Goal: Check status: Check status

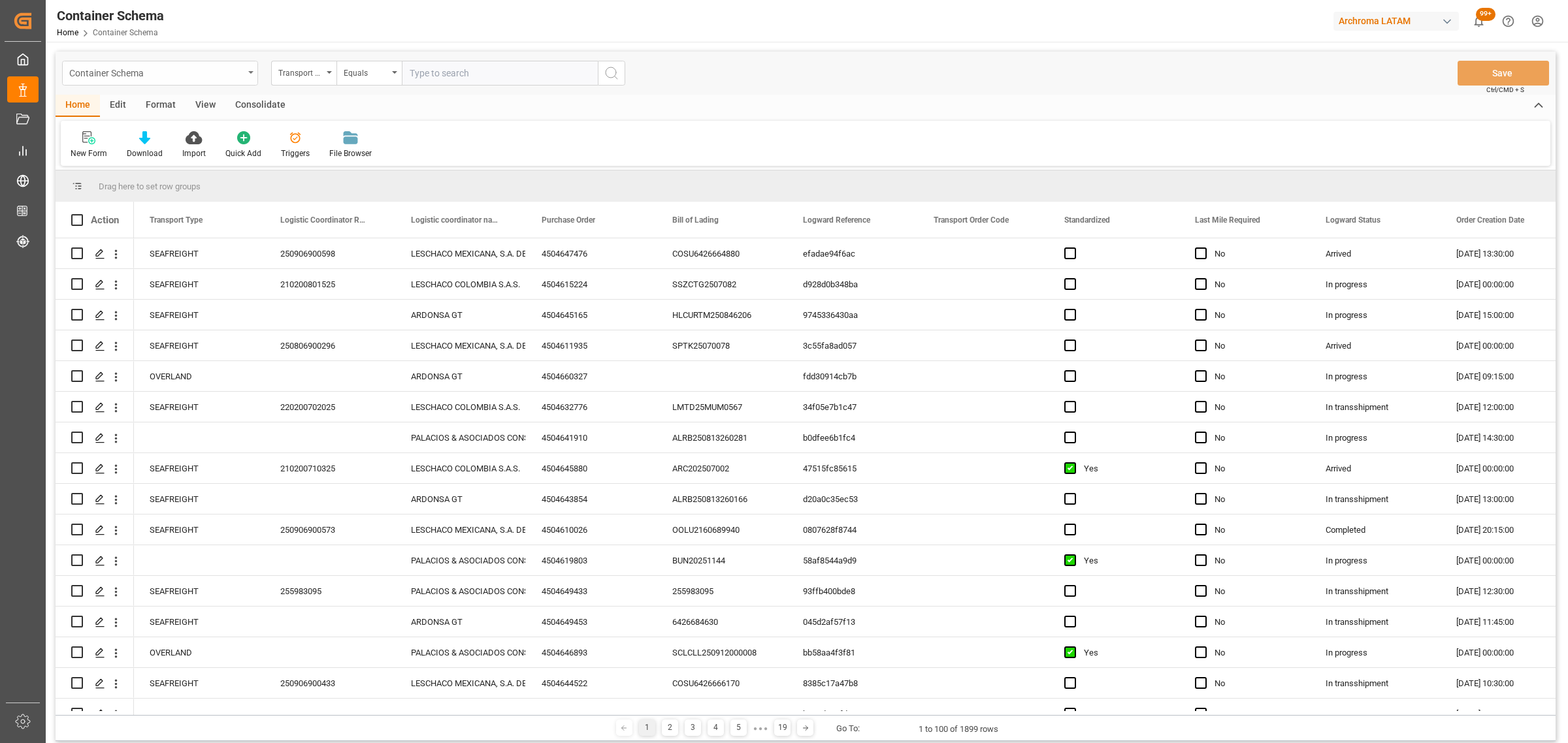
click at [232, 70] on div "Container Schema" at bounding box center [156, 72] width 174 height 16
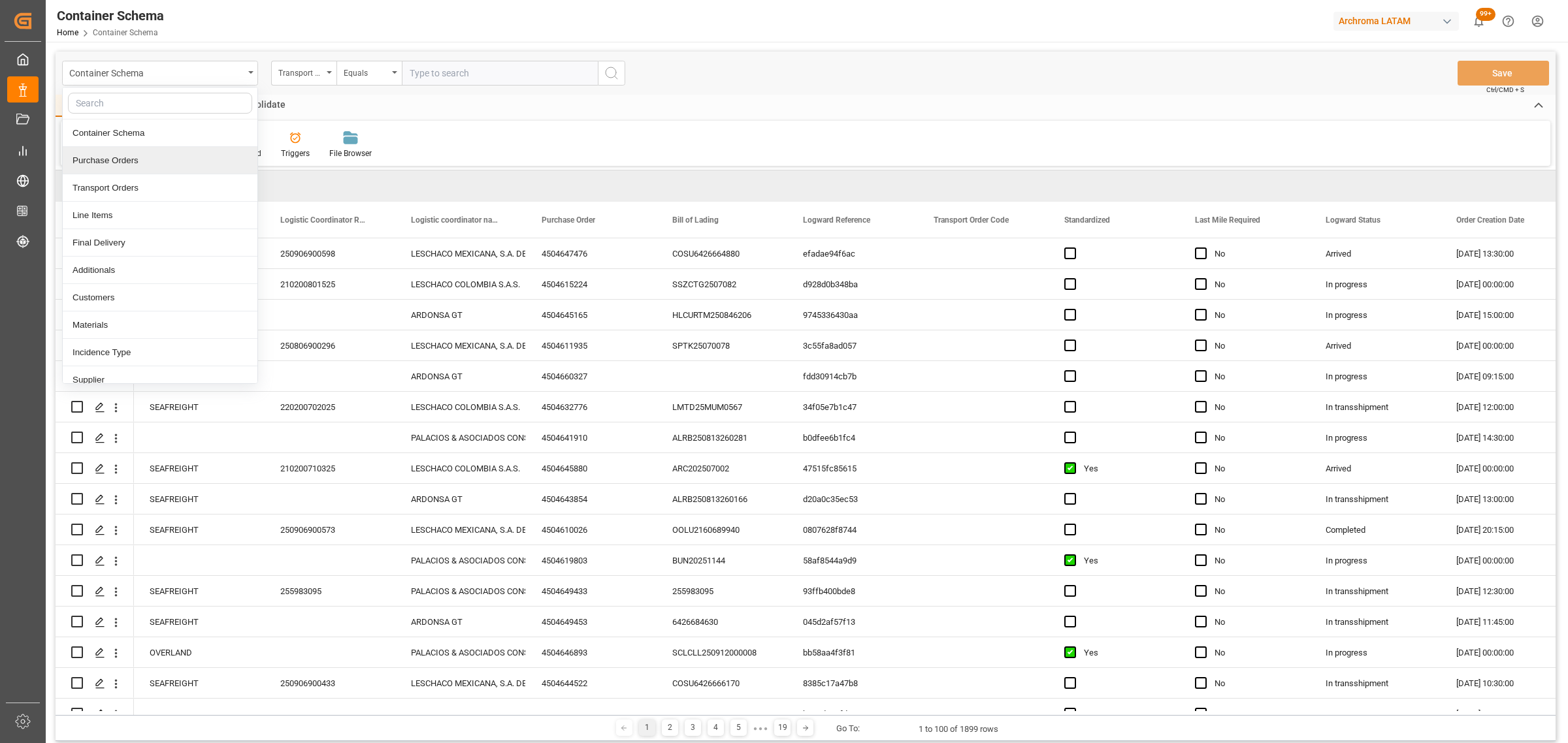
click at [167, 158] on div "Purchase Orders" at bounding box center [159, 161] width 195 height 28
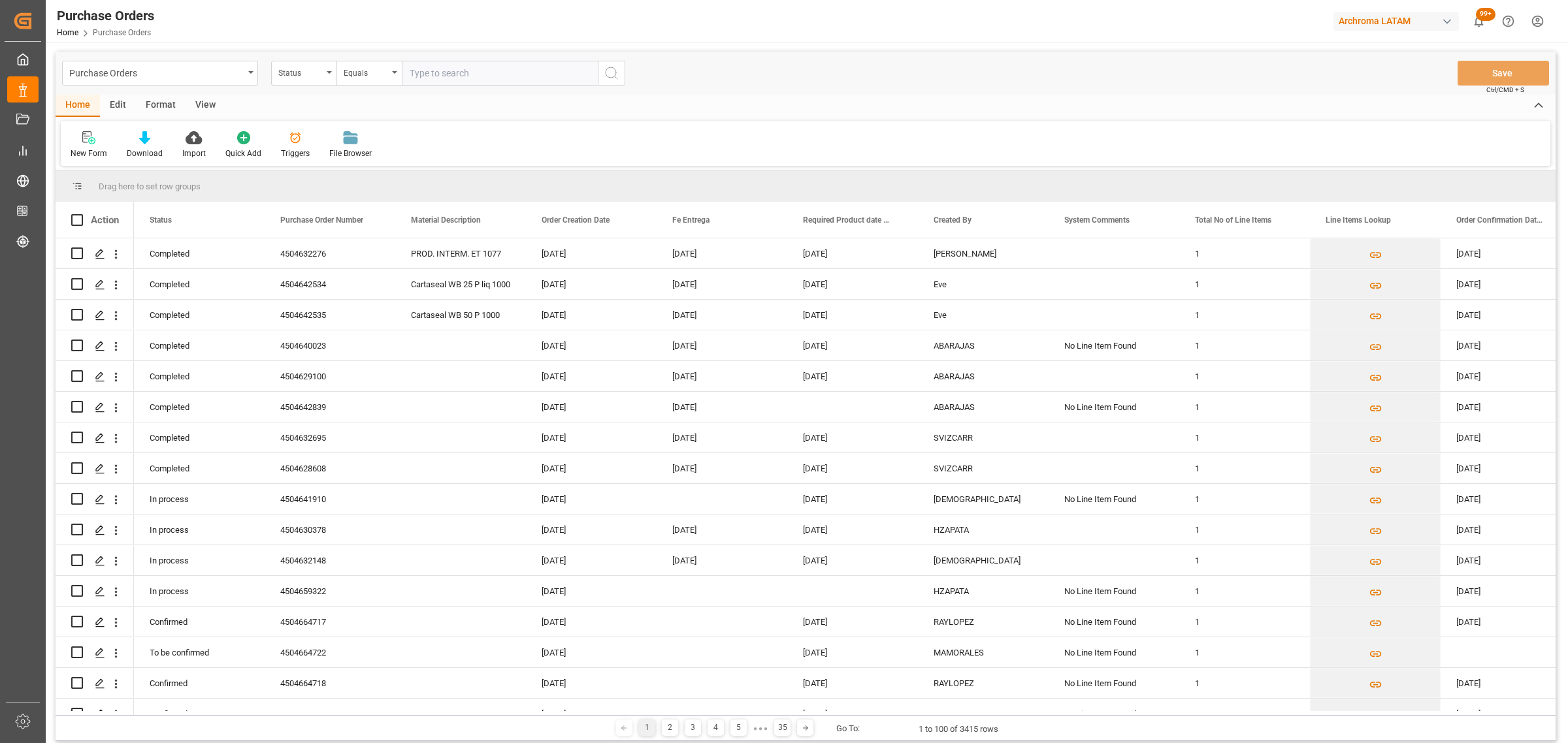
click at [306, 75] on div "Status" at bounding box center [300, 71] width 44 height 15
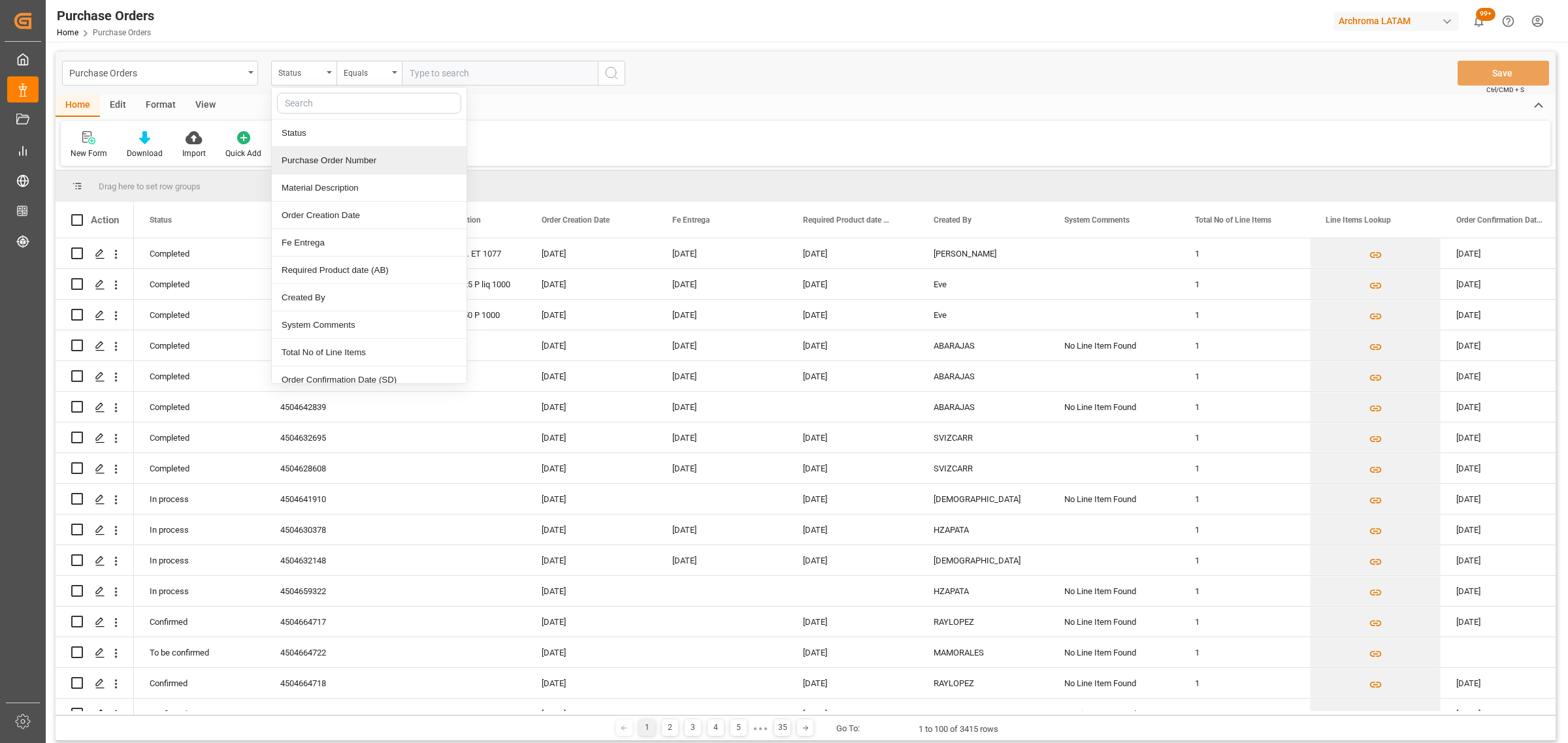
click at [343, 158] on div "Purchase Order Number" at bounding box center [369, 161] width 195 height 28
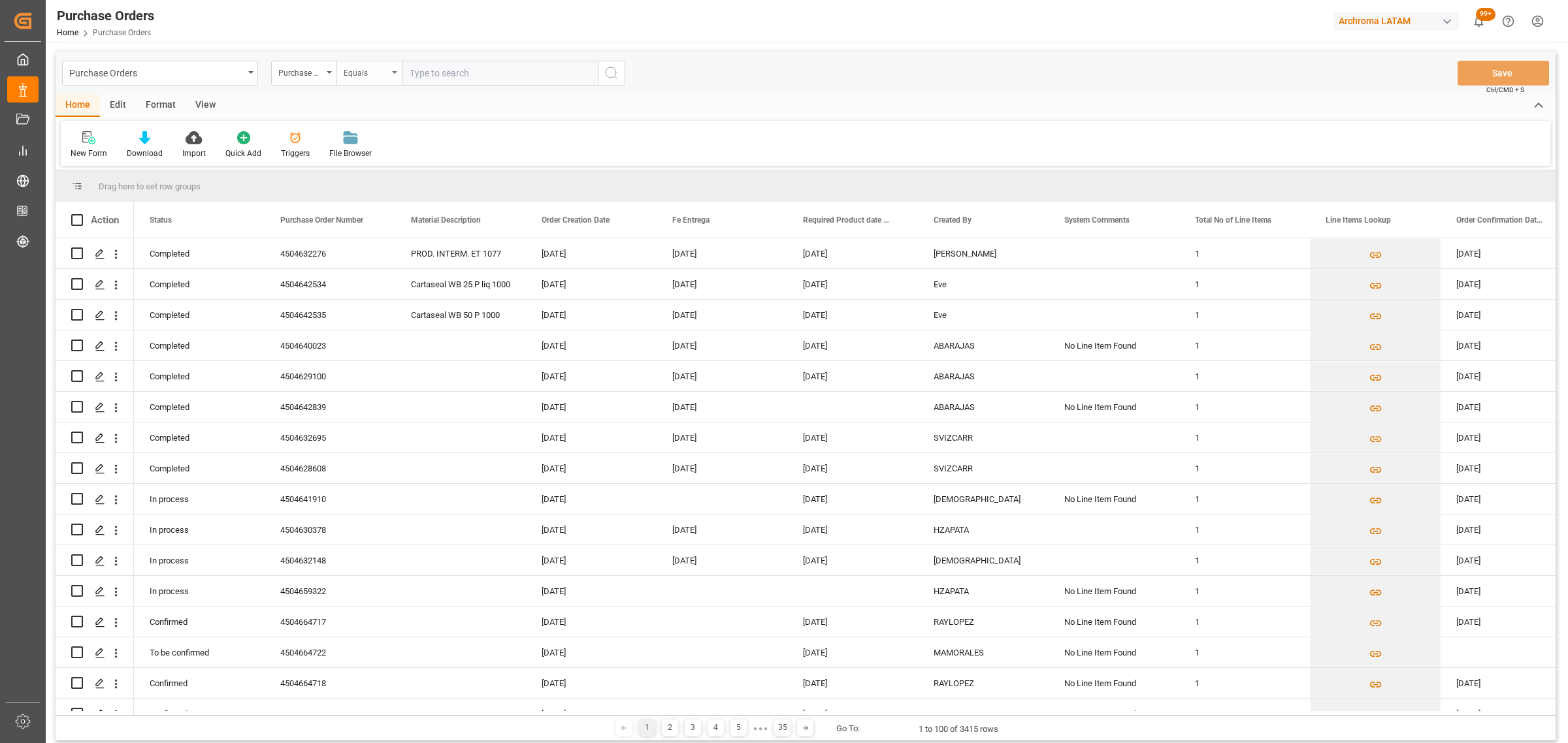
click at [367, 66] on div "Equals" at bounding box center [366, 71] width 44 height 15
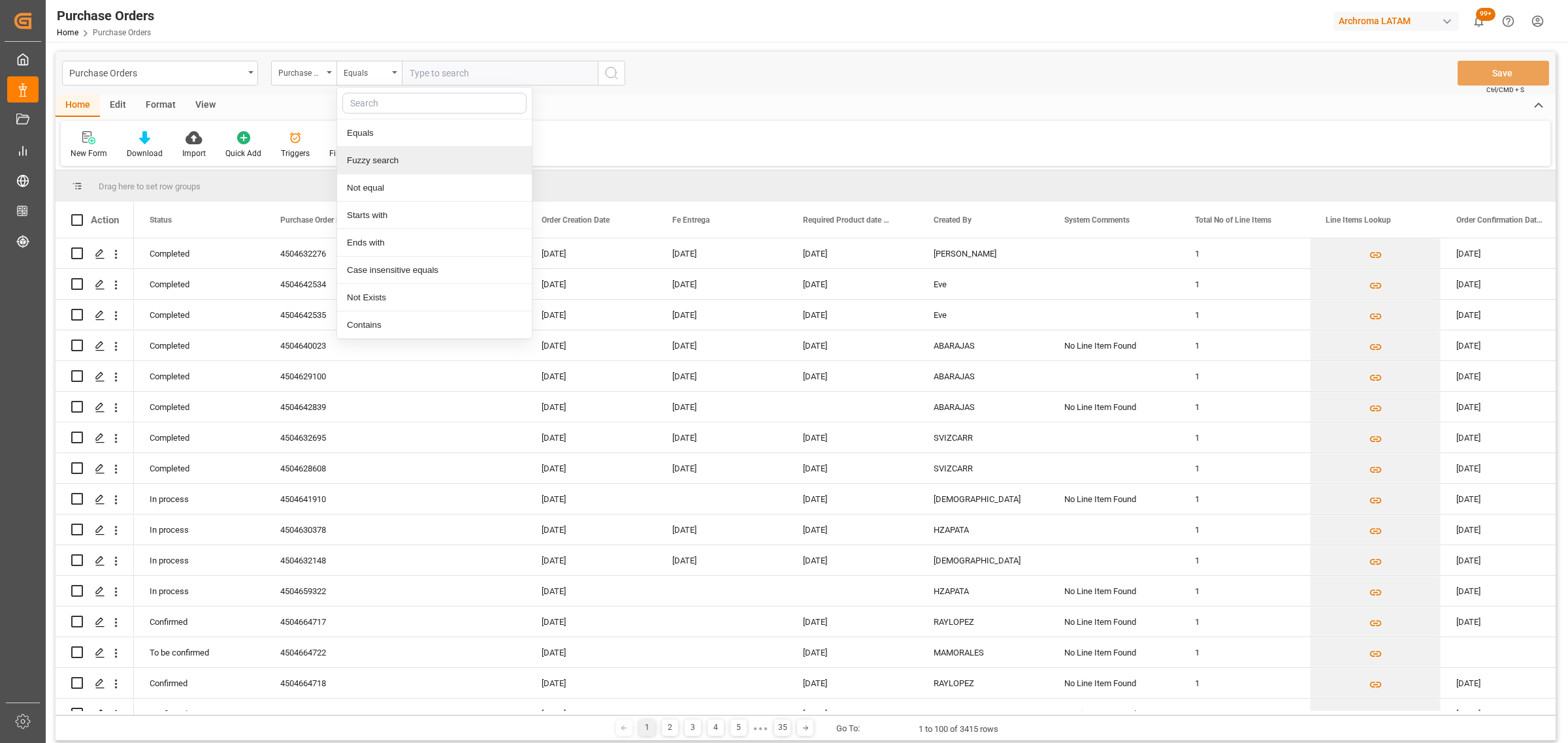
click at [402, 160] on div "Fuzzy search" at bounding box center [434, 161] width 195 height 28
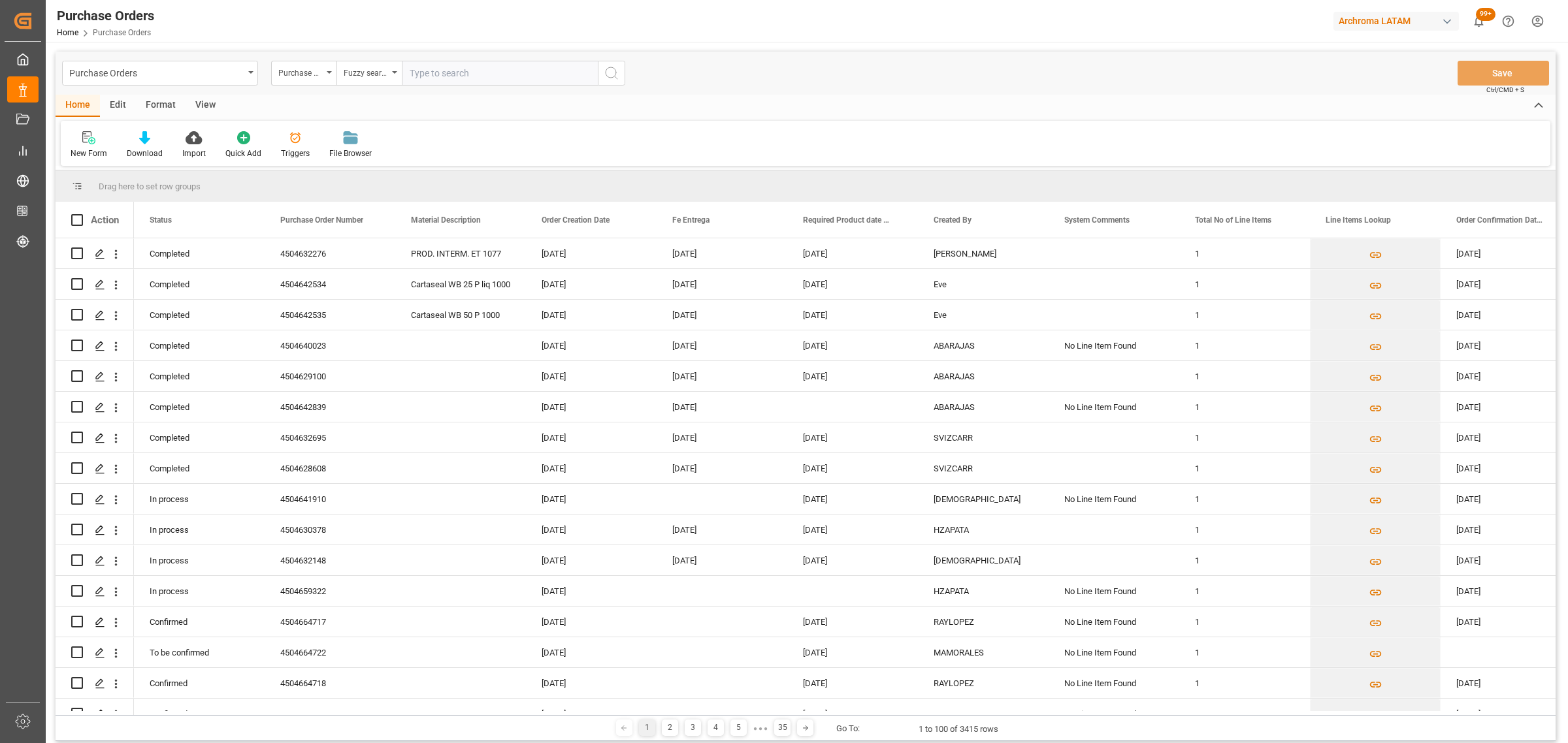
click at [476, 72] on input "text" at bounding box center [500, 73] width 196 height 25
paste input "4504647387"
type input "4504647387"
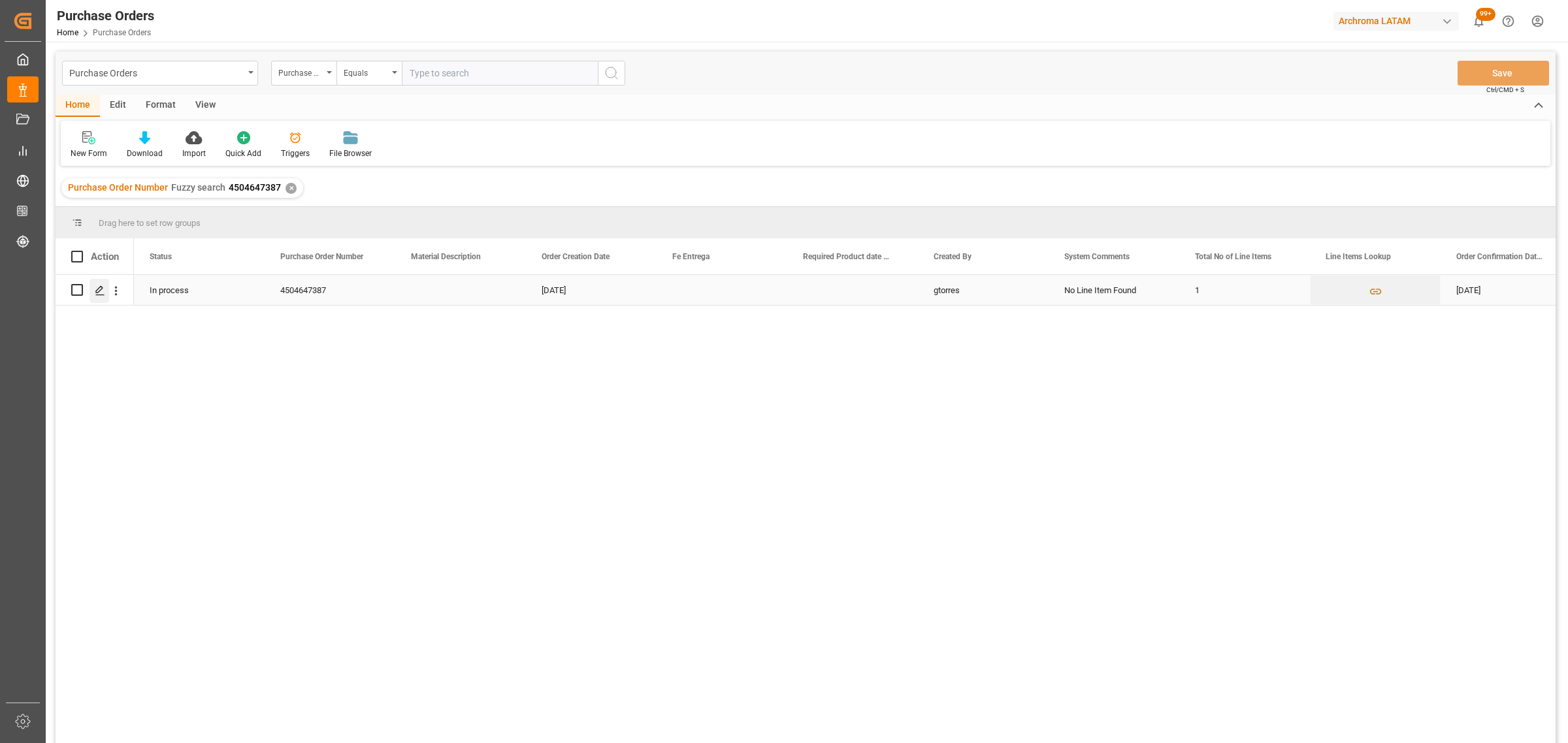
click at [100, 293] on icon "Press SPACE to select this row." at bounding box center [100, 291] width 10 height 10
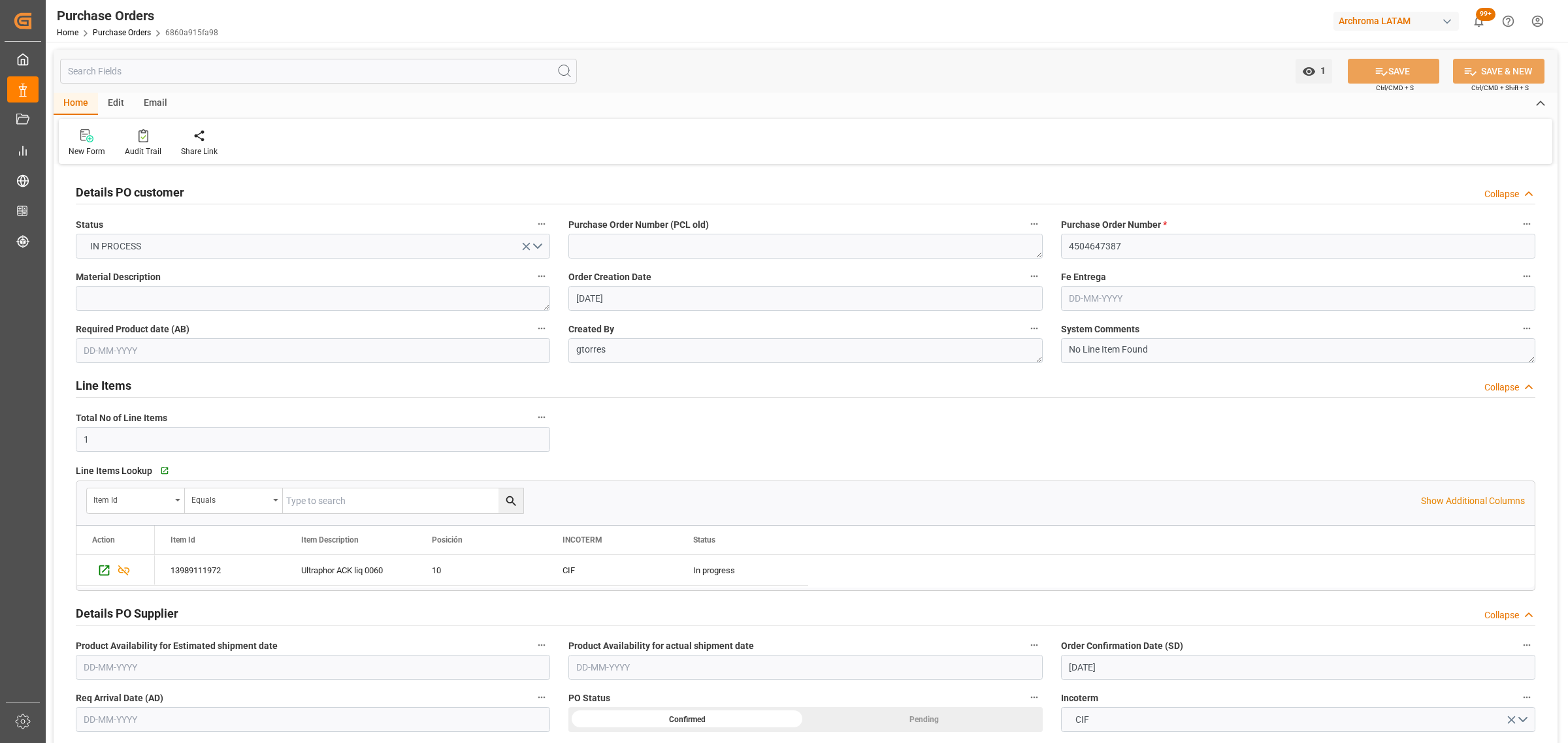
click at [161, 109] on div "Email" at bounding box center [156, 104] width 43 height 23
click at [83, 144] on div "Send Email" at bounding box center [88, 143] width 60 height 29
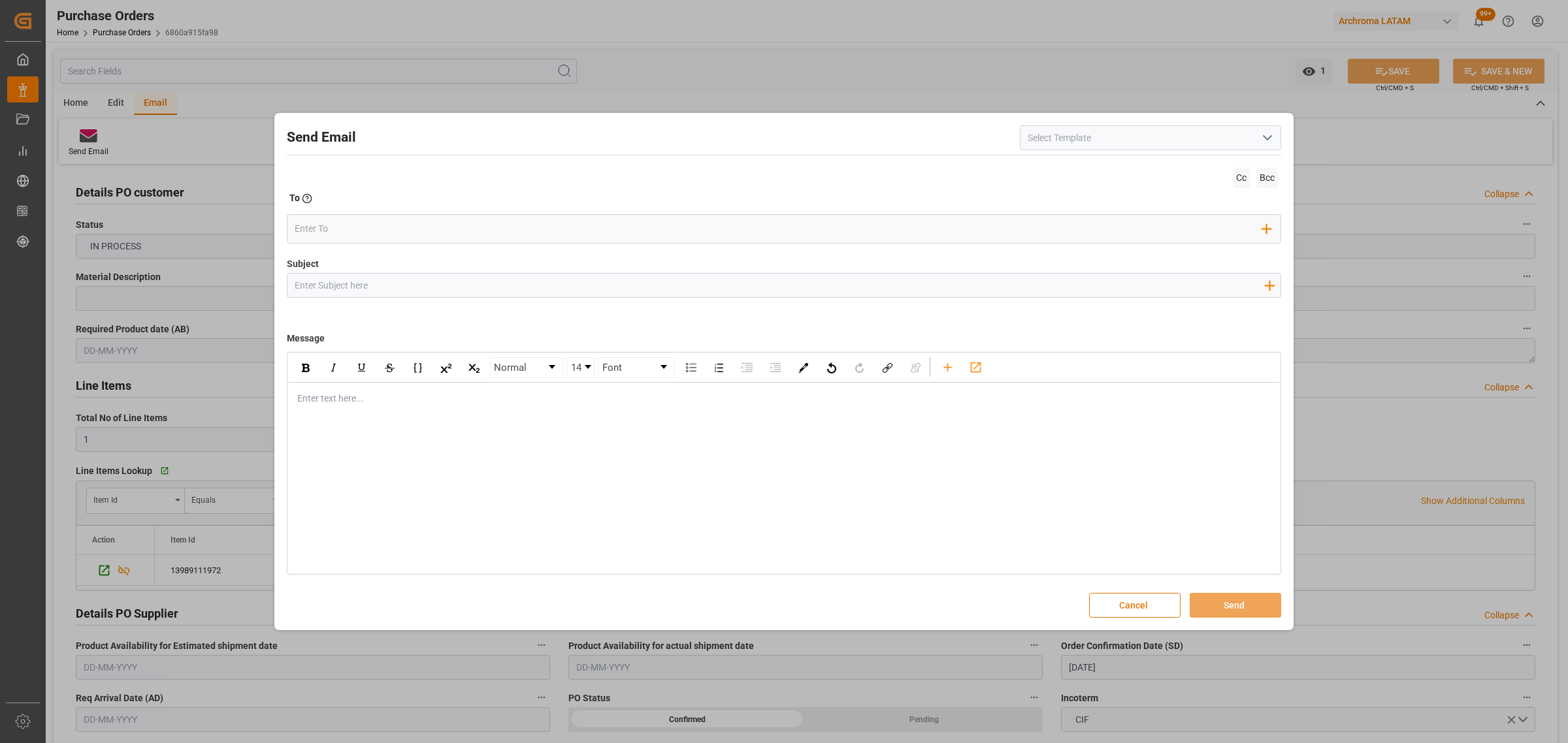
click at [1142, 604] on button "Cancel" at bounding box center [1135, 605] width 92 height 25
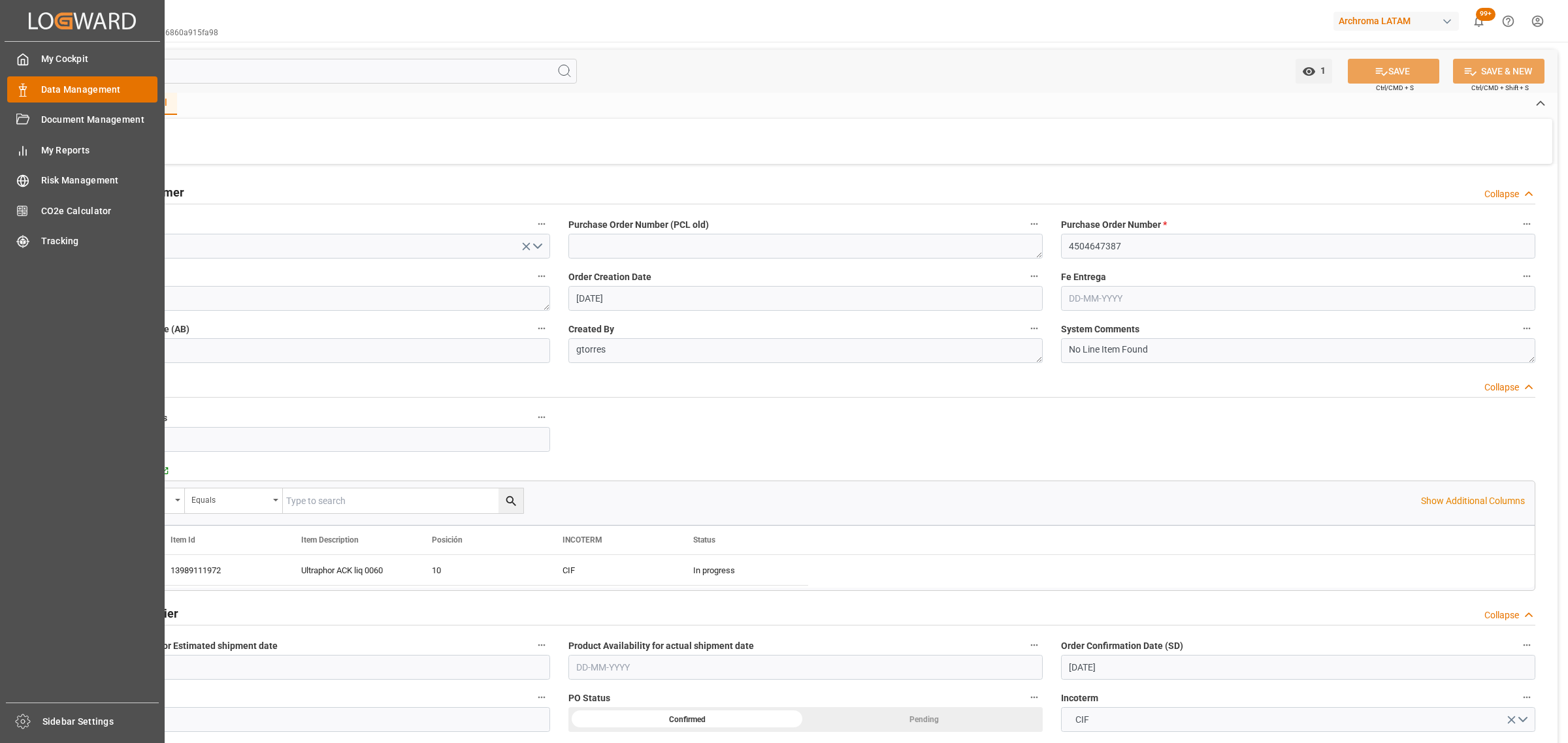
click at [87, 98] on div "Data Management Data Management" at bounding box center [81, 88] width 150 height 25
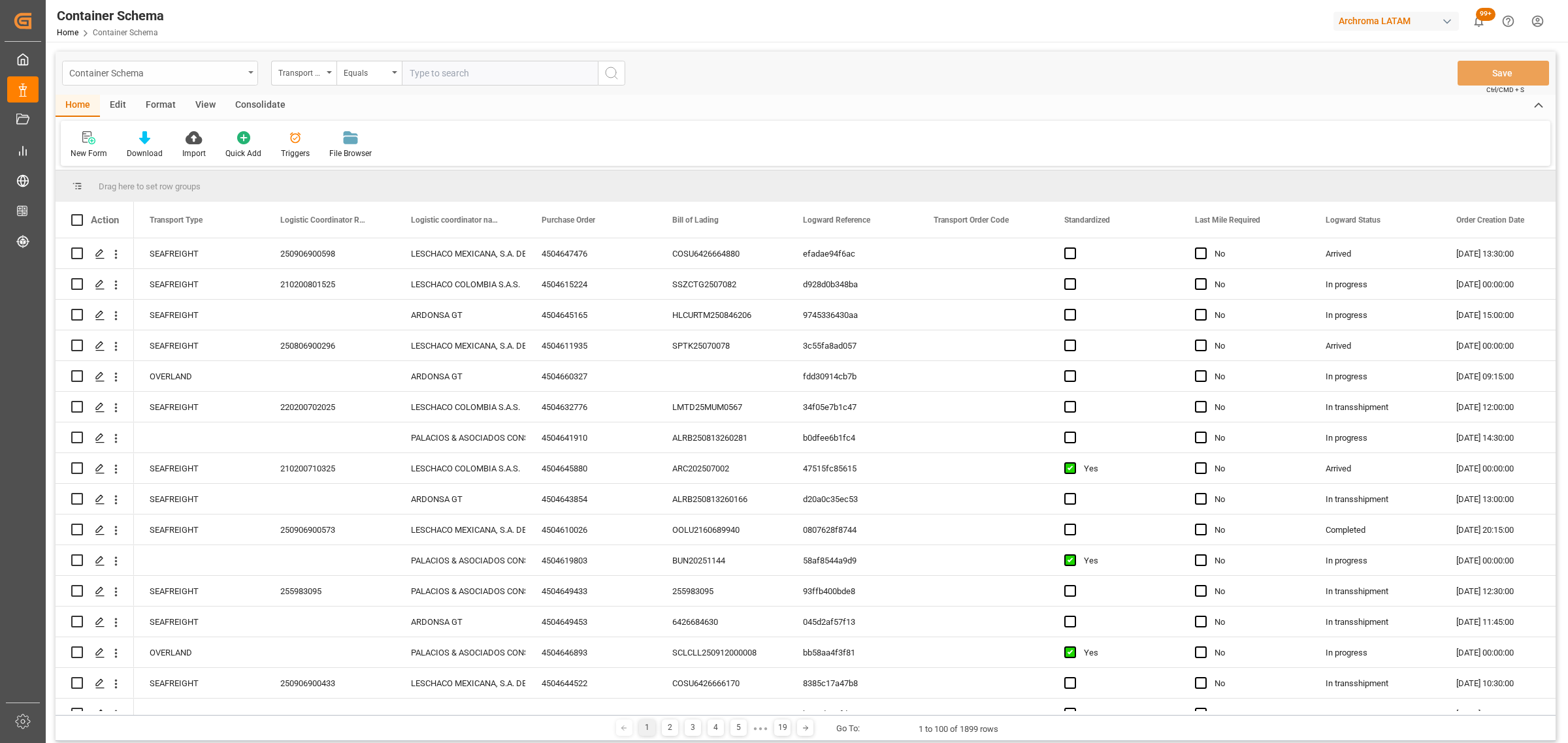
click at [217, 76] on div "Container Schema" at bounding box center [156, 72] width 174 height 16
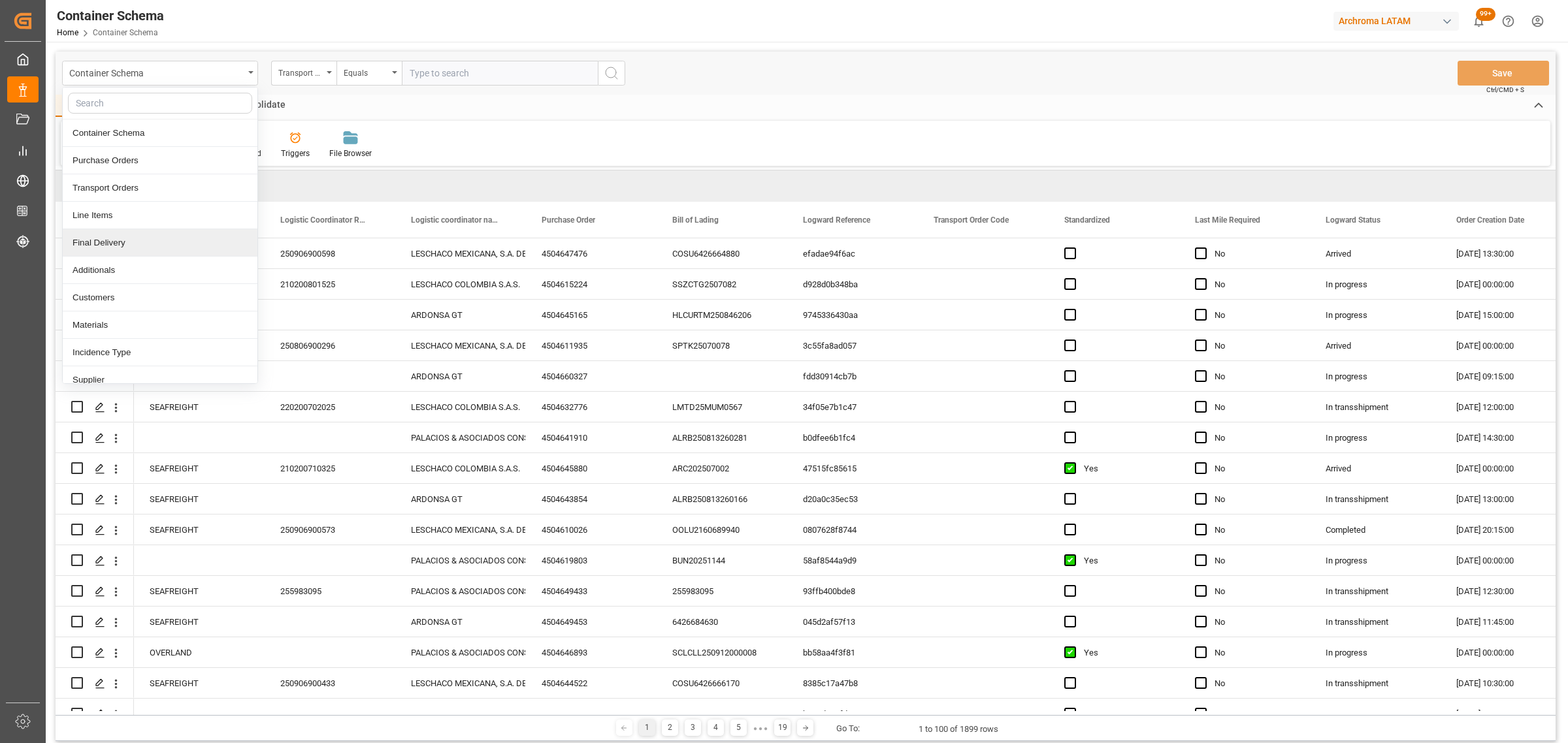
click at [115, 247] on div "Final Delivery" at bounding box center [159, 243] width 195 height 28
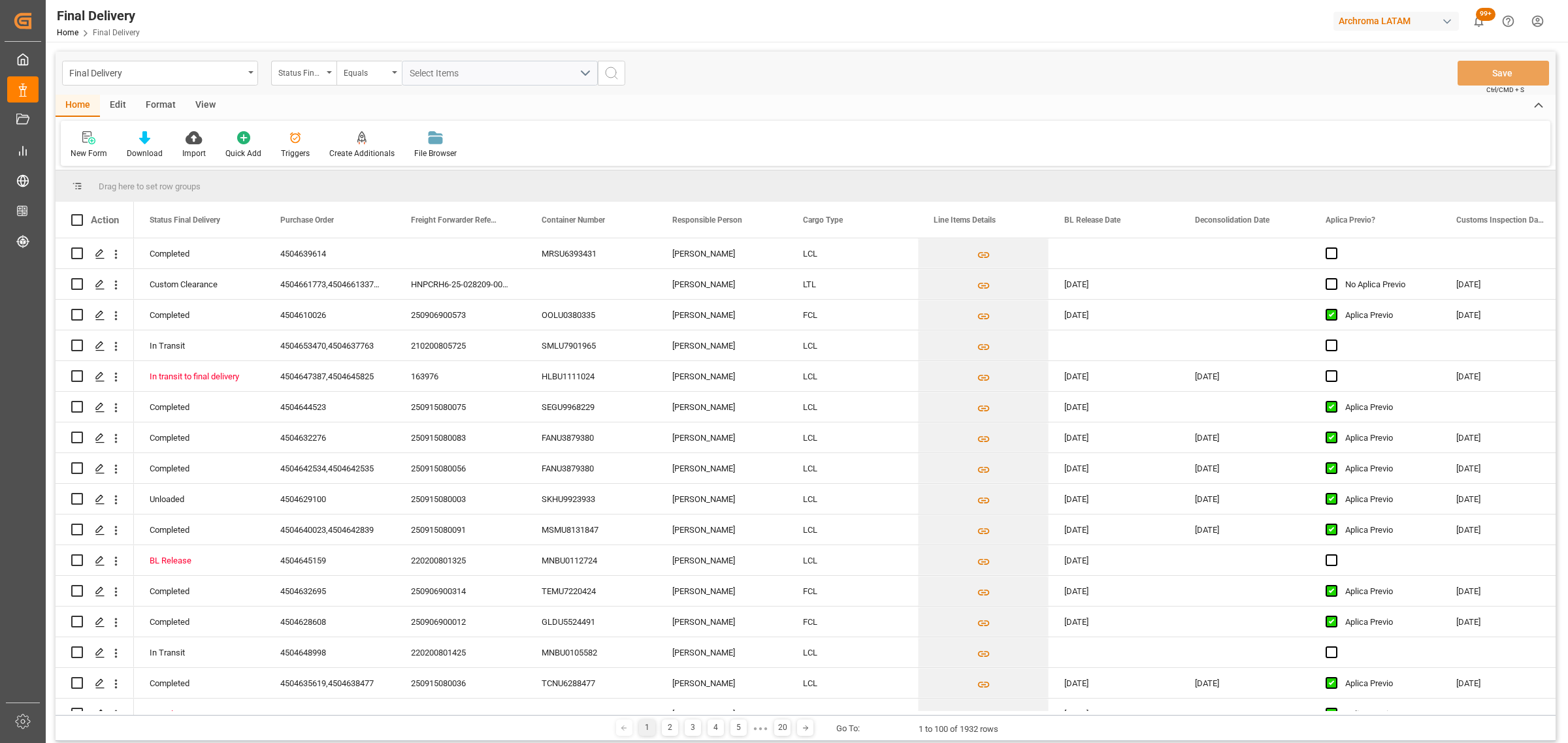
click at [319, 74] on div "Status Final Delivery" at bounding box center [300, 71] width 44 height 15
click at [354, 158] on div "Purchase Order" at bounding box center [369, 161] width 195 height 28
click at [386, 68] on div "Equals" at bounding box center [366, 71] width 44 height 15
click at [391, 161] on div "Fuzzy search" at bounding box center [434, 161] width 195 height 28
click at [482, 69] on input "text" at bounding box center [500, 73] width 196 height 25
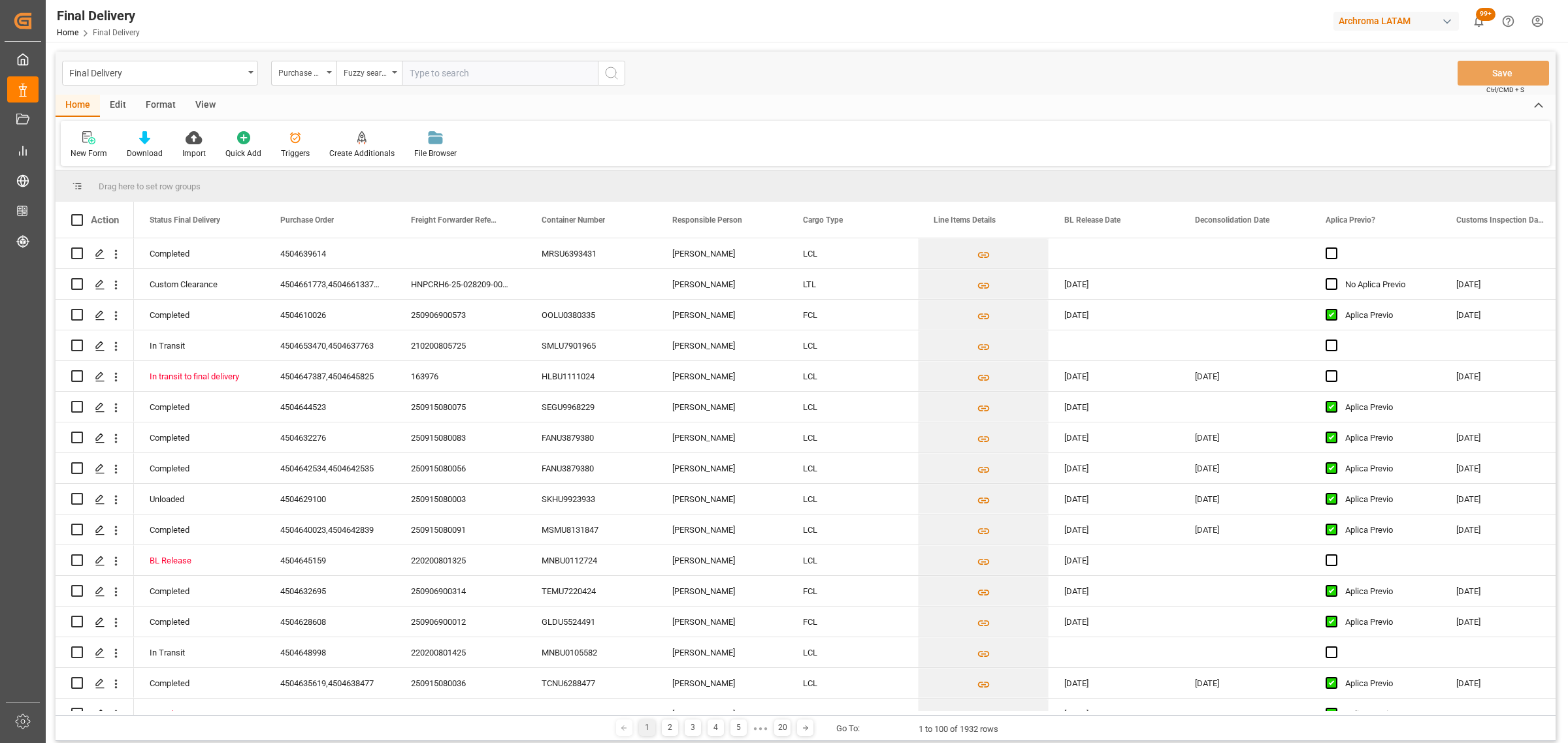
paste input "4504647387"
type input "4504647387"
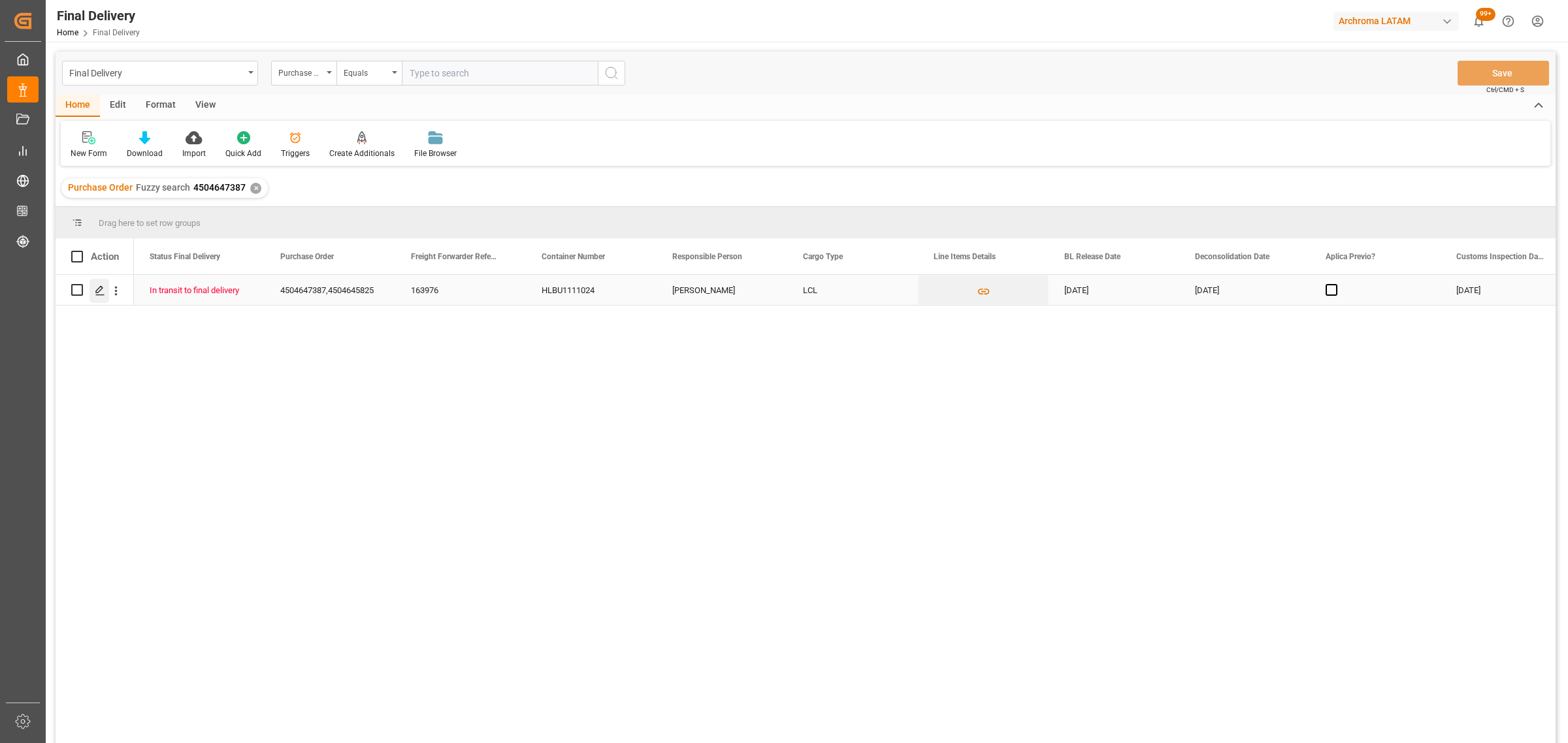
click at [94, 293] on div "Press SPACE to select this row." at bounding box center [99, 291] width 20 height 24
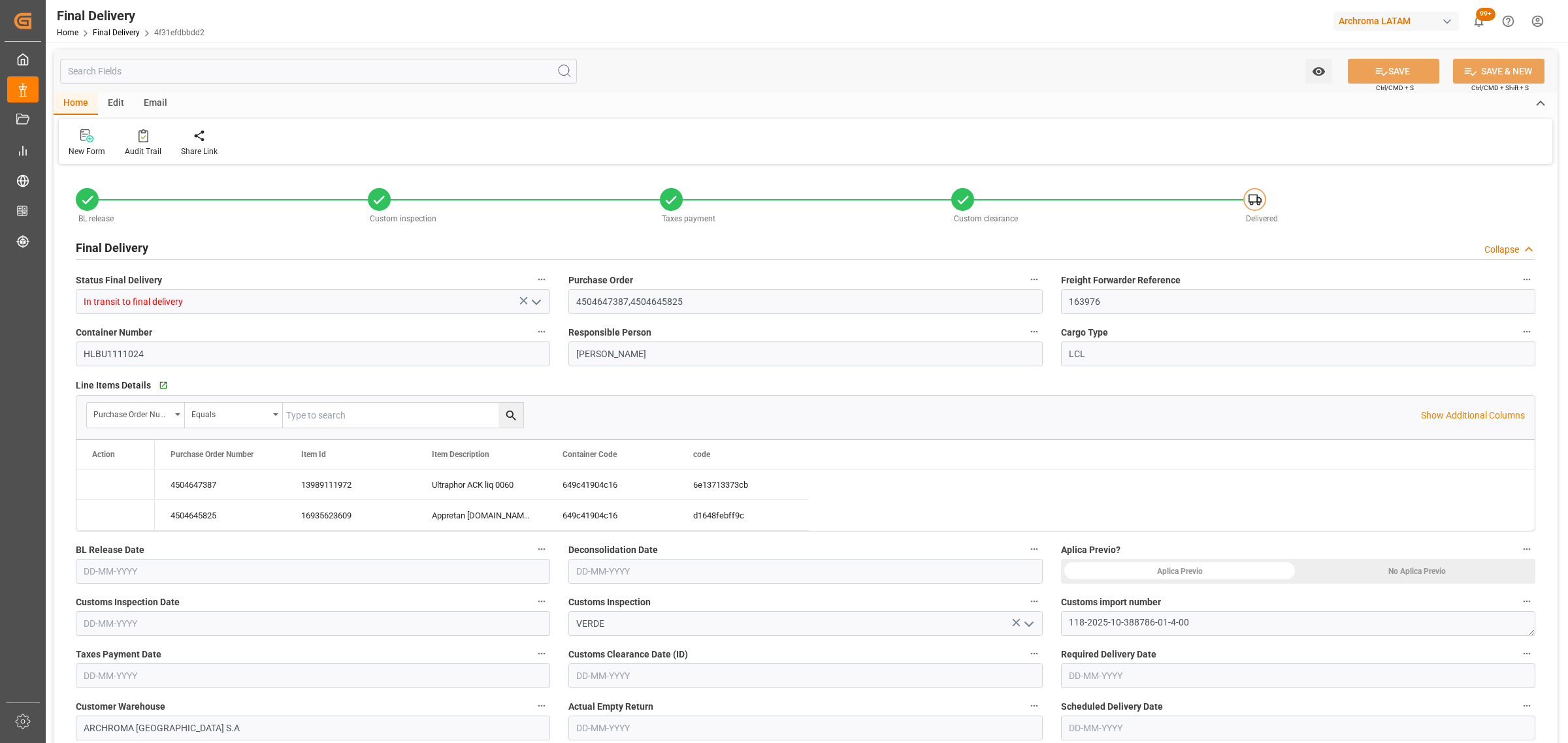
type input "2"
type input "12-09-2025"
type input "13-09-2025"
type input "[DATE]"
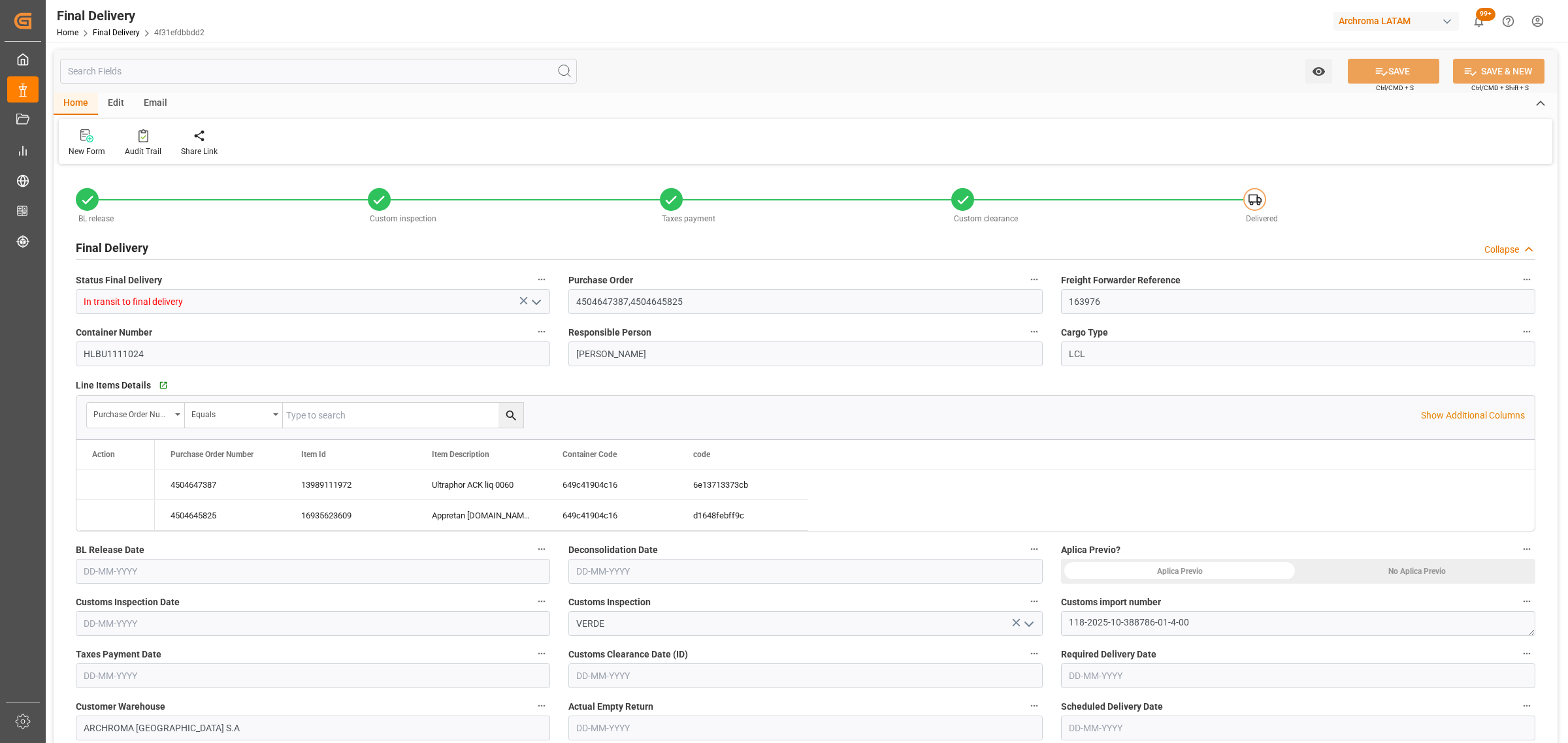
type input "[DATE]"
type input "22-09-2025"
type input "[DATE]"
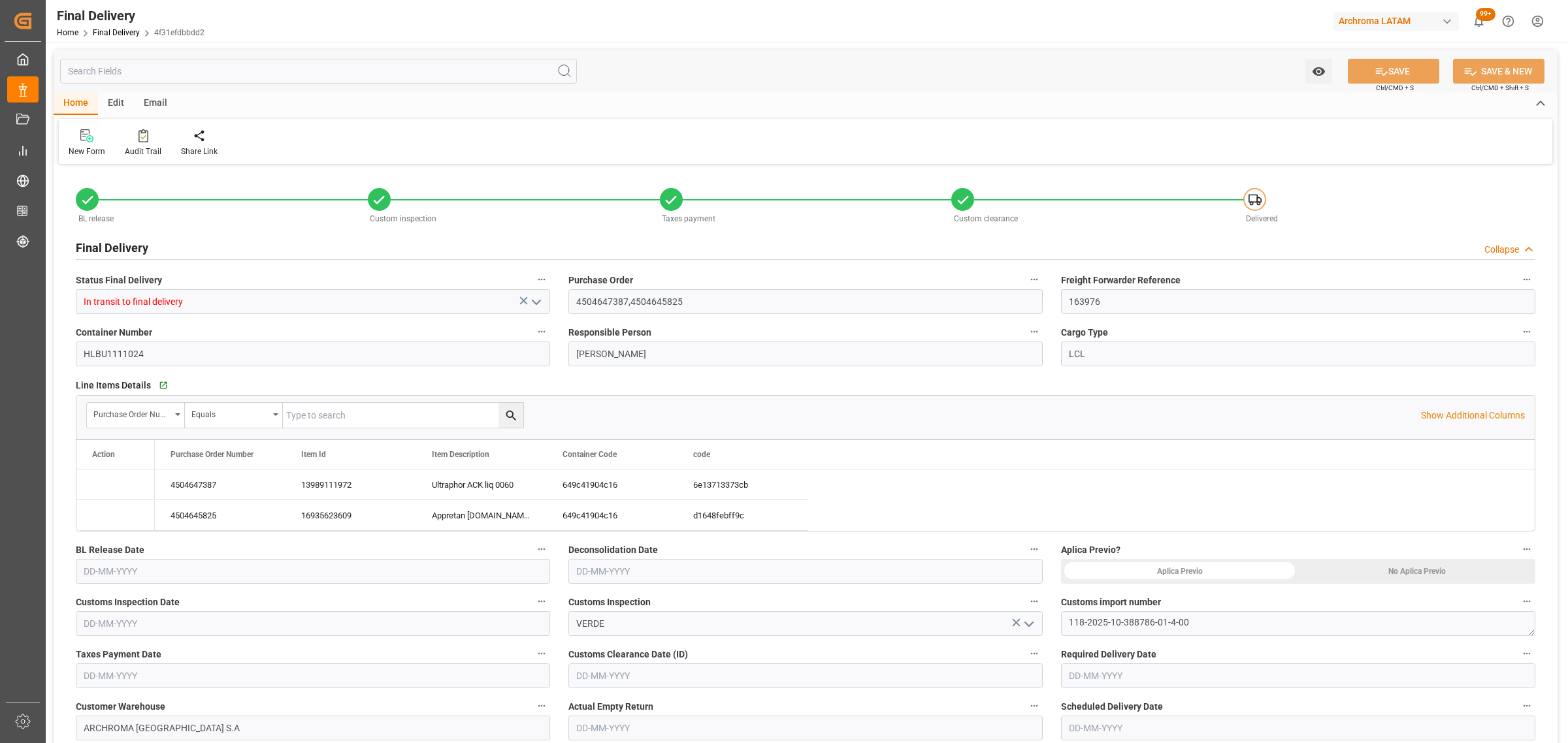
type input "[DATE]"
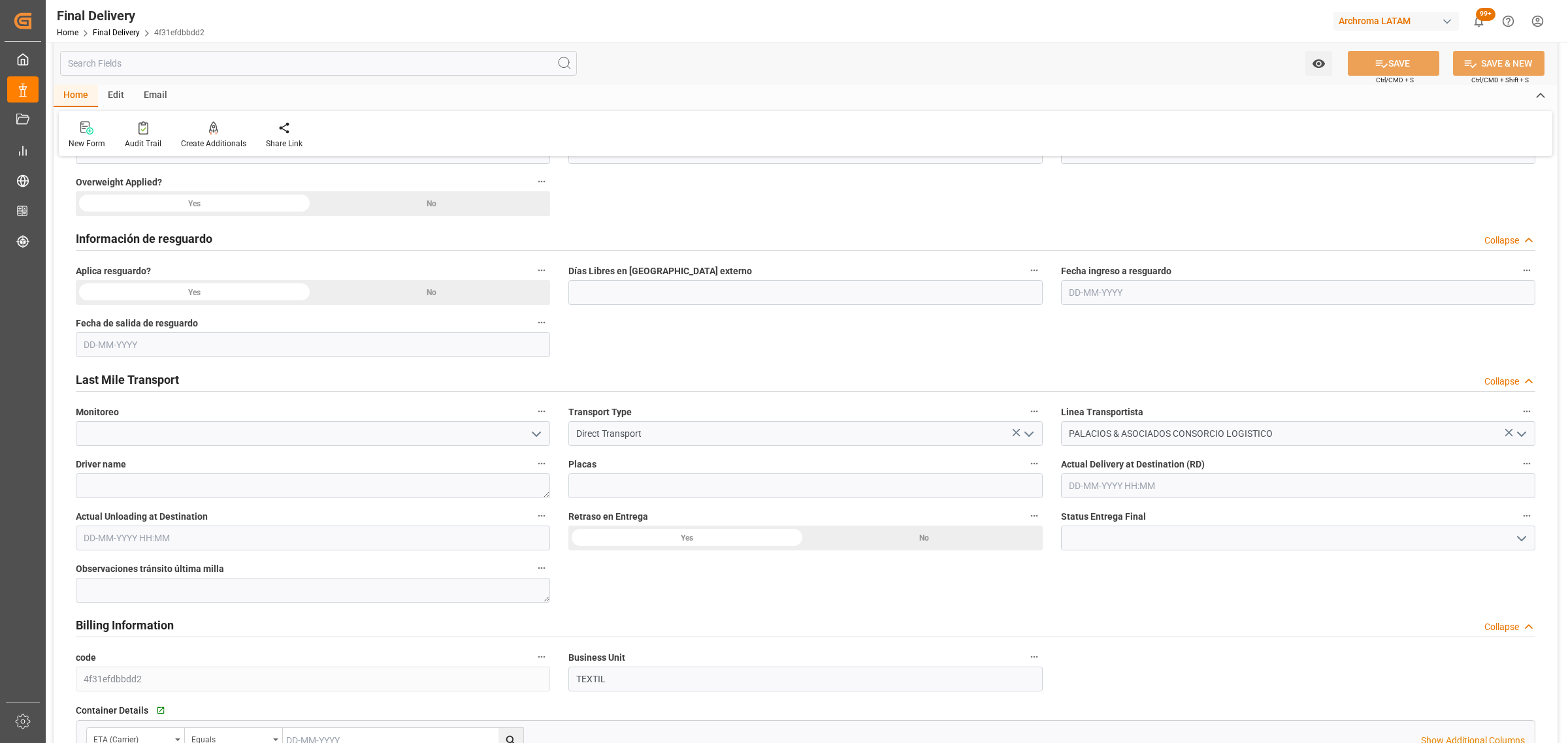
scroll to position [572, 0]
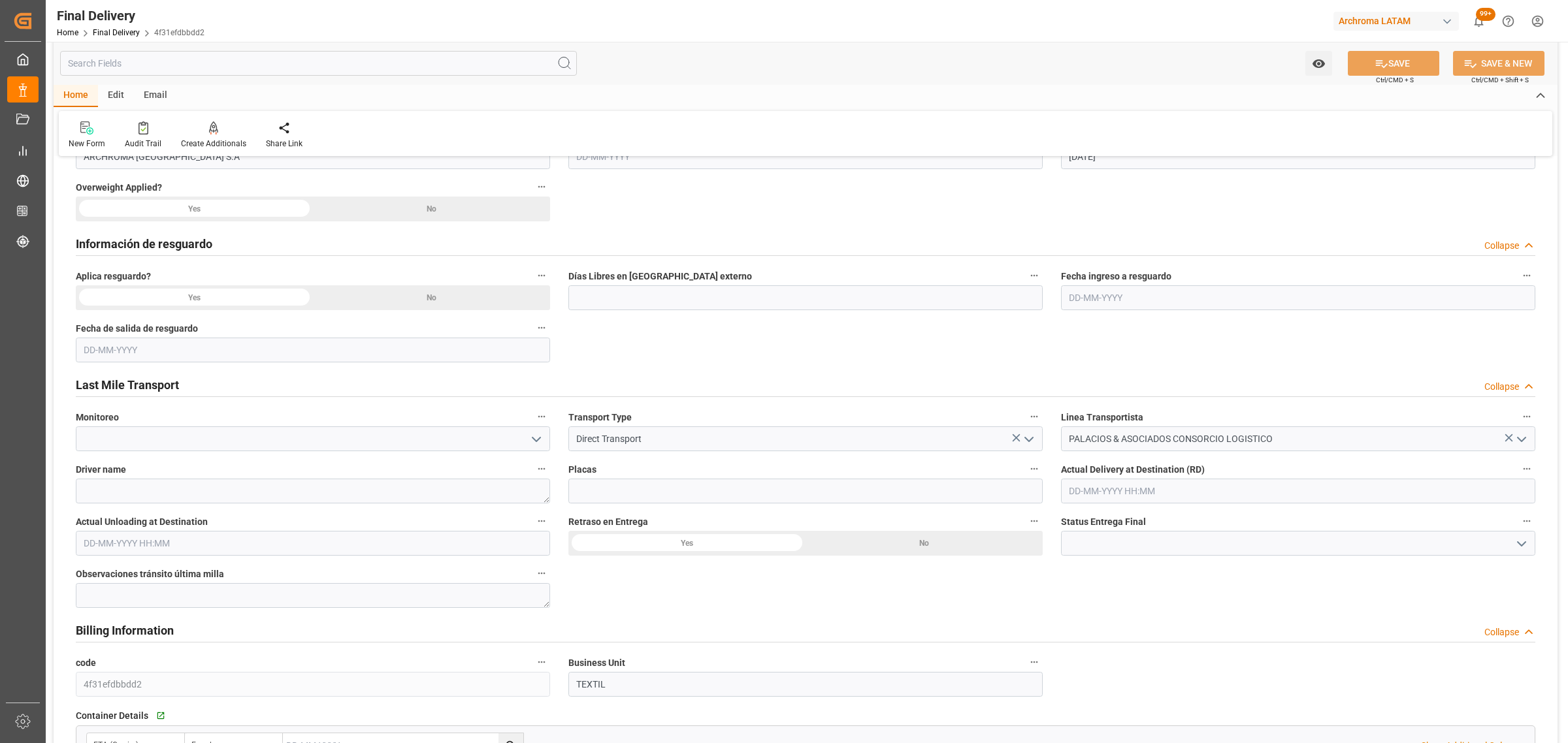
click at [1528, 537] on icon "open menu" at bounding box center [1521, 544] width 16 height 16
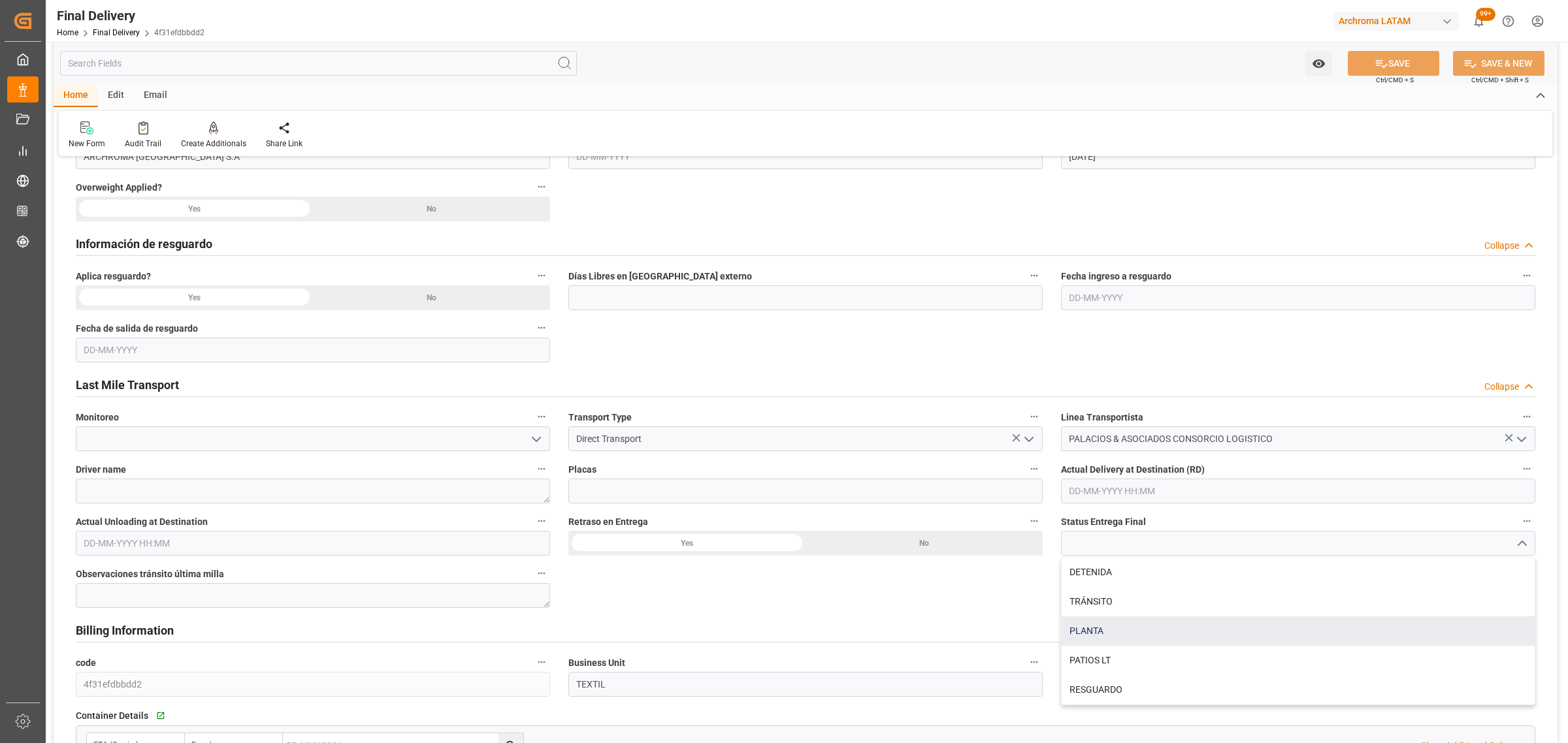
click at [1148, 628] on div "PLANTA" at bounding box center [1298, 631] width 473 height 29
type input "PLANTA"
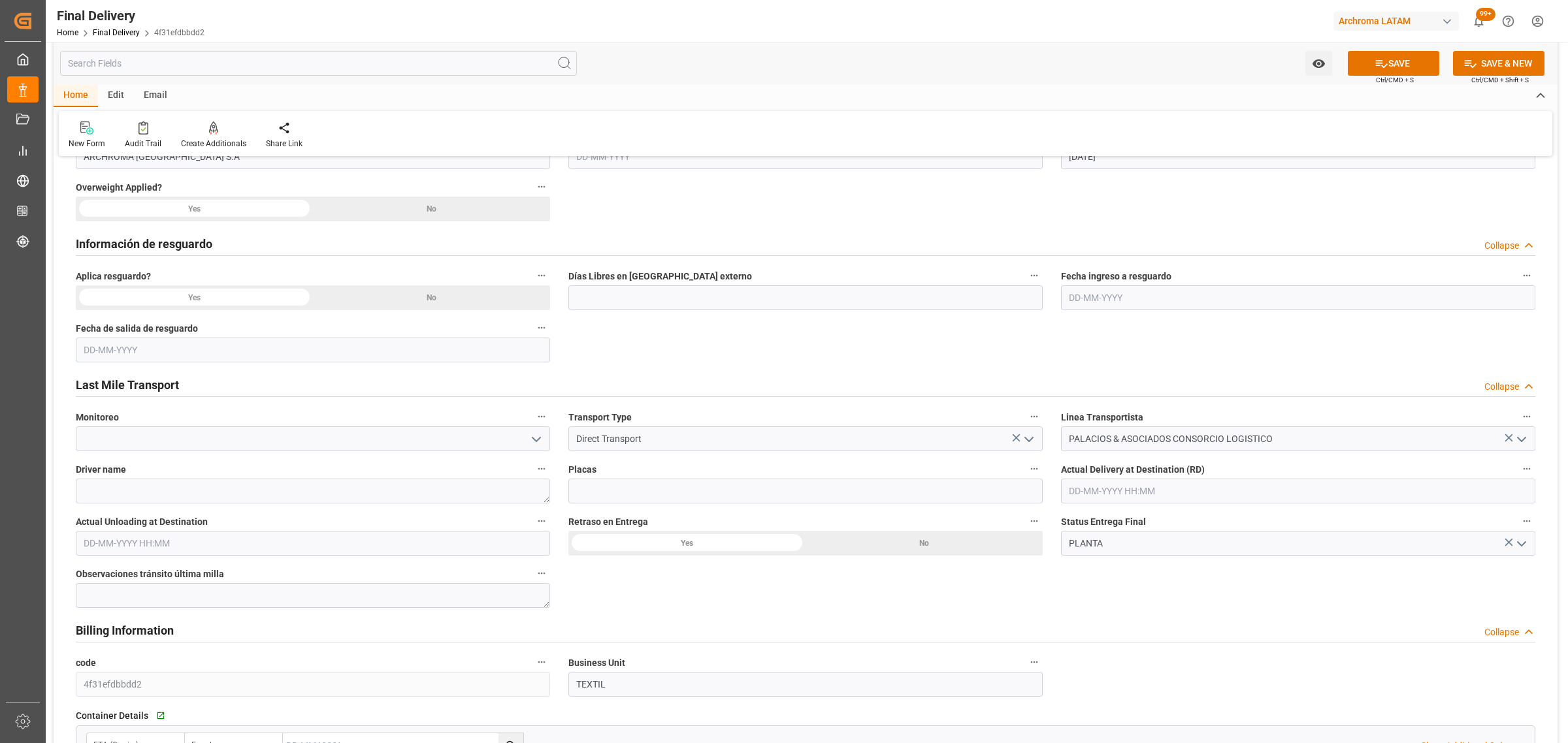
click at [1130, 494] on input "text" at bounding box center [1298, 491] width 474 height 25
click at [1109, 625] on div "16" at bounding box center [1104, 623] width 16 height 16
click at [1279, 643] on li "15:00" at bounding box center [1275, 645] width 55 height 33
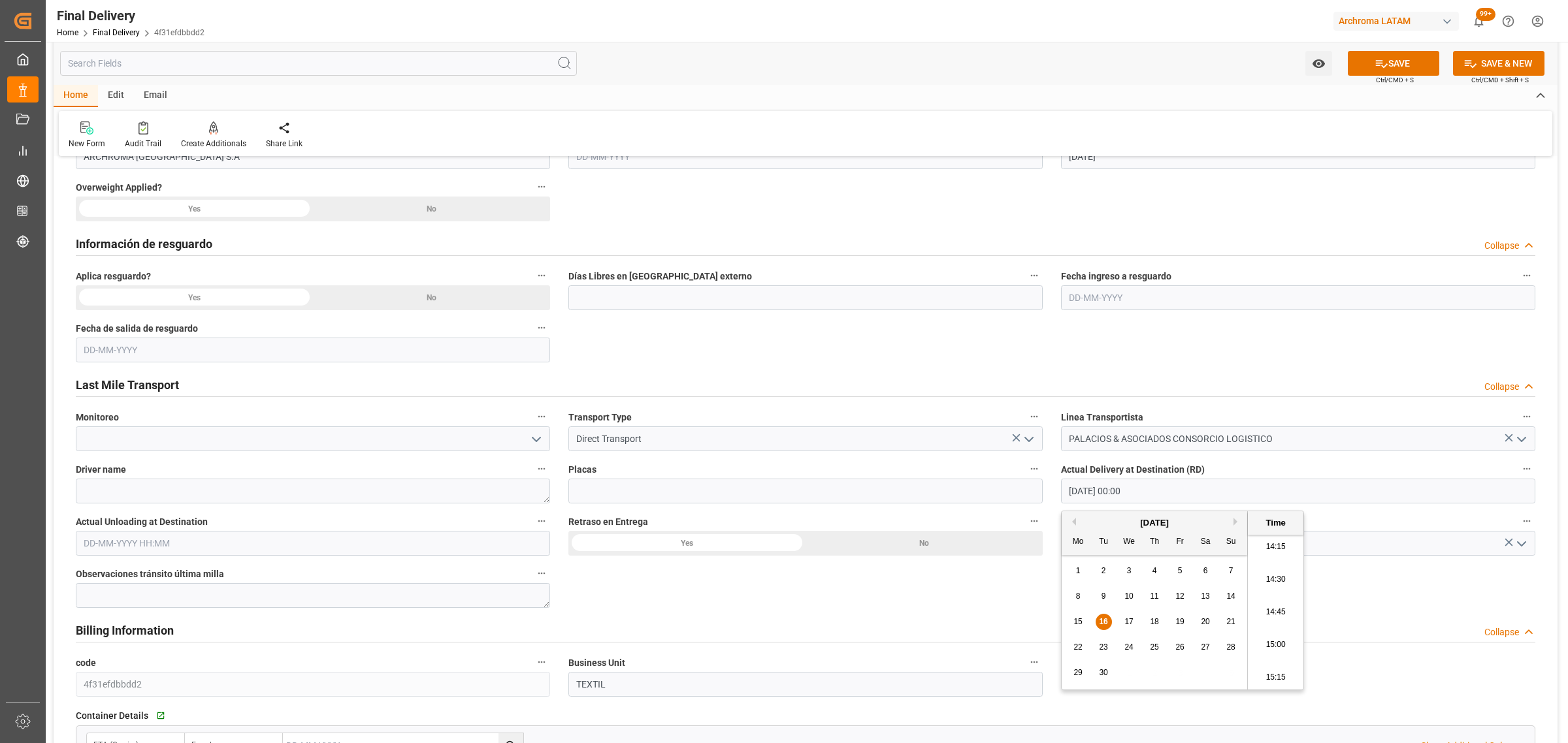
type input "16-09-2025 15:00"
drag, startPoint x: 203, startPoint y: 540, endPoint x: 222, endPoint y: 544, distance: 19.4
click at [203, 540] on input "text" at bounding box center [312, 543] width 473 height 25
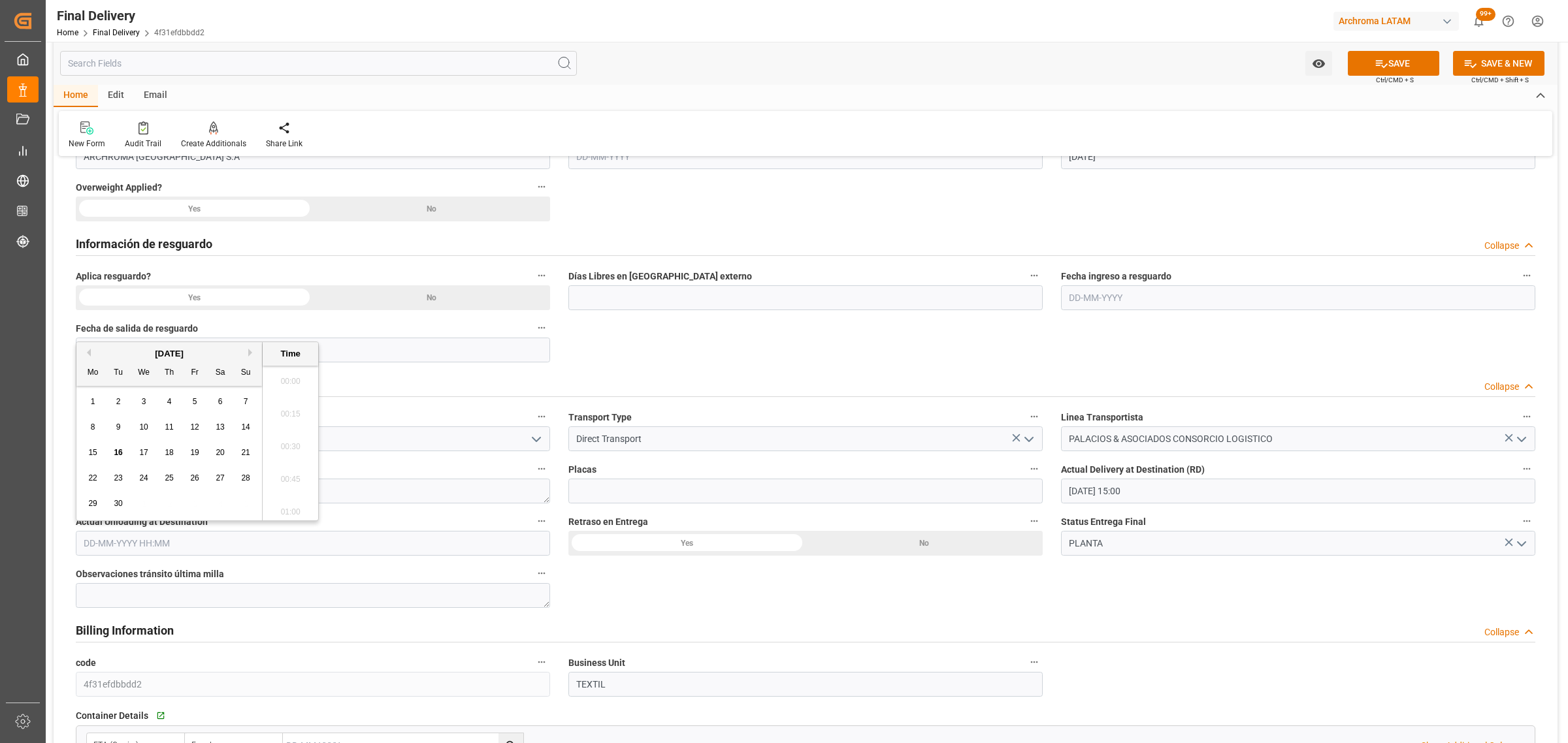
scroll to position [2028, 0]
click at [114, 454] on span "16" at bounding box center [118, 452] width 9 height 10
click at [291, 405] on li "15:00" at bounding box center [290, 395] width 55 height 33
type input "16-09-2025 15:00"
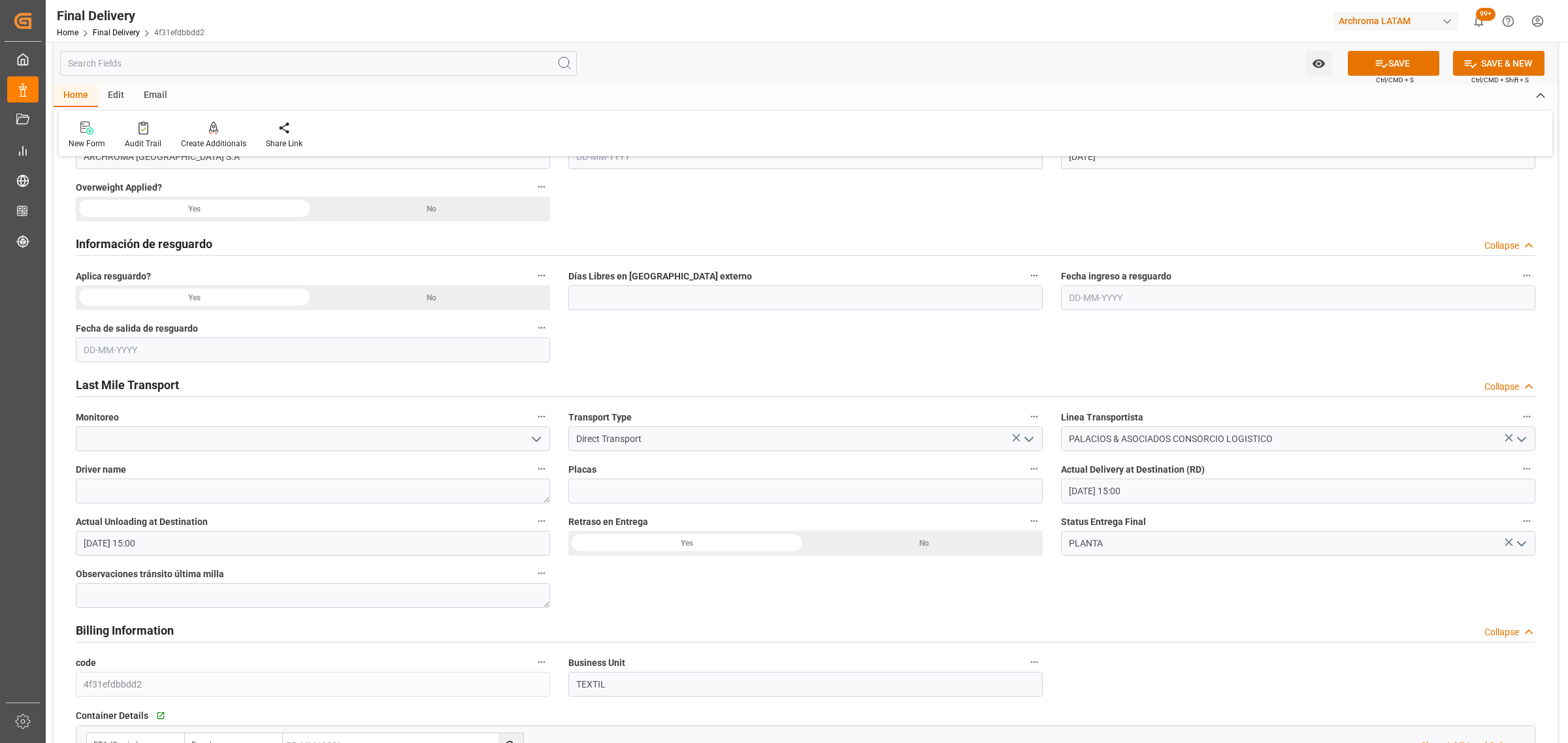
click at [918, 547] on div "No" at bounding box center [924, 543] width 237 height 25
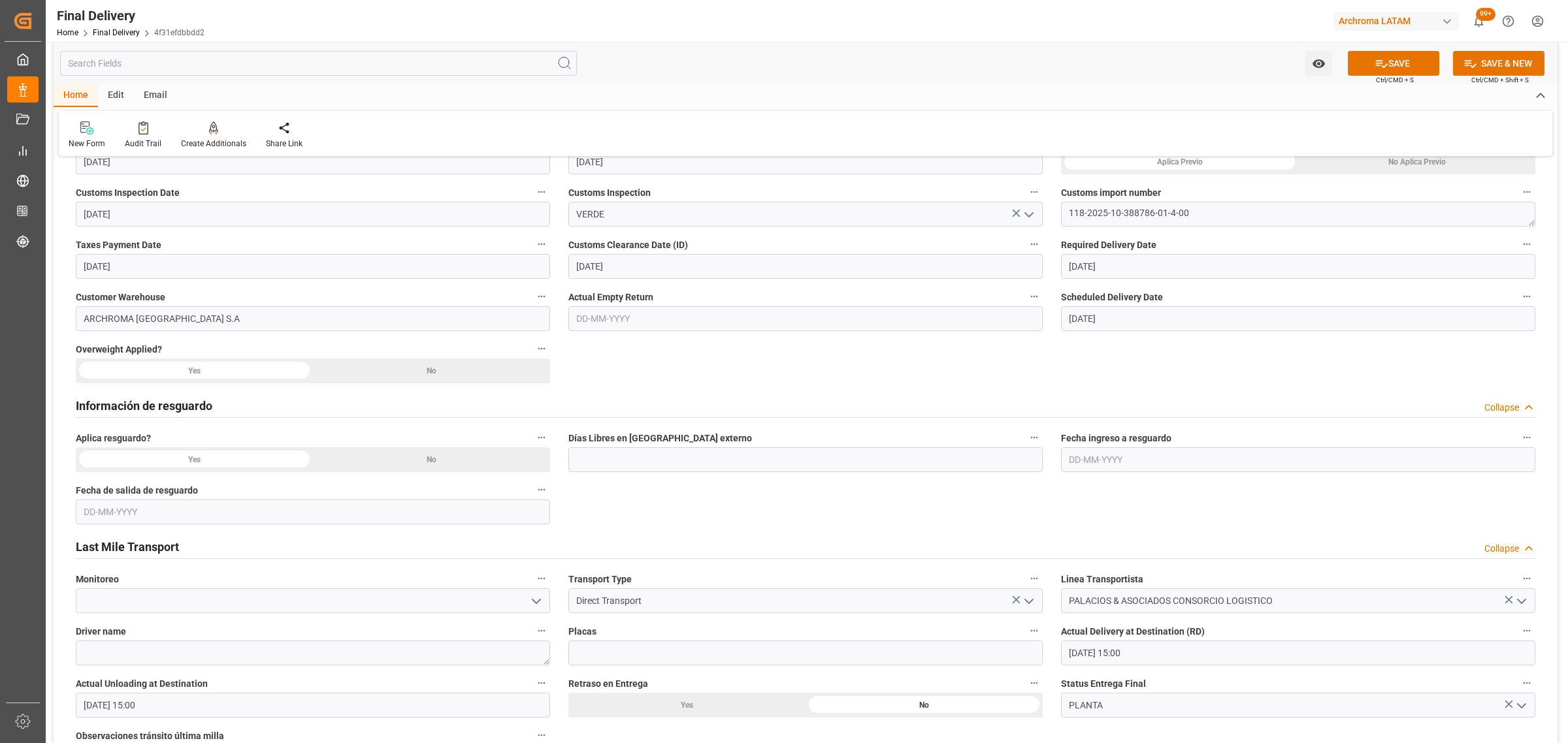
scroll to position [408, 0]
drag, startPoint x: 424, startPoint y: 468, endPoint x: 426, endPoint y: 411, distance: 57.0
click at [424, 468] on div "No" at bounding box center [431, 461] width 237 height 25
click at [434, 370] on div "No" at bounding box center [431, 372] width 237 height 25
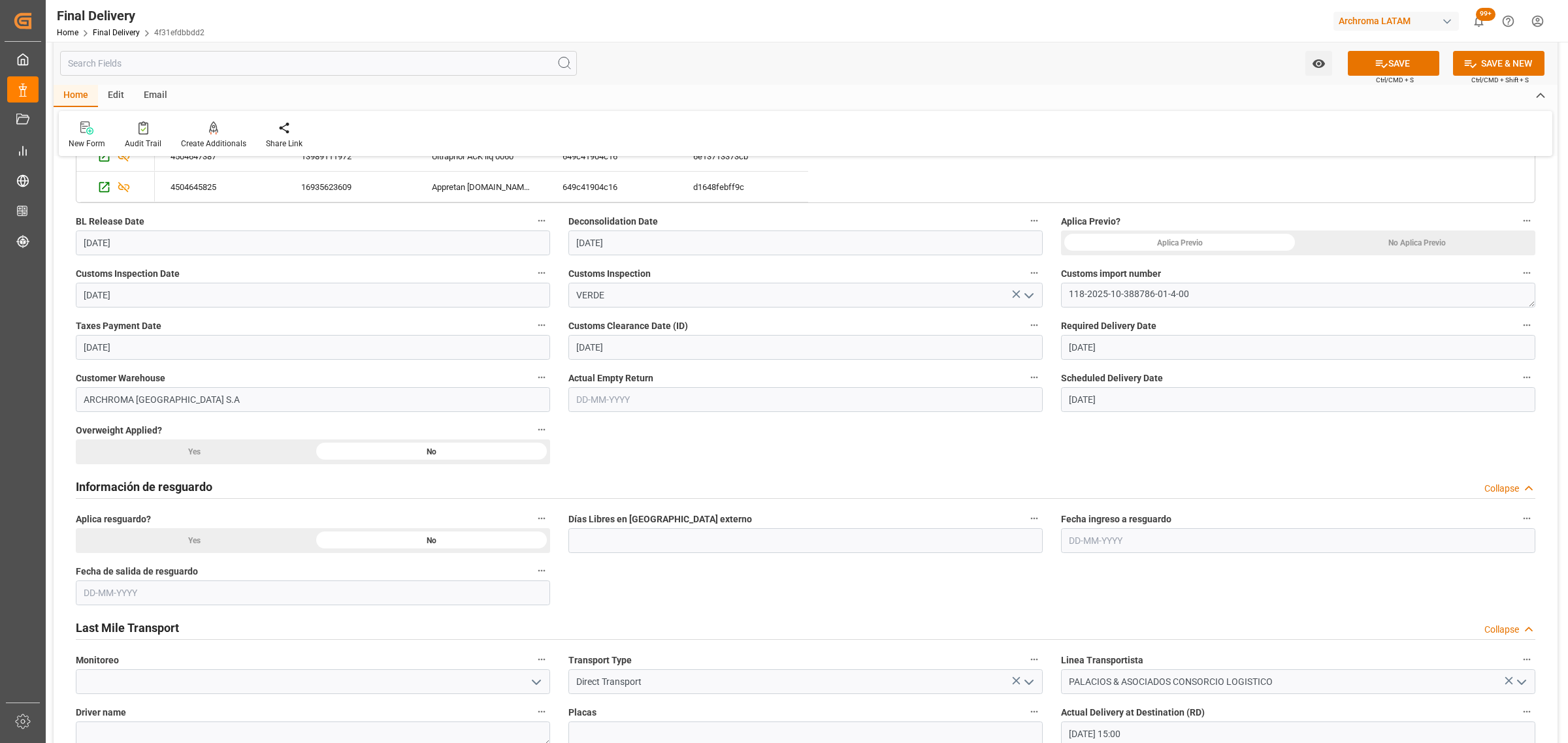
scroll to position [245, 0]
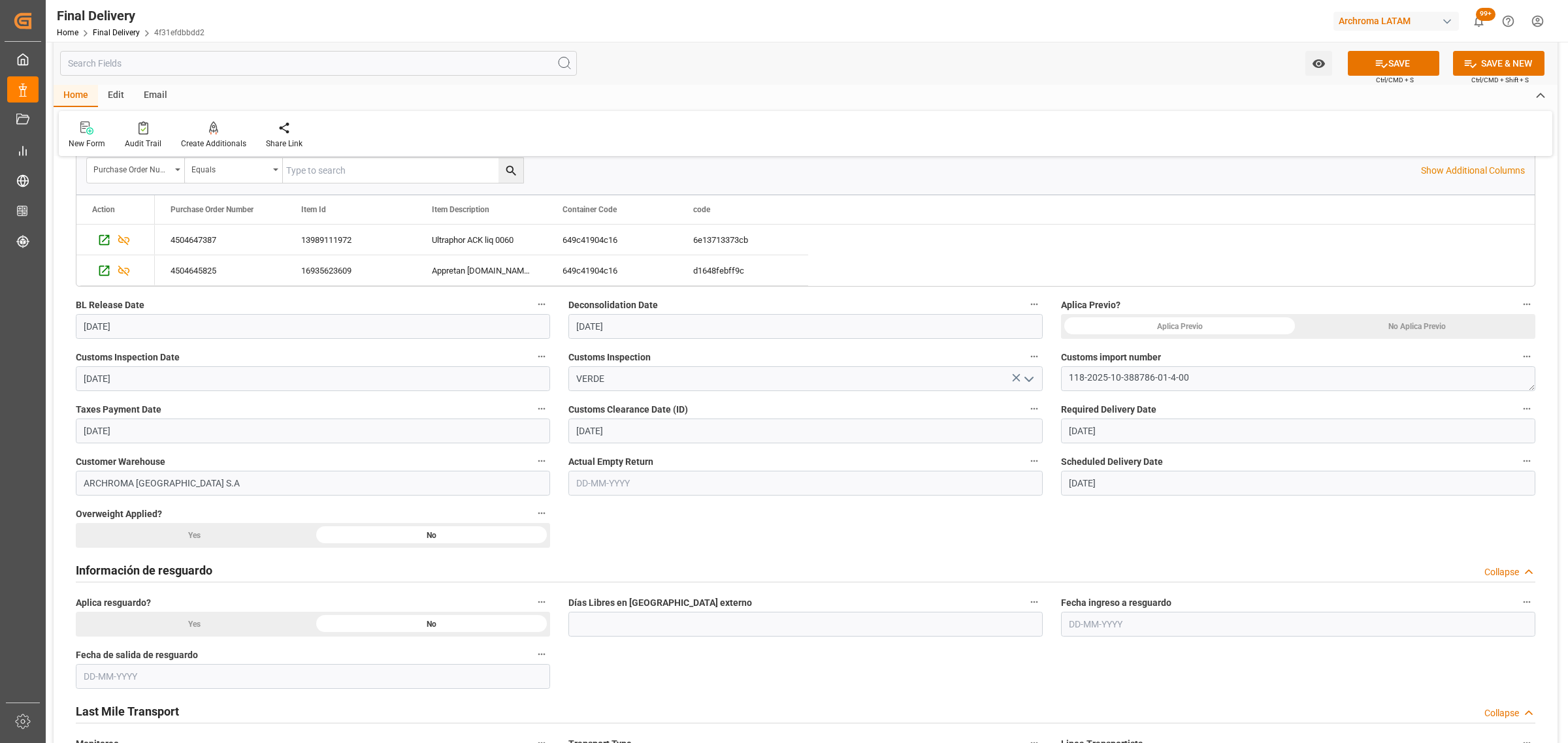
click at [1373, 331] on div "No Aplica Previo" at bounding box center [1416, 326] width 237 height 25
click at [1367, 57] on button "SAVE" at bounding box center [1394, 63] width 92 height 25
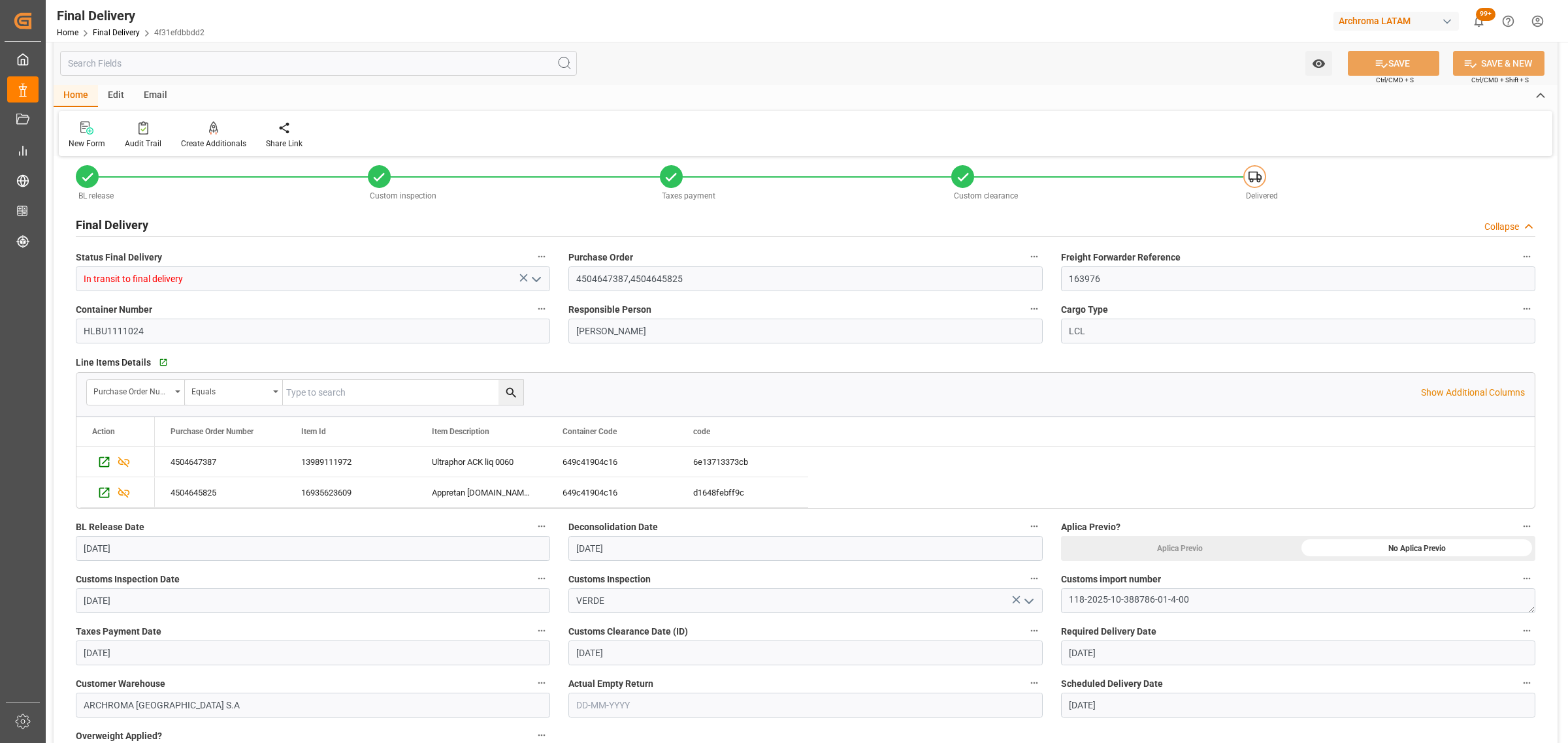
scroll to position [0, 0]
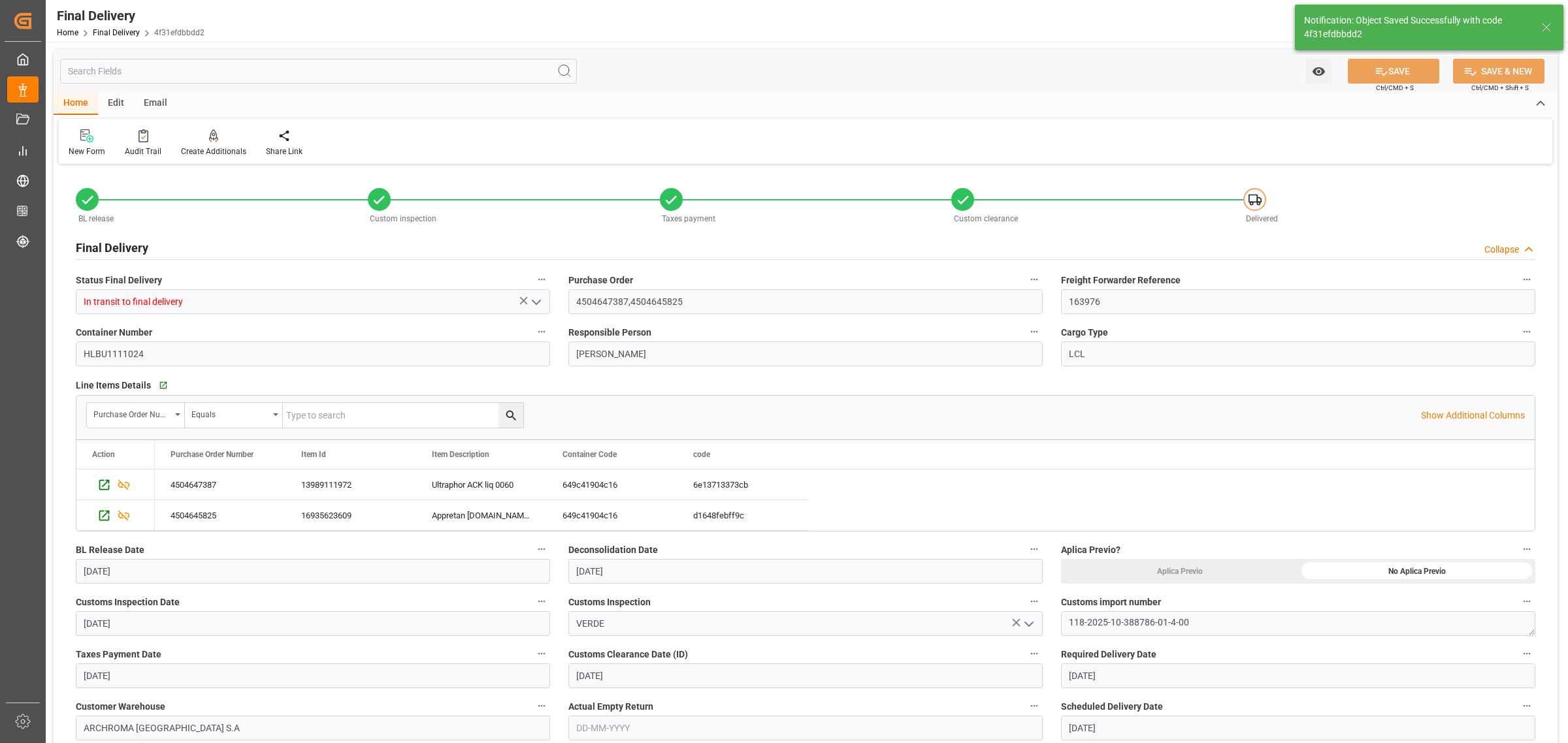
type textarea "1"
type input "Unloaded"
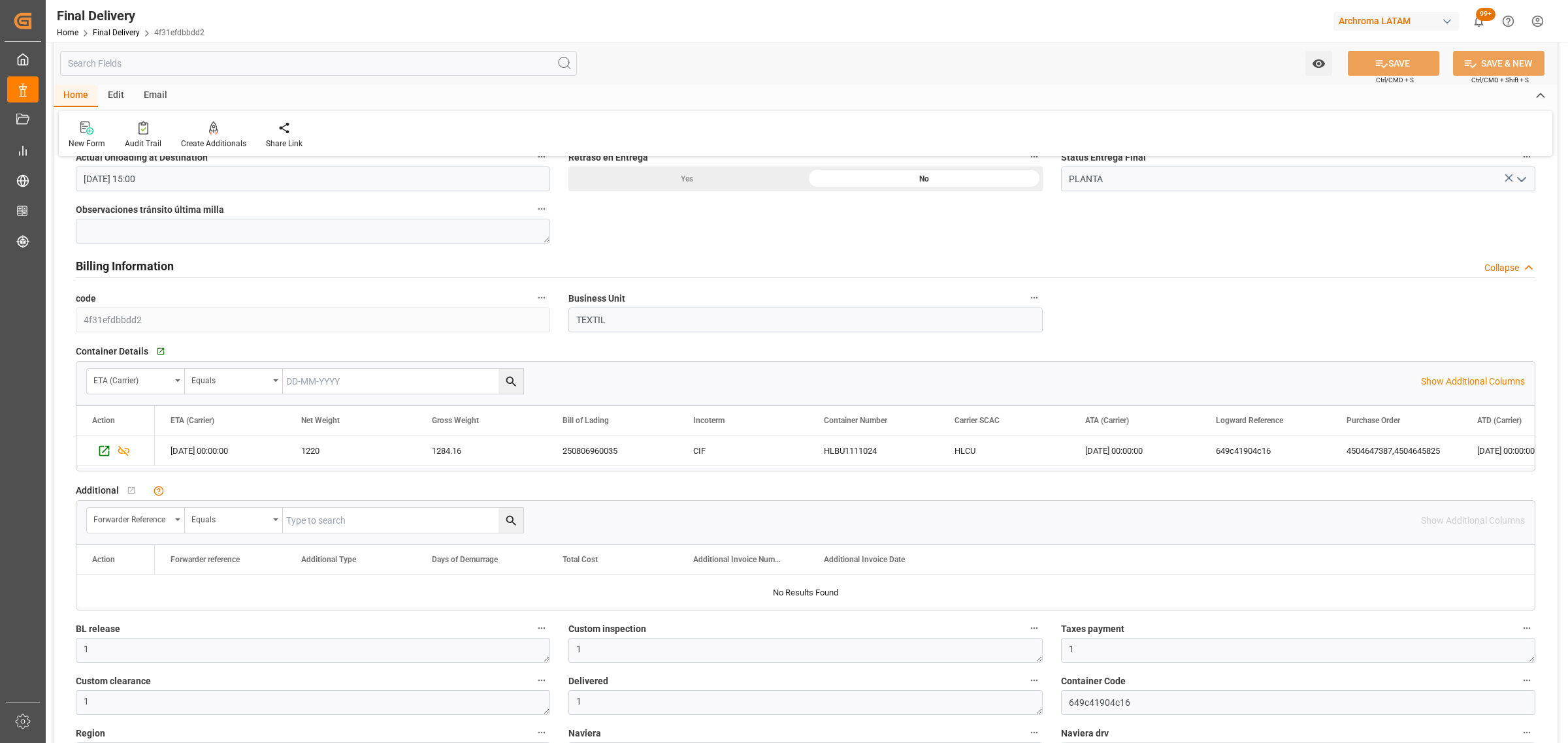
scroll to position [1061, 0]
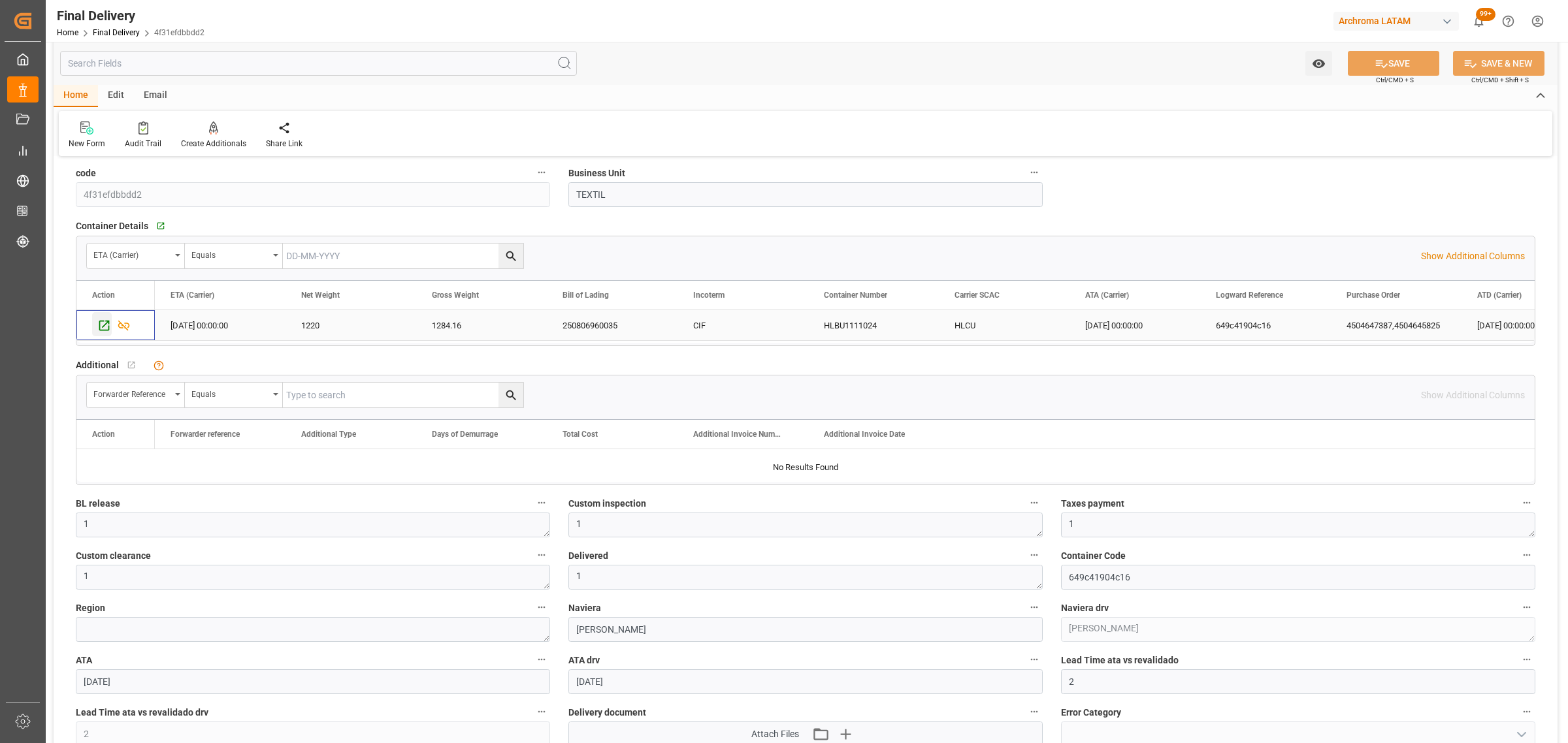
click at [101, 328] on icon "Press SPACE to select this row." at bounding box center [104, 326] width 14 height 14
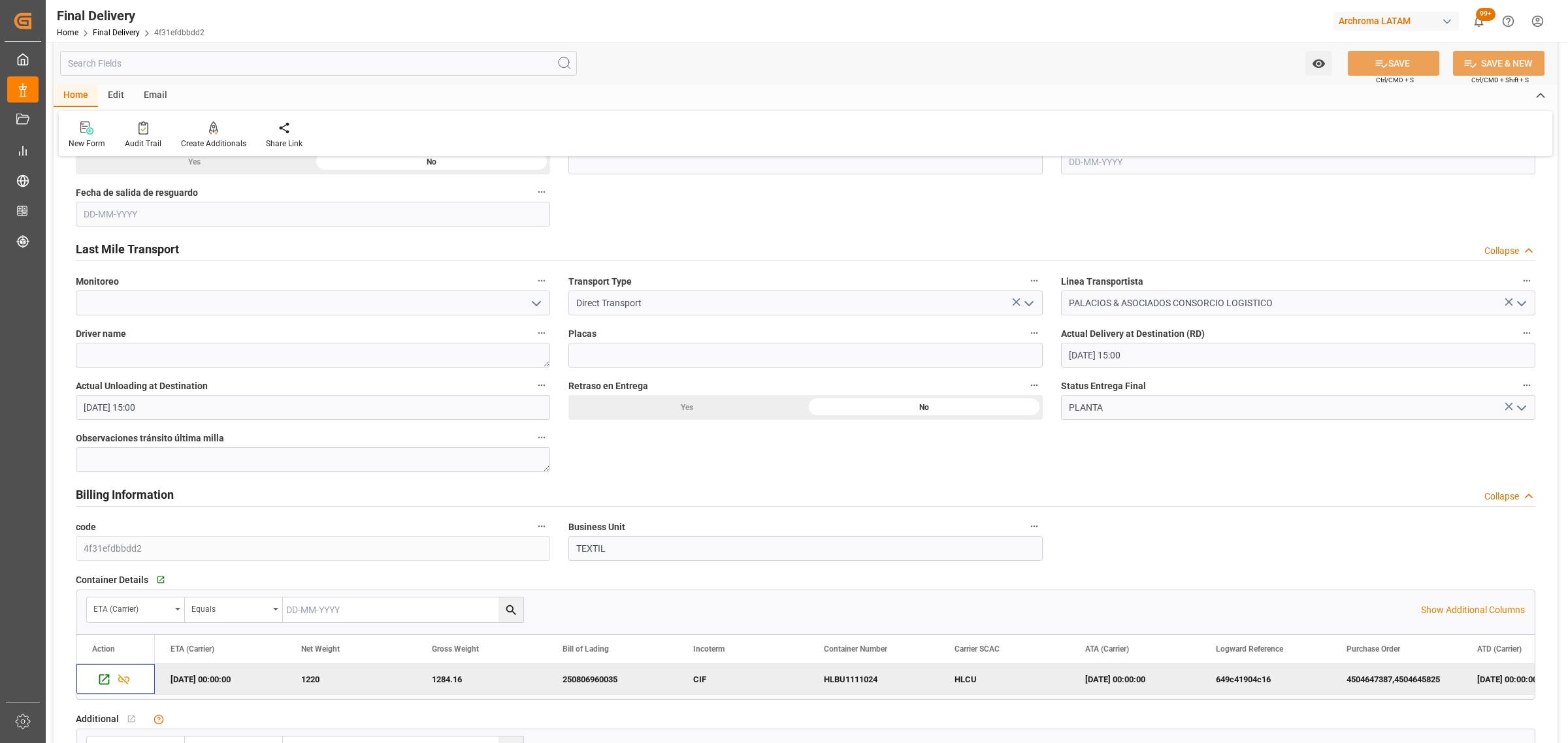
scroll to position [572, 0]
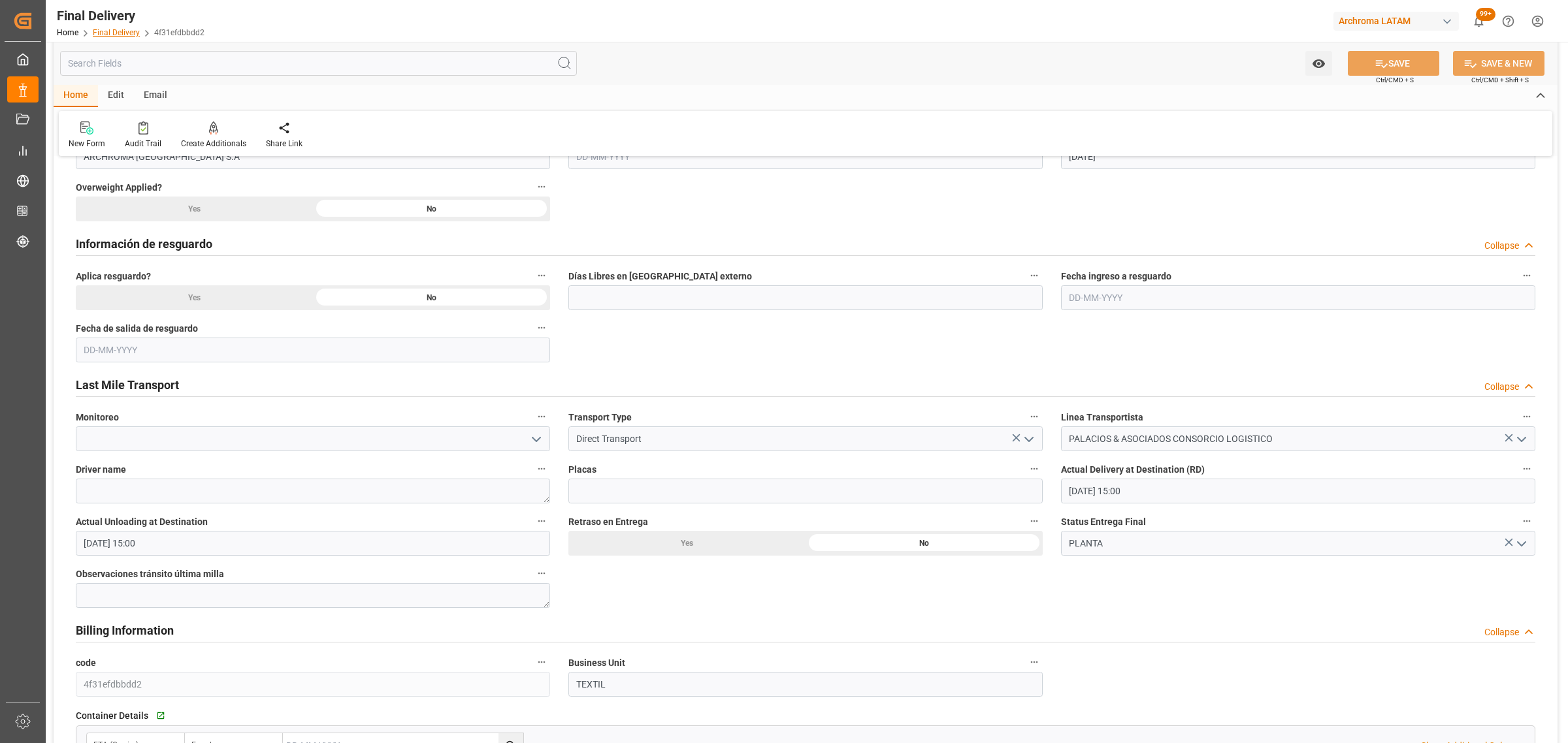
click at [119, 36] on link "Final Delivery" at bounding box center [116, 32] width 47 height 10
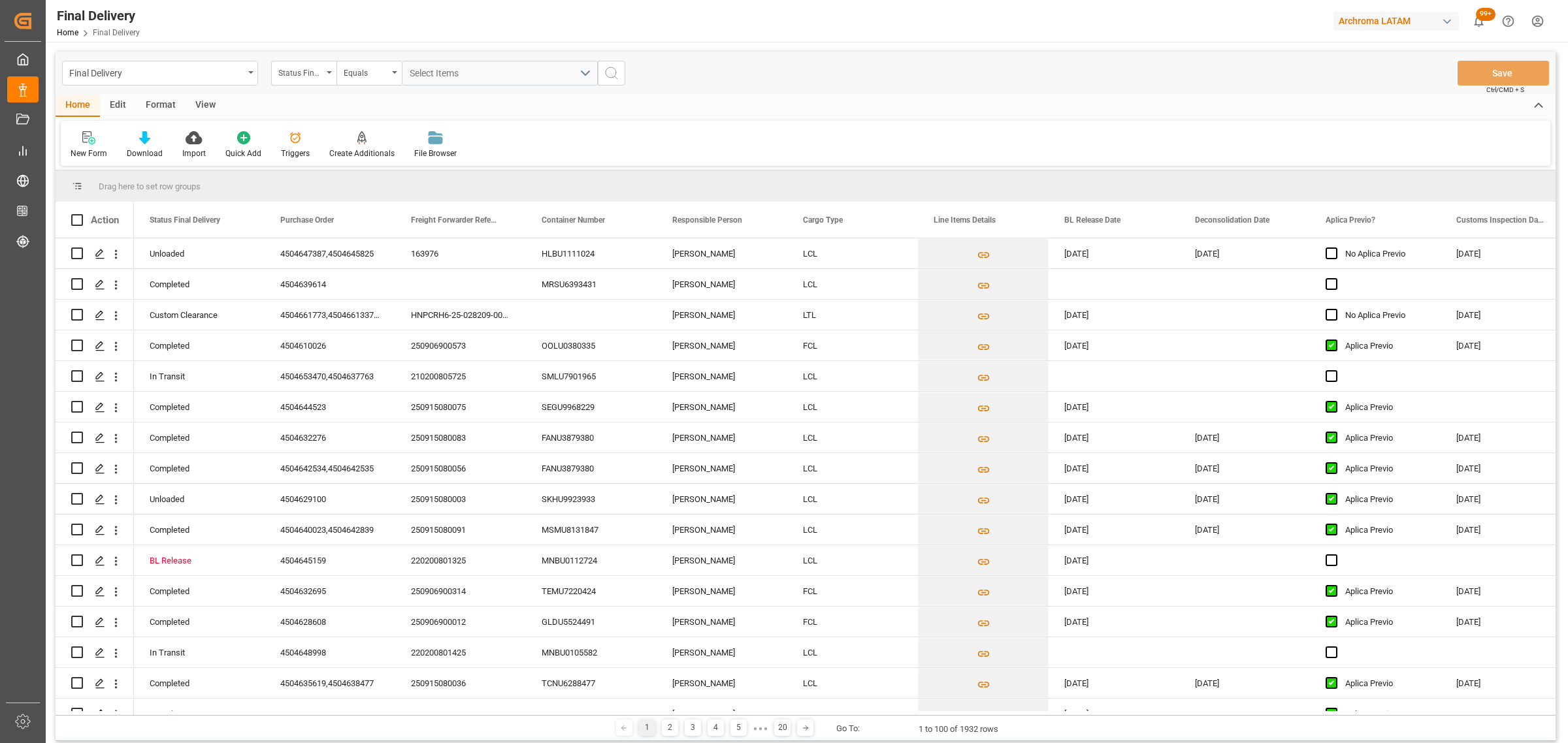
click at [324, 76] on div "Status Final Delivery" at bounding box center [303, 73] width 65 height 25
click at [336, 155] on div "Purchase Order" at bounding box center [369, 161] width 195 height 28
click at [369, 77] on div "Equals" at bounding box center [366, 71] width 44 height 15
click at [423, 157] on div "Fuzzy search" at bounding box center [434, 161] width 195 height 28
click at [495, 62] on input "text" at bounding box center [500, 73] width 196 height 25
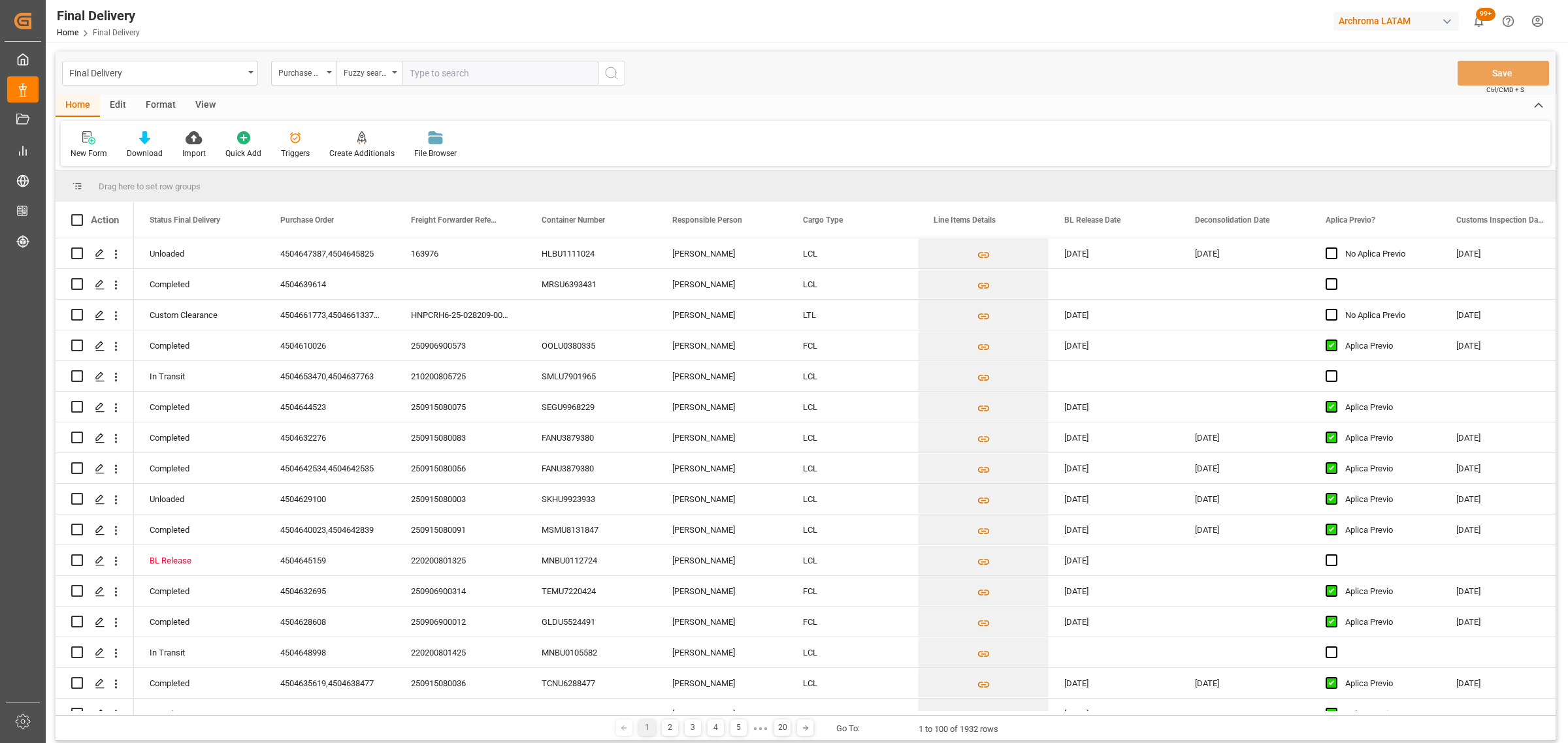
paste input "4504661773"
type input "4504661773"
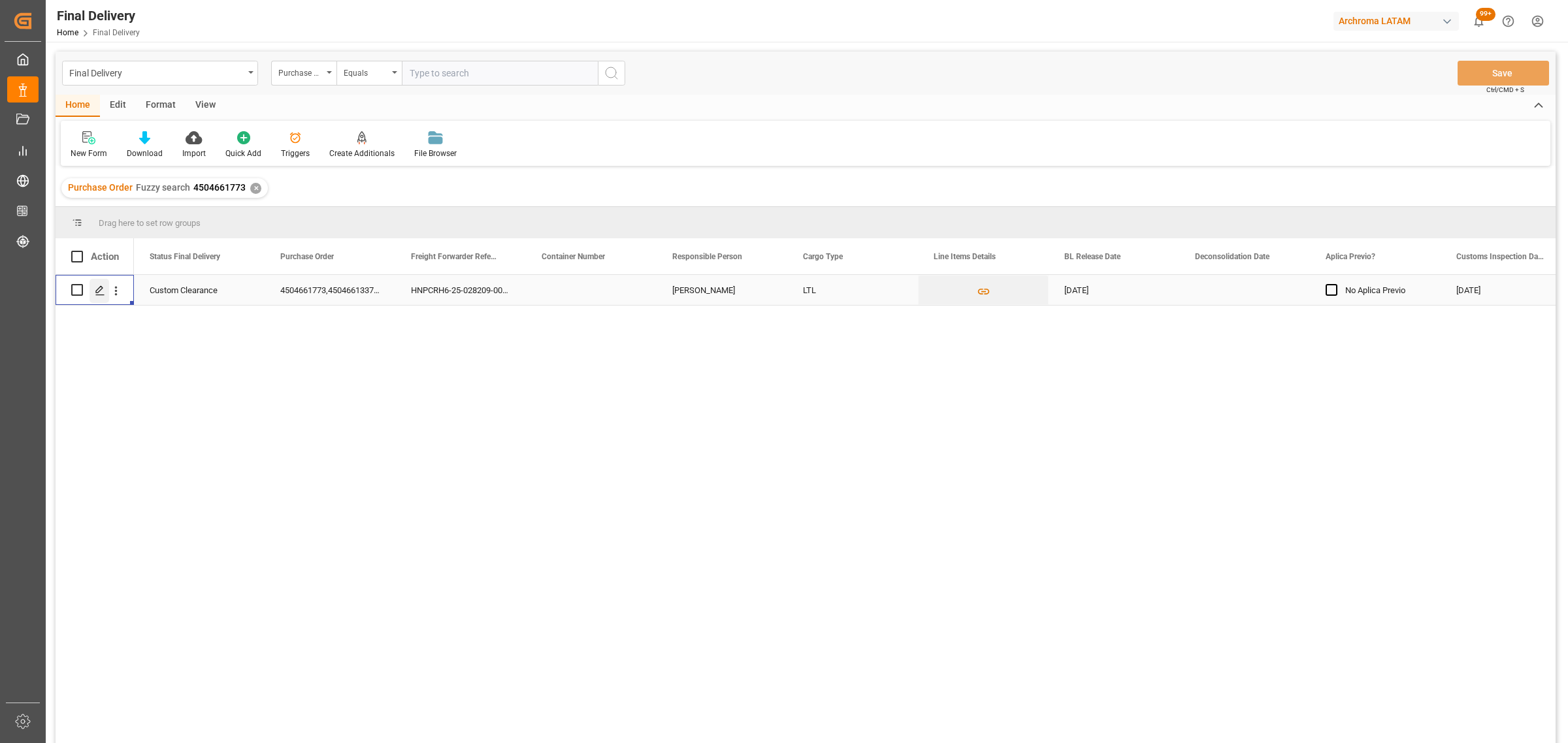
click at [94, 291] on div "Press SPACE to select this row." at bounding box center [99, 291] width 20 height 24
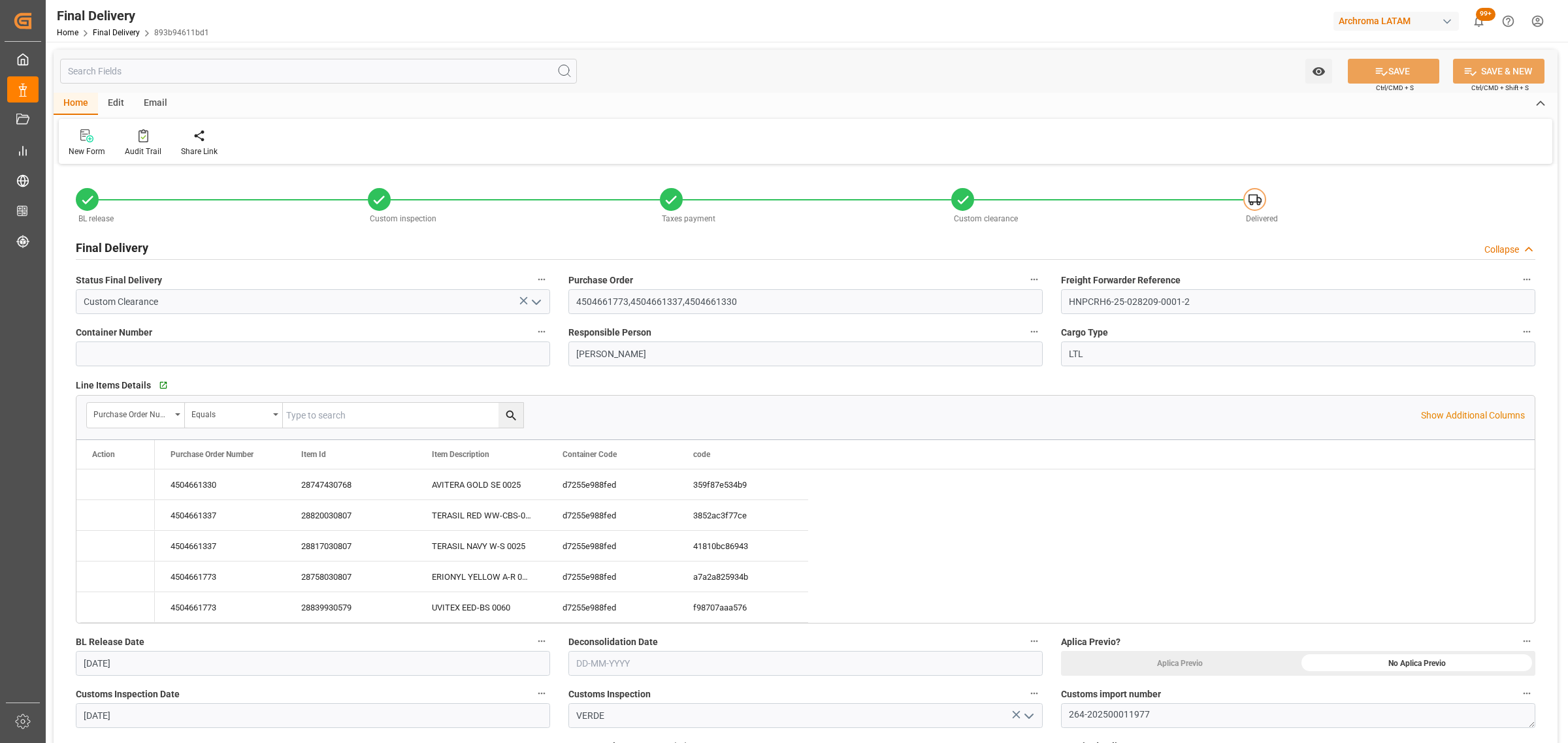
type input "12-09-2025"
type input "11-09-2025"
type input "12-09-2025"
type input "[DATE]"
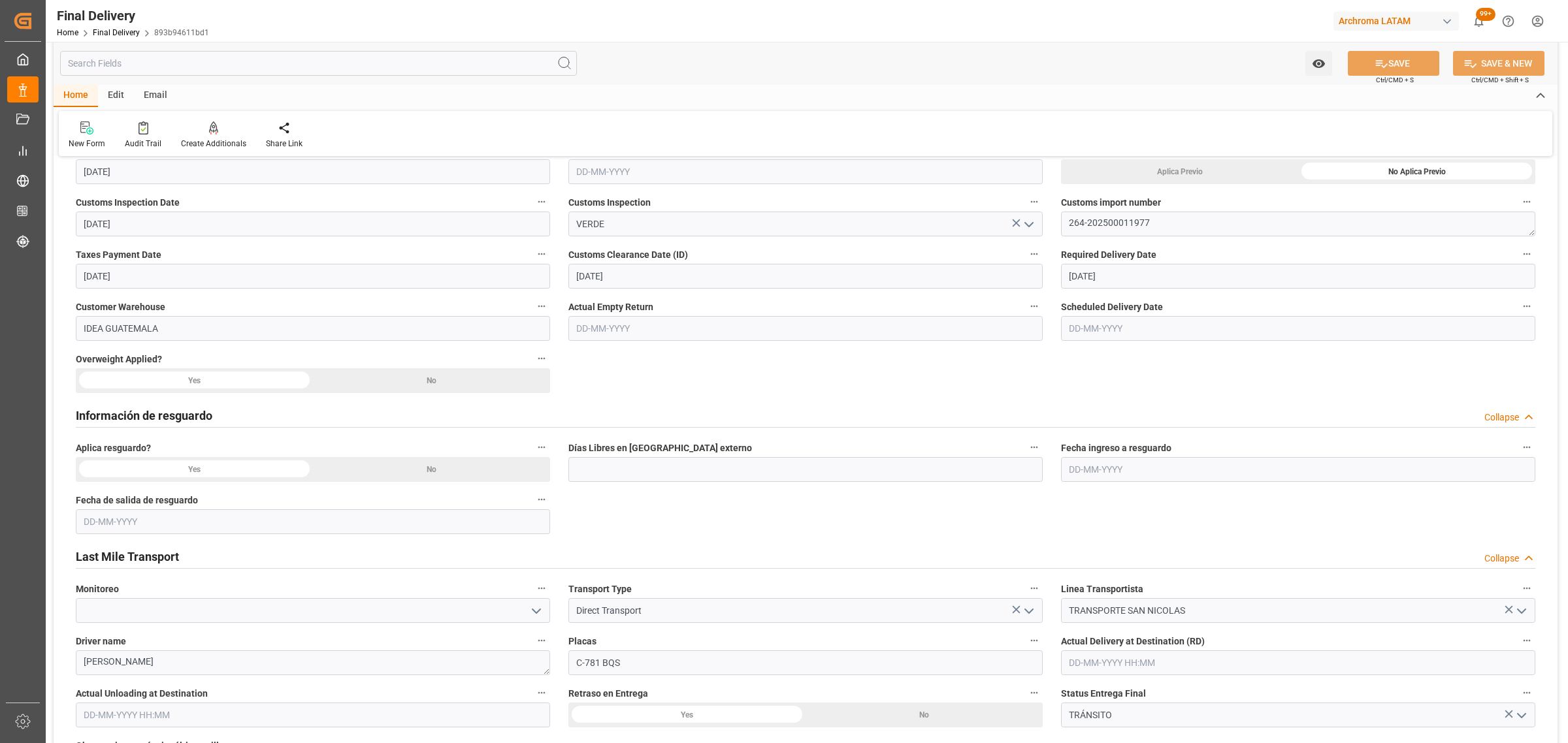
scroll to position [572, 0]
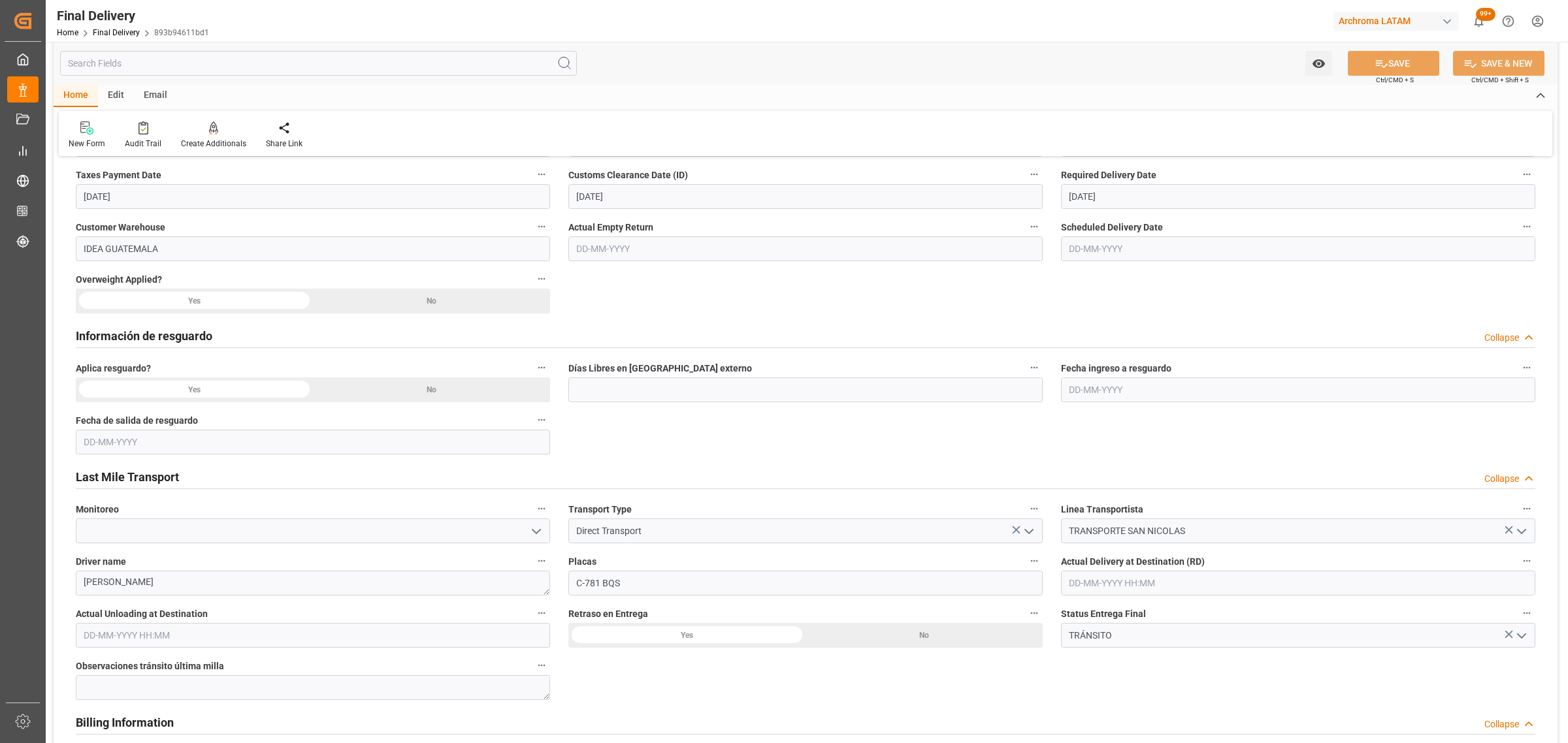
click at [465, 391] on div "No" at bounding box center [431, 390] width 237 height 25
click at [442, 305] on div "No" at bounding box center [431, 300] width 237 height 25
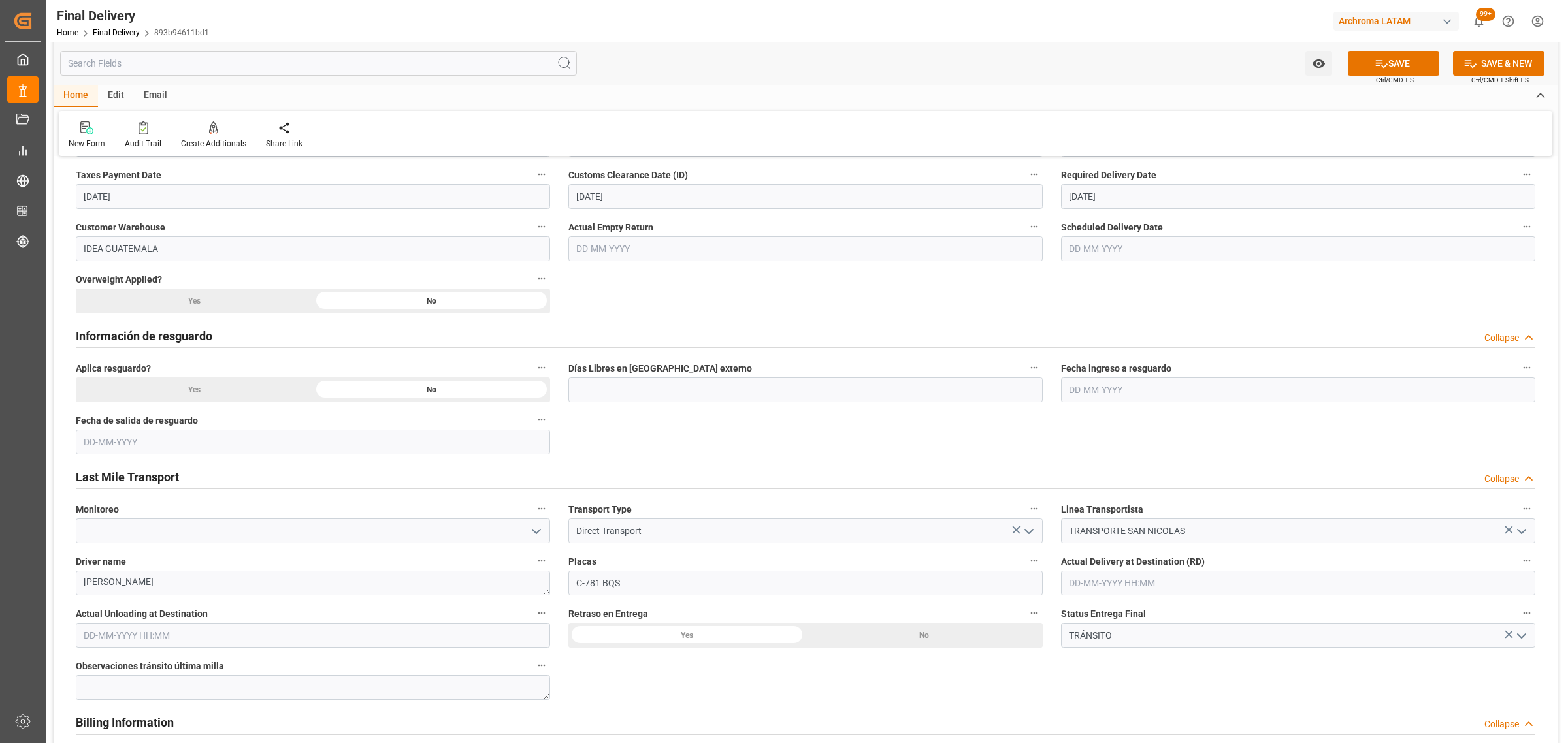
scroll to position [653, 0]
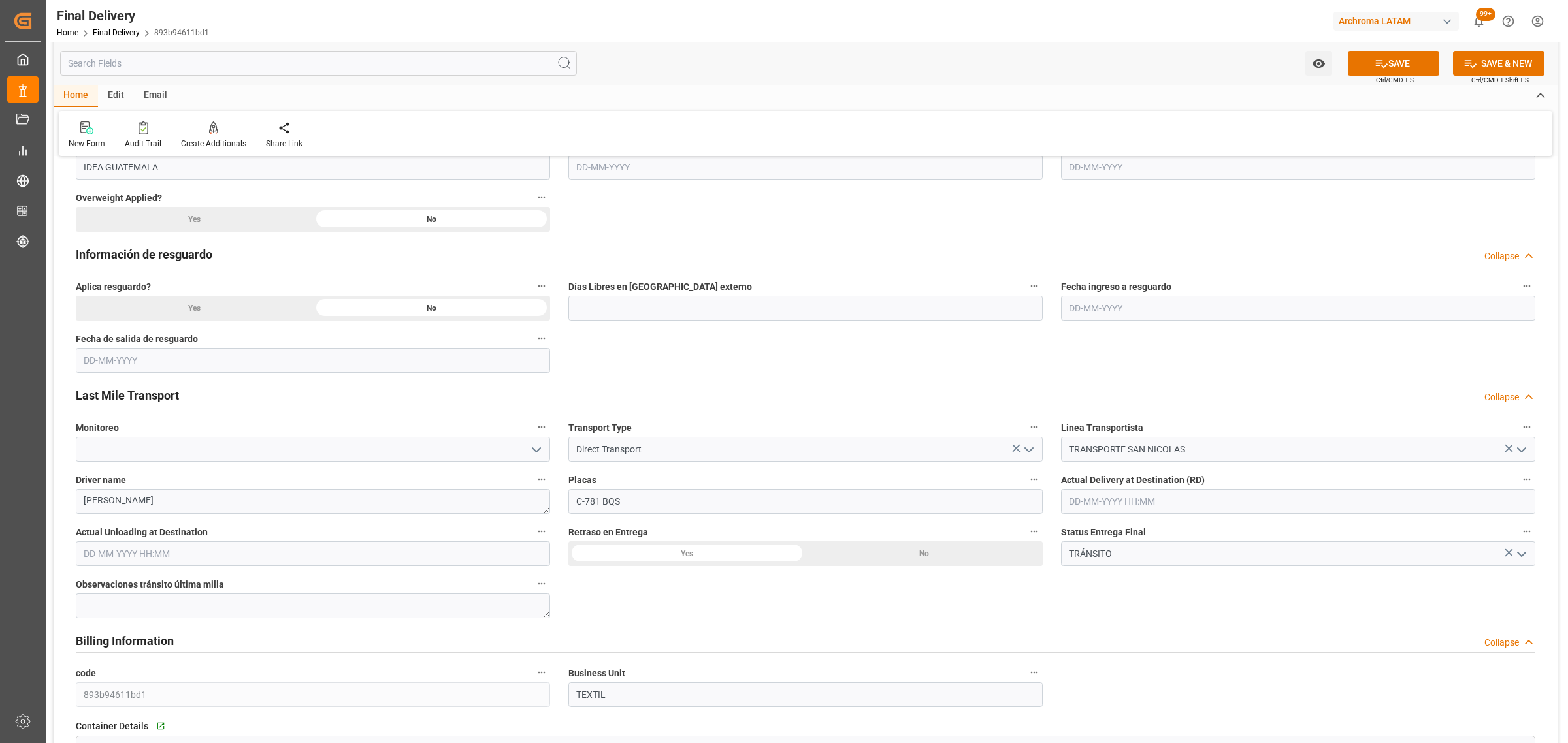
click at [1299, 501] on input "text" at bounding box center [1298, 501] width 474 height 25
click at [1107, 636] on span "16" at bounding box center [1103, 632] width 9 height 10
click at [1278, 674] on li "15:30" at bounding box center [1275, 672] width 55 height 33
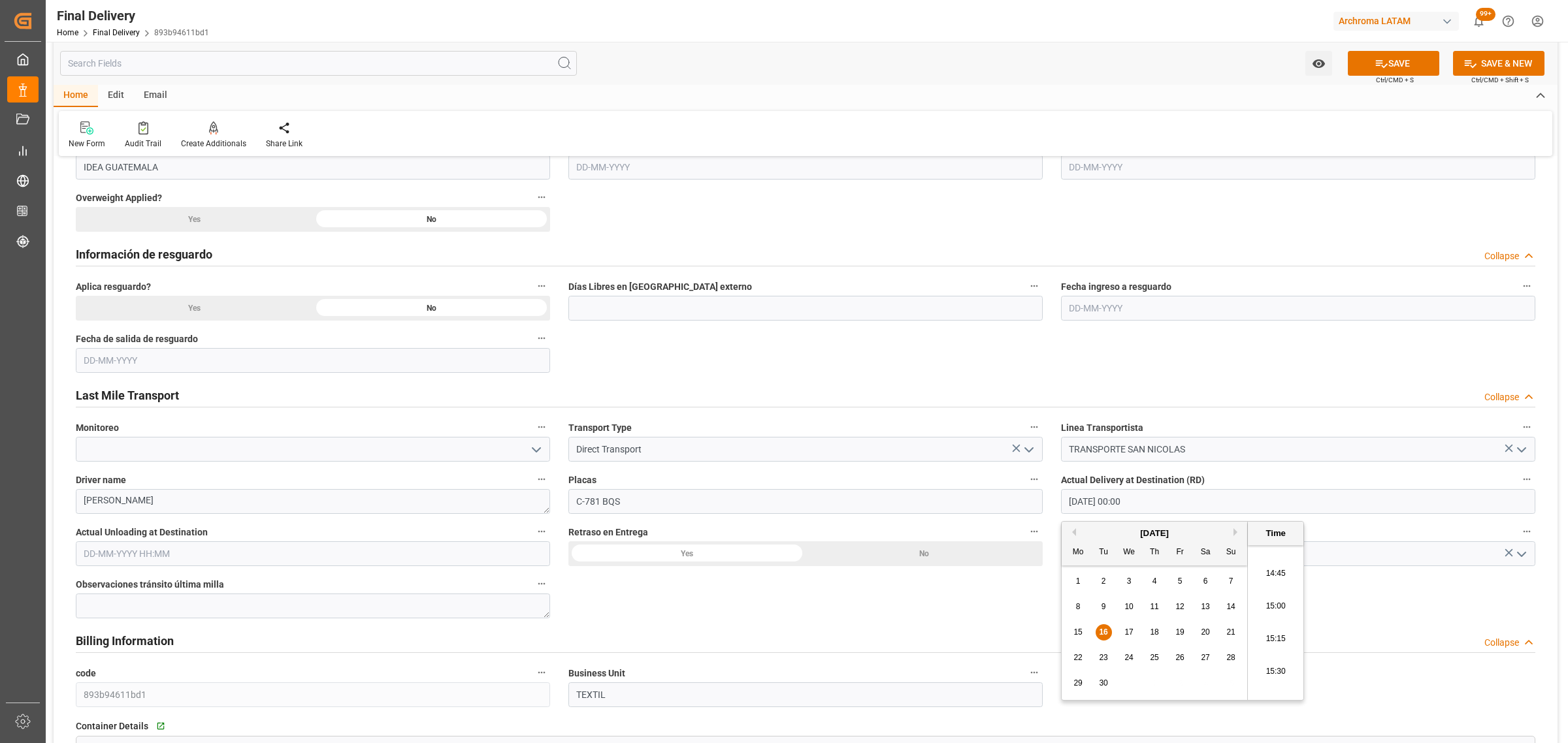
type input "16-09-2025 15:30"
click at [286, 556] on input "text" at bounding box center [312, 553] width 474 height 25
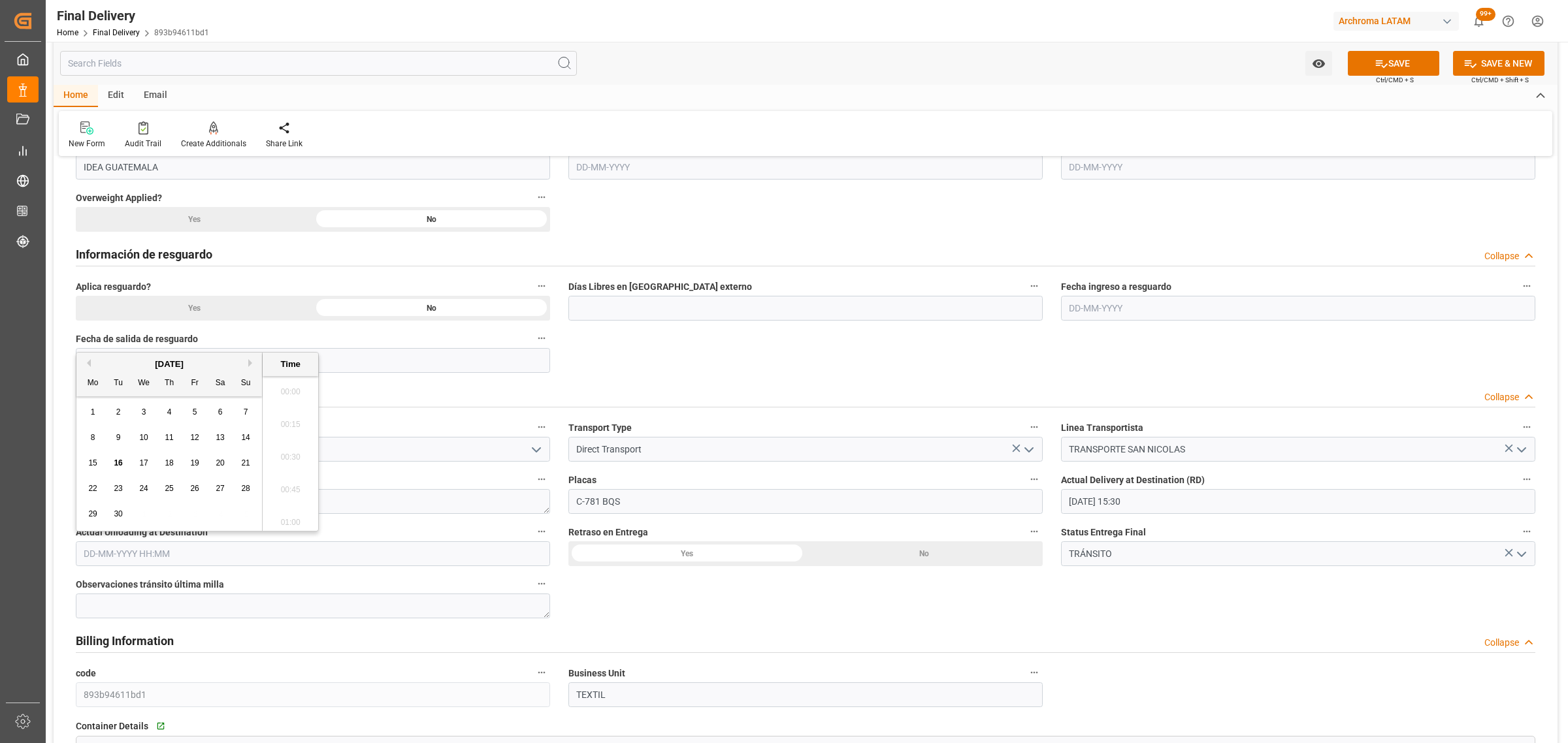
scroll to position [2159, 0]
click at [109, 461] on div "15 16 17 18 19 20 21" at bounding box center [170, 462] width 178 height 25
click at [115, 462] on span "16" at bounding box center [118, 462] width 9 height 10
click at [298, 420] on li "15:30" at bounding box center [290, 421] width 55 height 33
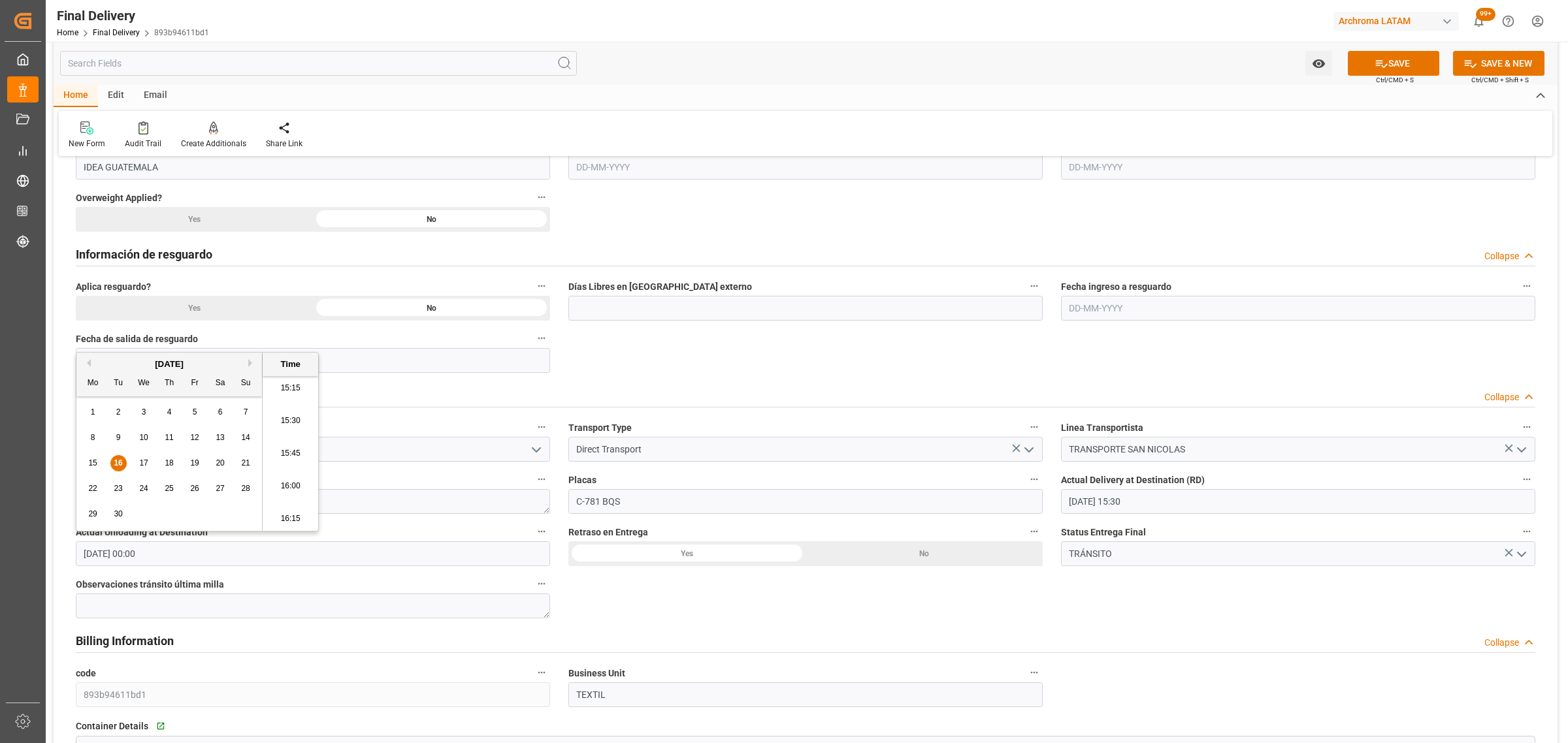
type input "16-09-2025 15:30"
click at [1520, 556] on polyline "open menu" at bounding box center [1521, 554] width 8 height 4
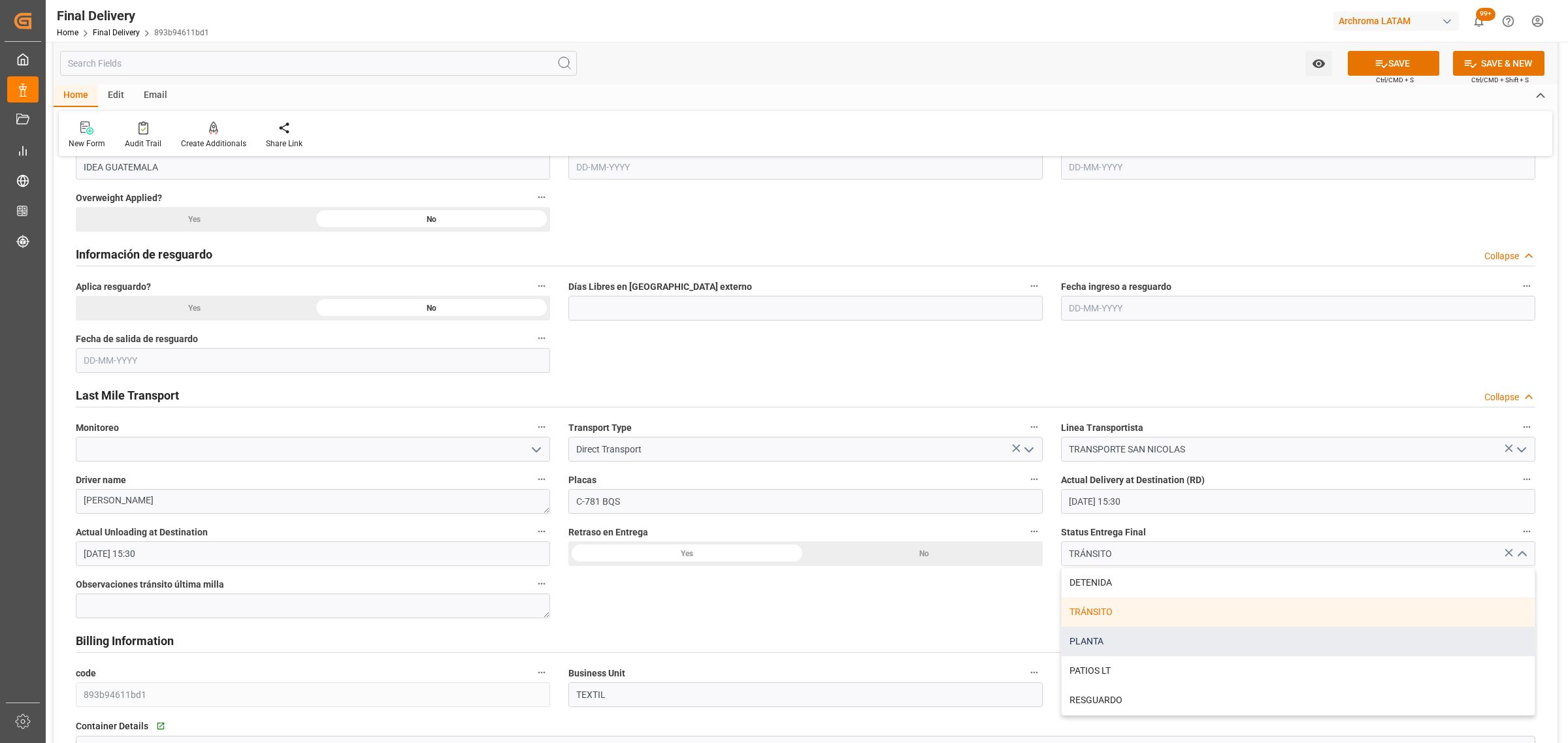
click at [1141, 644] on div "PLANTA" at bounding box center [1298, 642] width 473 height 29
type input "PLANTA"
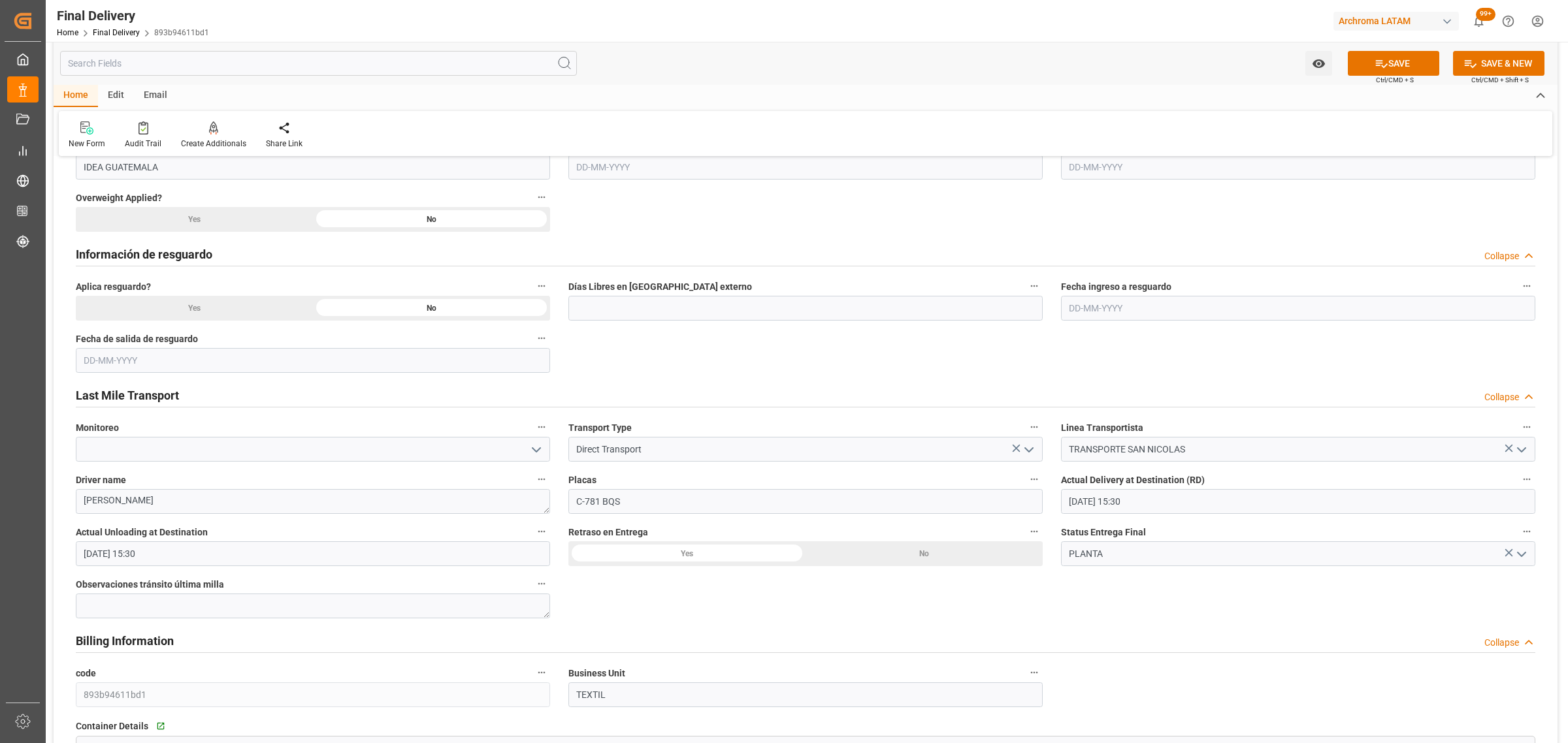
click at [893, 559] on div "No" at bounding box center [924, 553] width 237 height 25
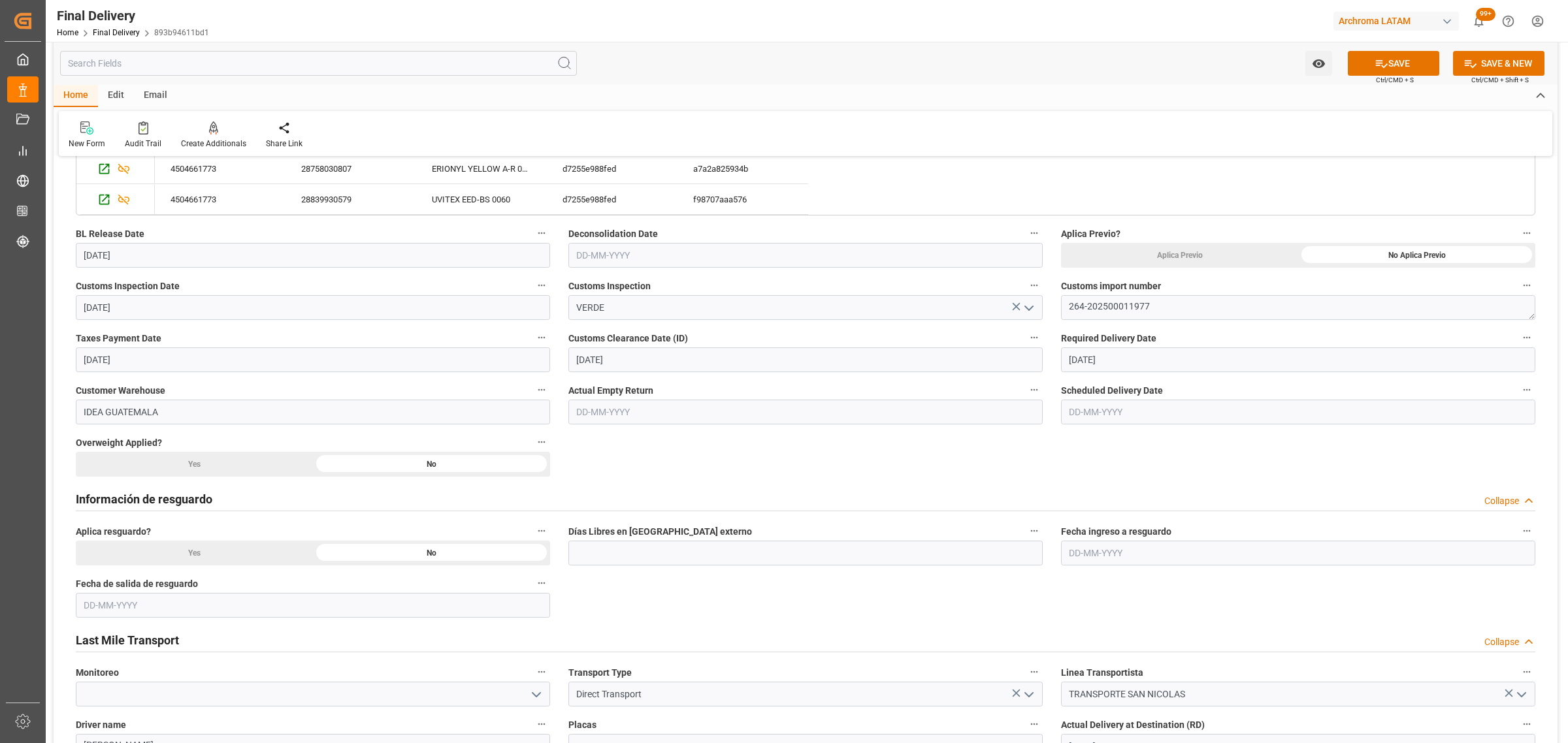
scroll to position [245, 0]
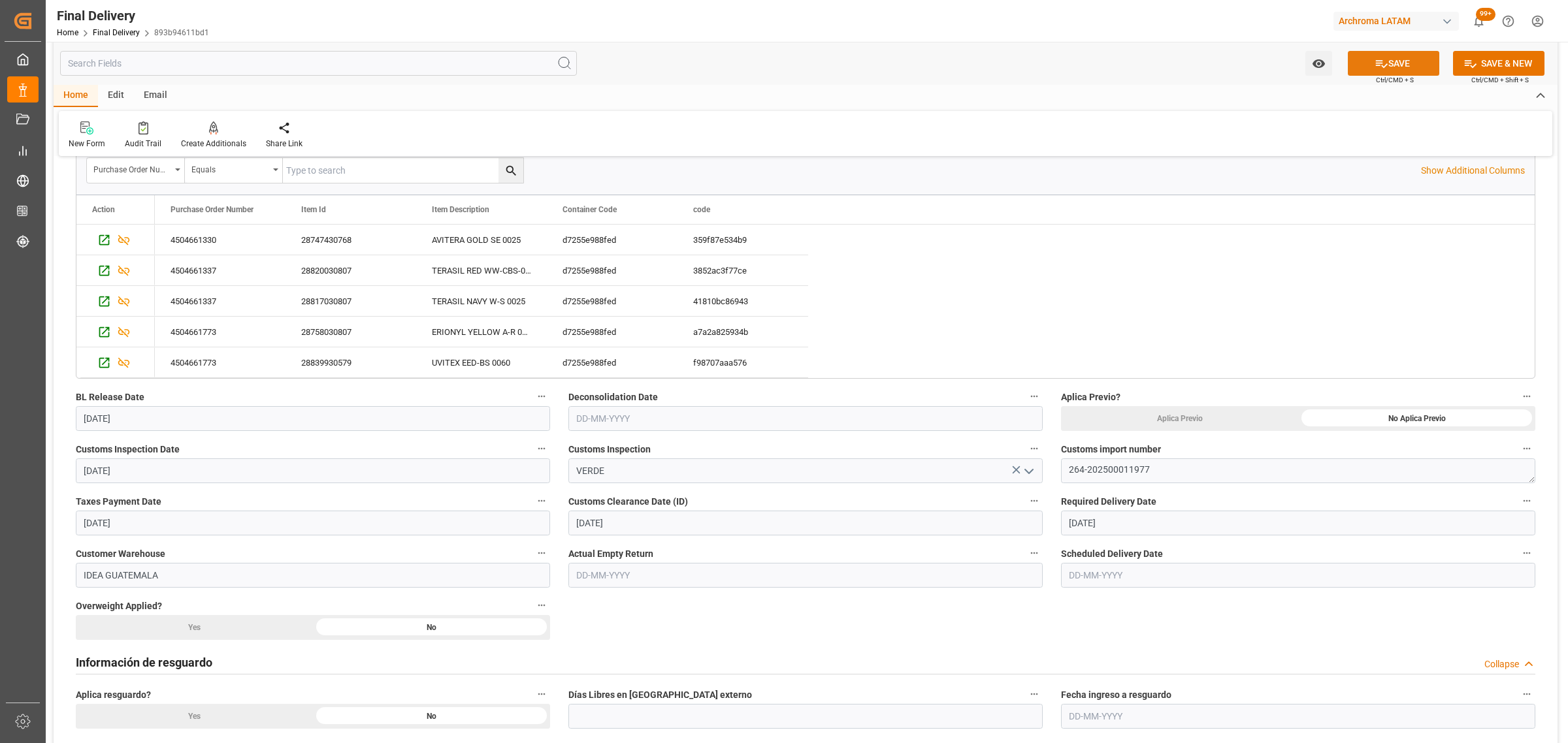
click at [1395, 61] on button "SAVE" at bounding box center [1394, 63] width 92 height 25
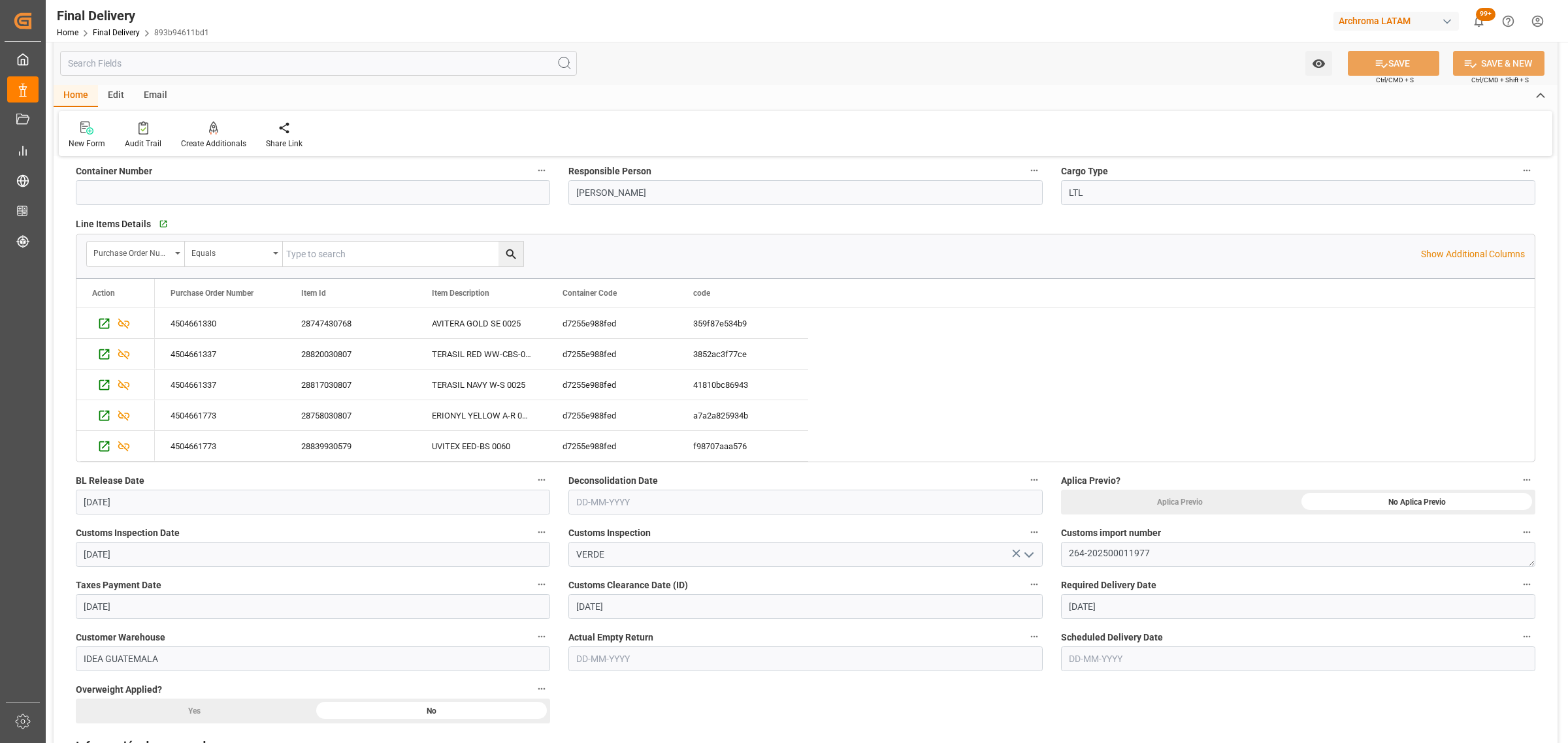
scroll to position [0, 0]
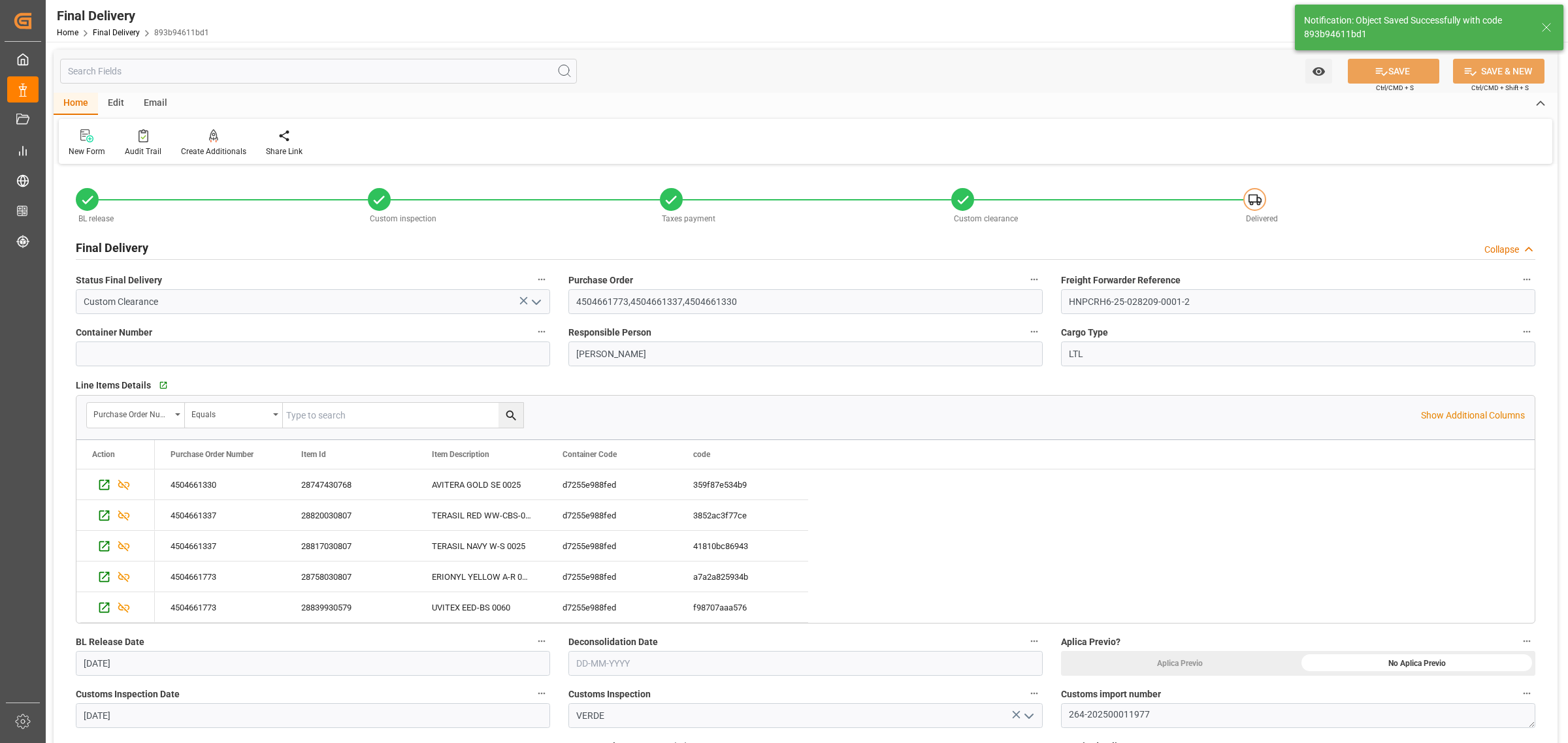
type textarea "1"
type input "Unloaded"
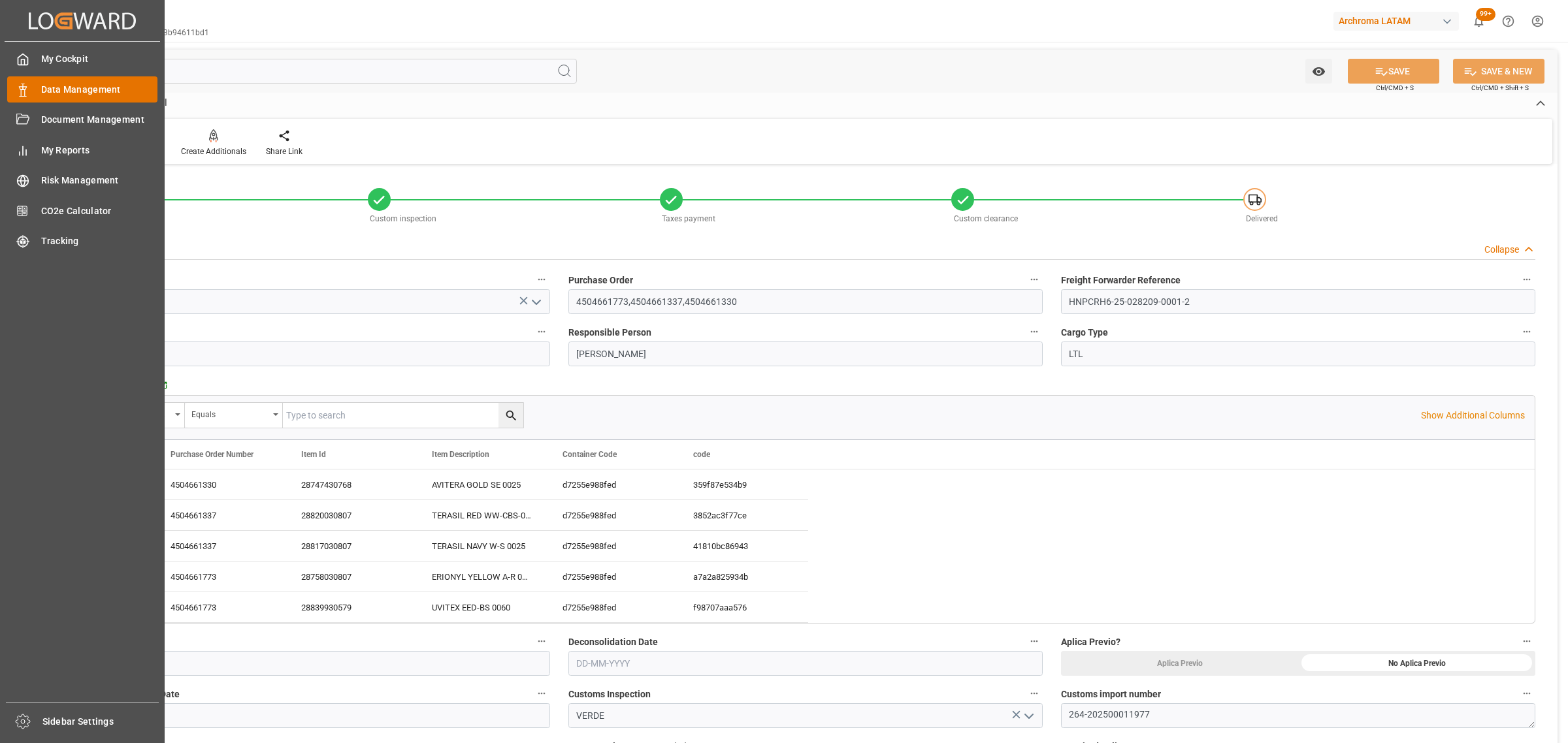
click at [60, 95] on span "Data Management" at bounding box center [100, 90] width 117 height 14
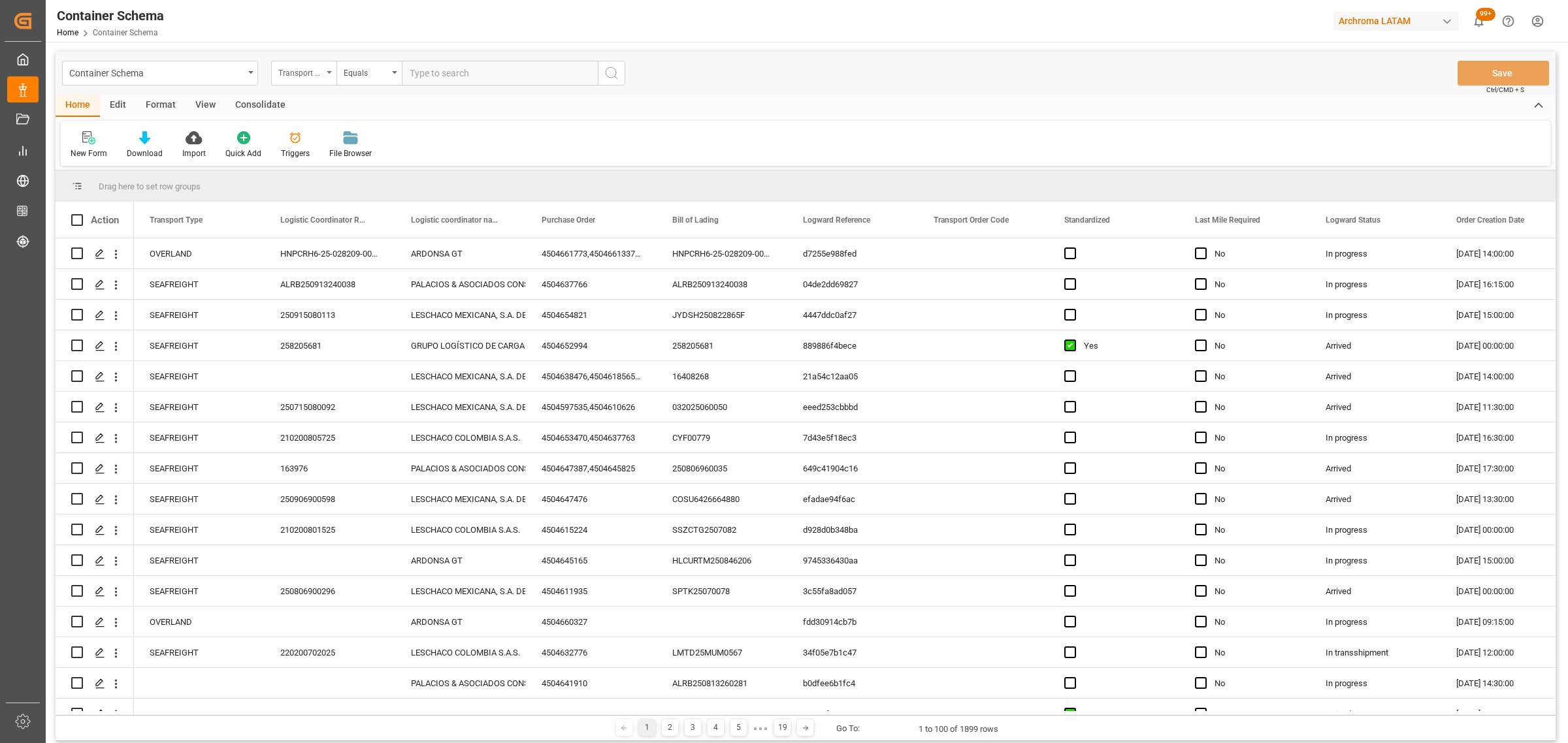
click at [301, 75] on div "Transport Type" at bounding box center [300, 71] width 44 height 15
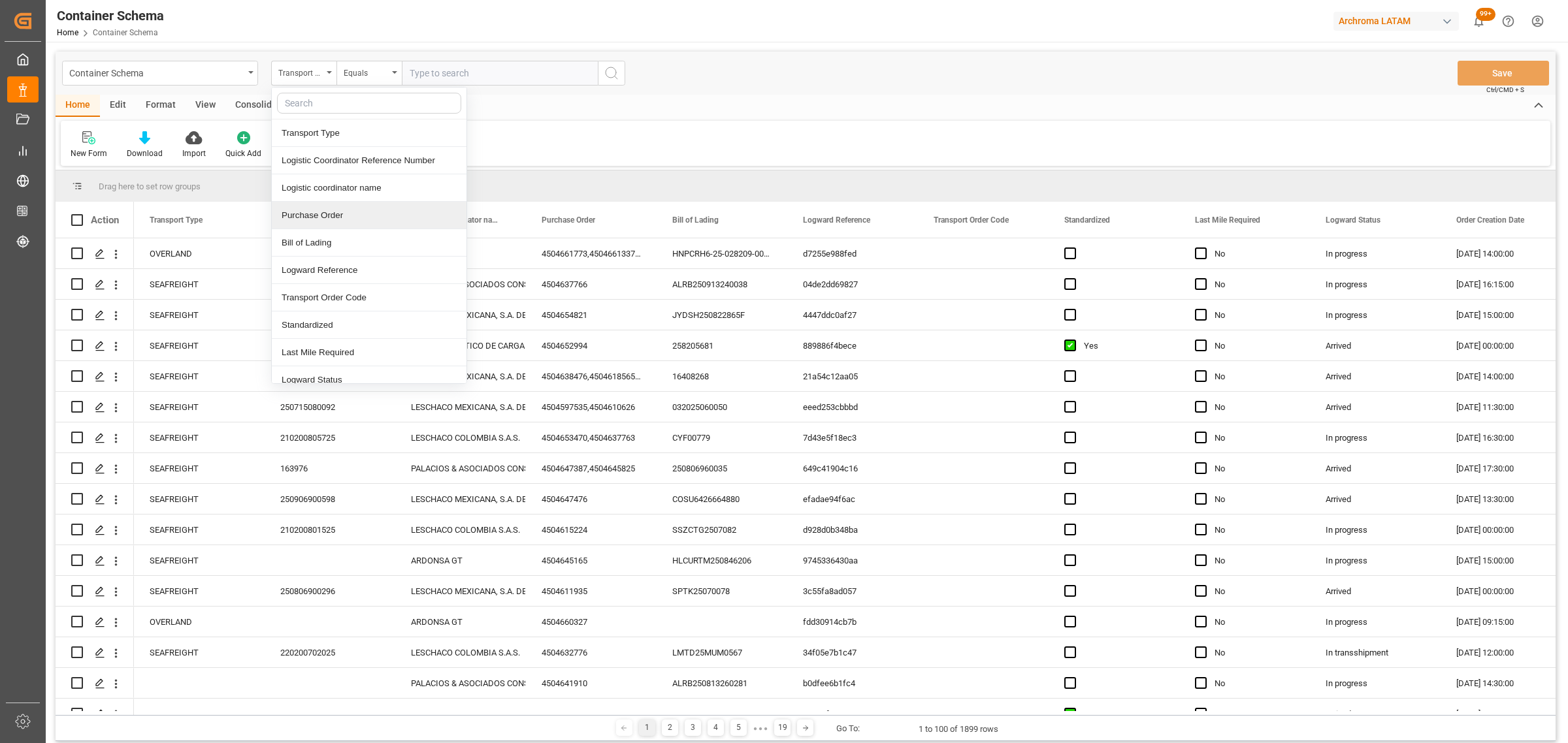
click at [341, 214] on div "Purchase Order" at bounding box center [369, 216] width 195 height 28
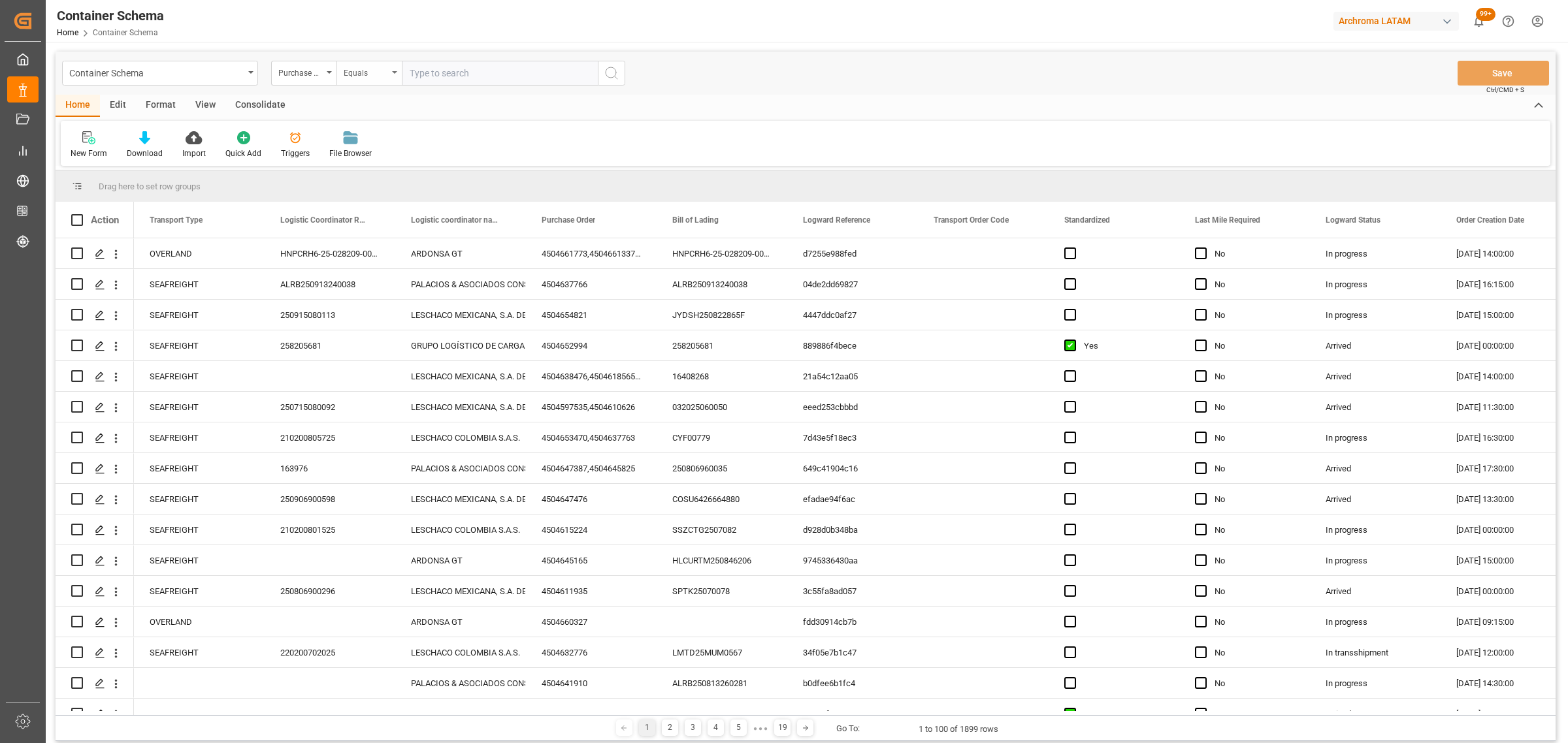
click at [365, 81] on div "Equals" at bounding box center [368, 73] width 65 height 25
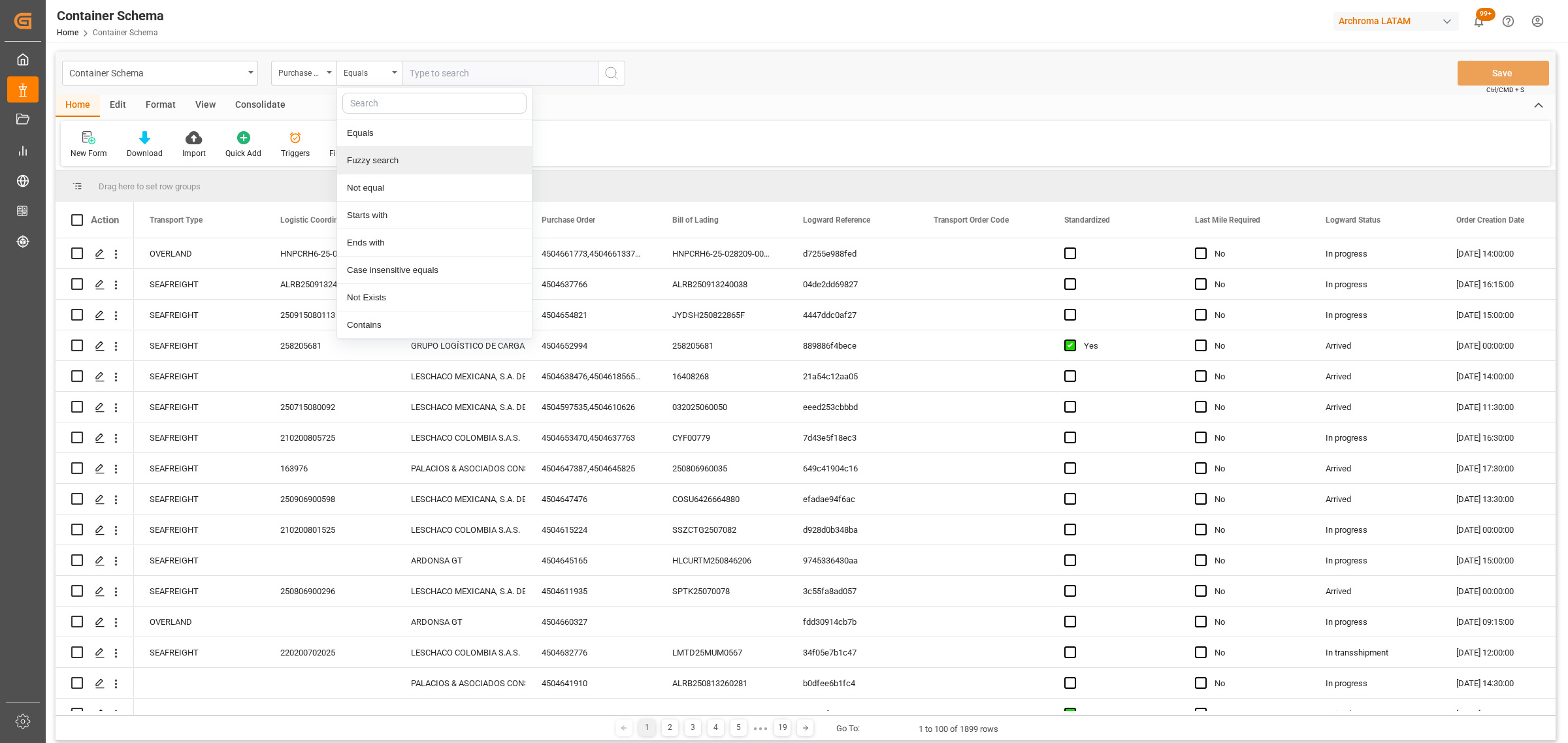
click at [442, 168] on div "Fuzzy search" at bounding box center [434, 161] width 195 height 28
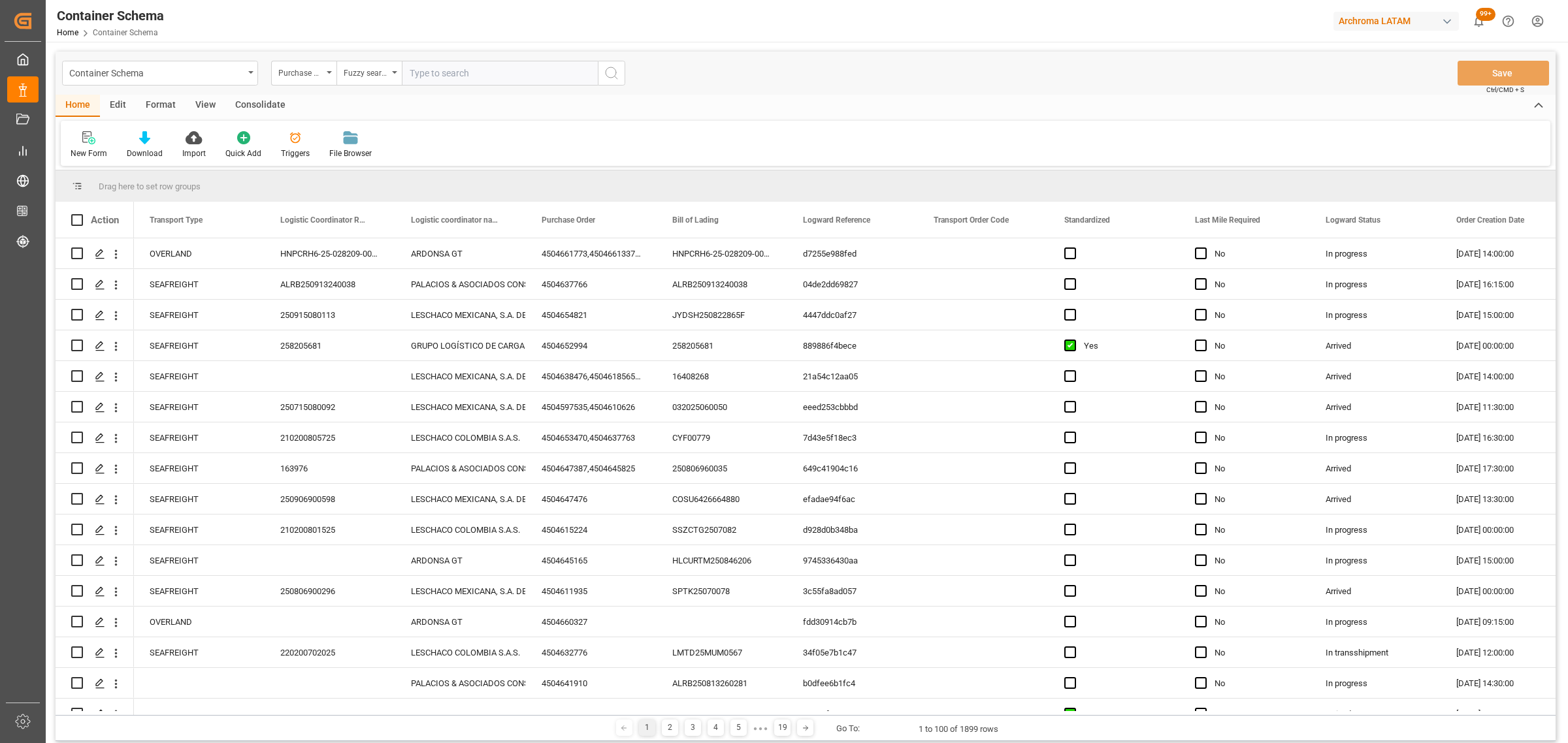
click at [483, 74] on input "text" at bounding box center [500, 73] width 196 height 25
paste input "4504639614"
type input "4504639614"
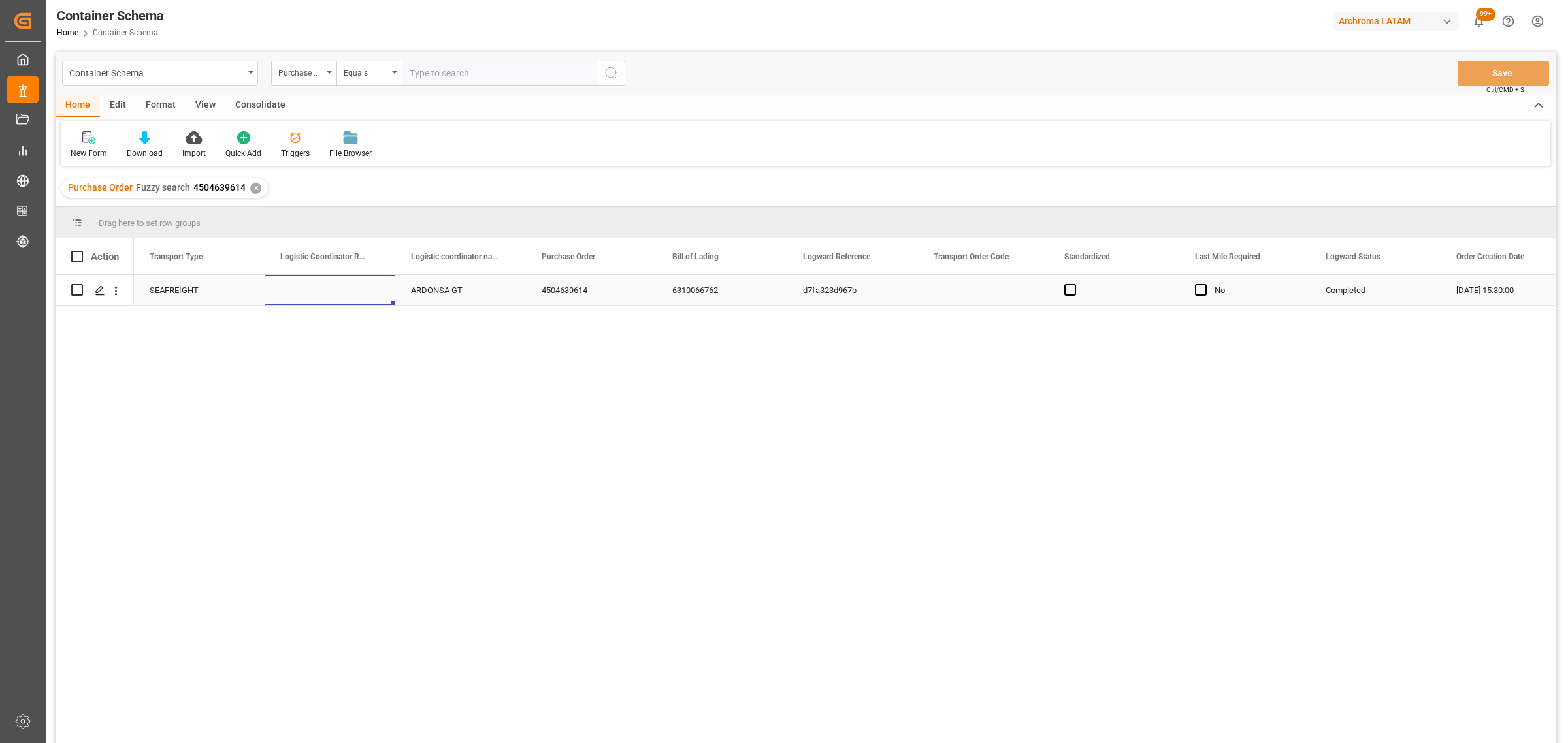
click at [296, 282] on div "Press SPACE to select this row." at bounding box center [329, 289] width 131 height 30
click at [298, 293] on div "Press SPACE to select this row." at bounding box center [329, 289] width 131 height 30
click at [298, 291] on div "Press SPACE to select this row." at bounding box center [329, 289] width 131 height 30
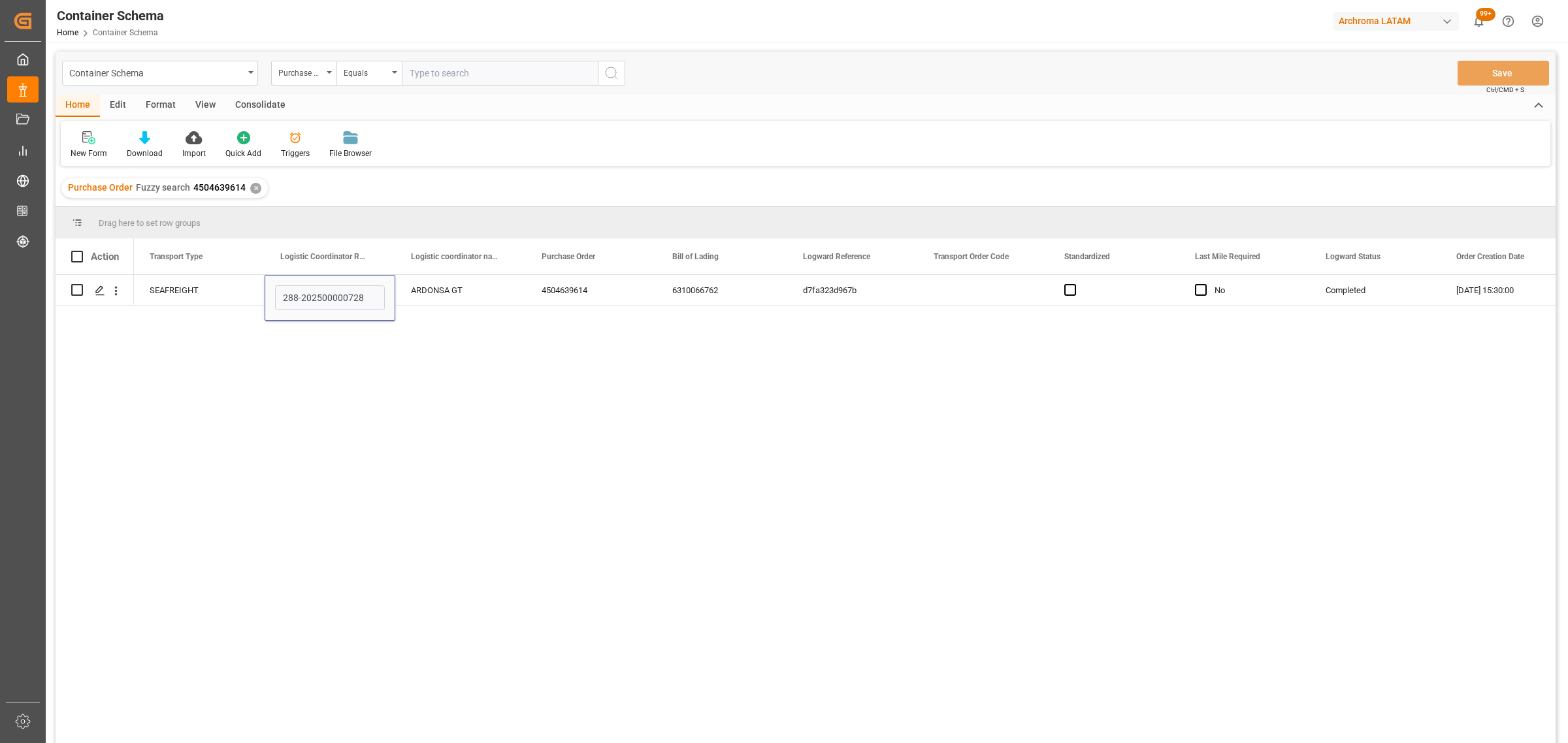
type input "288-202500000728"
click at [465, 344] on div "SEAFREIGHT 288-202500000728 ARDONSA GT 4504639614 6310066762 d7fa323d967b No Co…" at bounding box center [845, 513] width 1422 height 476
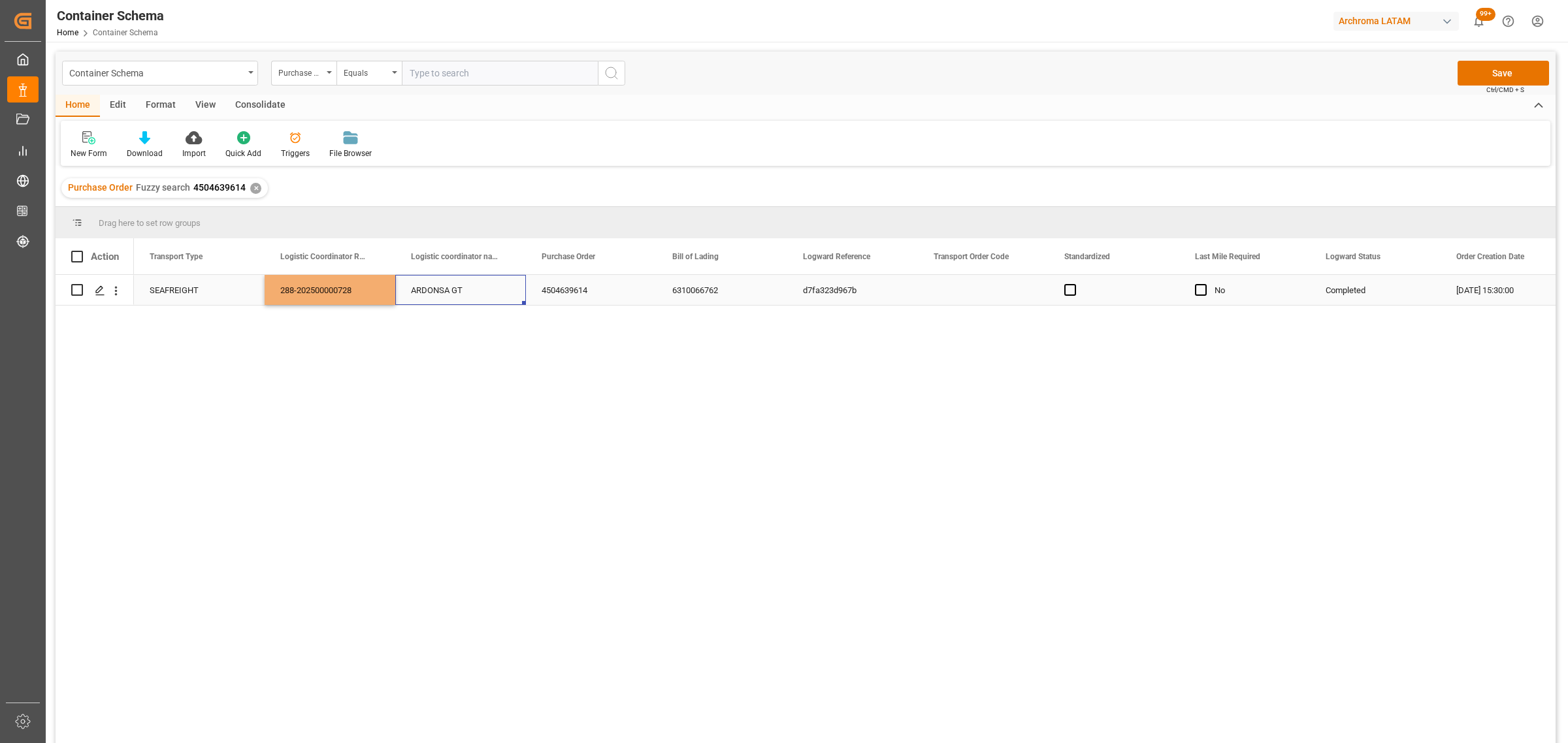
click at [463, 297] on div "ARDONSA GT" at bounding box center [460, 290] width 100 height 30
drag, startPoint x: 1493, startPoint y: 59, endPoint x: 1491, endPoint y: 70, distance: 11.2
click at [1493, 60] on div "Container Schema Purchase Order Equals Save Ctrl/CMD + S" at bounding box center [805, 74] width 1500 height 43
click at [1491, 72] on button "Save" at bounding box center [1503, 73] width 92 height 25
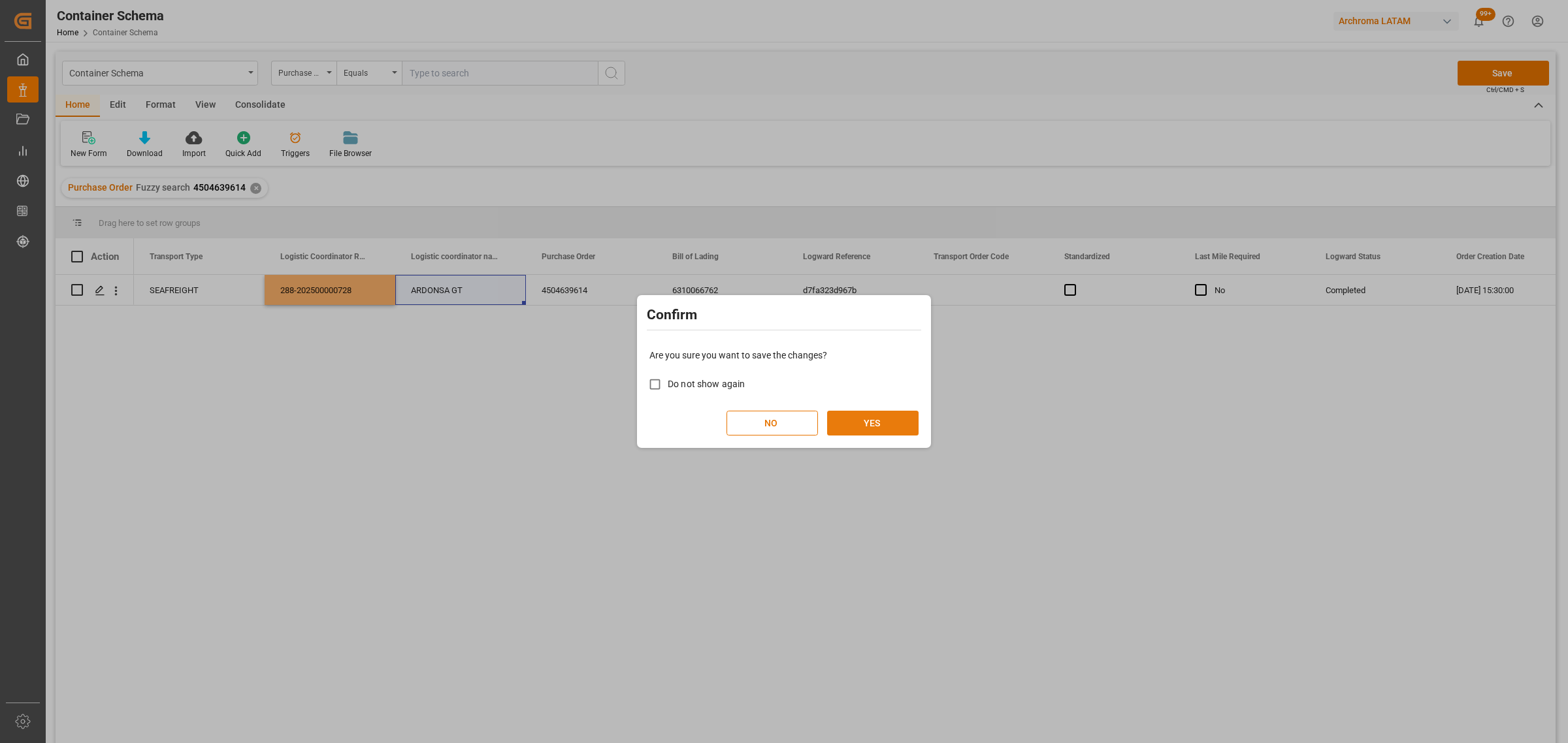
click at [899, 420] on button "YES" at bounding box center [873, 423] width 92 height 25
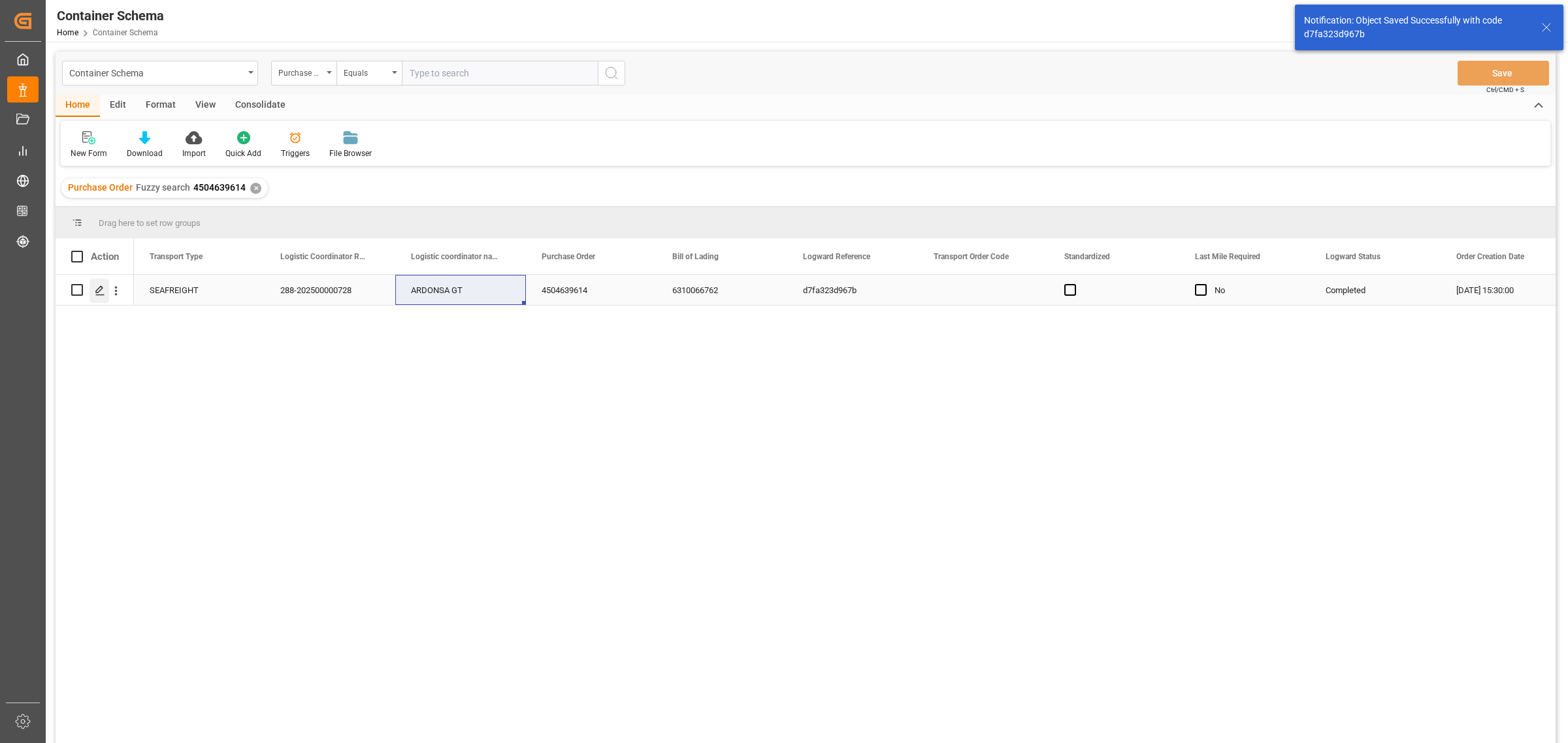
click at [102, 293] on icon "Press SPACE to select this row." at bounding box center [100, 291] width 10 height 10
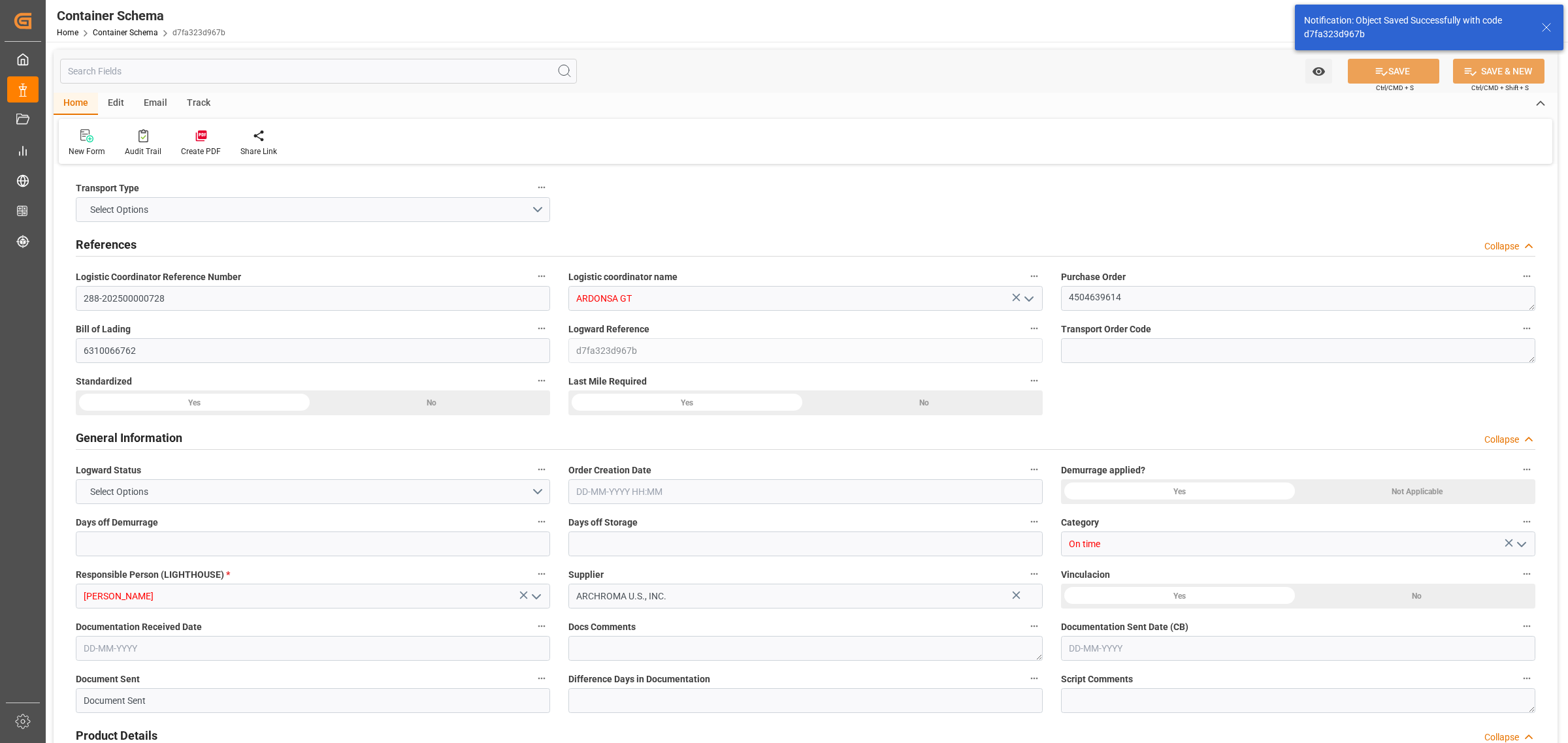
type input "0"
type input "1"
type input "400"
type input "441.79"
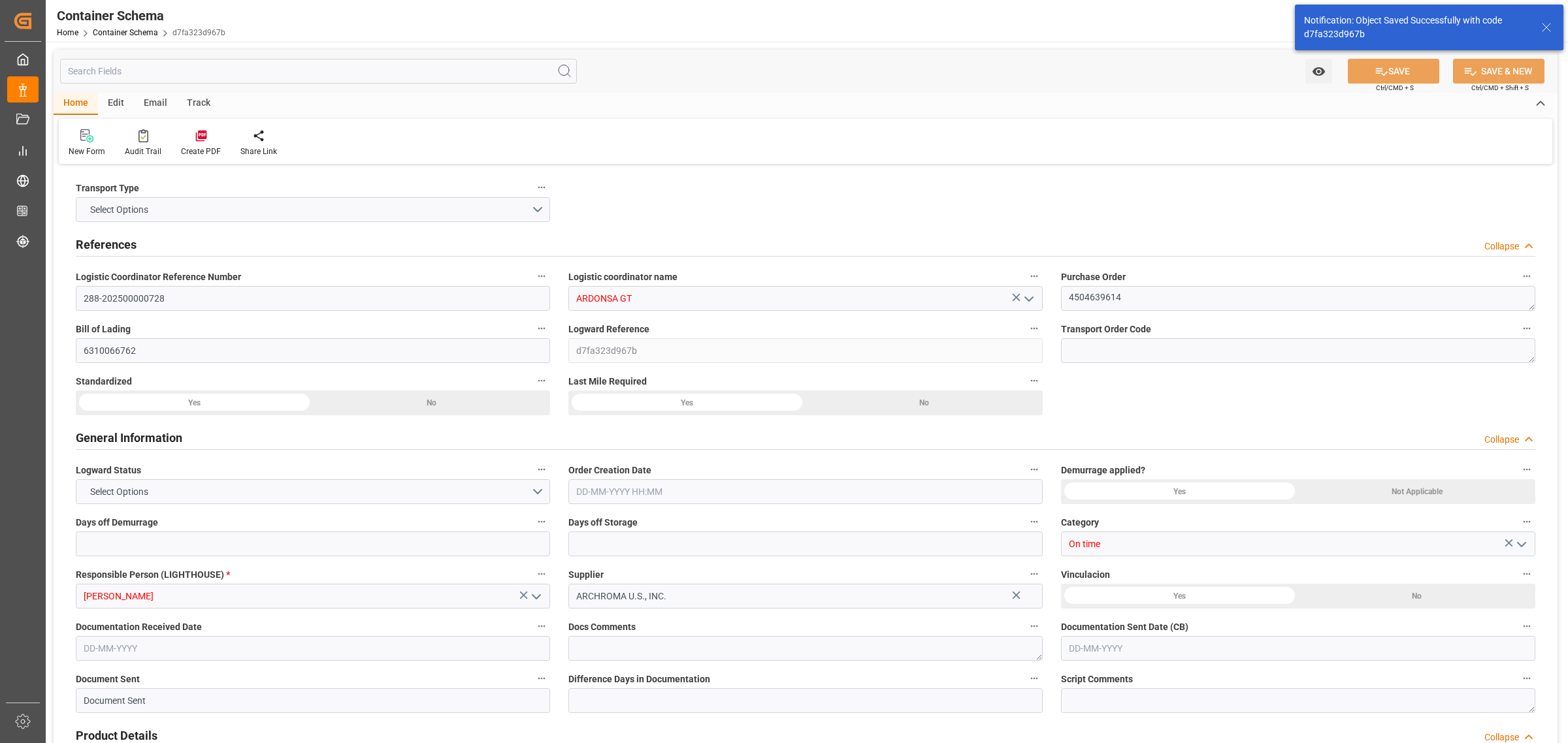
type input "Maersk"
type input "Maersk Line AS"
type input "USPEF"
type input "GTSTZ"
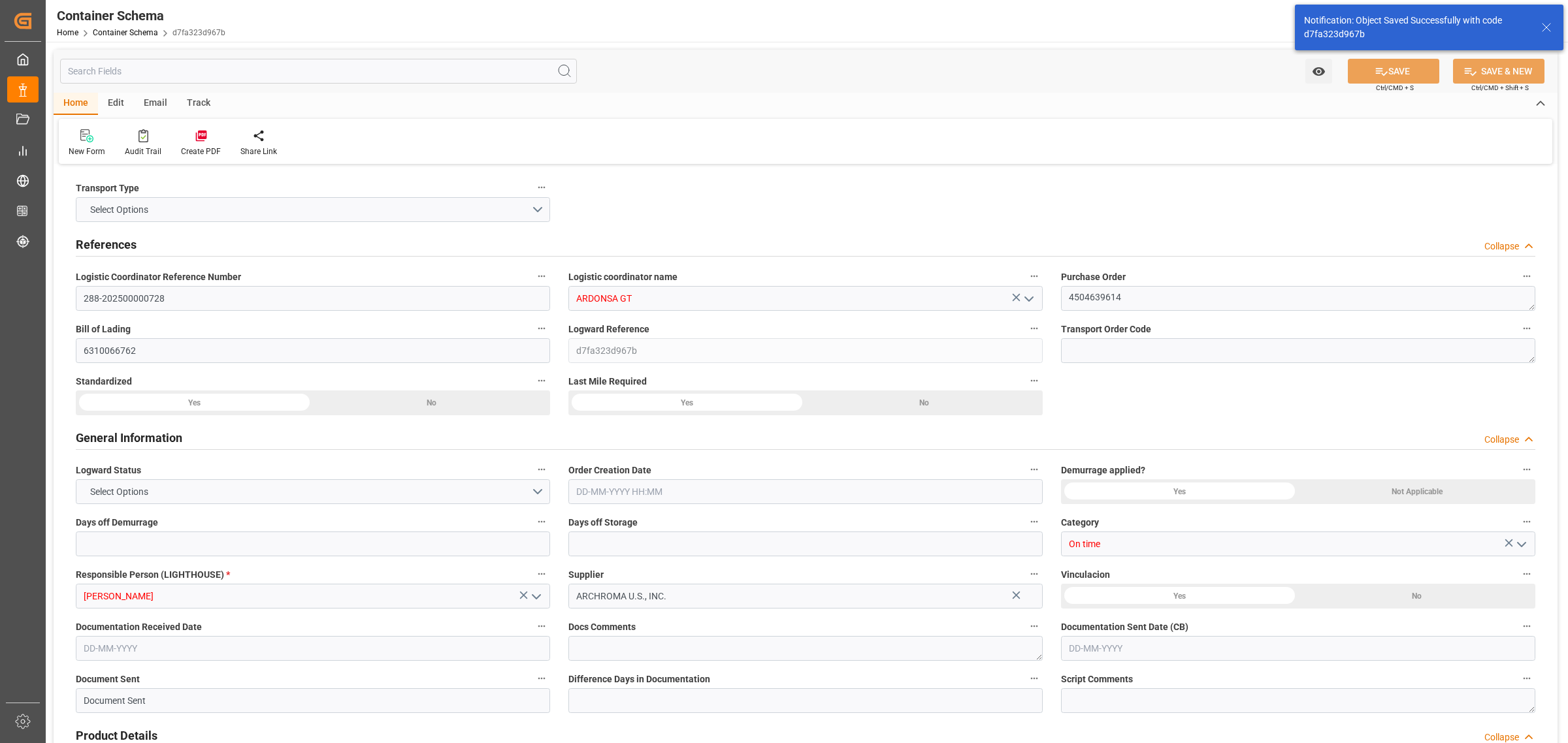
type input "9215919"
type input "05-09-2025 15:30"
type input "05-09-2025"
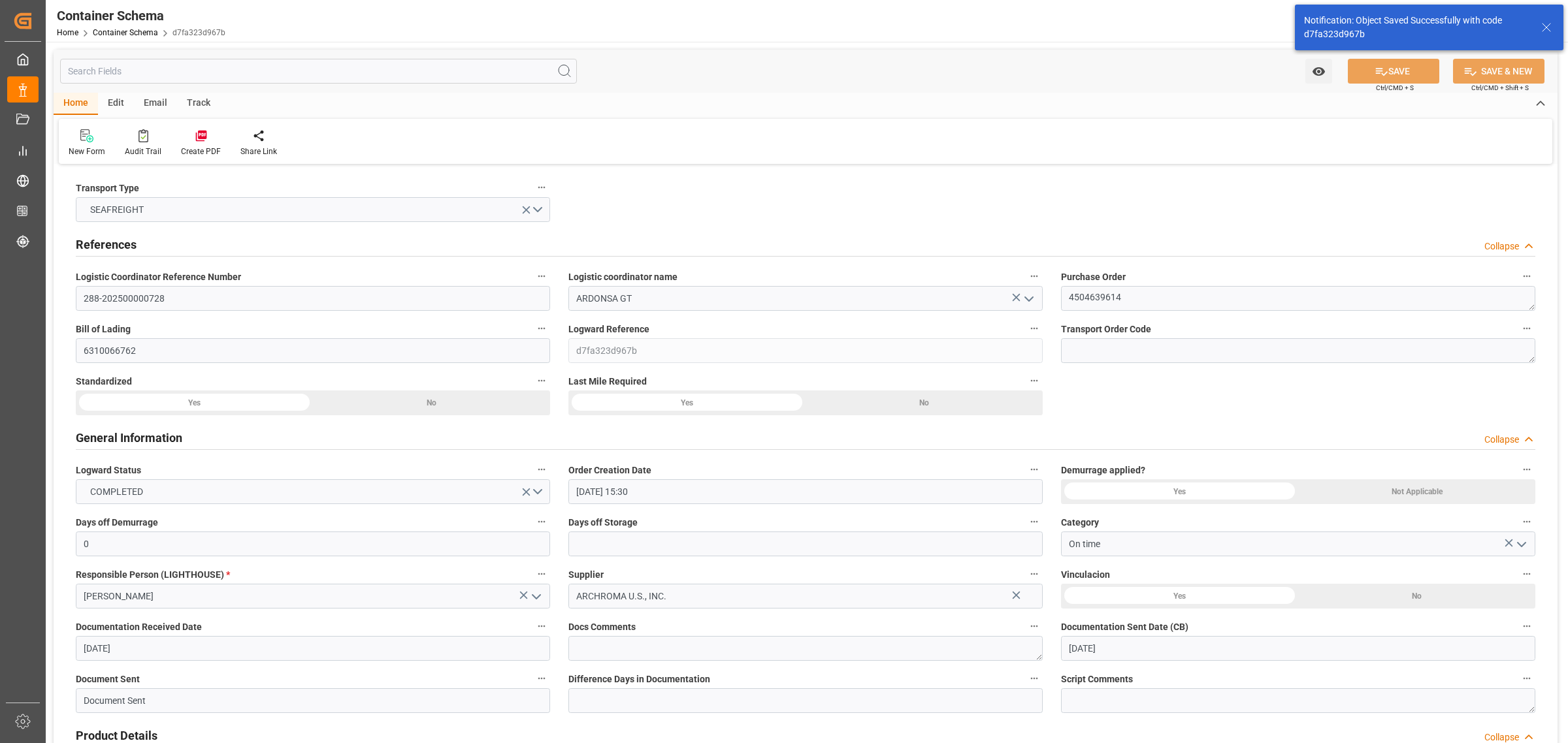
type input "06-09-2025"
type input "[DATE] 00:00"
type input "31-08-2025 00:00"
type input "04-09-2025 11:30"
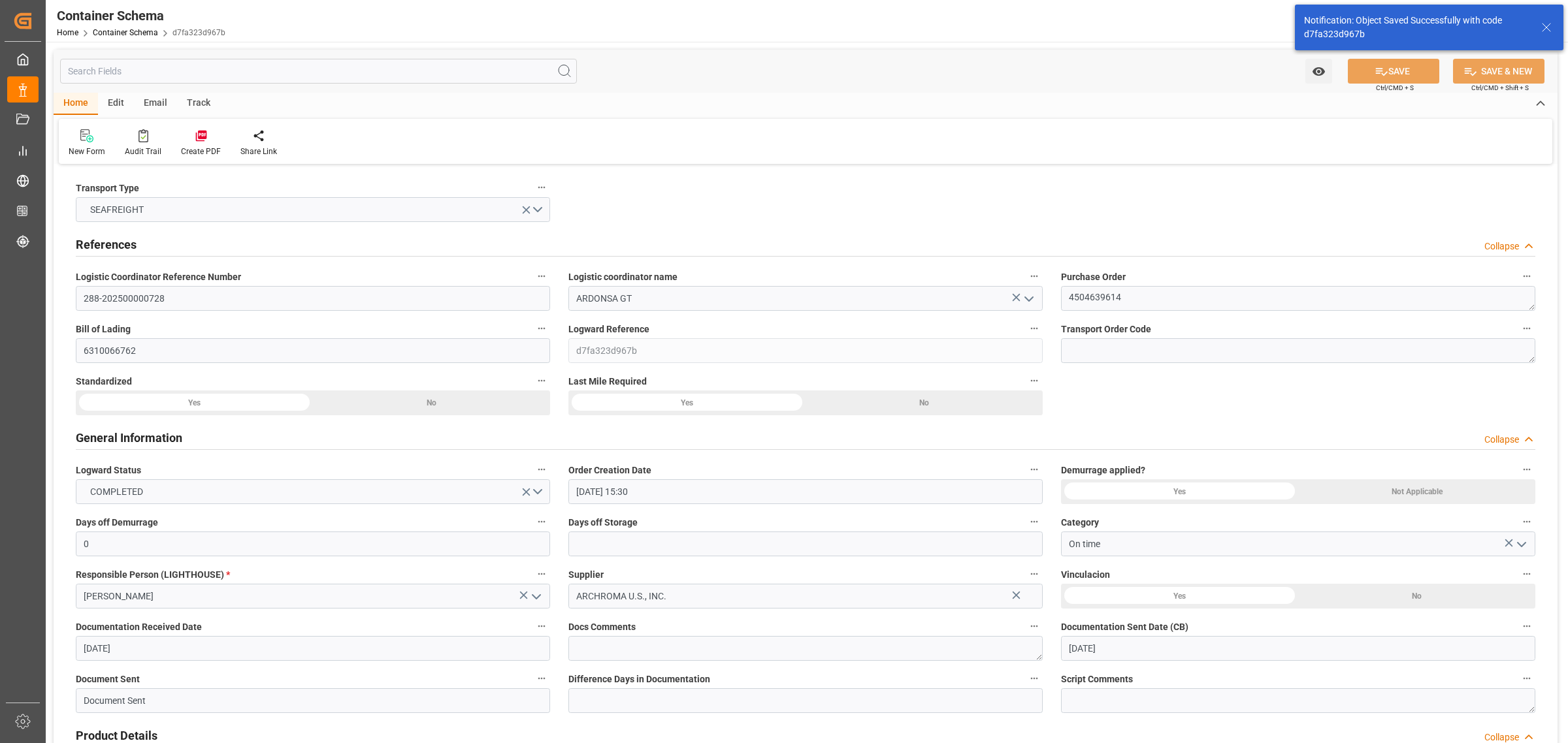
type input "04-09-2025 11:30"
type input "[DATE] 00:00"
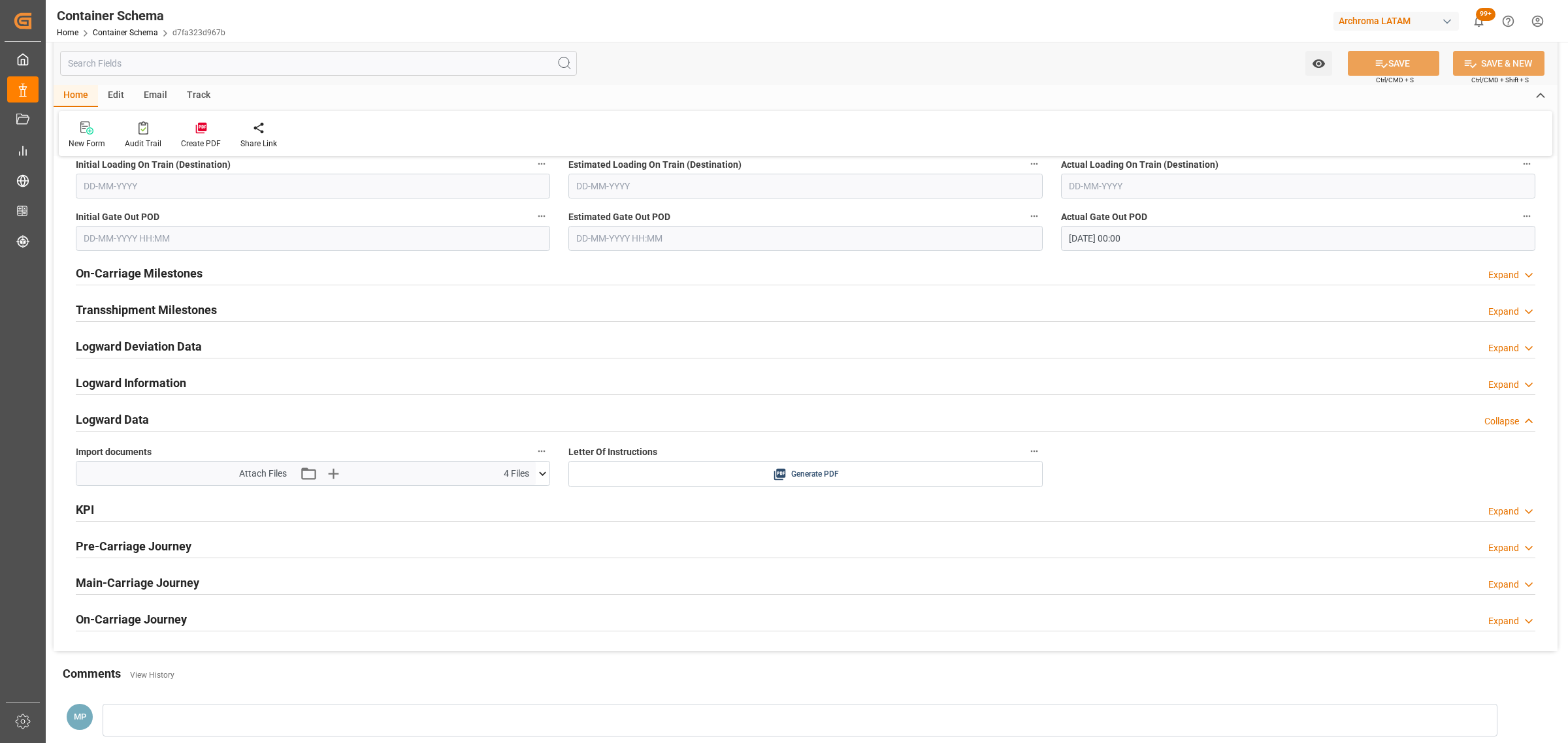
scroll to position [1959, 0]
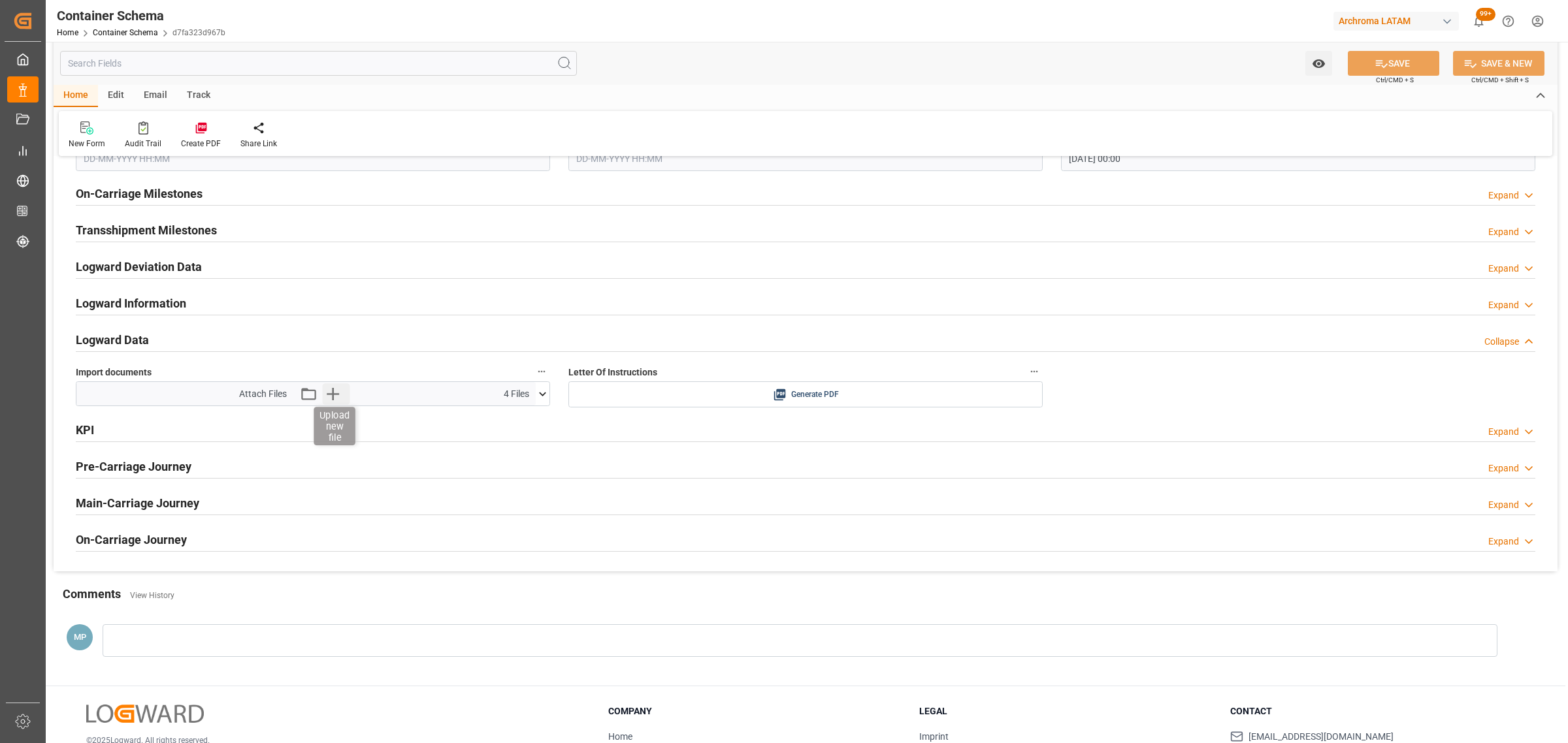
click at [332, 399] on icon "button" at bounding box center [333, 394] width 12 height 12
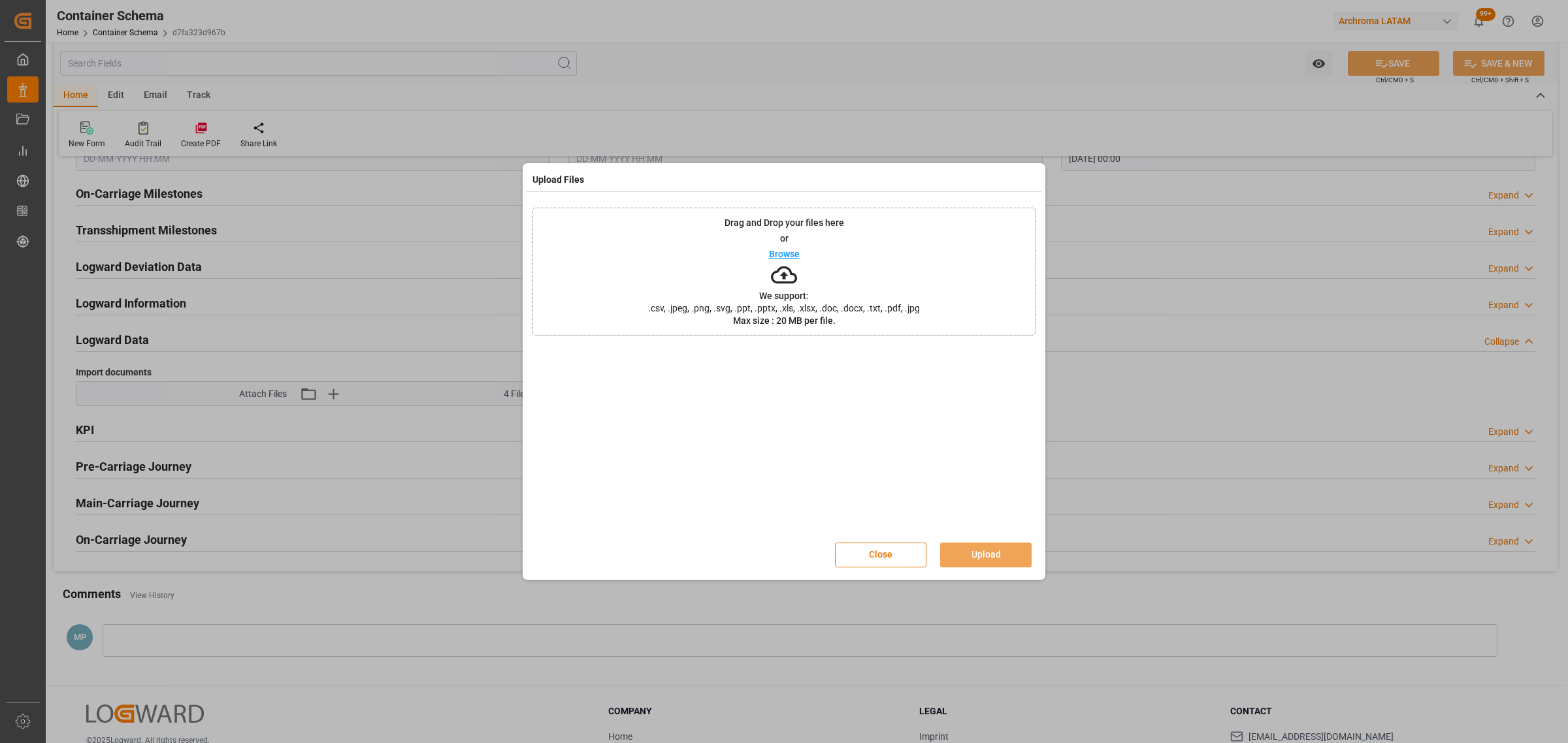
click at [799, 249] on div "Drag and Drop your files here or Browse We support: .csv, .jpeg, .png, .svg, .p…" at bounding box center [784, 272] width 503 height 128
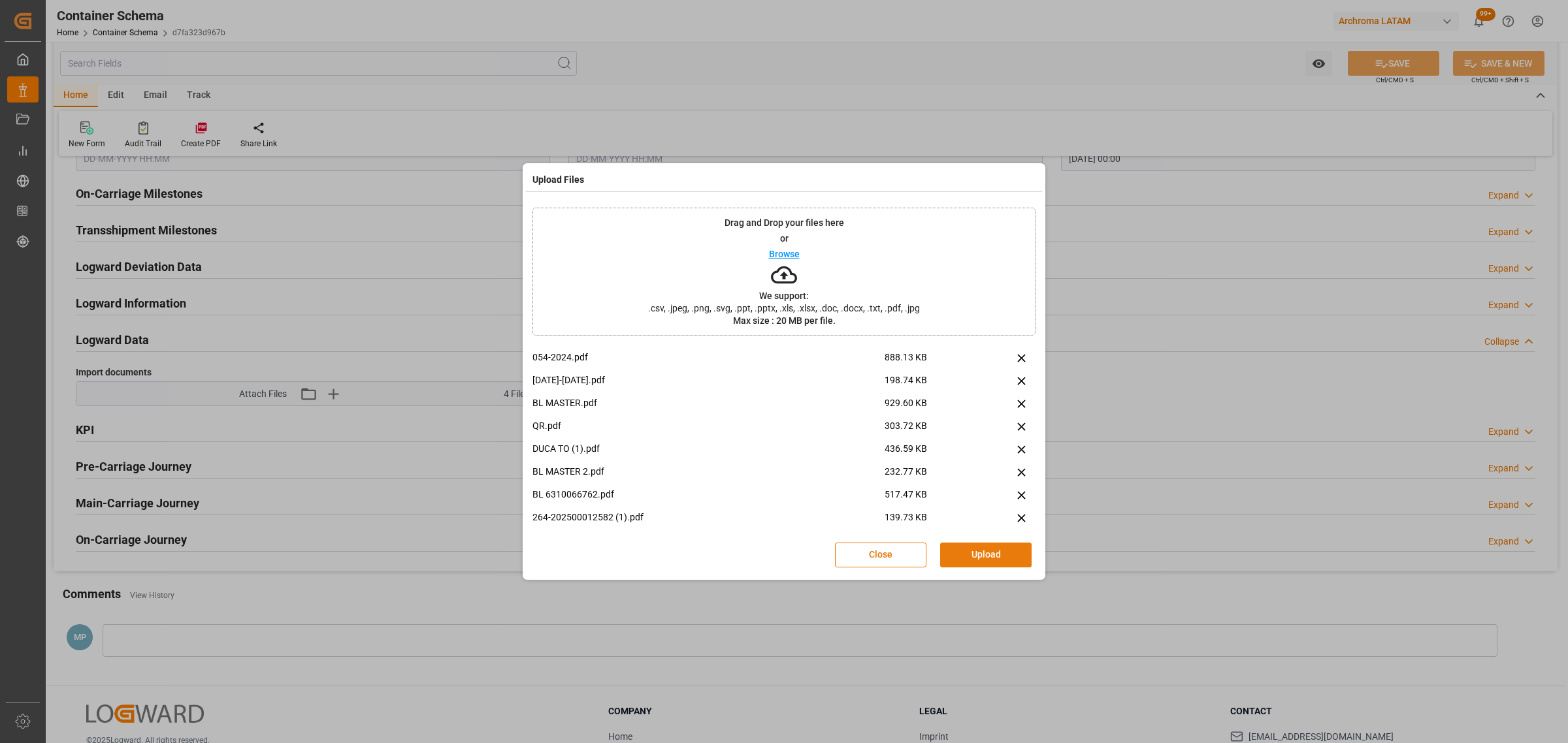
click at [984, 560] on button "Upload" at bounding box center [986, 555] width 92 height 25
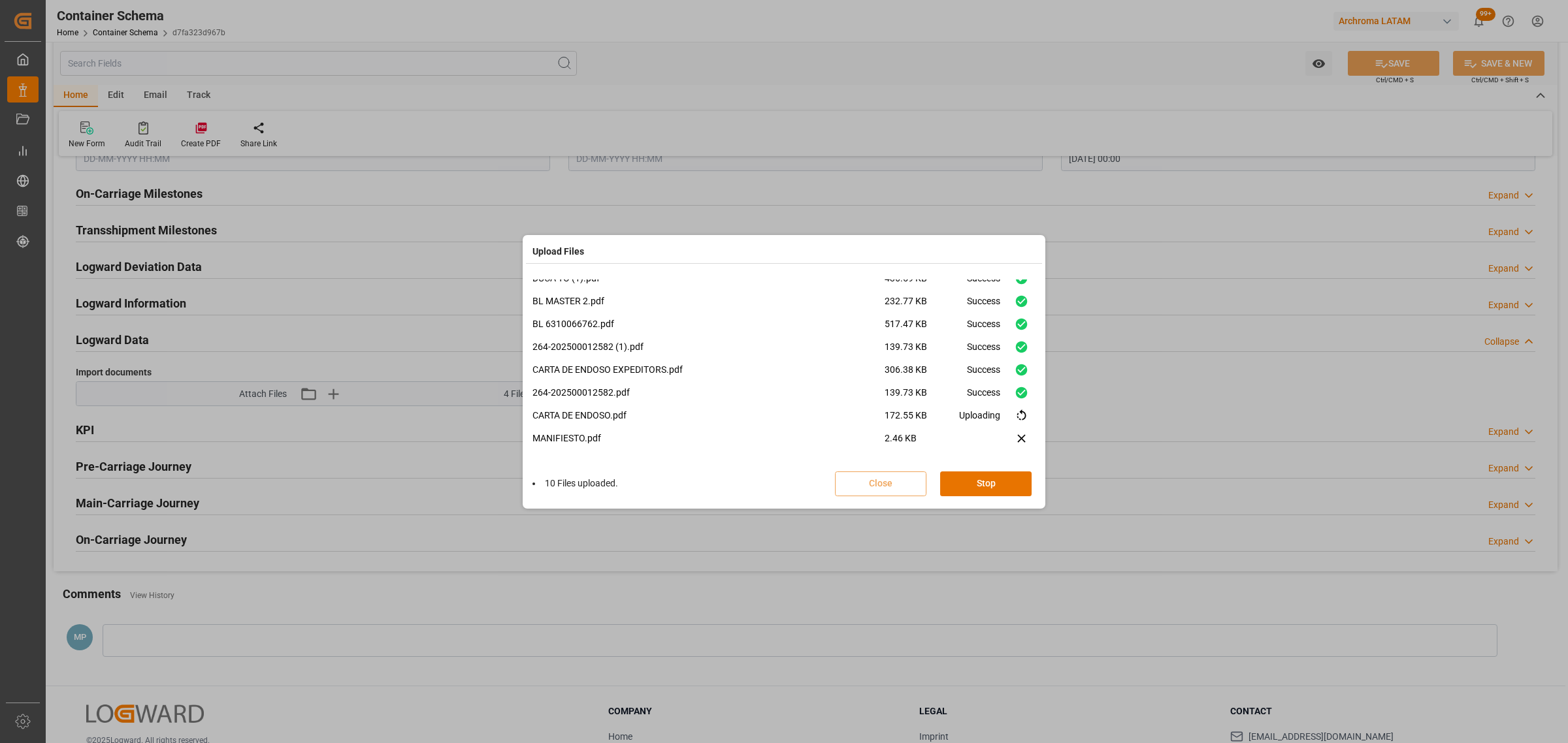
scroll to position [100, 0]
click at [989, 485] on button "Done" at bounding box center [986, 483] width 92 height 25
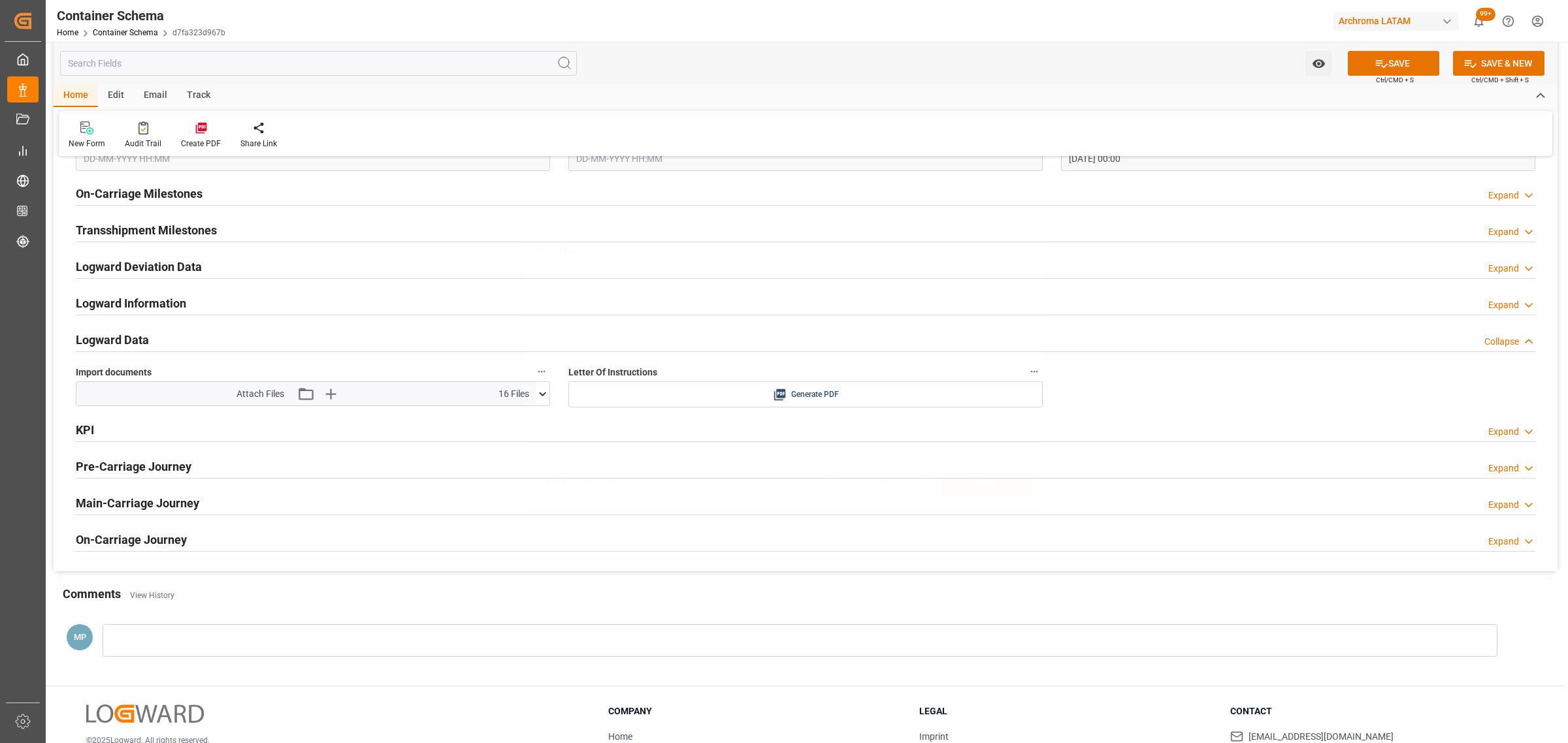
scroll to position [0, 0]
click at [1375, 68] on icon at bounding box center [1381, 64] width 14 height 14
click at [1313, 62] on icon "open menu" at bounding box center [1318, 64] width 12 height 9
click at [1251, 88] on span "Start Watching" at bounding box center [1263, 93] width 119 height 14
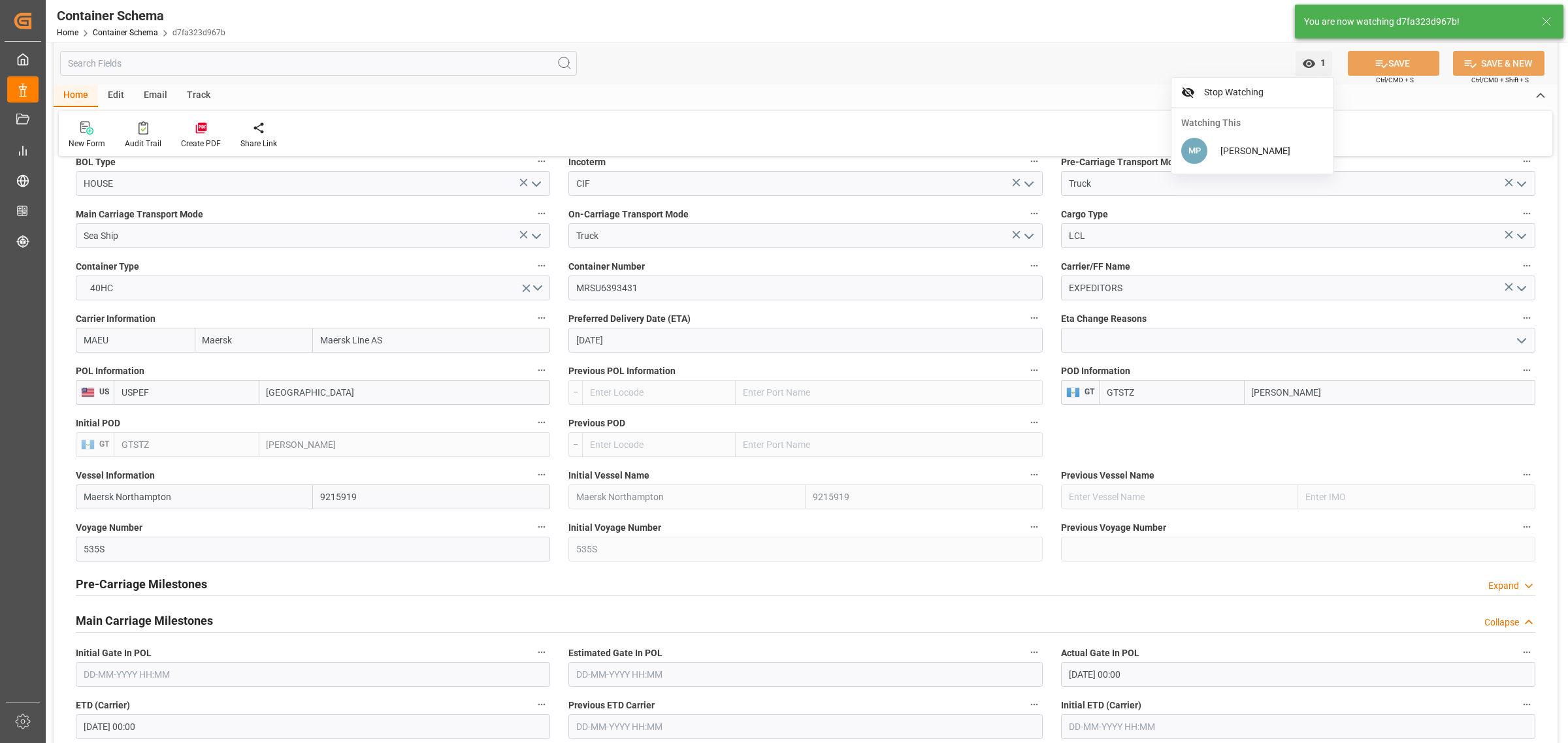
scroll to position [1061, 0]
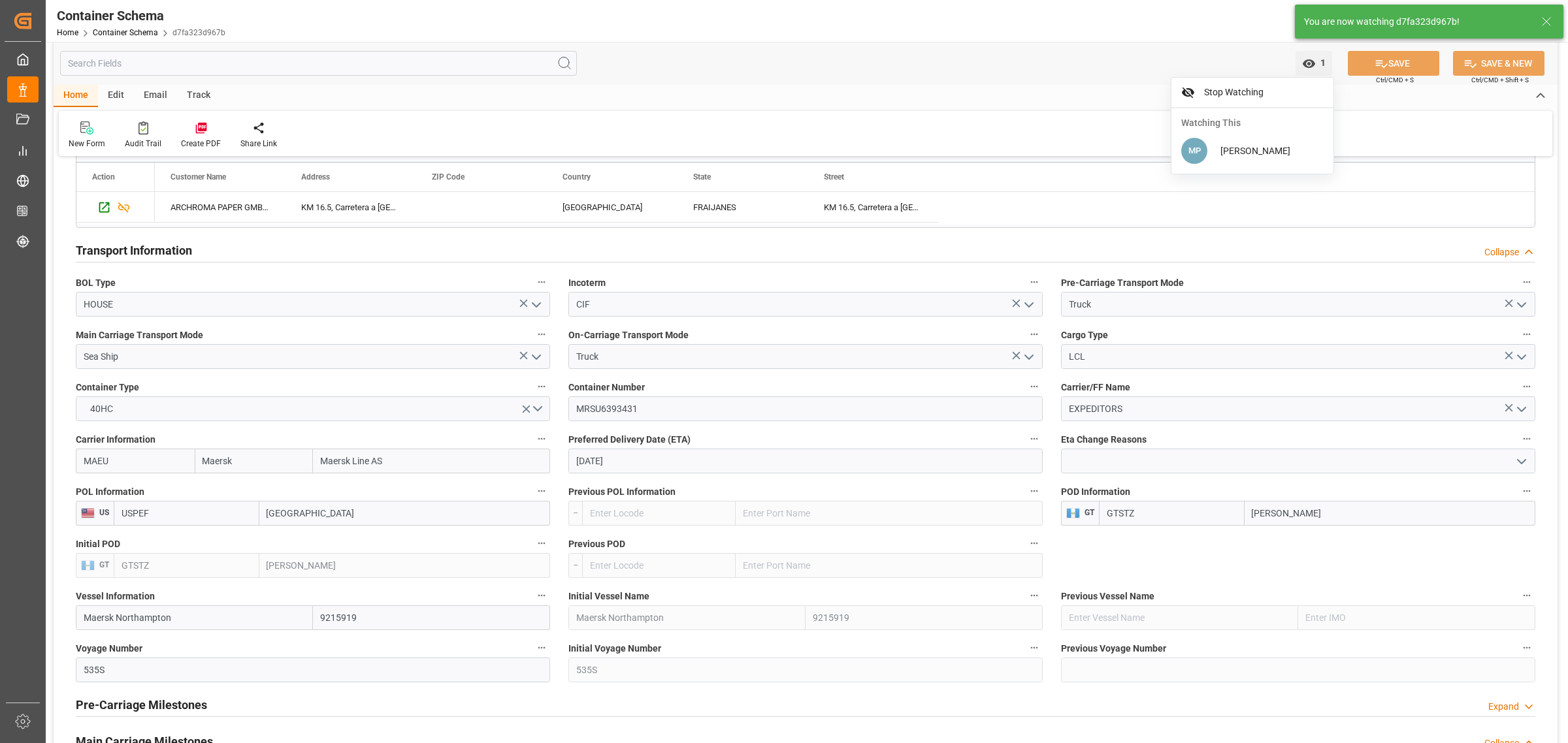
click at [150, 95] on div "Email" at bounding box center [156, 96] width 43 height 23
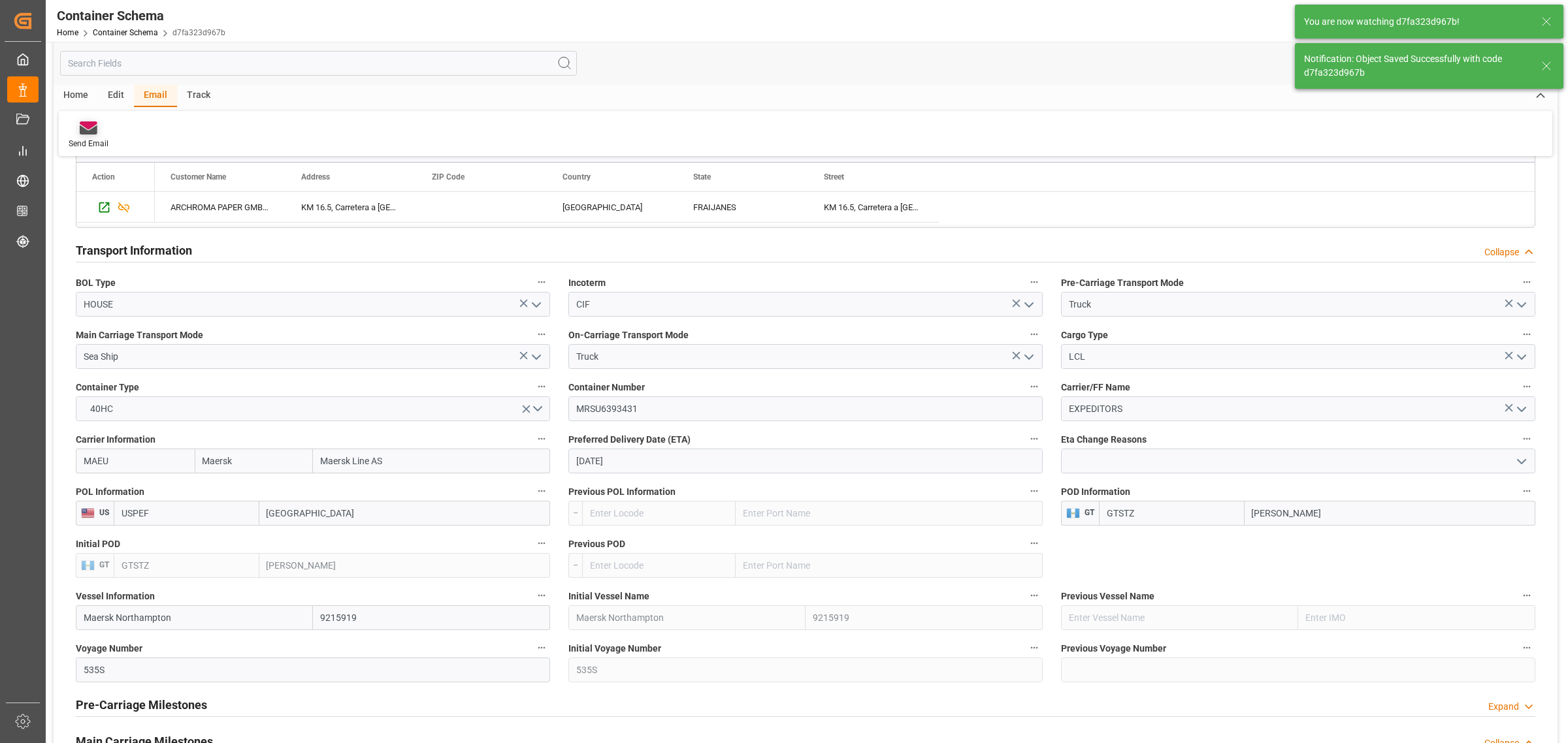
click at [89, 129] on icon at bounding box center [88, 127] width 17 height 13
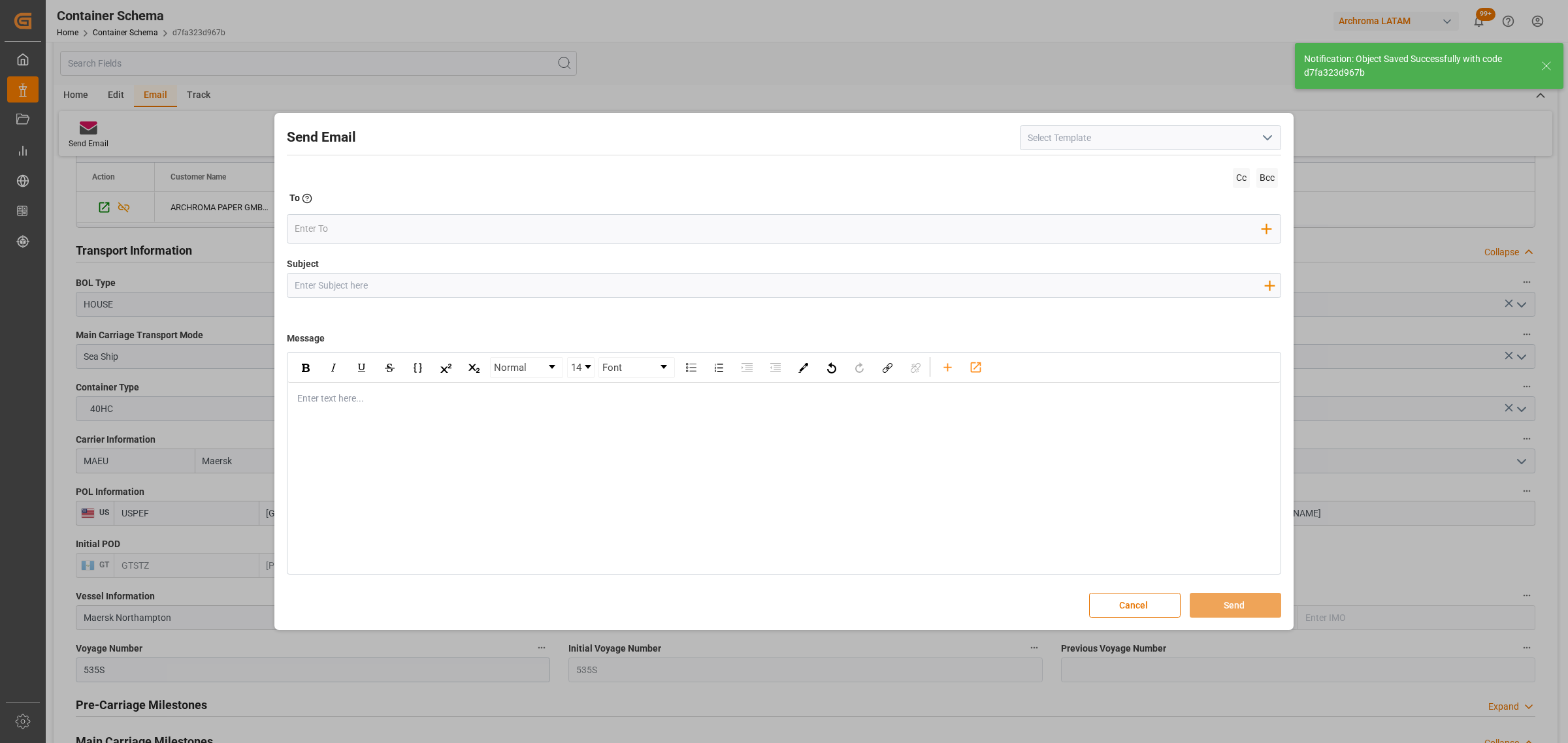
click at [347, 294] on input "Subject" at bounding box center [779, 285] width 983 height 23
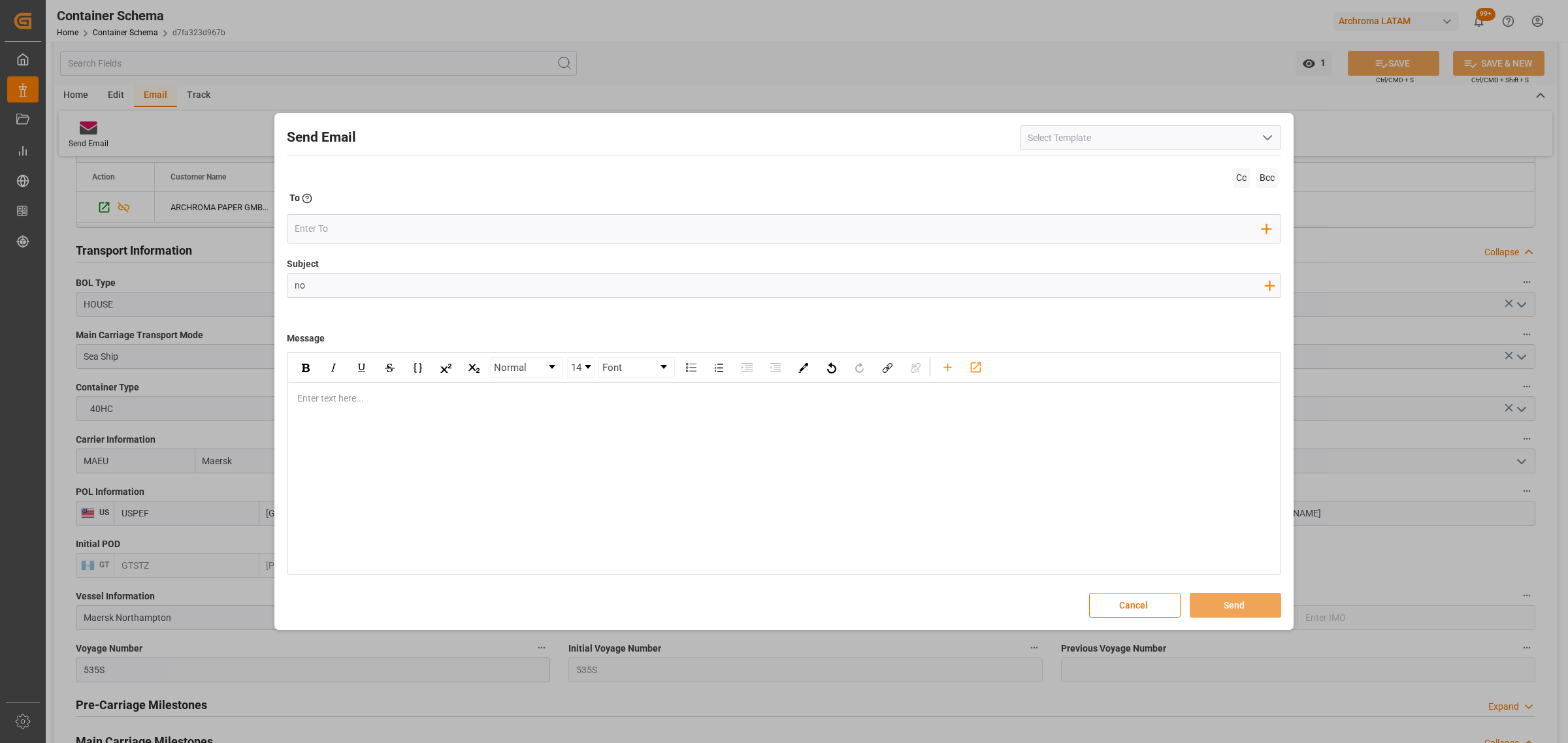
type input "n"
click at [661, 284] on input "NOTIFICACION DE ARRIBO DE MERCADERIAS A BODEGA FRAIJANES POLIZA NO" at bounding box center [779, 285] width 983 height 23
click at [640, 285] on input "NOTIFICACION DE ARRIBO DE MERCADERIAS A BODEGA FRAIJANES POLIZA NO" at bounding box center [779, 285] width 983 height 23
click at [658, 288] on input "NOTIFICACION DE ARRIBO DE MERCADERIAS A BODEGA FRAIJANES POLIZA NO" at bounding box center [779, 285] width 983 height 23
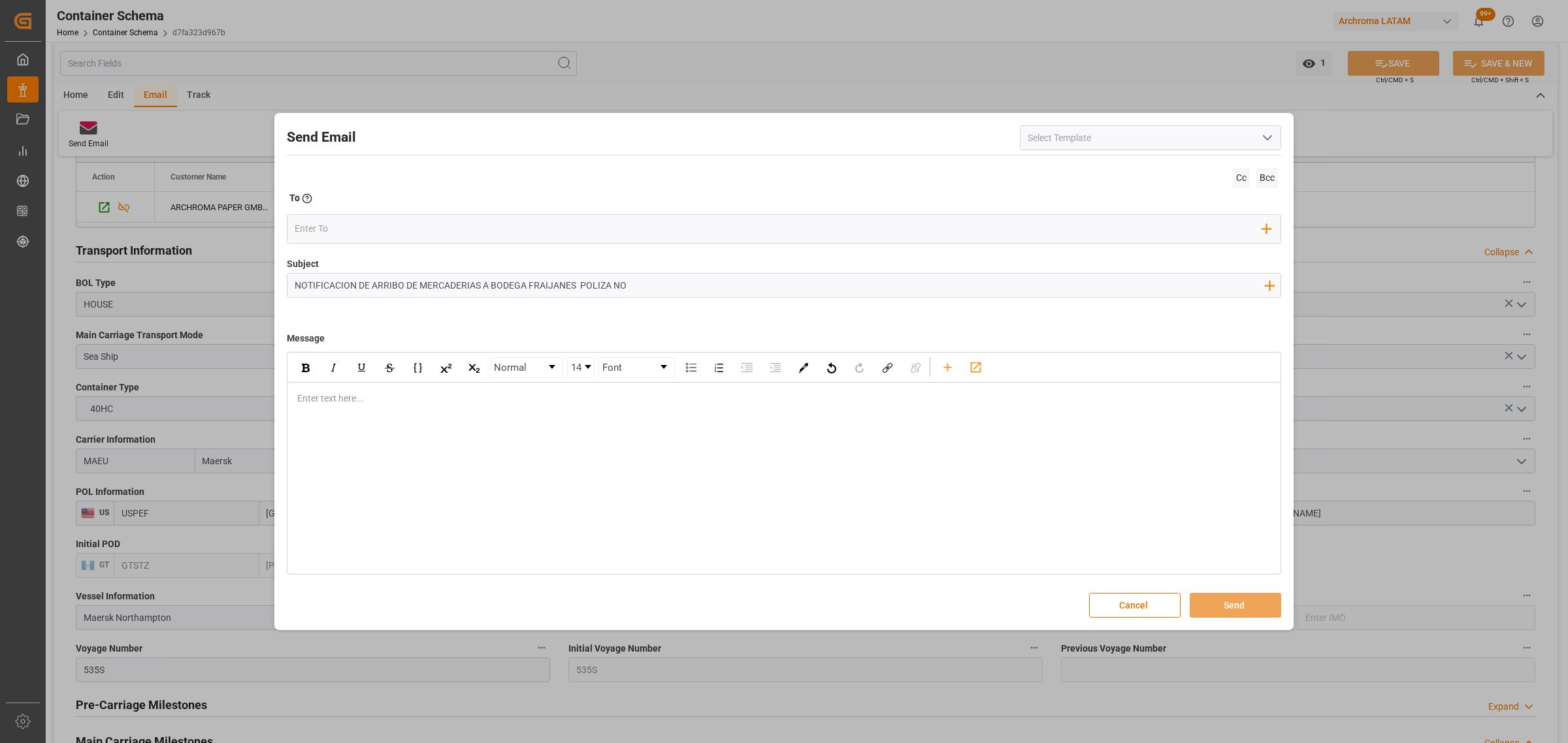
click at [716, 291] on input "NOTIFICACION DE ARRIBO DE MERCADERIAS A BODEGA FRAIJANES POLIZA NO" at bounding box center [779, 285] width 983 height 23
drag, startPoint x: 761, startPoint y: 293, endPoint x: 632, endPoint y: 286, distance: 129.2
click at [632, 286] on input "NOTIFICACION DE ARRIBO DE MERCADERIAS A BODEGA FRAIJANES POLIZA NO GTSTCST-25-1…" at bounding box center [779, 285] width 983 height 23
drag, startPoint x: 628, startPoint y: 285, endPoint x: 759, endPoint y: 285, distance: 131.0
click at [759, 285] on input "NOTIFICACION DE ARRIBO DE MERCADERIAS A BODEGA FRAIJANES POLIZA NO GTSTCST-25-1…" at bounding box center [779, 285] width 983 height 23
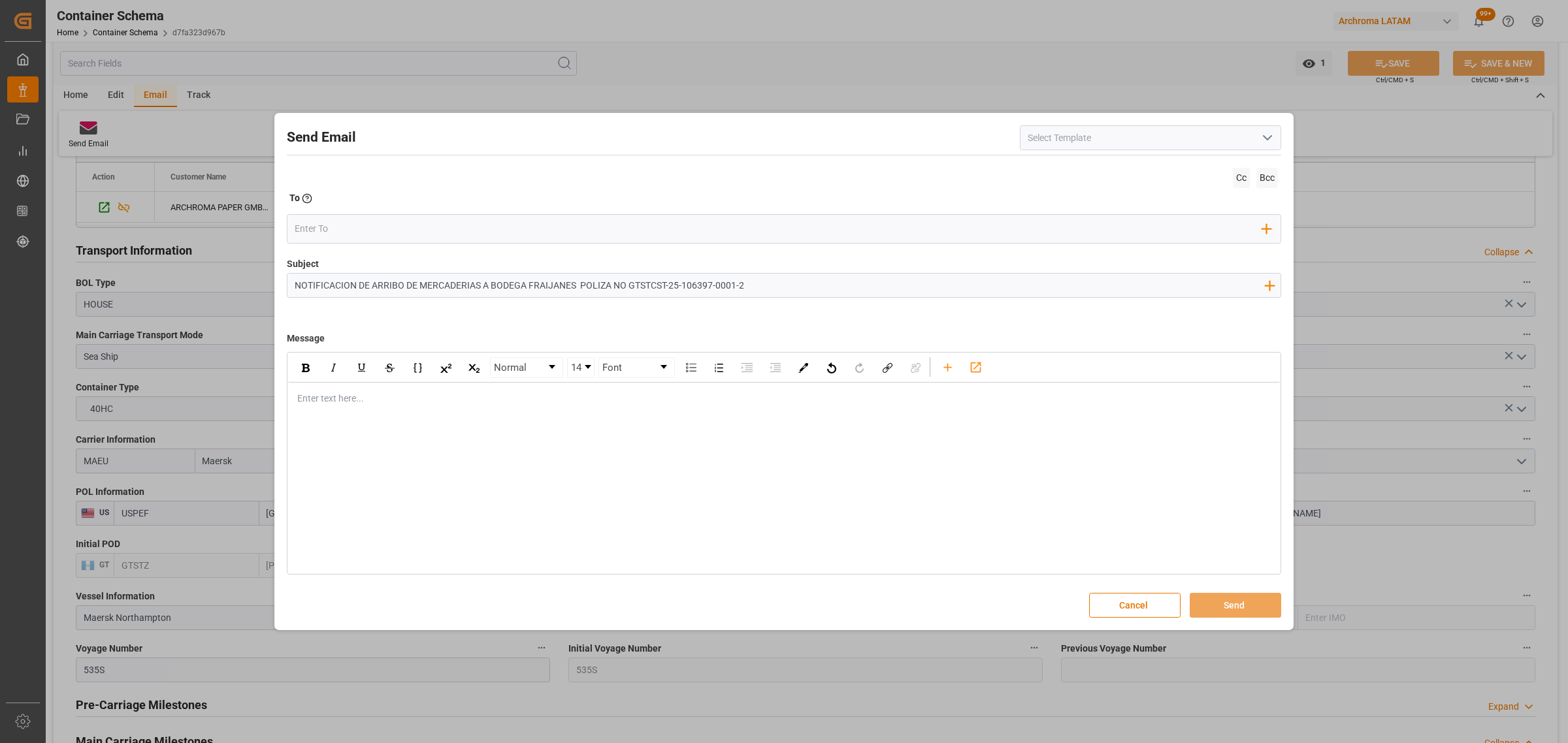
click at [629, 286] on input "NOTIFICACION DE ARRIBO DE MERCADERIAS A BODEGA FRAIJANES POLIZA NO GTSTCST-25-1…" at bounding box center [779, 285] width 983 height 23
click at [628, 286] on input "NOTIFICACION DE ARRIBO DE MERCADERIAS A BODEGA FRAIJANES POLIZA NO GTSTCST-25-1…" at bounding box center [779, 285] width 983 height 23
click at [781, 286] on input "NOTIFICACION DE ARRIBO DE MERCADERIAS A BODEGA FRAIJANES POLIZA NO TO GTSTCST-2…" at bounding box center [779, 285] width 983 height 23
drag, startPoint x: 638, startPoint y: 285, endPoint x: 628, endPoint y: 281, distance: 10.8
click at [628, 281] on input "NOTIFICACION DE ARRIBO DE MERCADERIAS A BODEGA FRAIJANES POLIZA NO TO GTSTCST-2…" at bounding box center [779, 285] width 983 height 23
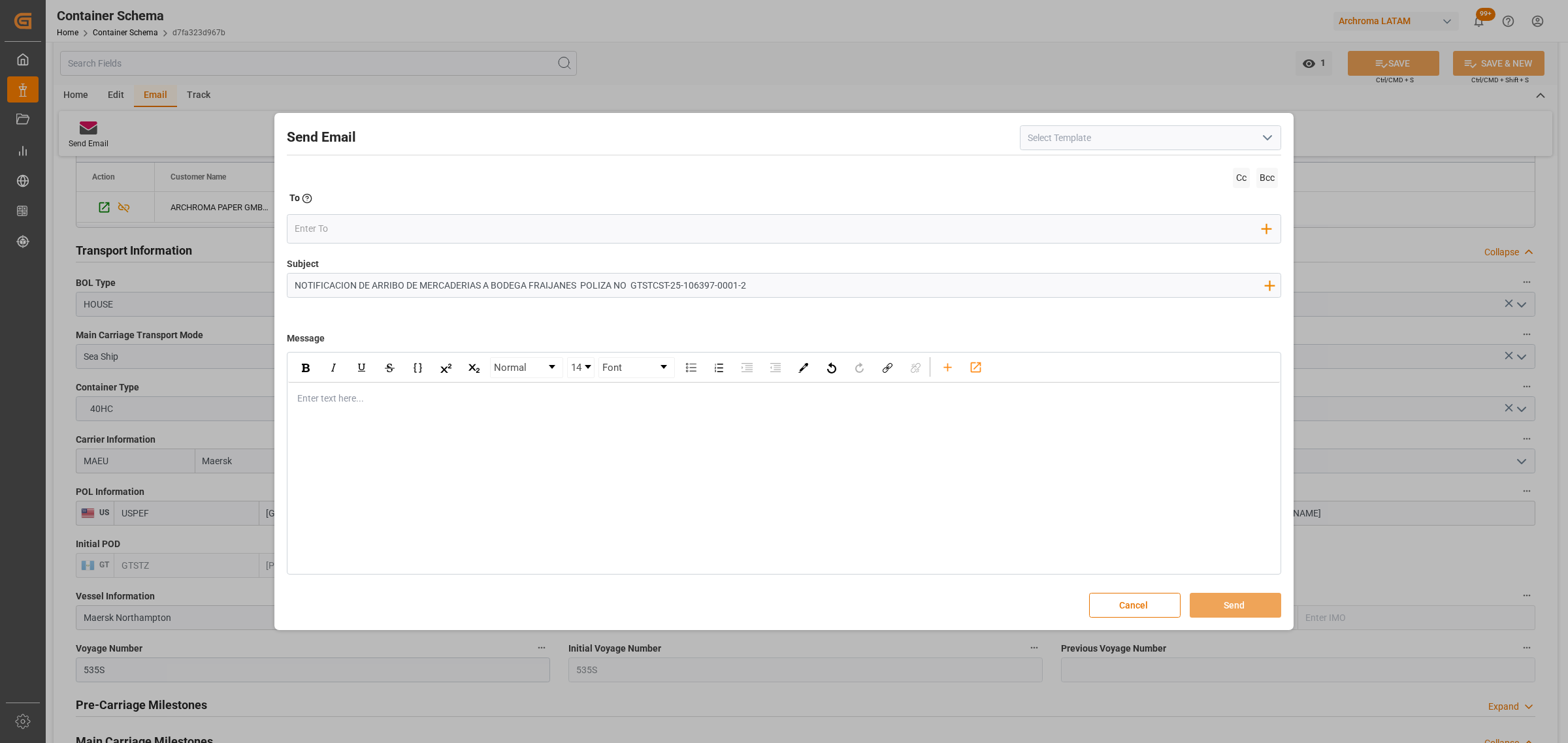
click at [629, 282] on input "NOTIFICACION DE ARRIBO DE MERCADERIAS A BODEGA FRAIJANES POLIZA NO GTSTCST-25-1…" at bounding box center [779, 285] width 983 height 23
click at [786, 282] on input "NOTIFICACION DE ARRIBO DE MERCADERIAS A BODEGA FRAIJANES POLIZA NO GTSTCST-25-1…" at bounding box center [779, 285] width 983 height 23
paste input "4504639614"
type input "NOTIFICACION DE ARRIBO DE MERCADERIAS A BODEGA FRAIJANES POLIZA NO GTSTCST-25-1…"
click at [334, 407] on div "Enter text here..." at bounding box center [784, 398] width 992 height 32
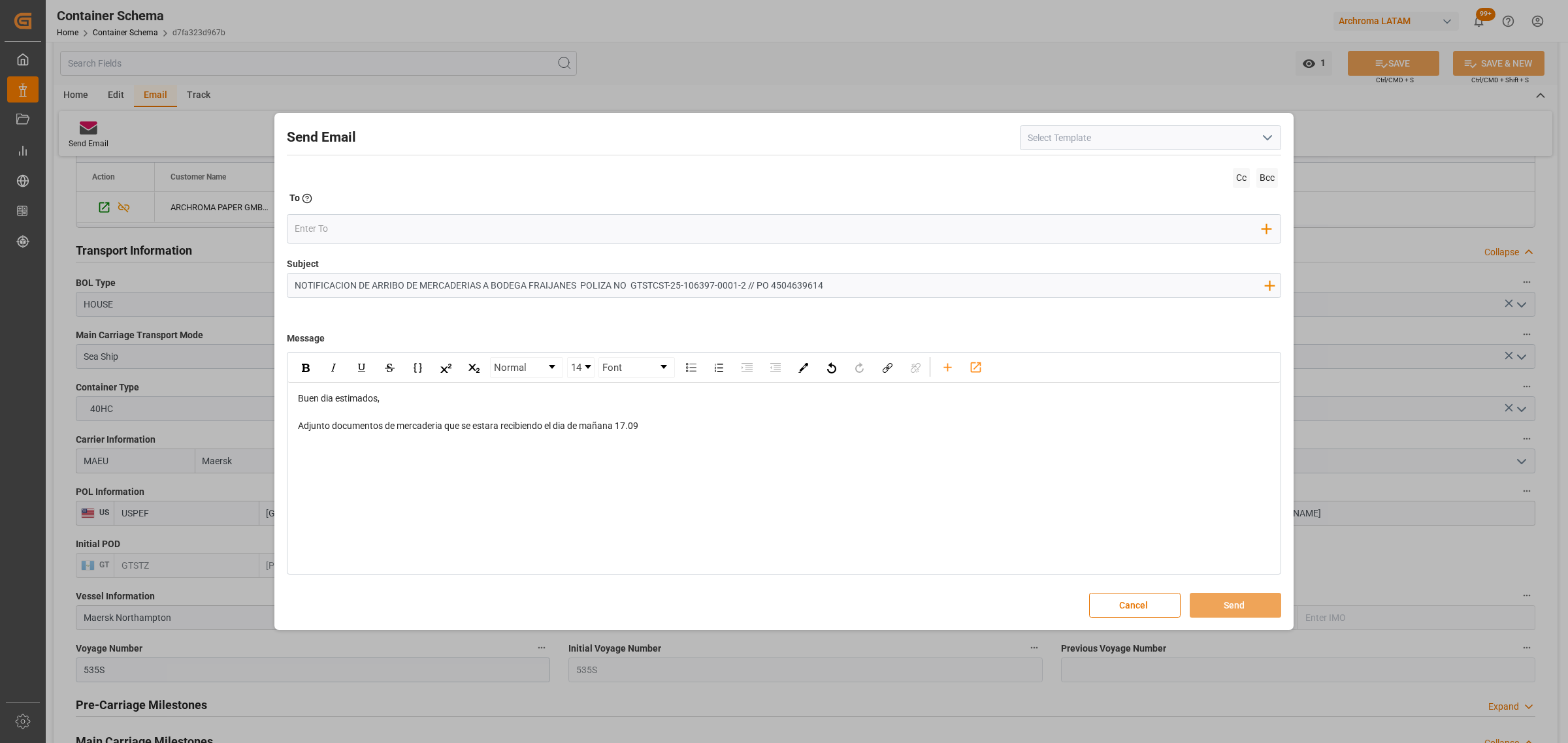
click at [324, 461] on div "rdw-editor" at bounding box center [784, 454] width 973 height 14
click at [936, 370] on div "rdw-toolbar" at bounding box center [948, 366] width 23 height 20
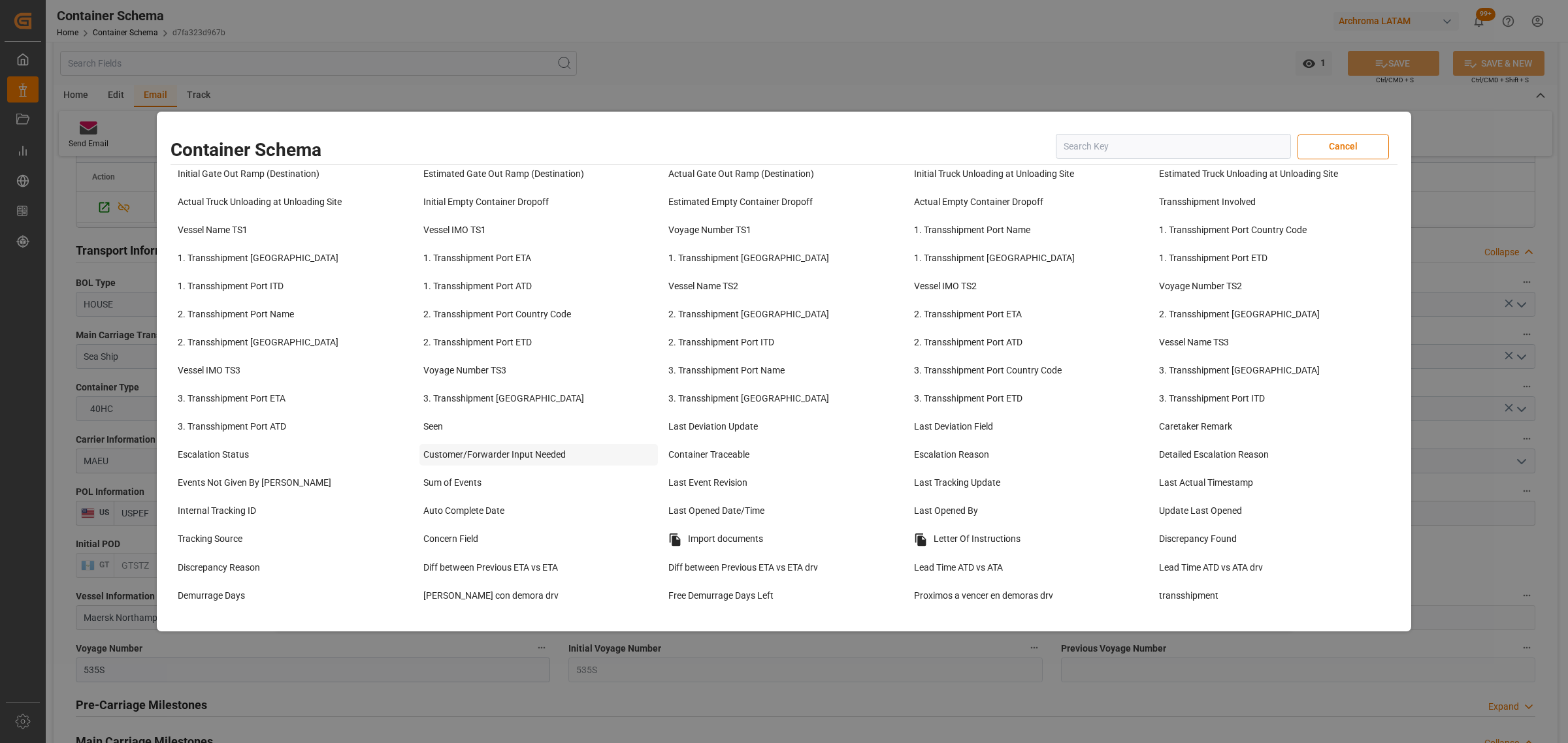
scroll to position [979, 0]
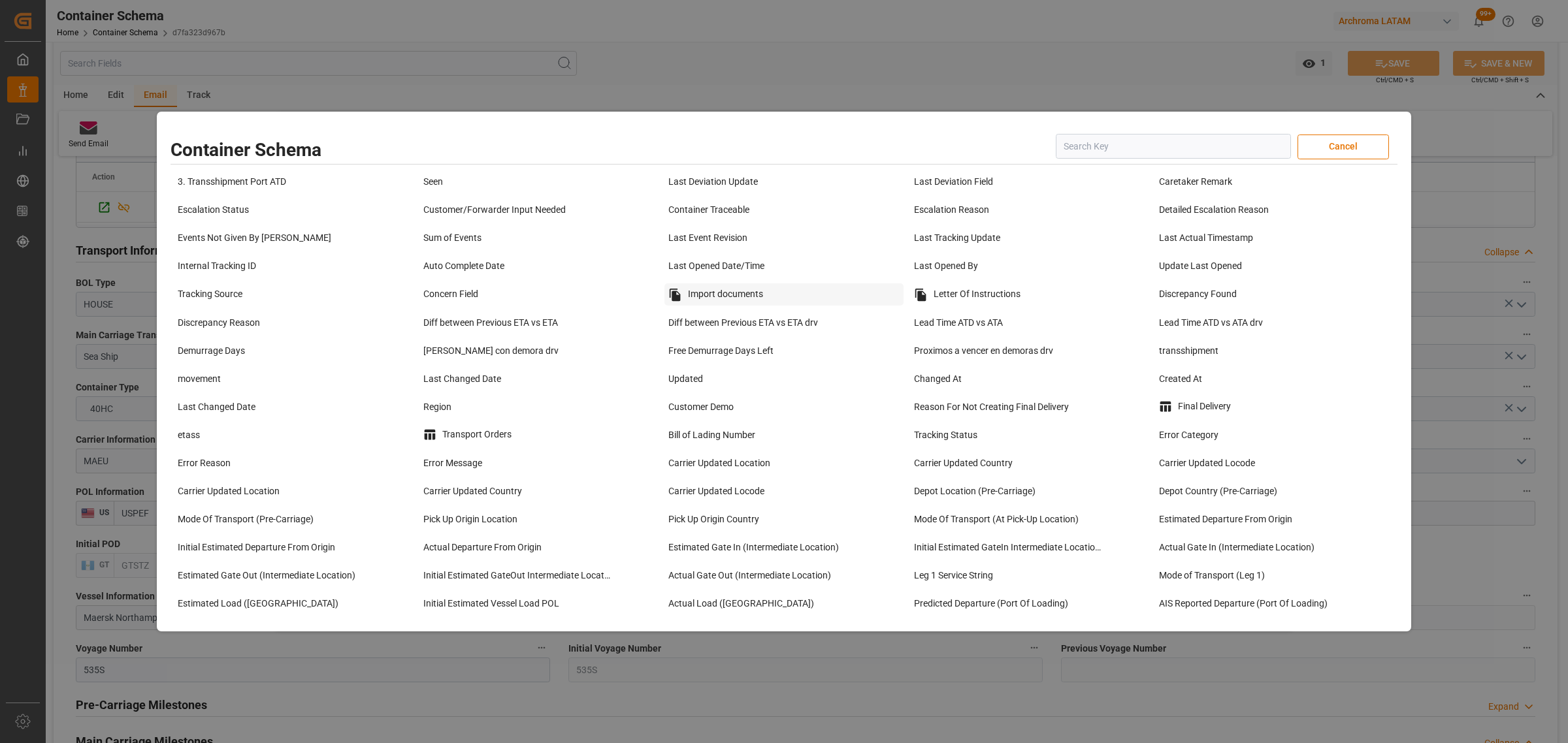
click at [713, 306] on div "Import documents" at bounding box center [784, 294] width 239 height 23
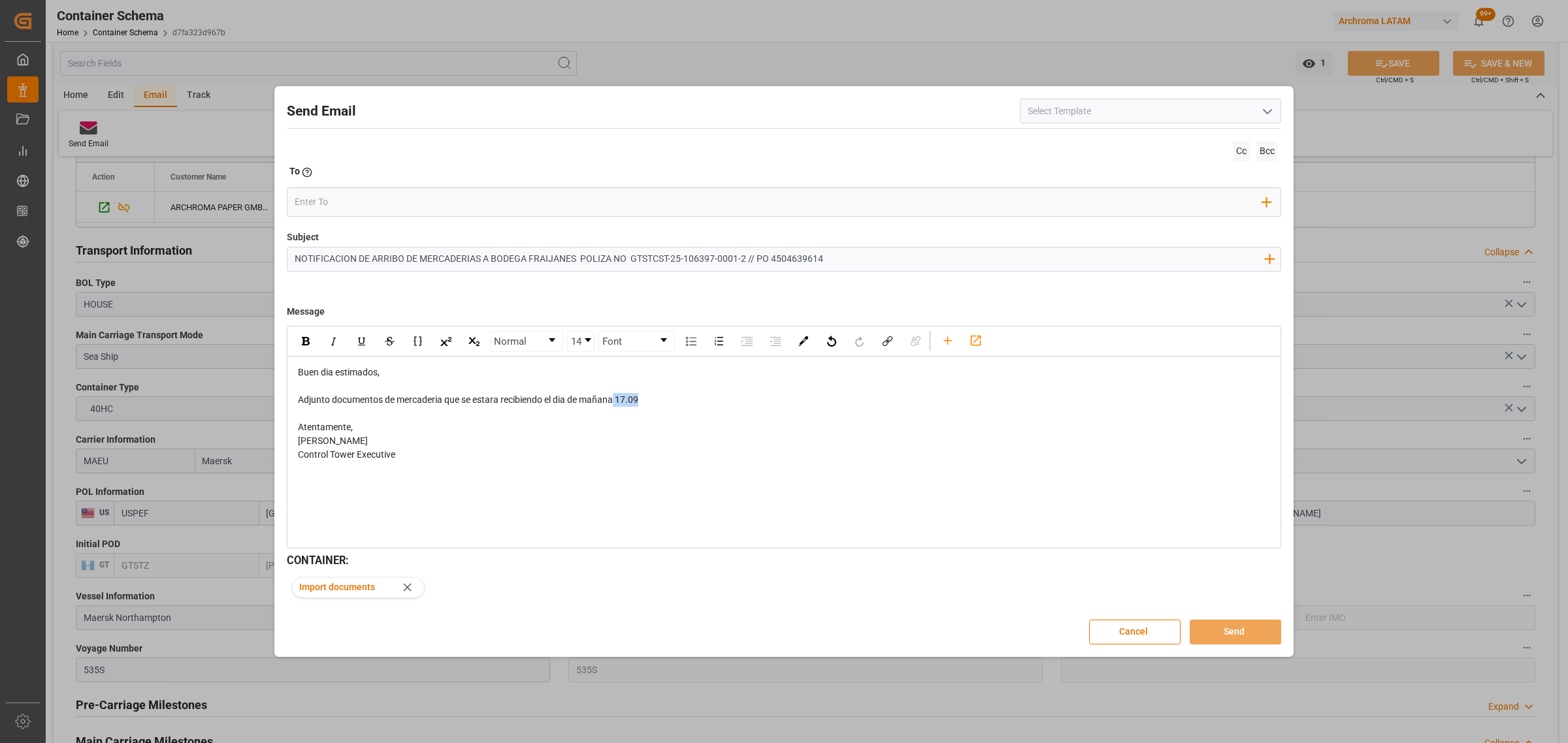
drag, startPoint x: 641, startPoint y: 400, endPoint x: 618, endPoint y: 404, distance: 23.3
click at [618, 404] on span "Adjunto documentos de mercaderia que se estara recibiendo el dia de mañana 17.09" at bounding box center [468, 399] width 340 height 10
click at [309, 344] on div "rdw-inline-control" at bounding box center [305, 341] width 23 height 20
click at [675, 393] on div "Adjunto documentos de mercaderia que se estara recibiendo el dia de mañana 17.09" at bounding box center [784, 400] width 973 height 14
click at [354, 429] on span "Señor edgar .para carga mañana en almacenadora ALSESA y descargar en Fraijanes" at bounding box center [517, 427] width 439 height 10
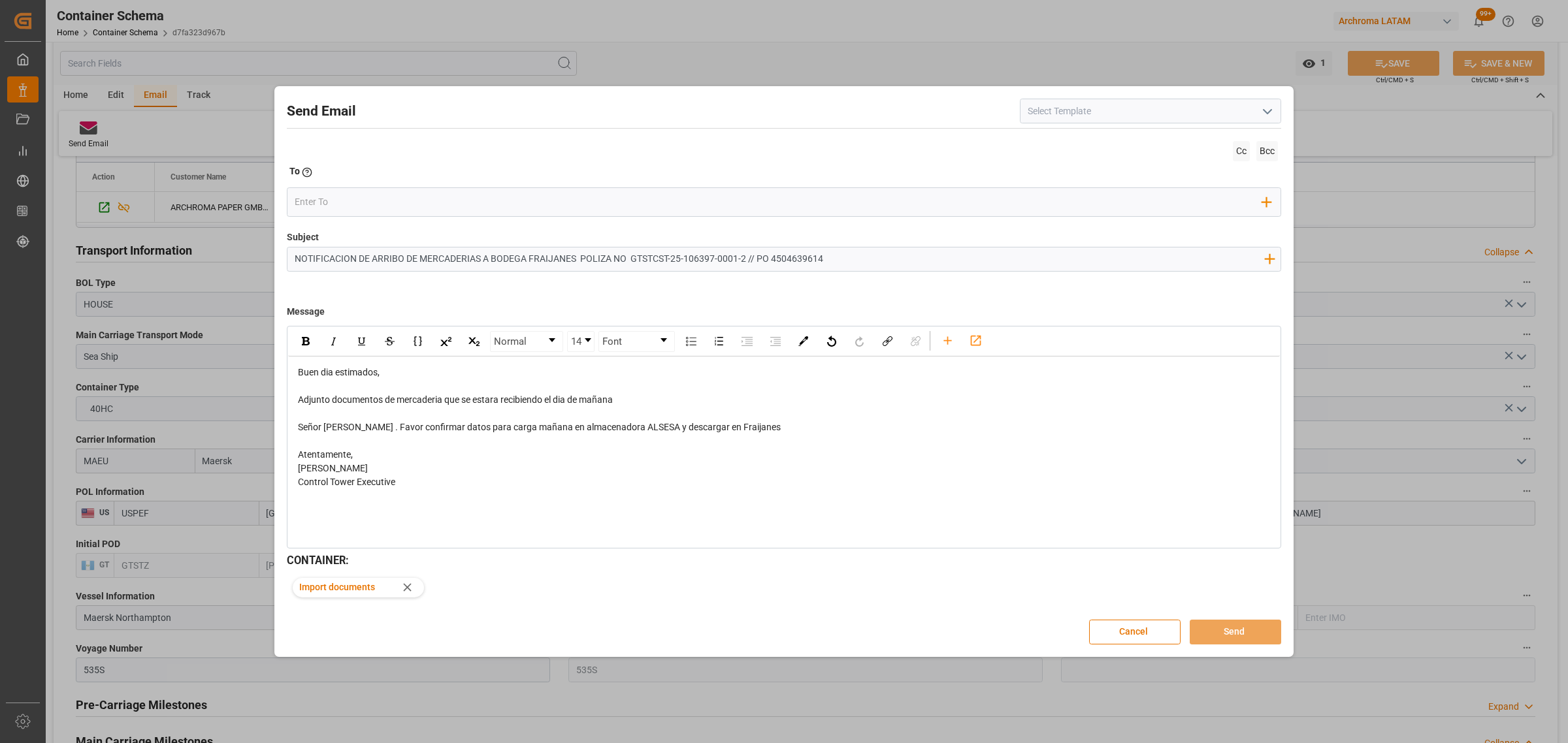
click at [490, 429] on span "Señor edgar . Favor confirmar datos para carga mañana en almacenadora ALSESA y …" at bounding box center [539, 427] width 483 height 10
click at [484, 428] on span "Señor edgar . Favor confirmar datos para carga mañana en almacenadora ALSESA y …" at bounding box center [539, 427] width 483 height 10
click at [759, 429] on div "Señor edgar . Favor confirmar datos para cargar mañana en almacenadora ALSESA y…" at bounding box center [784, 428] width 973 height 14
click at [326, 430] on span "Señor edgar . Favor confirmar datos para cargar mañana en almacenadora ALSESA y…" at bounding box center [541, 427] width 486 height 10
drag, startPoint x: 347, startPoint y: 431, endPoint x: 291, endPoint y: 429, distance: 56.0
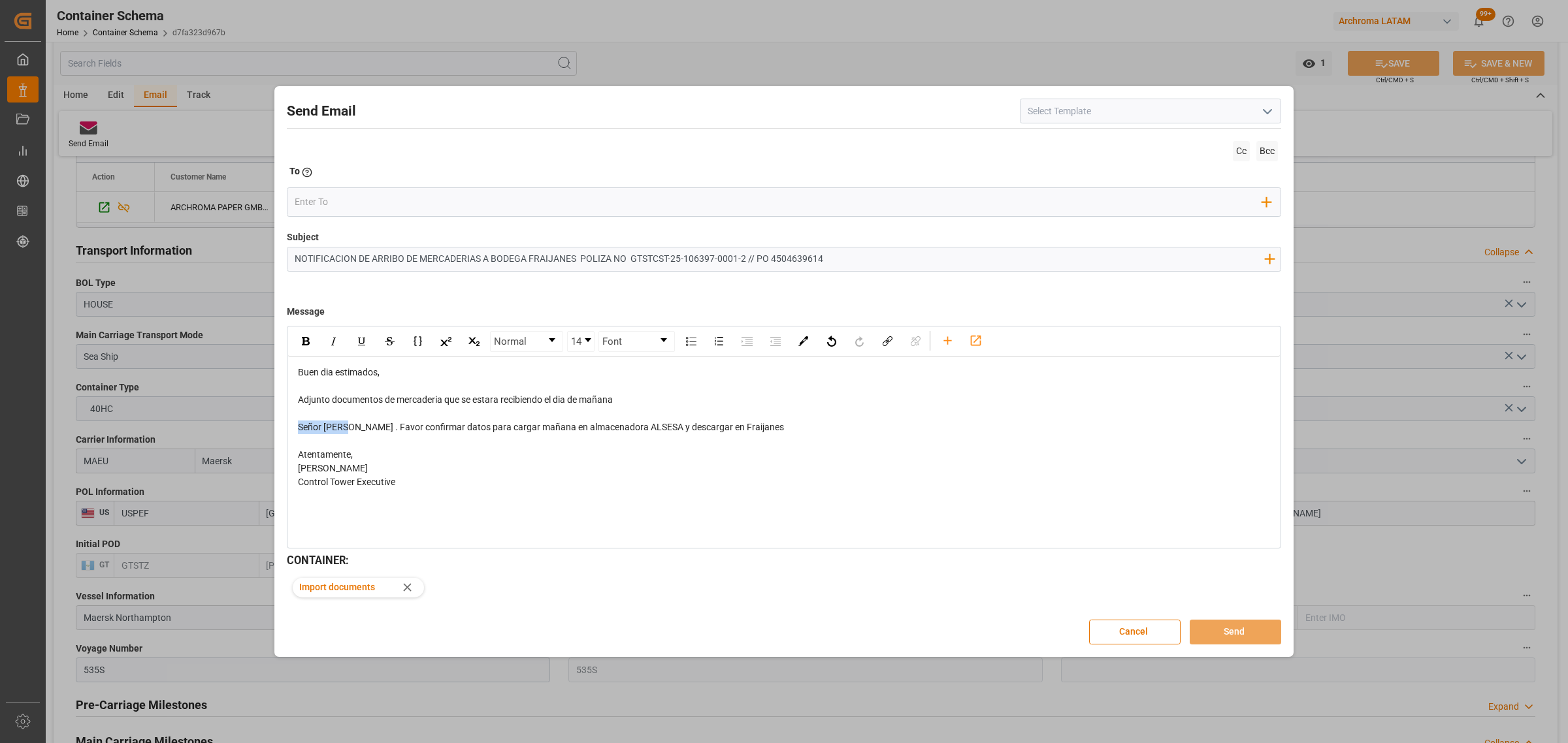
click at [291, 429] on div "Buen dia estimados, Adjunto documentos de mercaderia que se estara recibiendo e…" at bounding box center [784, 434] width 992 height 155
click at [299, 340] on div "rdw-inline-control" at bounding box center [305, 341] width 23 height 20
drag, startPoint x: 808, startPoint y: 467, endPoint x: 787, endPoint y: 455, distance: 24.2
click at [810, 467] on div "[PERSON_NAME] [PERSON_NAME] Piranquive [PERSON_NAME]" at bounding box center [784, 468] width 973 height 14
click at [628, 398] on div "Adjunto documentos de mercaderia que se estara recibiendo el dia de mañana" at bounding box center [784, 400] width 973 height 14
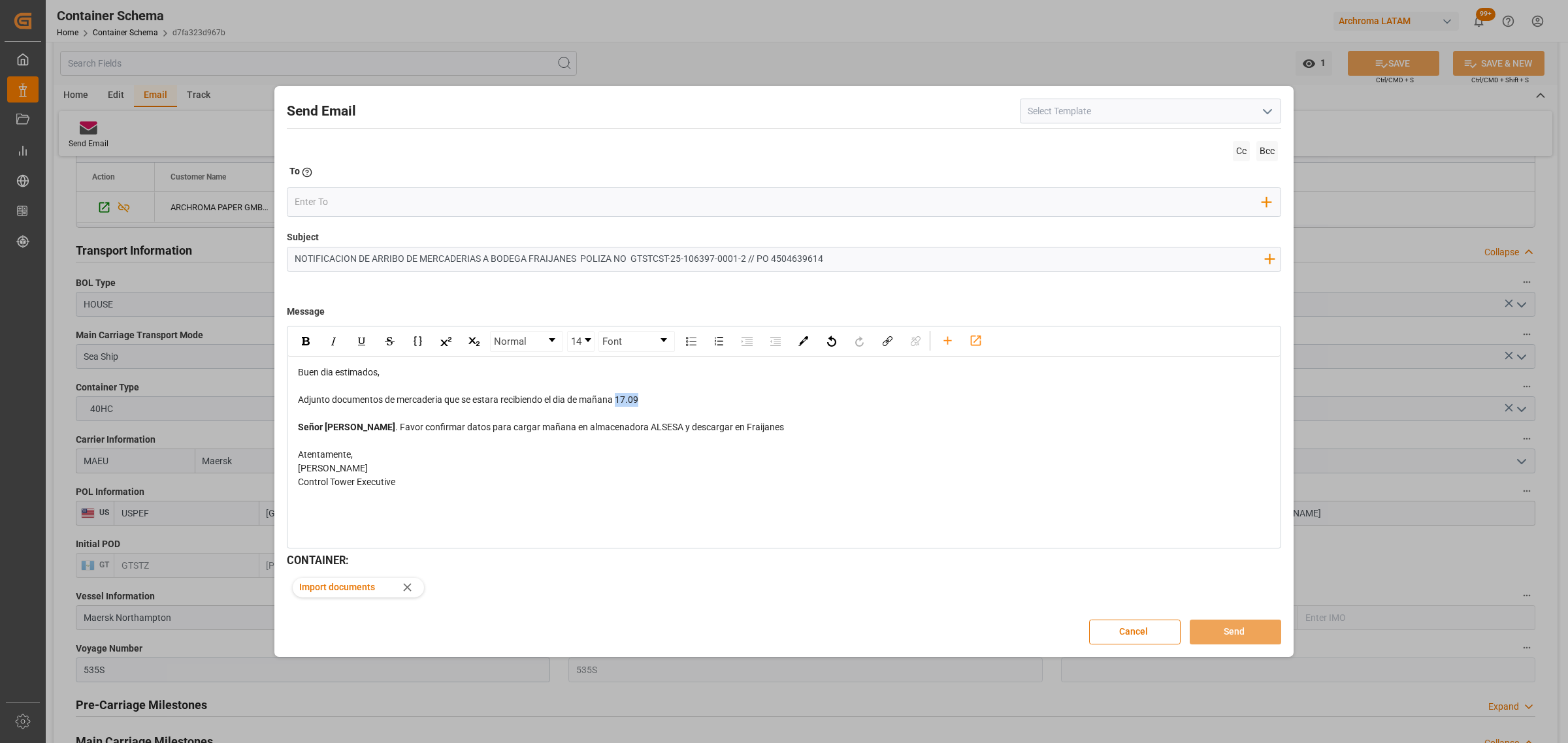
drag, startPoint x: 655, startPoint y: 402, endPoint x: 618, endPoint y: 402, distance: 37.0
click at [618, 402] on div "Adjunto documentos de mercaderia que se estara recibiendo el dia de mañana 17.09" at bounding box center [784, 400] width 973 height 14
click at [301, 337] on img "rdw-inline-control" at bounding box center [305, 341] width 8 height 9
click at [337, 200] on input "email" at bounding box center [778, 202] width 968 height 20
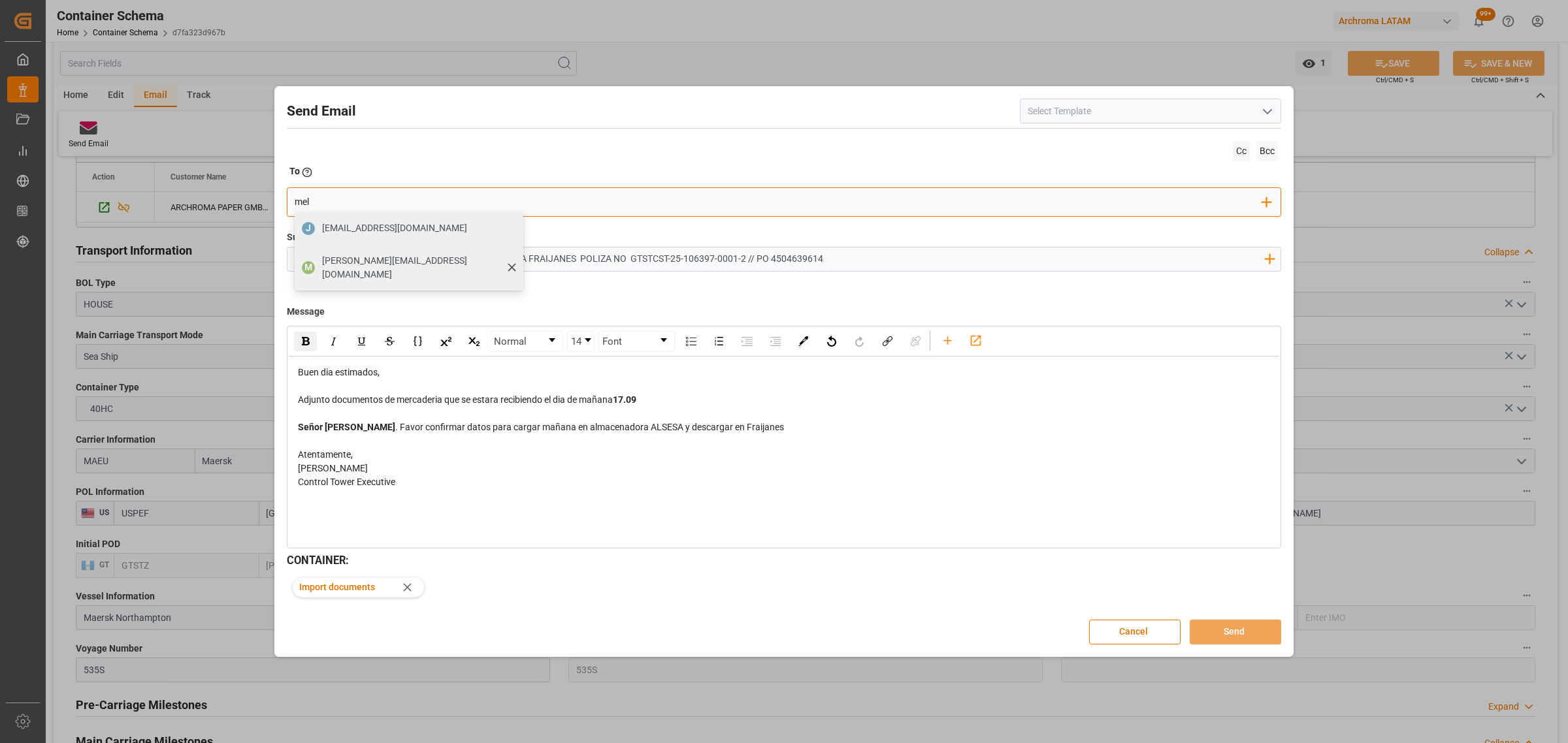
type input "mel"
click at [357, 255] on span "melvin.orellana@archroma.com" at bounding box center [418, 268] width 192 height 28
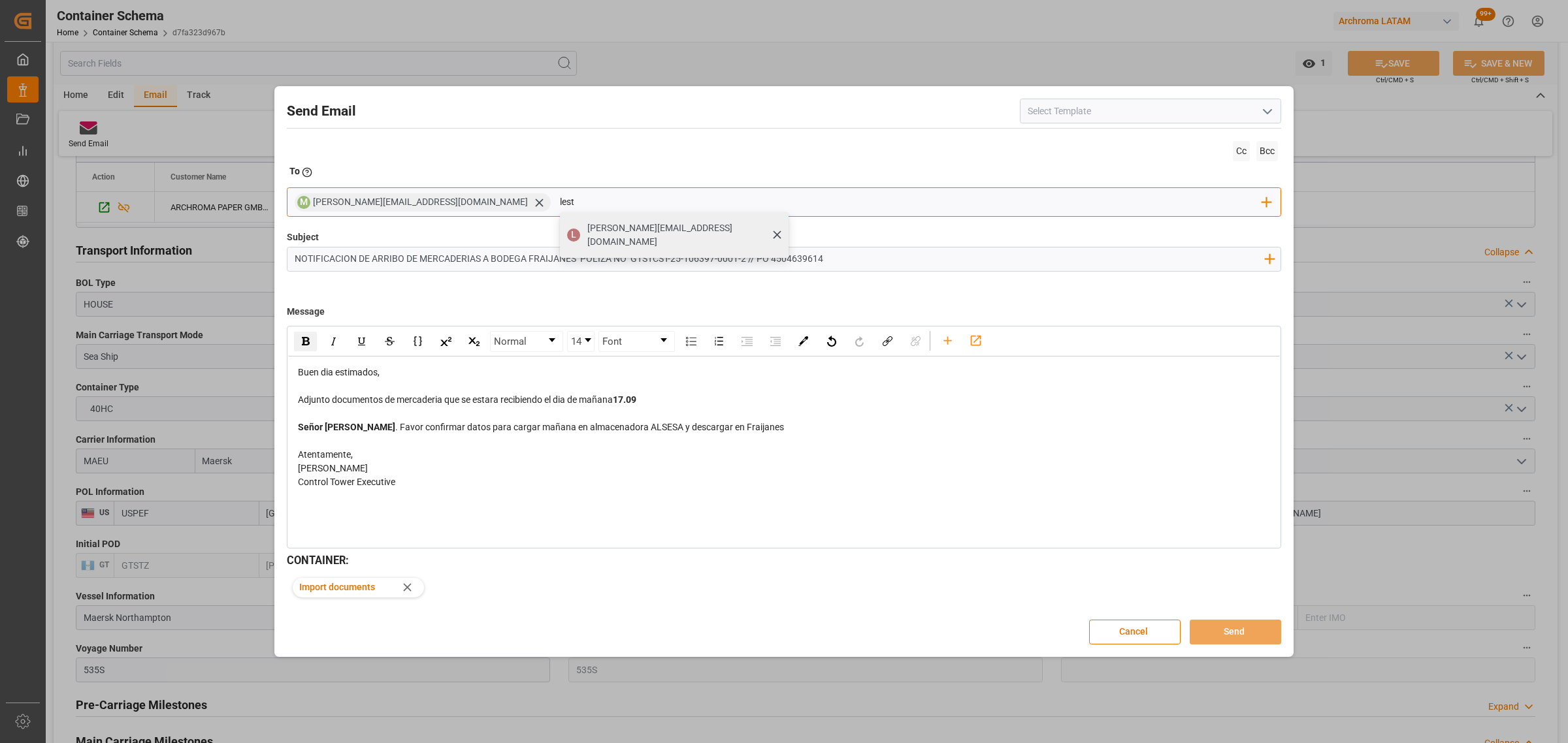
type input "lest"
click at [587, 234] on span "lester.morales@archroma.com" at bounding box center [684, 236] width 192 height 28
click at [825, 204] on input "jjunio" at bounding box center [1043, 202] width 437 height 20
click at [825, 200] on input "jjunio" at bounding box center [1043, 202] width 437 height 20
click at [825, 203] on input "jjunio" at bounding box center [1043, 202] width 437 height 20
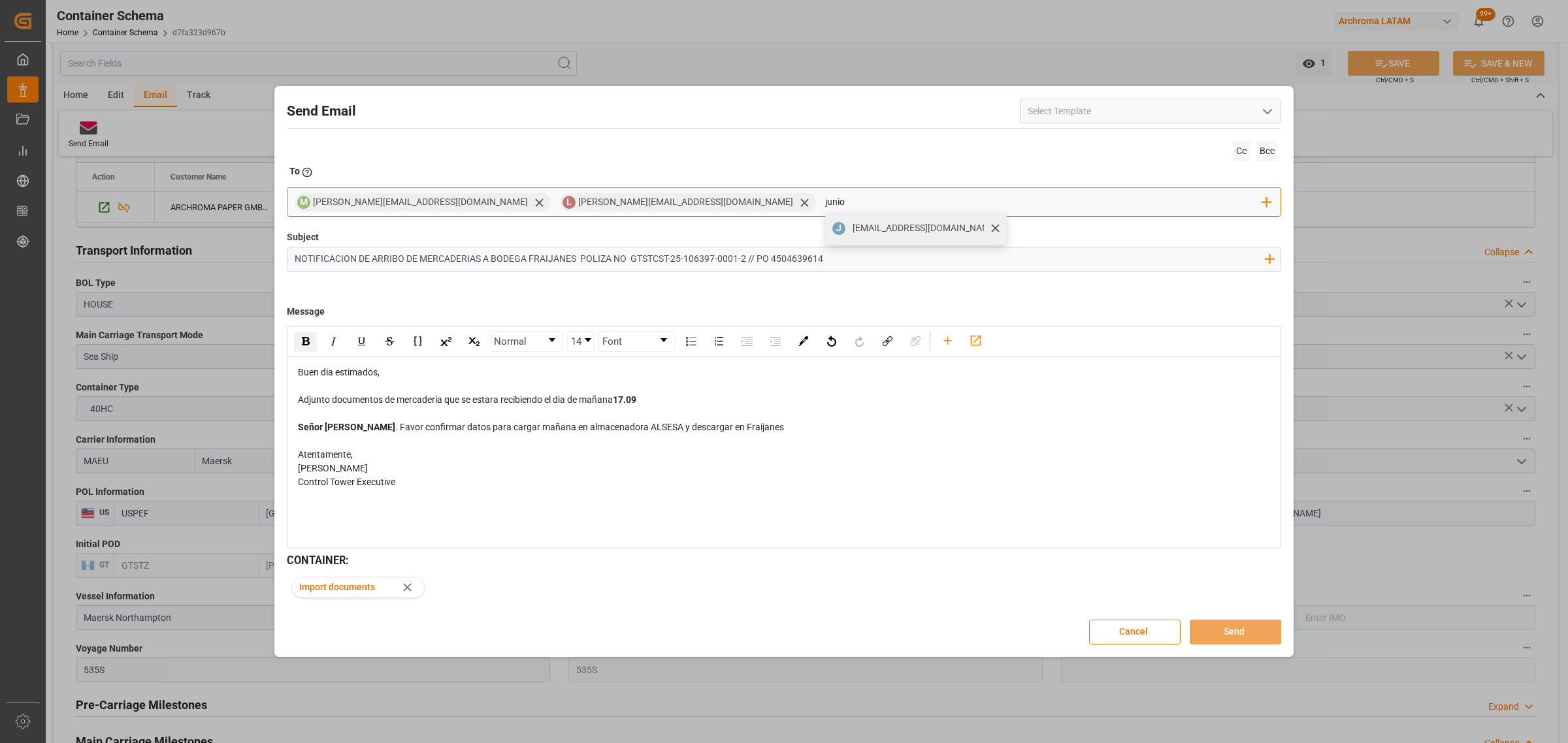
type input "junio"
click at [852, 223] on span "junior.melendez@archroma.com" at bounding box center [924, 229] width 145 height 14
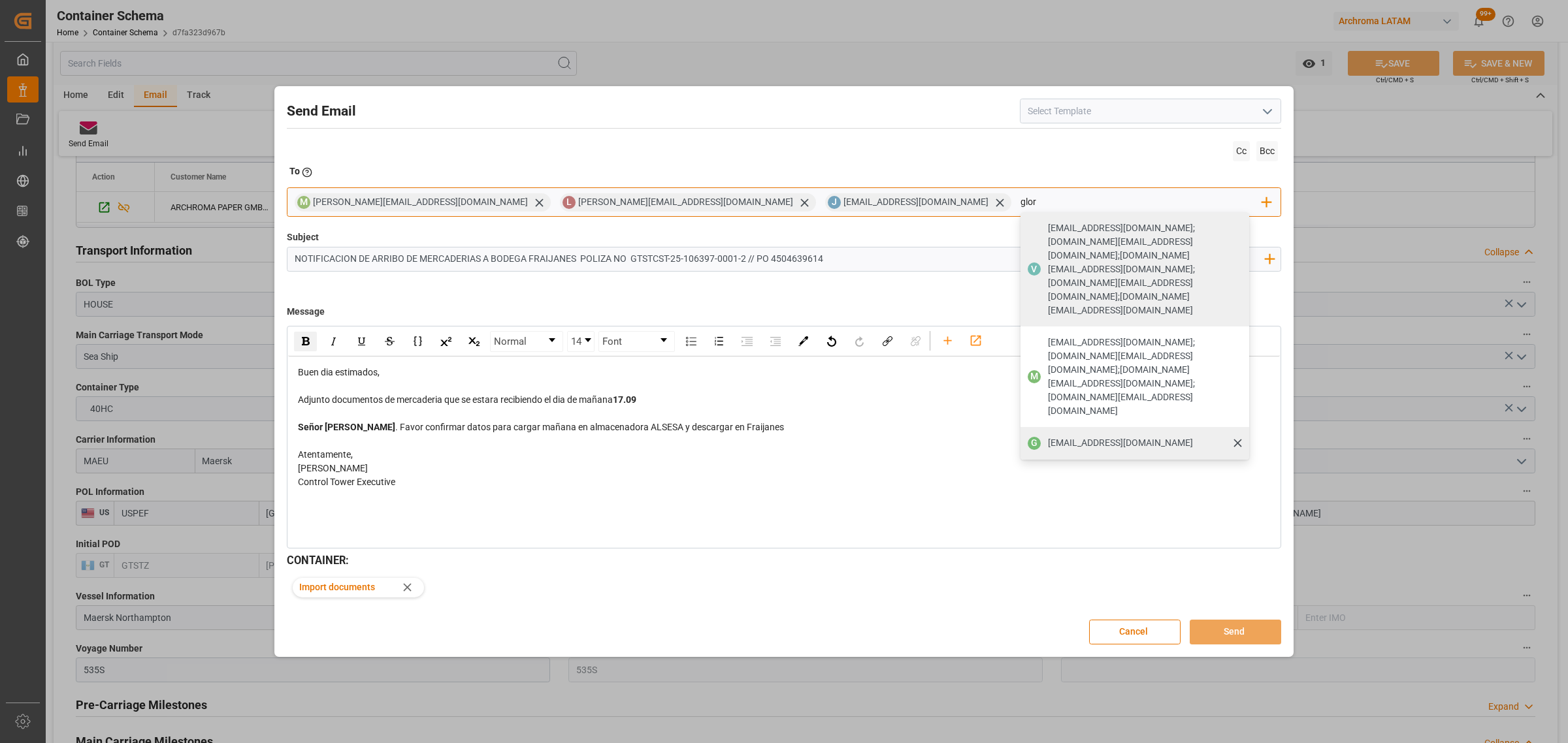
type input "glor"
click at [1047, 436] on span "gloria.ruiz@archroma.com" at bounding box center [1119, 443] width 145 height 14
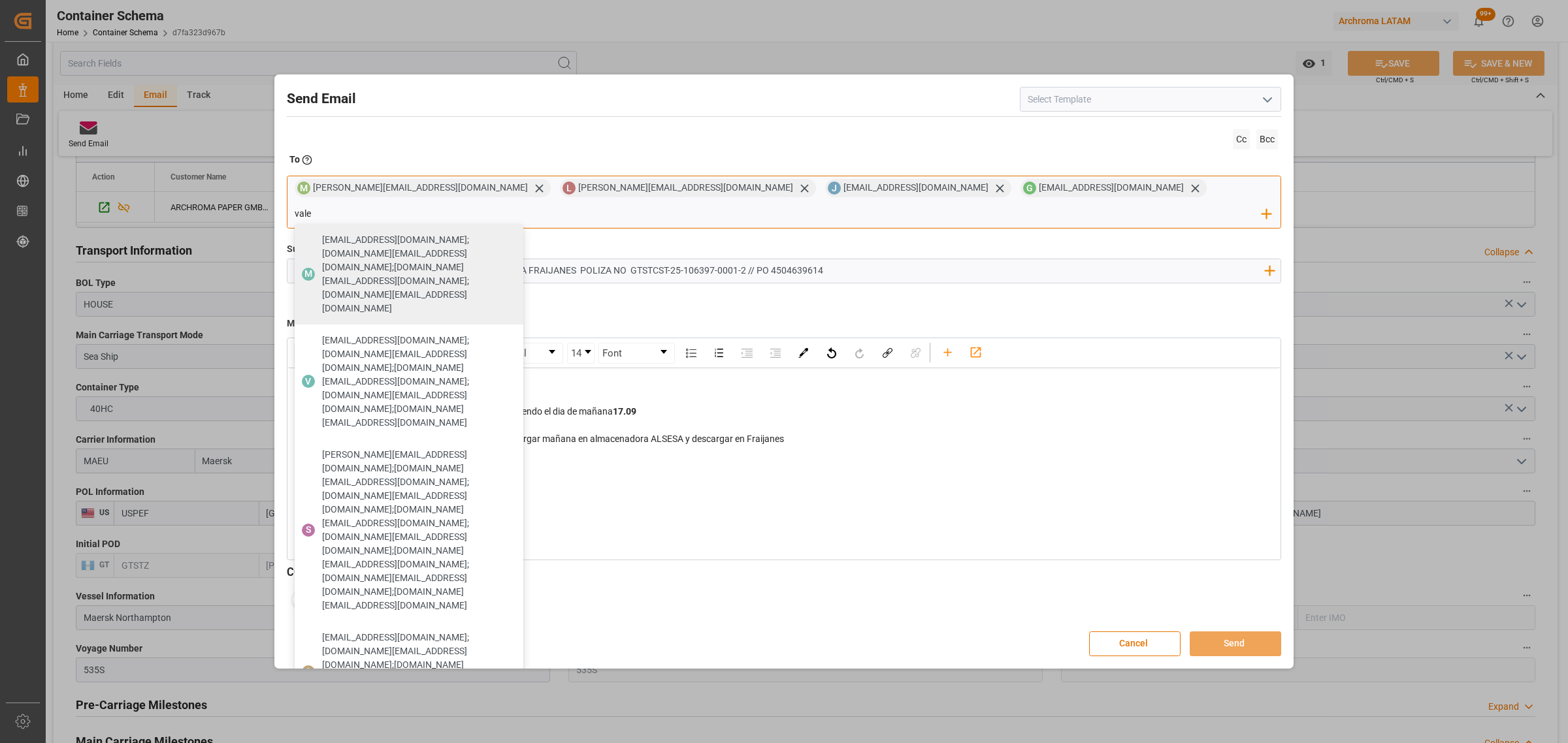
type input "vale"
click at [467, 732] on span "valeria.hurtado@leschaco.com" at bounding box center [394, 739] width 145 height 14
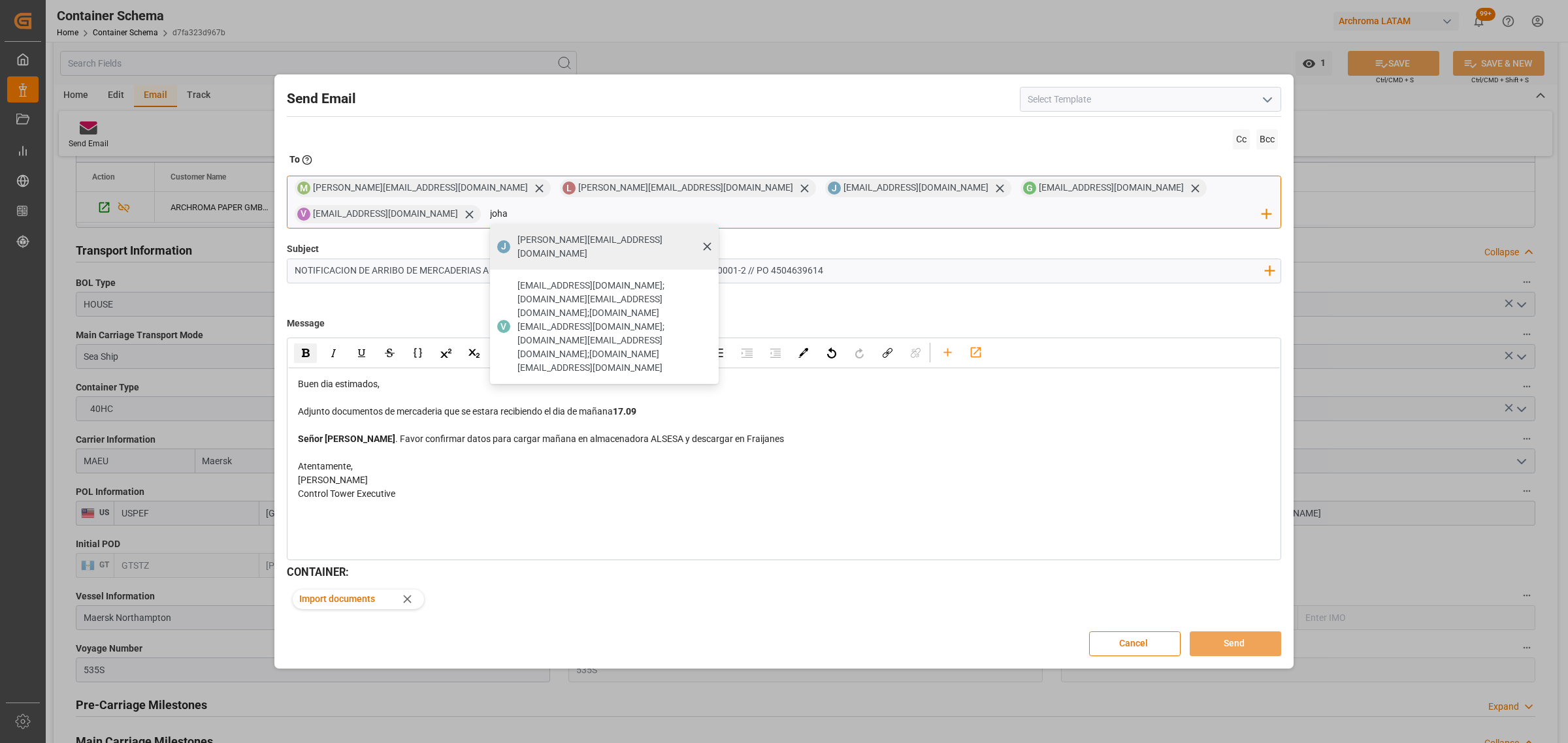
type input "joha"
click at [709, 233] on span "johana.tunche@ardonsa.net" at bounding box center [613, 247] width 192 height 28
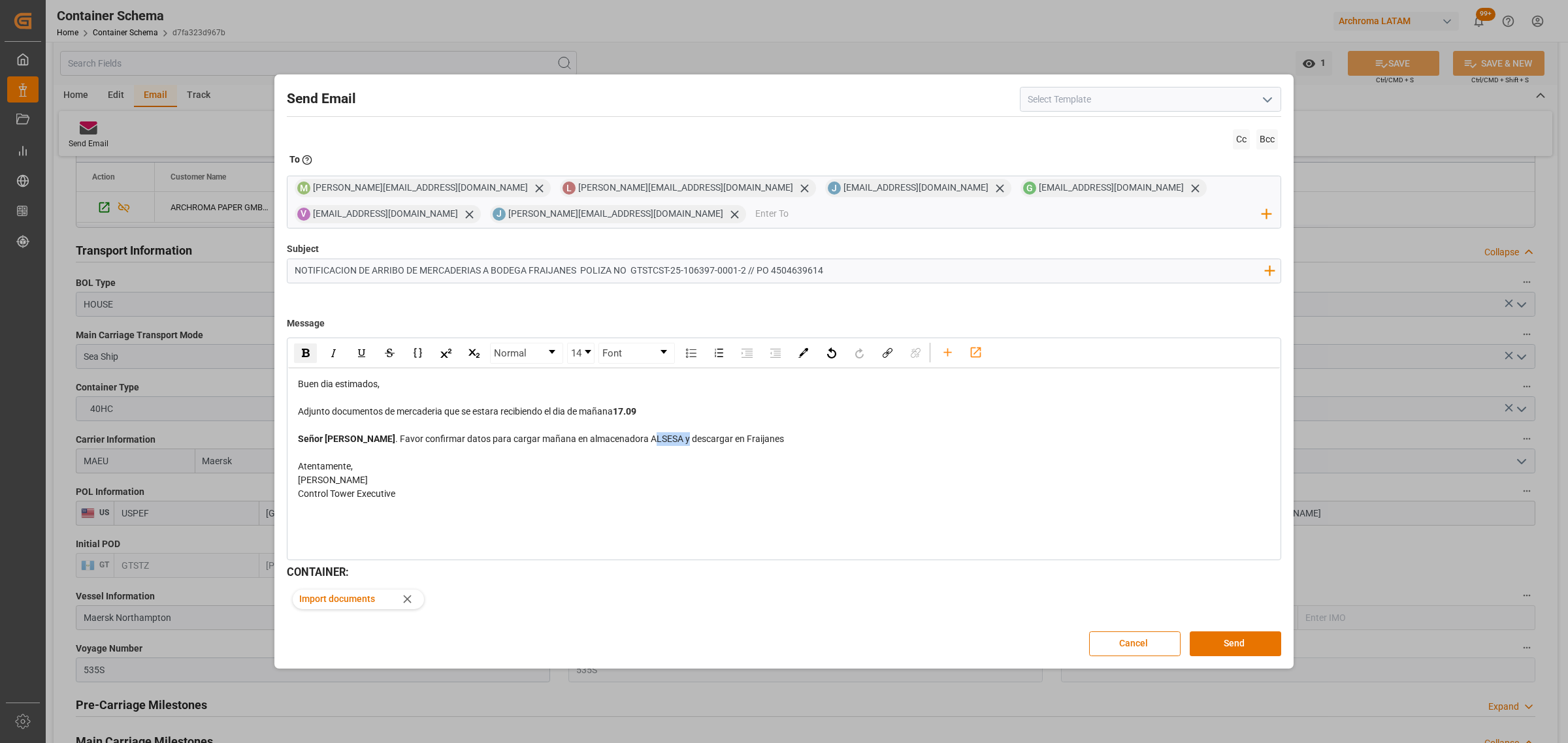
drag, startPoint x: 638, startPoint y: 441, endPoint x: 603, endPoint y: 443, distance: 35.1
click at [603, 443] on span ". Favor confirmar datos para cargar mañana en almacenadora ALSESA y descargar e…" at bounding box center [589, 439] width 389 height 10
click at [297, 353] on div "rdw-inline-control" at bounding box center [305, 353] width 23 height 20
click at [908, 475] on div "[PERSON_NAME] [PERSON_NAME] Piranquive [PERSON_NAME]" at bounding box center [784, 481] width 973 height 14
drag, startPoint x: 755, startPoint y: 444, endPoint x: 703, endPoint y: 443, distance: 52.0
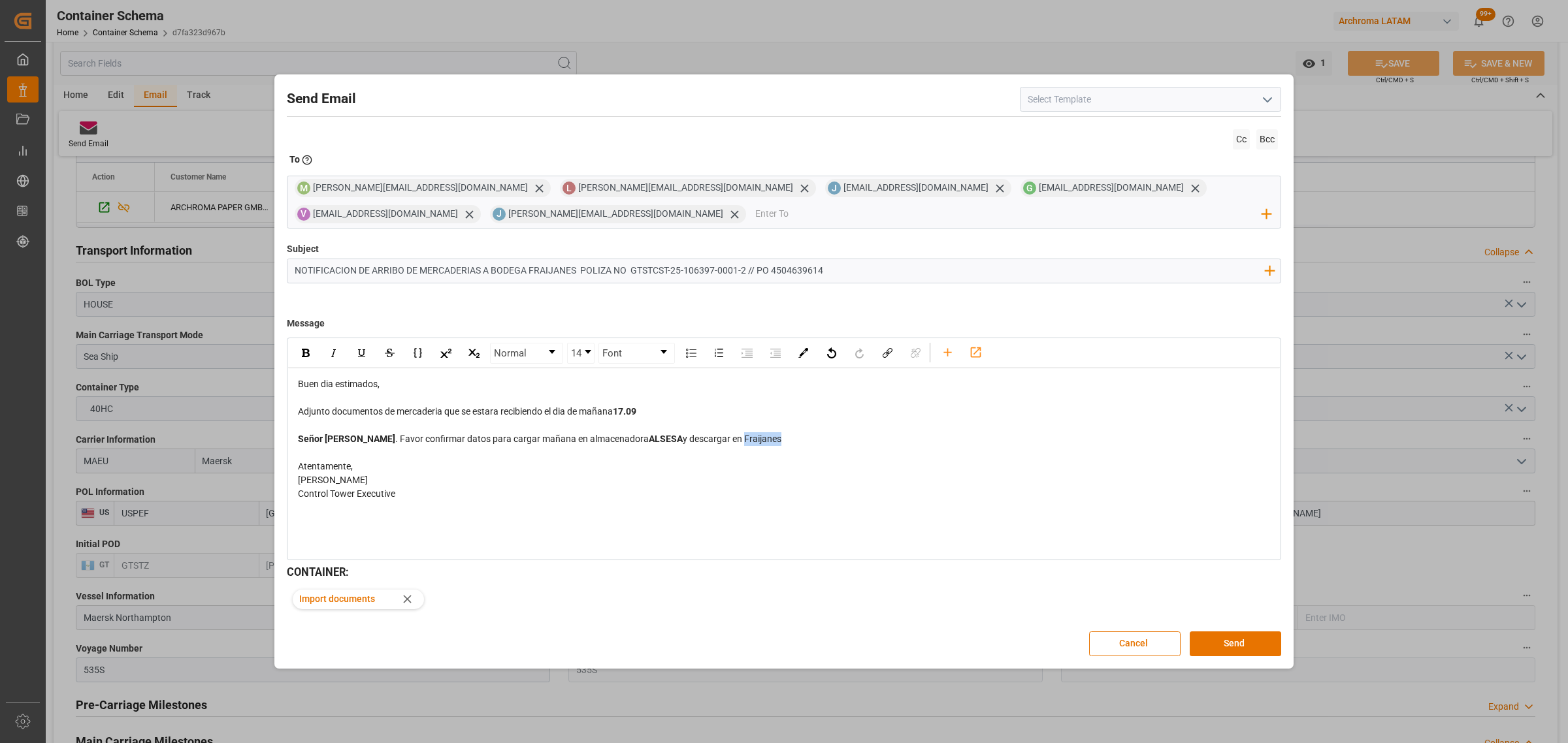
click at [703, 443] on div "Señor Edgar . Favor confirmar datos para cargar mañana en almacenadora ALSESA y…" at bounding box center [784, 439] width 973 height 14
click at [310, 356] on div "rdw-inline-control" at bounding box center [305, 353] width 23 height 20
click at [802, 484] on div "[PERSON_NAME] [PERSON_NAME] Piranquive [PERSON_NAME]" at bounding box center [784, 481] width 973 height 14
click at [769, 435] on div "Señor Edgar . Favor confirmar datos para cargar mañana en almacenadora ALSESA y…" at bounding box center [784, 439] width 973 height 14
drag, startPoint x: 337, startPoint y: 468, endPoint x: 291, endPoint y: 467, distance: 46.0
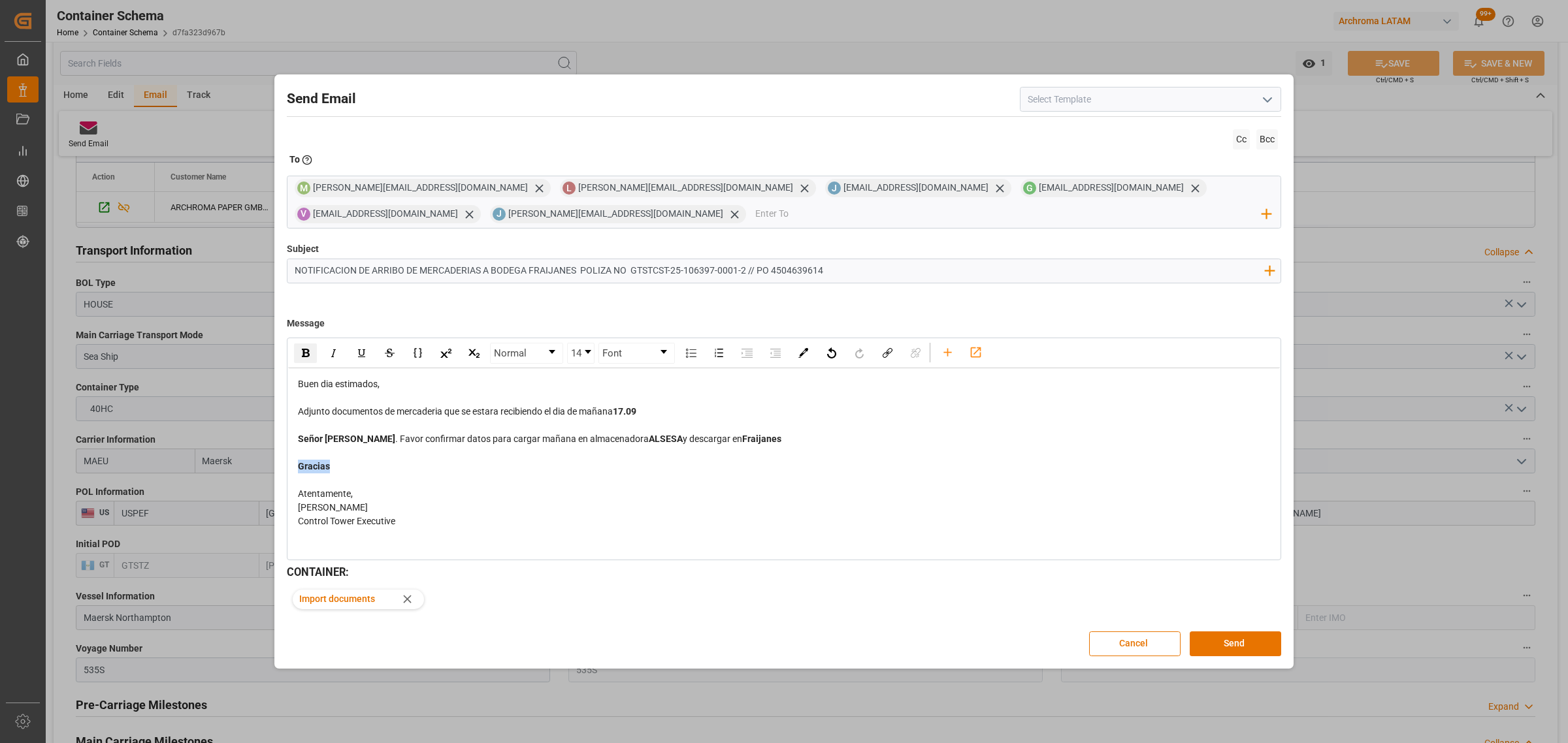
click at [291, 467] on div "Buen dia estimados, Adjunto documentos de mercaderia que se estara recibiendo e…" at bounding box center [784, 459] width 992 height 183
click at [302, 359] on div "rdw-inline-control" at bounding box center [305, 353] width 23 height 20
click at [755, 214] on input "email" at bounding box center [1009, 214] width 508 height 20
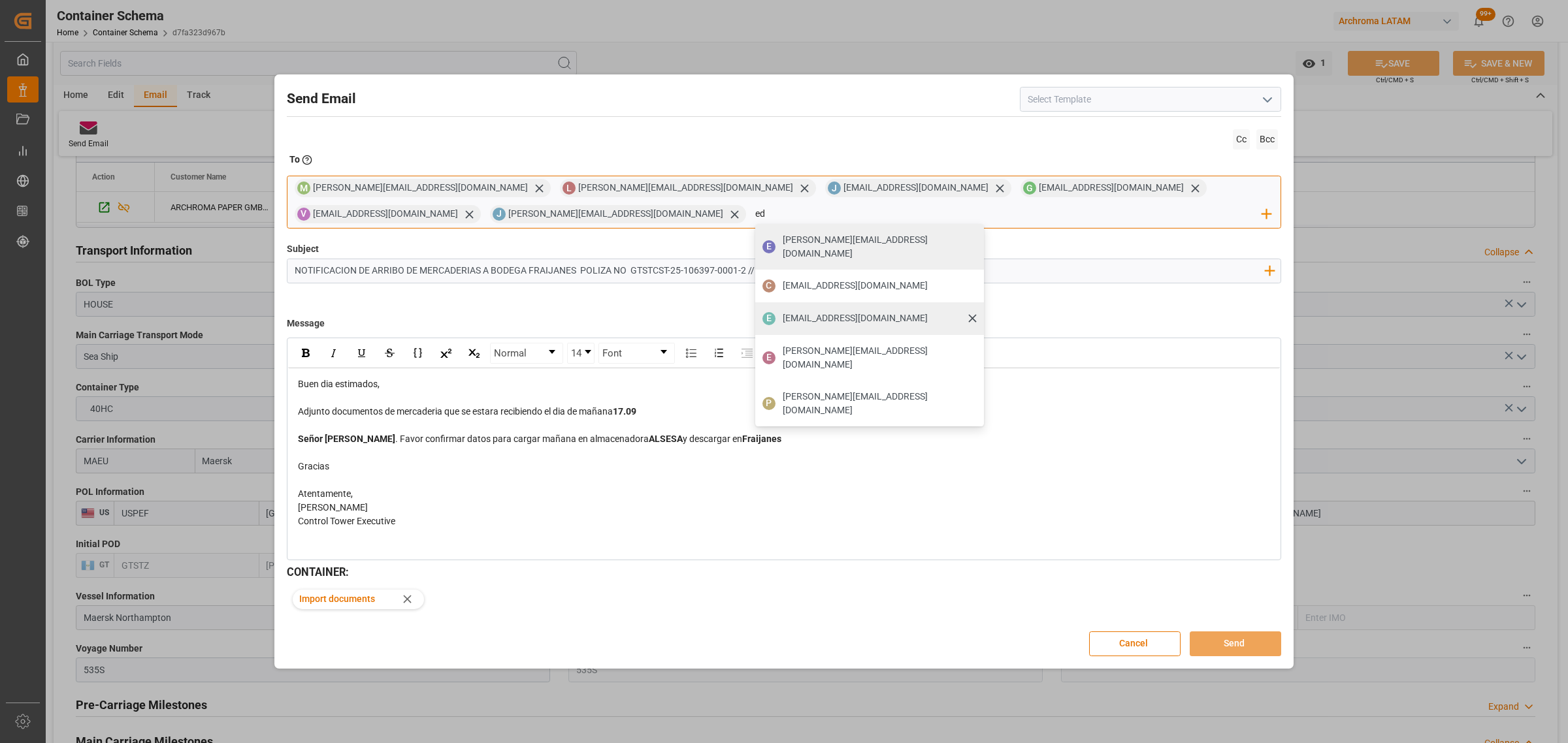
type input "ed"
click at [782, 312] on span "edgarestra07@gmail.com" at bounding box center [854, 319] width 145 height 14
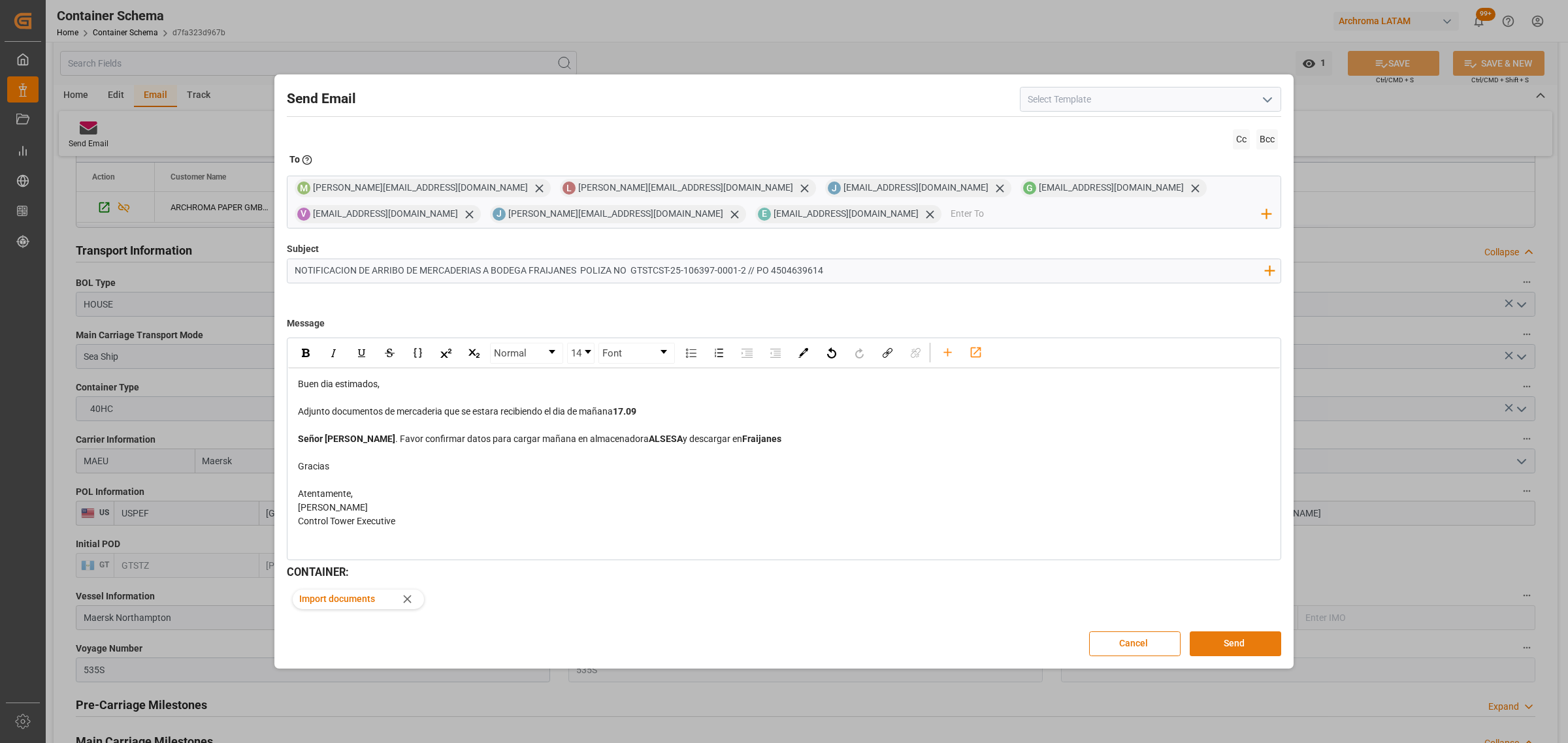
click at [1246, 647] on button "Send" at bounding box center [1235, 643] width 92 height 25
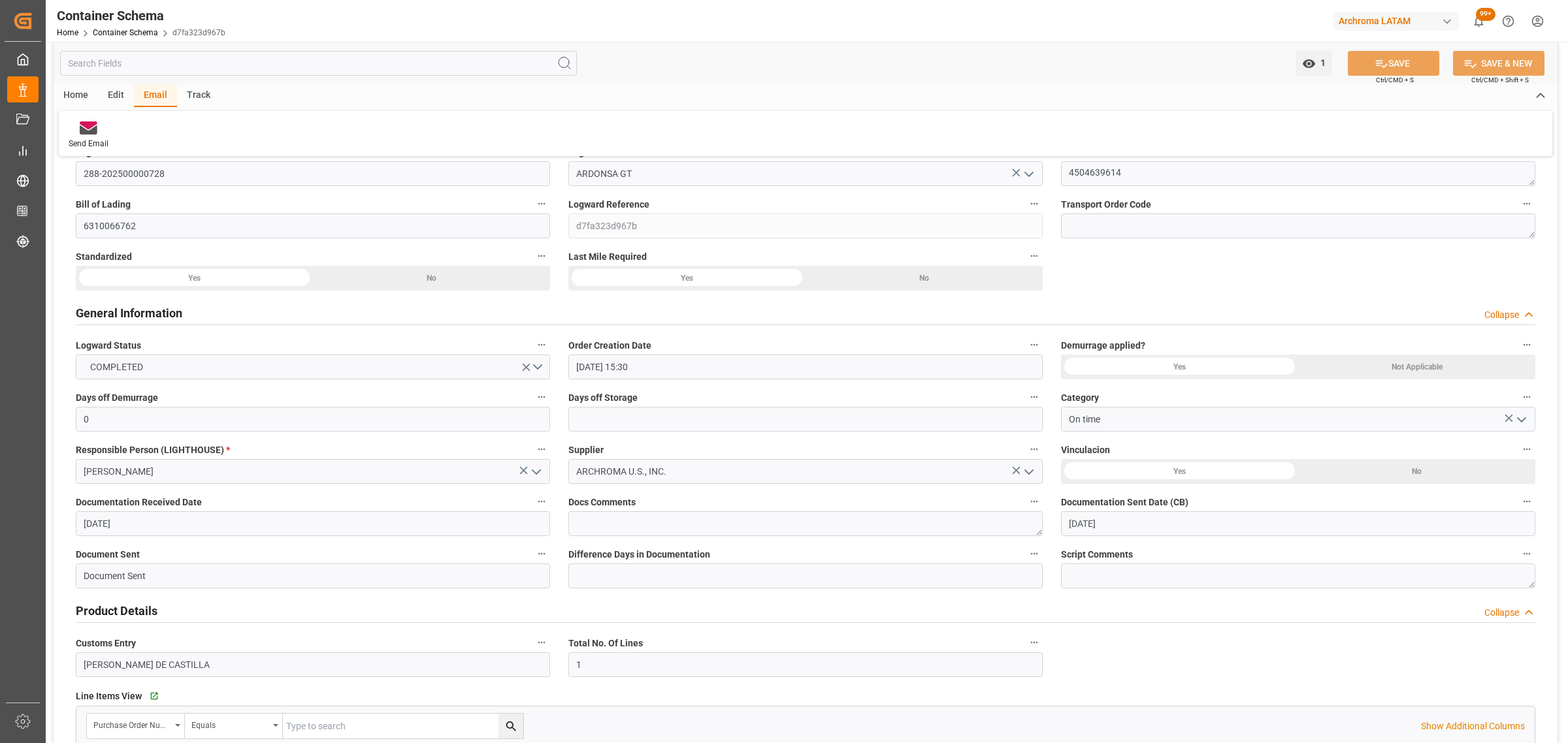
scroll to position [0, 0]
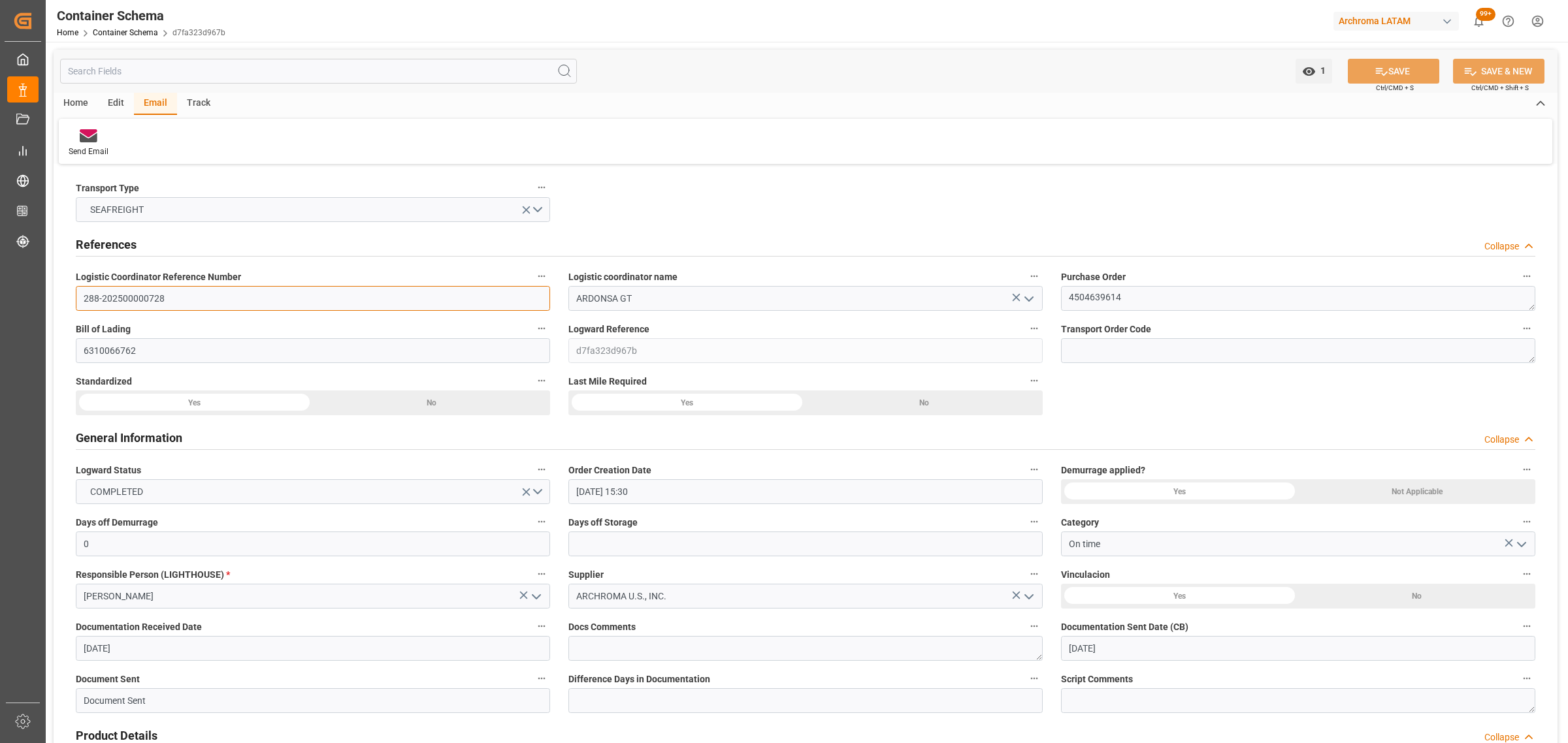
drag, startPoint x: 233, startPoint y: 299, endPoint x: -65, endPoint y: 275, distance: 299.0
click at [0, 275] on html "Created by potrace 1.15, written by Peter Selinger 2001-2017 Created by potrace…" at bounding box center [784, 372] width 1568 height 743
paste input "GTSTCST-25-106397-0001-2"
click at [1377, 77] on icon at bounding box center [1381, 72] width 14 height 14
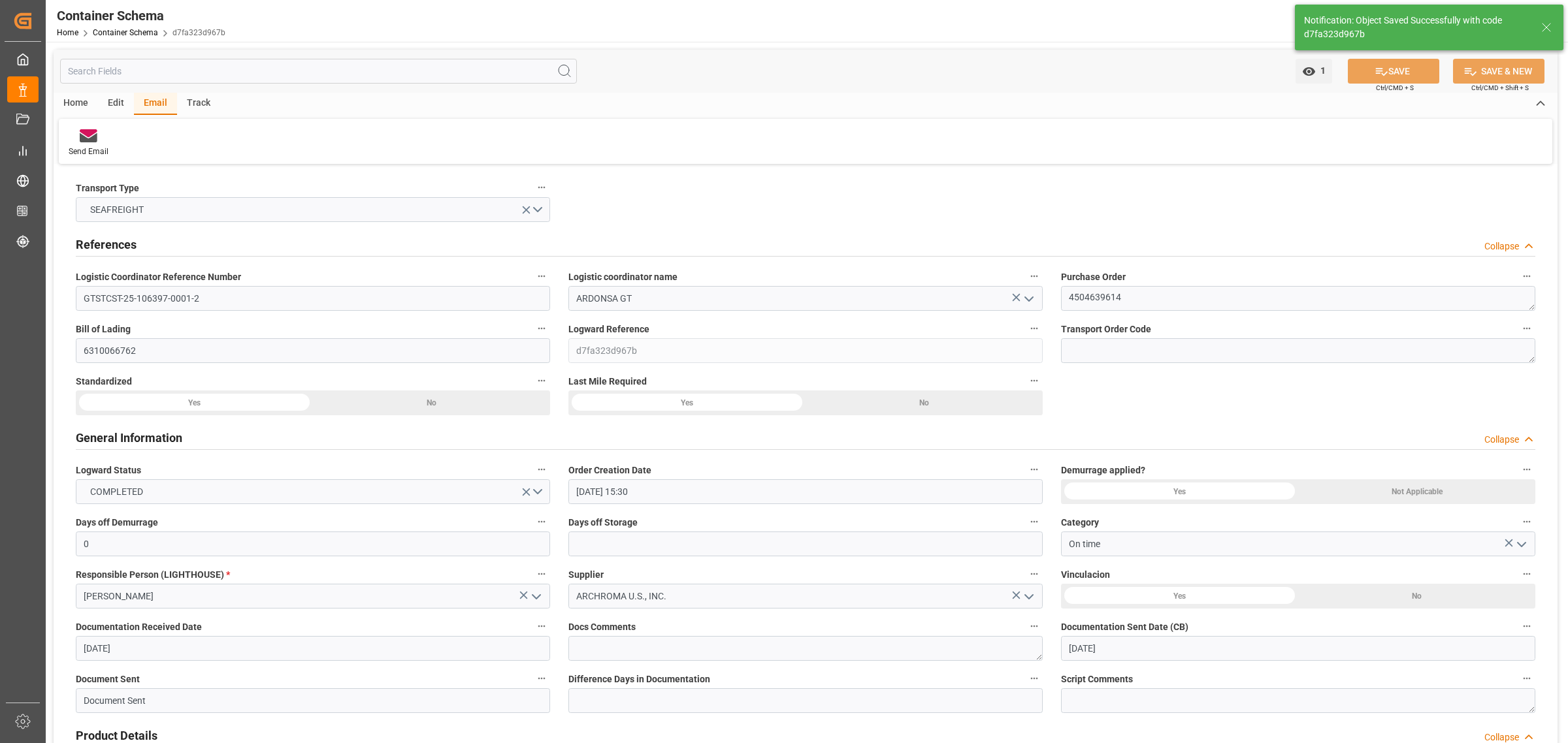
type input "GTSTCST-25-106397-0001-2"
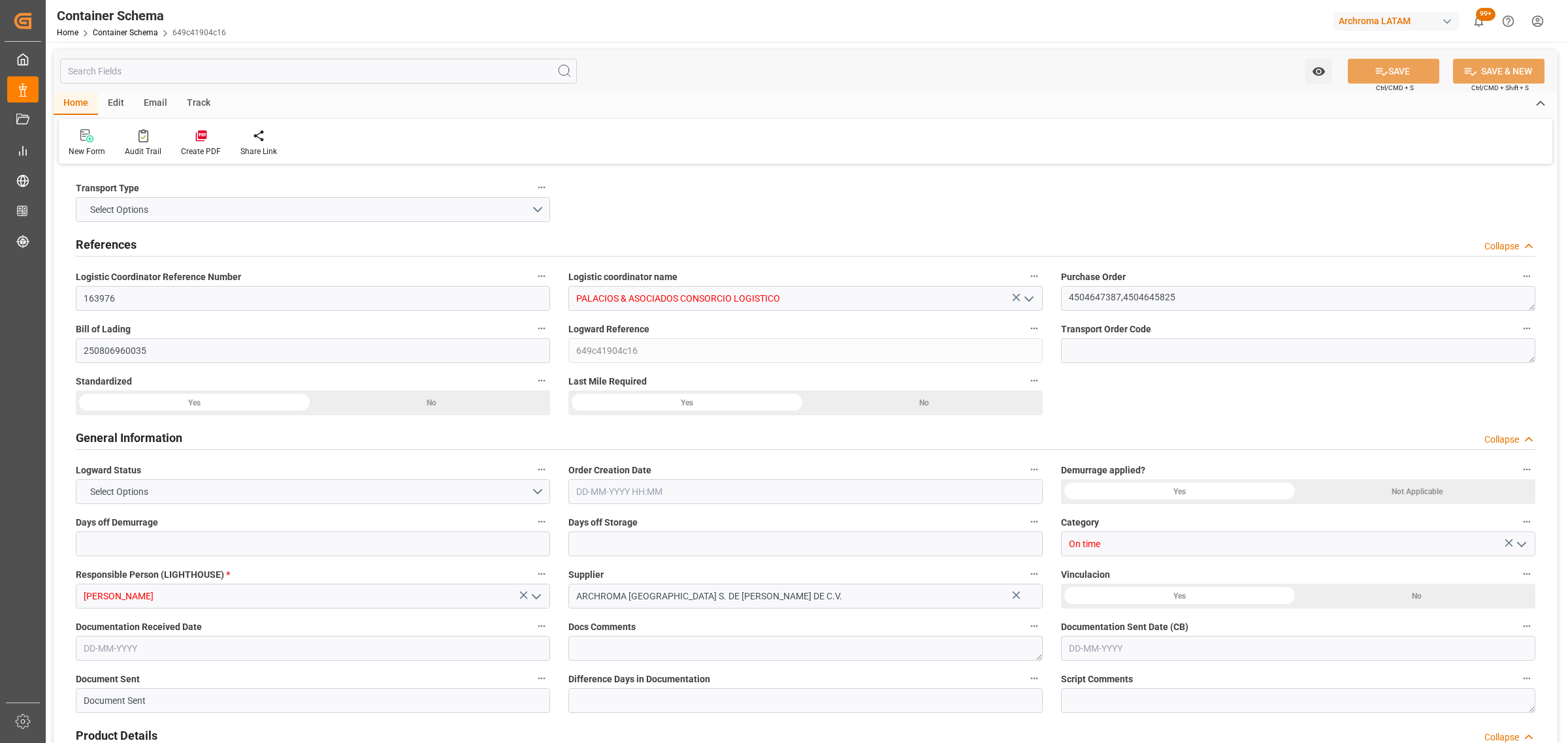
type input "0"
type input "3"
type input "2"
type input "1220"
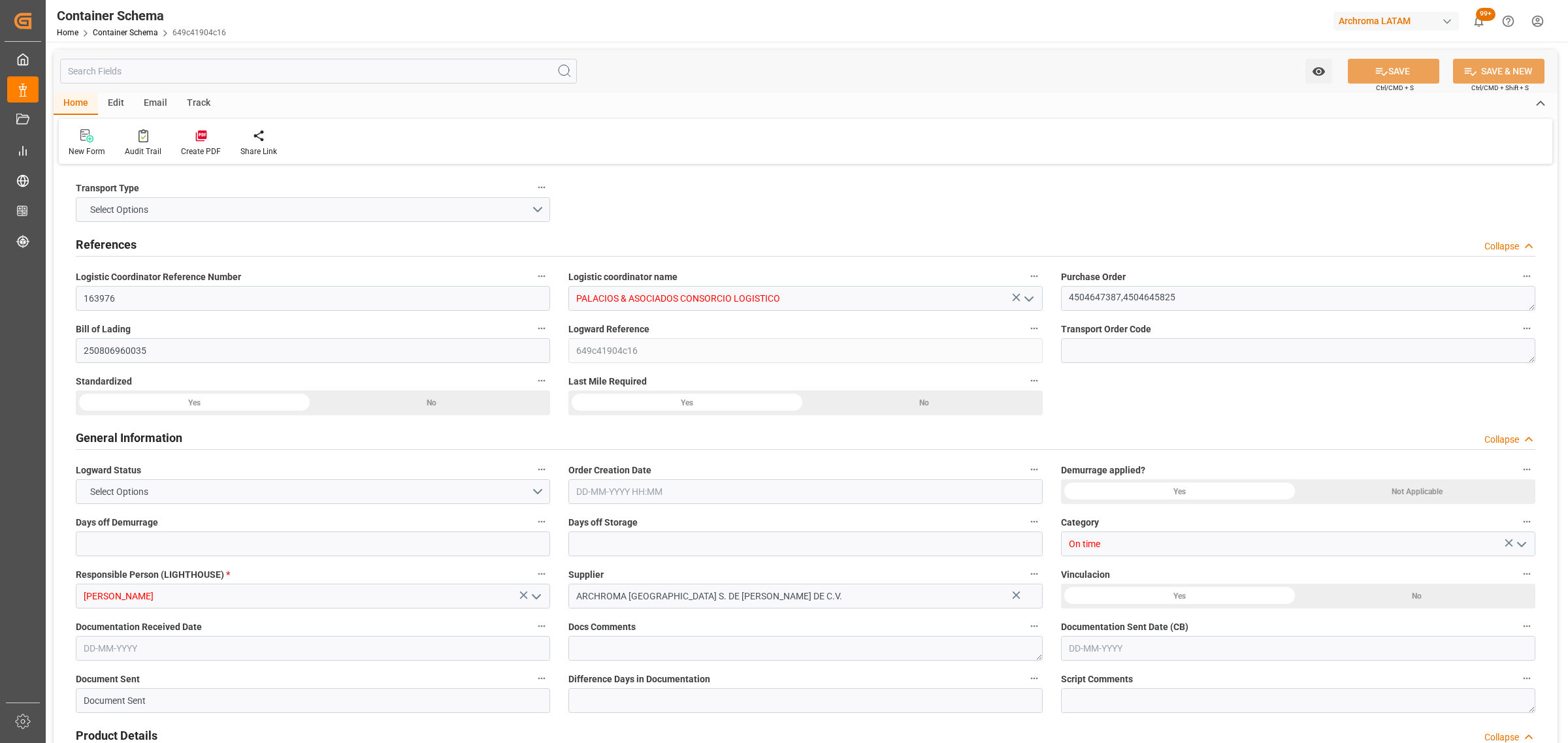
type input "1284.16"
type input "Hapag [PERSON_NAME]"
type input "Hapag [PERSON_NAME] Aktiengesellschaft"
type input "MXZLO"
type input "PECLL"
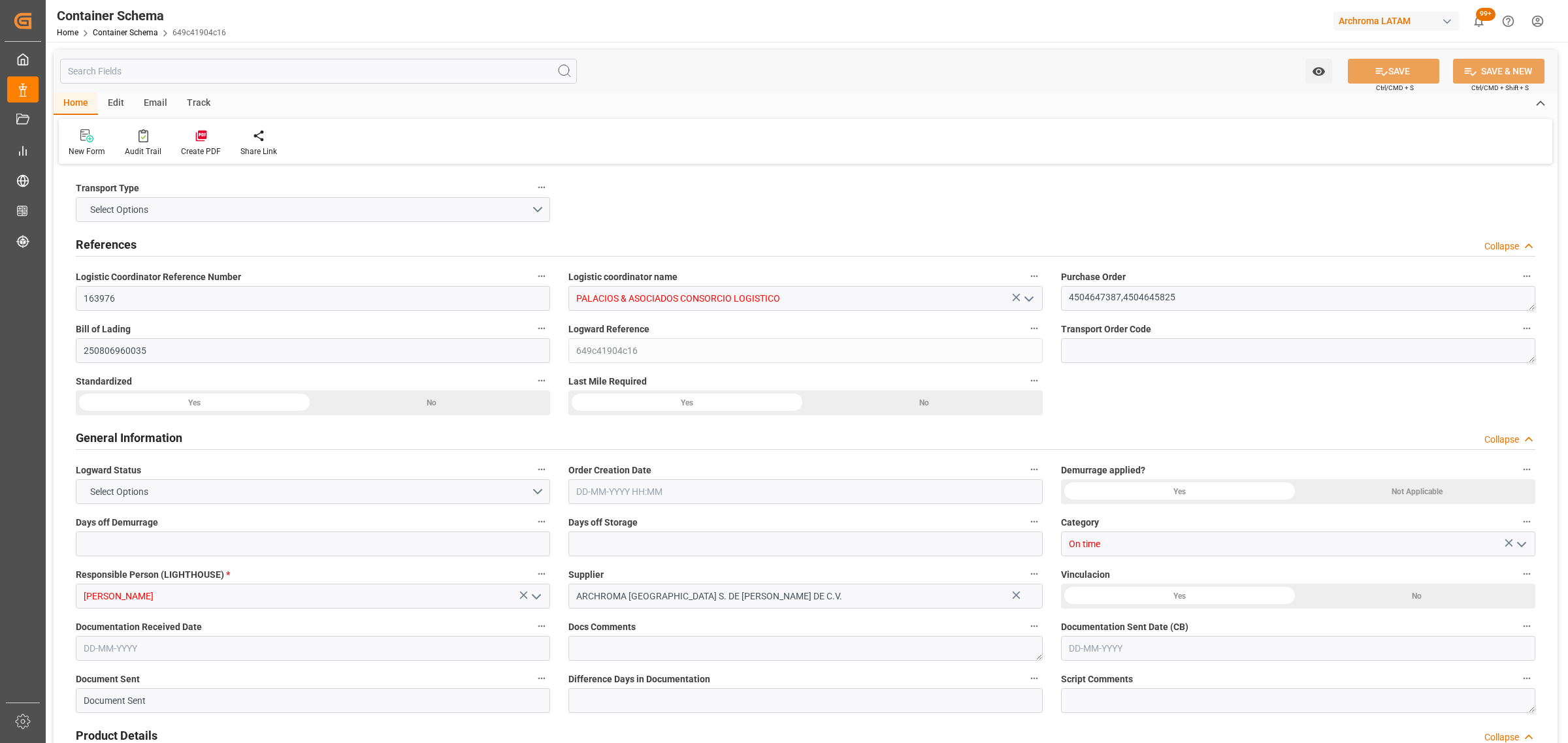
type input "PECLL"
type input "9938420"
type input "[DATE] 17:30"
type input "[DATE]"
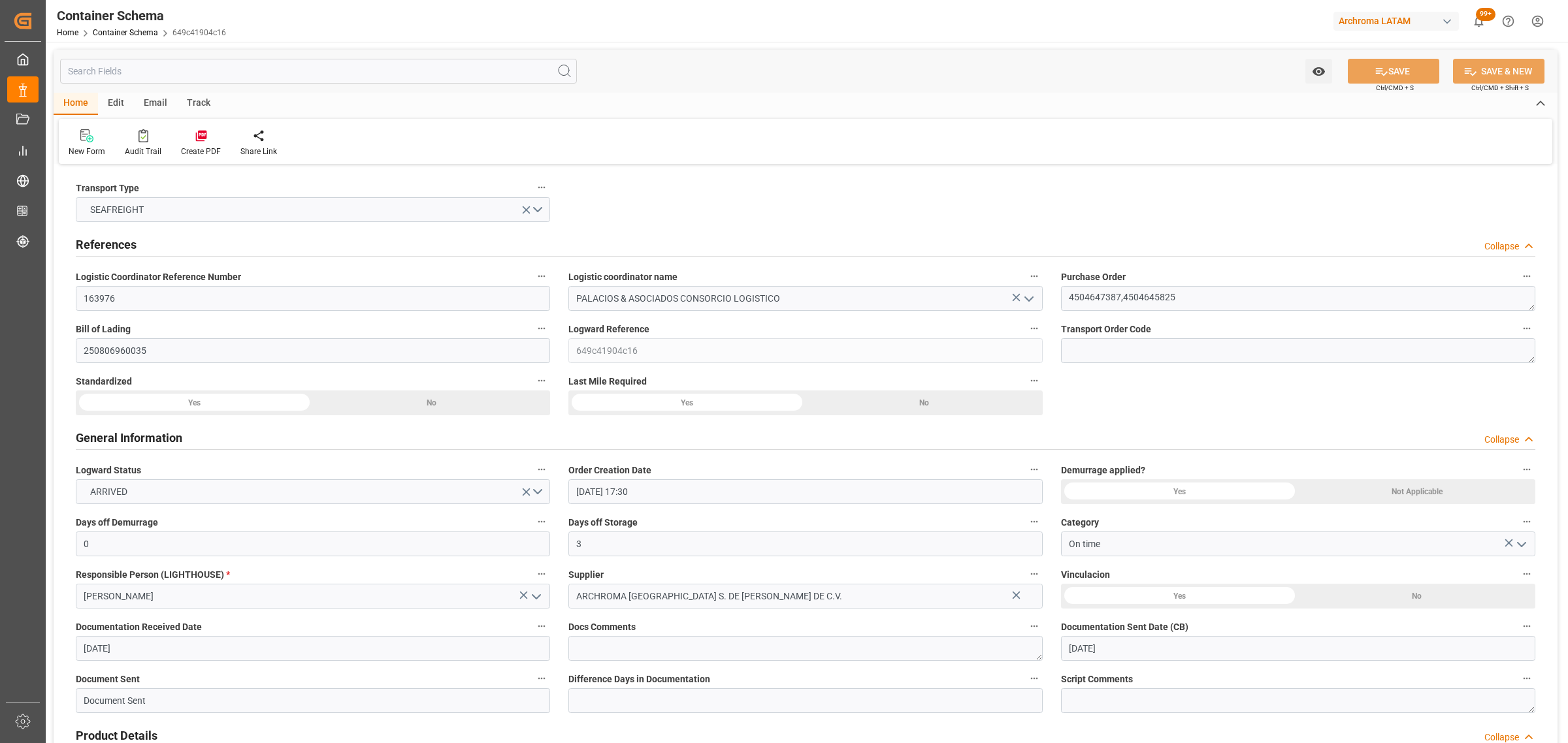
type input "[DATE]"
type input "[DATE] 00:00"
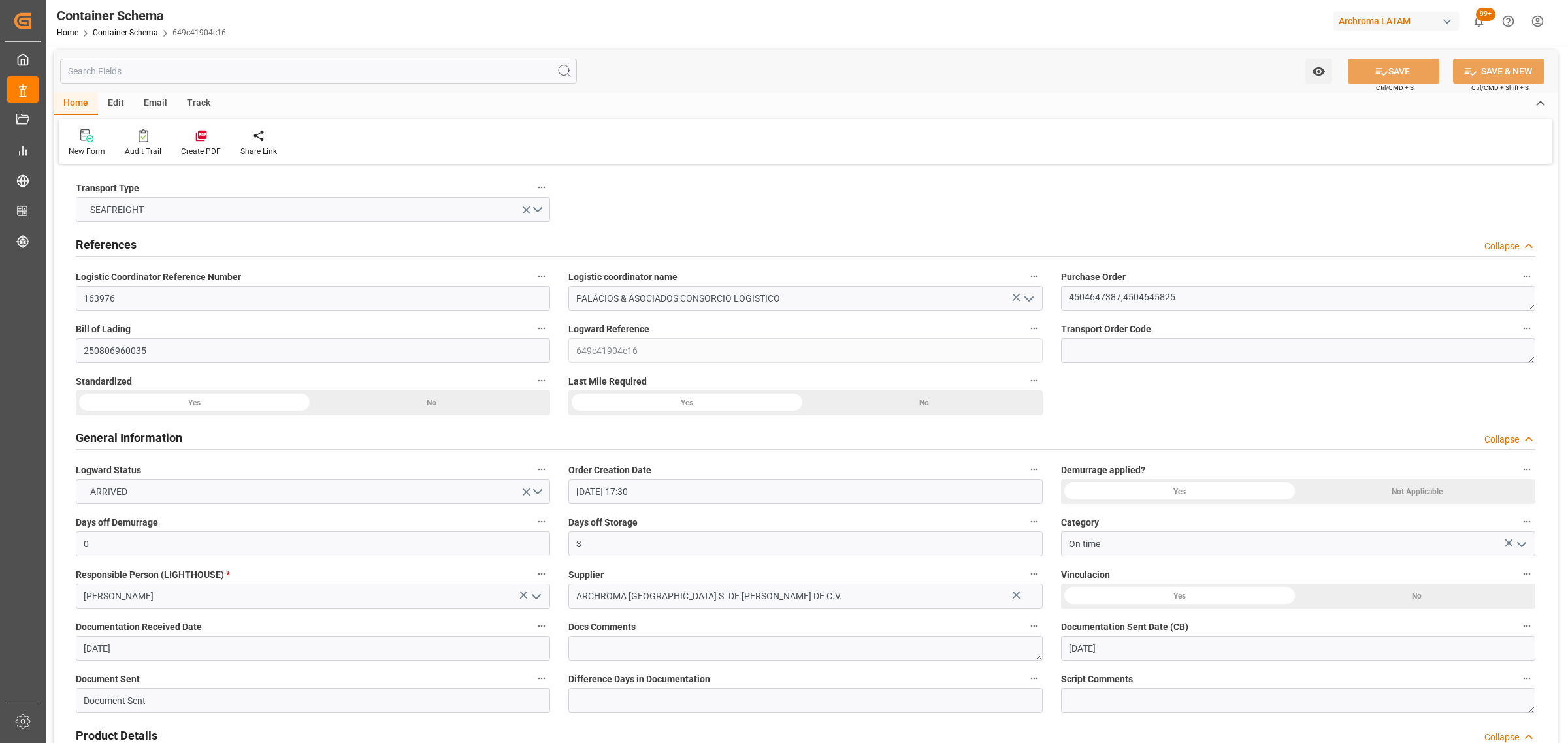
type input "[DATE] 00:00"
click at [123, 28] on link "Container Schema" at bounding box center [125, 32] width 65 height 10
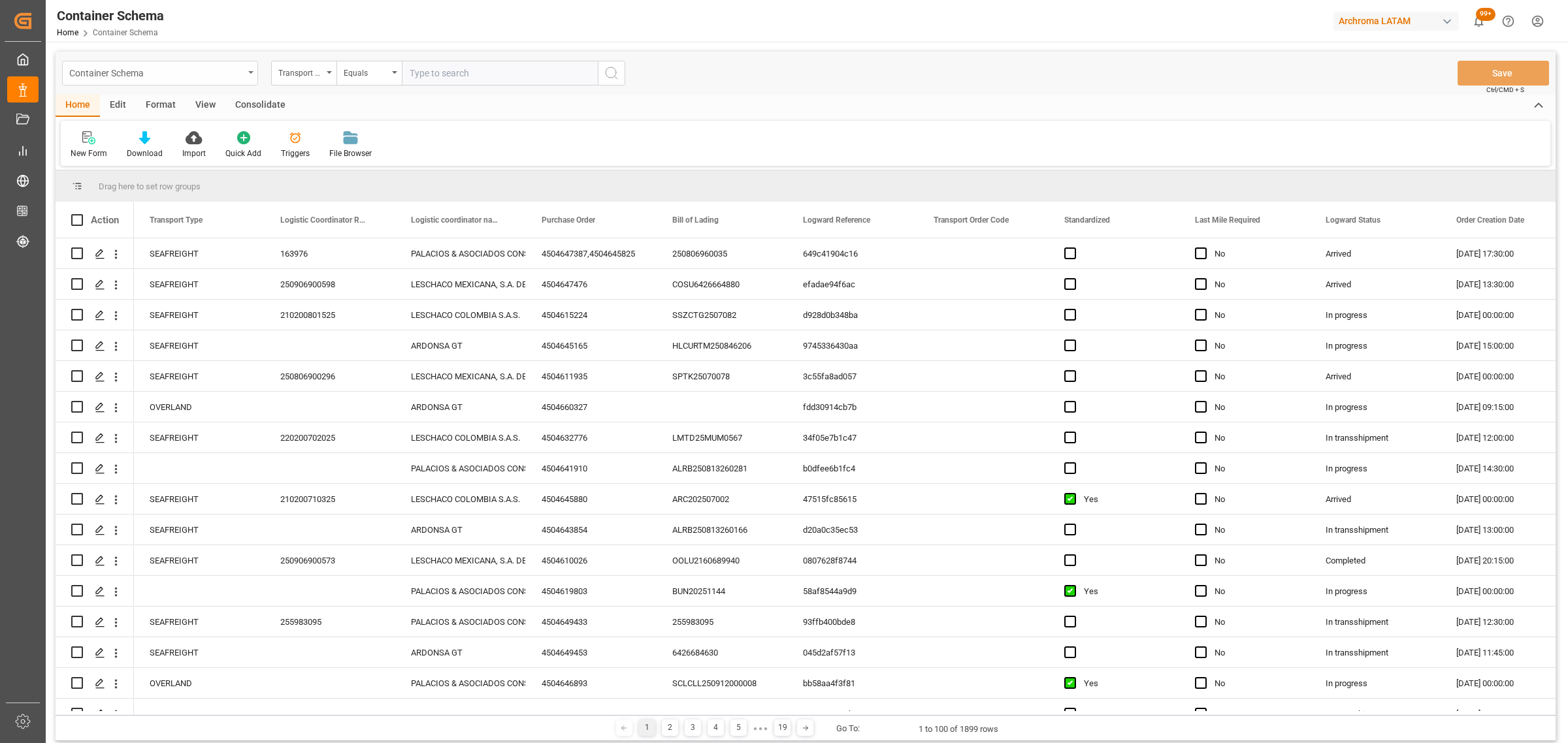
click at [256, 73] on div "Container Schema" at bounding box center [160, 73] width 196 height 25
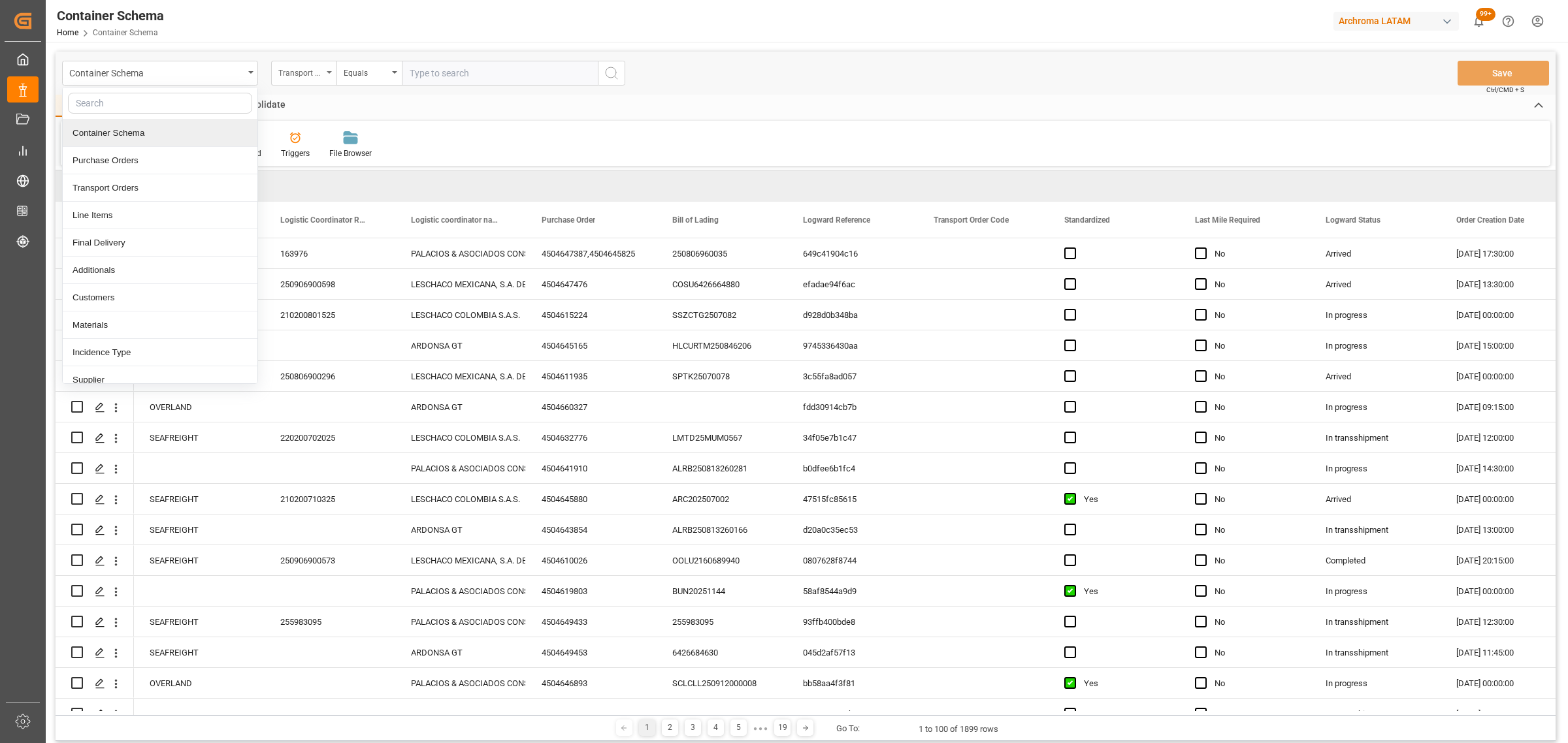
click at [299, 66] on div "Transport Type" at bounding box center [300, 71] width 44 height 15
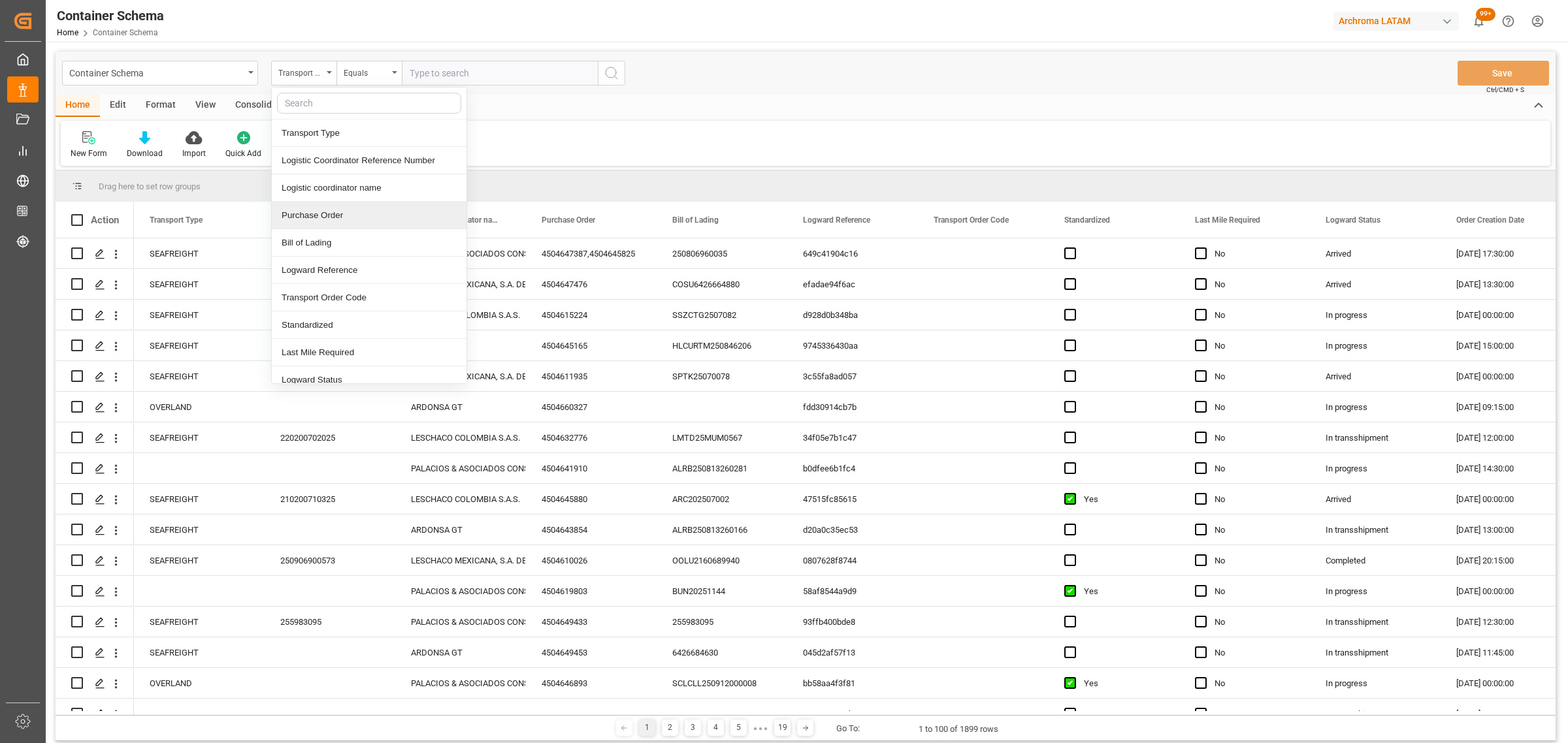
click at [315, 221] on div "Purchase Order" at bounding box center [369, 216] width 195 height 28
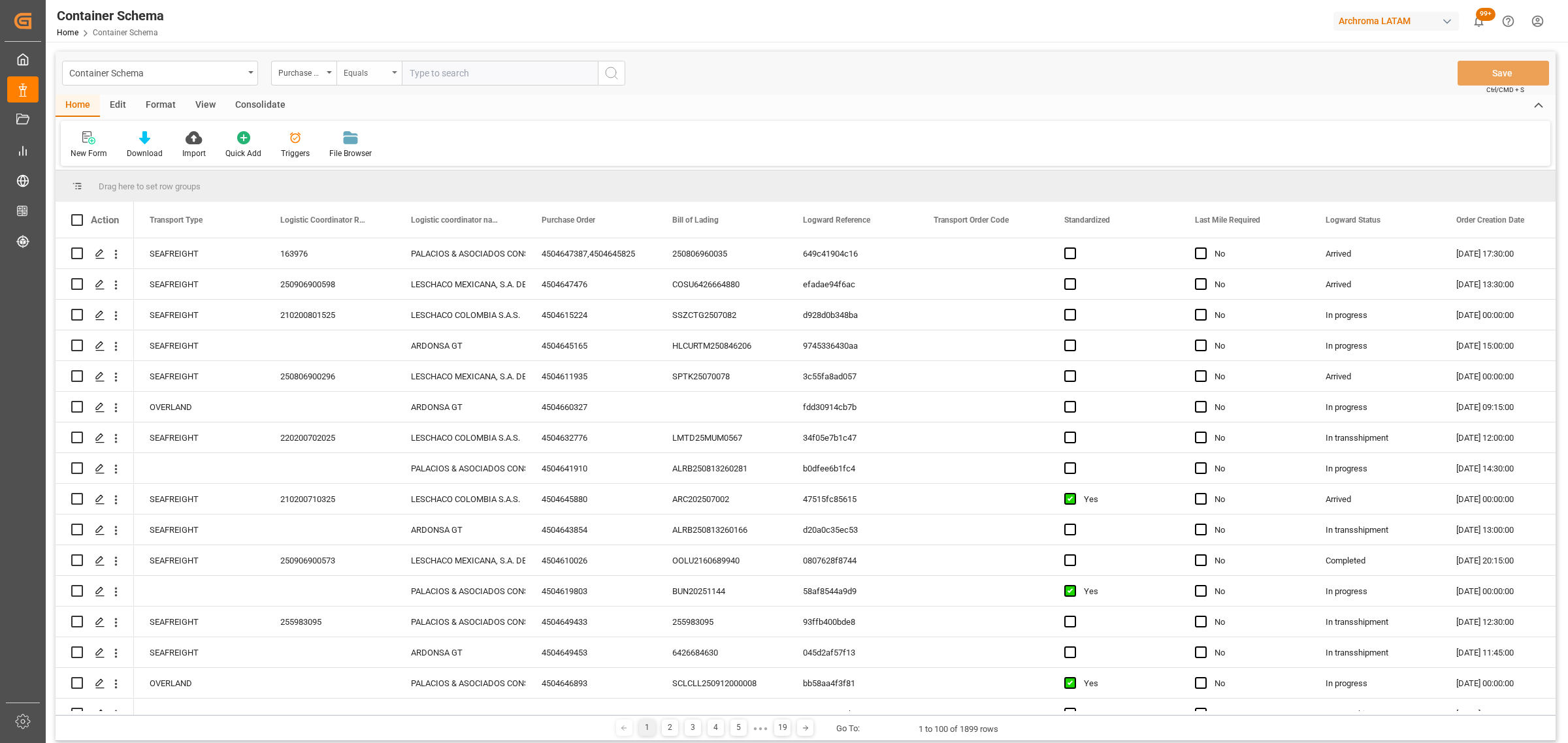
click at [345, 72] on div "Equals" at bounding box center [366, 71] width 44 height 15
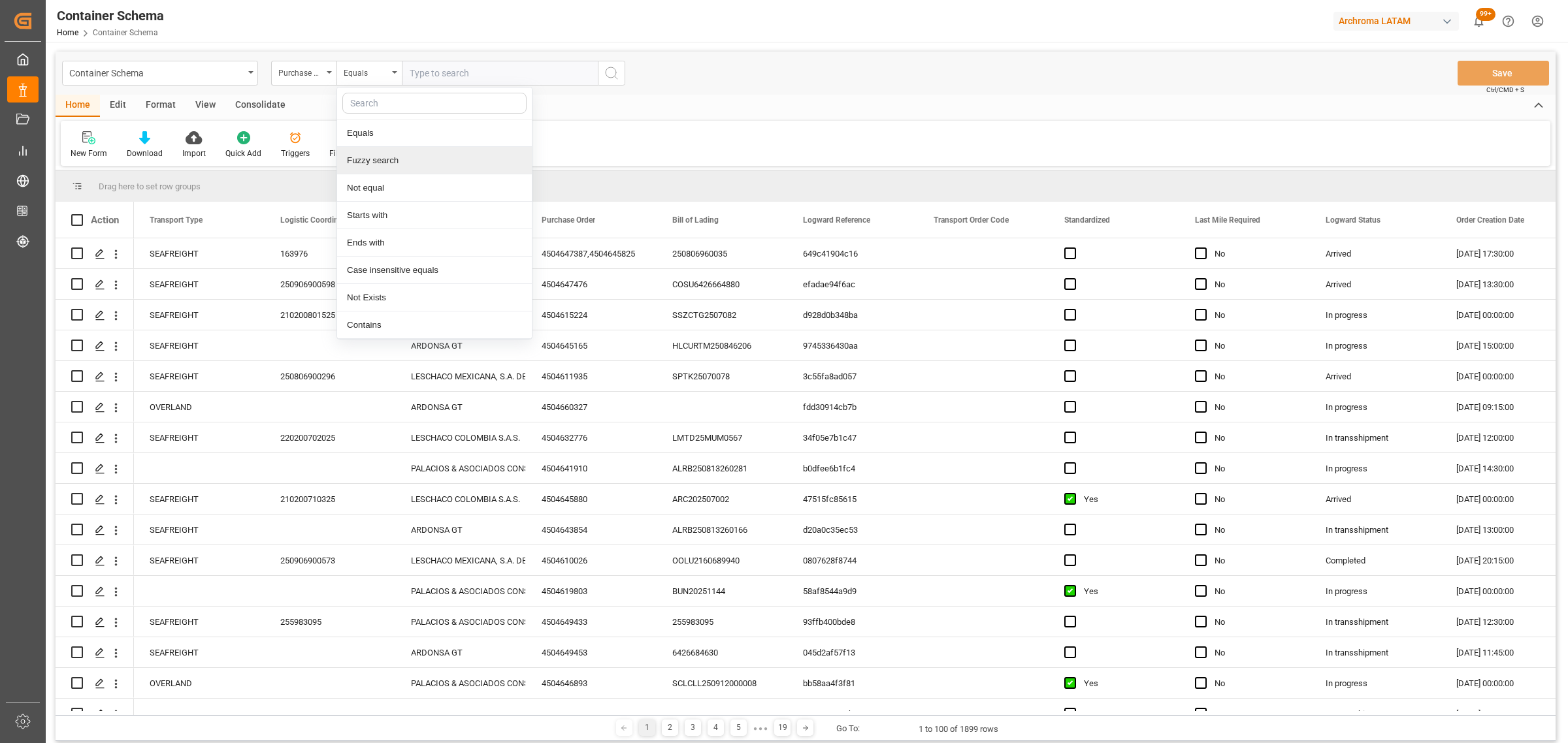
drag, startPoint x: 369, startPoint y: 168, endPoint x: 395, endPoint y: 112, distance: 61.7
click at [369, 167] on div "Fuzzy search" at bounding box center [434, 161] width 195 height 28
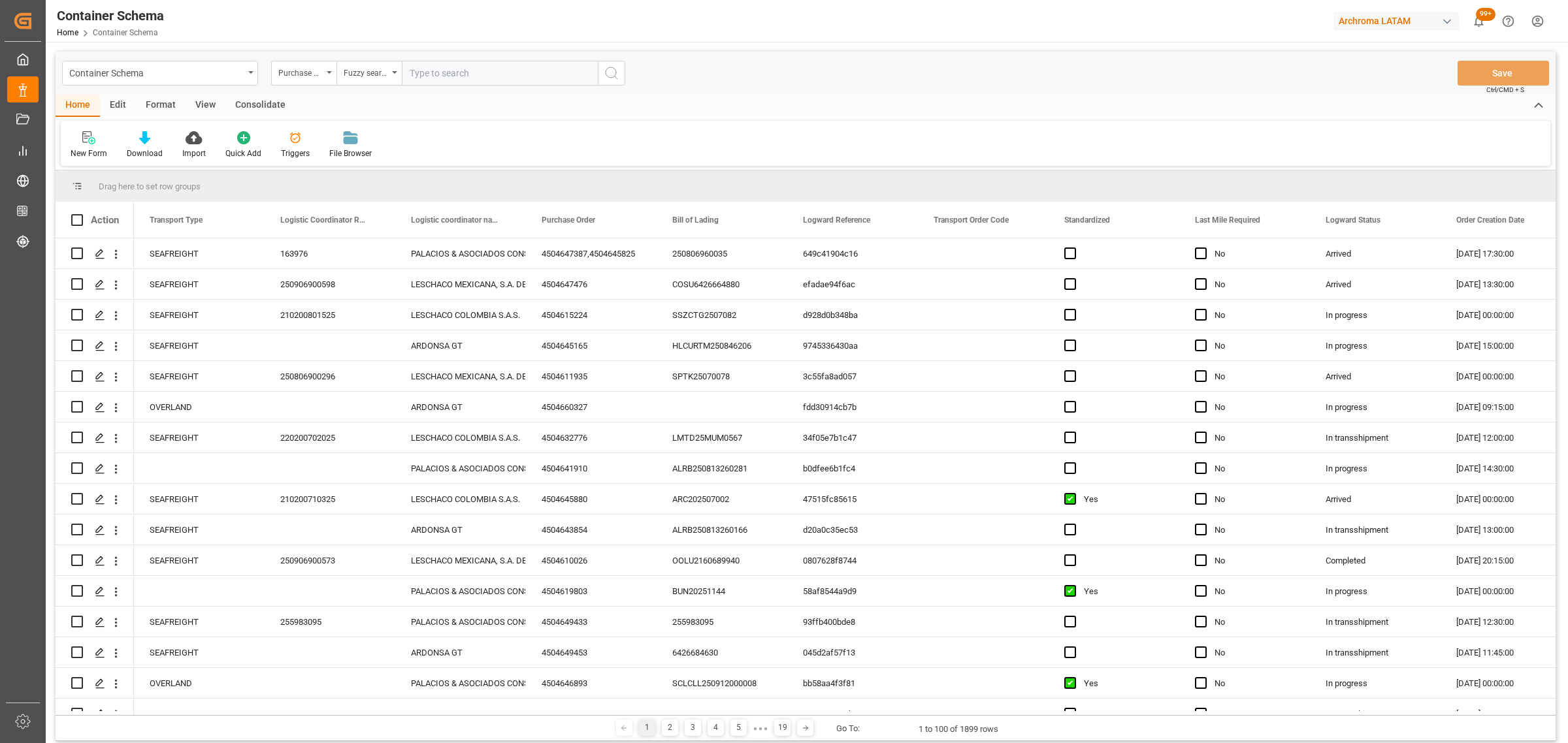
click at [437, 68] on input "text" at bounding box center [500, 73] width 196 height 25
paste input "4504632776"
type input "4504632776"
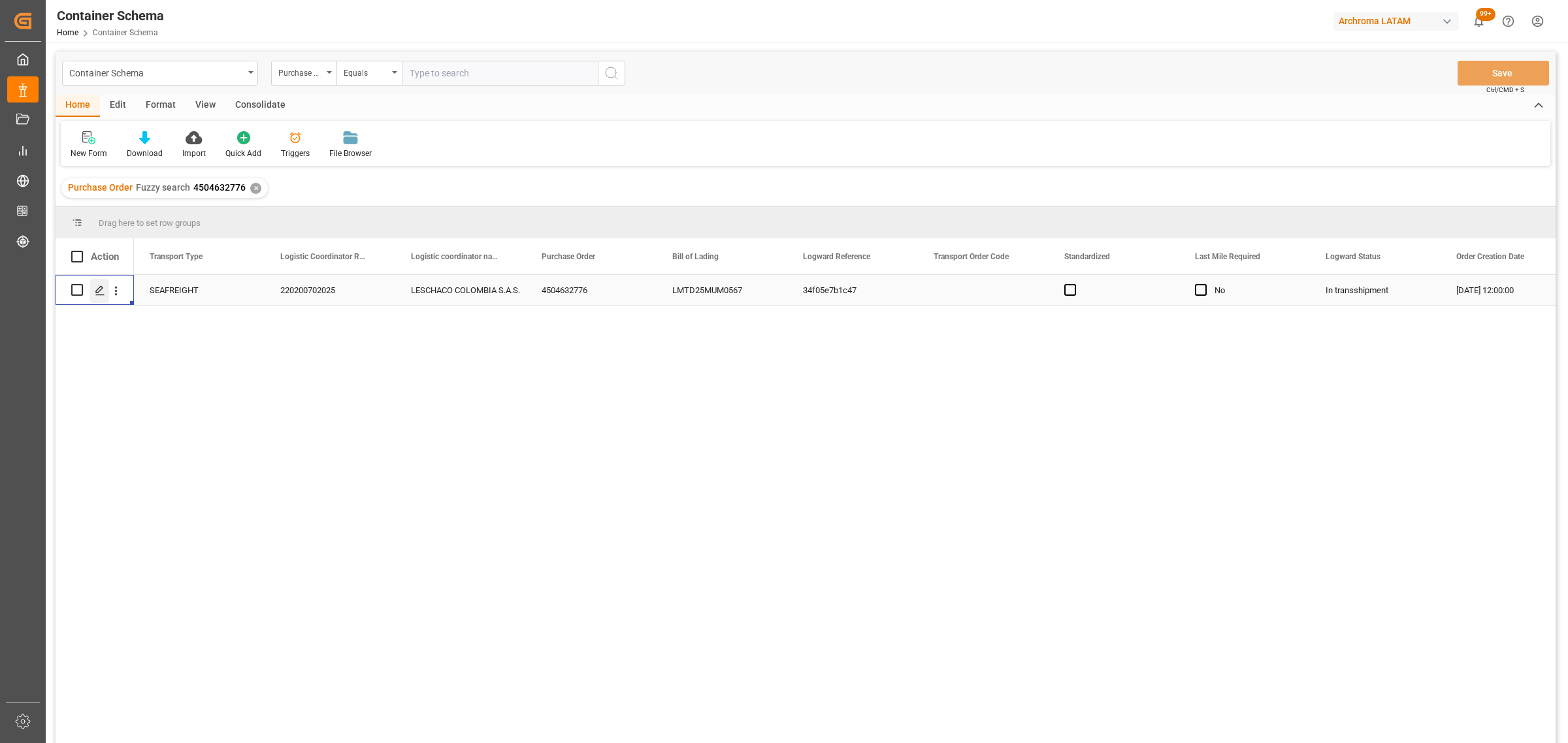
click at [98, 293] on polygon "Press SPACE to select this row." at bounding box center [100, 289] width 7 height 7
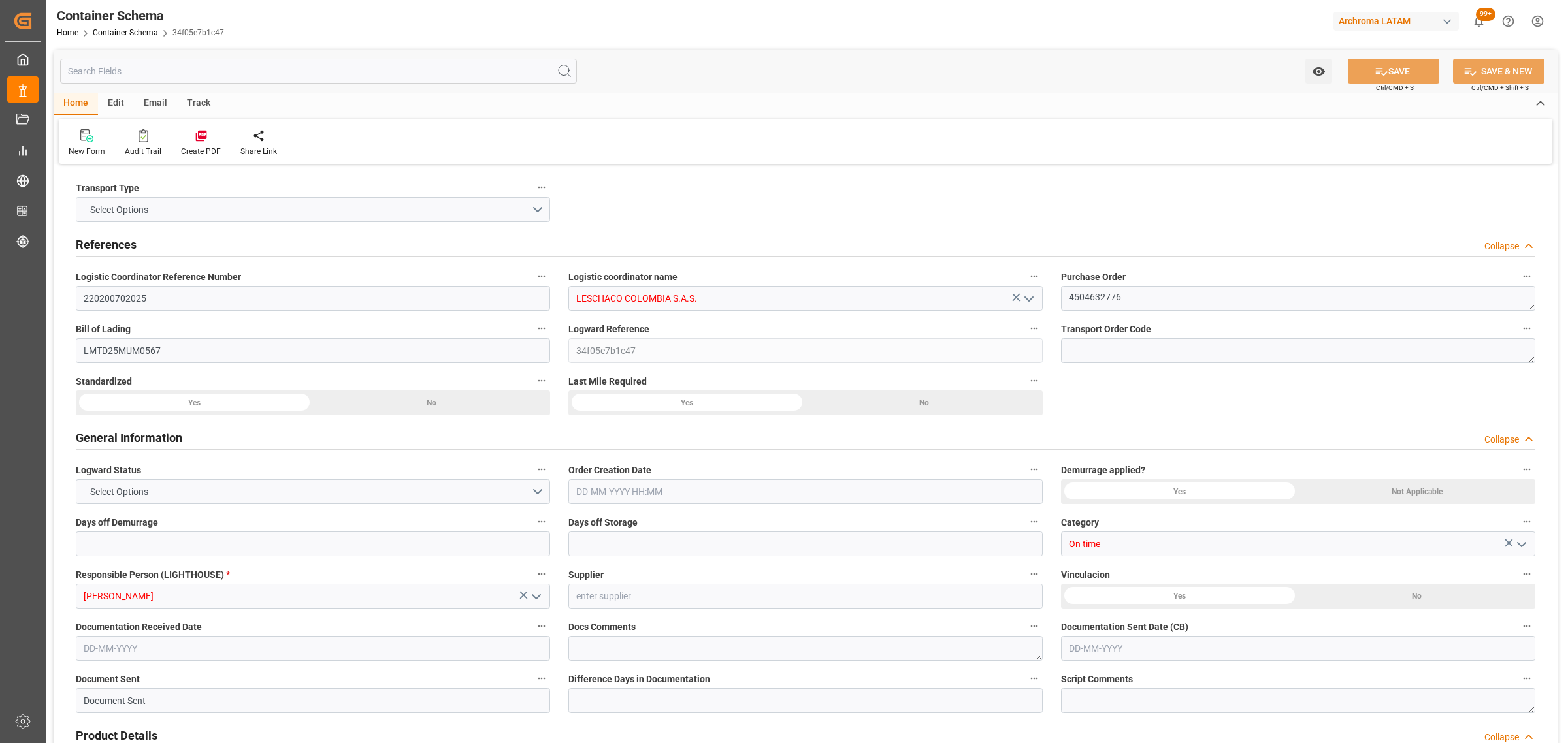
type input "0"
type input "3"
type input "1"
type input "10"
type input "5000"
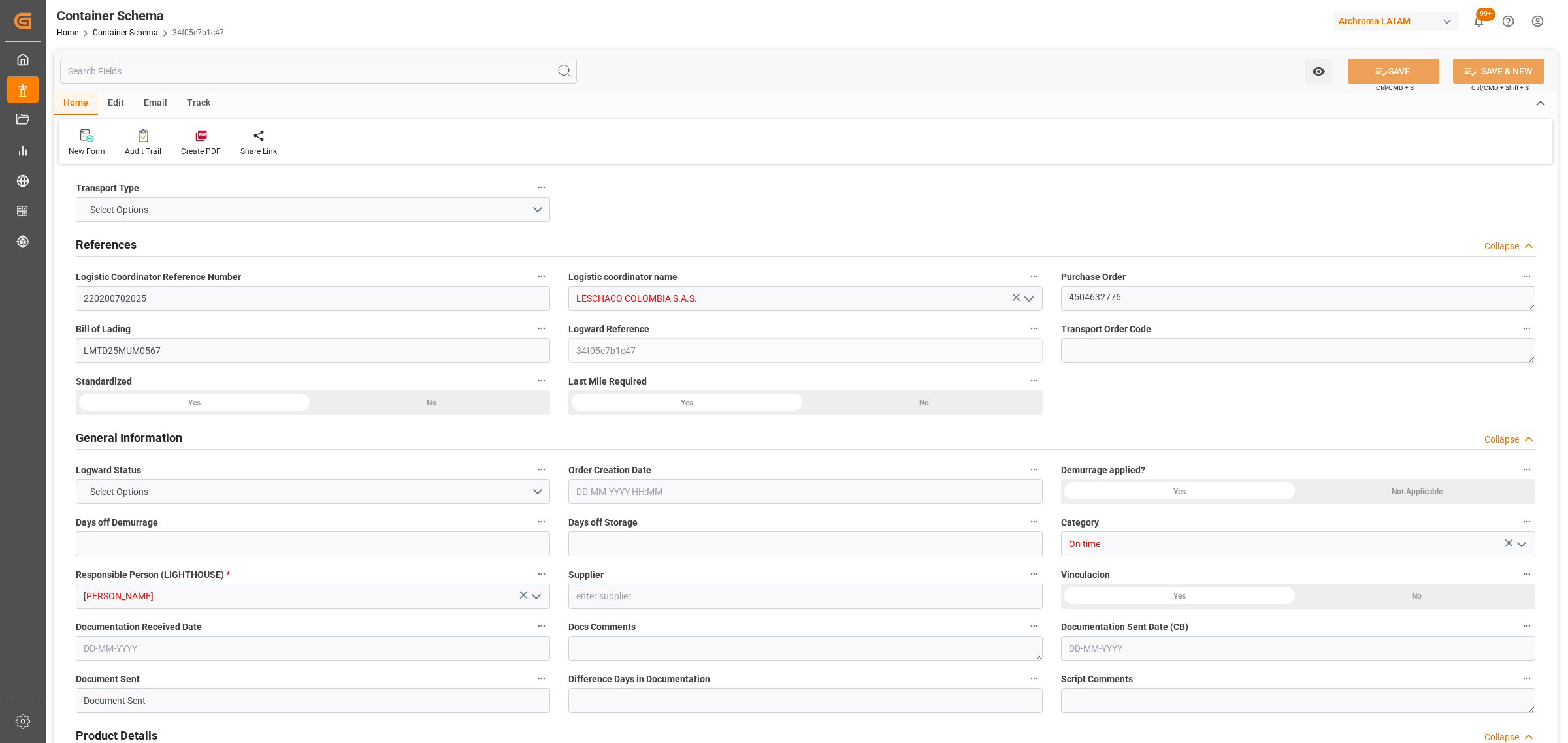
type input "5245"
type input "CMACGM"
type input "CMA CGM Group"
type input "INNSA"
type input "COBUN"
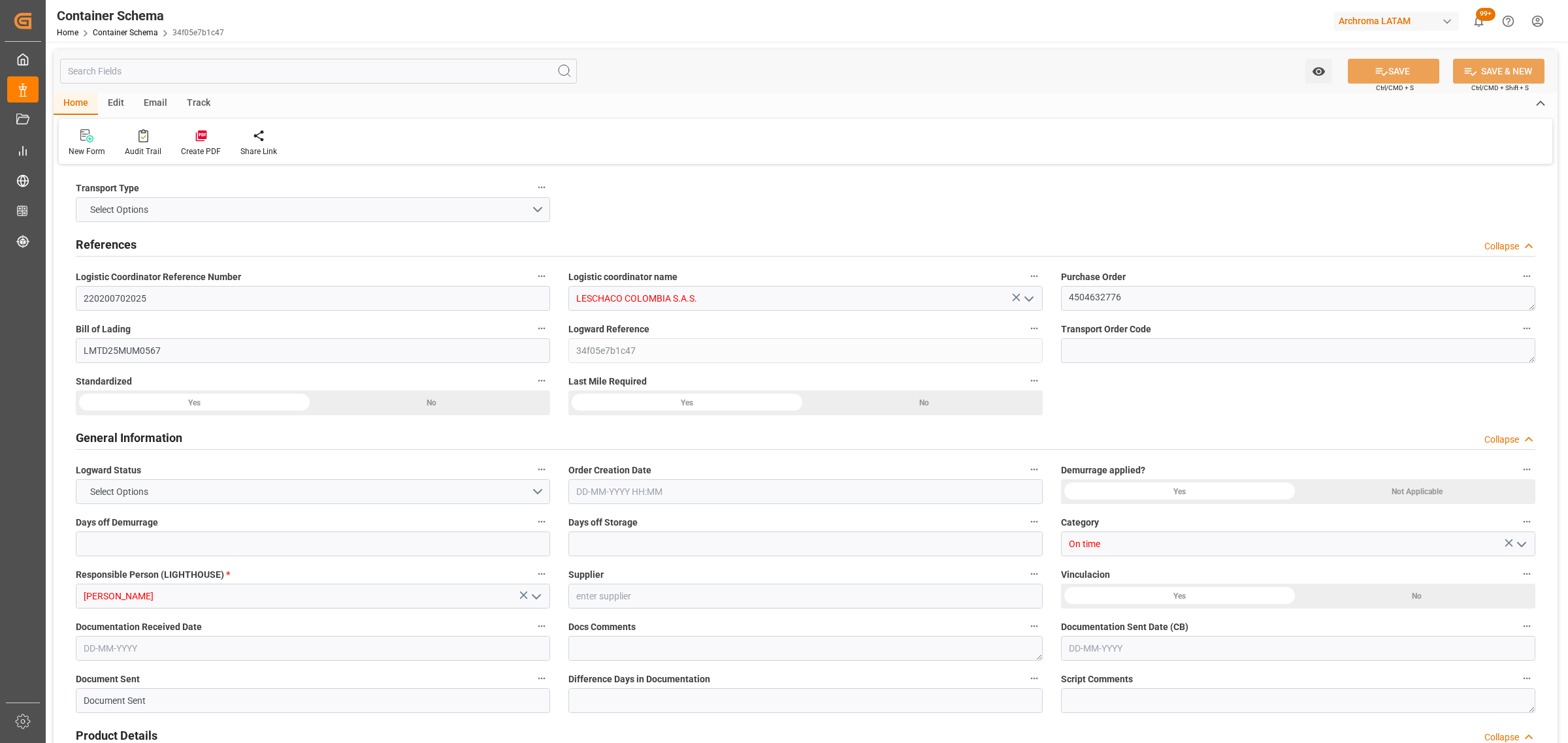
type input "COBUN"
type input "9410741"
type input "[DATE] 12:00"
type input "[DATE]"
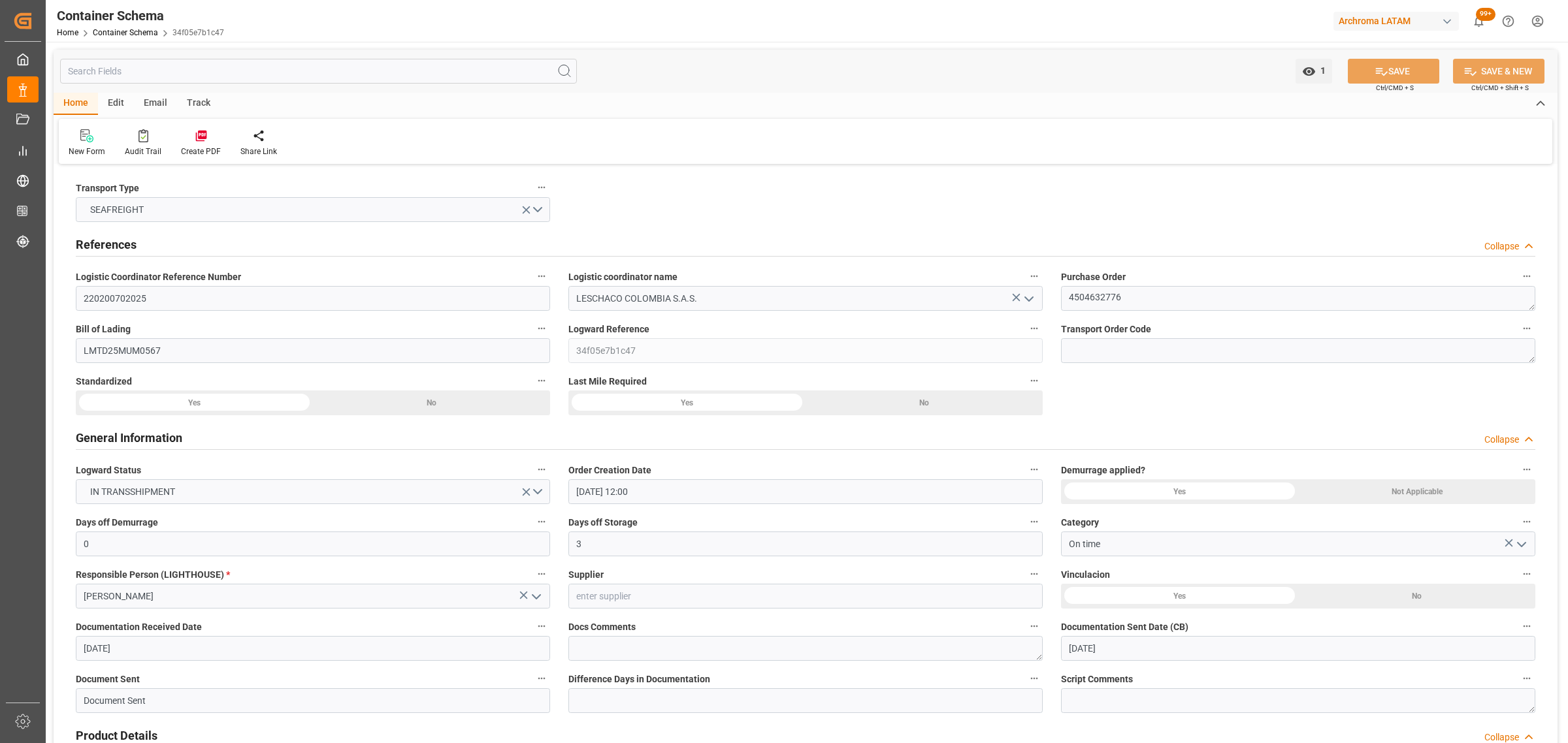
type input "[DATE]"
type input "[DATE] 00:00"
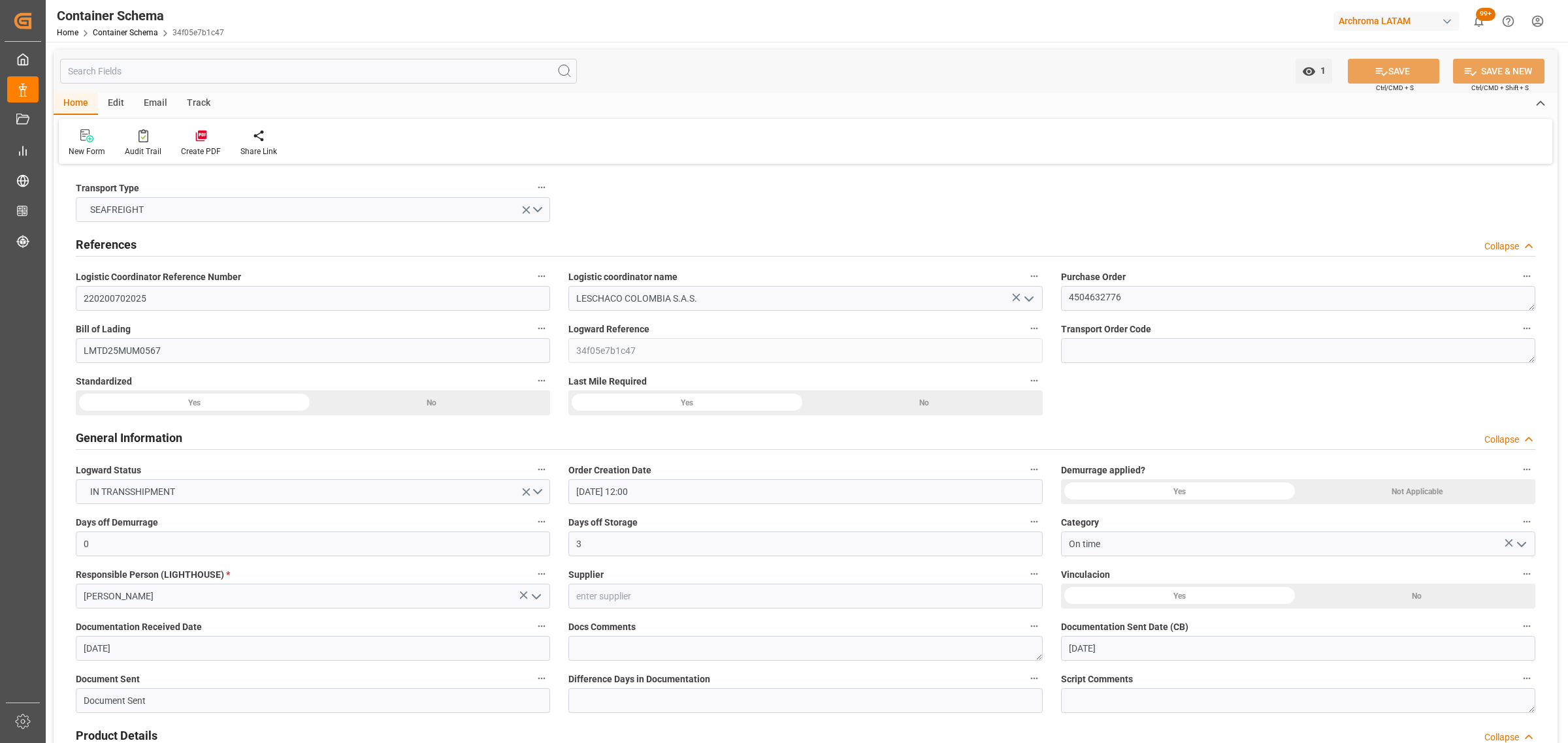
type input "[DATE] 00:00"
type input "[DATE] 02:00"
type input "[DATE] 00:00"
type input "[DATE] 02:00"
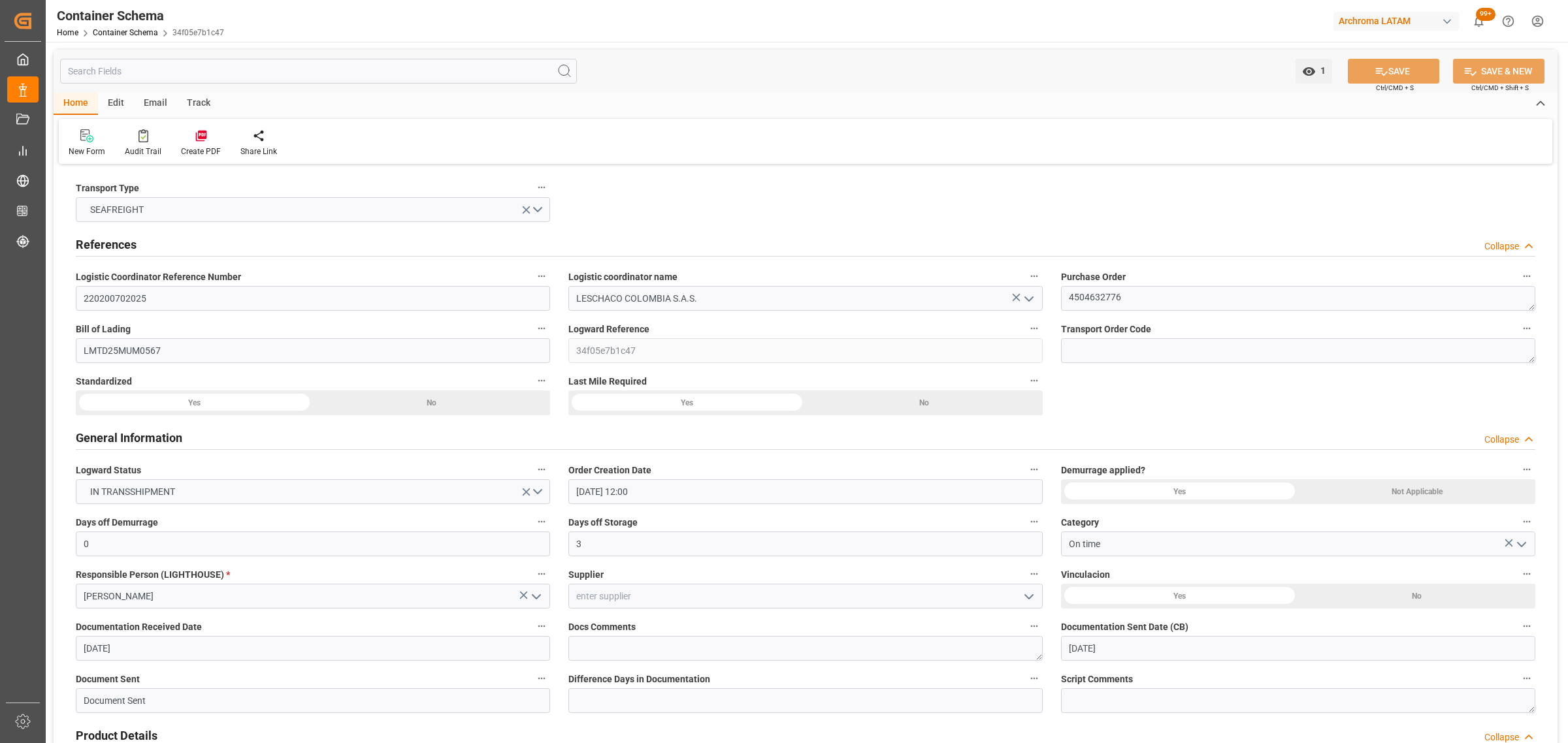
click at [204, 106] on div "Track" at bounding box center [198, 104] width 43 height 23
click at [84, 144] on div "Tracking" at bounding box center [84, 143] width 50 height 29
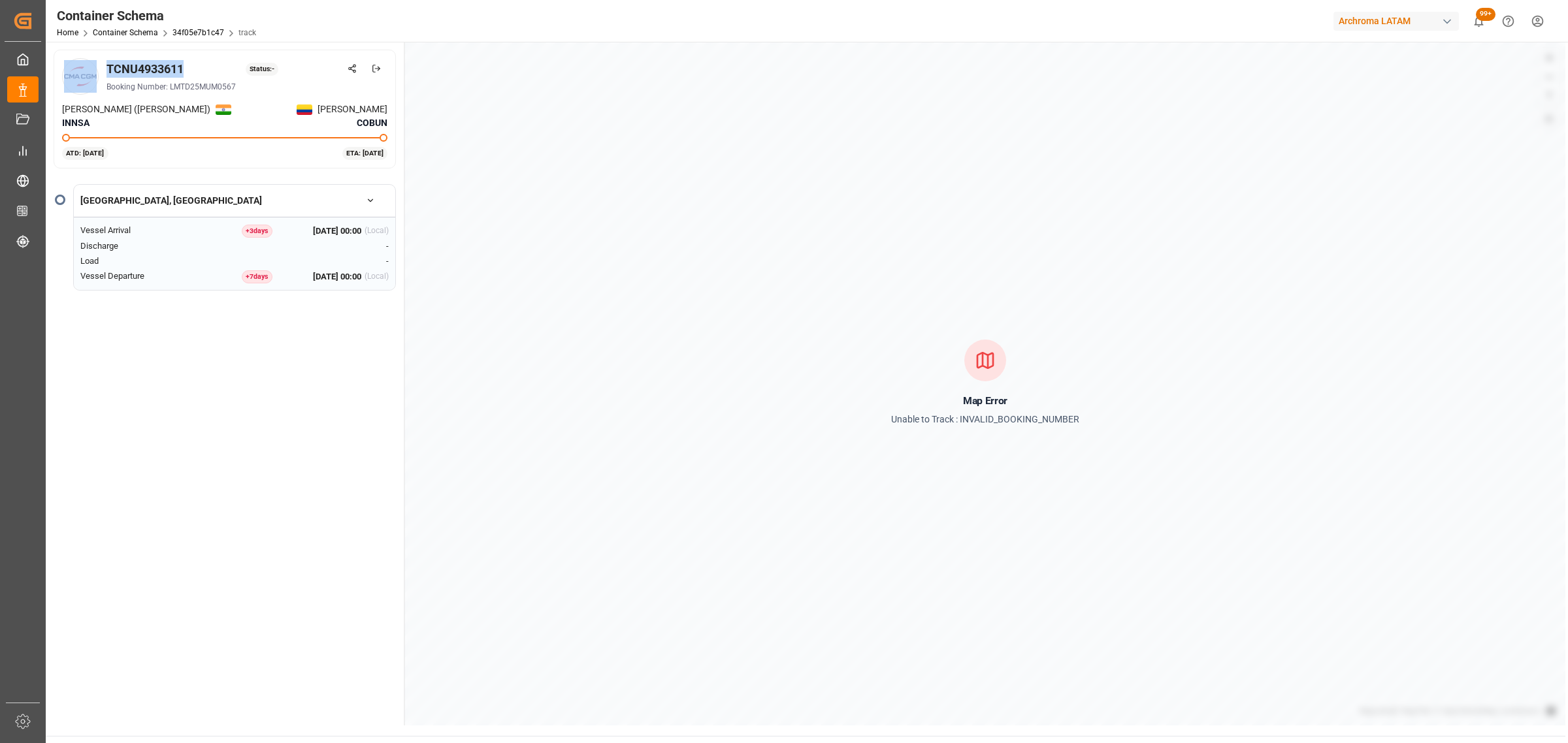
drag, startPoint x: 196, startPoint y: 66, endPoint x: 77, endPoint y: 62, distance: 119.1
click at [77, 62] on div "TCNU4933611 Status: - Booking Number: LMTD25MUM0567" at bounding box center [225, 76] width 326 height 36
click at [174, 72] on div "TCNU4933611" at bounding box center [145, 68] width 77 height 17
drag, startPoint x: 187, startPoint y: 69, endPoint x: 100, endPoint y: 62, distance: 87.3
click at [100, 62] on div "TCNU4933611 Status: - Booking Number: LMTD25MUM0567" at bounding box center [225, 76] width 326 height 36
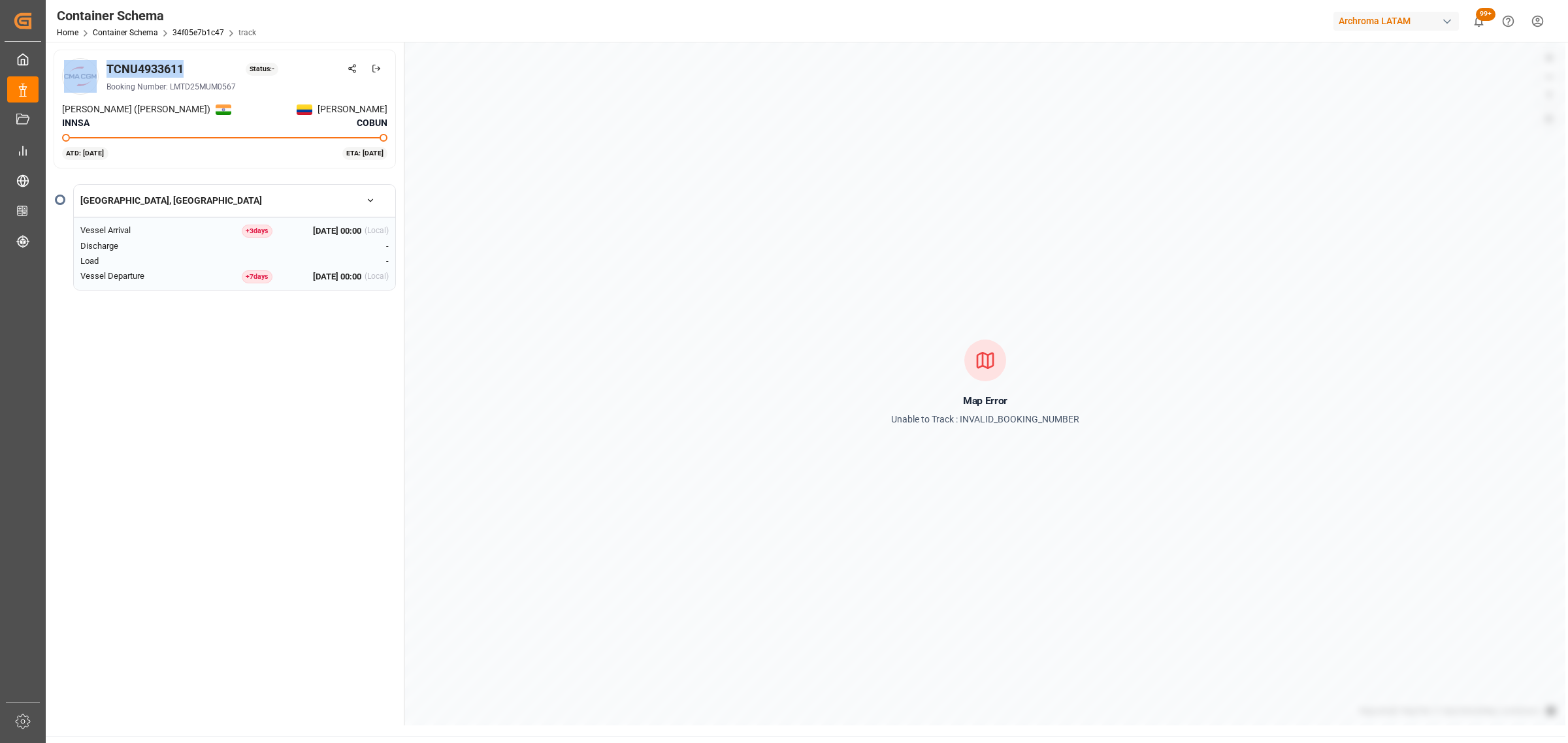
copy div "TCNU4933611"
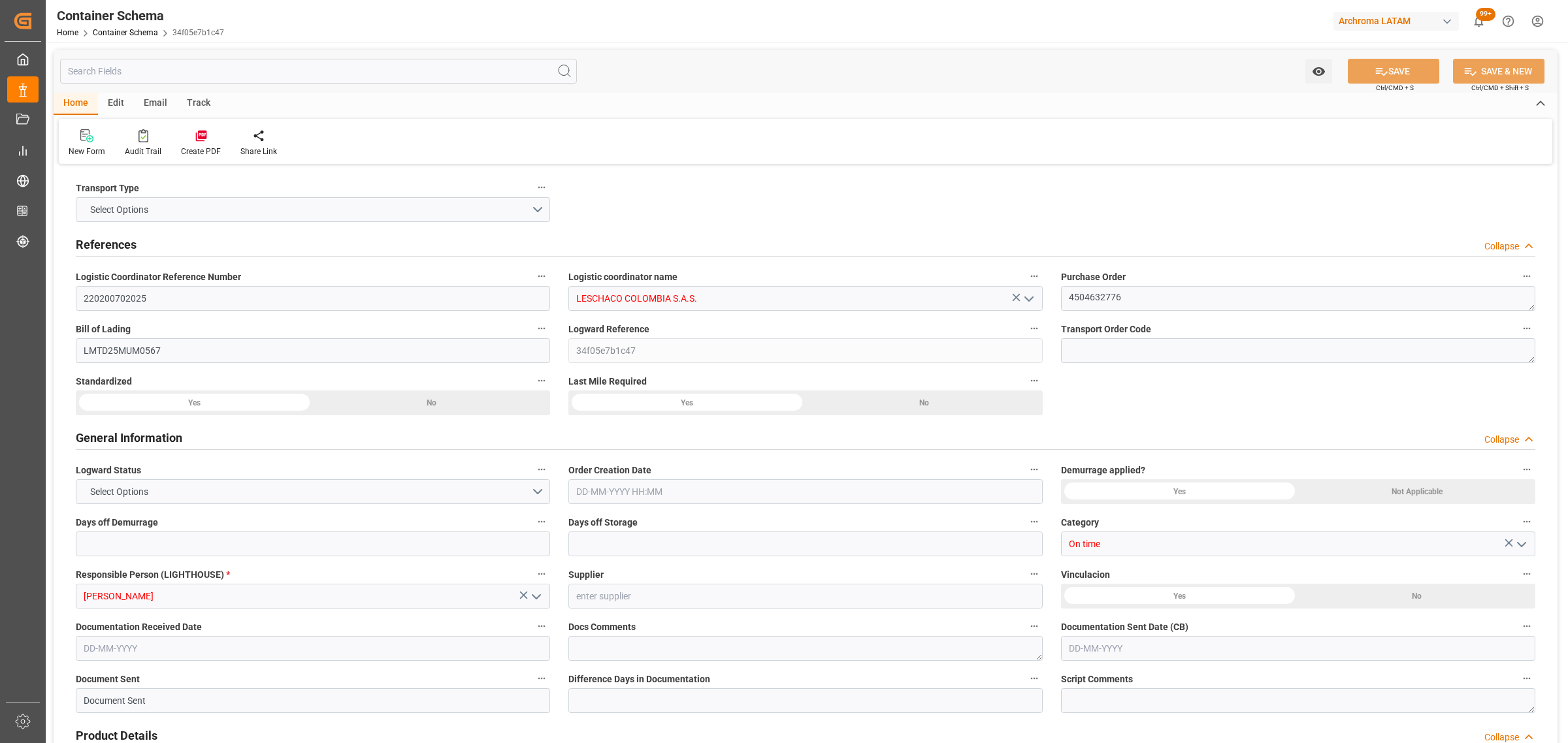
type input "0"
type input "3"
type input "1"
type input "10"
type input "5000"
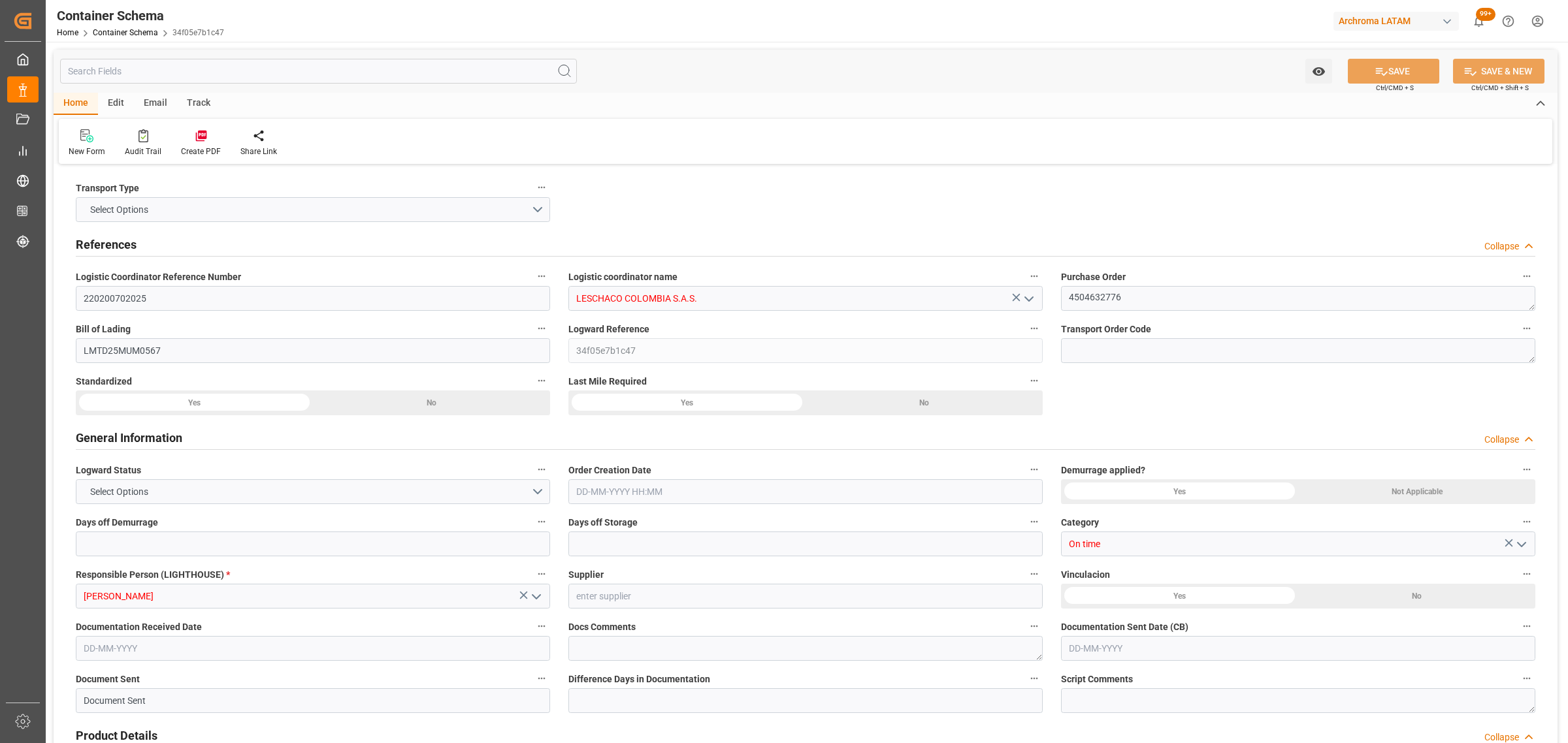
type input "5245"
type input "CMACGM"
type input "CMA CGM Group"
type input "INNSA"
type input "COBUN"
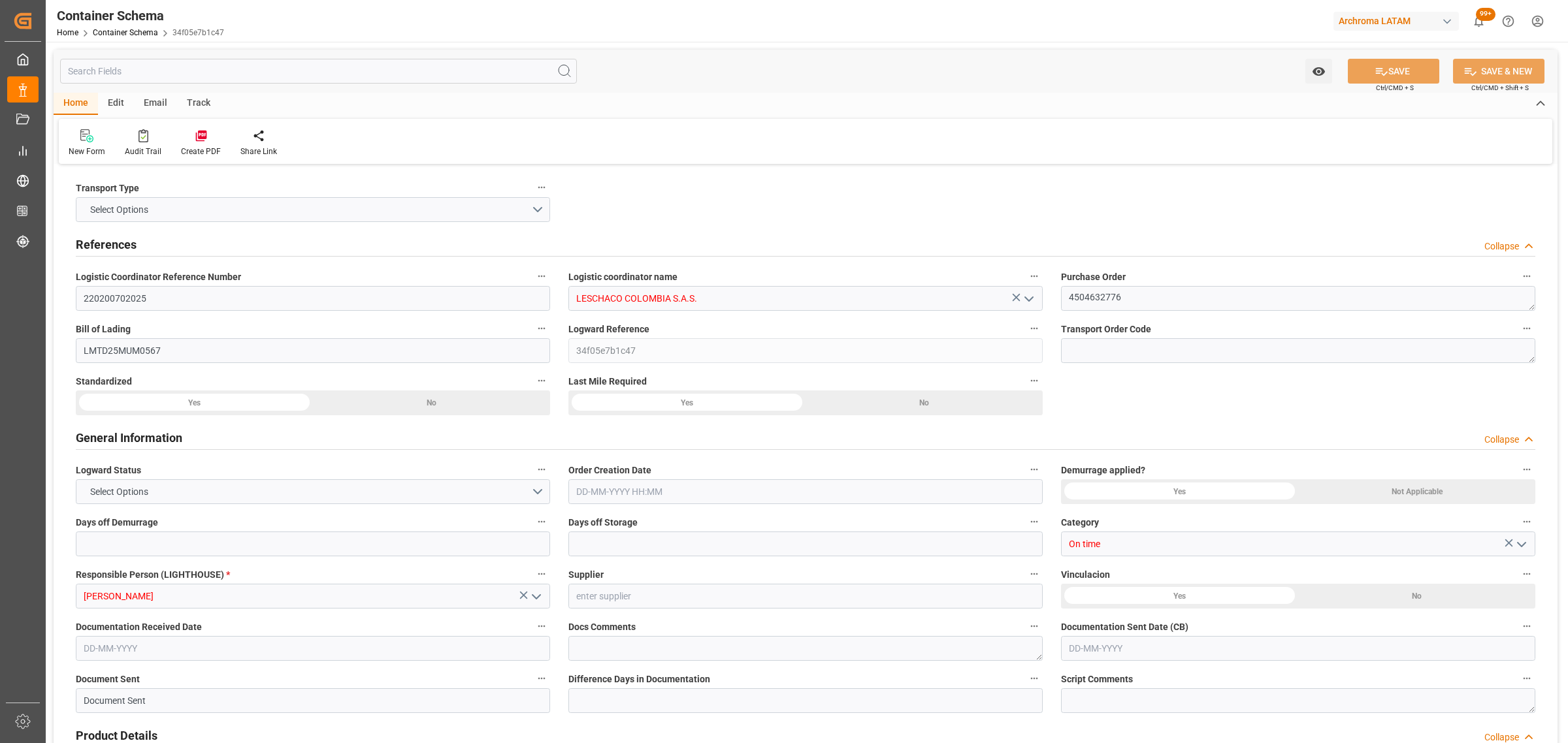
type input "COBUN"
type input "9410741"
type input "[DATE] 12:00"
type input "[DATE]"
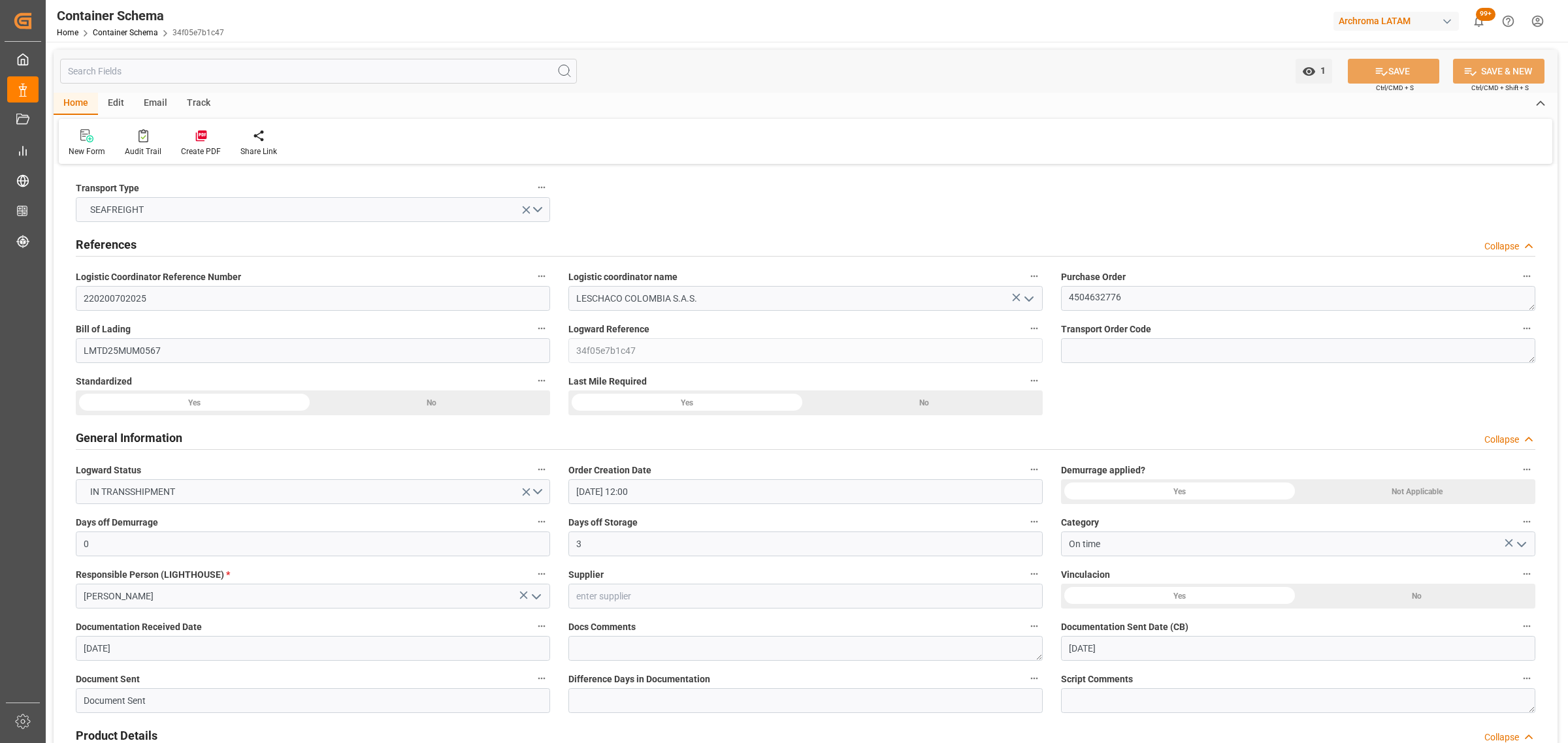
type input "[DATE]"
type input "[DATE] 00:00"
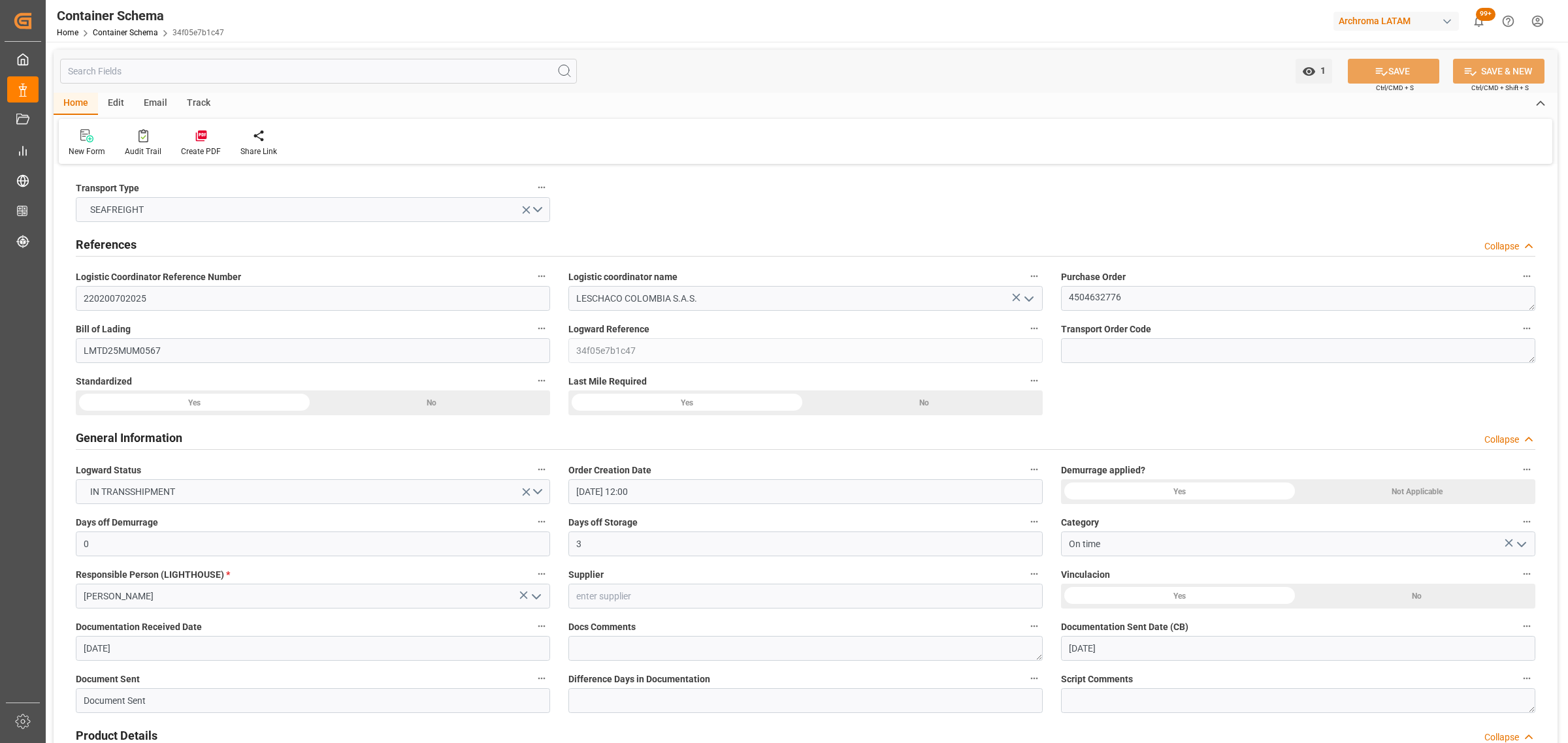
type input "[DATE] 00:00"
type input "[DATE] 02:00"
type input "[DATE] 00:00"
type input "[DATE] 02:00"
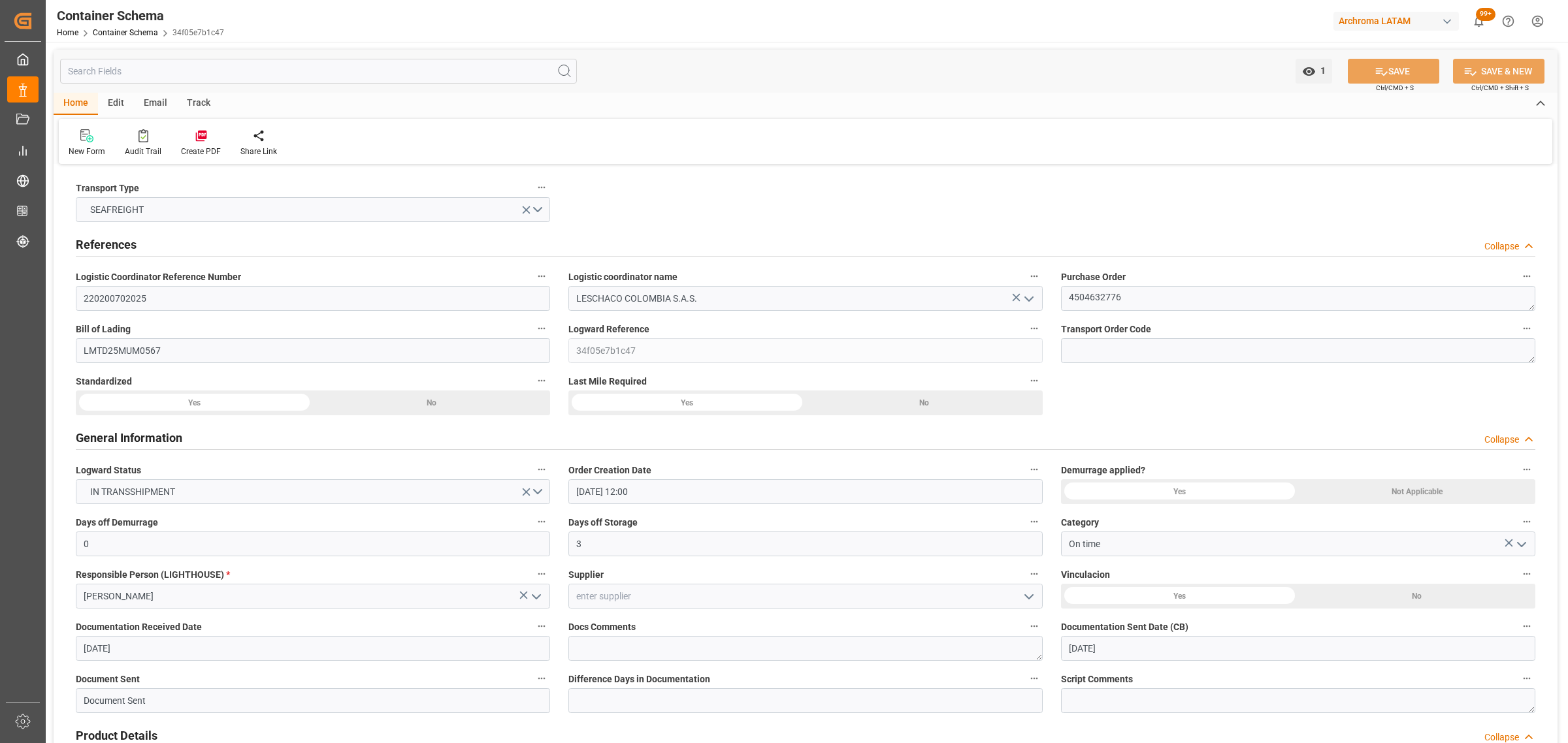
click at [153, 105] on div "Email" at bounding box center [156, 104] width 43 height 23
click at [100, 145] on div "Send Email" at bounding box center [88, 152] width 40 height 12
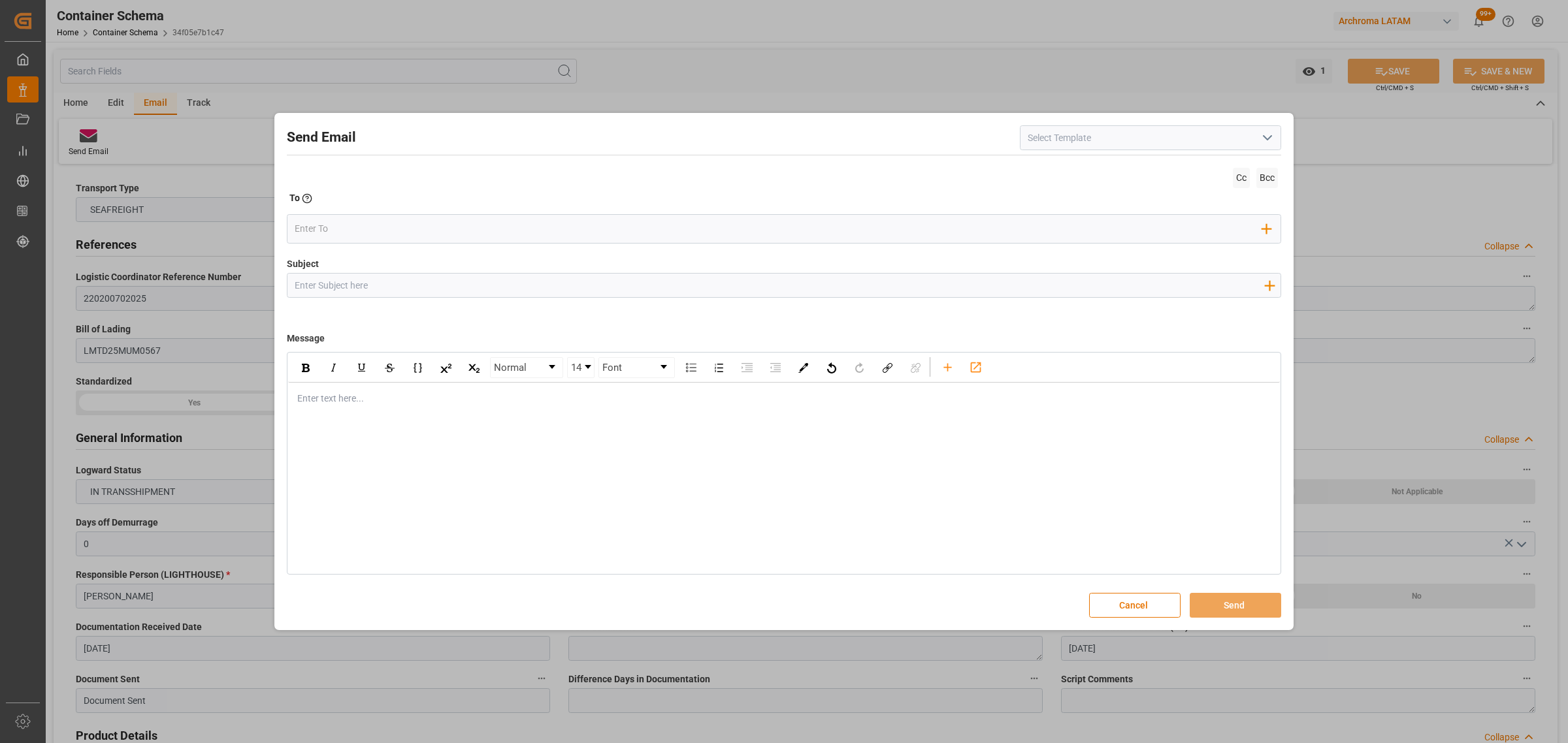
drag, startPoint x: 489, startPoint y: 286, endPoint x: 467, endPoint y: 249, distance: 43.0
click at [489, 286] on input "Subject" at bounding box center [779, 285] width 983 height 23
click at [382, 292] on input "Subject" at bounding box center [779, 285] width 983 height 23
paste input "PO 4504632776//TE//LOGWARD STATUS//PRIORIDAD//ARCHROMA [GEOGRAPHIC_DATA]//ARCHR…"
type input "PO 4504632776//TE//LOGWARD STATUS//PRIORIDAD//ARCHROMA [GEOGRAPHIC_DATA]//ARCHR…"
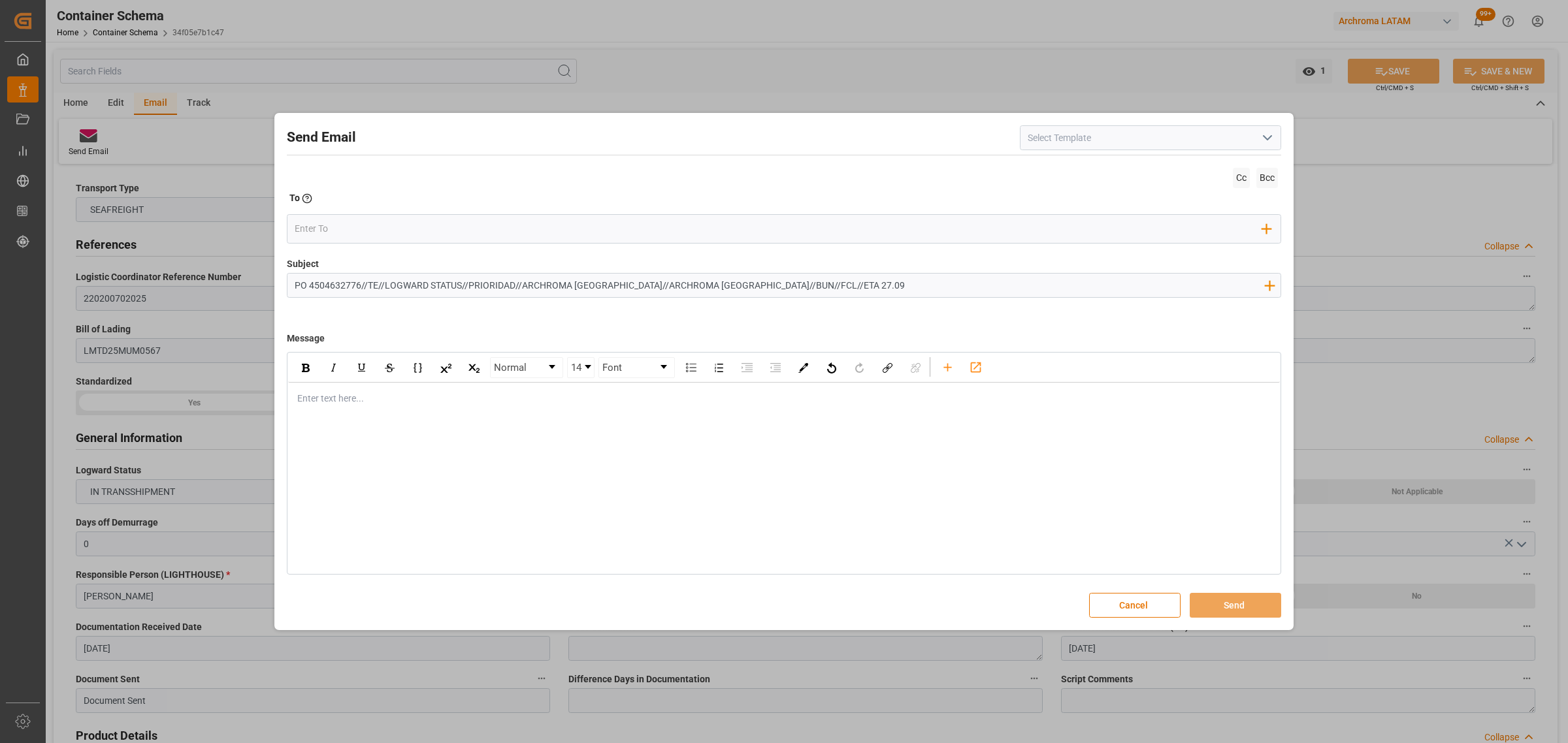
drag, startPoint x: 357, startPoint y: 428, endPoint x: 344, endPoint y: 422, distance: 14.3
click at [344, 422] on div "Normal 14 Font Enter text here..." at bounding box center [784, 462] width 995 height 223
click at [348, 393] on div "rdw-editor" at bounding box center [784, 398] width 973 height 14
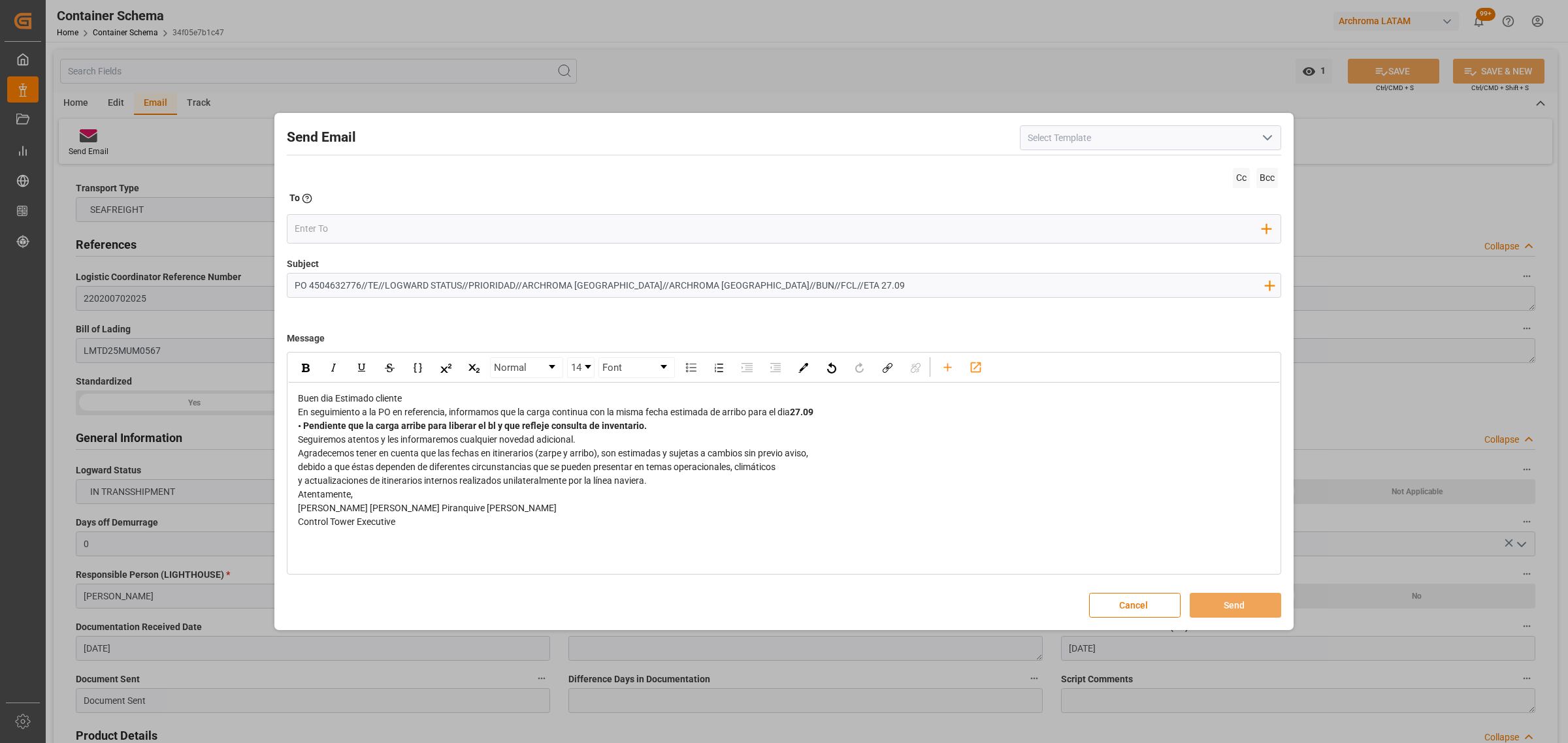
click at [456, 406] on div "En seguimiento a la PO en referencia, informamos que la carga continua con la m…" at bounding box center [784, 412] width 973 height 14
click at [461, 397] on div "Buen dia Estimado cliente" at bounding box center [784, 398] width 973 height 14
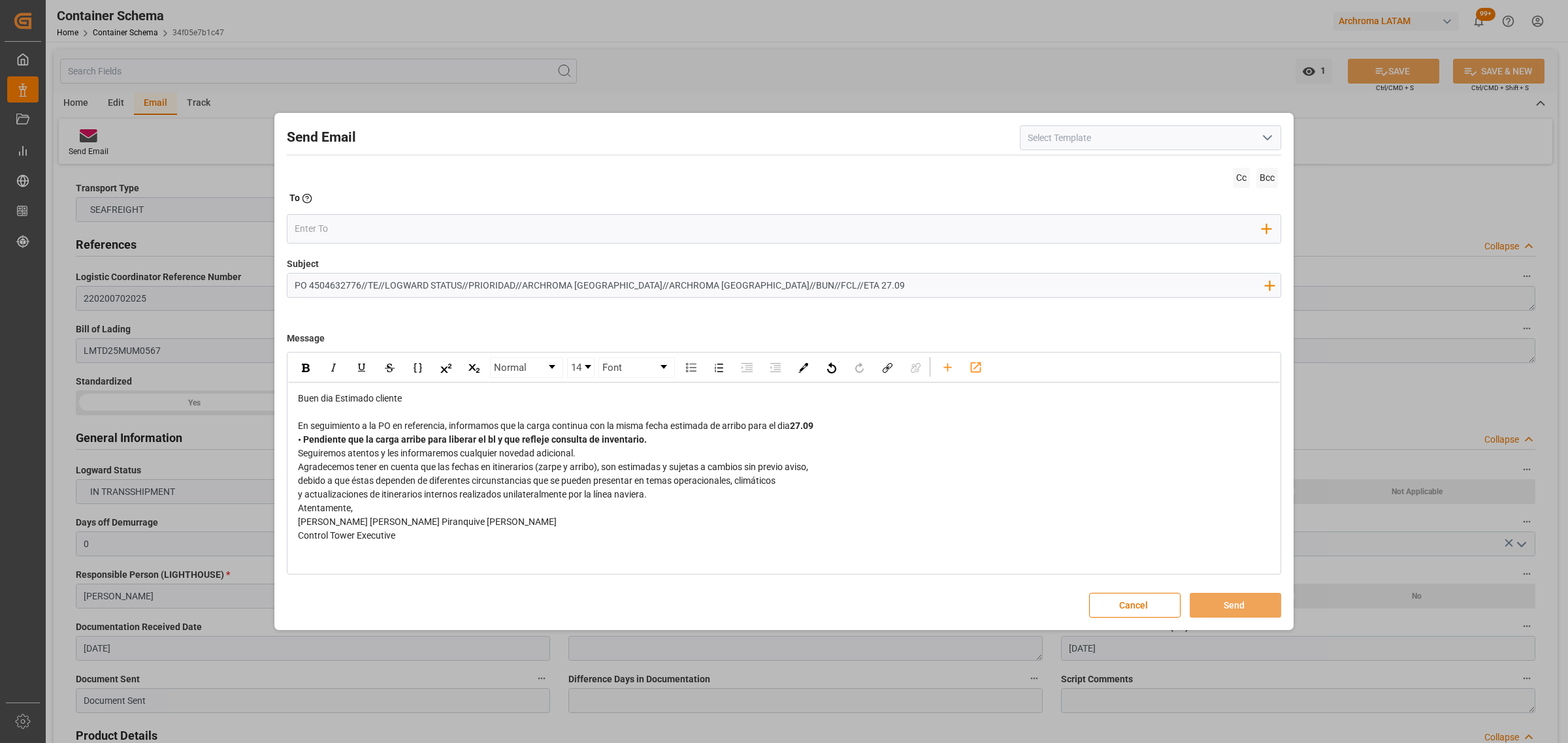
click at [830, 423] on div "En seguimiento a la PO en referencia, informamos que la carga continua con la m…" at bounding box center [784, 426] width 973 height 14
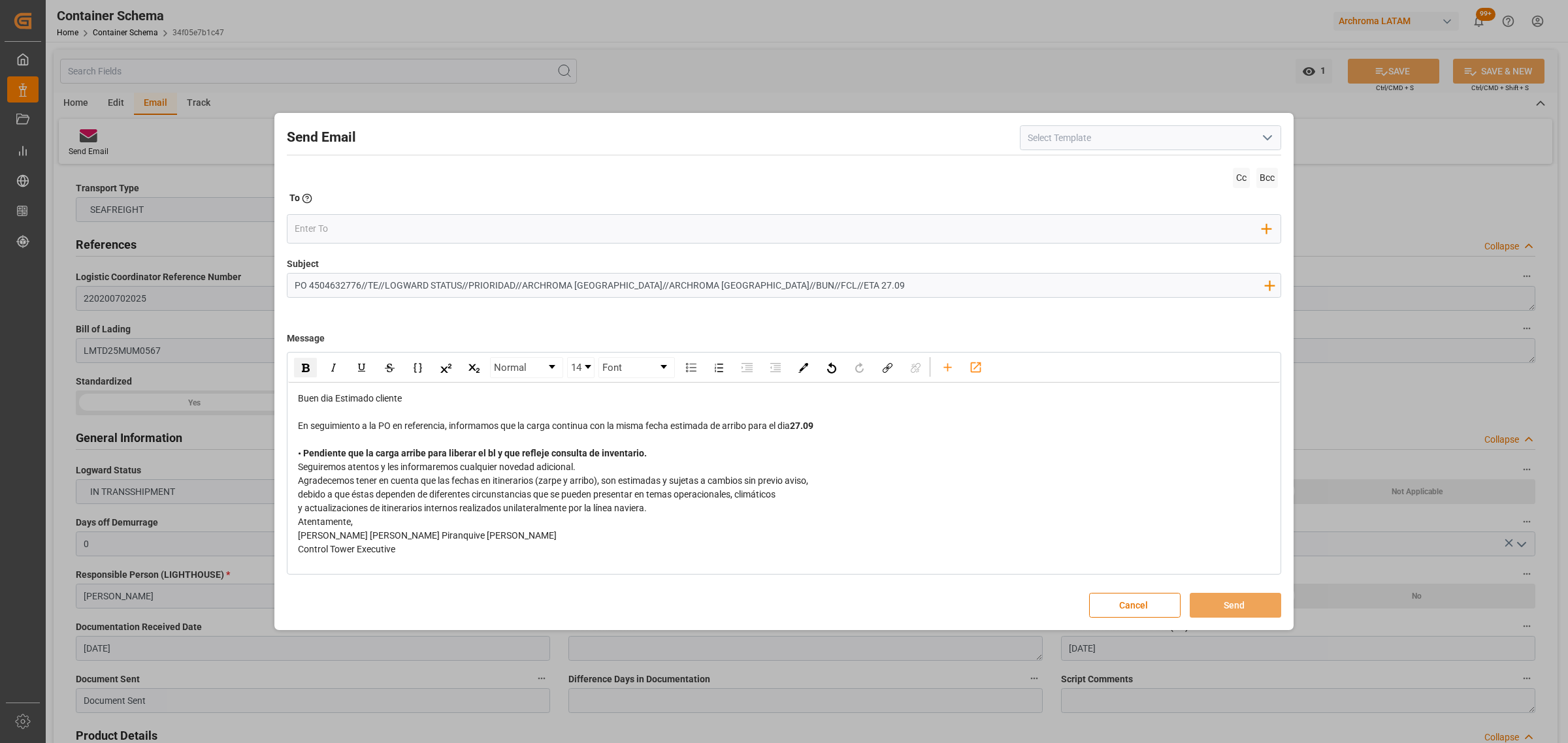
click at [653, 449] on div "• Pendiente que la carga arribe para liberar el bl y que refleje consulta de in…" at bounding box center [784, 454] width 973 height 14
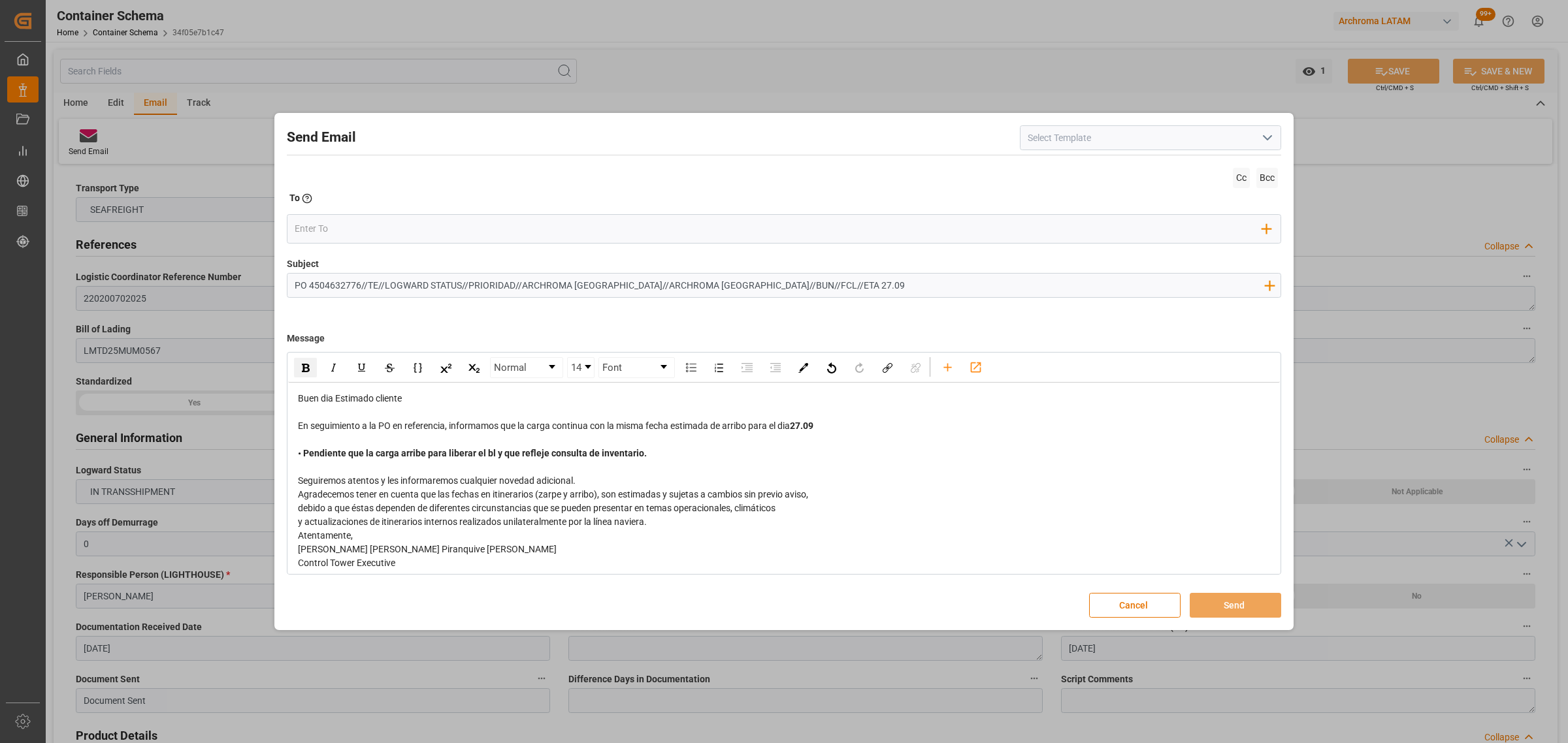
click at [596, 479] on div "Seguiremos atentos y les informaremos cualquier novedad adicional." at bounding box center [784, 481] width 973 height 14
click at [668, 538] on div "y actualizaciones de itinerarios internos realizados unilateralmente por la lín…" at bounding box center [784, 536] width 973 height 14
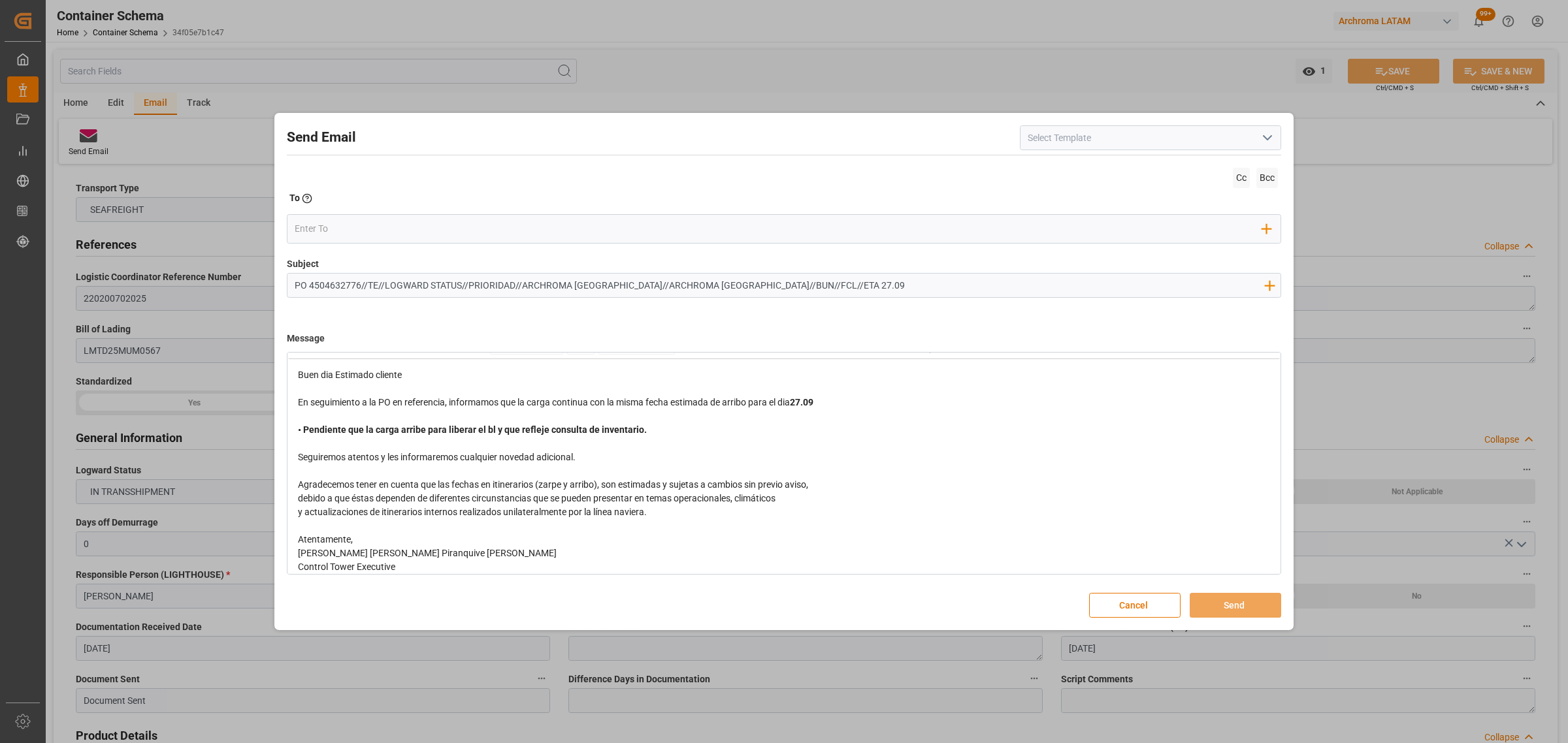
scroll to position [33, 0]
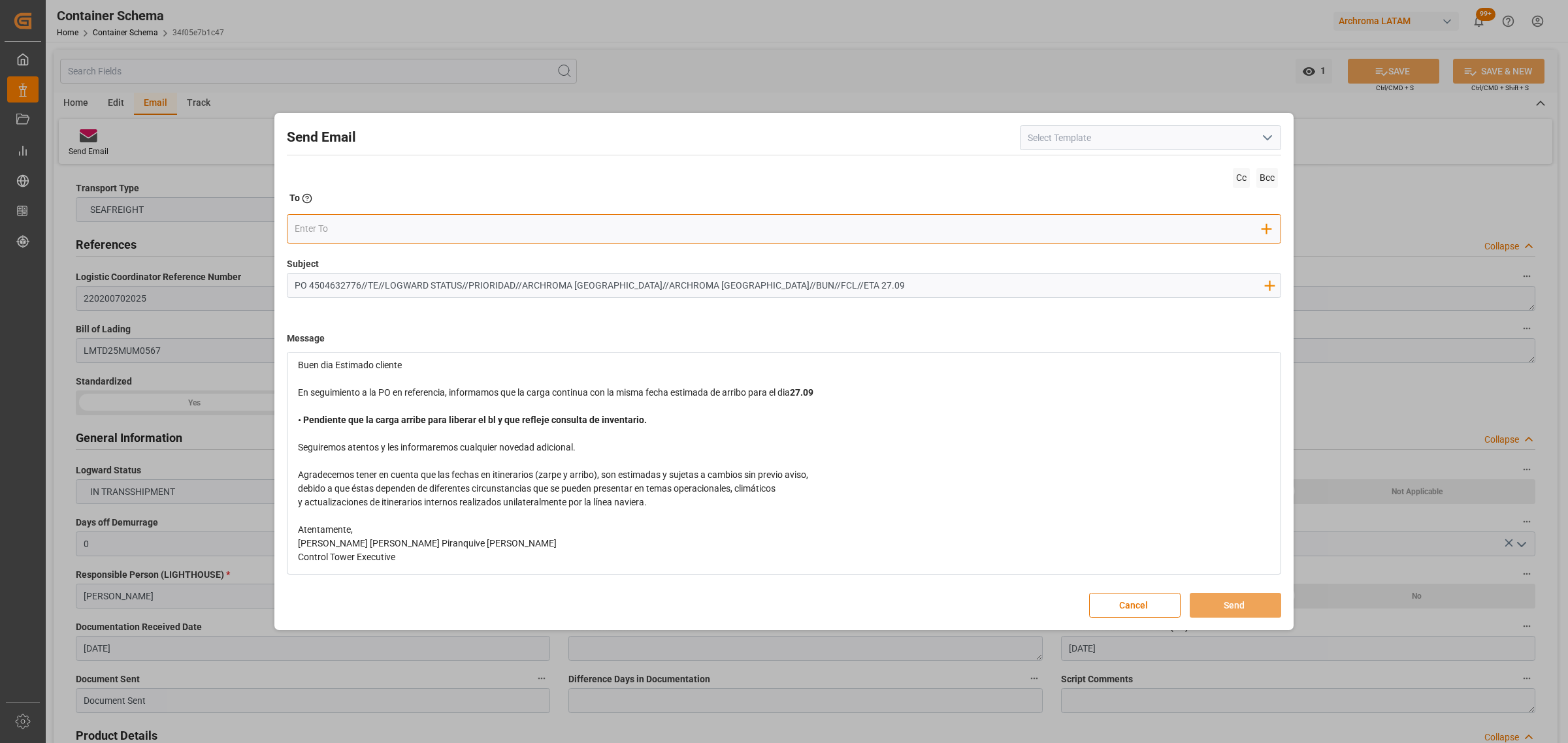
click at [363, 227] on input "email" at bounding box center [778, 229] width 968 height 20
type input "angie"
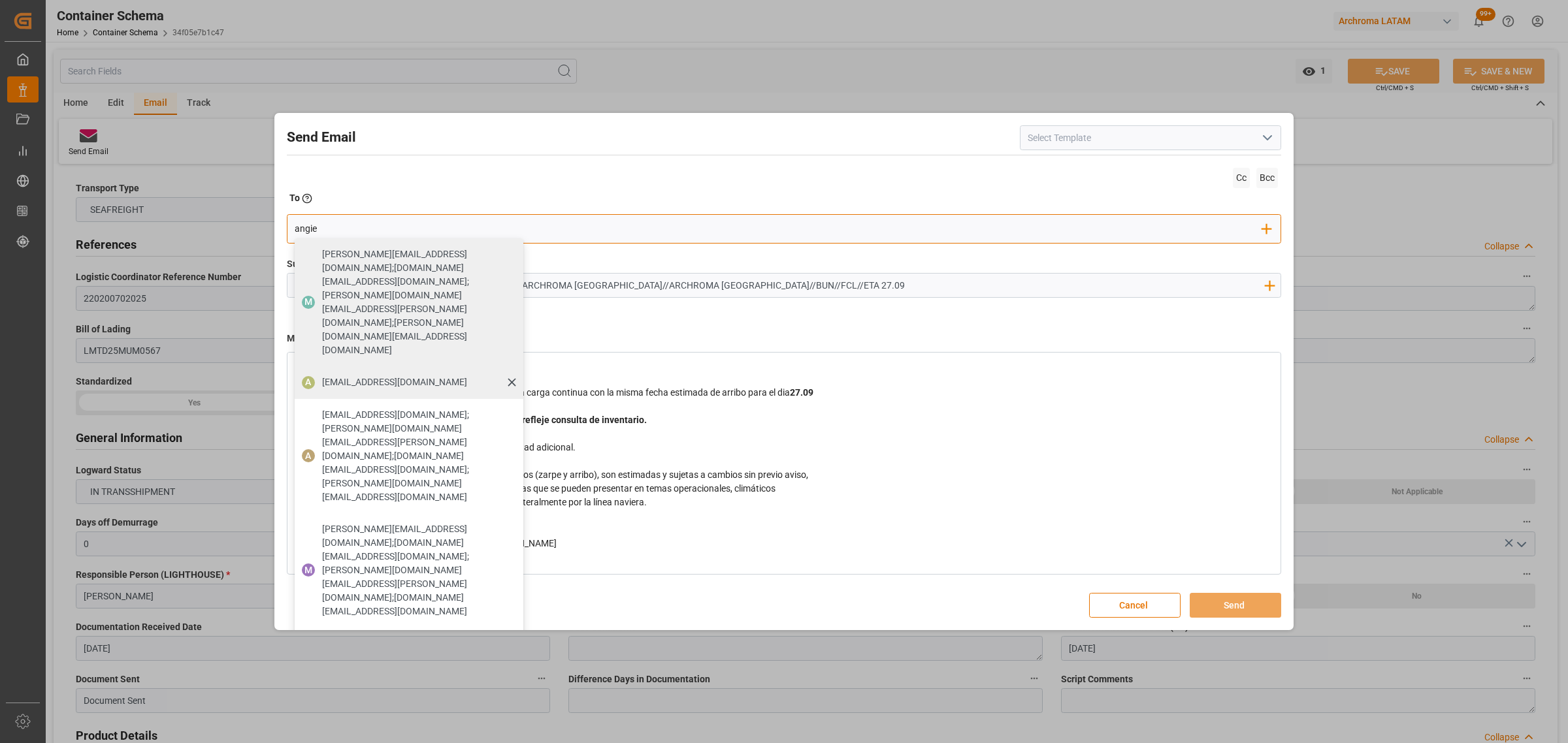
click at [413, 371] on div "[EMAIL_ADDRESS][DOMAIN_NAME]" at bounding box center [394, 382] width 154 height 23
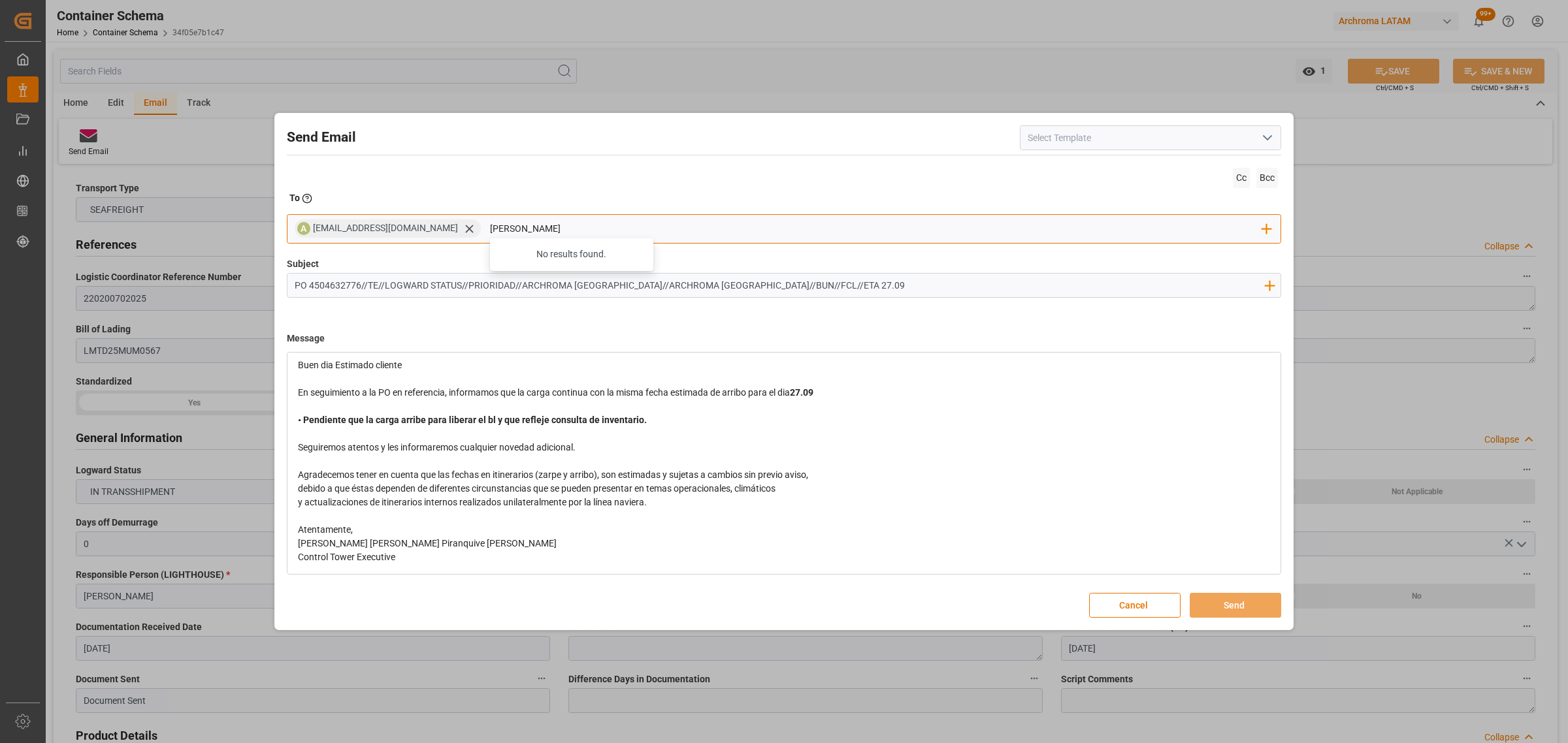
type input "maria"
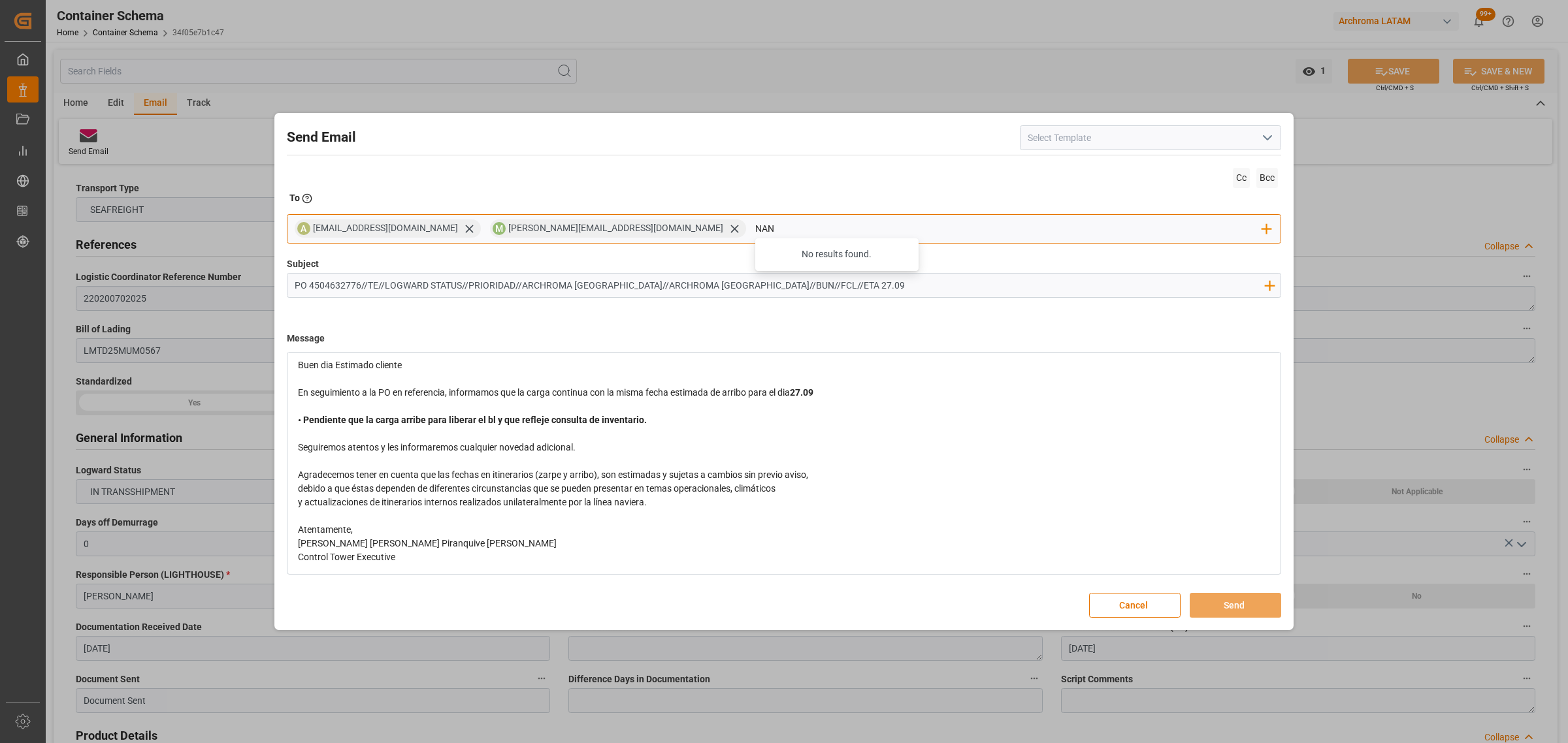
type input "nancy"
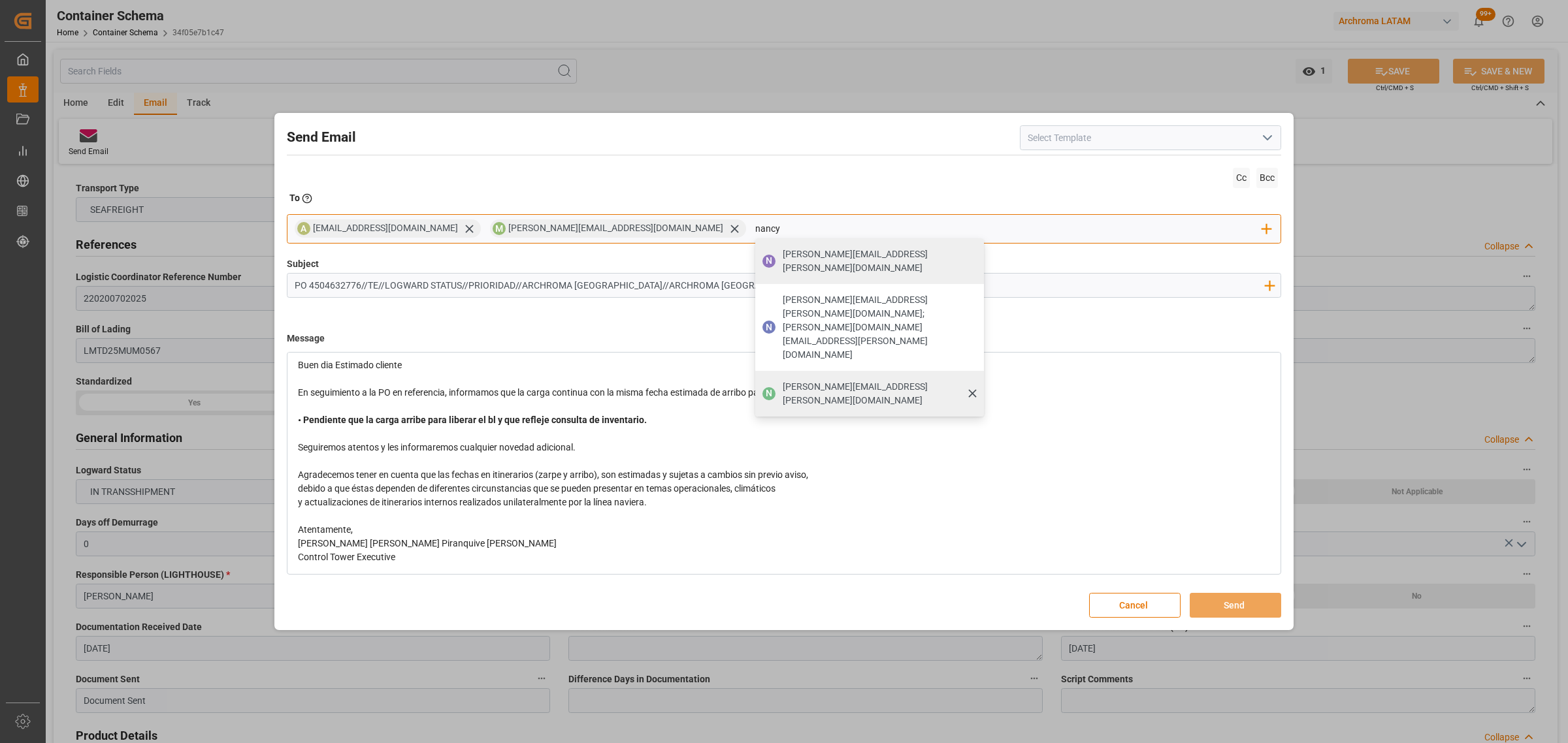
click at [782, 380] on span "[PERSON_NAME][EMAIL_ADDRESS][PERSON_NAME][DOMAIN_NAME]" at bounding box center [878, 394] width 192 height 28
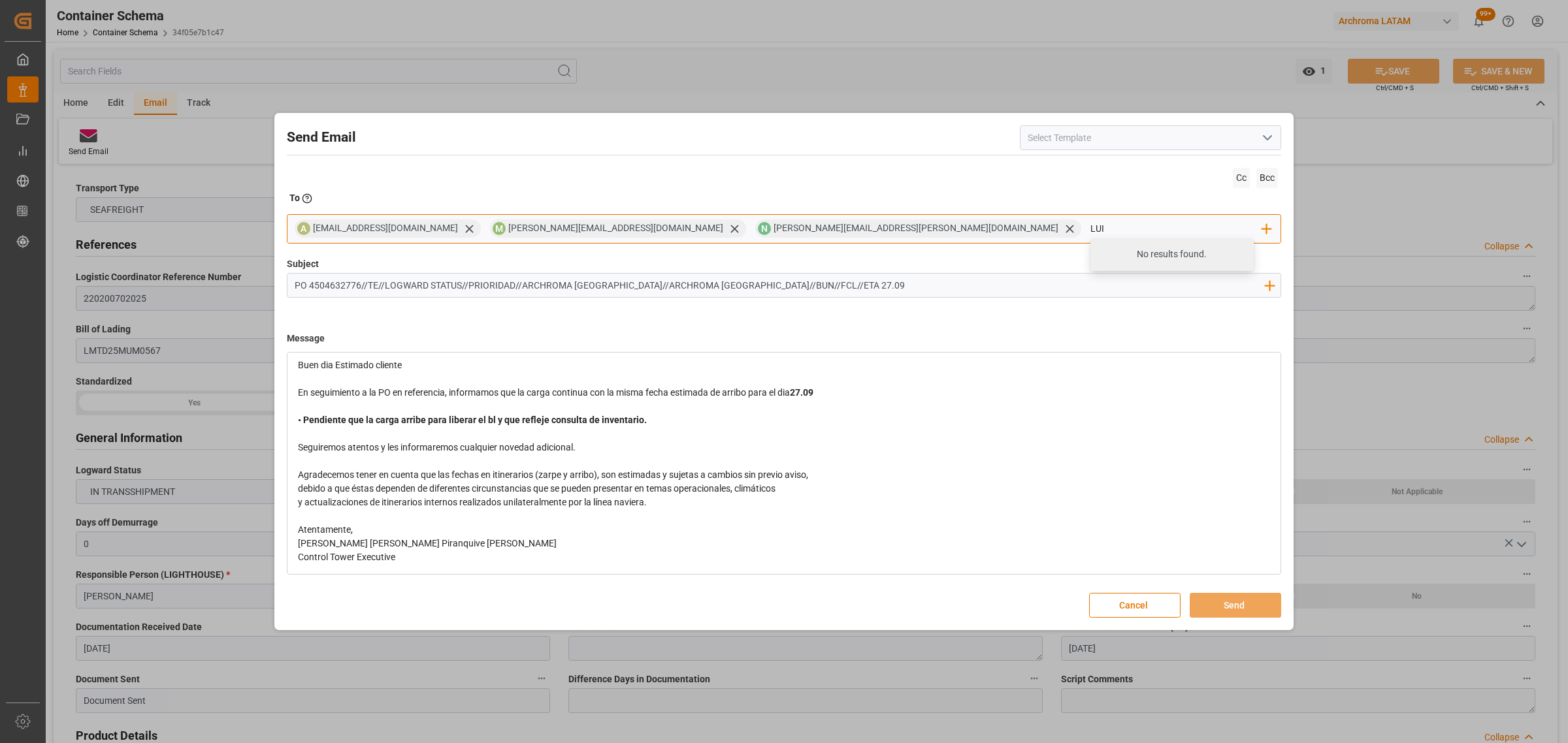
type input "[PERSON_NAME]"
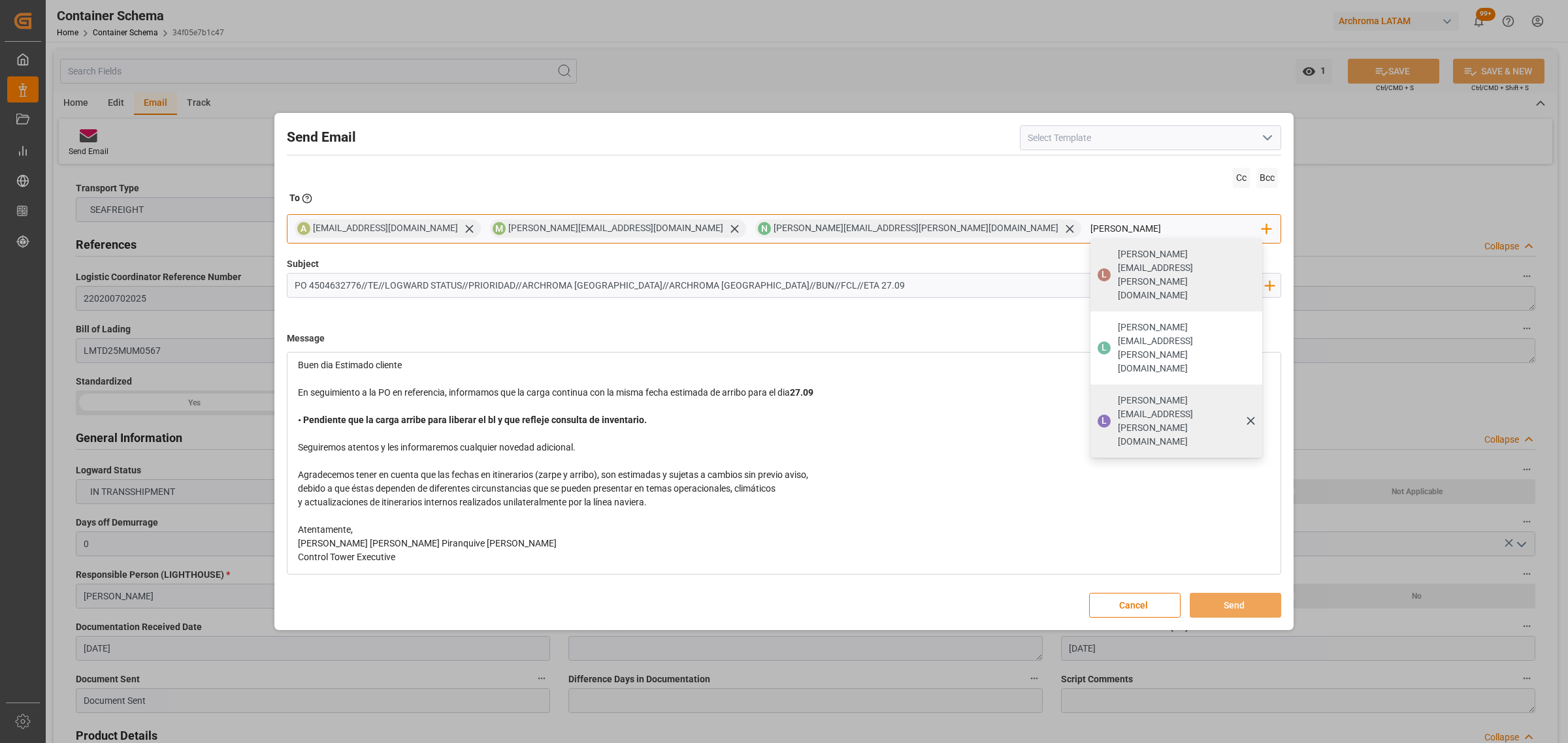
click at [1118, 394] on span "[PERSON_NAME][EMAIL_ADDRESS][PERSON_NAME][DOMAIN_NAME]" at bounding box center [1185, 421] width 136 height 55
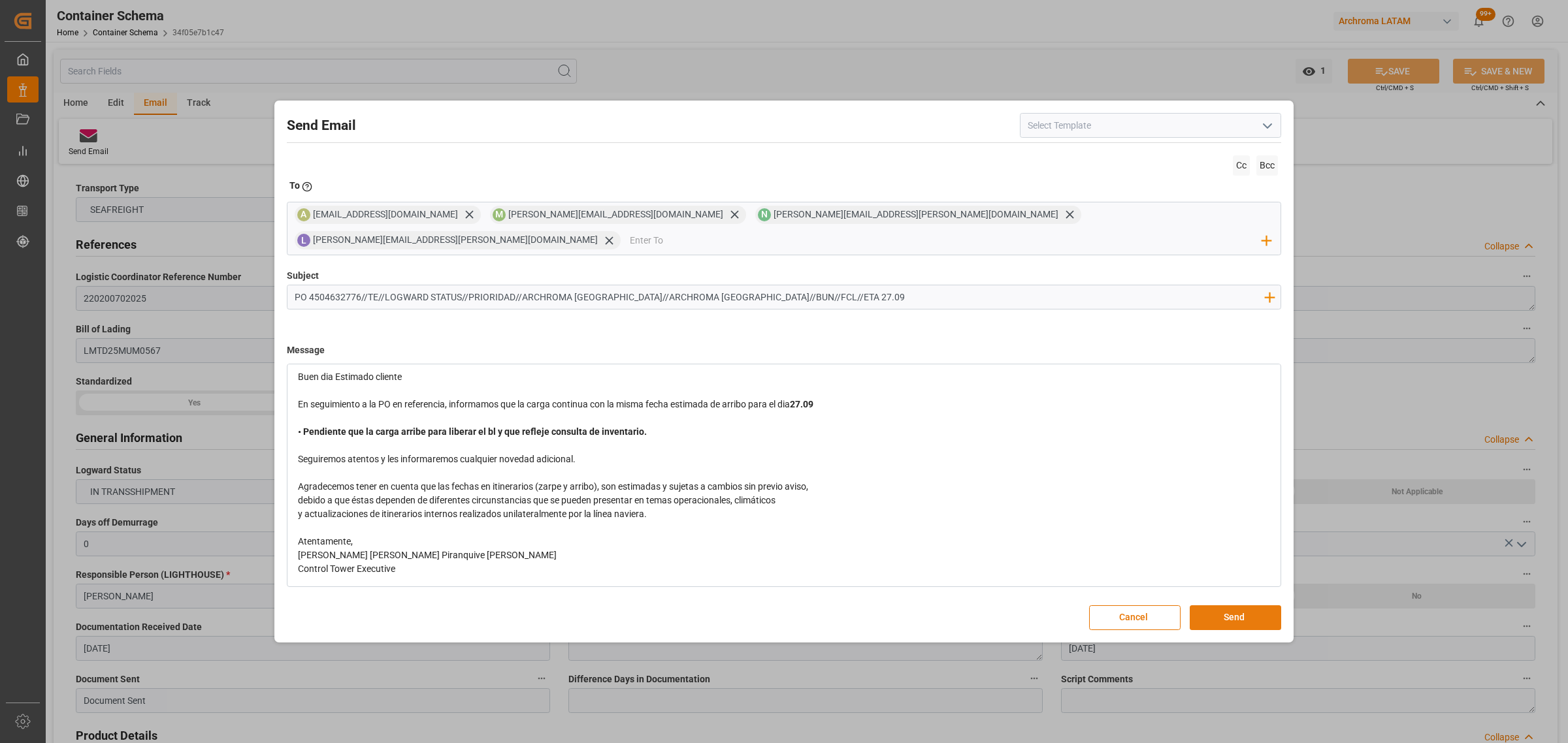
click at [1215, 605] on button "Send" at bounding box center [1235, 617] width 92 height 25
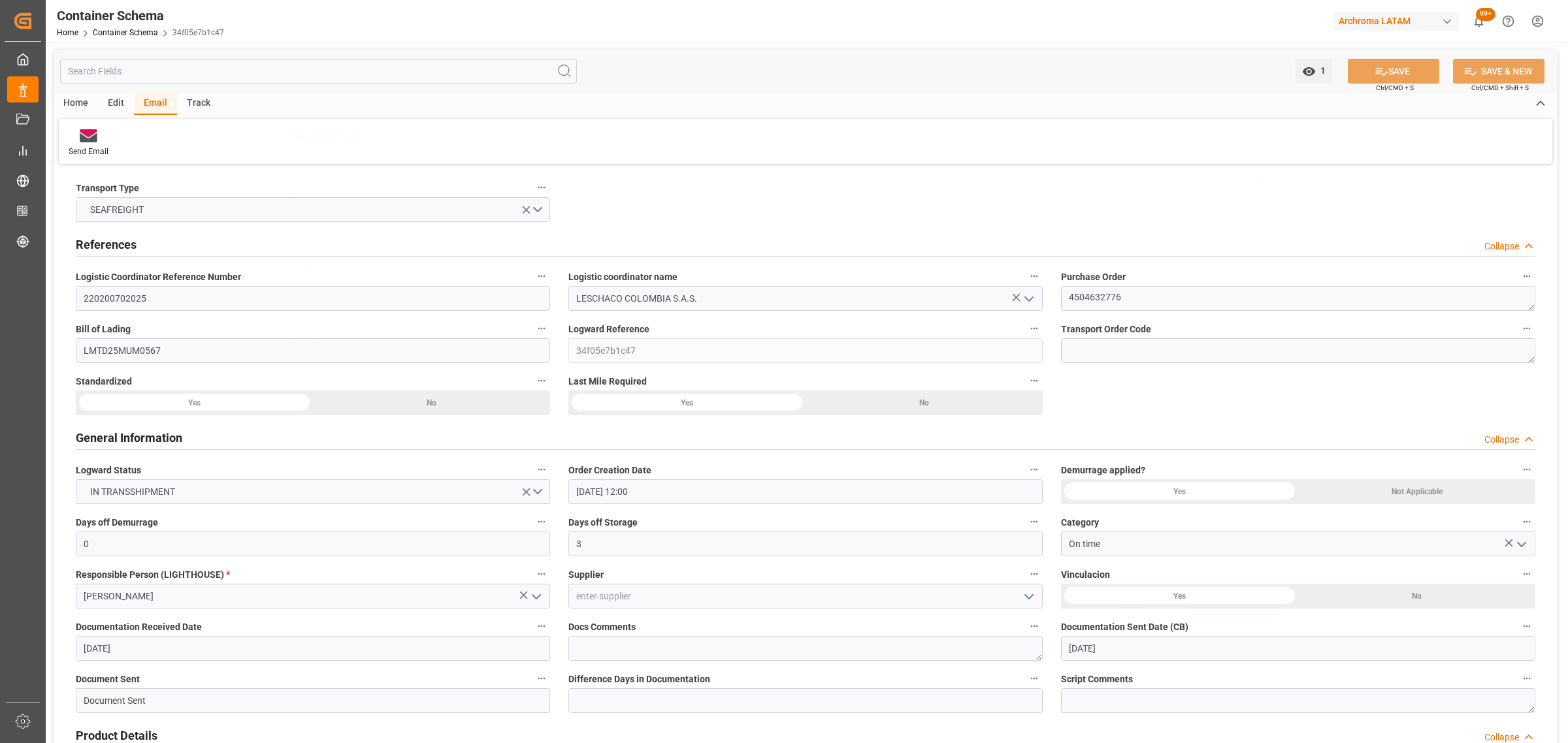
scroll to position [0, 0]
click at [132, 37] on div "Container Schema Home Container Schema 34f05e7b1c47" at bounding box center [140, 21] width 177 height 42
click at [133, 33] on link "Container Schema" at bounding box center [125, 32] width 65 height 10
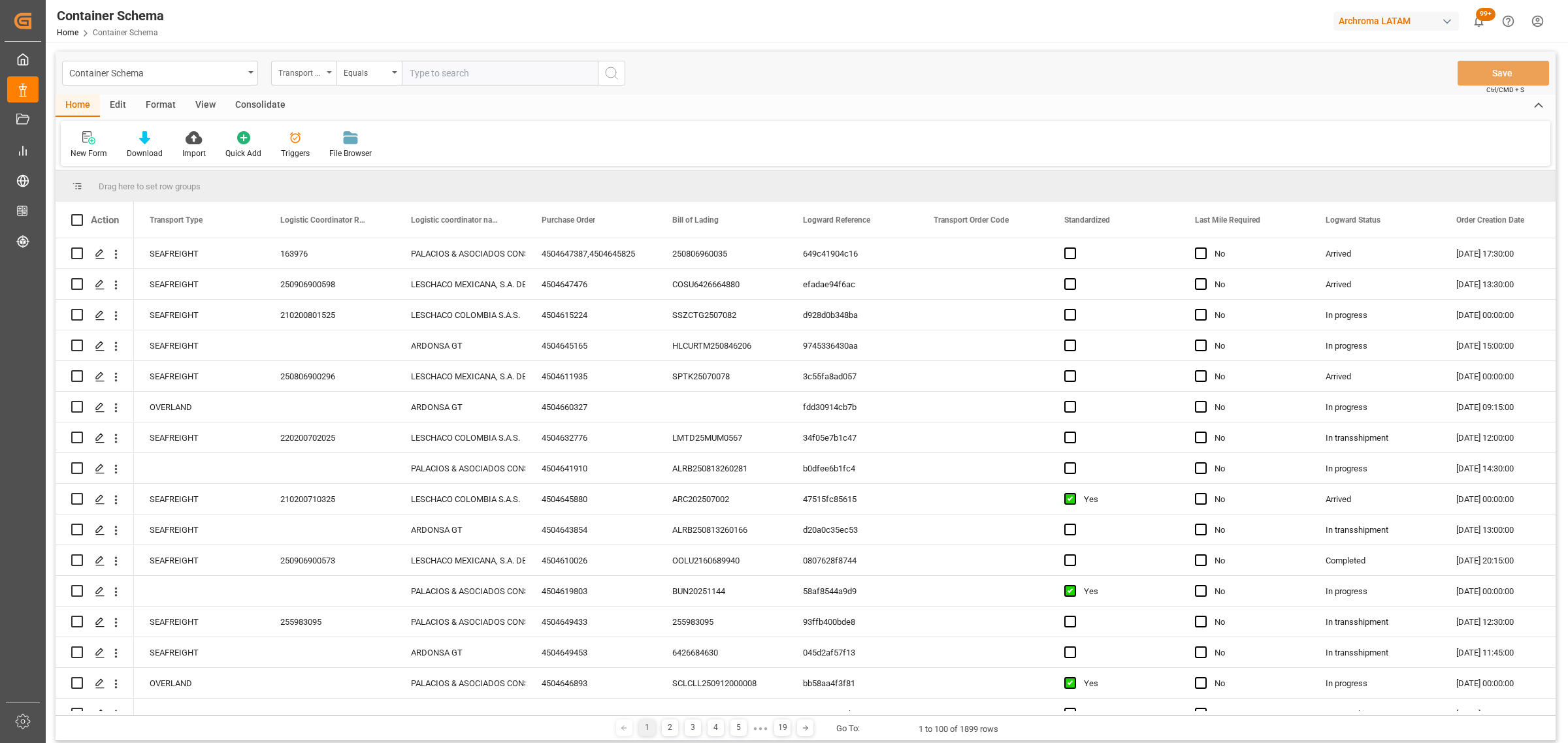
click at [308, 72] on div "Transport Type" at bounding box center [300, 71] width 44 height 15
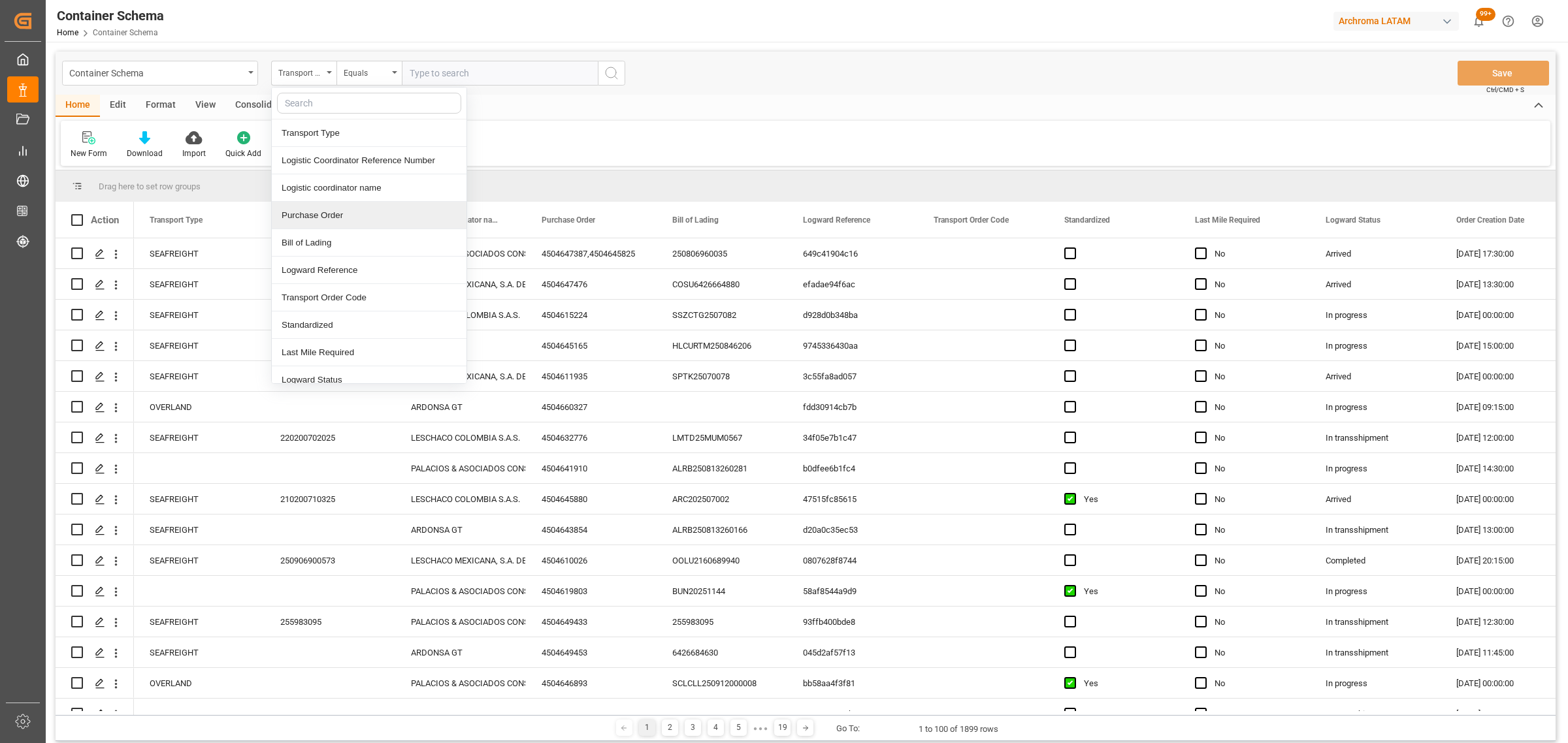
click at [383, 220] on div "Purchase Order" at bounding box center [369, 216] width 195 height 28
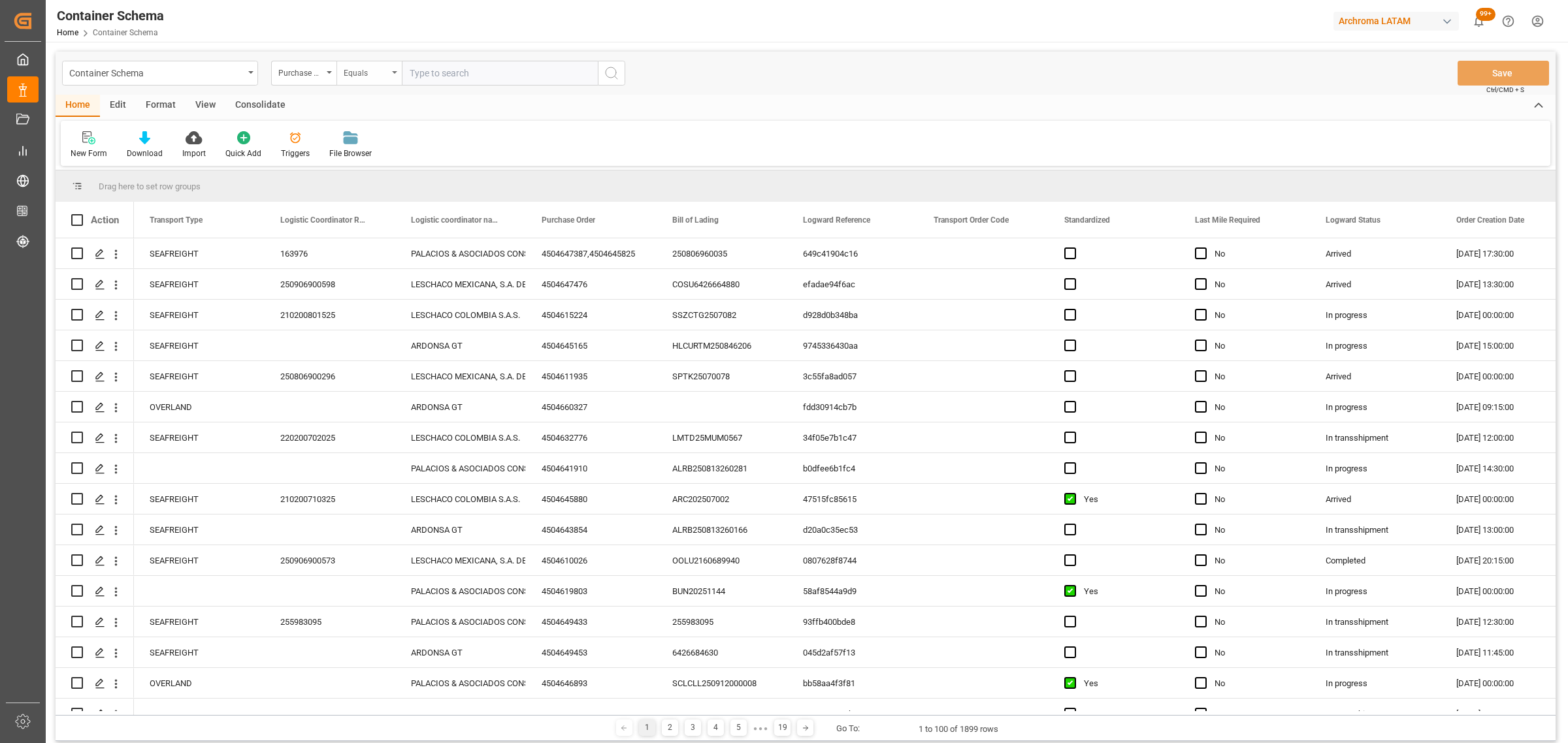
click at [395, 73] on icon "open menu" at bounding box center [394, 72] width 5 height 3
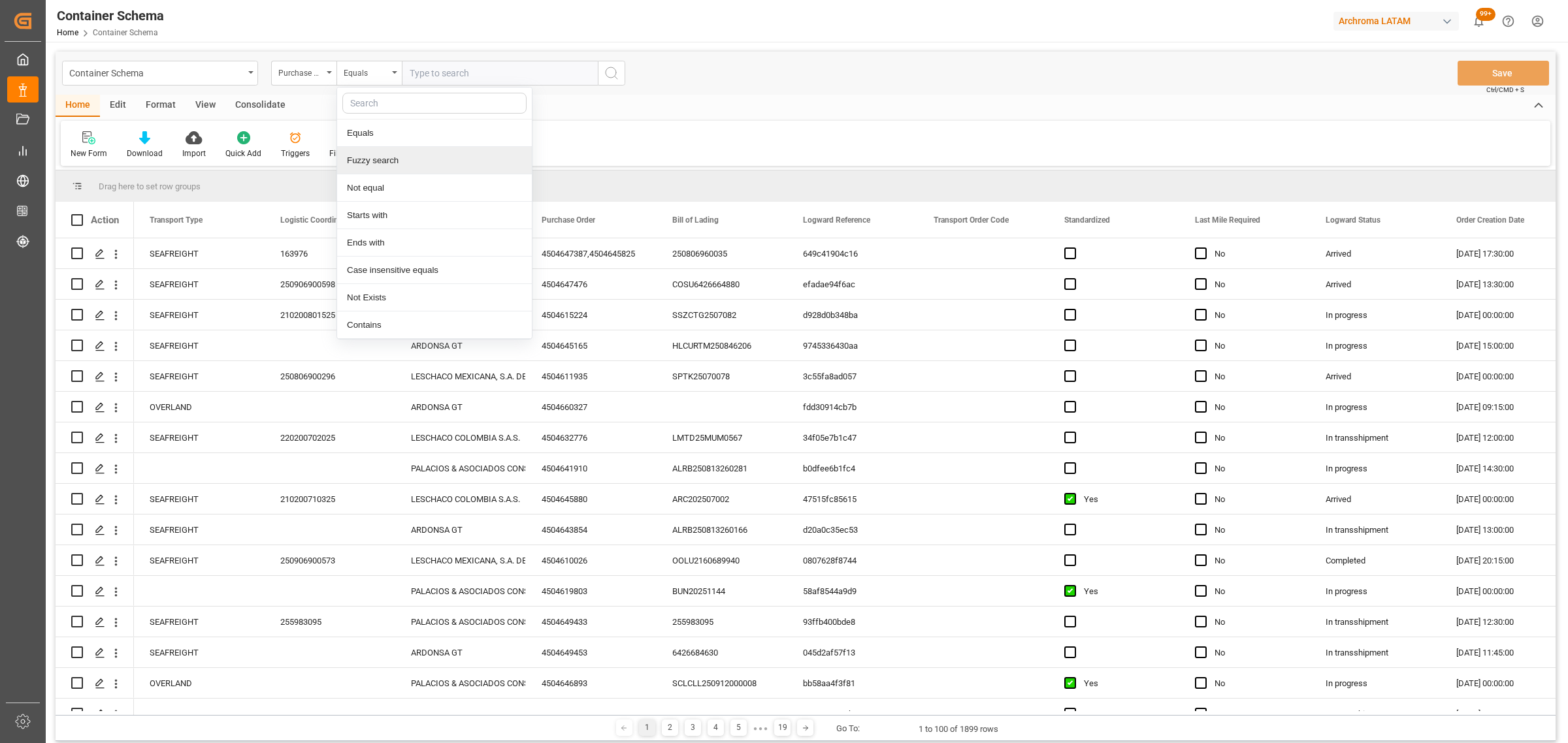
click at [411, 158] on div "Fuzzy search" at bounding box center [434, 161] width 195 height 28
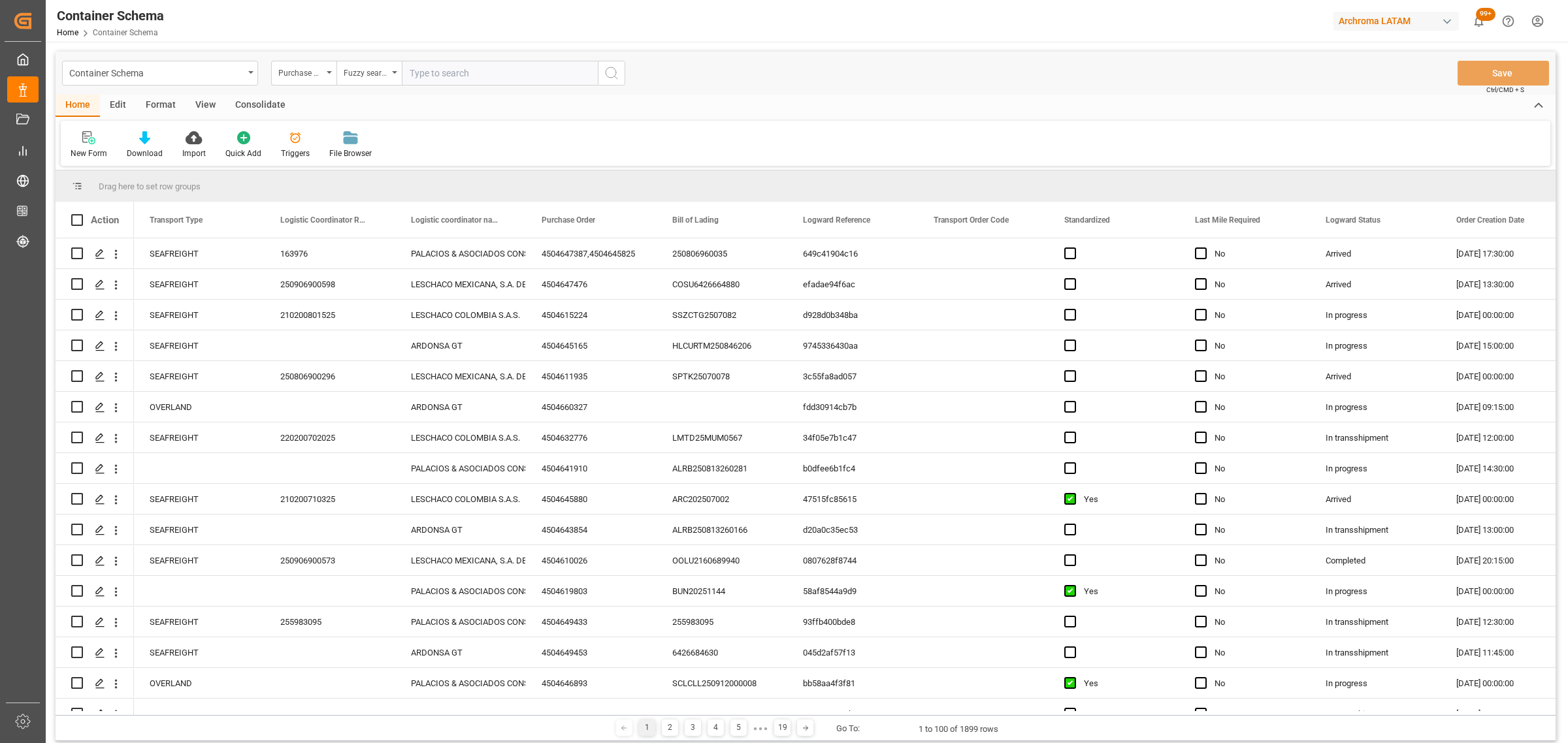
click at [430, 62] on input "text" at bounding box center [500, 73] width 196 height 25
paste input "4504620737"
type input "4504620737"
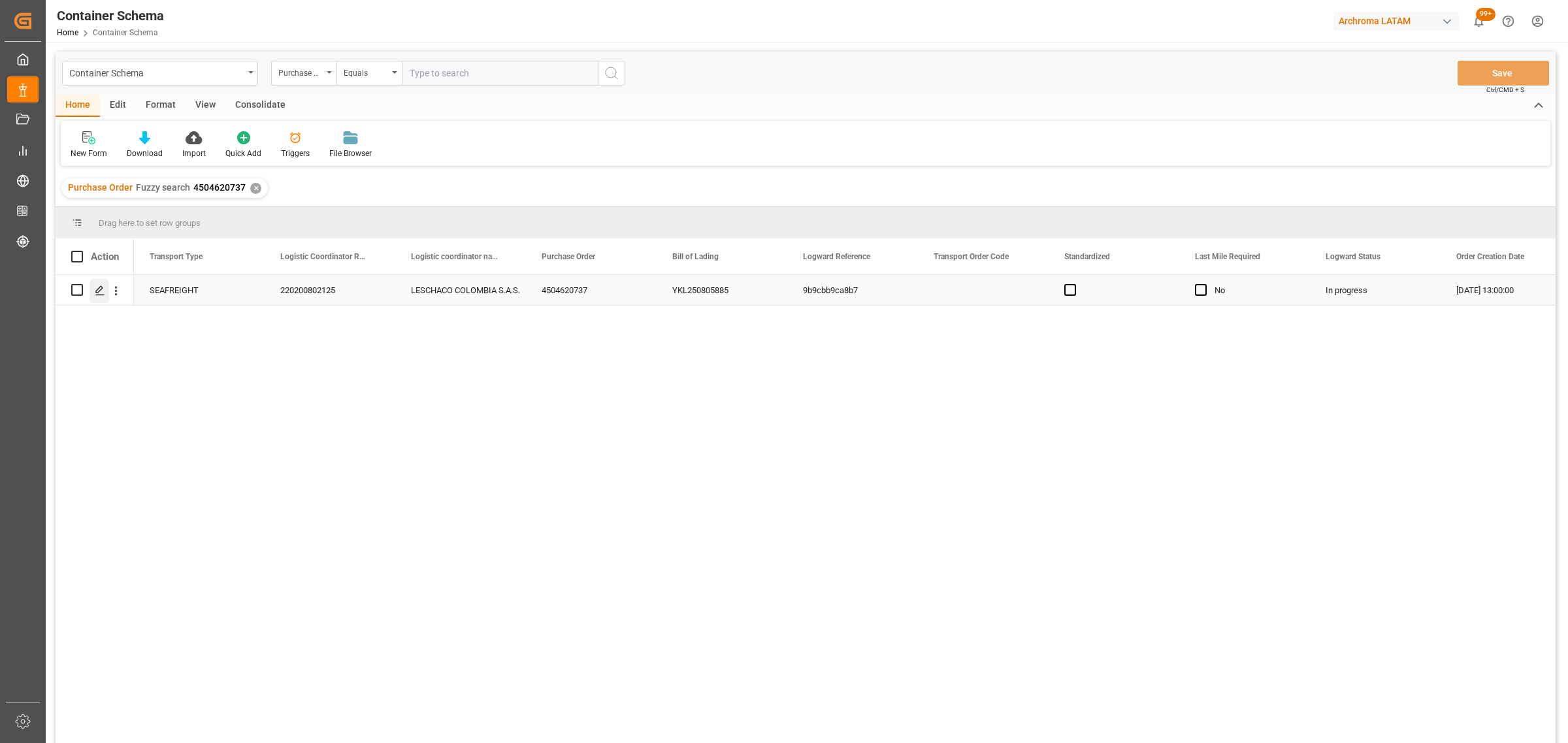
click at [102, 294] on line "Press SPACE to select this row." at bounding box center [100, 294] width 8 height 0
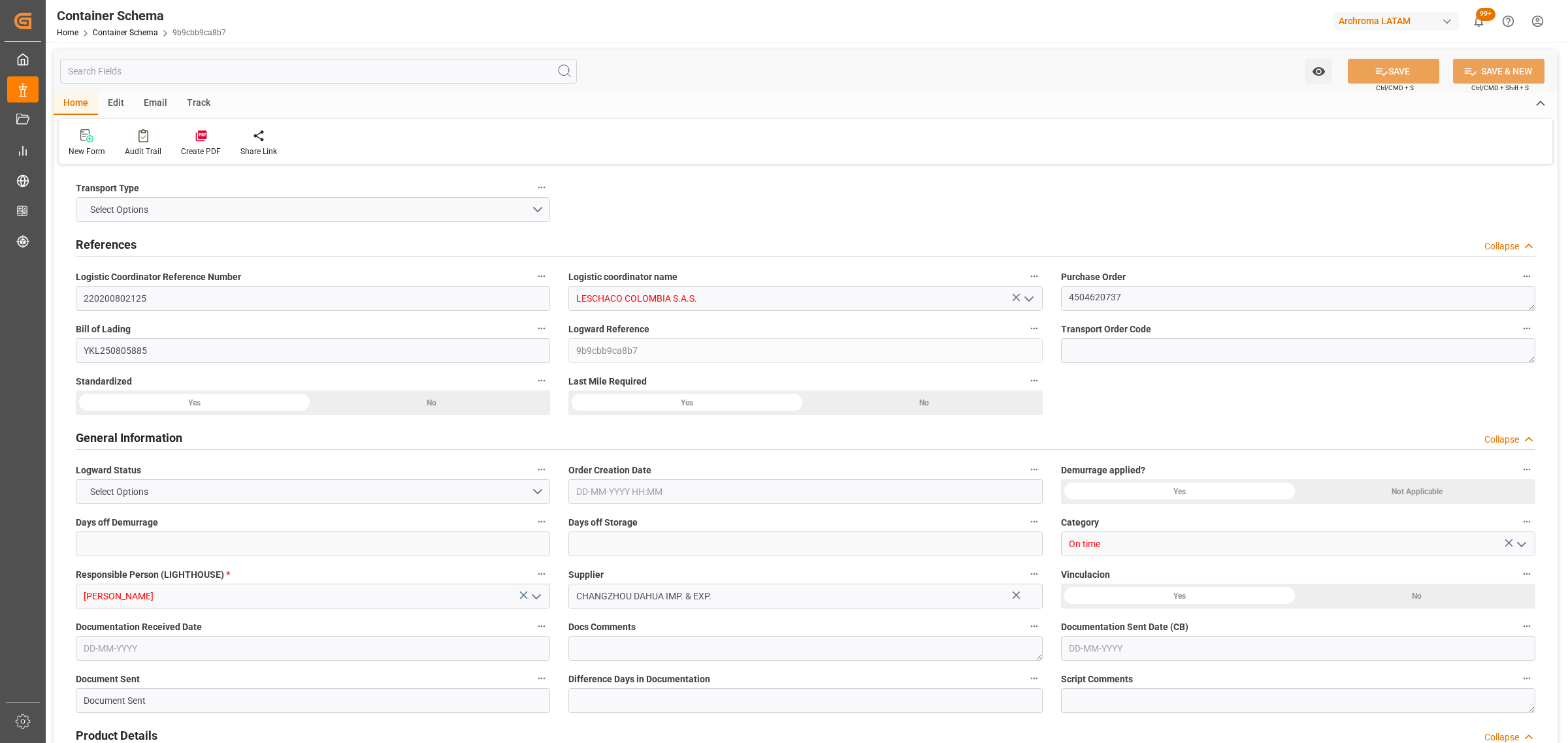
type input "0"
type input "3"
type input "1"
type input "4"
type input "4000"
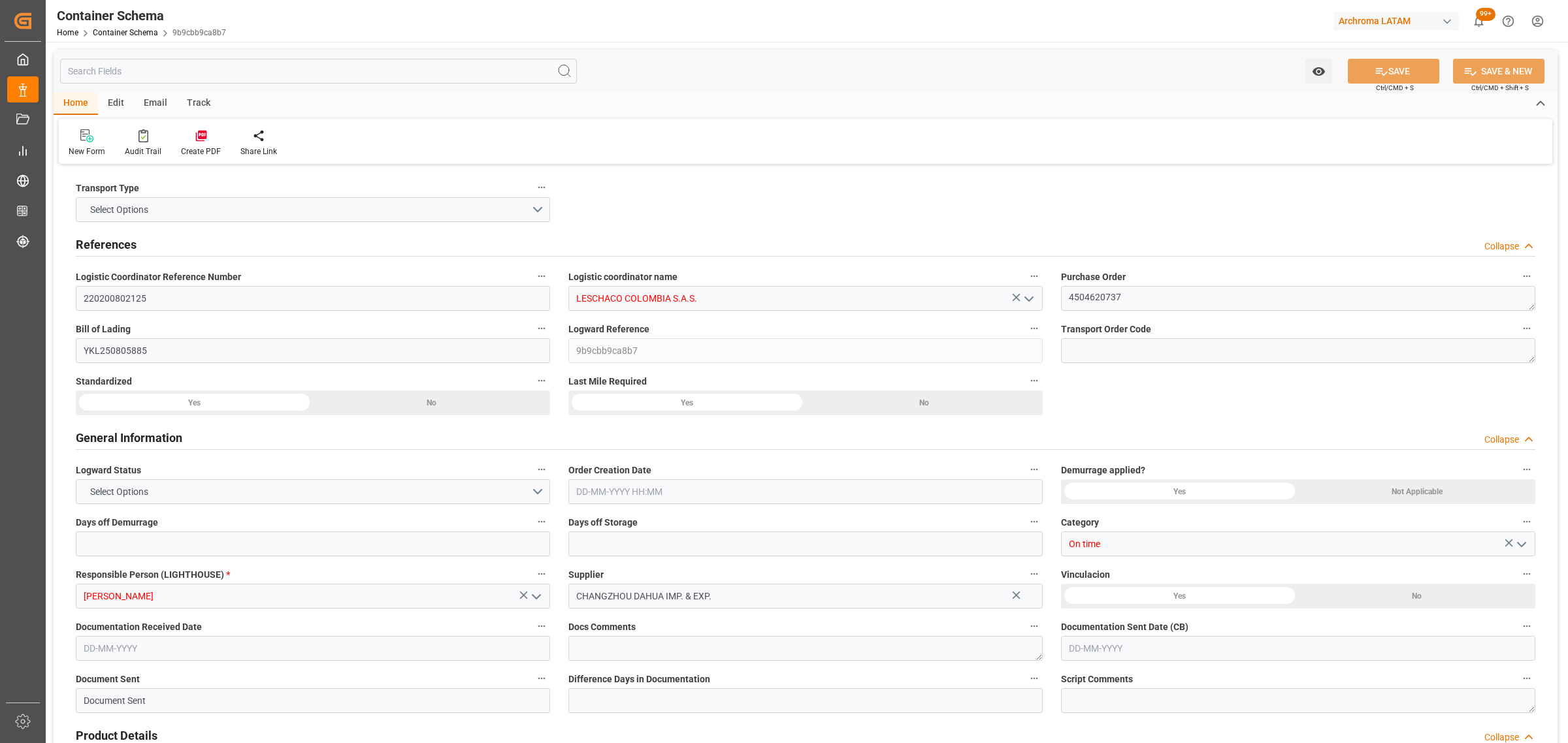
type input "4160"
type input "Maersk"
type input "Maersk Line AS"
type input "CNSGH"
type input "CNSHA"
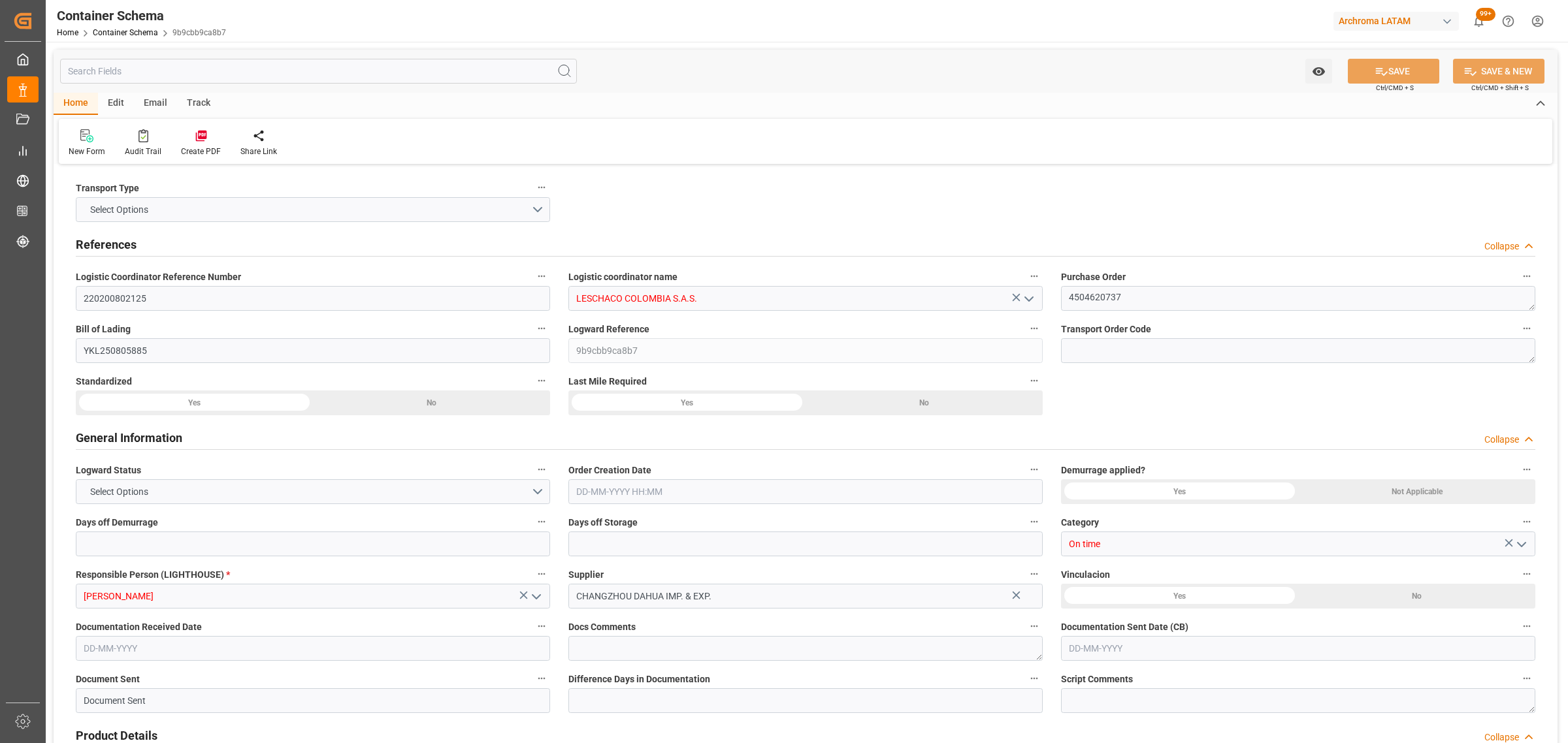
type input "COBUN"
type input "9166792"
type input "[DATE] 13:00"
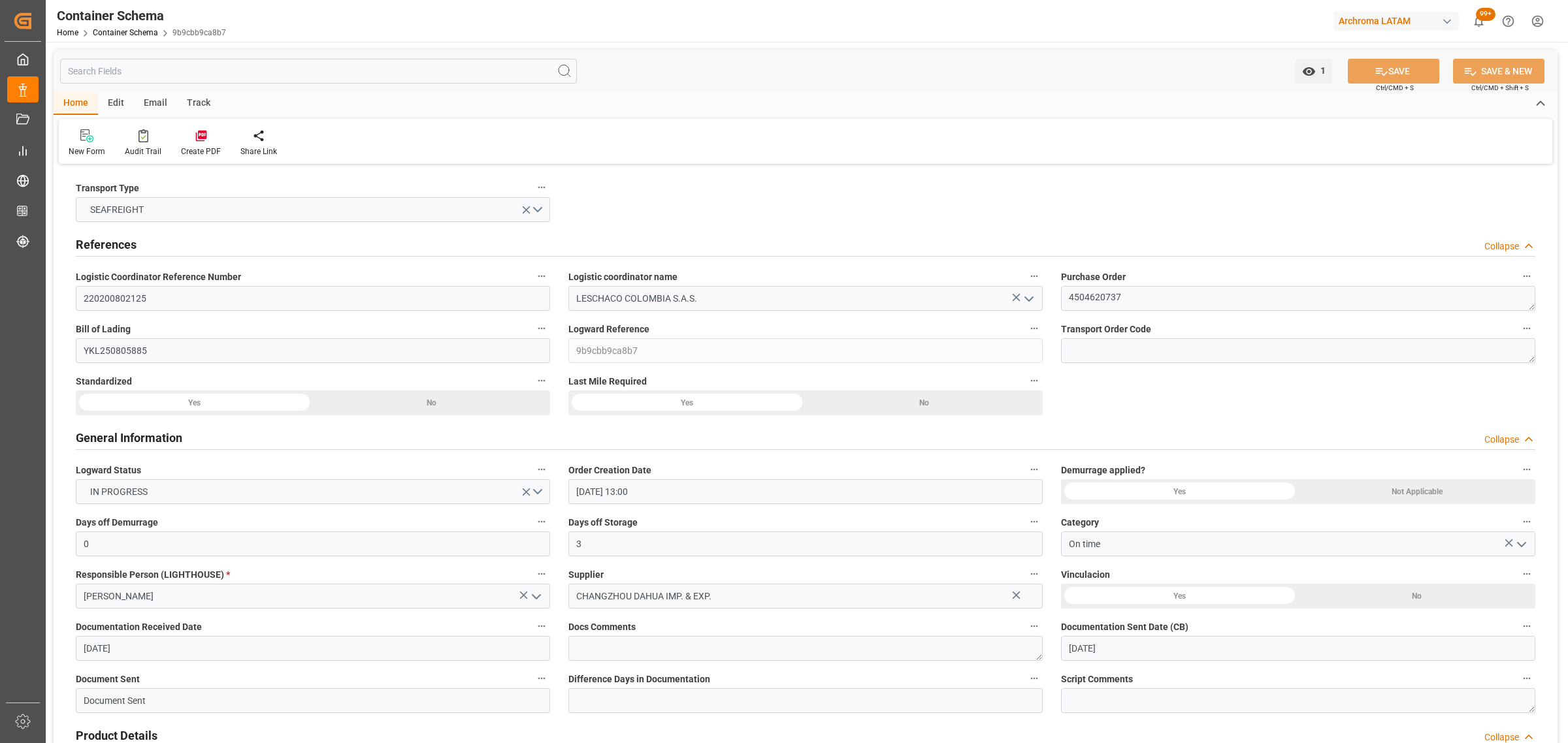
type input "[DATE]"
type input "[DATE] 00:00"
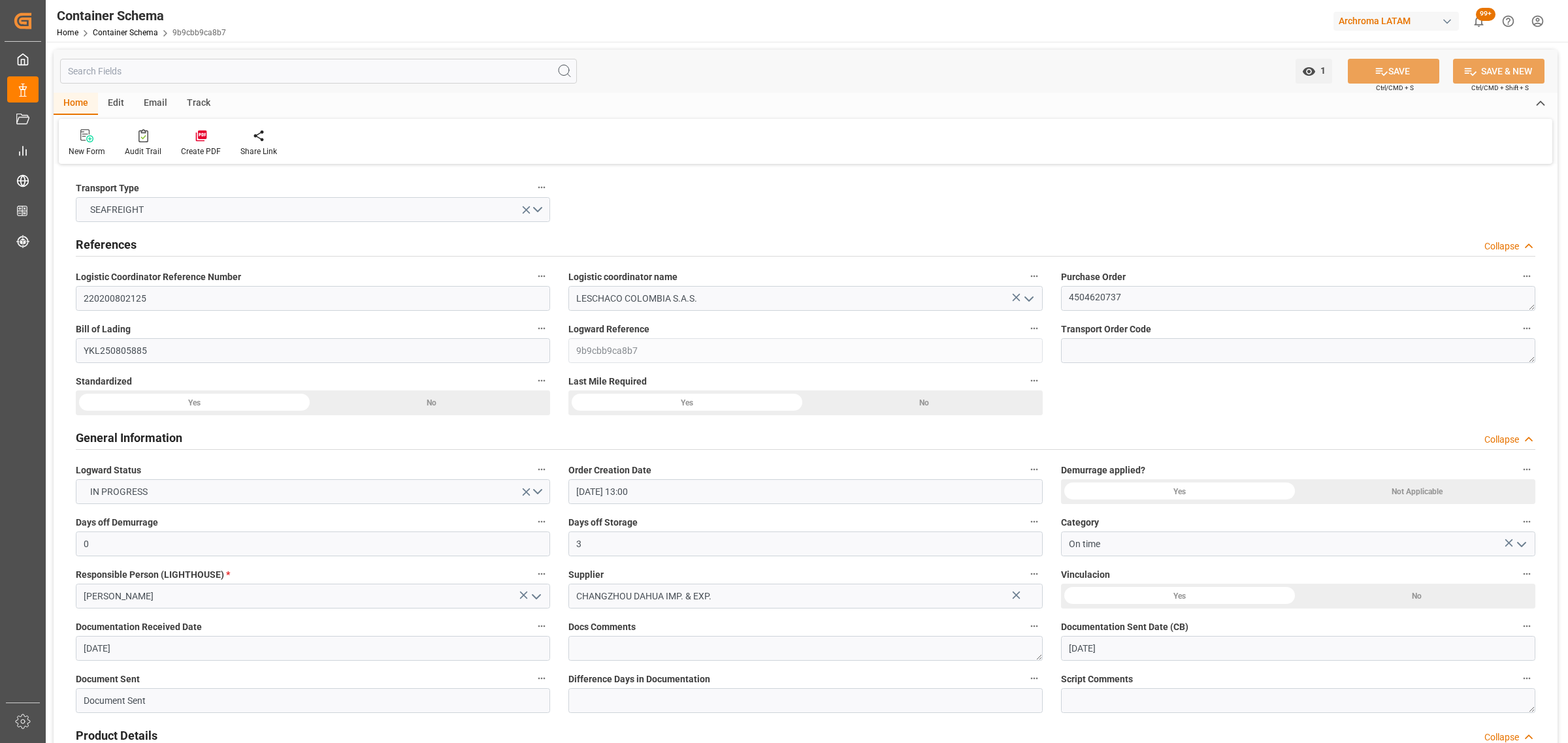
type input "[DATE] 00:00"
click at [190, 98] on div "Track" at bounding box center [198, 104] width 43 height 23
click at [90, 139] on div at bounding box center [83, 136] width 30 height 14
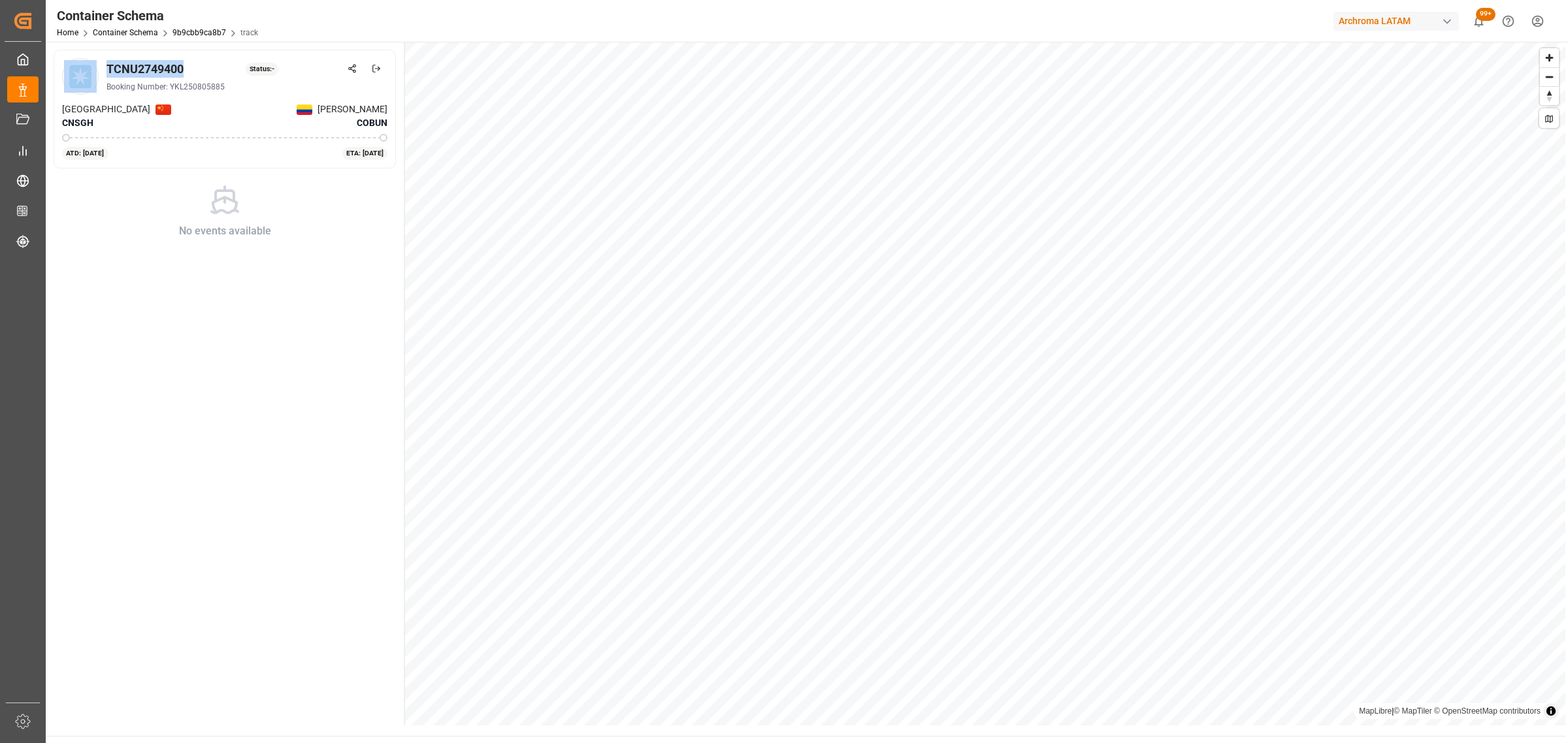
drag, startPoint x: 213, startPoint y: 74, endPoint x: 102, endPoint y: 64, distance: 111.4
click at [102, 64] on div "TCNU2749400 Status: - Booking Number: YKL250805885" at bounding box center [225, 76] width 326 height 36
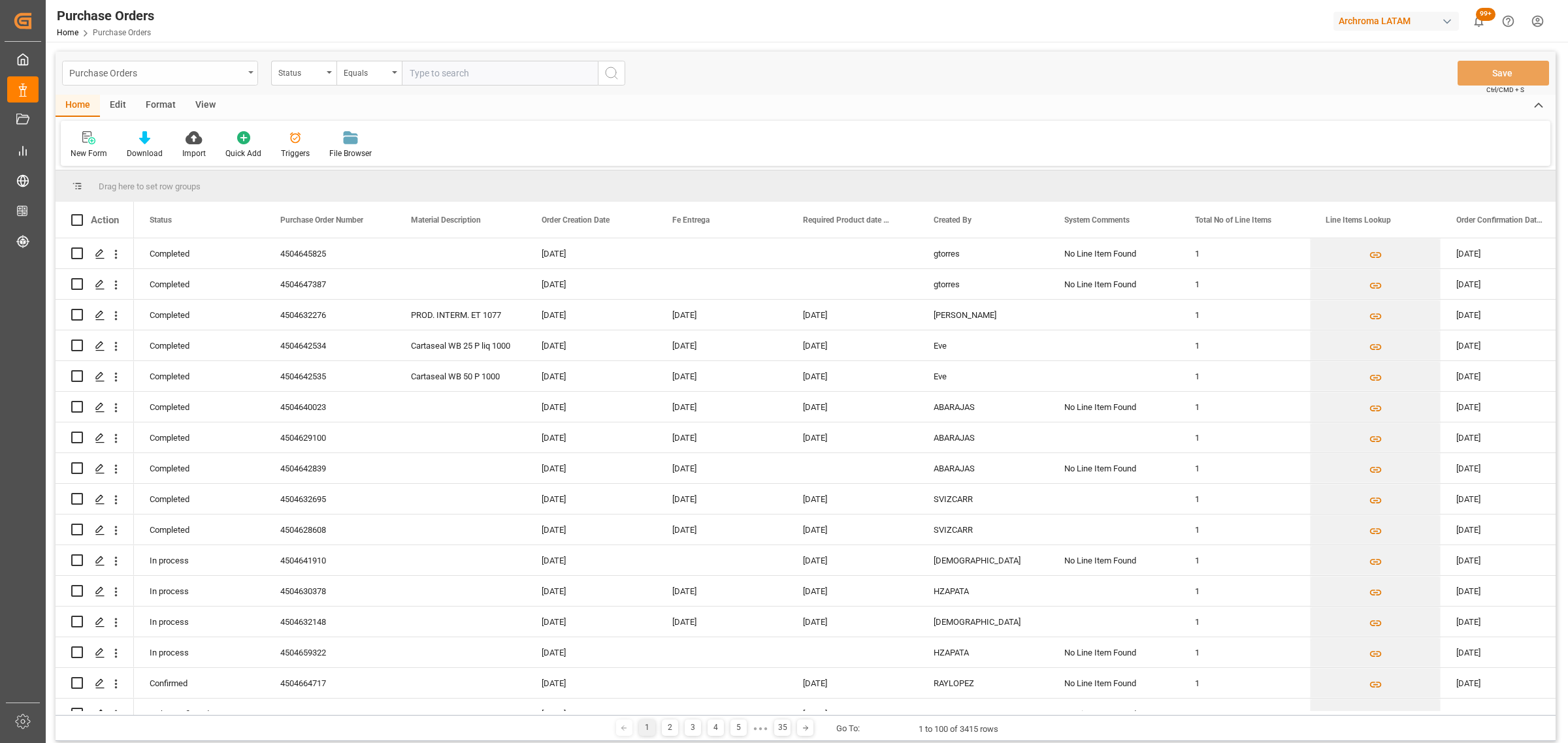
click at [242, 75] on div "Purchase Orders" at bounding box center [156, 72] width 174 height 16
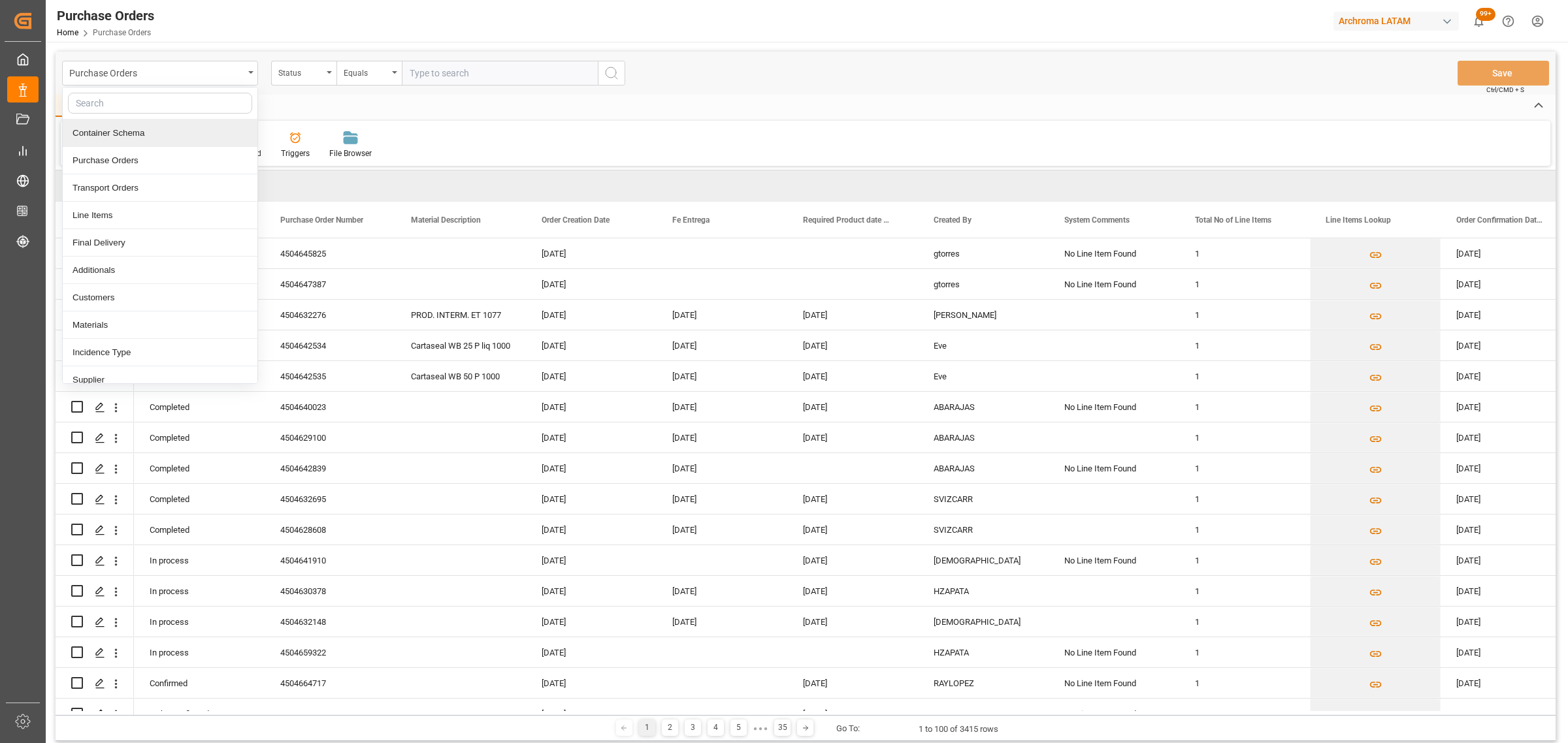
click at [141, 137] on div "Container Schema" at bounding box center [159, 133] width 195 height 28
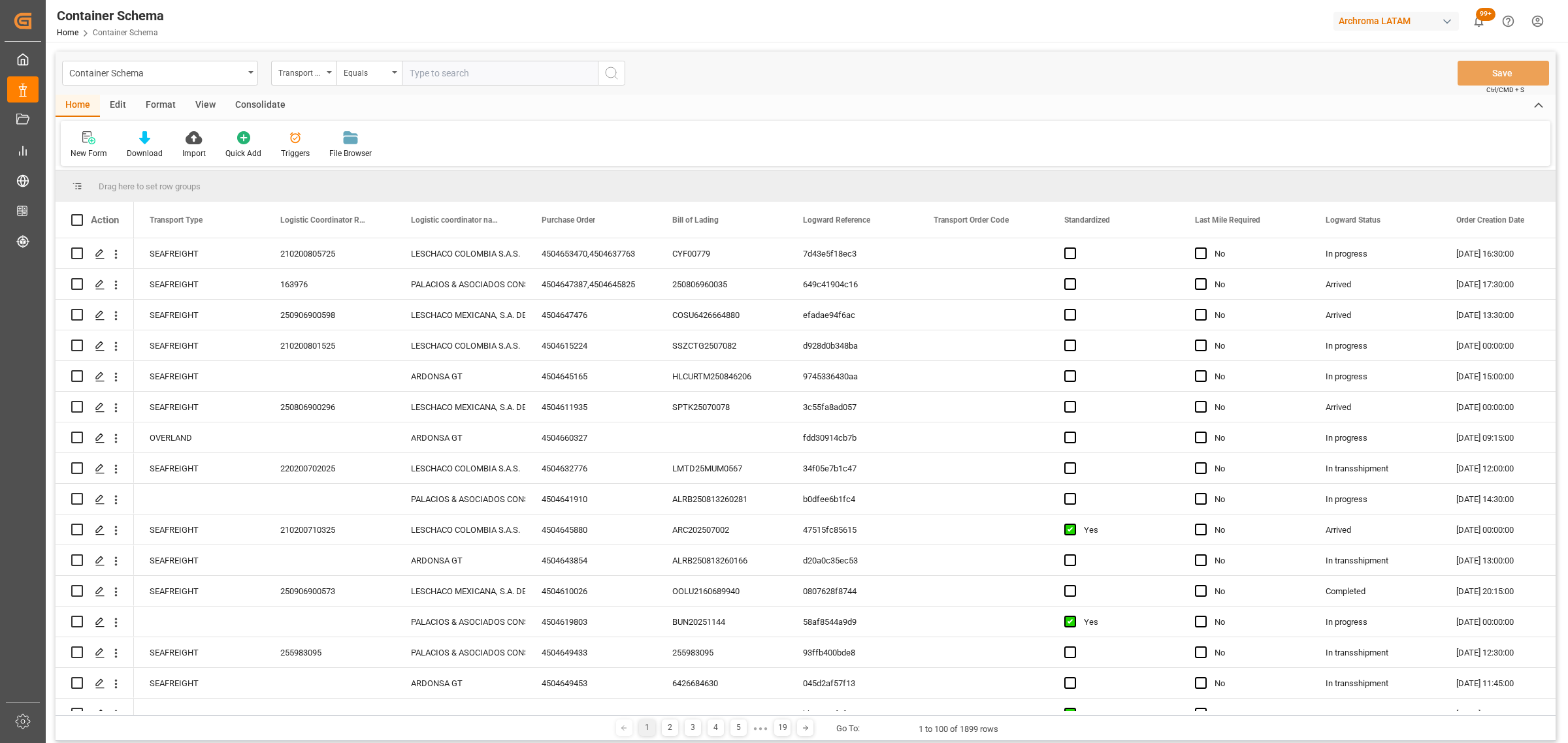
click at [292, 75] on div "Transport Type" at bounding box center [300, 71] width 44 height 15
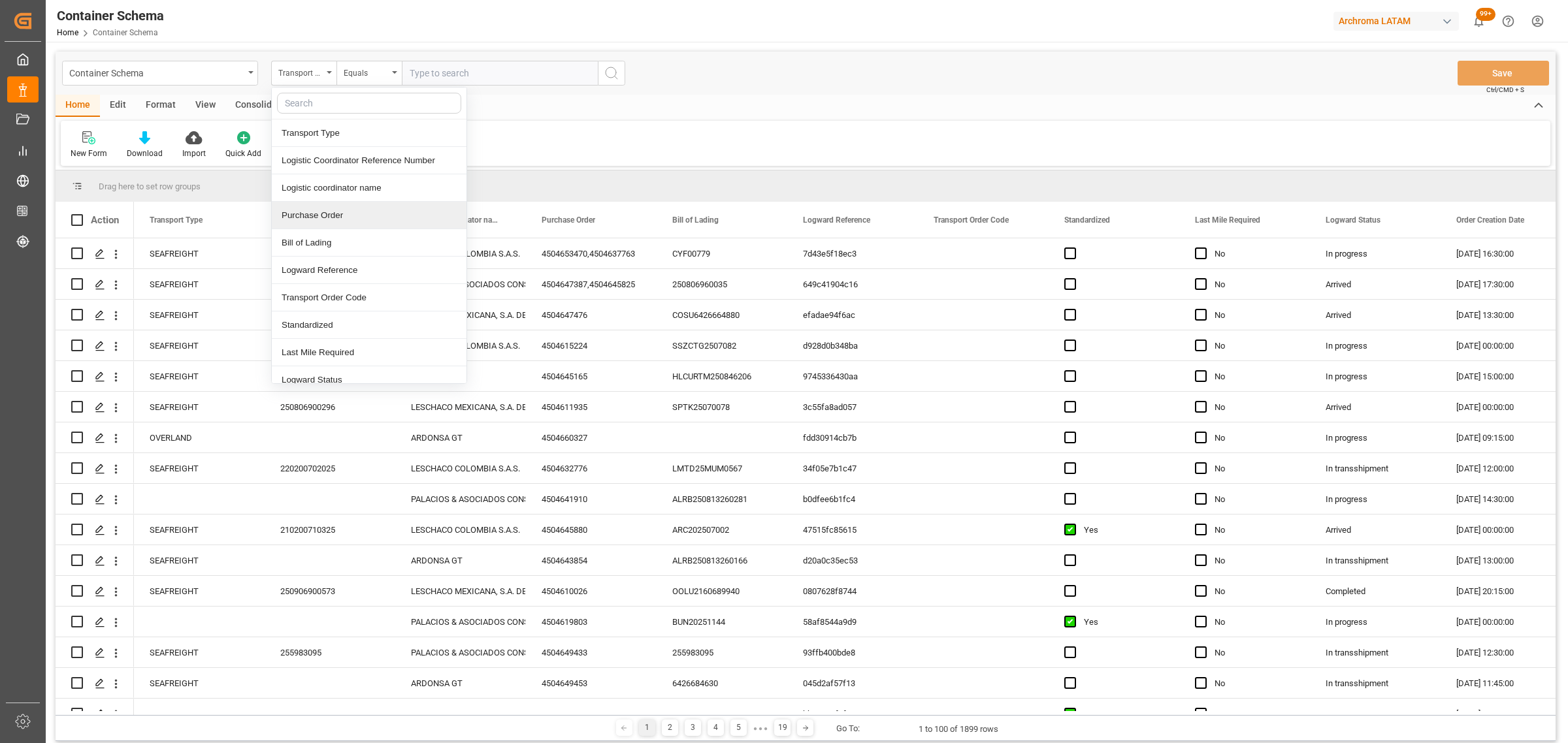
click at [334, 208] on div "Purchase Order" at bounding box center [369, 216] width 195 height 28
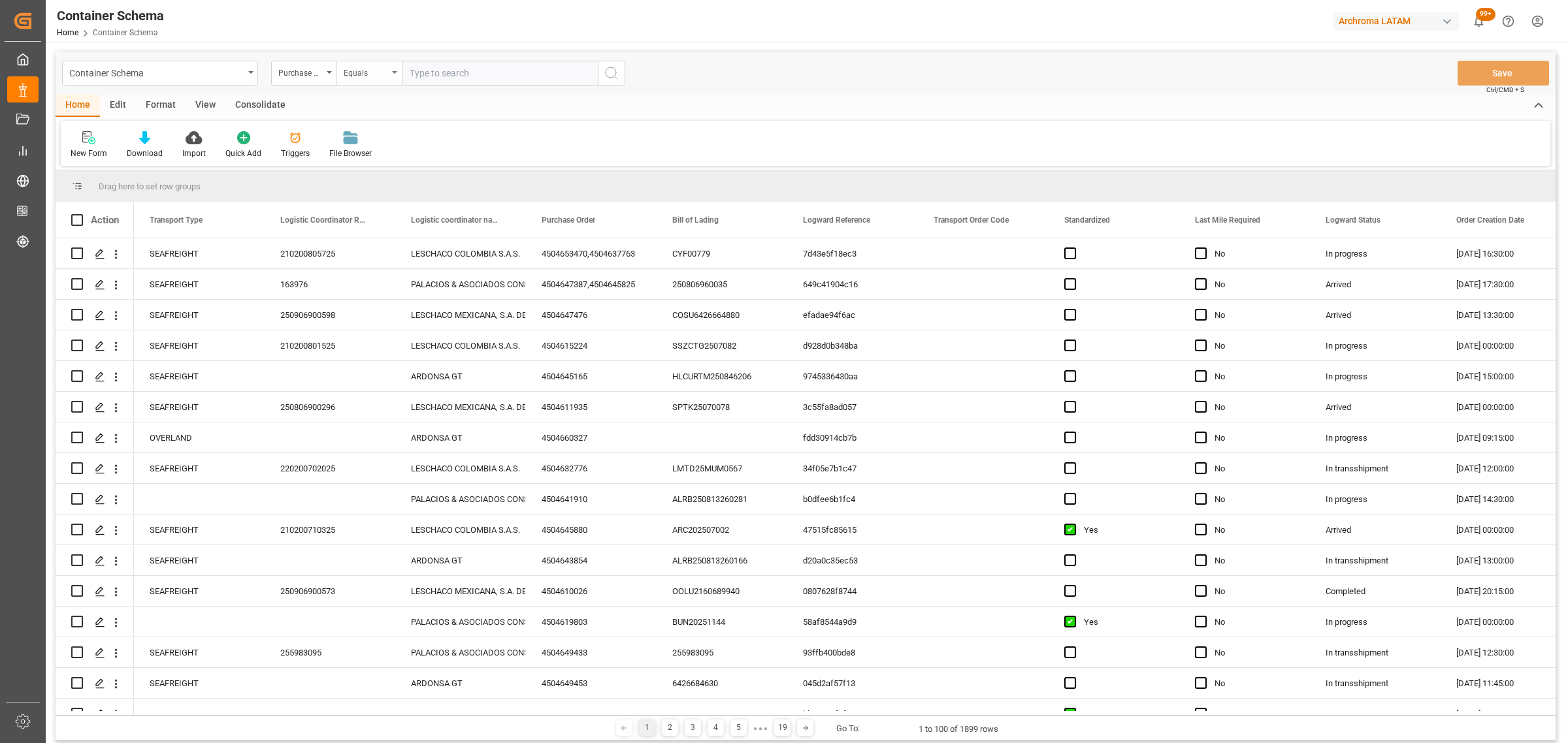
click at [371, 81] on div "Equals" at bounding box center [368, 73] width 65 height 25
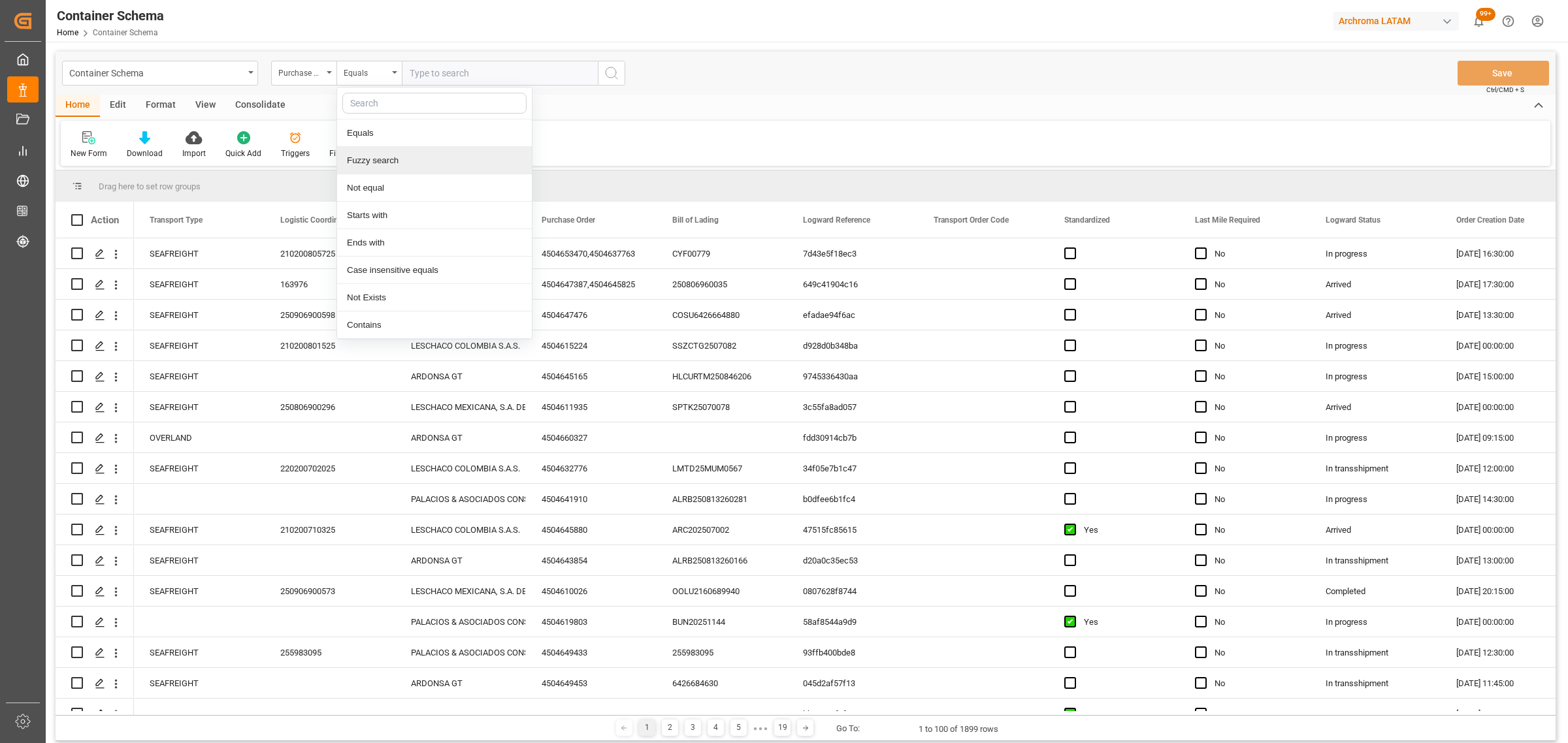
click at [389, 152] on div "Fuzzy search" at bounding box center [434, 161] width 195 height 28
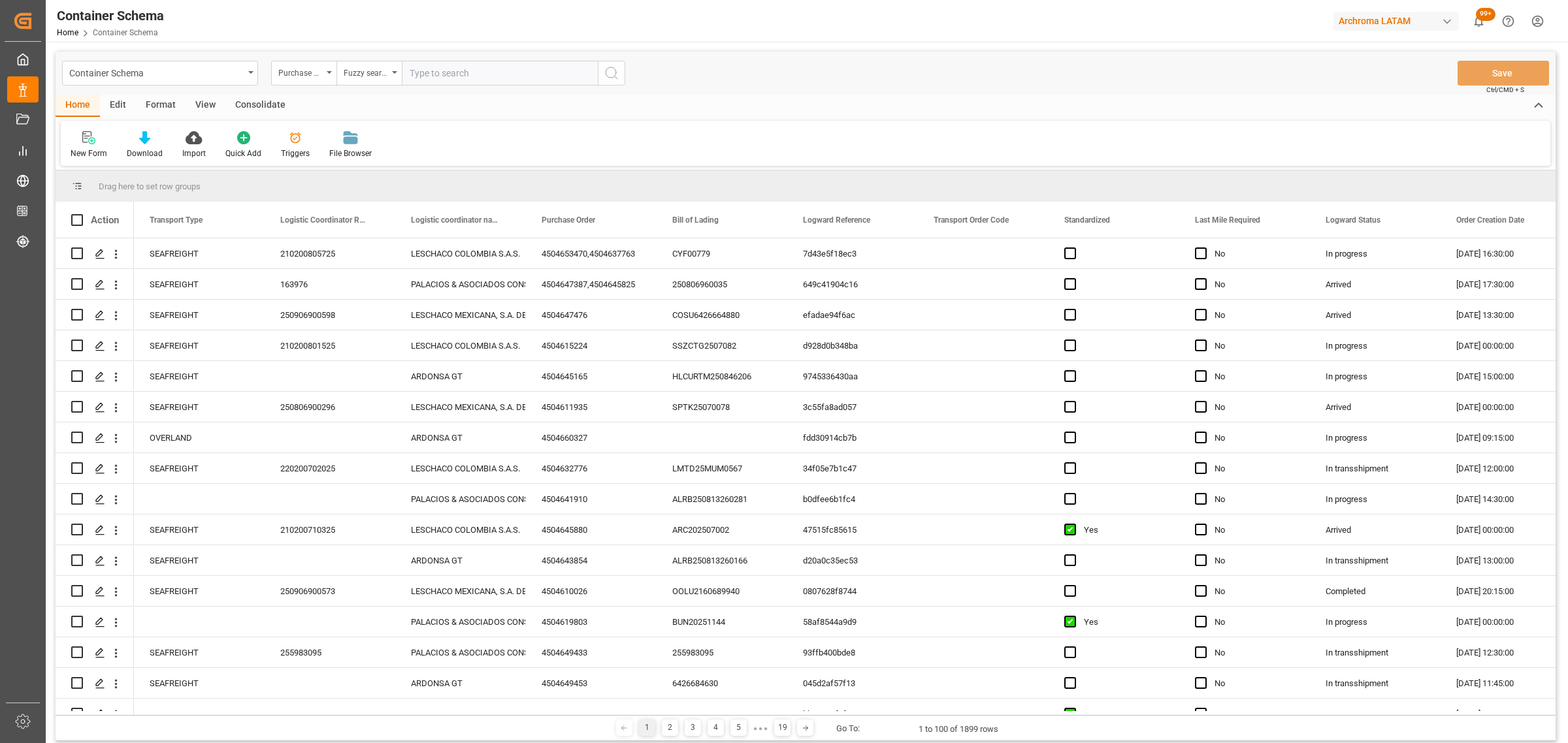
click at [444, 73] on input "text" at bounding box center [500, 73] width 196 height 25
paste input "ALRB250913260030"
type input "ALRB250913260030"
click at [341, 74] on div "Fuzzy search" at bounding box center [368, 73] width 65 height 25
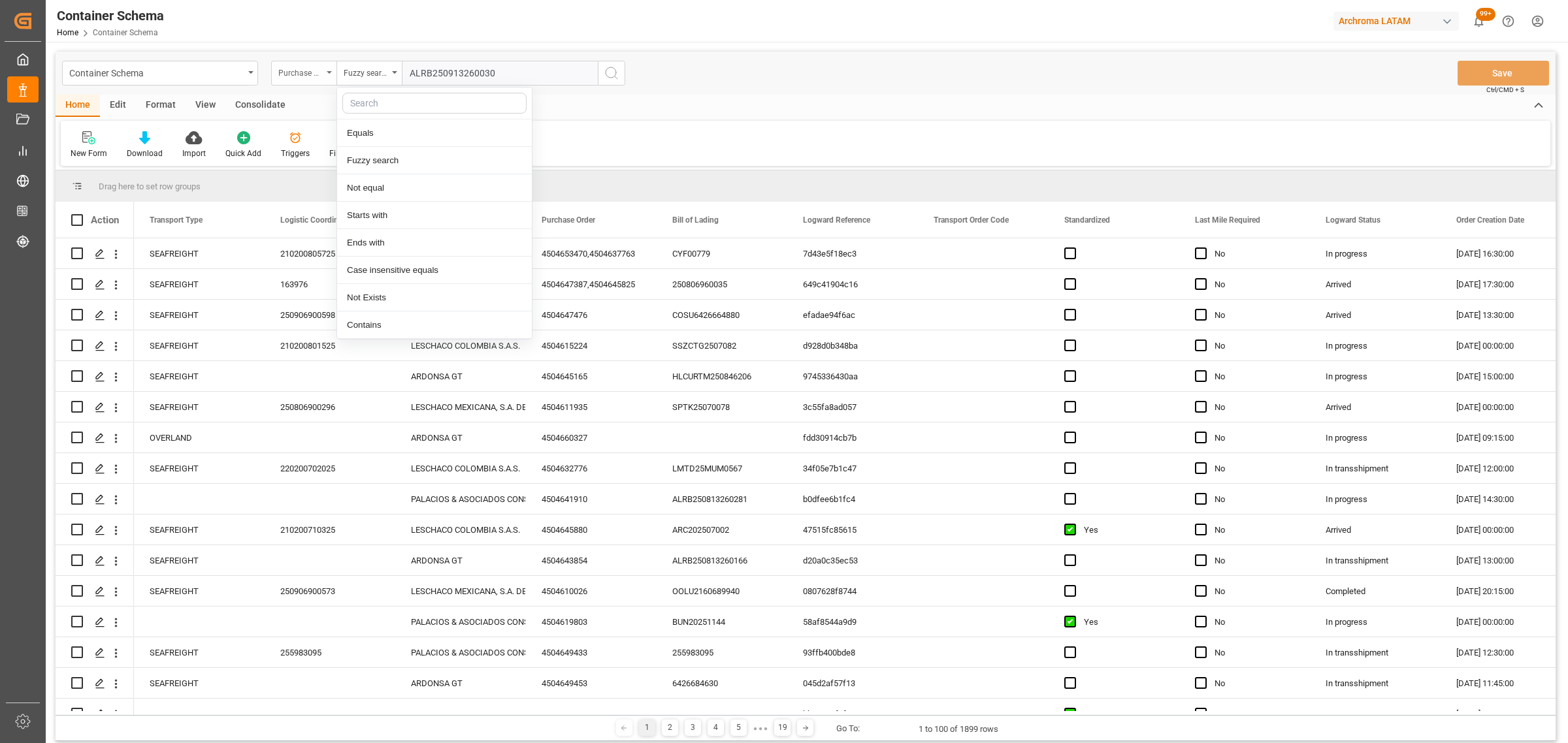
click at [297, 75] on div "Purchase Order" at bounding box center [300, 71] width 44 height 15
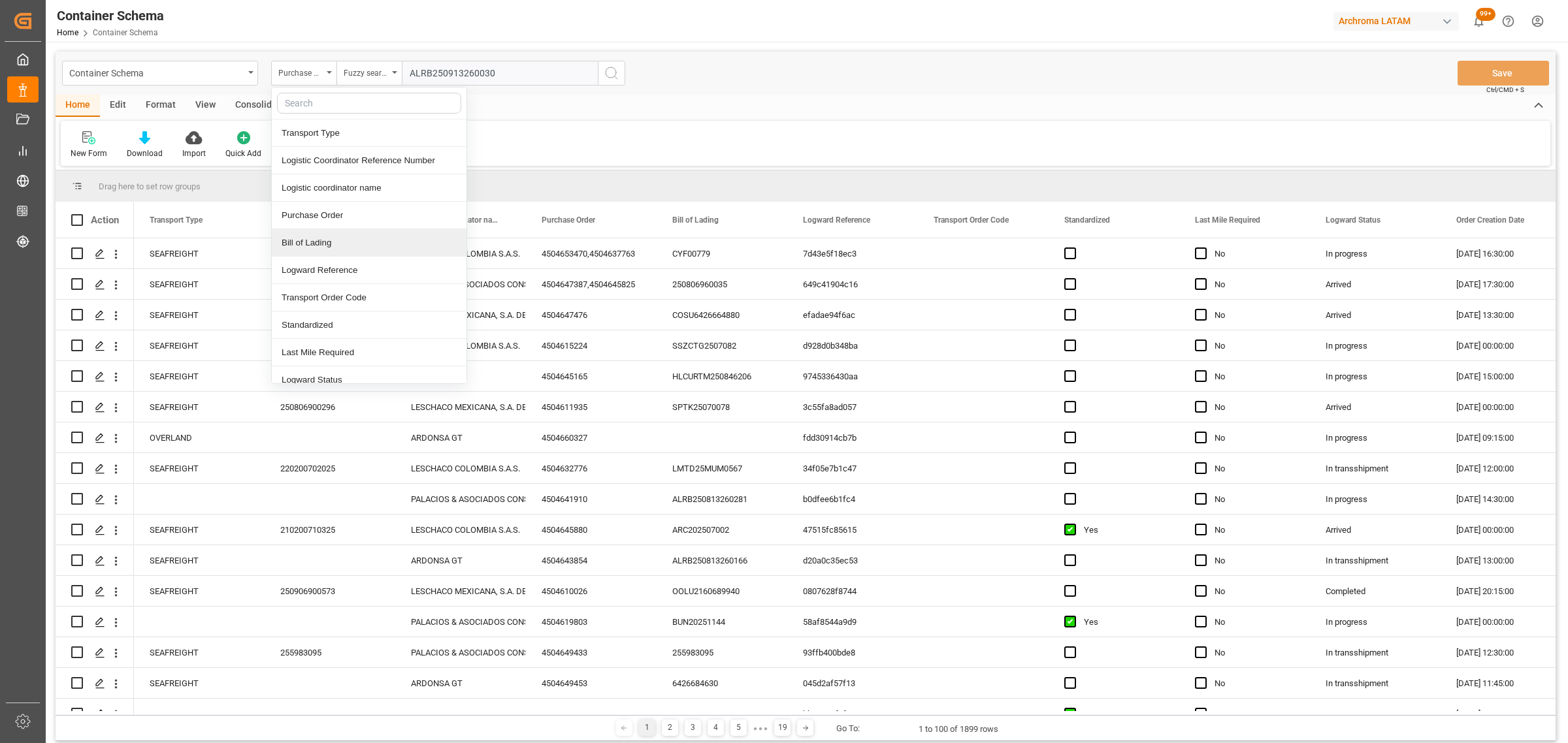
click at [308, 239] on div "Bill of Lading" at bounding box center [369, 243] width 195 height 28
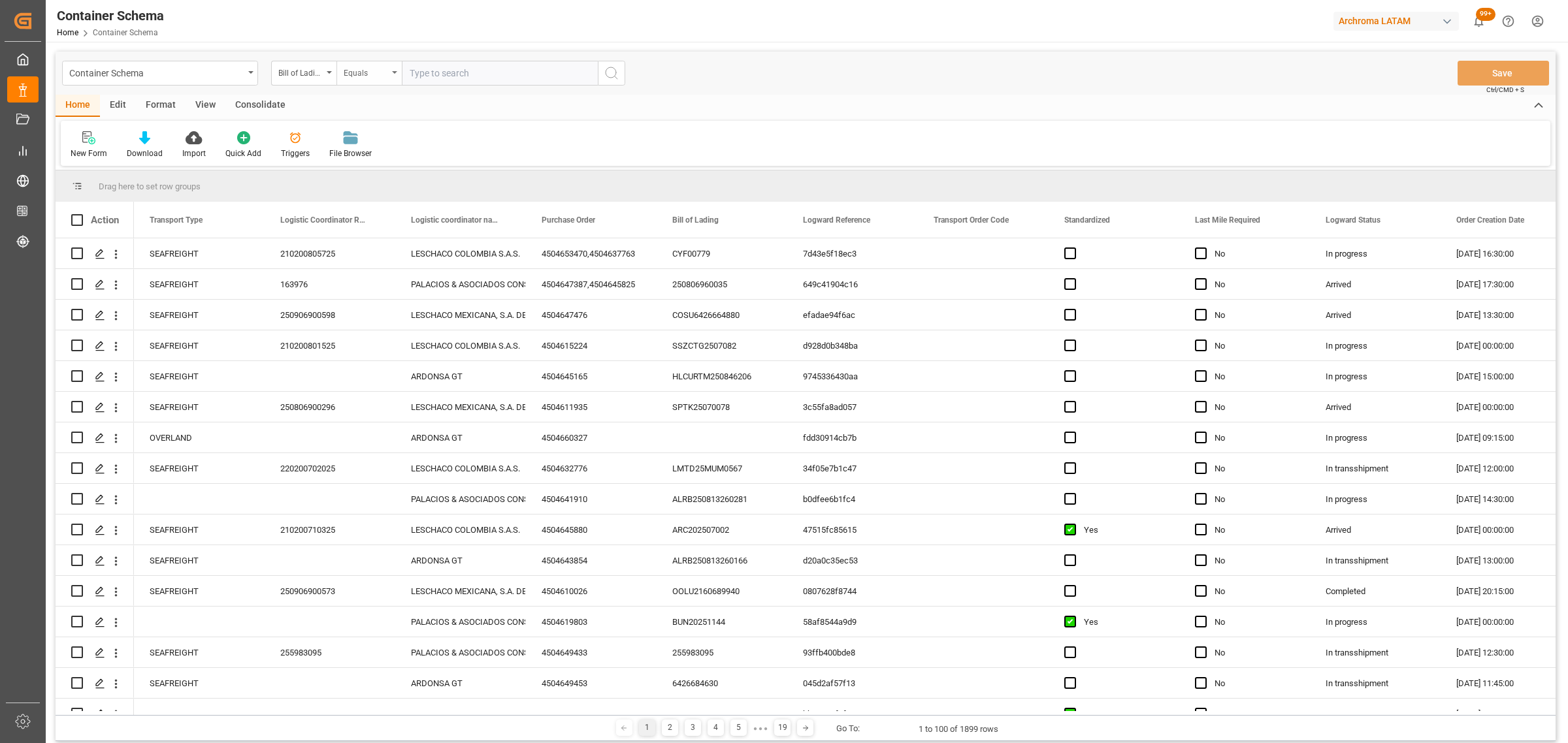
click at [347, 72] on div "Equals" at bounding box center [366, 71] width 44 height 15
click at [429, 158] on div "Fuzzy search" at bounding box center [434, 161] width 195 height 28
click at [461, 72] on input "text" at bounding box center [500, 73] width 196 height 25
paste input "ALRB250913260030"
type input "ALRB250913260030"
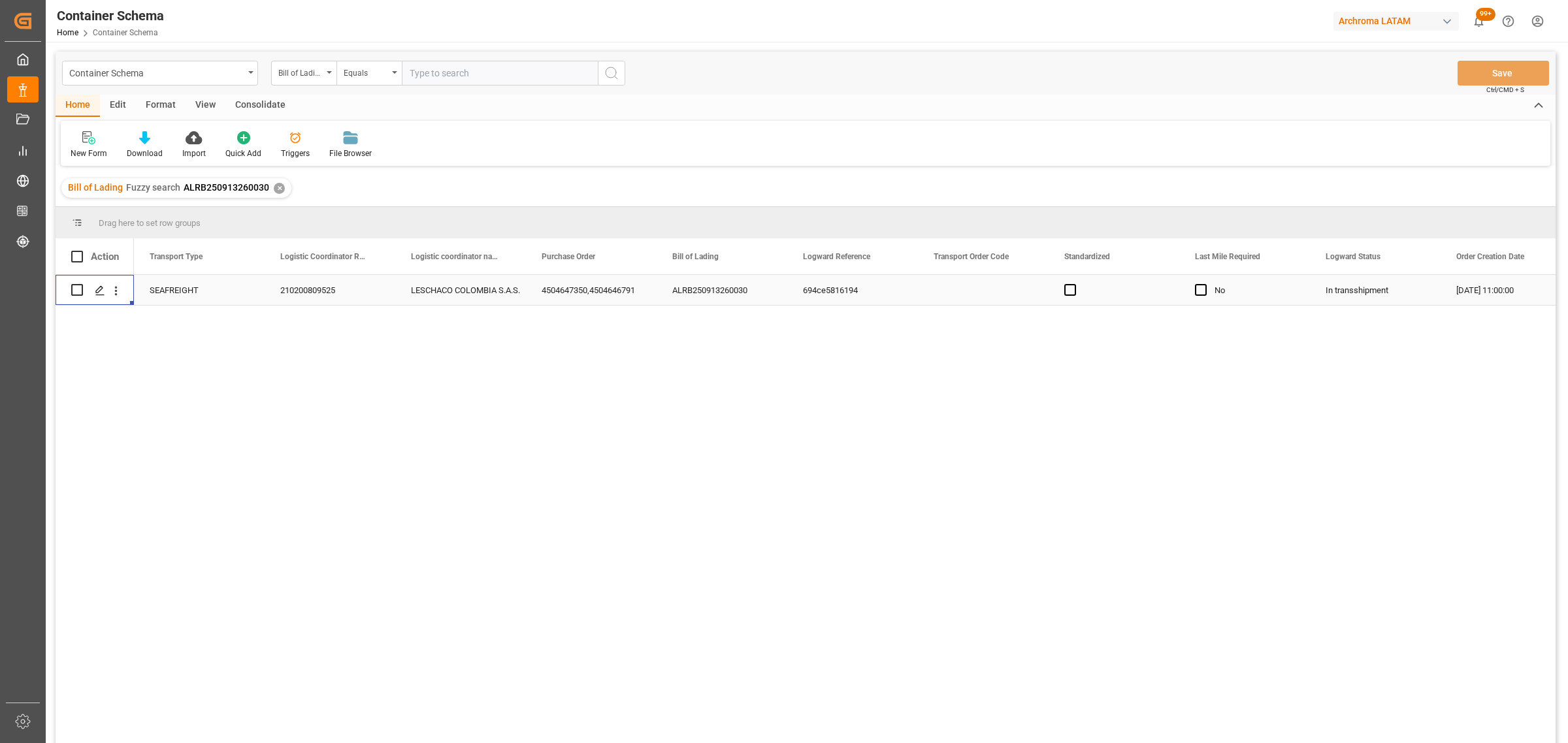
click at [88, 288] on div "Press SPACE to select this row." at bounding box center [94, 289] width 47 height 29
click at [94, 288] on icon "Press SPACE to select this row." at bounding box center [100, 291] width 10 height 10
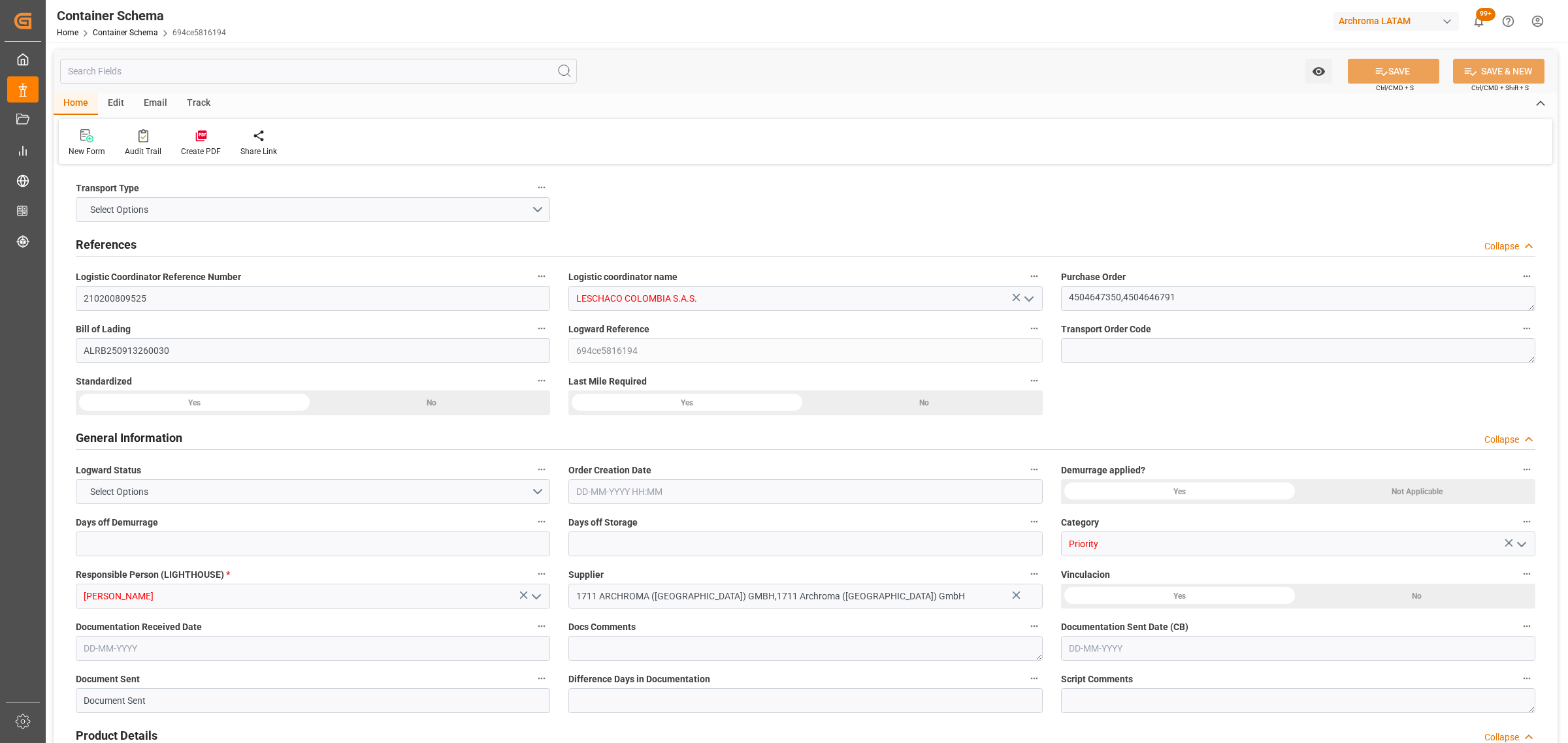
type input "0"
type input "3"
type input "10"
type input "1840"
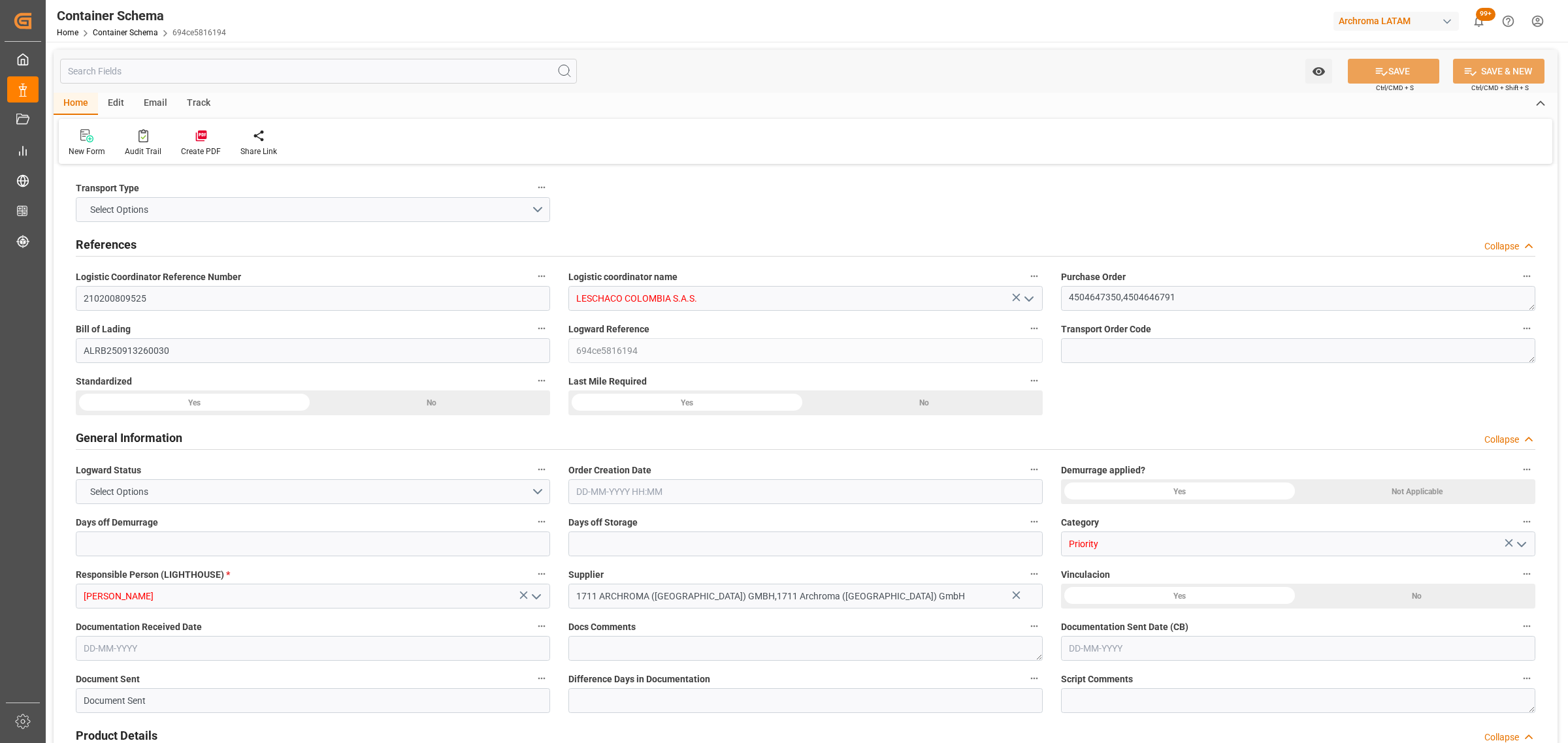
type input "2138877.96"
type input "MSC"
type input "Mediterranean Shipping Company"
type input "DEBRV"
type input "DEBRE"
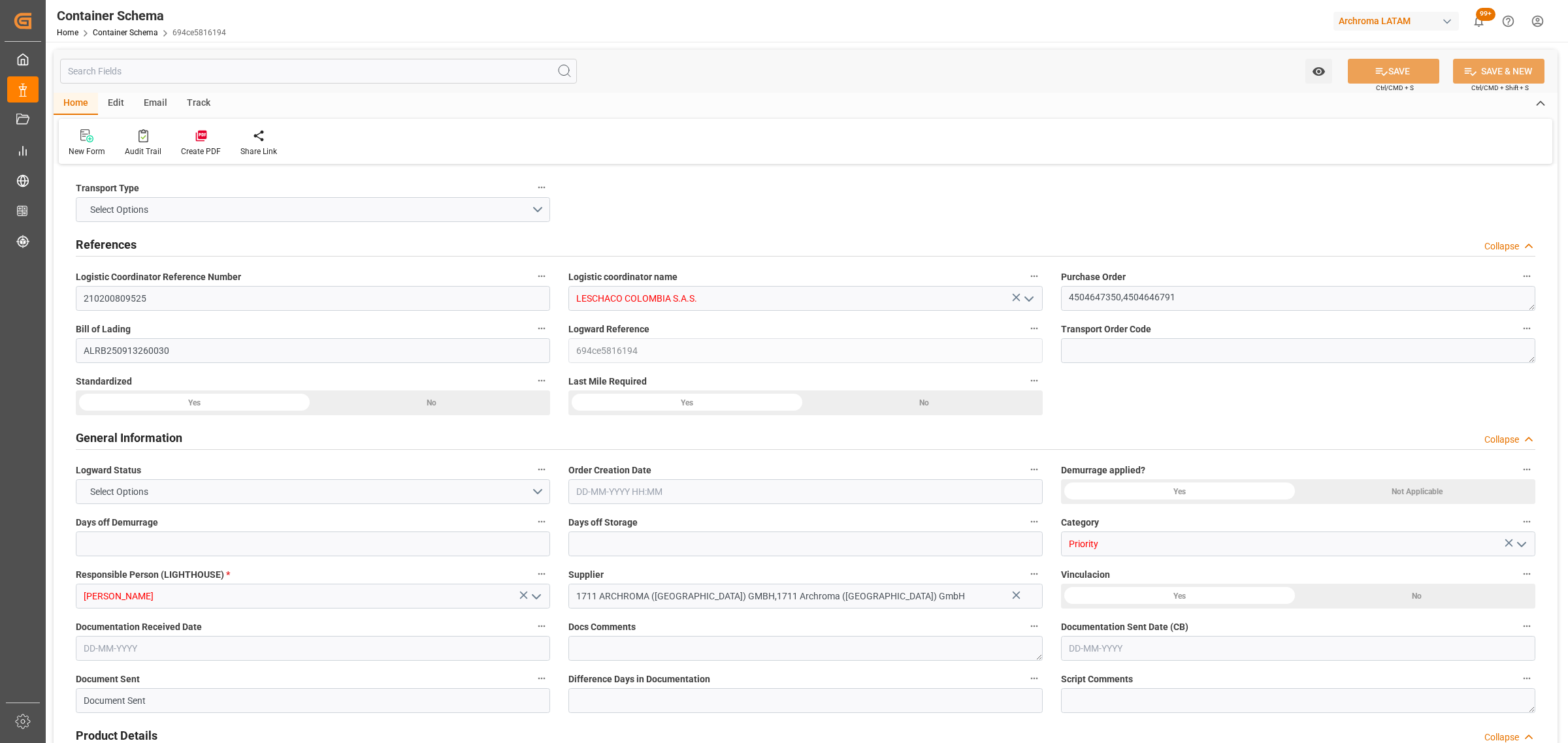
type input "COCTG"
type input "9227314"
type input "9785469"
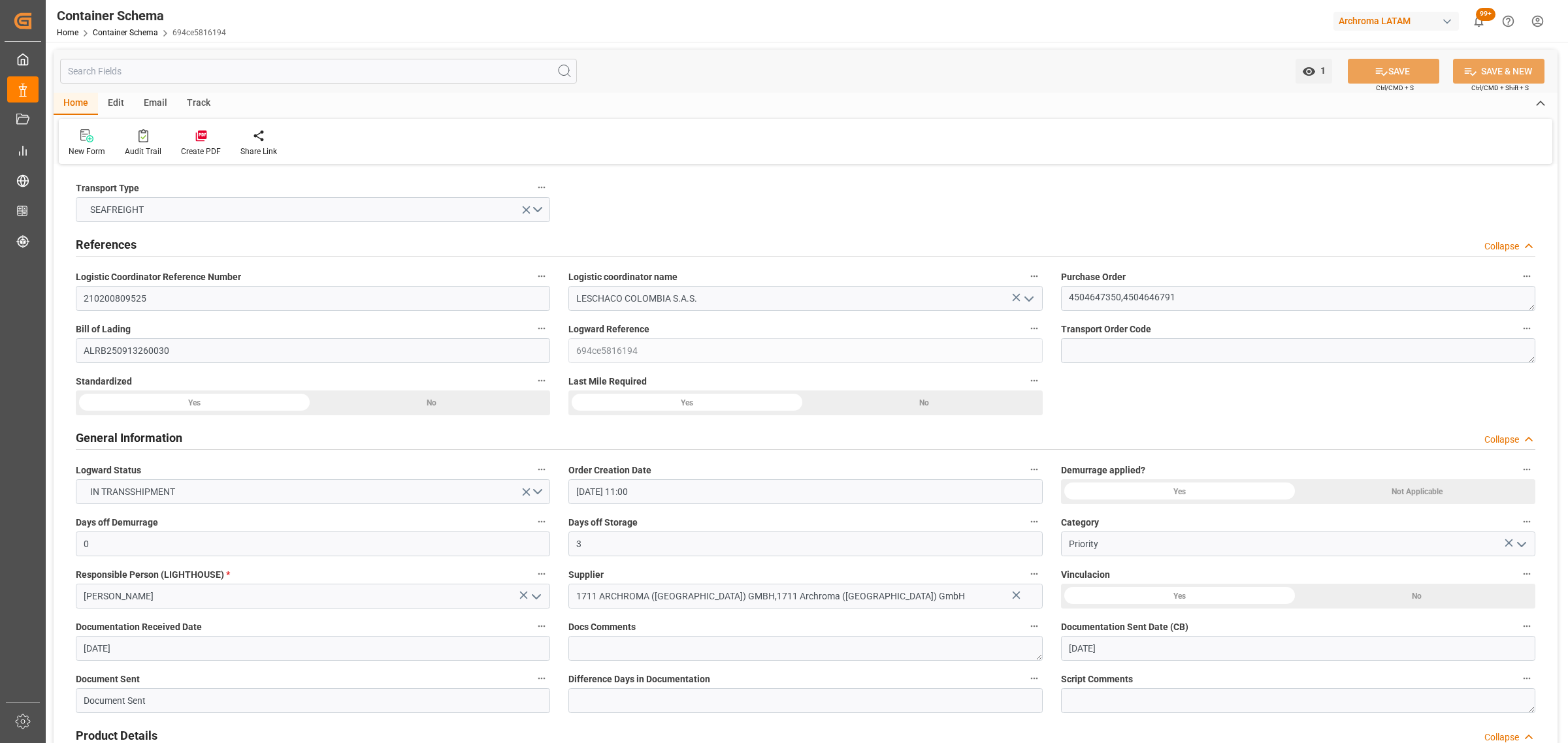
type input "01-09-2025 11:00"
type input "29-08-2025"
type input "[DATE]"
type input "02-09-2025 00:00"
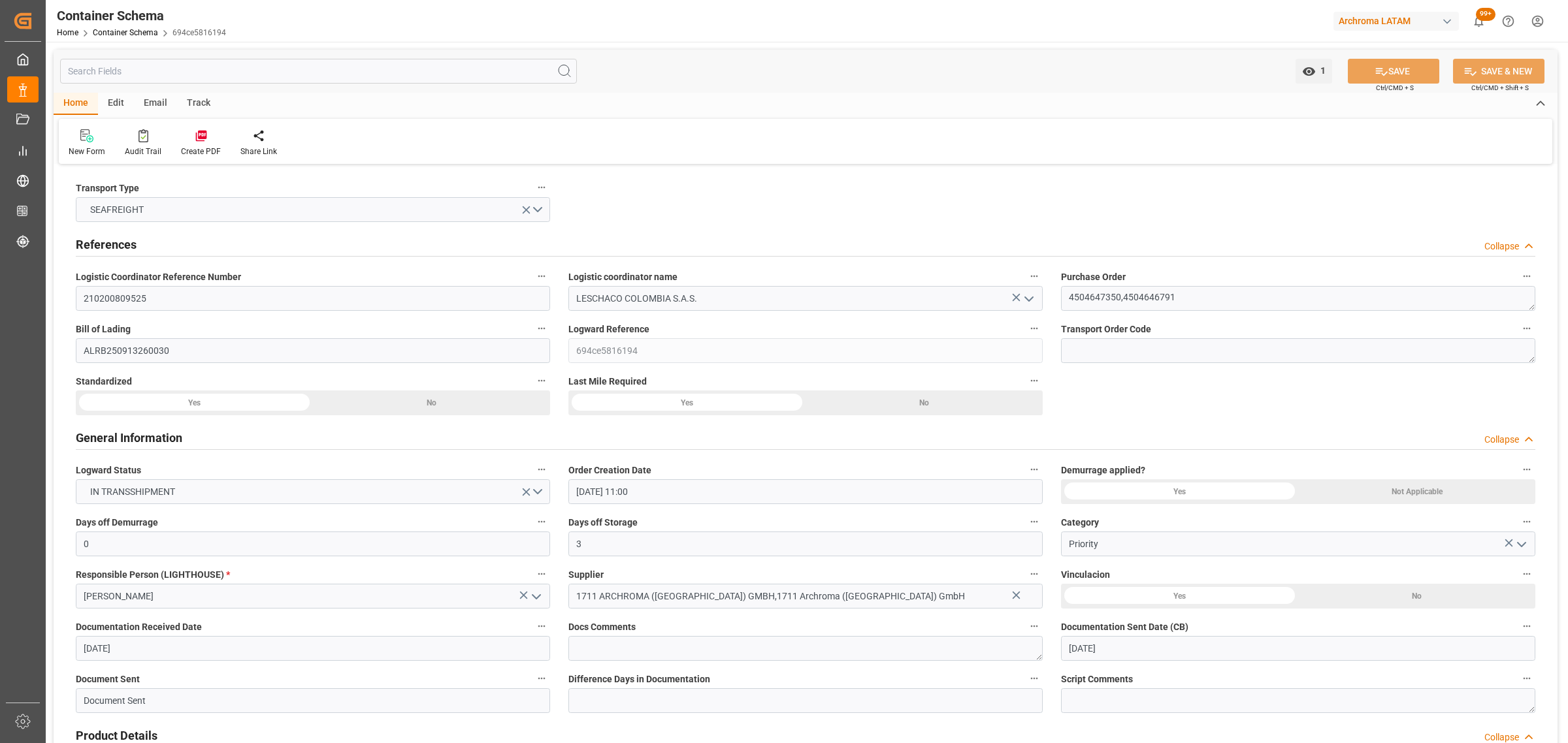
type input "[DATE] 00:00"
type input "03-09-2025 00:00"
type input "23-09-2025 00:00"
click at [190, 95] on div "Track" at bounding box center [198, 104] width 43 height 23
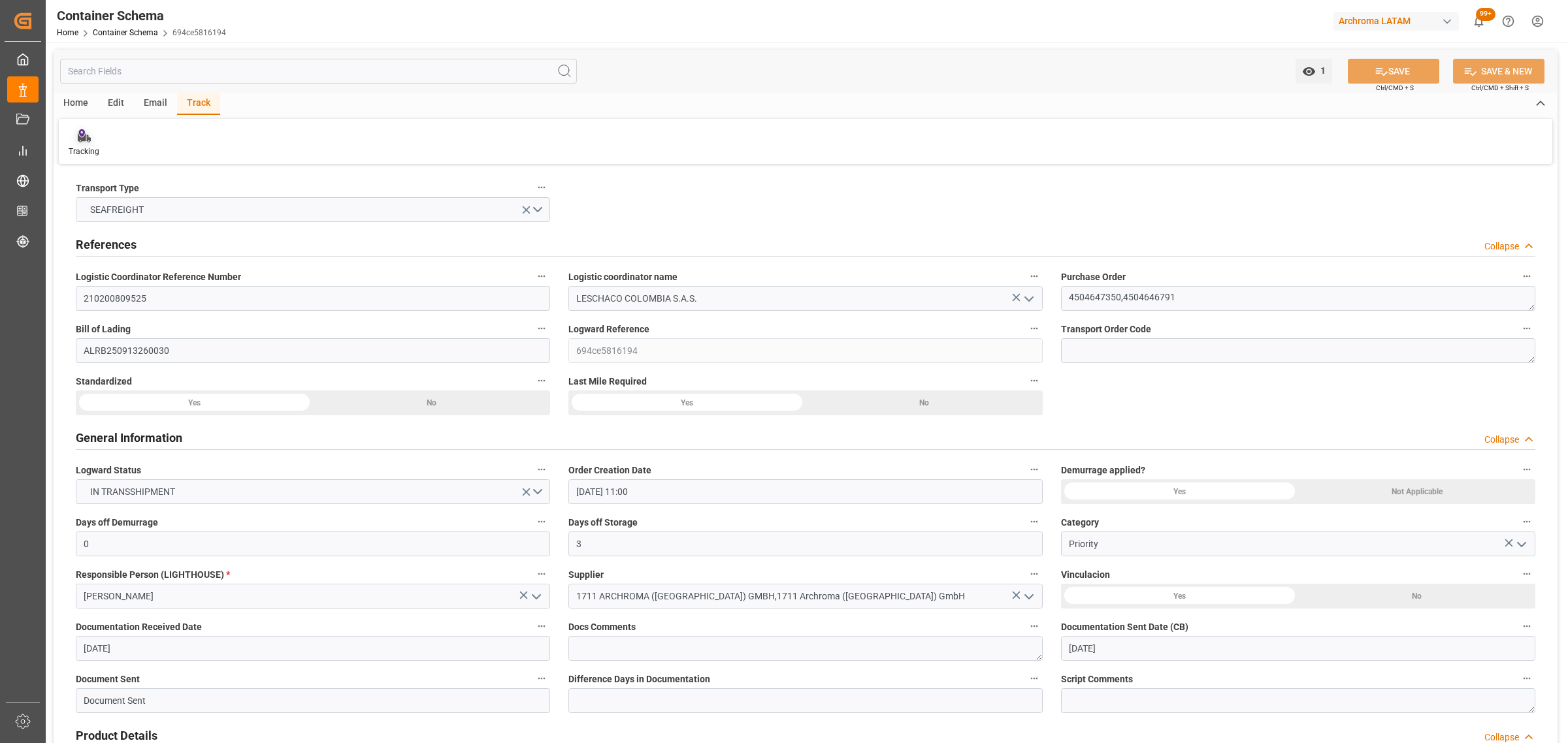
click at [81, 152] on div "Tracking" at bounding box center [83, 152] width 30 height 12
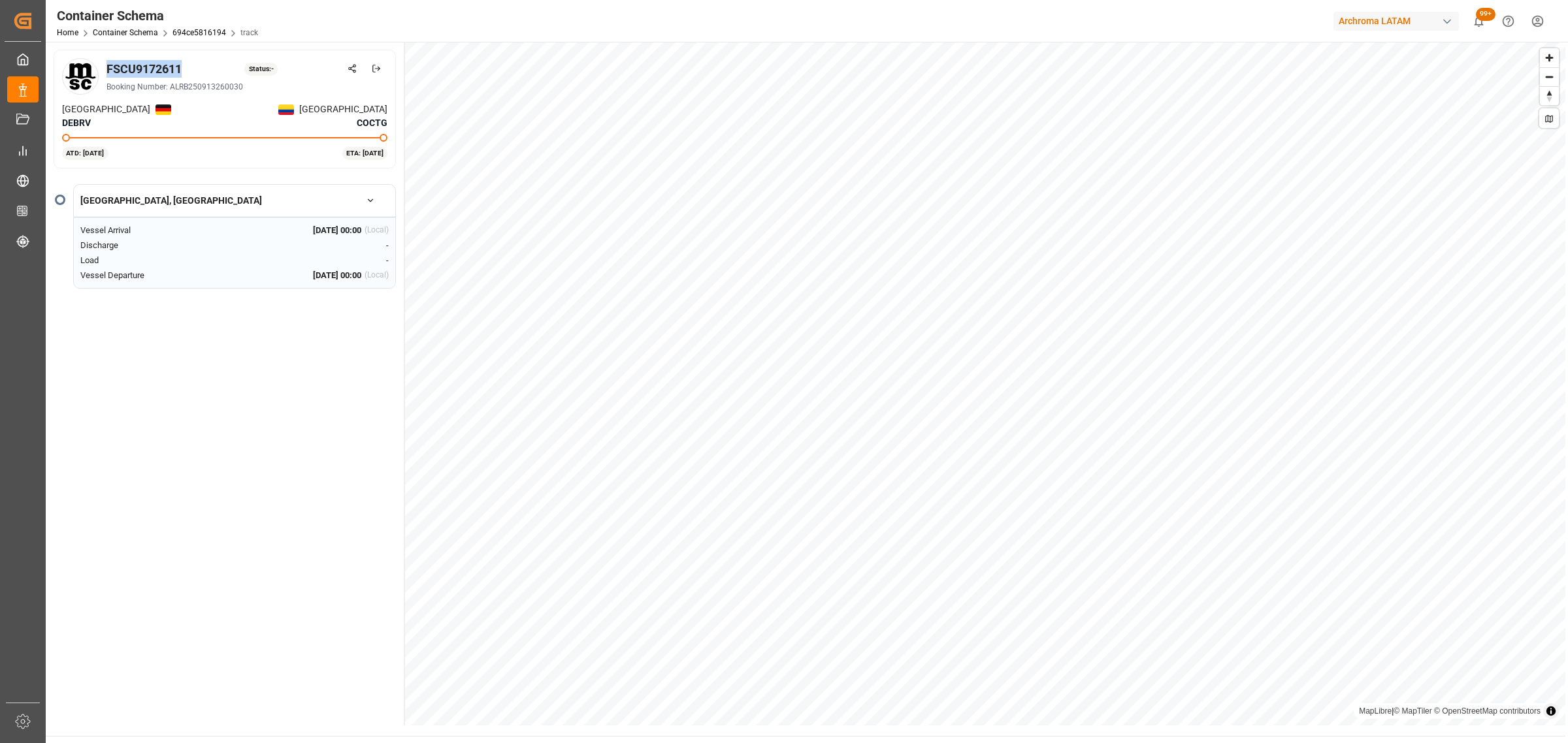
drag, startPoint x: 142, startPoint y: 66, endPoint x: 107, endPoint y: 68, distance: 35.1
click at [107, 68] on div "FSCU9172611 Status: -" at bounding box center [247, 68] width 281 height 17
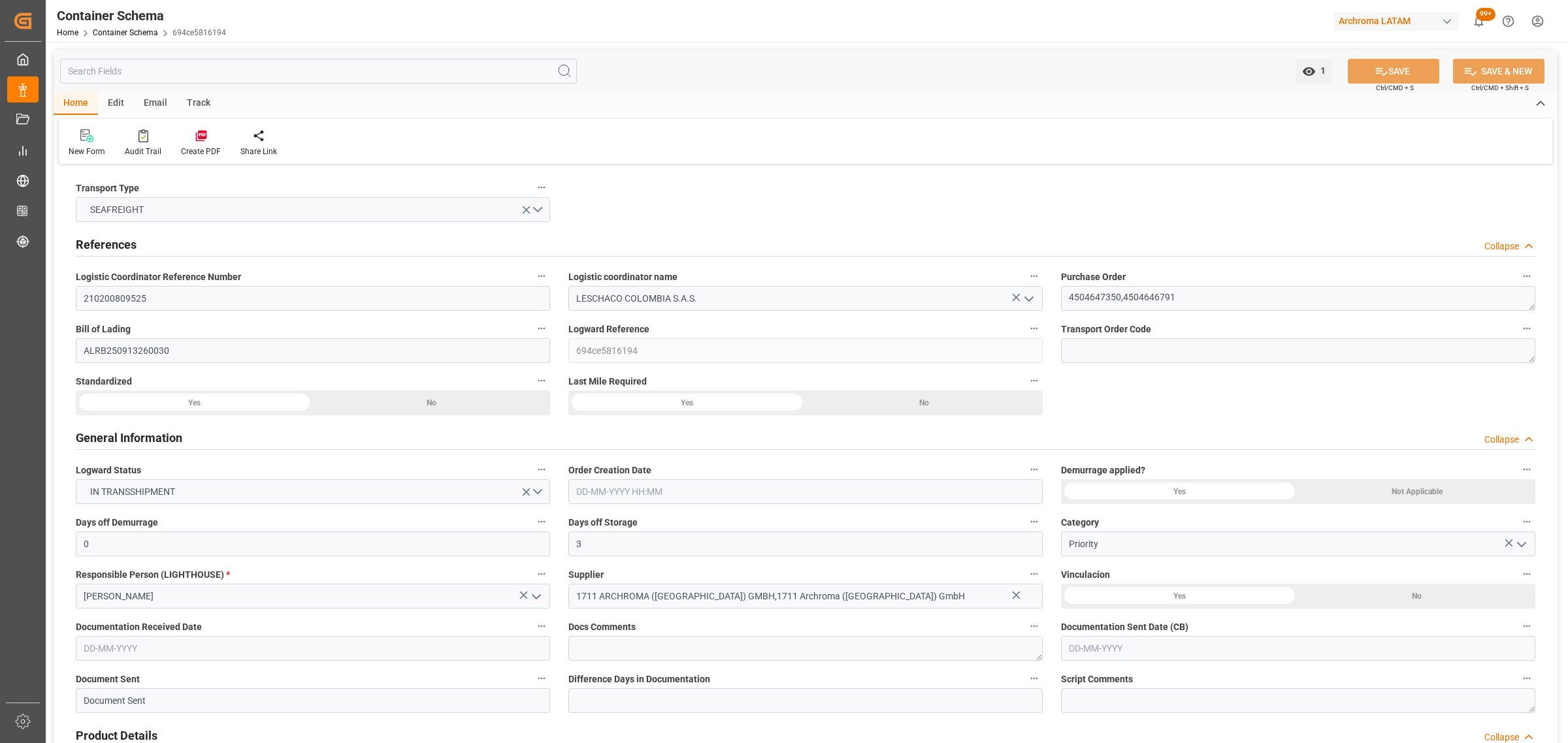
type input "0"
type input "3"
type input "10"
type input "1840"
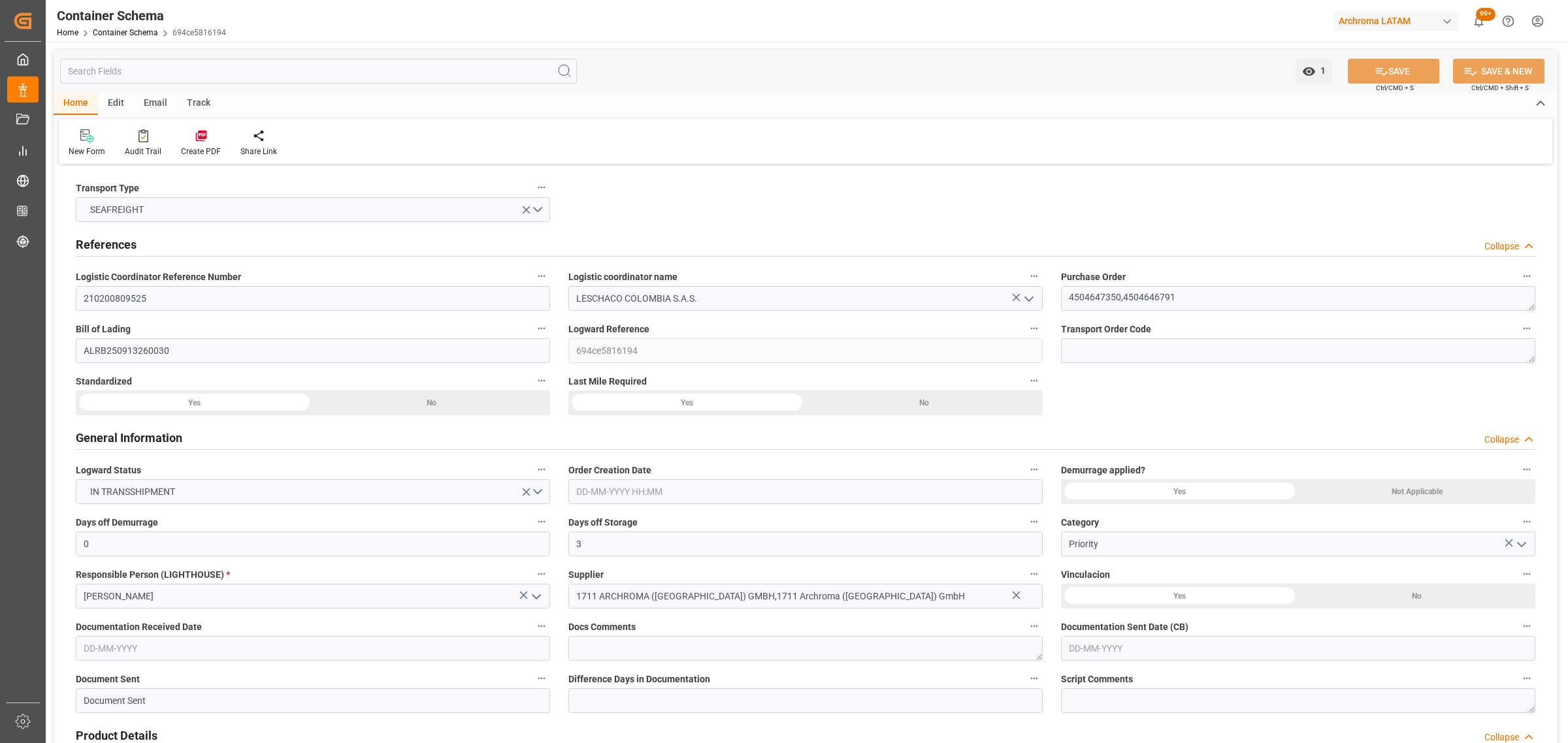
type input "2138877.96"
type input "MSC"
type input "Mediterranean Shipping Company"
type input "DEBRV"
type input "DEBRE"
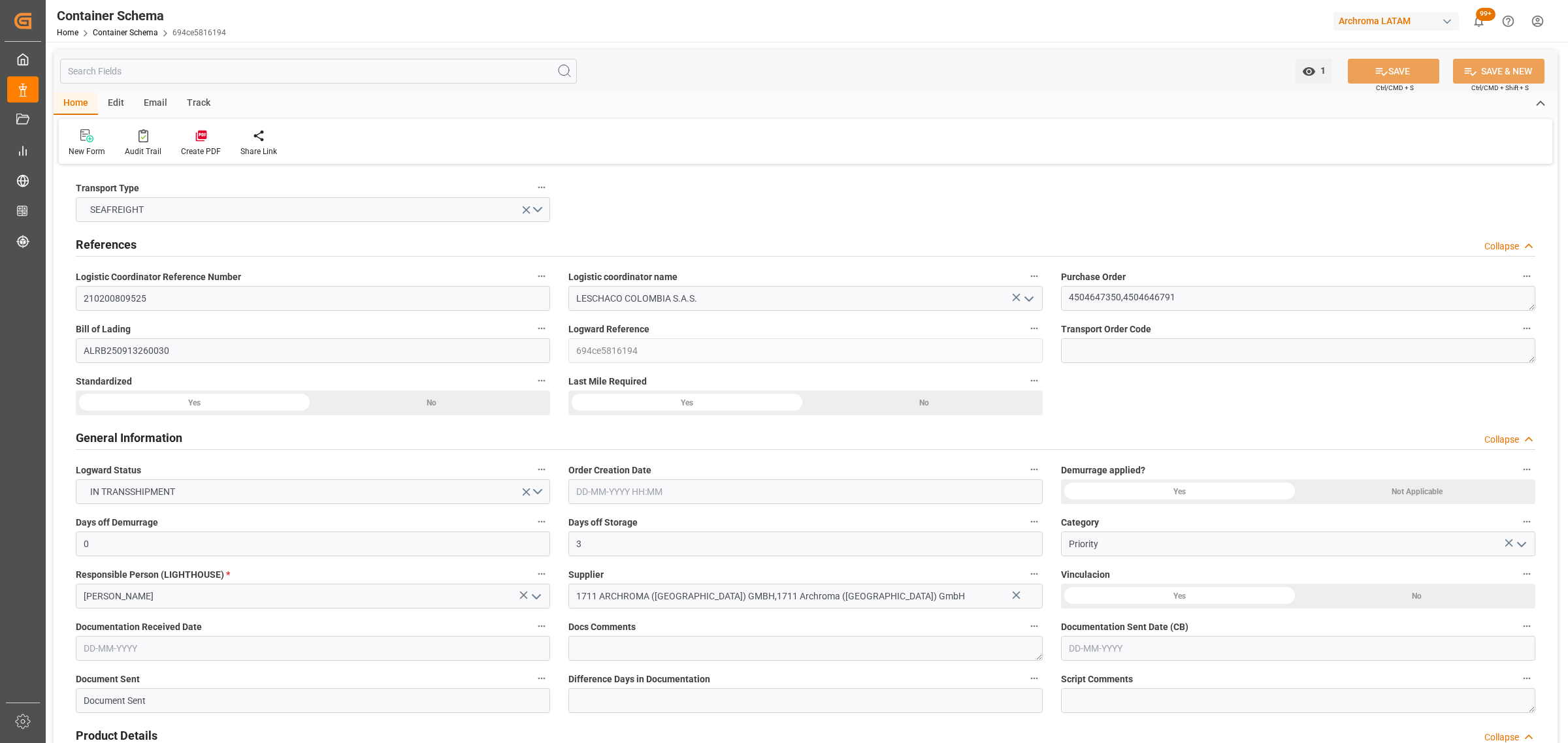
type input "COCTG"
type input "9227314"
type input "9785469"
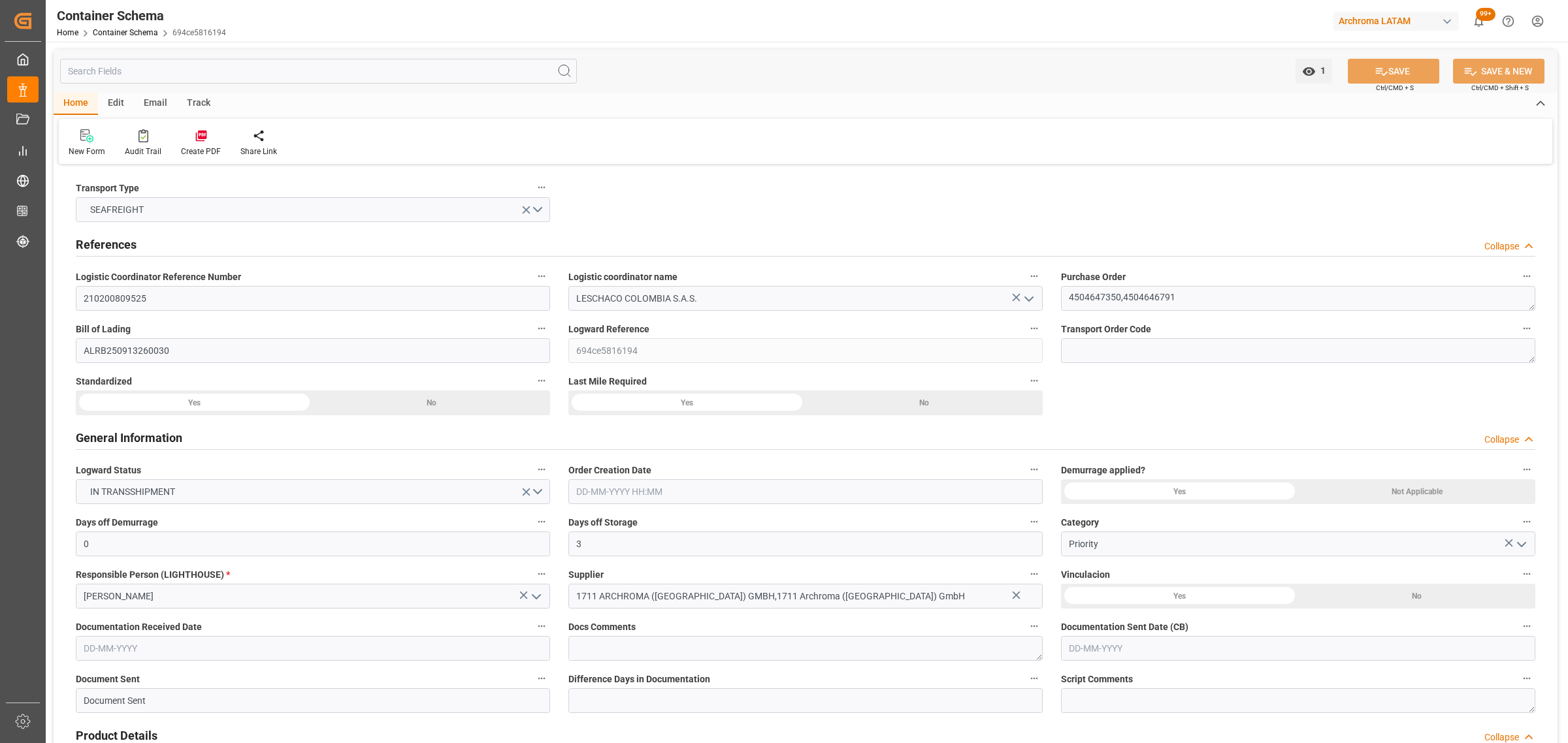
type input "01-09-2025 11:00"
type input "29-08-2025"
type input "[DATE]"
type input "02-09-2025 00:00"
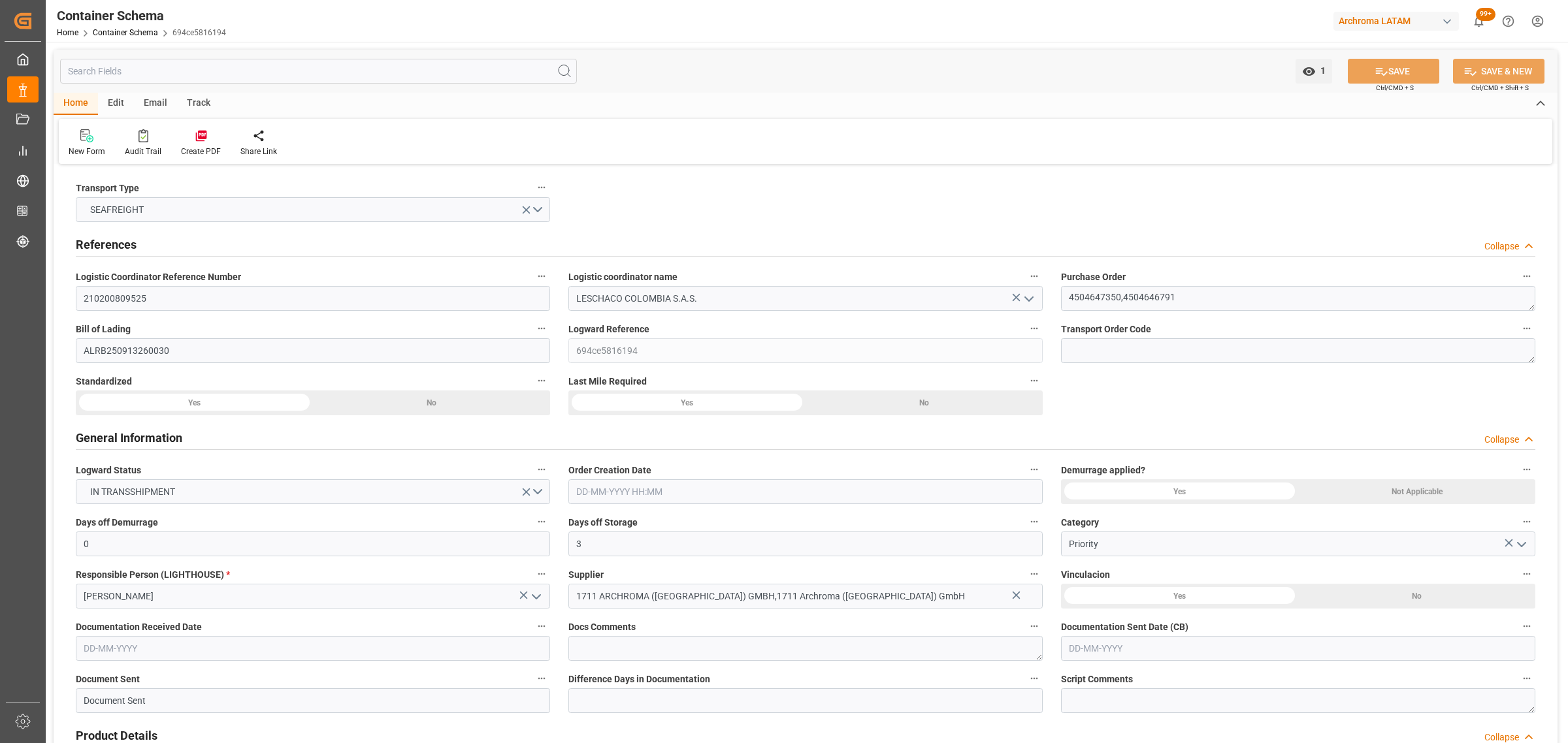
type input "[DATE] 00:00"
type input "03-09-2025 00:00"
type input "23-09-2025 00:00"
click at [165, 98] on div "Email" at bounding box center [156, 104] width 43 height 23
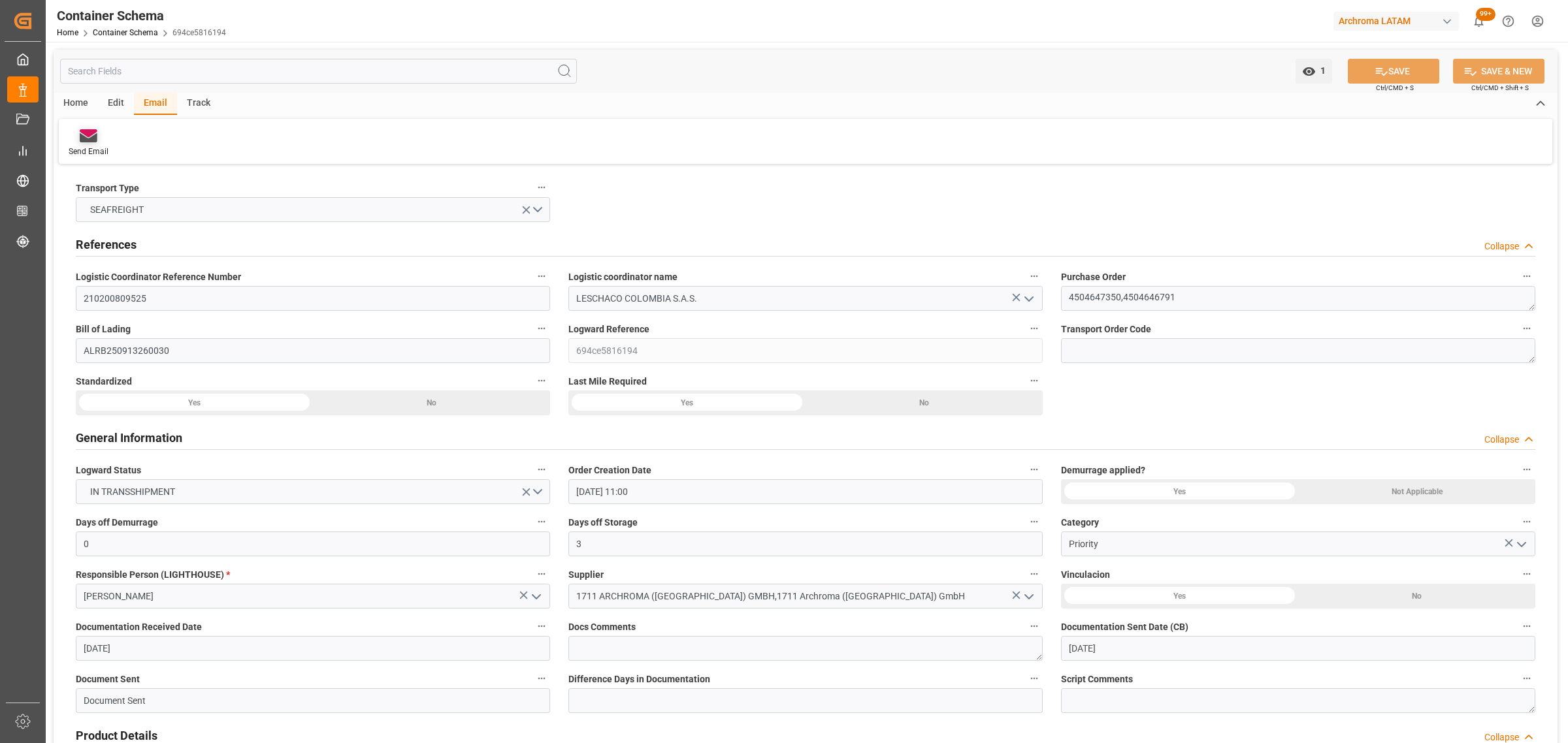
click at [100, 139] on div at bounding box center [88, 136] width 40 height 14
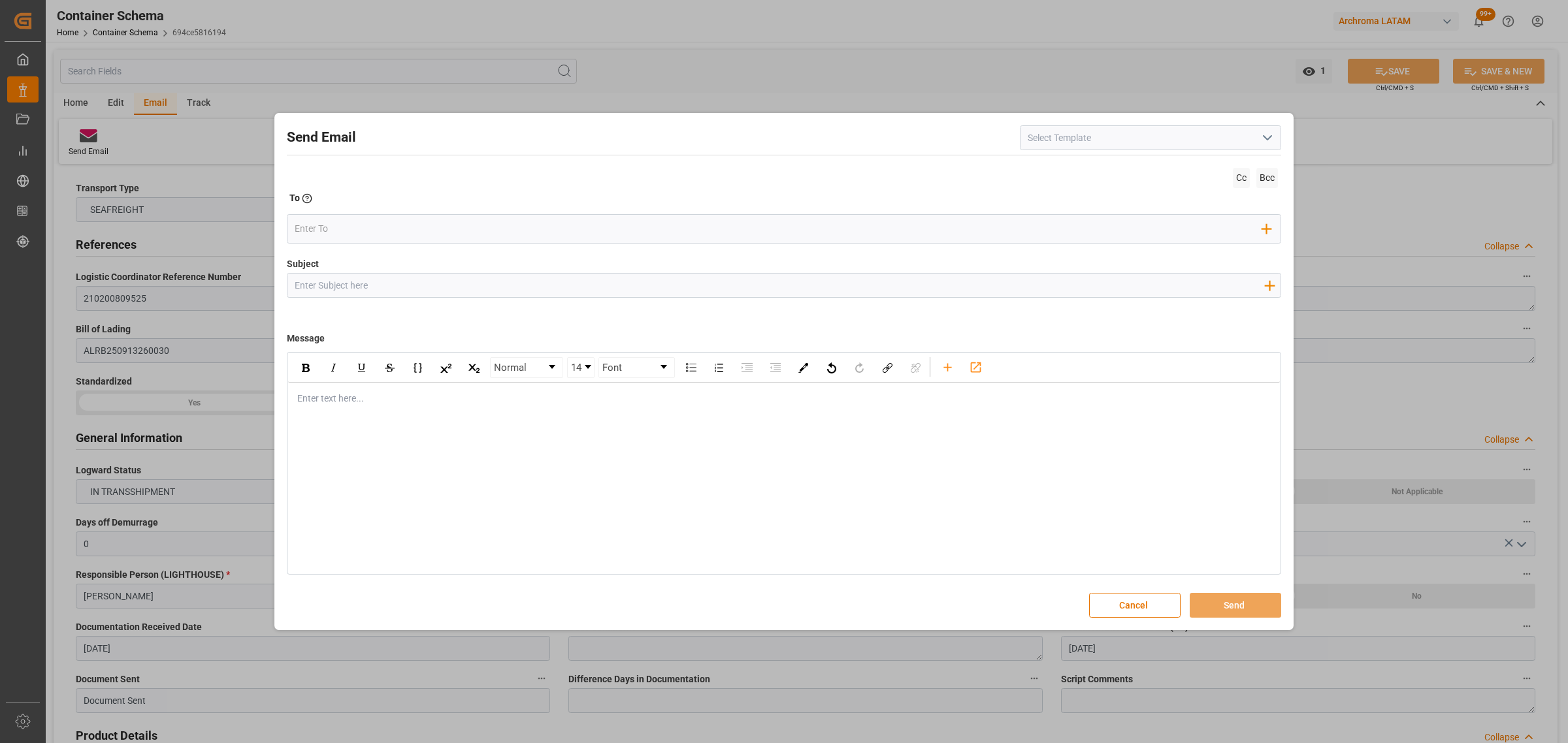
click at [370, 415] on div "Enter text here..." at bounding box center [784, 398] width 992 height 32
click at [384, 405] on div "rdw-editor" at bounding box center [784, 398] width 973 height 14
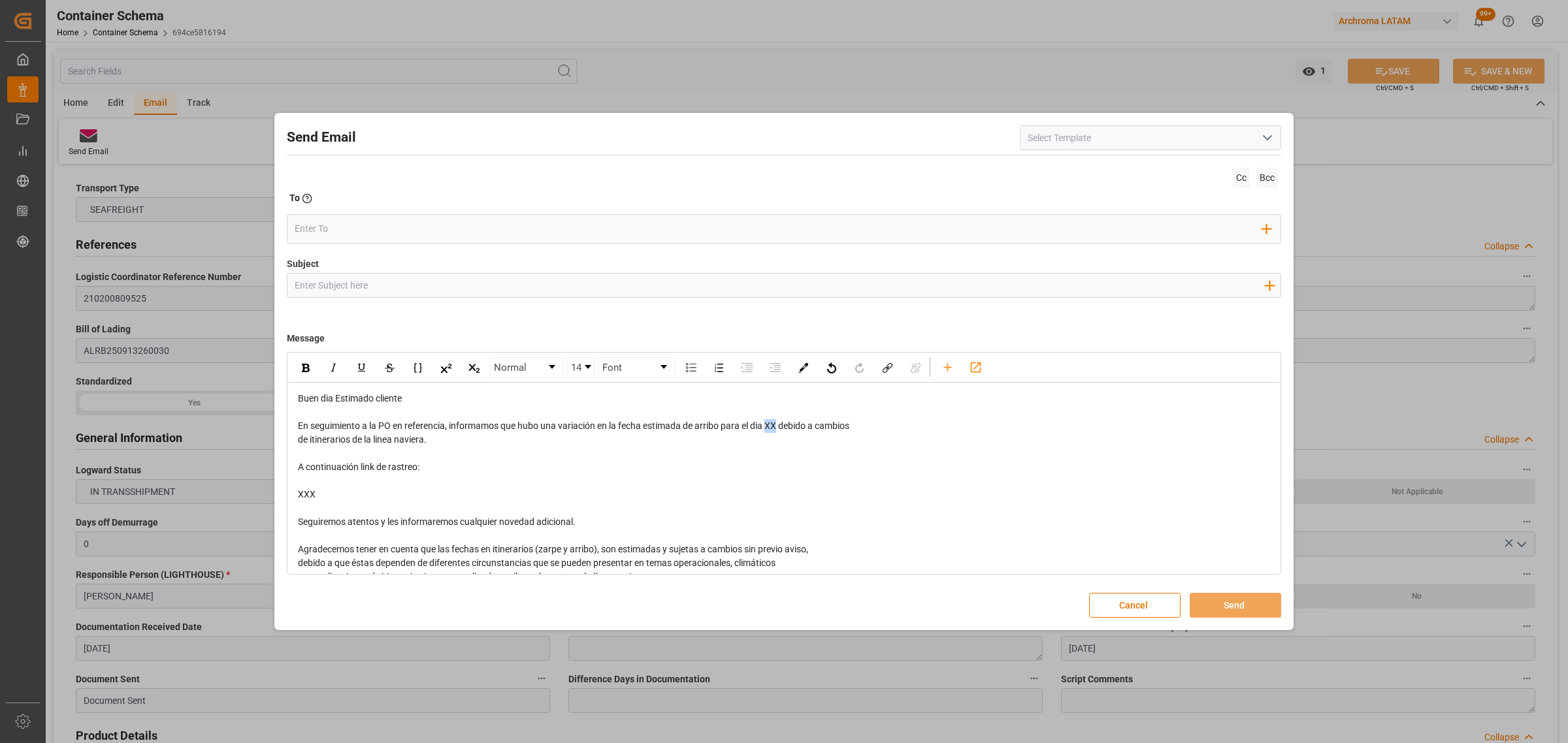
drag, startPoint x: 780, startPoint y: 429, endPoint x: 769, endPoint y: 426, distance: 11.4
click at [769, 426] on span "En seguimiento a la PO en referencia, informamos que hubo una variación en la f…" at bounding box center [573, 426] width 551 height 10
drag, startPoint x: 380, startPoint y: 488, endPoint x: 259, endPoint y: 463, distance: 123.6
click at [259, 463] on div "Send Email Cc Bcc To Enter the TO Email address Add Field to To Subject Add fie…" at bounding box center [784, 372] width 1568 height 743
drag, startPoint x: 327, startPoint y: 495, endPoint x: 277, endPoint y: 465, distance: 58.3
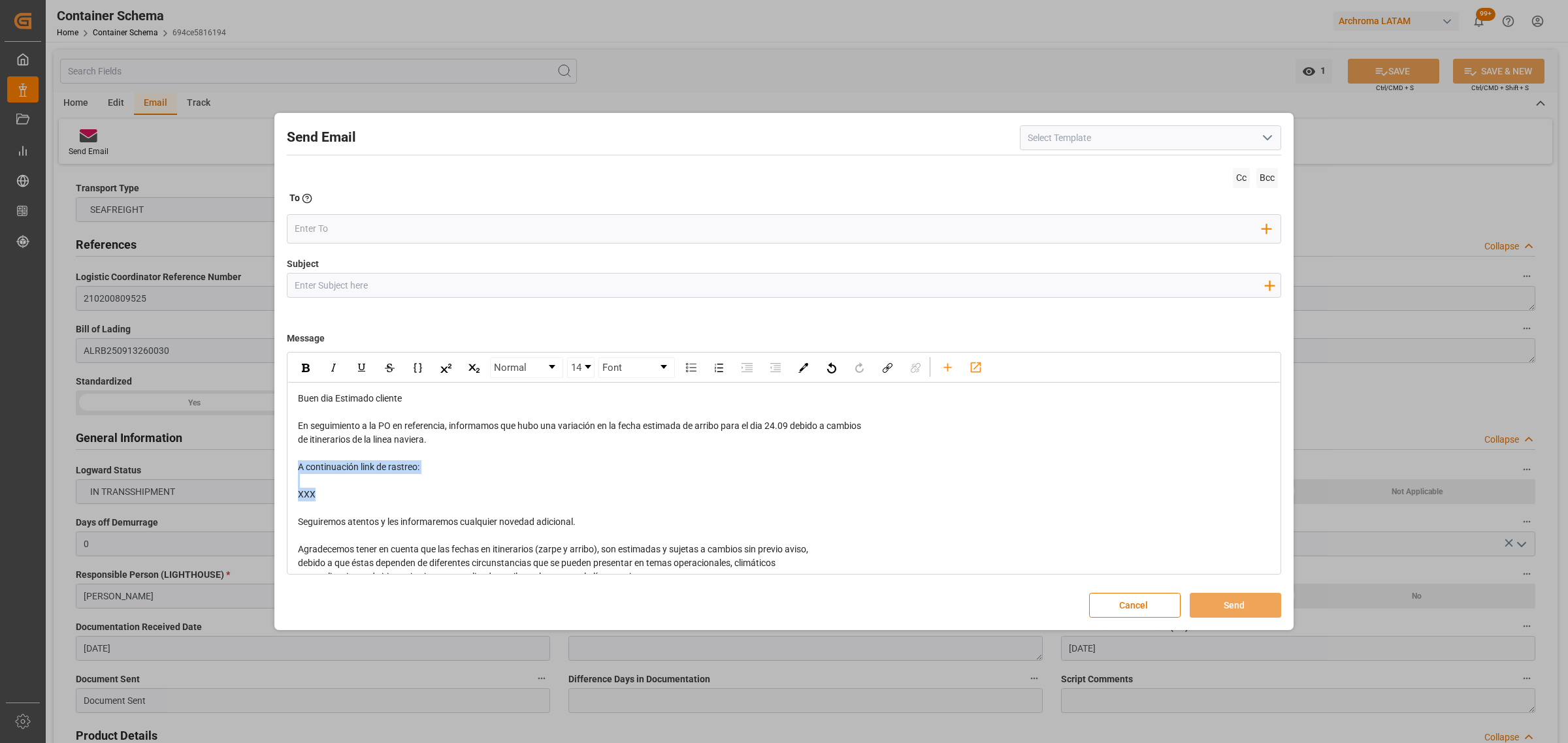
click at [277, 465] on div "Send Email Cc Bcc To Enter the TO Email address Add Field to To Subject Add fie…" at bounding box center [783, 372] width 1013 height 511
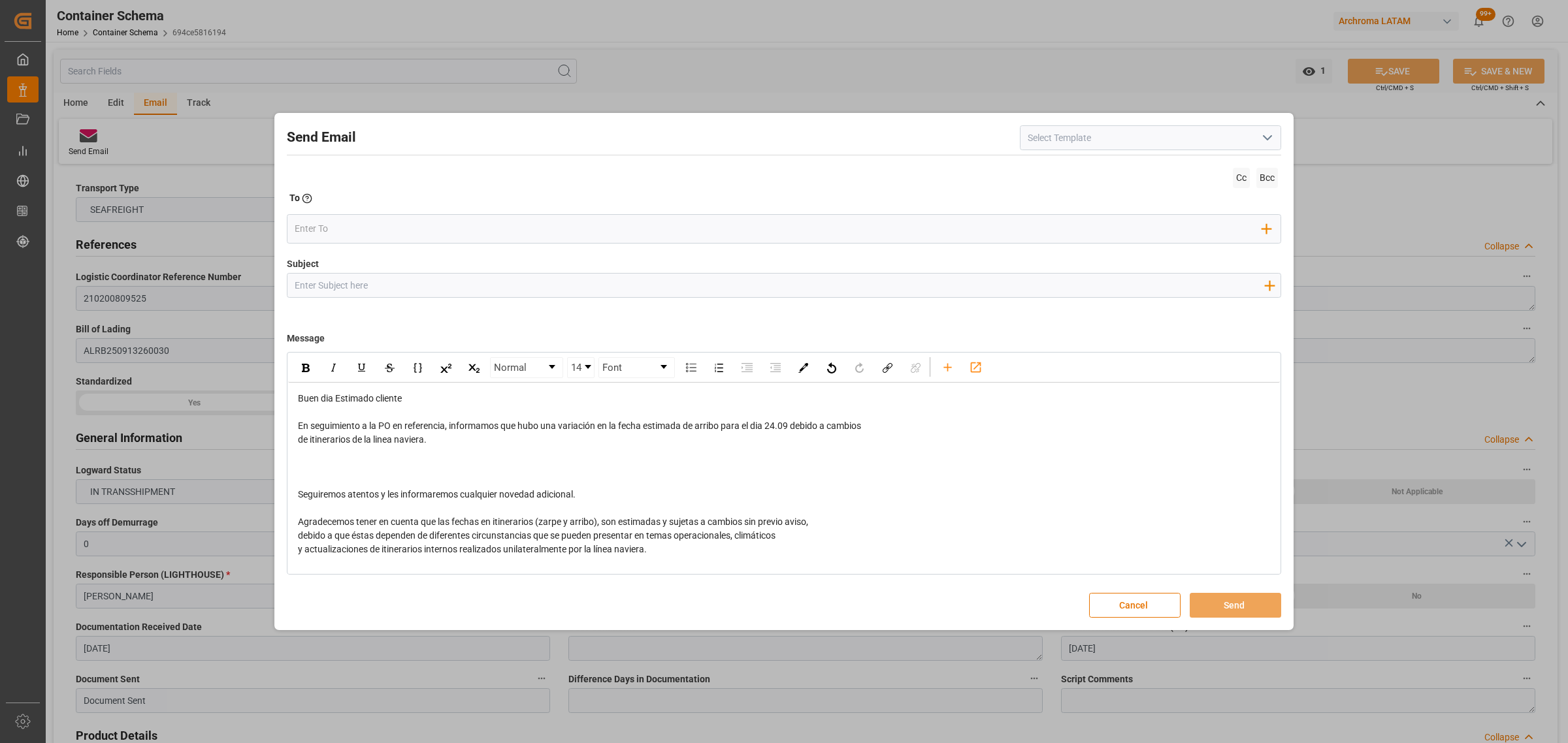
click at [386, 291] on input "Subject" at bounding box center [779, 285] width 983 height 23
click at [726, 452] on div "rdw-editor" at bounding box center [784, 454] width 973 height 14
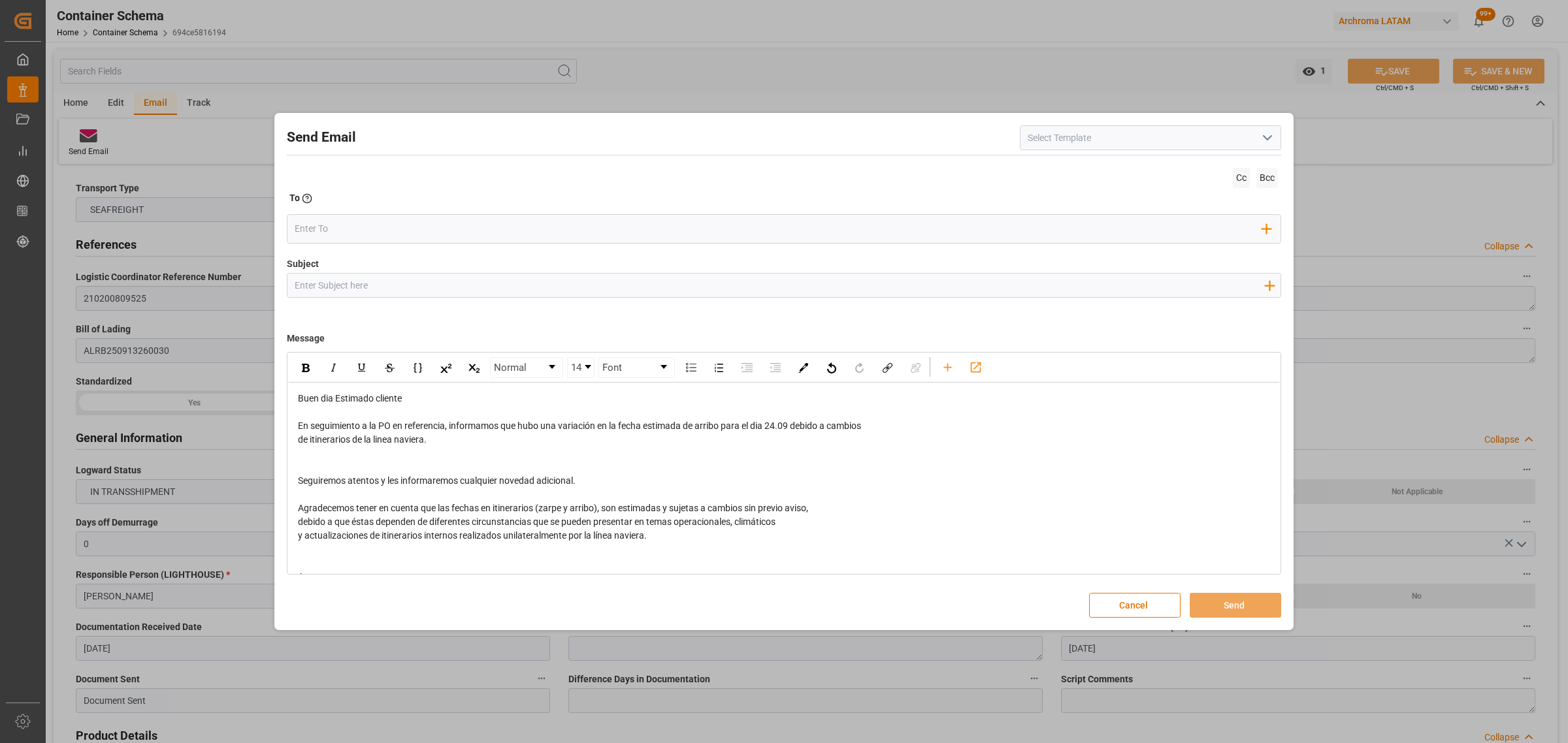
click at [373, 286] on input "Subject" at bounding box center [779, 285] width 983 height 23
paste input "PO 4504646791 10,20,30,4504647350//TE//LOGWARD STATUS// ARCHROMA SWITZERLAND GM…"
drag, startPoint x: 552, startPoint y: 285, endPoint x: 474, endPoint y: 286, distance: 78.0
click at [474, 286] on input "PO 4504646791 10,20,30,4504647350//TE//LOGWARD STATUS// ARCHROMA SWITZERLAND GM…" at bounding box center [779, 285] width 983 height 23
drag, startPoint x: 918, startPoint y: 286, endPoint x: 867, endPoint y: 282, distance: 51.2
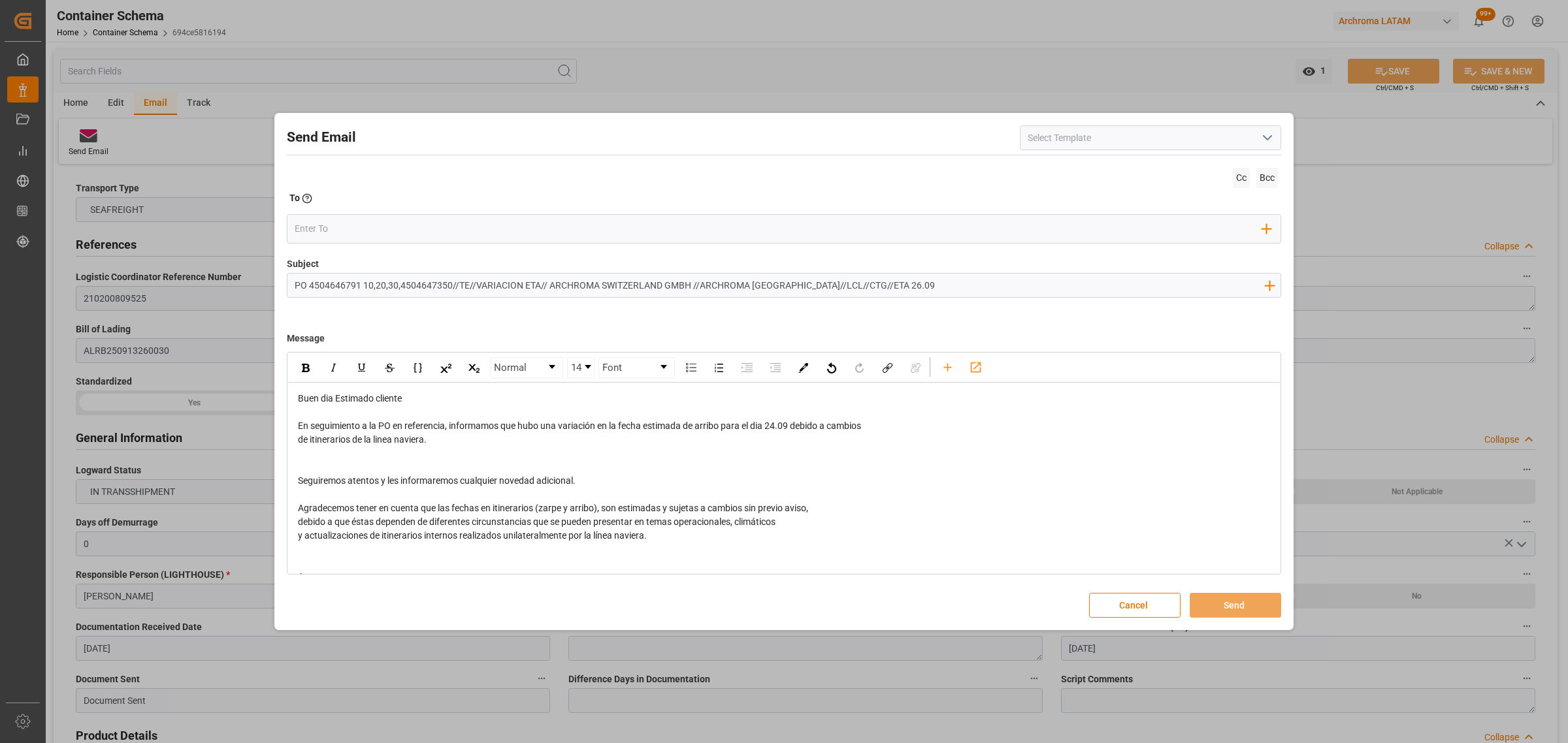
click at [867, 282] on input "PO 4504646791 10,20,30,4504647350//TE//VARIACION ETA// ARCHROMA SWITZERLAND GMB…" at bounding box center [779, 285] width 983 height 23
drag, startPoint x: 903, startPoint y: 288, endPoint x: 867, endPoint y: 288, distance: 36.0
click at [867, 288] on input "PO 4504646791 10,20,30,4504647350//TE//VARIACION ETA// ARCHROMA SWITZERLAND GMB…" at bounding box center [779, 285] width 983 height 23
click at [302, 367] on img "rdw-inline-control" at bounding box center [305, 368] width 8 height 9
type input "PO 4504646791 10,20,30,4504647350//TE//VARIACION ETA// ARCHROMA SWITZERLAND GMB…"
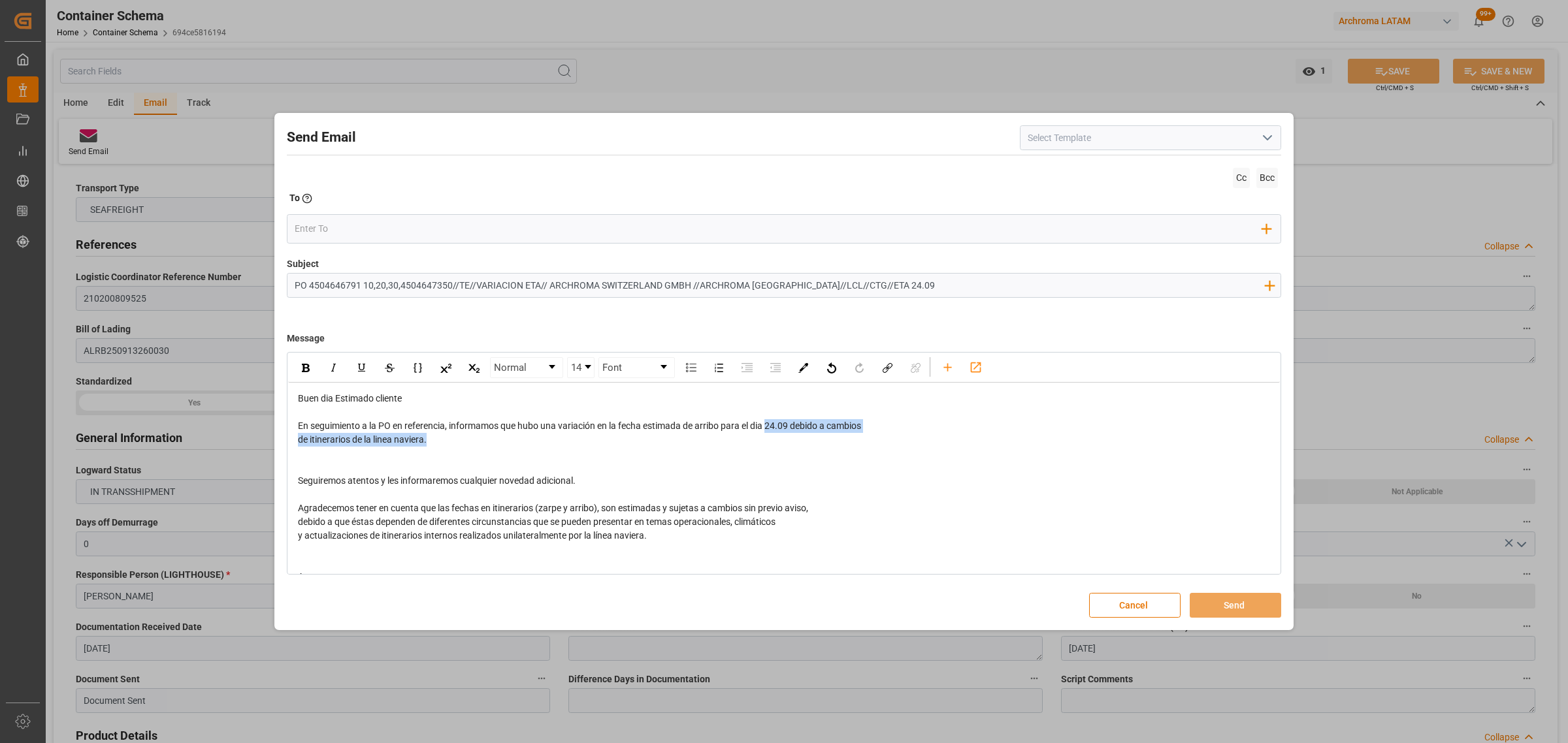
drag, startPoint x: 795, startPoint y: 434, endPoint x: 771, endPoint y: 431, distance: 24.2
click at [768, 430] on div "Buen dia Estimado cliente En seguimiento a la PO en referencia, informamos que …" at bounding box center [784, 501] width 973 height 219
click at [793, 444] on div "de itinerarios de la linea naviera." at bounding box center [784, 440] width 973 height 14
click at [790, 431] on span "En seguimiento a la PO en referencia, informamos que hubo una variación en la f…" at bounding box center [580, 426] width 563 height 10
drag, startPoint x: 790, startPoint y: 431, endPoint x: 778, endPoint y: 431, distance: 12.0
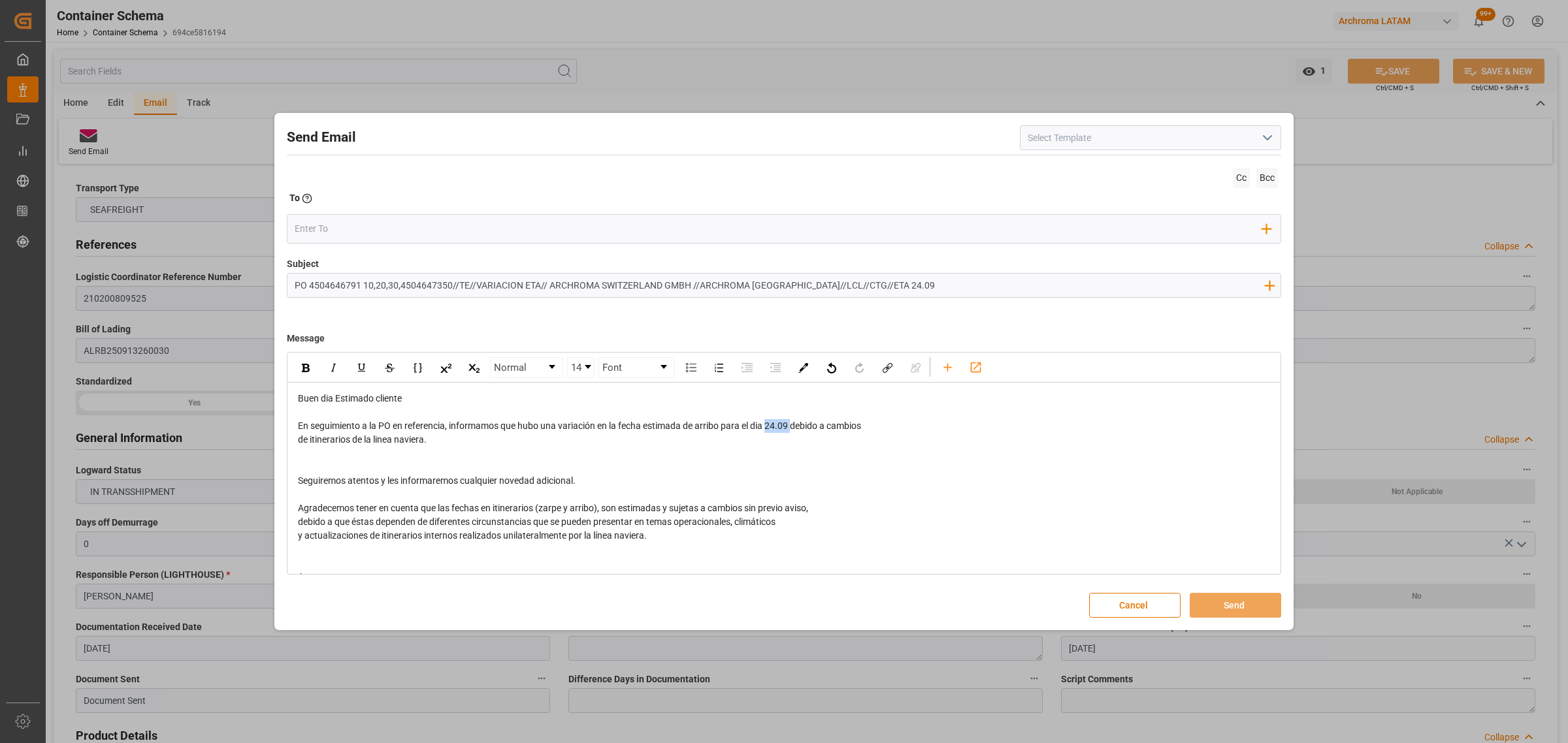
click at [778, 431] on span "En seguimiento a la PO en referencia, informamos que hubo una variación en la f…" at bounding box center [580, 426] width 563 height 10
click at [302, 360] on div "rdw-inline-control" at bounding box center [305, 367] width 23 height 20
click at [391, 461] on div "rdw-editor" at bounding box center [784, 454] width 973 height 14
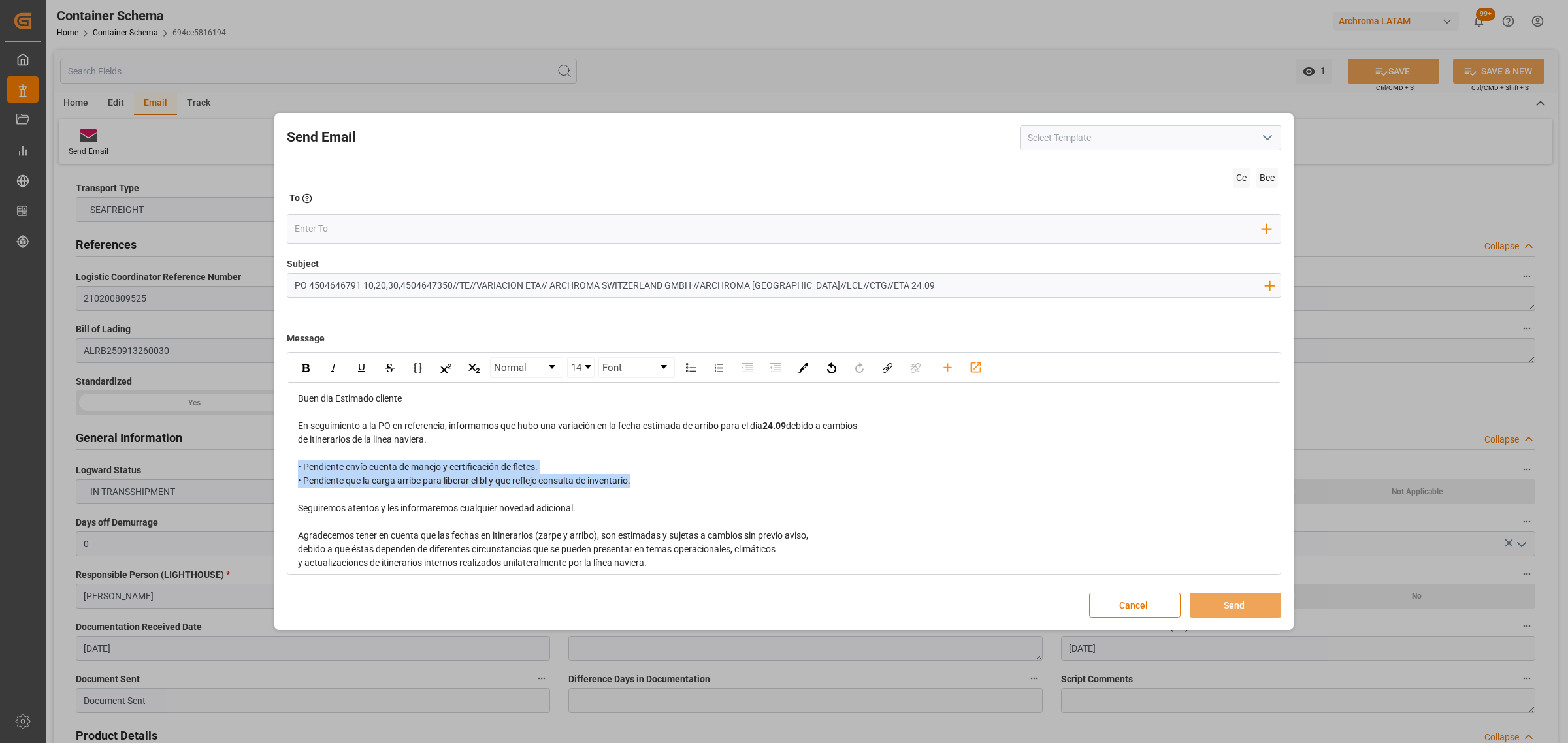
drag, startPoint x: 638, startPoint y: 481, endPoint x: 282, endPoint y: 462, distance: 356.5
click at [282, 462] on div "Send Email Cc Bcc To Enter the TO Email address Add Field to To Subject PO 4504…" at bounding box center [783, 372] width 1013 height 511
click at [319, 368] on div "rdw-inline-control" at bounding box center [389, 367] width 197 height 21
click at [308, 369] on img "rdw-inline-control" at bounding box center [305, 368] width 8 height 9
click at [347, 220] on input "email" at bounding box center [778, 229] width 968 height 20
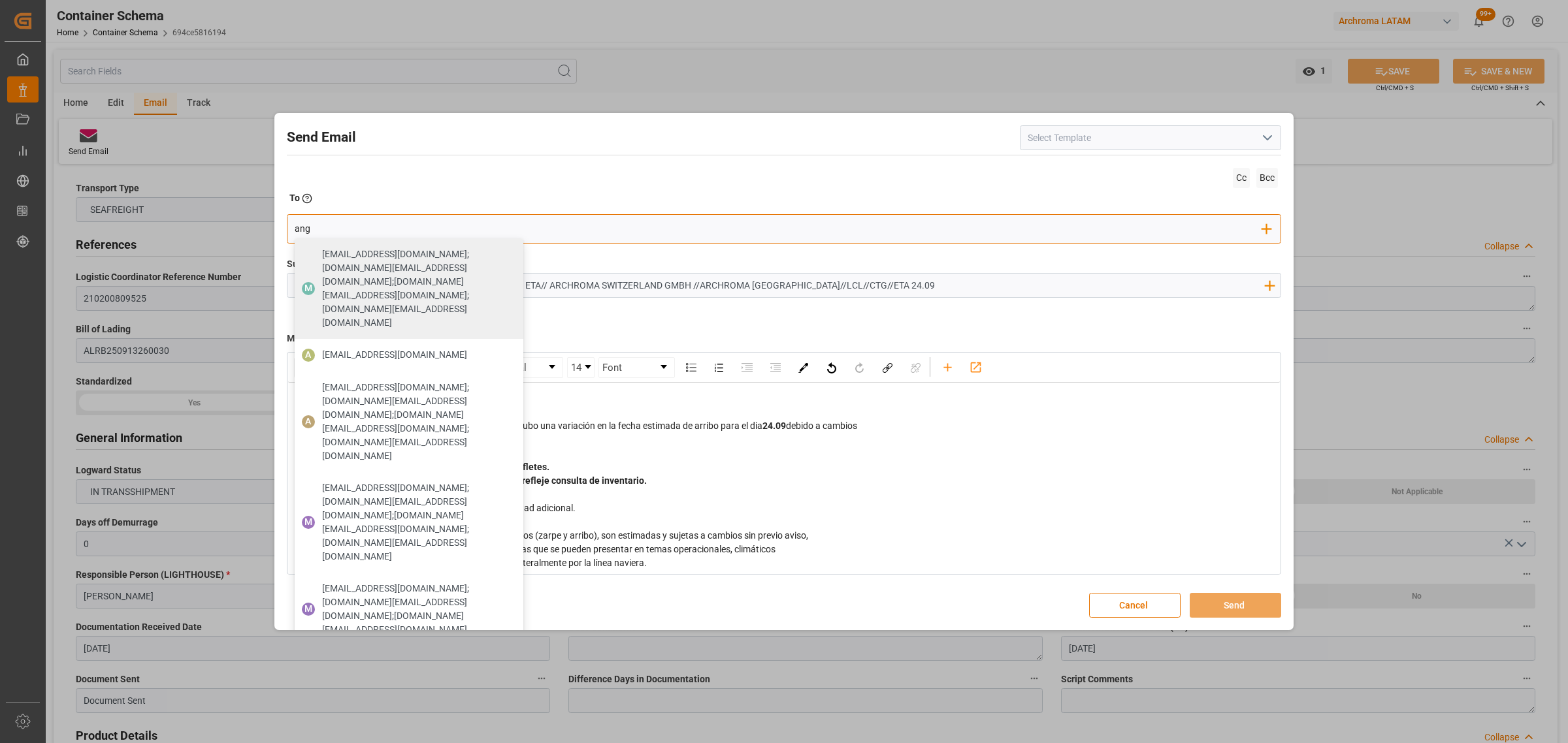
type input "angie"
click at [384, 348] on span "[EMAIL_ADDRESS][DOMAIN_NAME]" at bounding box center [394, 355] width 145 height 14
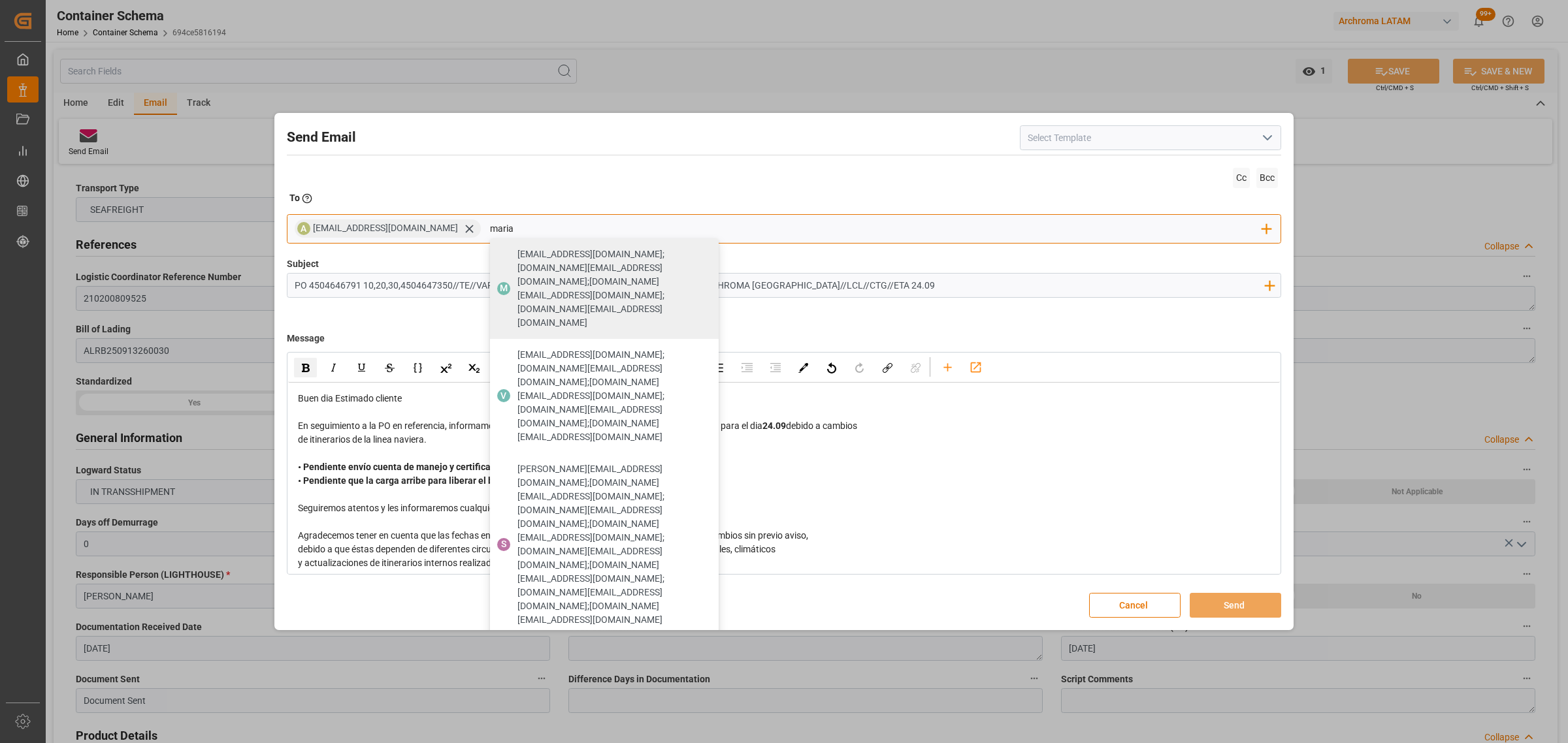
type input "maria"
click at [579, 742] on span "[PERSON_NAME][EMAIL_ADDRESS][DOMAIN_NAME]" at bounding box center [589, 753] width 145 height 14
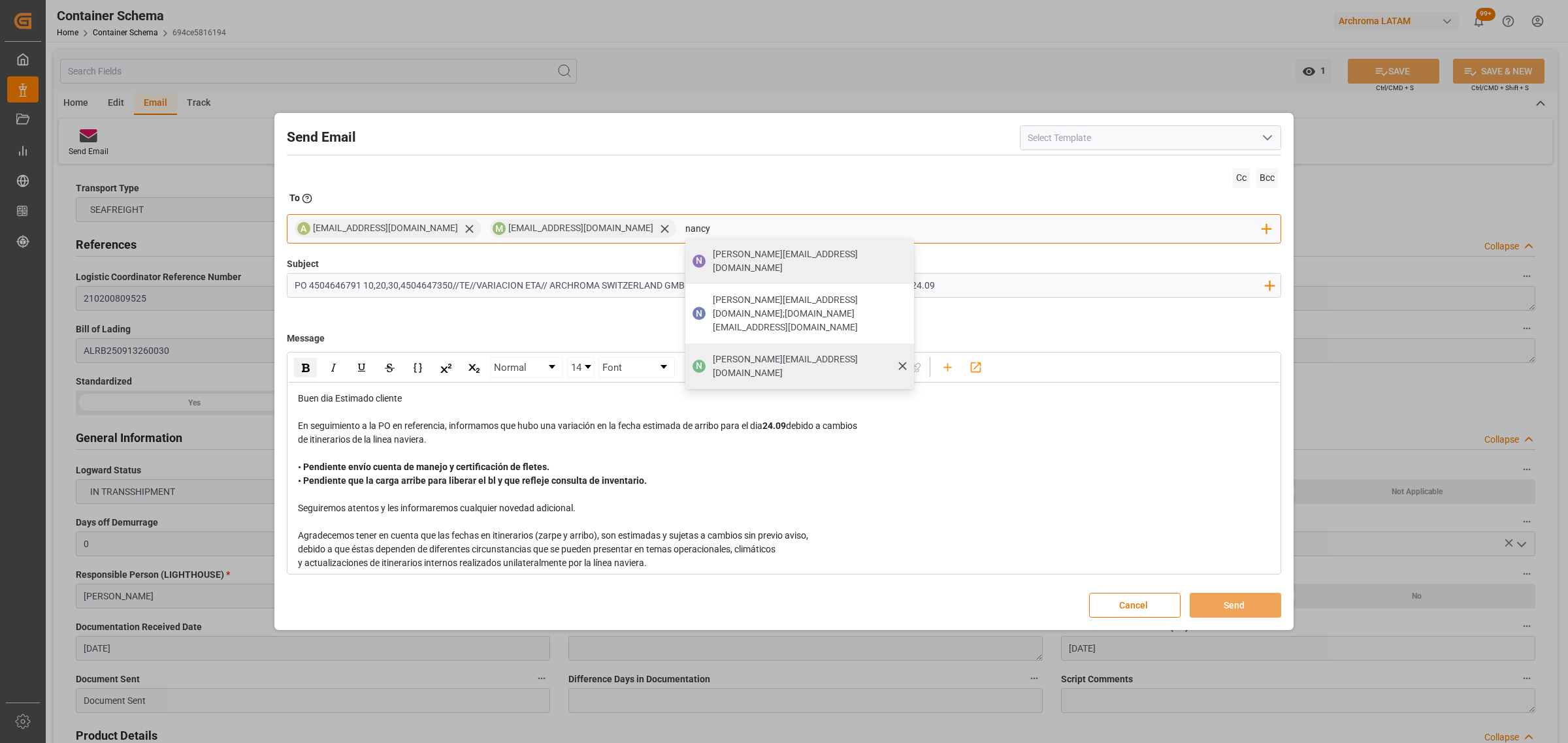
type input "nancy"
click at [785, 352] on span "[PERSON_NAME][EMAIL_ADDRESS][PERSON_NAME][DOMAIN_NAME]" at bounding box center [809, 366] width 192 height 28
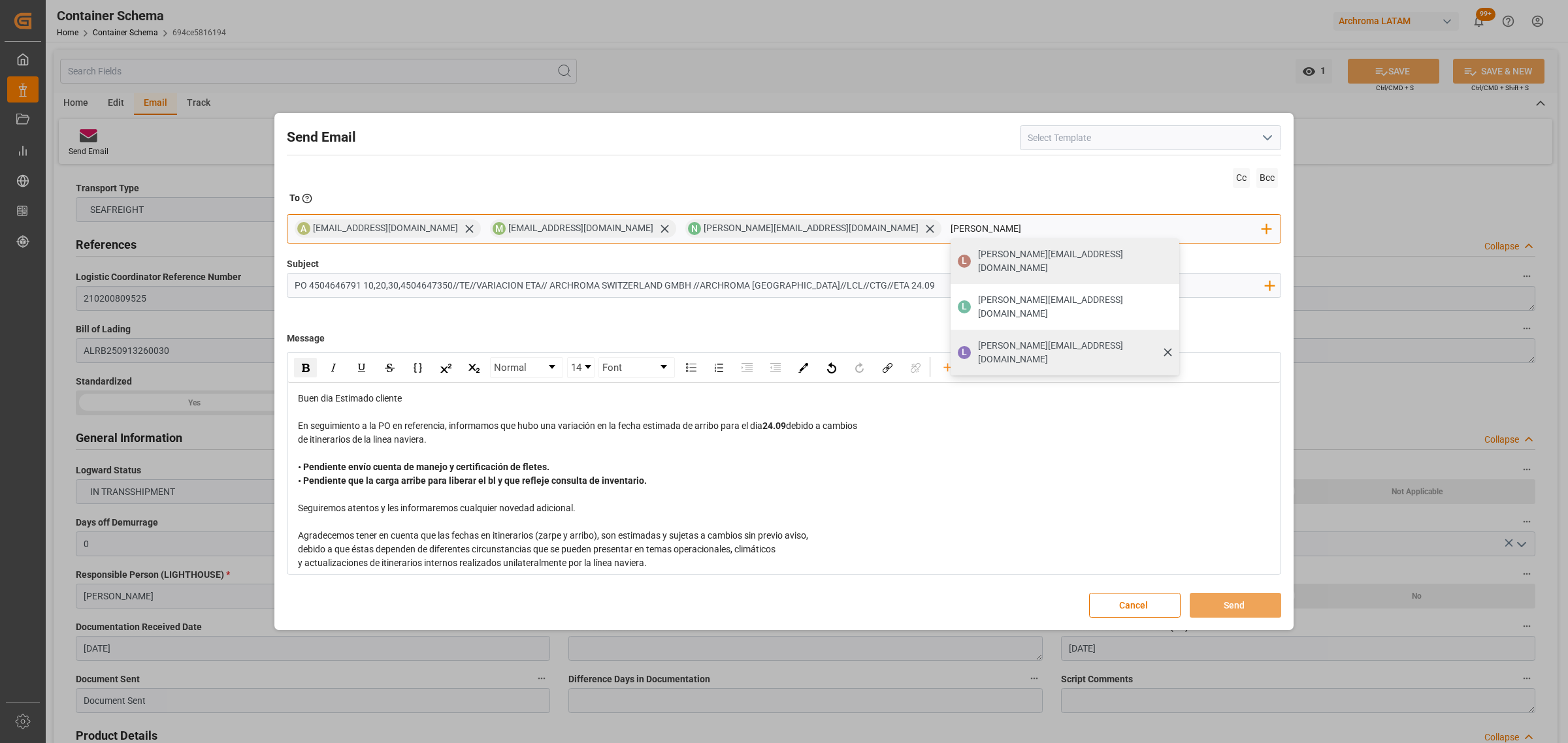
type input "[PERSON_NAME]"
click at [978, 339] on span "[PERSON_NAME][EMAIL_ADDRESS][PERSON_NAME][DOMAIN_NAME]" at bounding box center [1074, 352] width 192 height 28
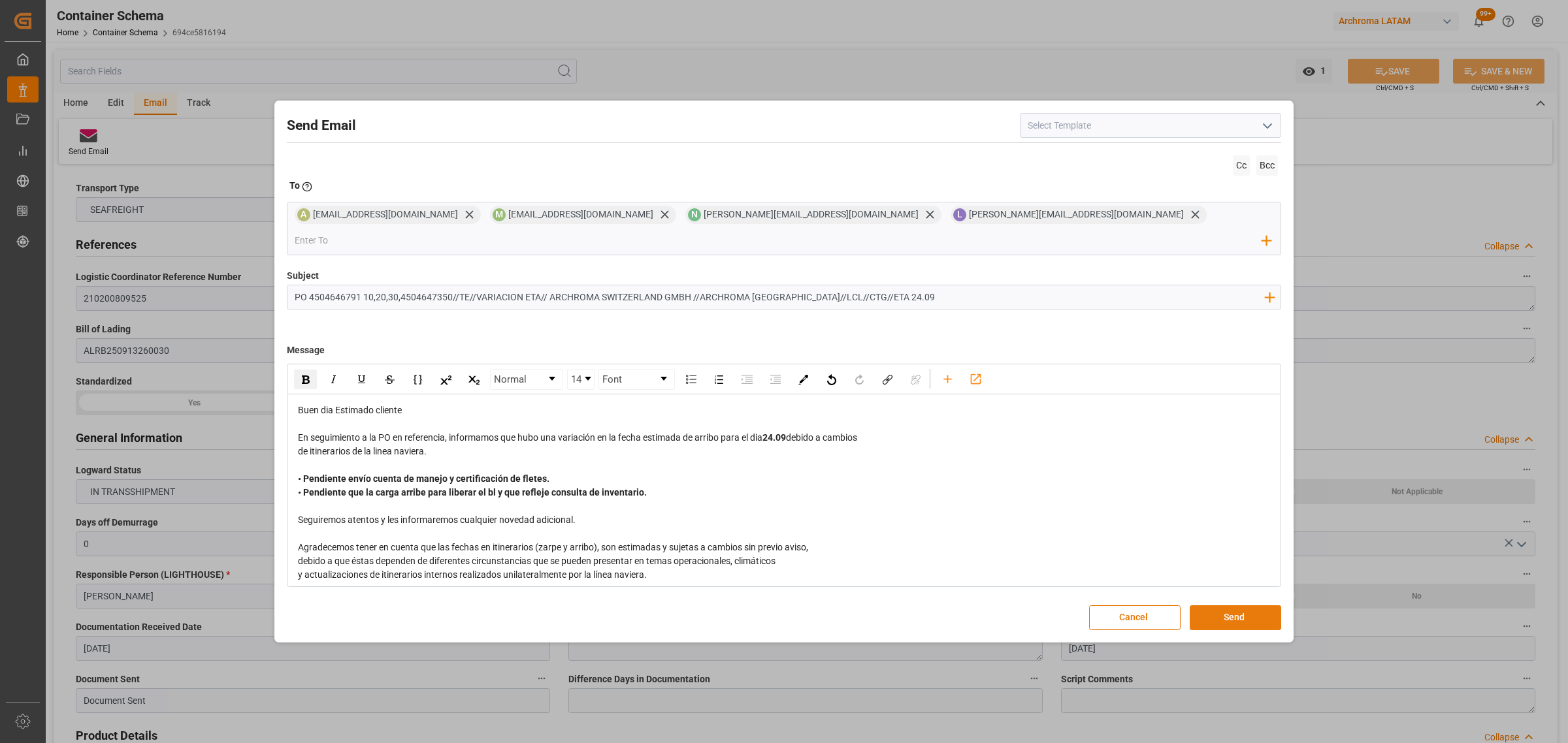
click at [1235, 605] on button "Send" at bounding box center [1235, 617] width 92 height 25
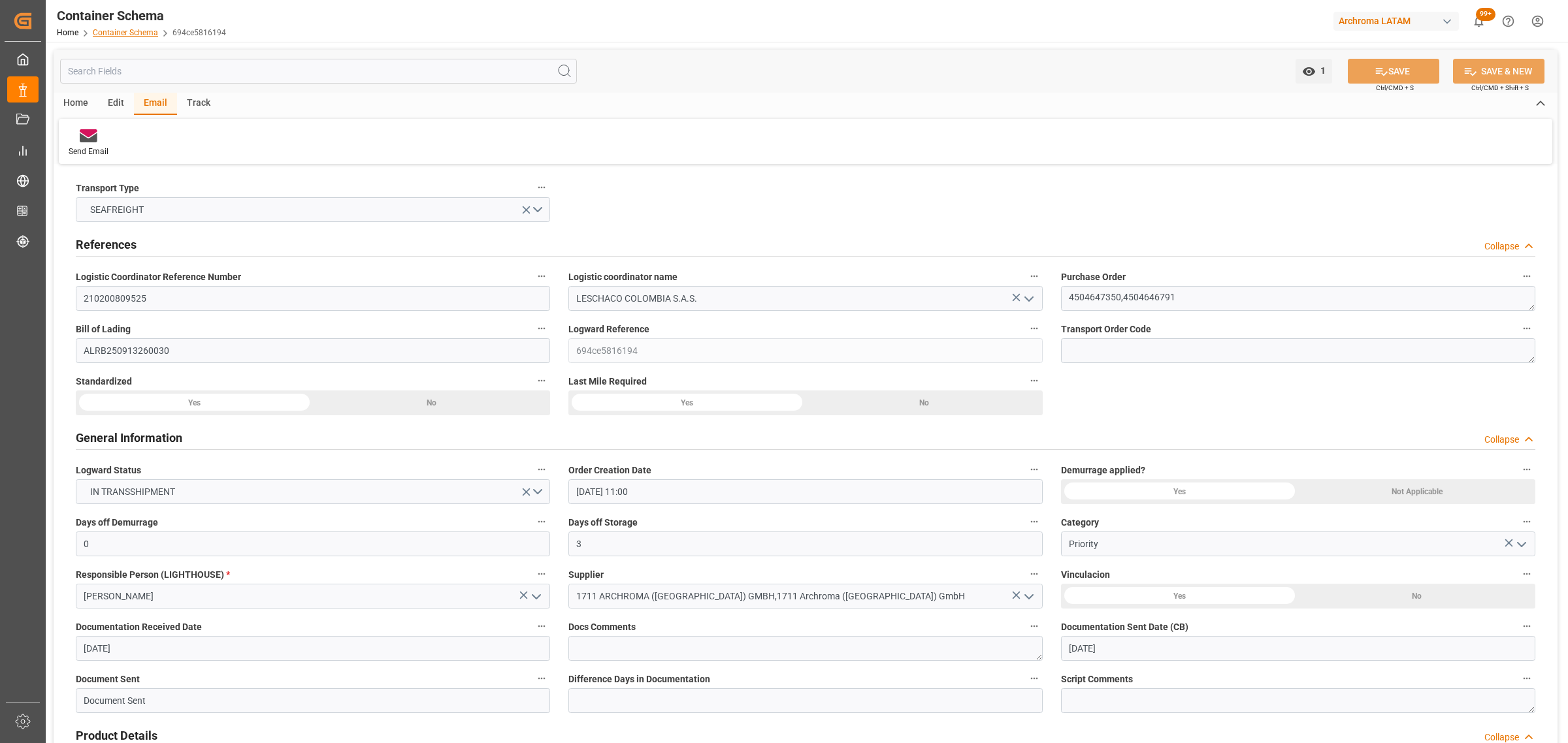
click at [145, 29] on link "Container Schema" at bounding box center [125, 32] width 65 height 10
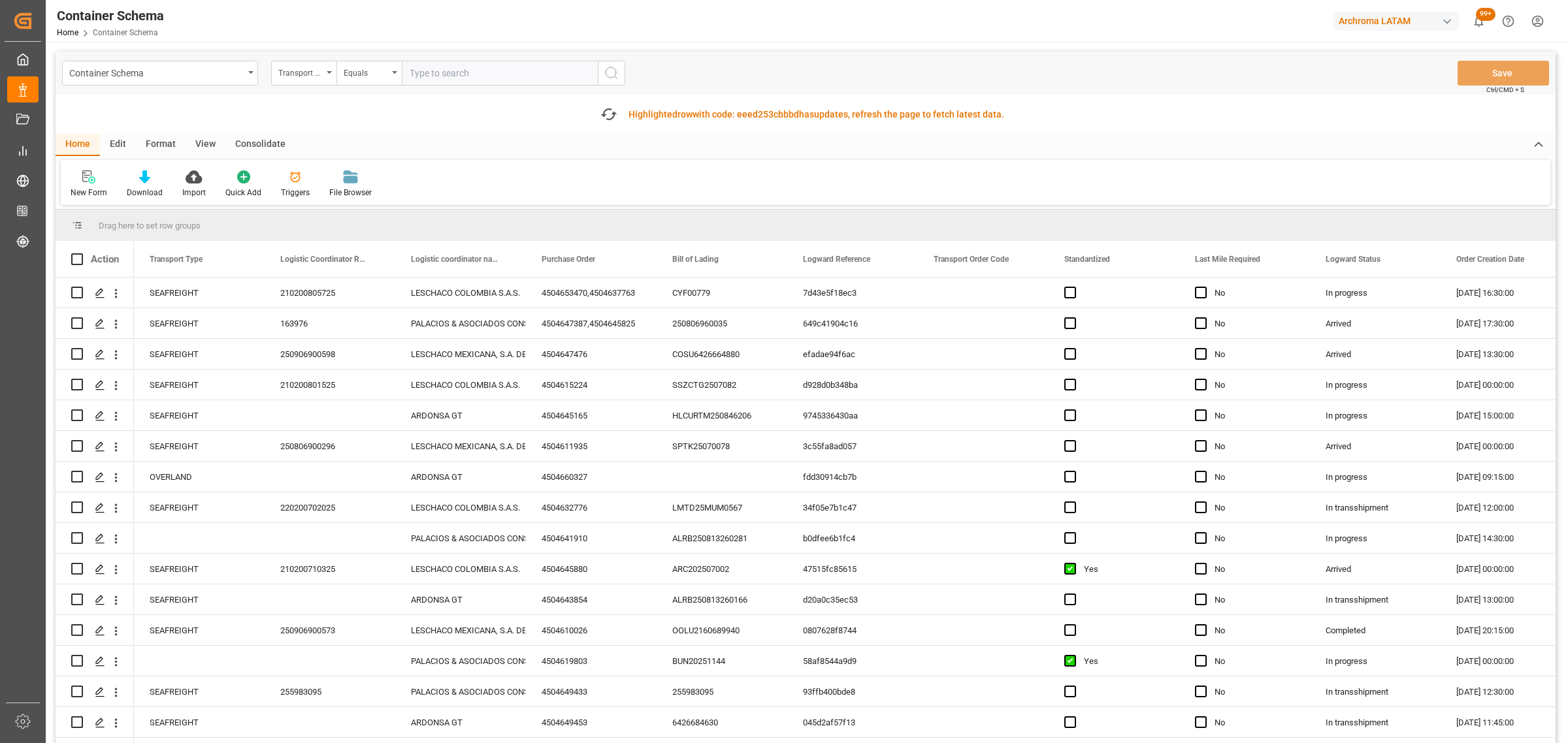
click at [377, 87] on div "Container Schema Transport Type Equals Save Ctrl/CMD + S" at bounding box center [805, 74] width 1500 height 43
drag, startPoint x: 317, startPoint y: 76, endPoint x: 301, endPoint y: 76, distance: 16.0
click at [315, 76] on div "Transport Type" at bounding box center [300, 71] width 44 height 15
click at [327, 213] on div "Purchase Order" at bounding box center [369, 216] width 195 height 28
click at [337, 75] on div "Equals" at bounding box center [368, 73] width 65 height 25
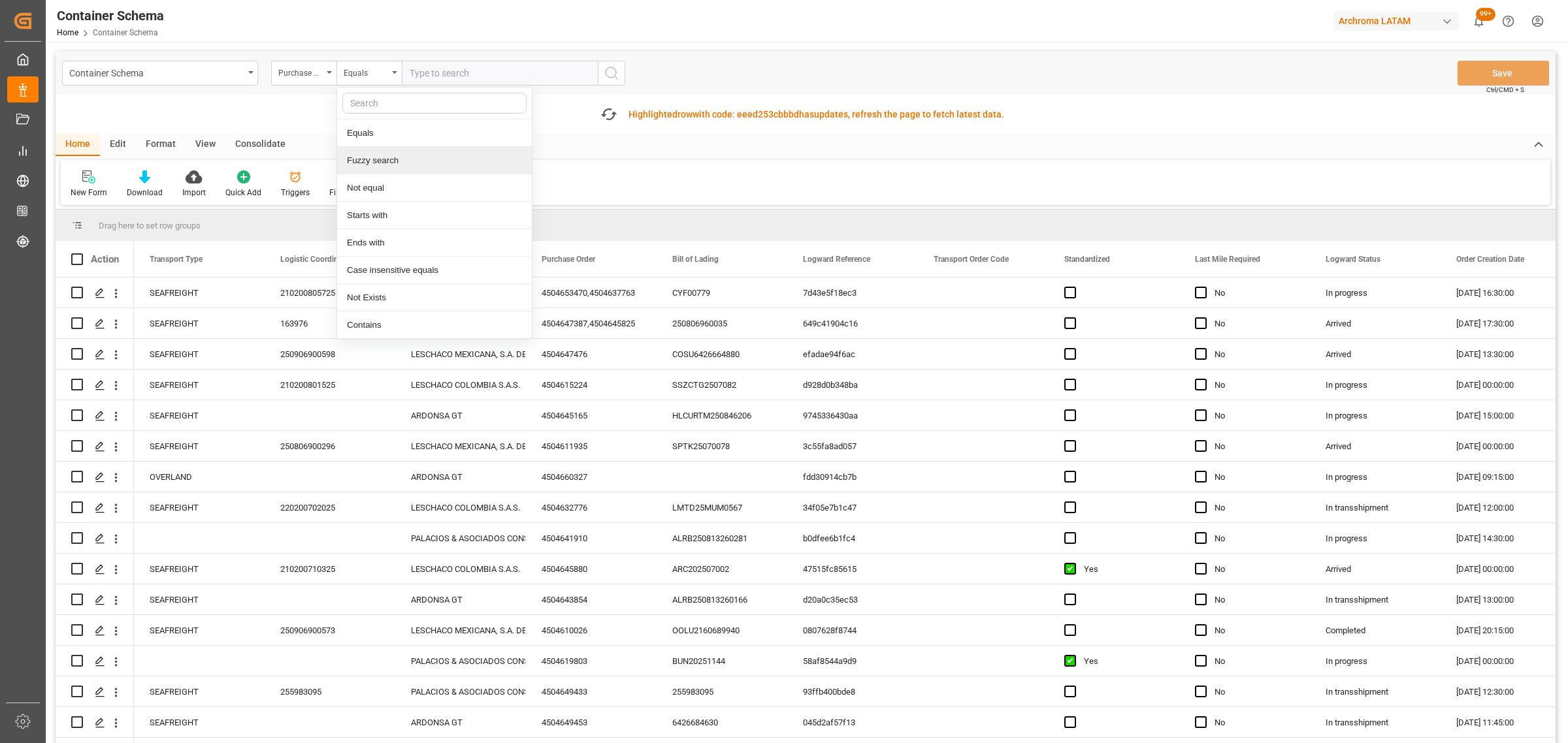
click at [391, 161] on div "Fuzzy search" at bounding box center [434, 161] width 195 height 28
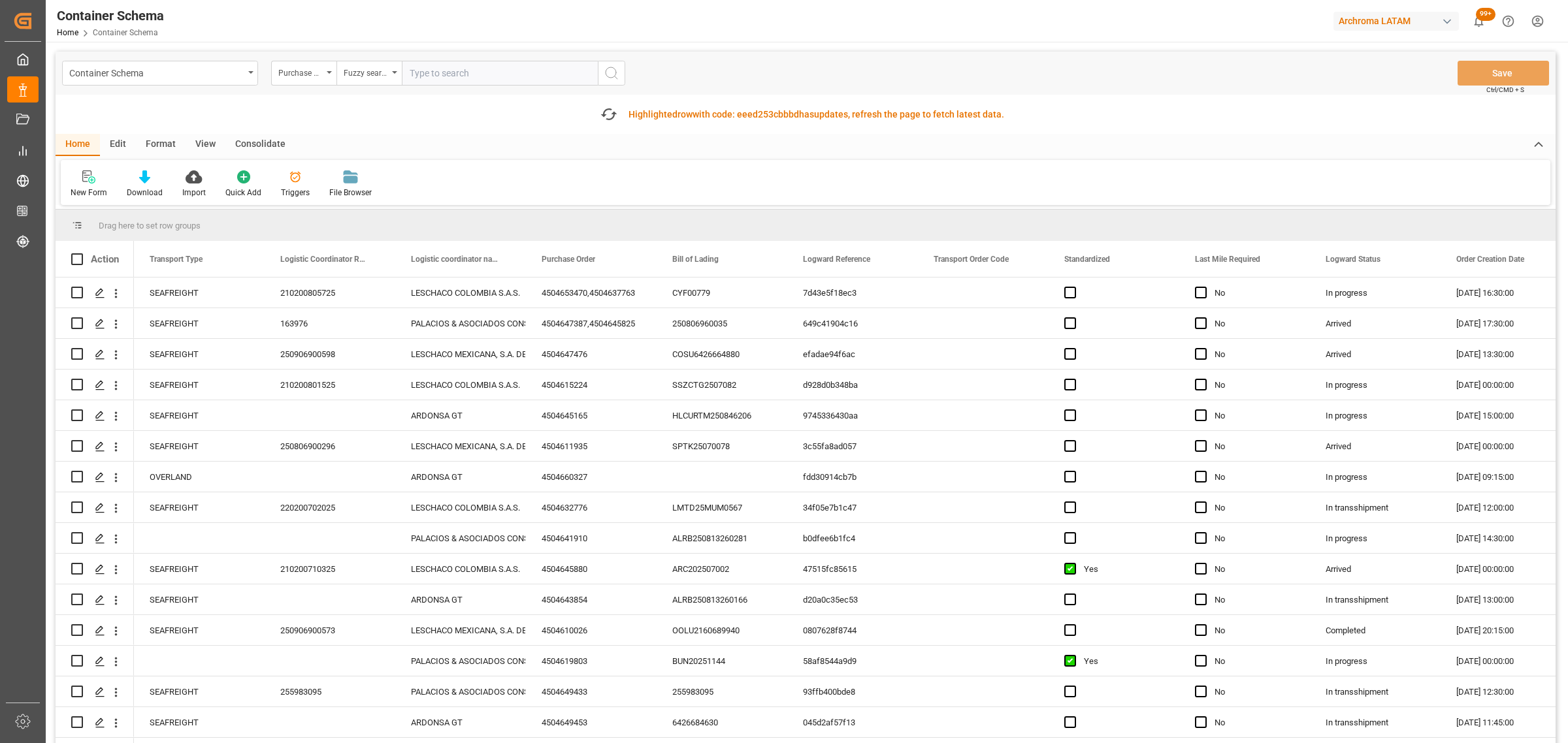
click at [459, 74] on input "text" at bounding box center [500, 73] width 196 height 25
paste input "4504641940"
type input "4504641940"
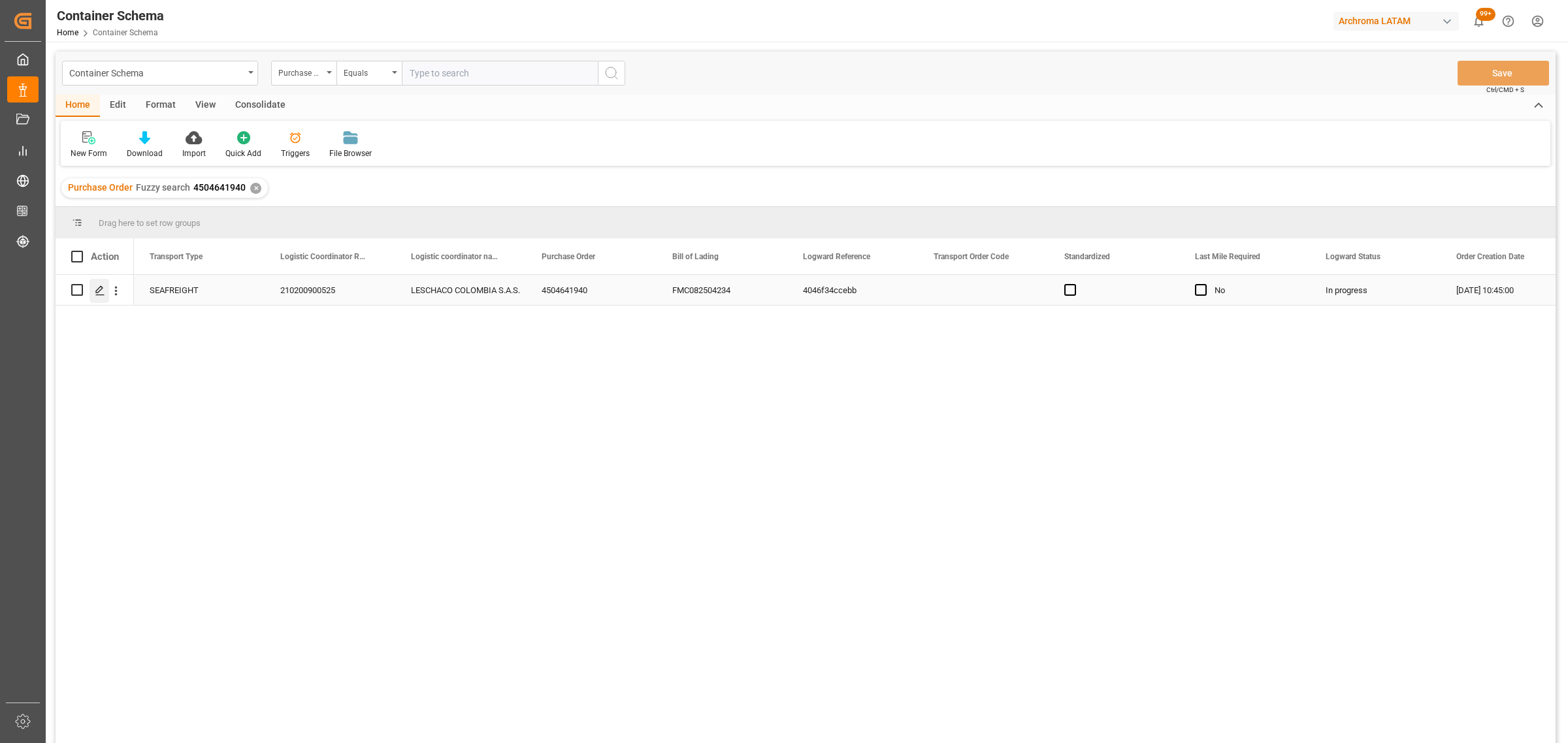
click at [100, 292] on icon "Press SPACE to select this row." at bounding box center [100, 291] width 10 height 10
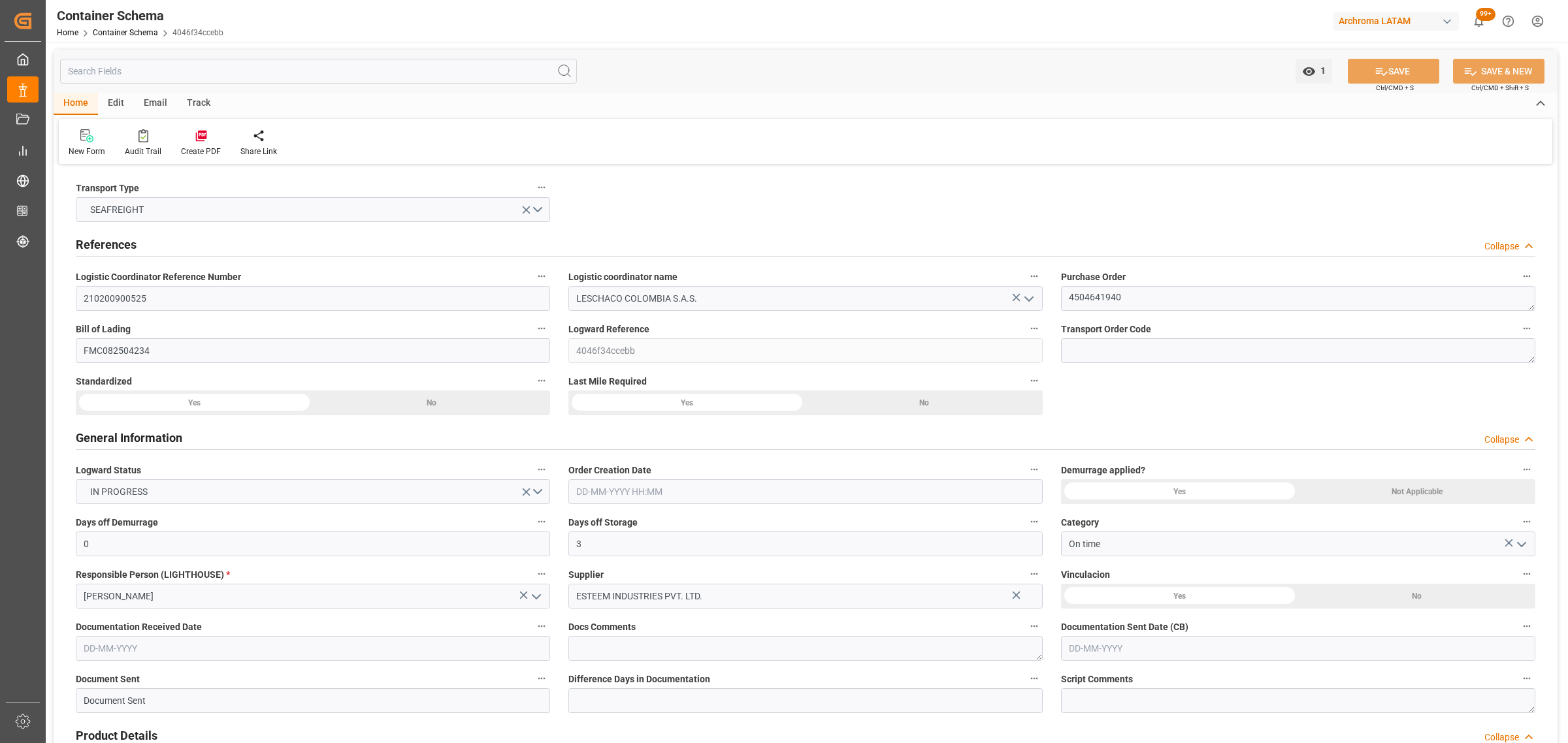
type input "0"
type input "3"
type input "1"
type input "22"
type input "4840"
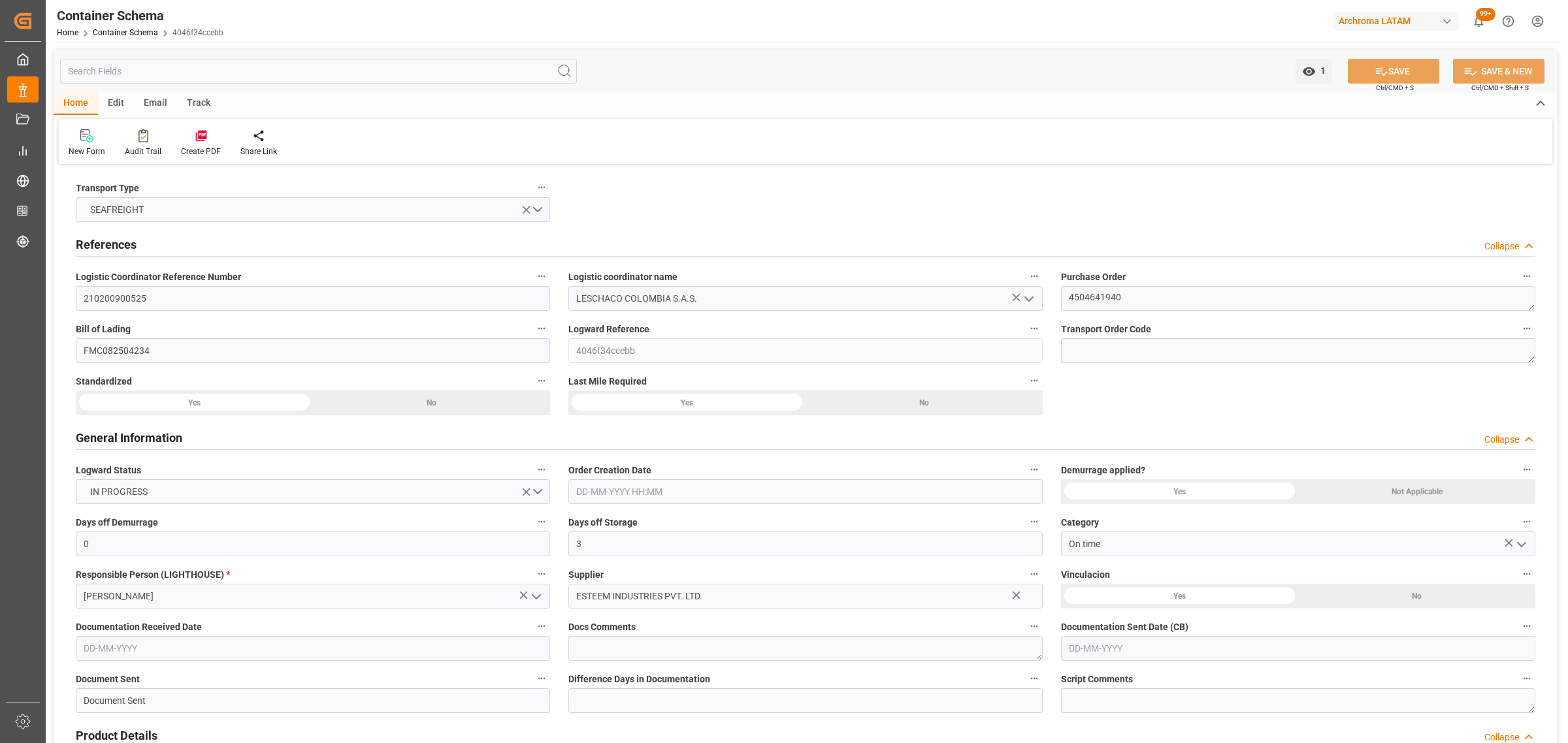
type input "4840"
type input "Hyundai"
type input "Hyundai Merchant Marine Co.Ltd."
type input "INNSA"
type input "COCTG"
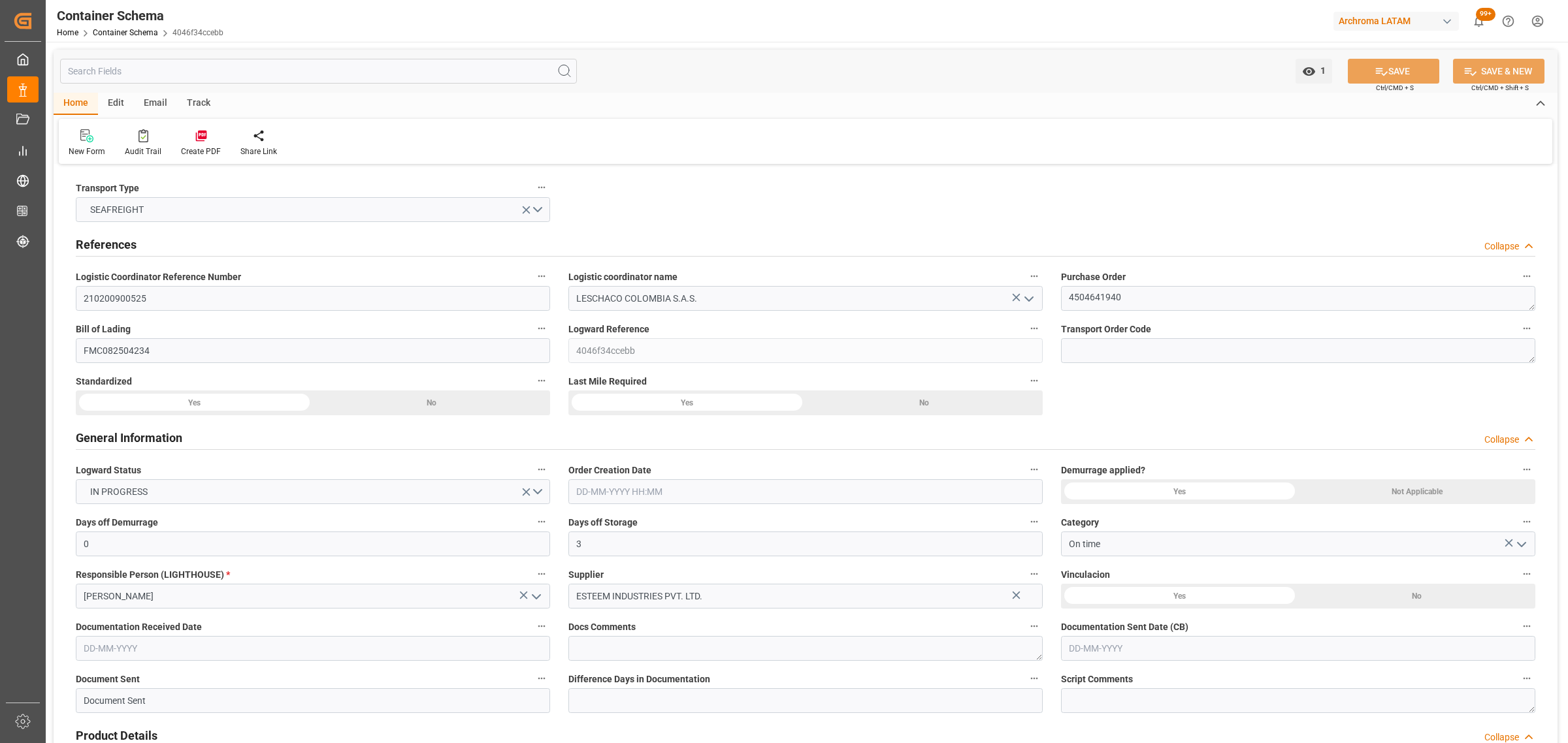
type input "COCTG"
type input "9685358"
type input "01-09-2025 10:45"
type input "01-09-2025"
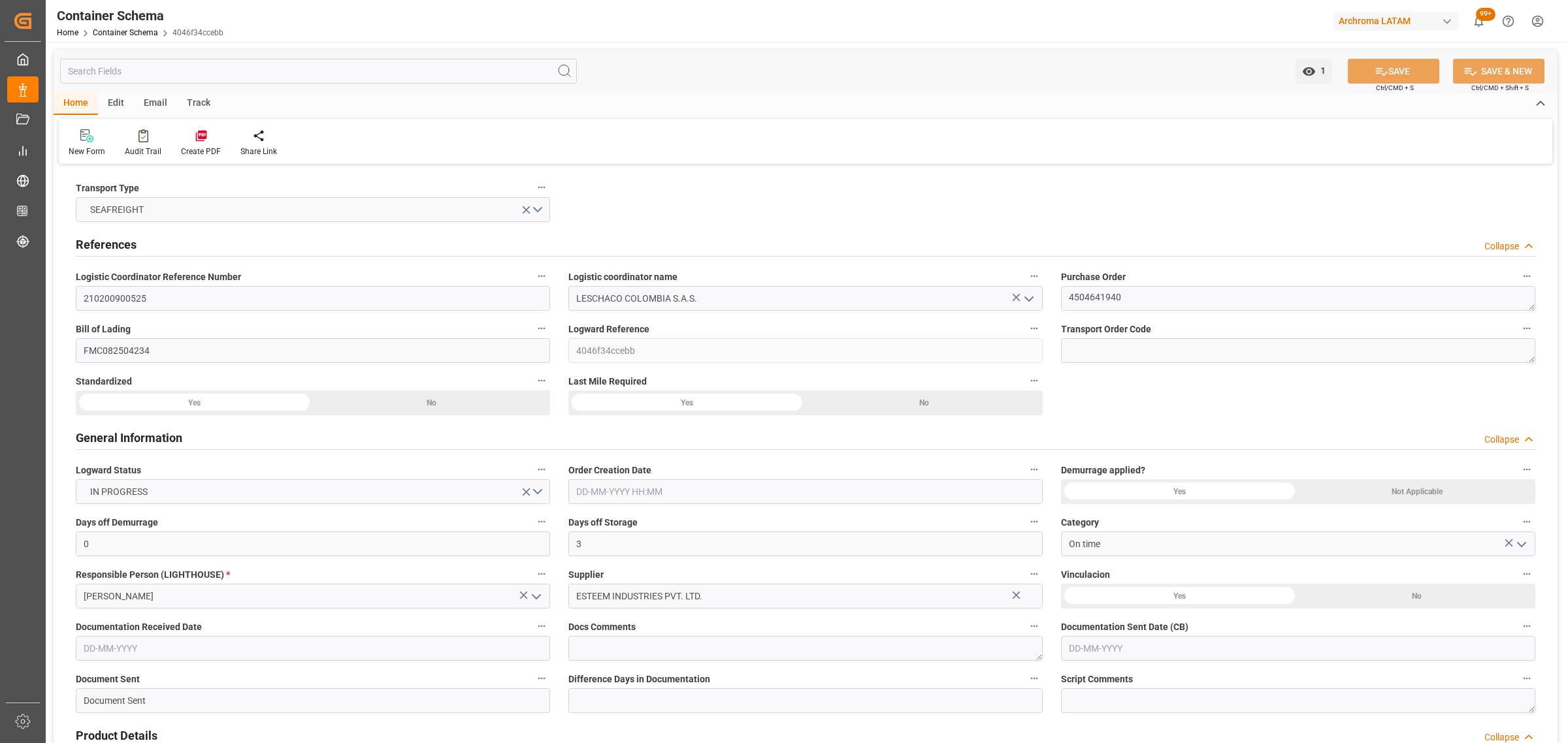
type input "01-09-2025"
type input "30-09-2025"
type input "21-08-2025 00:00"
type input "23-08-2025 00:00"
type input "[DATE] 00:00"
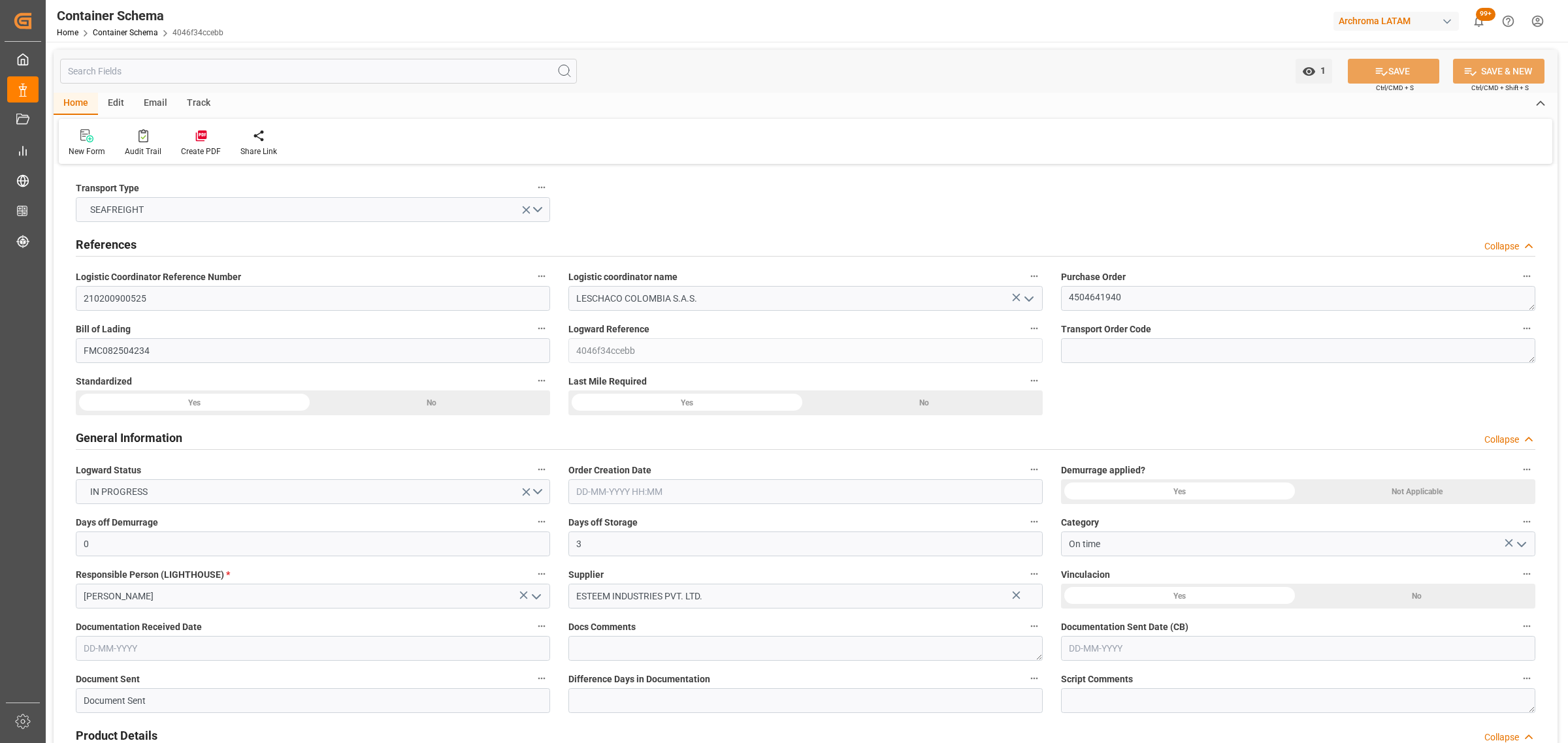
type input "26-09-2025 00:00"
type input "30-09-2025 00:00"
click at [200, 102] on div "Track" at bounding box center [198, 104] width 43 height 23
click at [75, 126] on div "Tracking" at bounding box center [806, 141] width 1493 height 45
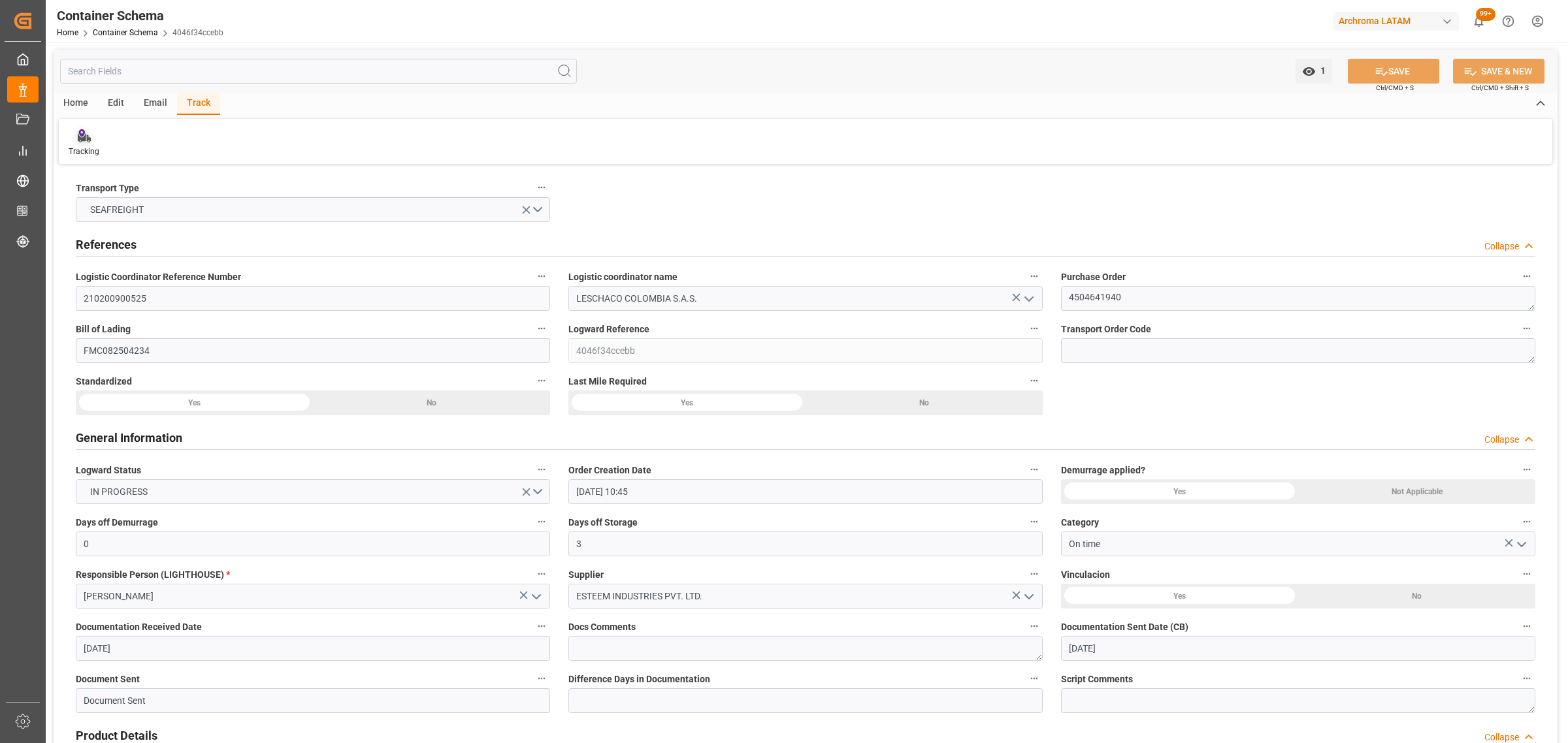
click at [73, 147] on div "Tracking" at bounding box center [83, 152] width 30 height 12
type input "0"
type input "3"
type input "1"
type input "22"
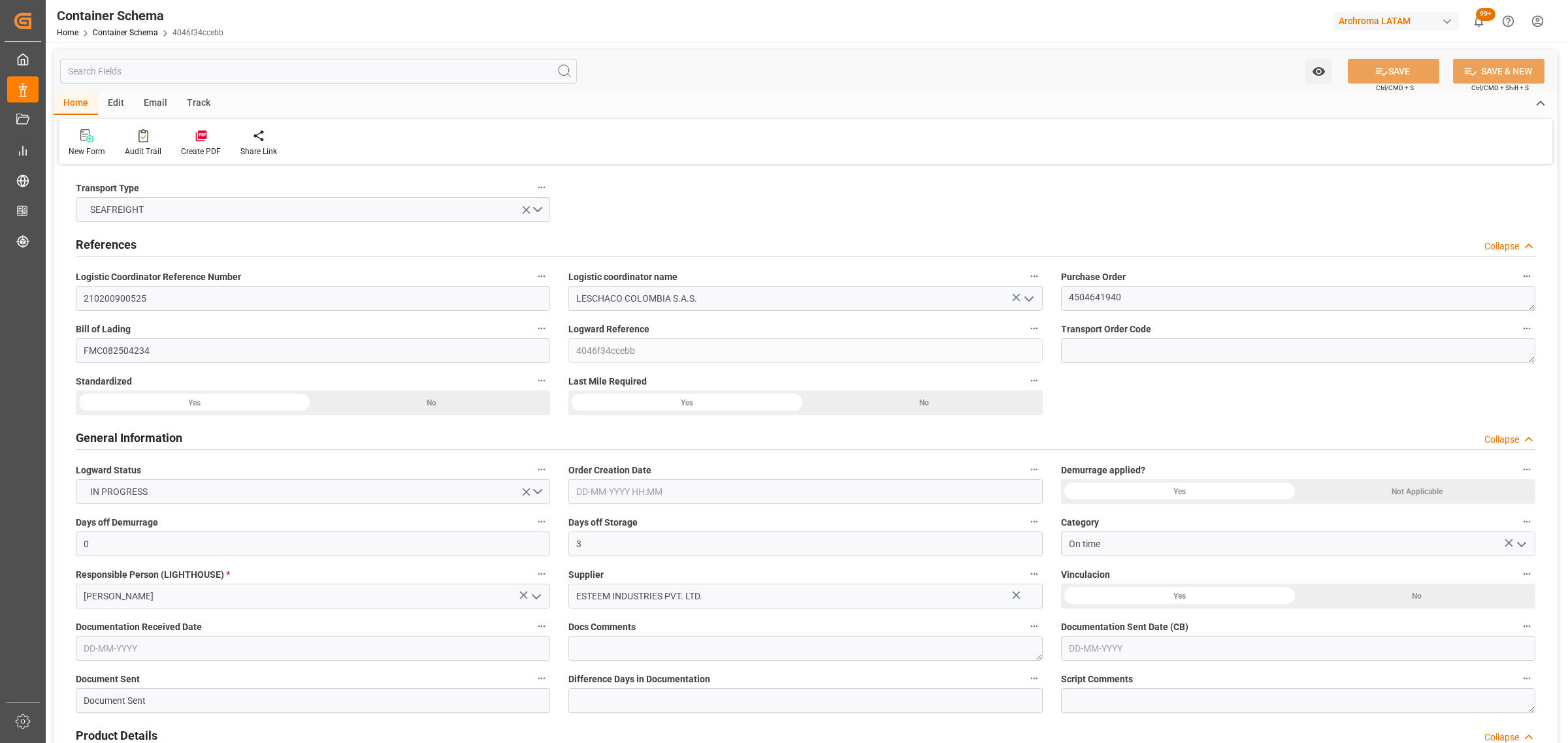
type input "4840"
type input "Hyundai"
type input "Hyundai Merchant Marine Co.Ltd."
type input "INNSA"
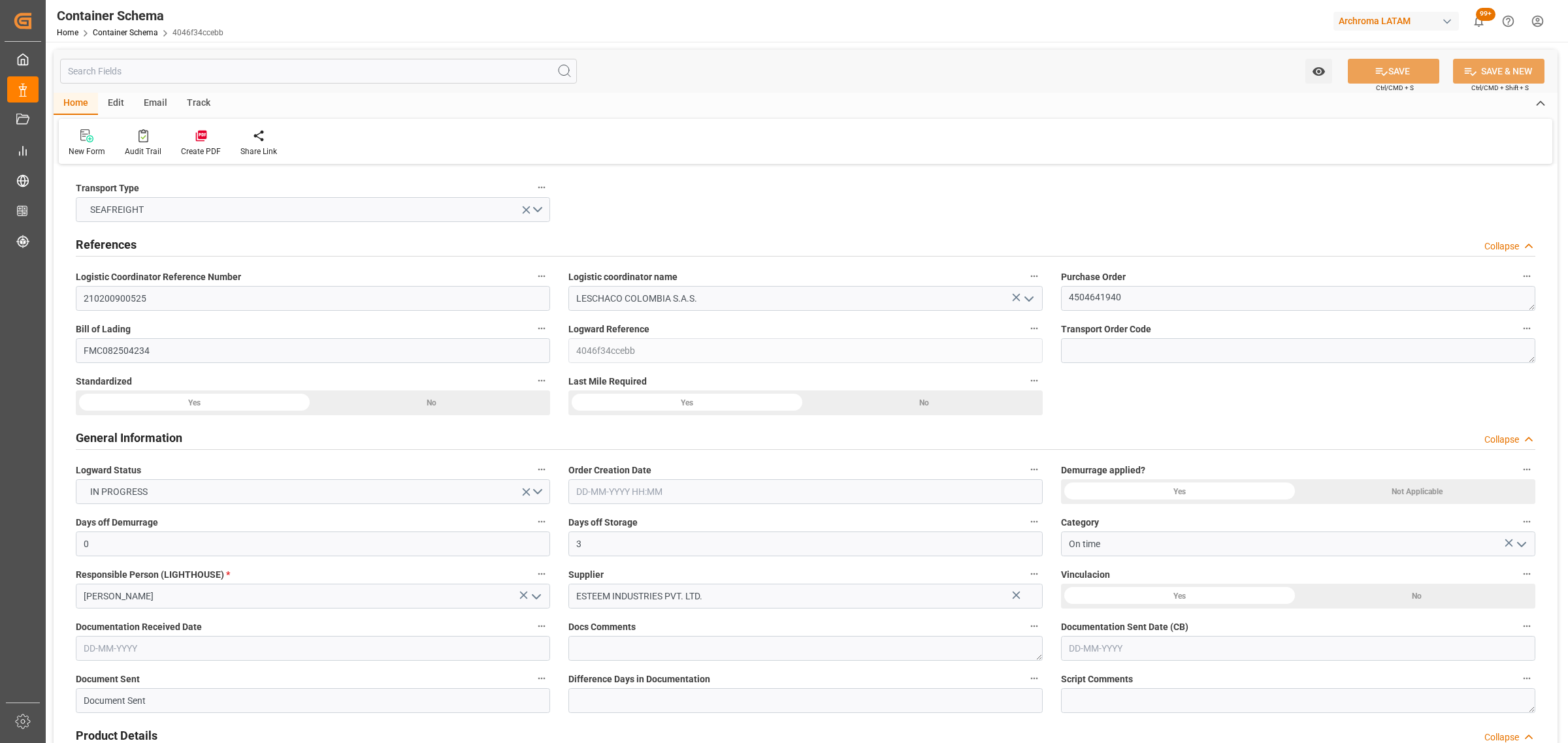
type input "COCTG"
type input "9685358"
type input "01-09-2025 10:45"
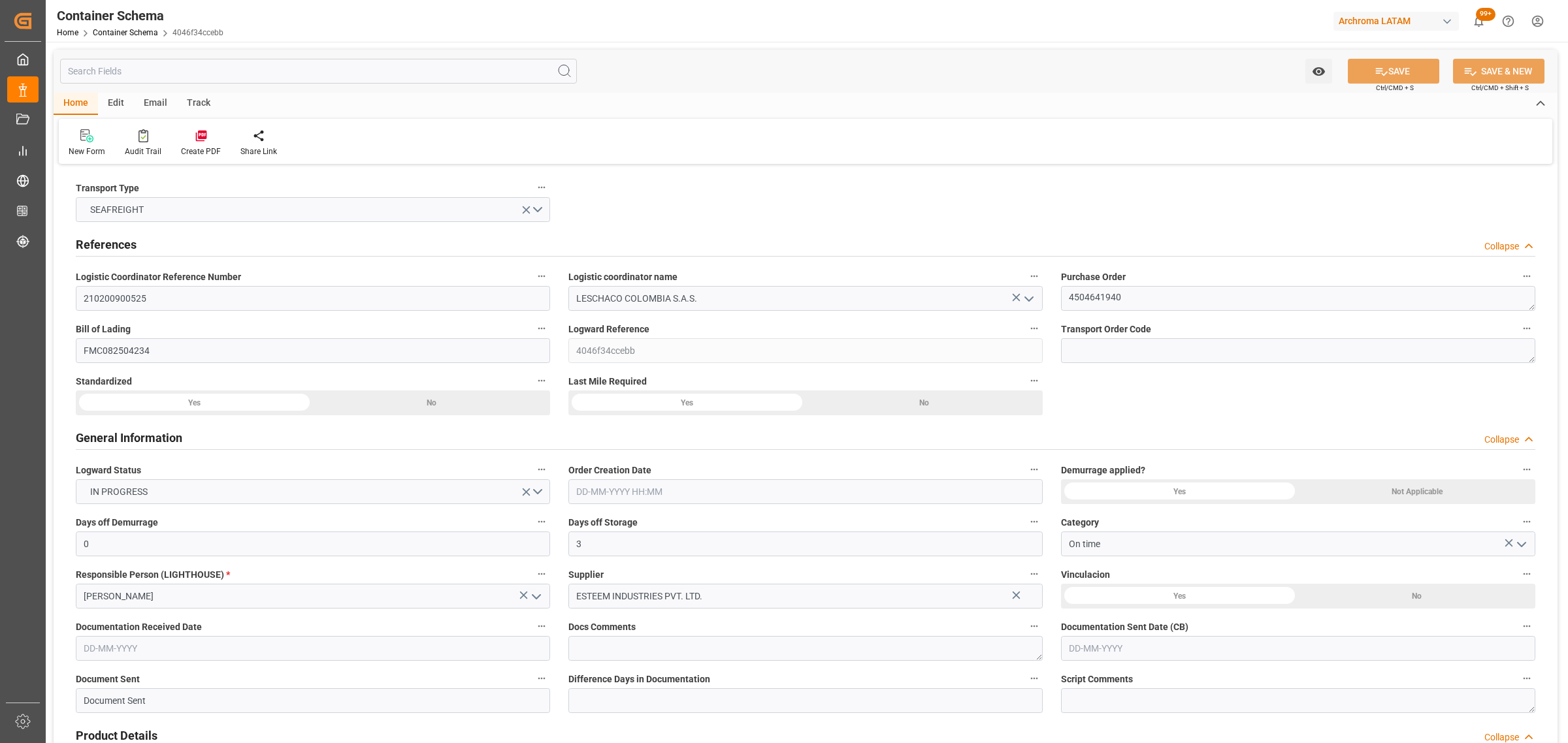
type input "01-09-2025"
type input "30-09-2025"
type input "21-08-2025 00:00"
type input "23-08-2025 00:00"
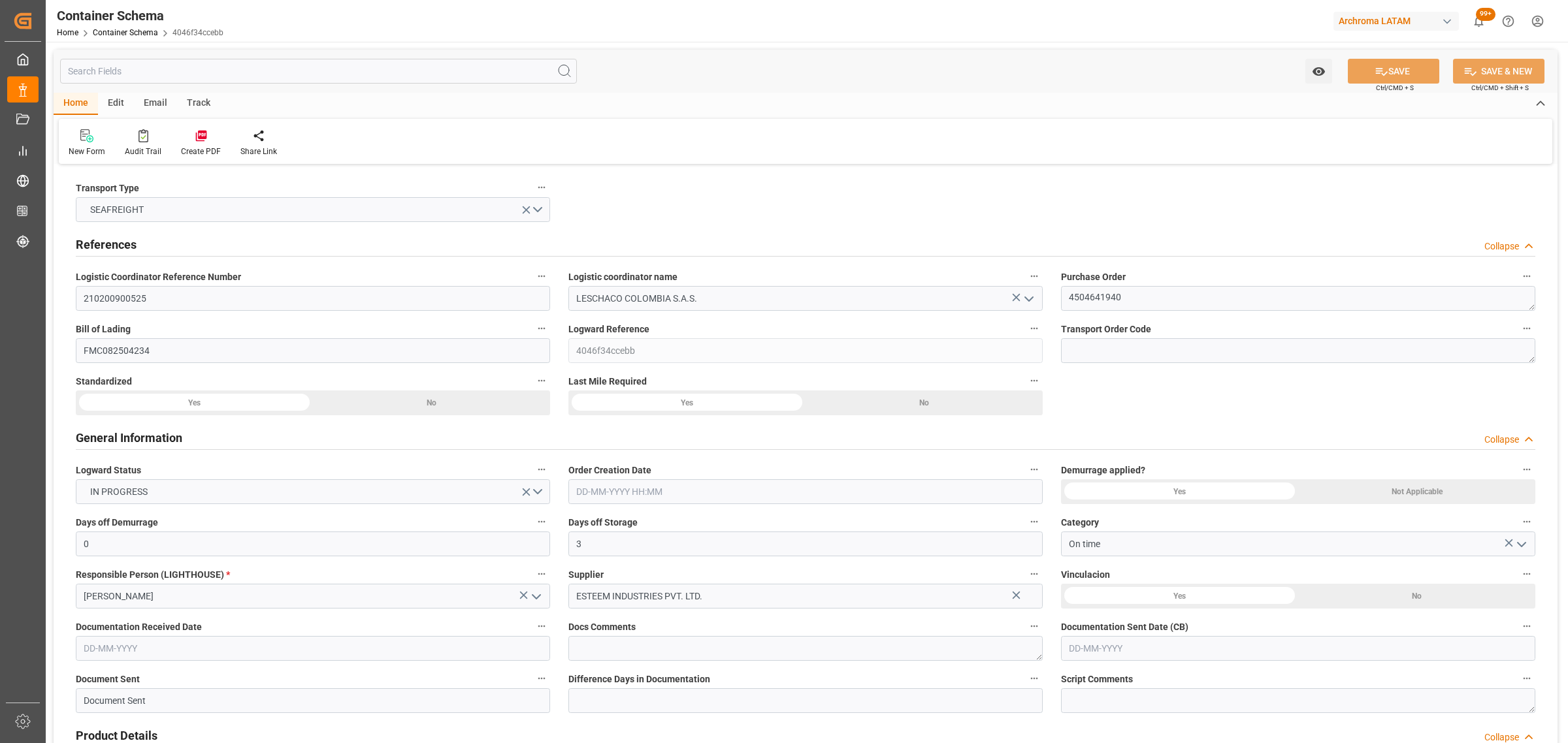
type input "[DATE] 00:00"
type input "26-09-2025 00:00"
type input "30-09-2025 00:00"
click at [129, 31] on link "Container Schema" at bounding box center [125, 32] width 65 height 10
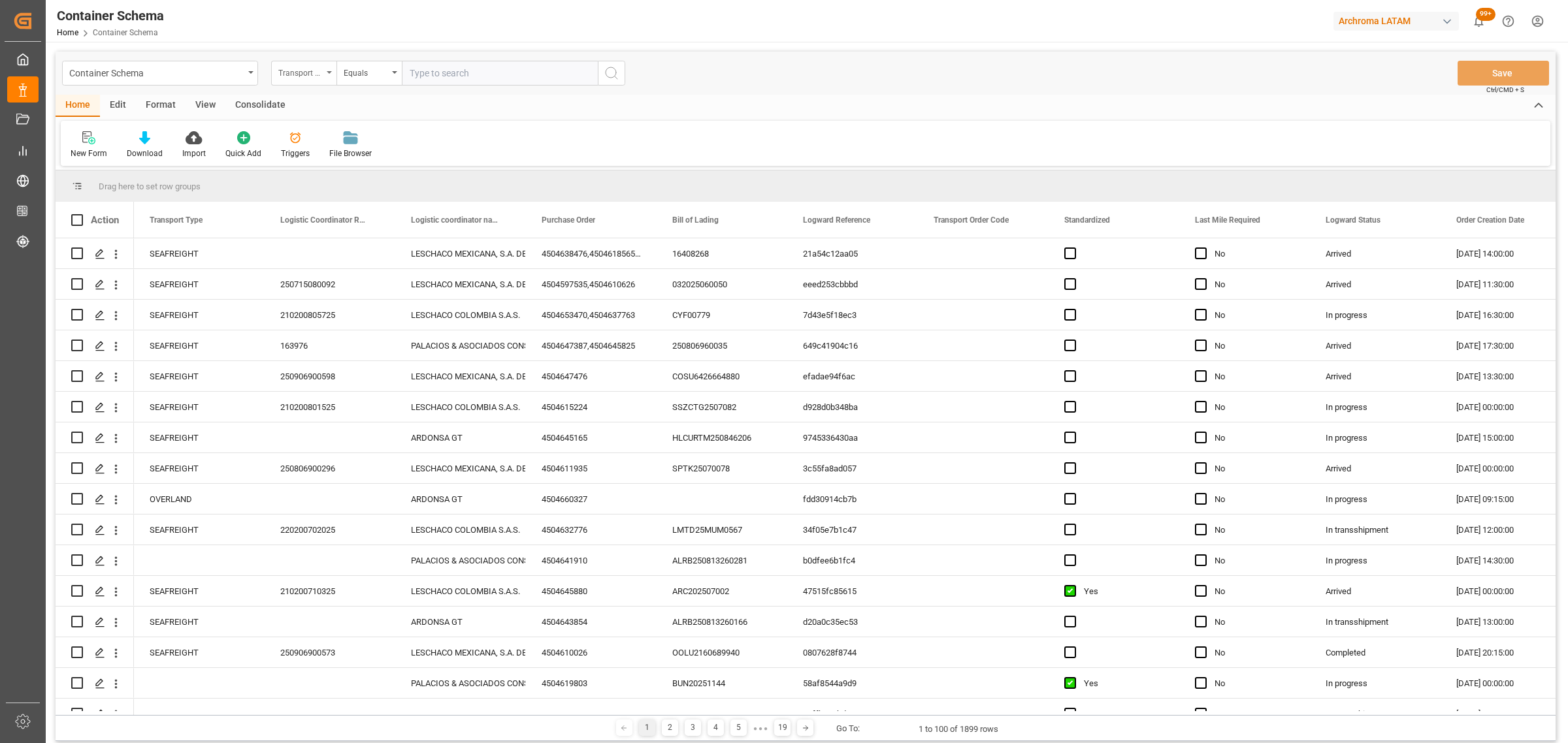
click at [292, 75] on div "Transport Type" at bounding box center [300, 71] width 44 height 15
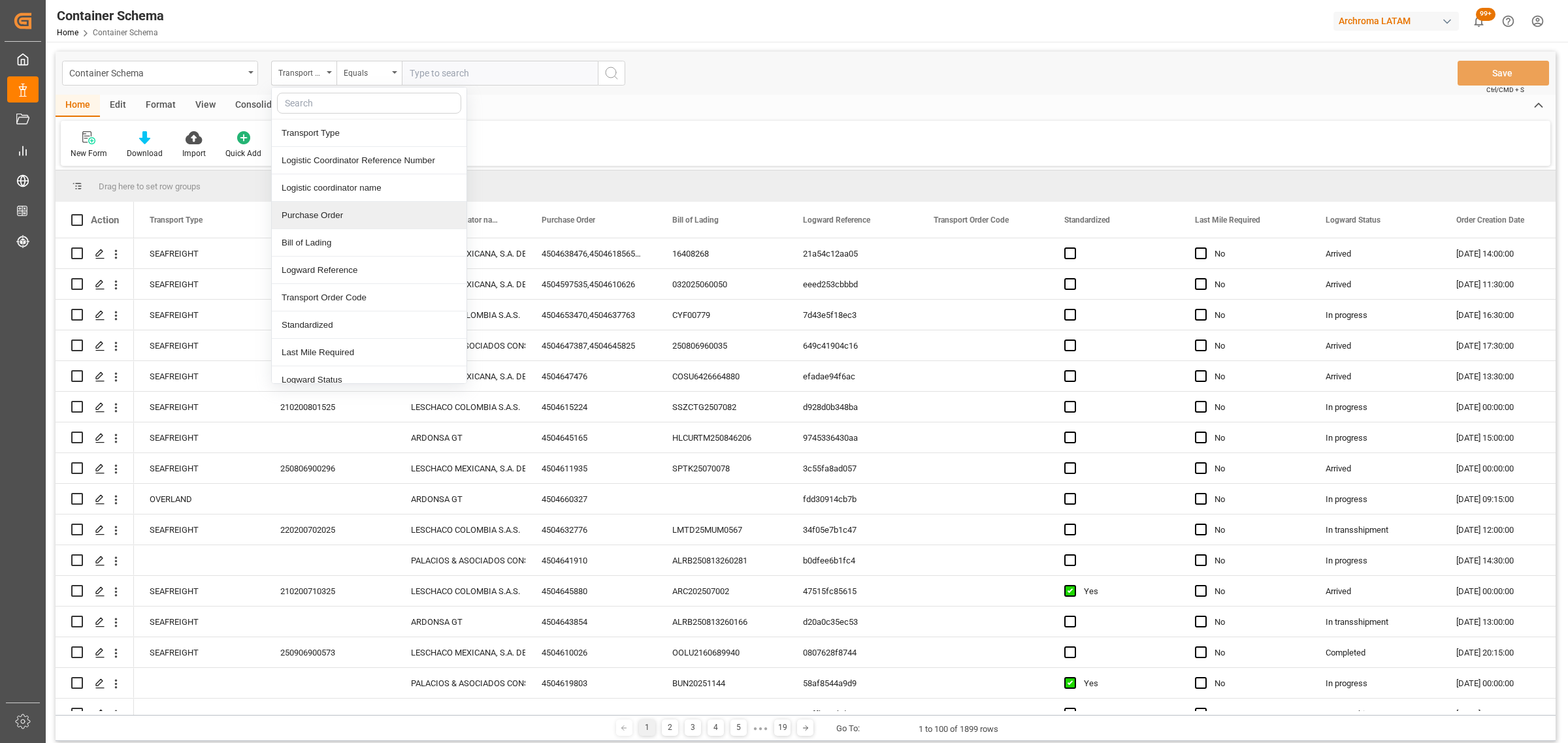
click at [364, 213] on div "Purchase Order" at bounding box center [369, 216] width 195 height 28
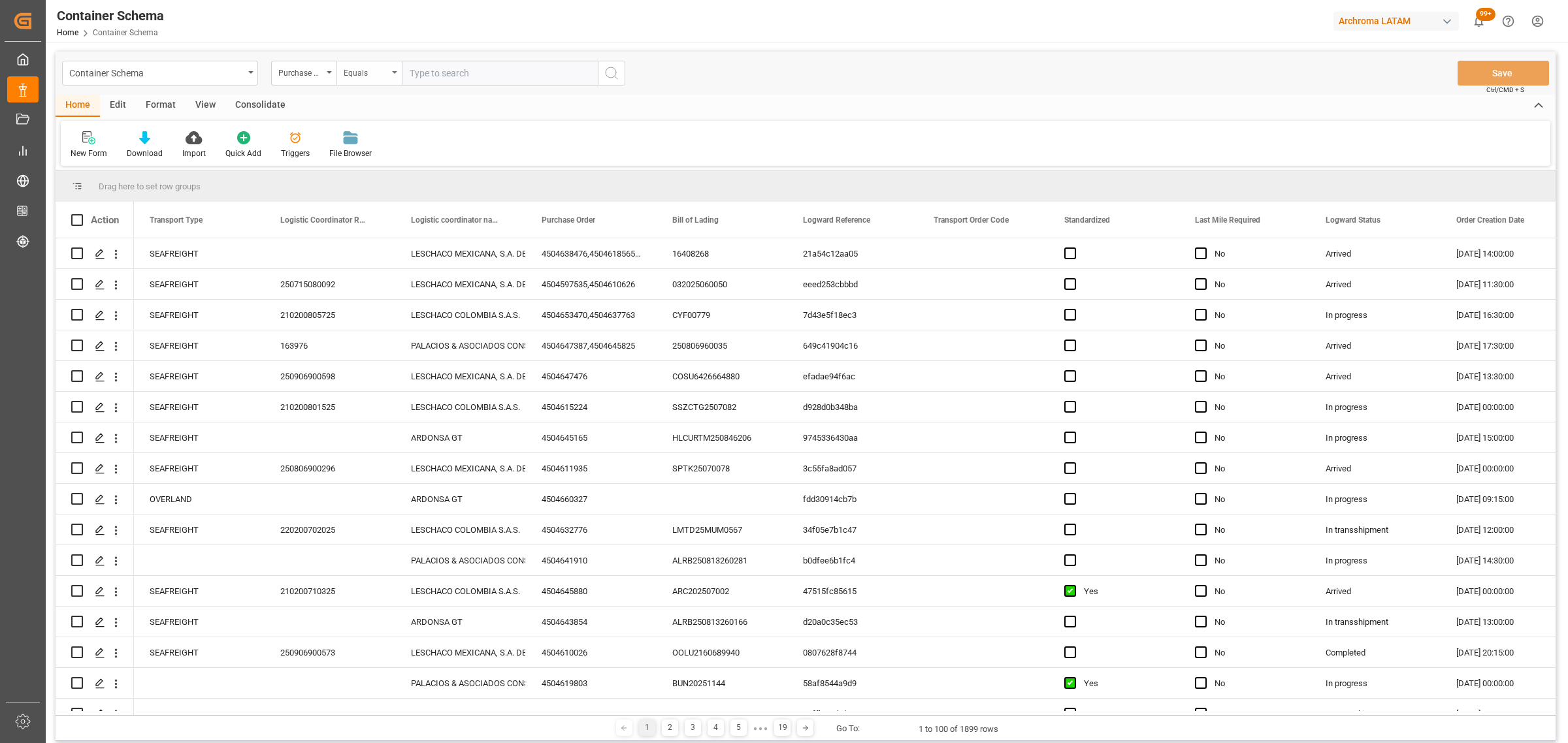
click at [354, 80] on div "Equals" at bounding box center [368, 73] width 65 height 25
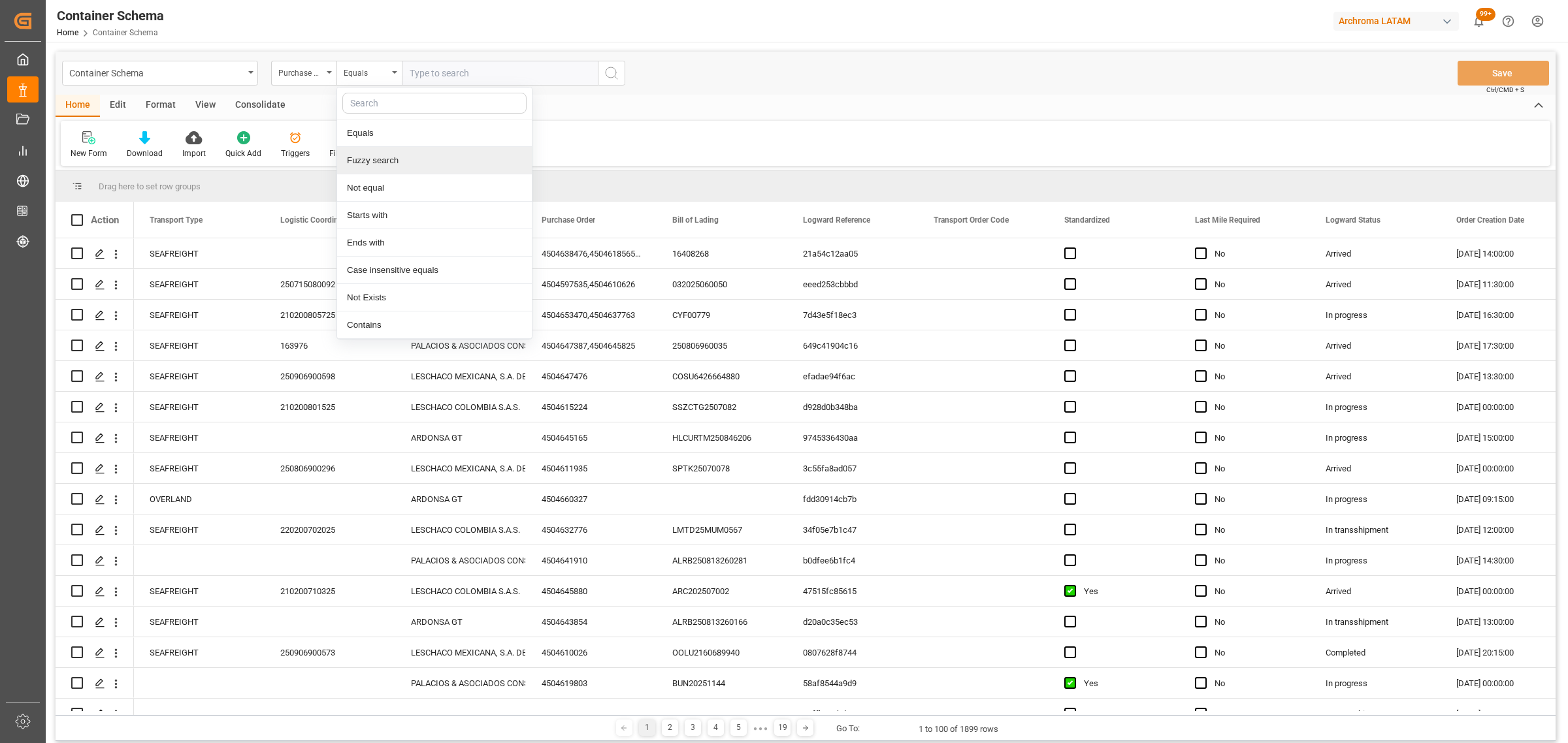
drag, startPoint x: 392, startPoint y: 169, endPoint x: 464, endPoint y: 99, distance: 100.4
click at [392, 165] on div "Fuzzy search" at bounding box center [434, 161] width 195 height 28
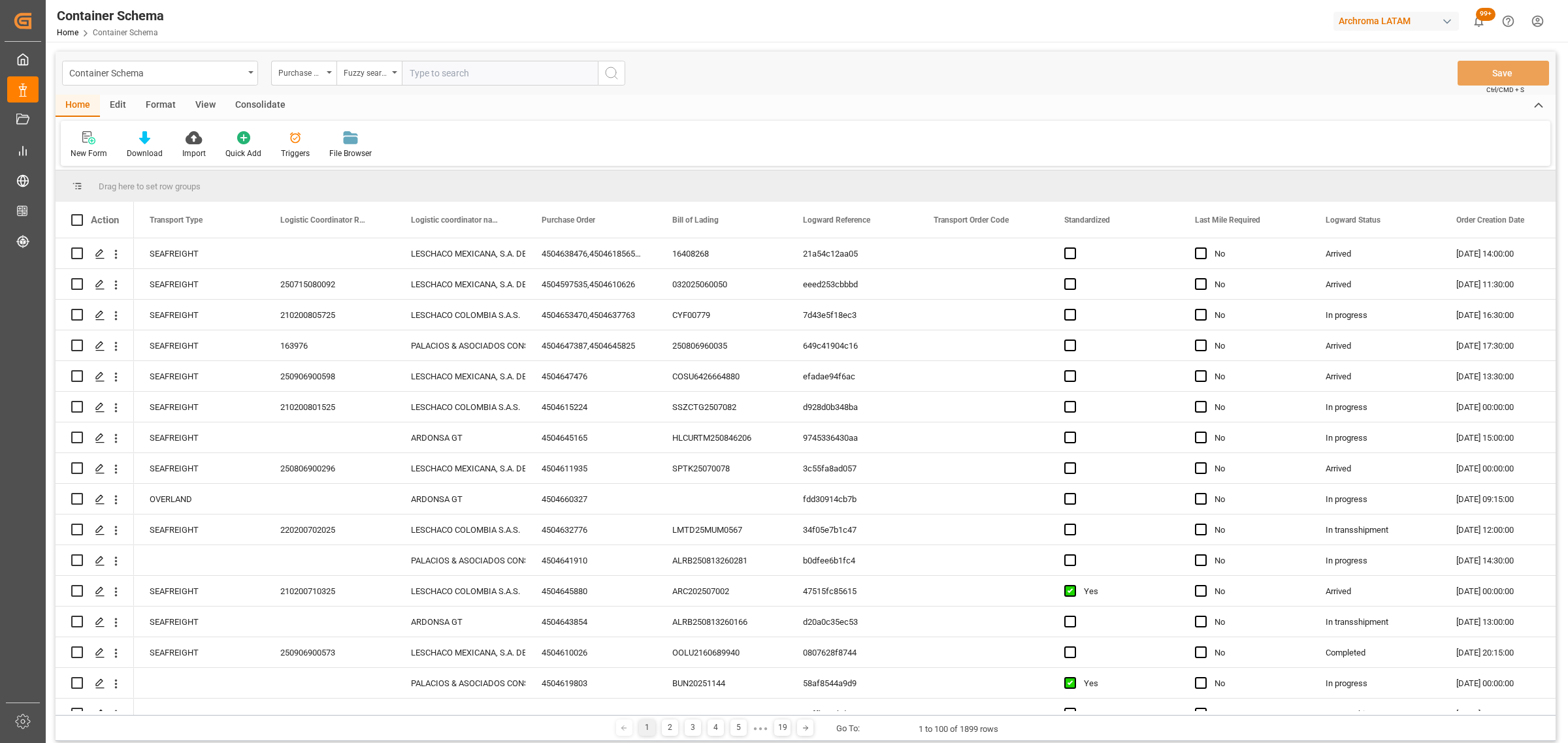
click at [478, 81] on input "text" at bounding box center [500, 73] width 196 height 25
click at [475, 68] on input "text" at bounding box center [500, 73] width 196 height 25
paste input "4504621167"
type input "4504621167"
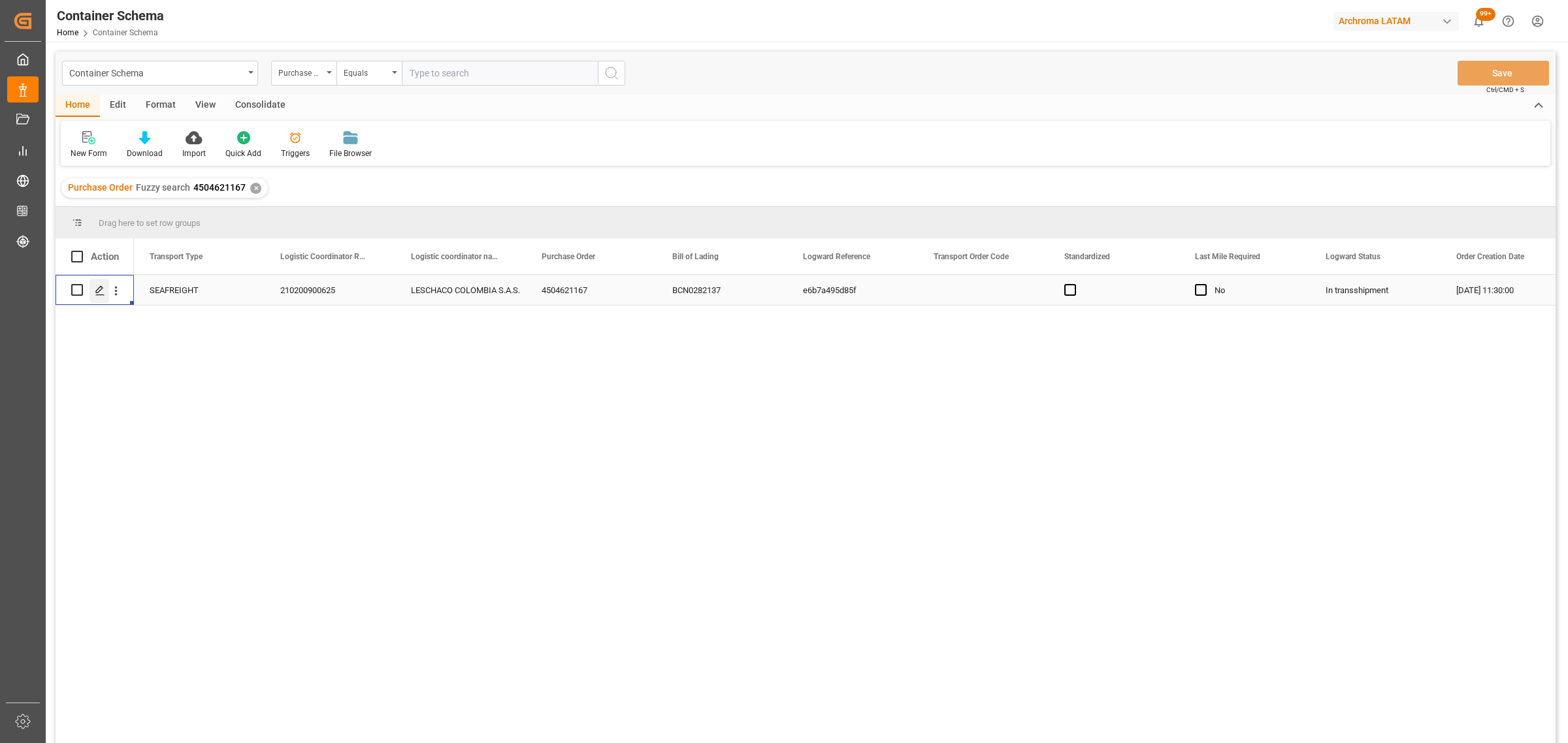
click at [103, 294] on line "Press SPACE to select this row." at bounding box center [100, 294] width 8 height 0
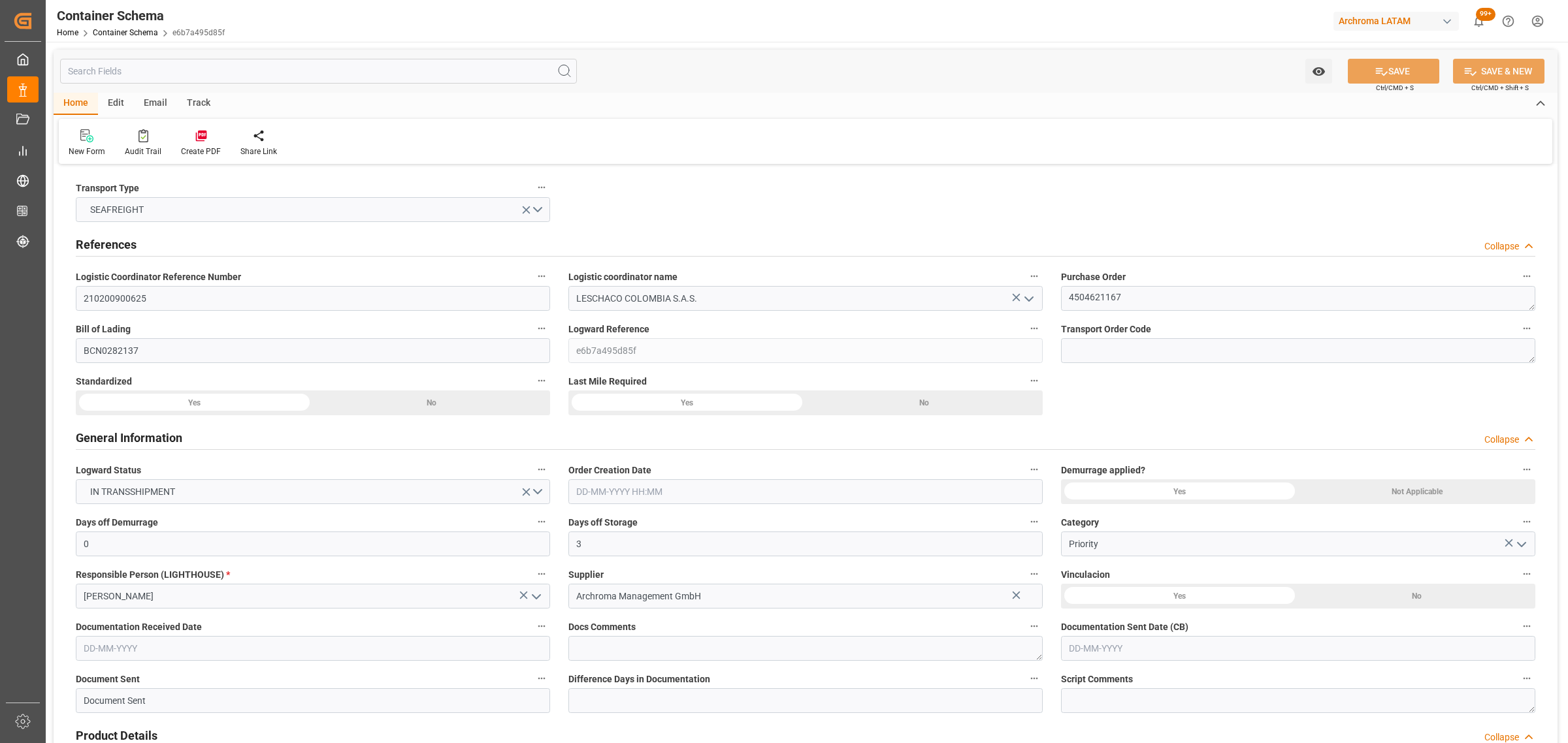
type input "0"
type input "3"
type input "1"
type input "45"
type input "9000"
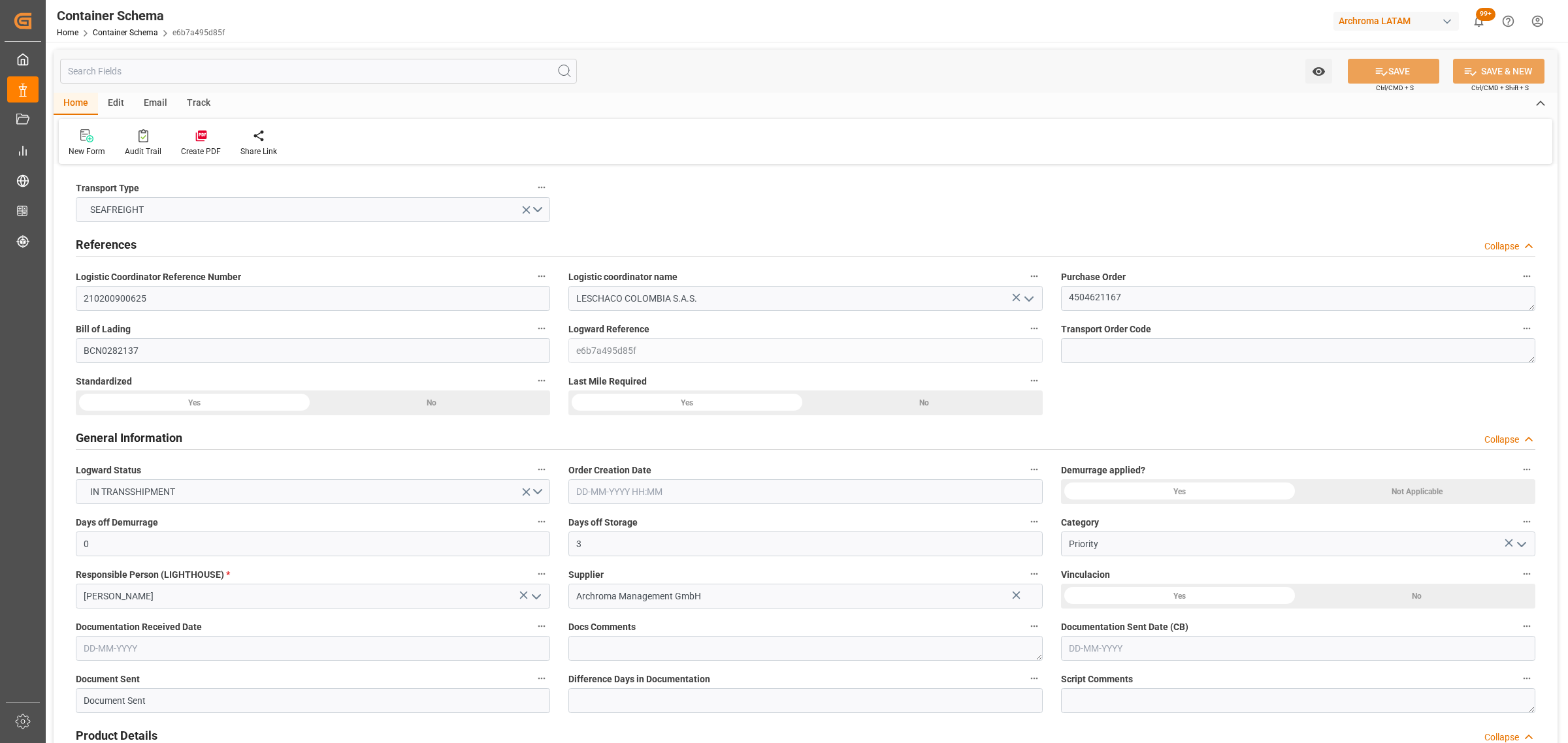
type input "4747"
type input "MSC"
type input "Mediterranean Shipping Company"
type input "ESBCN"
type input "ESZFB"
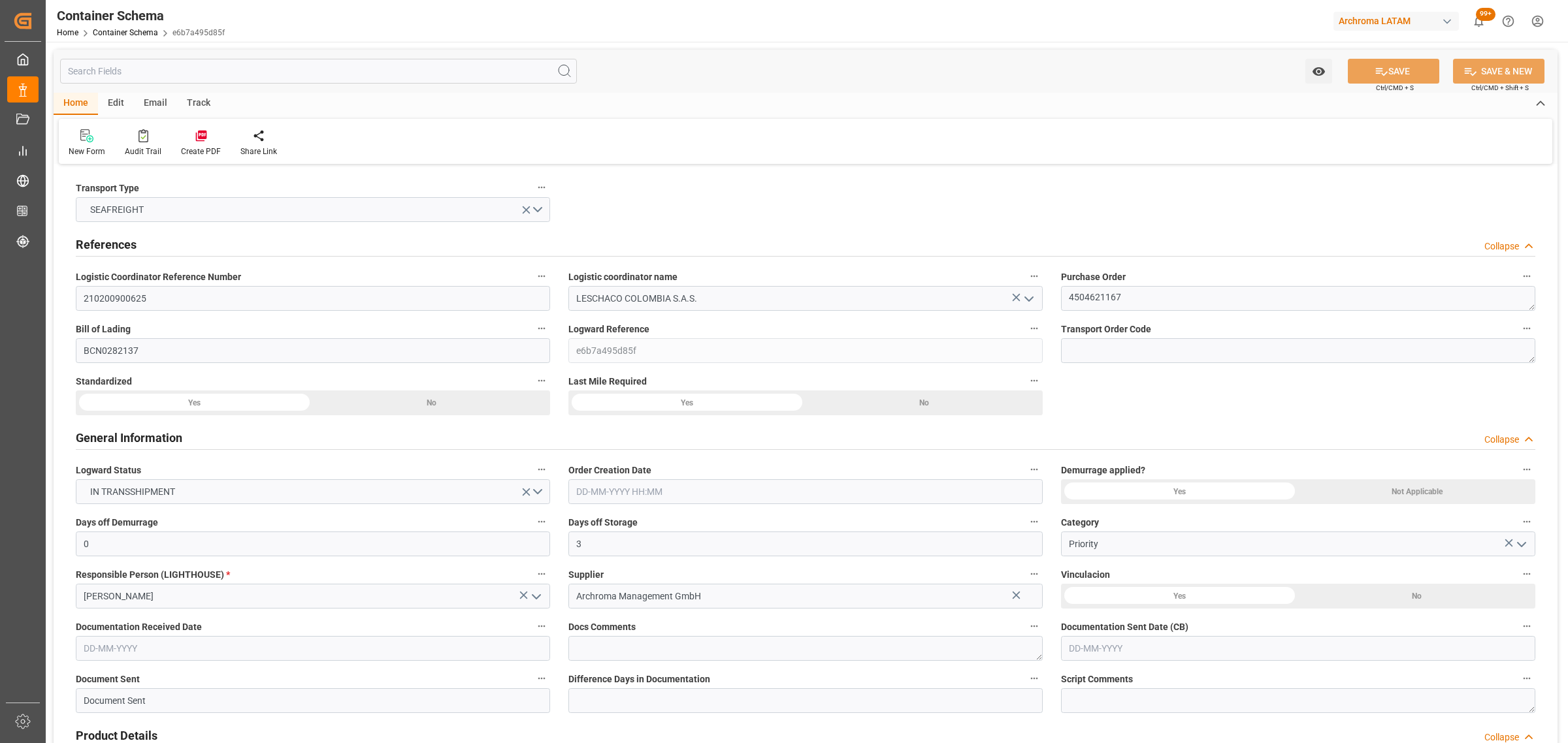
type input "COCTG"
type input "9954747"
type input "08-09-2025 11:30"
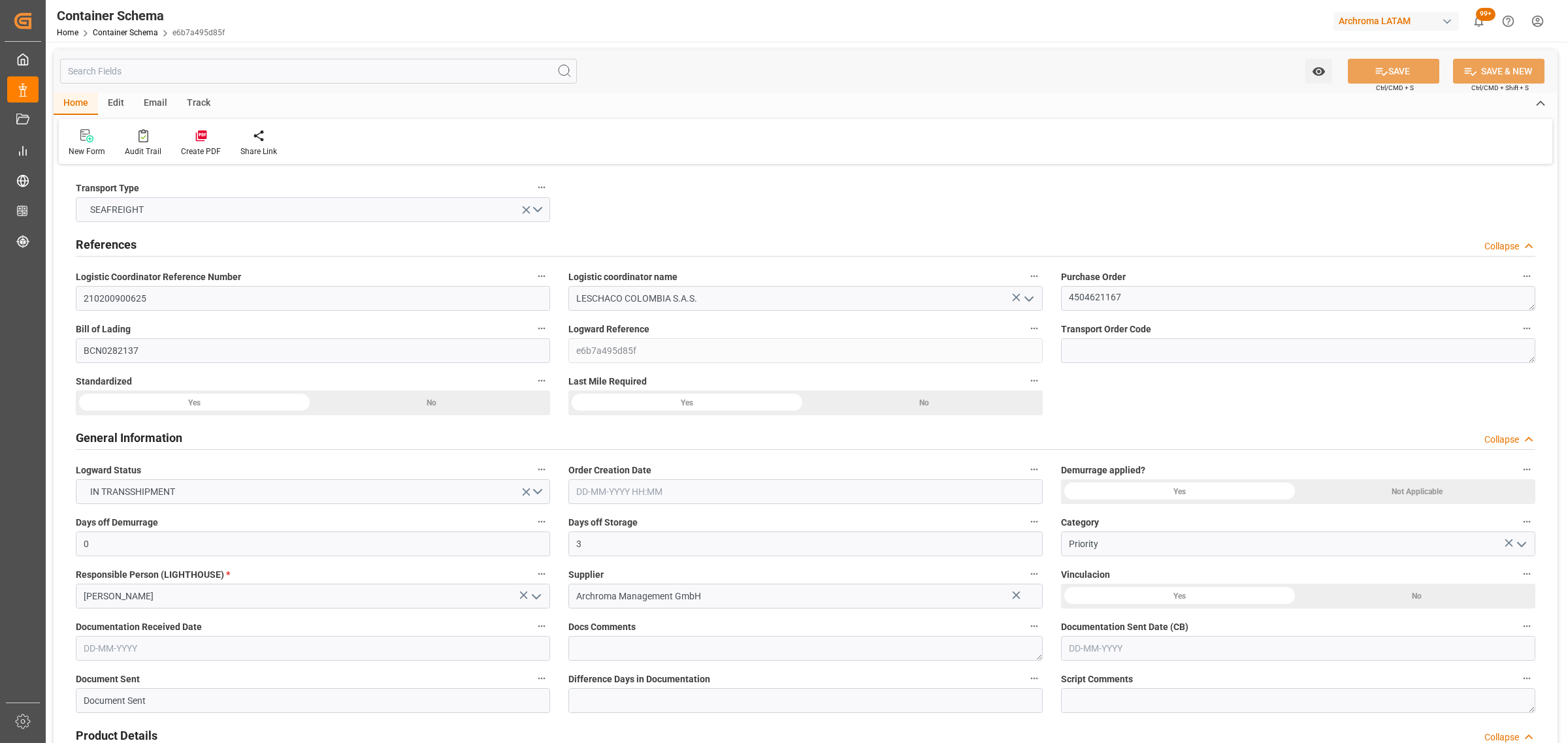
type input "05-09-2025"
type input "01-10-2025"
type input "[DATE] 00:00"
type input "07-09-2025 00:00"
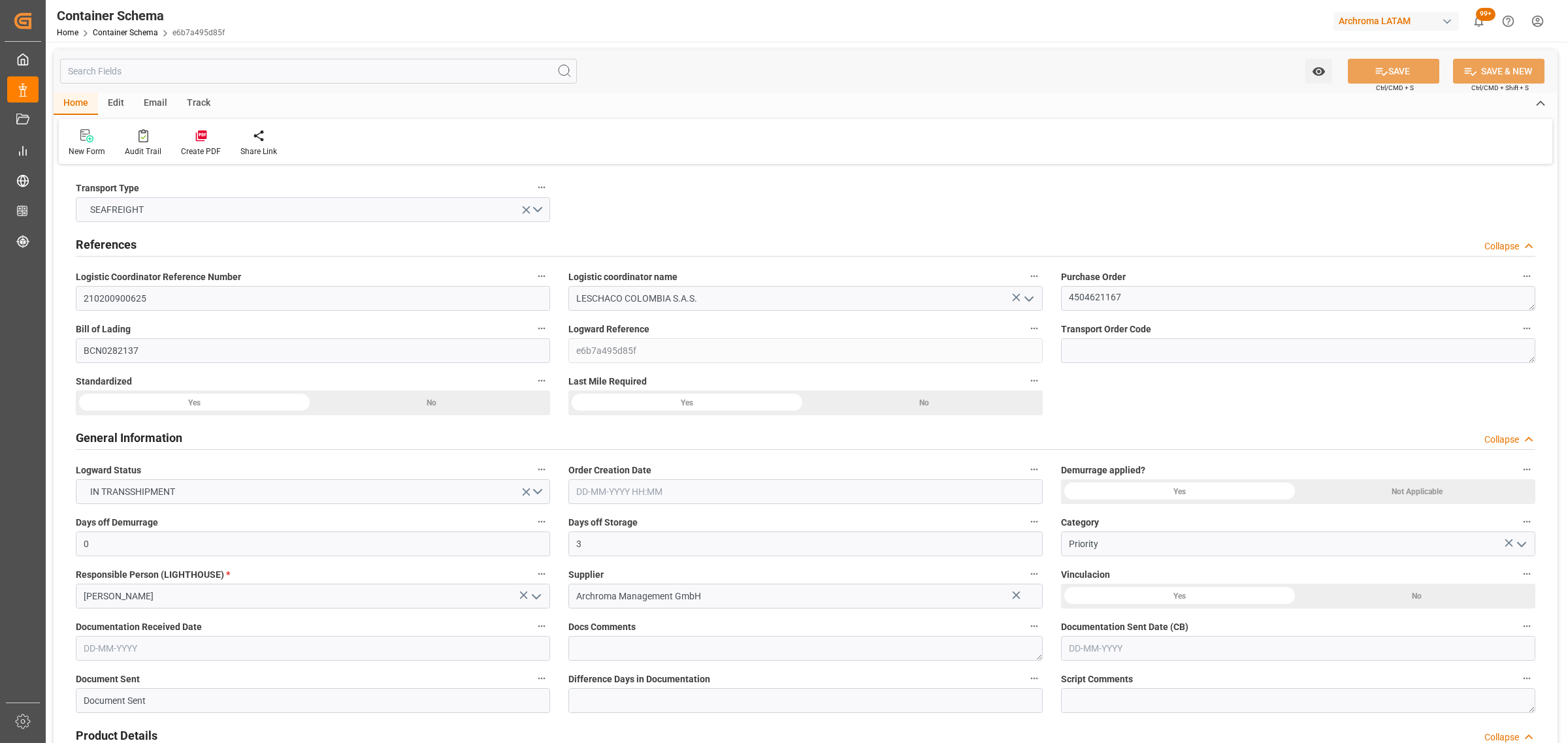
type input "08-09-2025 00:00"
type input "01-10-2025 00:00"
type input "30-09-2025 00:00"
click at [193, 100] on div "Track" at bounding box center [198, 104] width 43 height 23
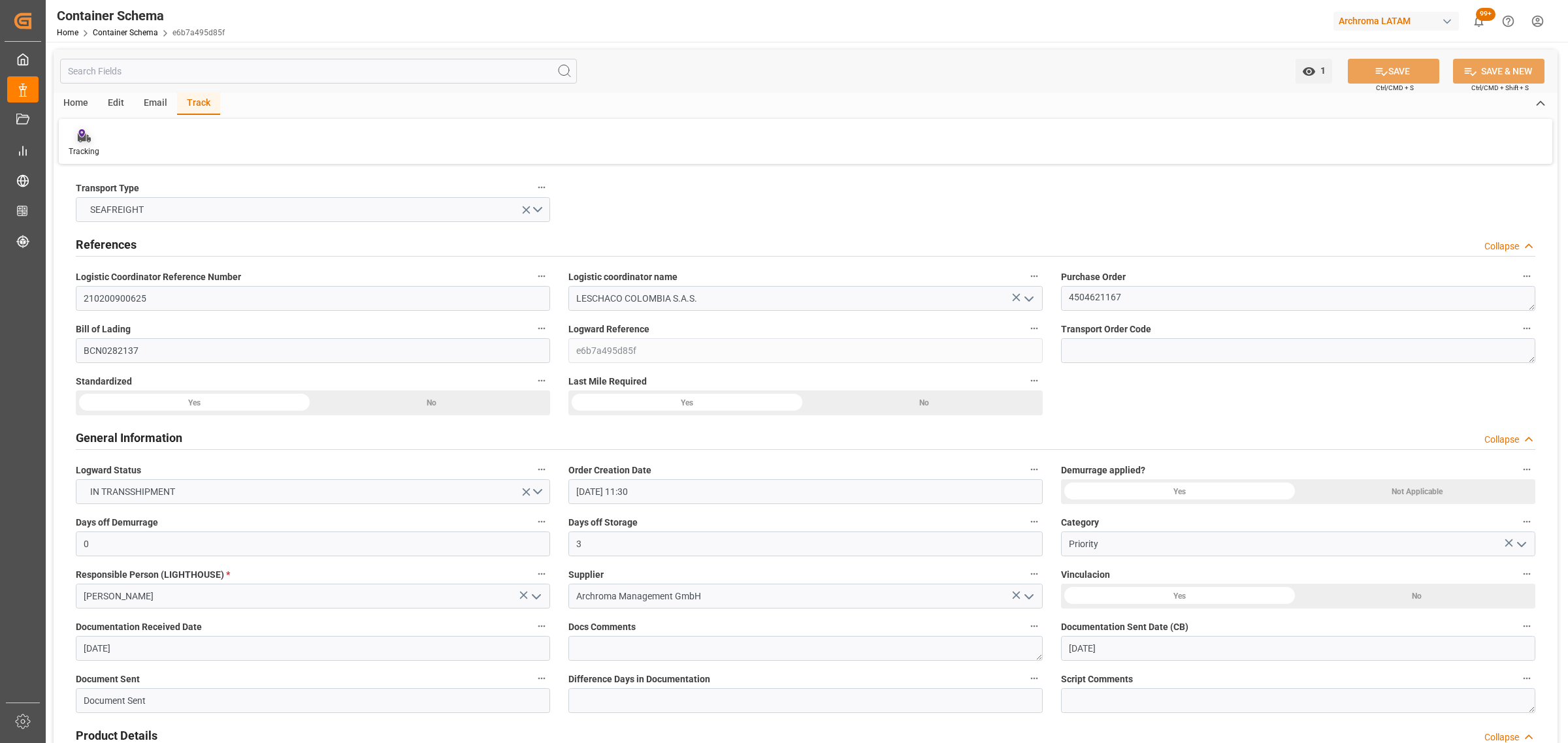
click at [67, 137] on div "Tracking" at bounding box center [84, 143] width 50 height 29
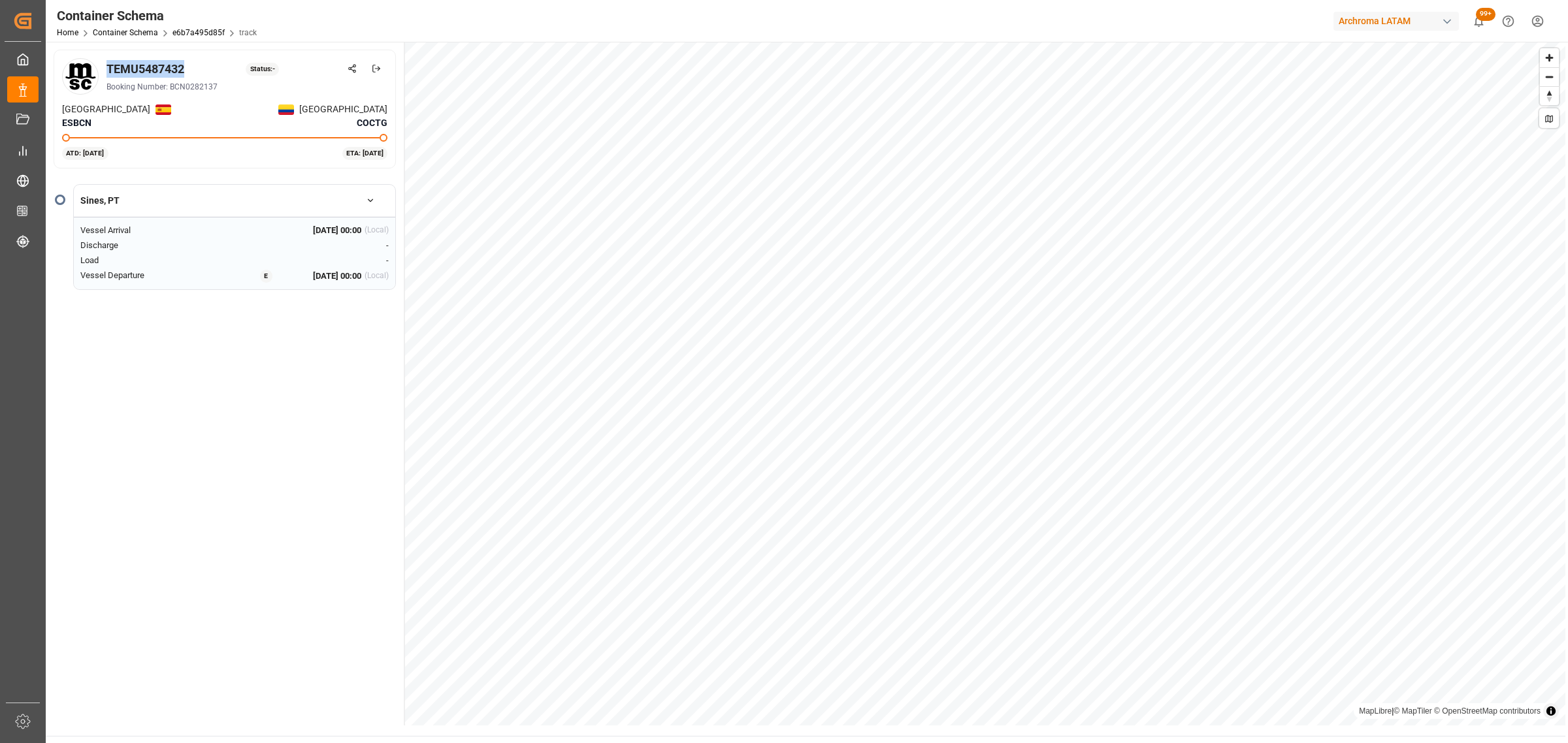
drag, startPoint x: 187, startPoint y: 67, endPoint x: 105, endPoint y: 72, distance: 82.2
click at [105, 72] on div "TEMU5487432 Status: - Booking Number: BCN0282137" at bounding box center [225, 76] width 326 height 36
copy div "TEMU5487432"
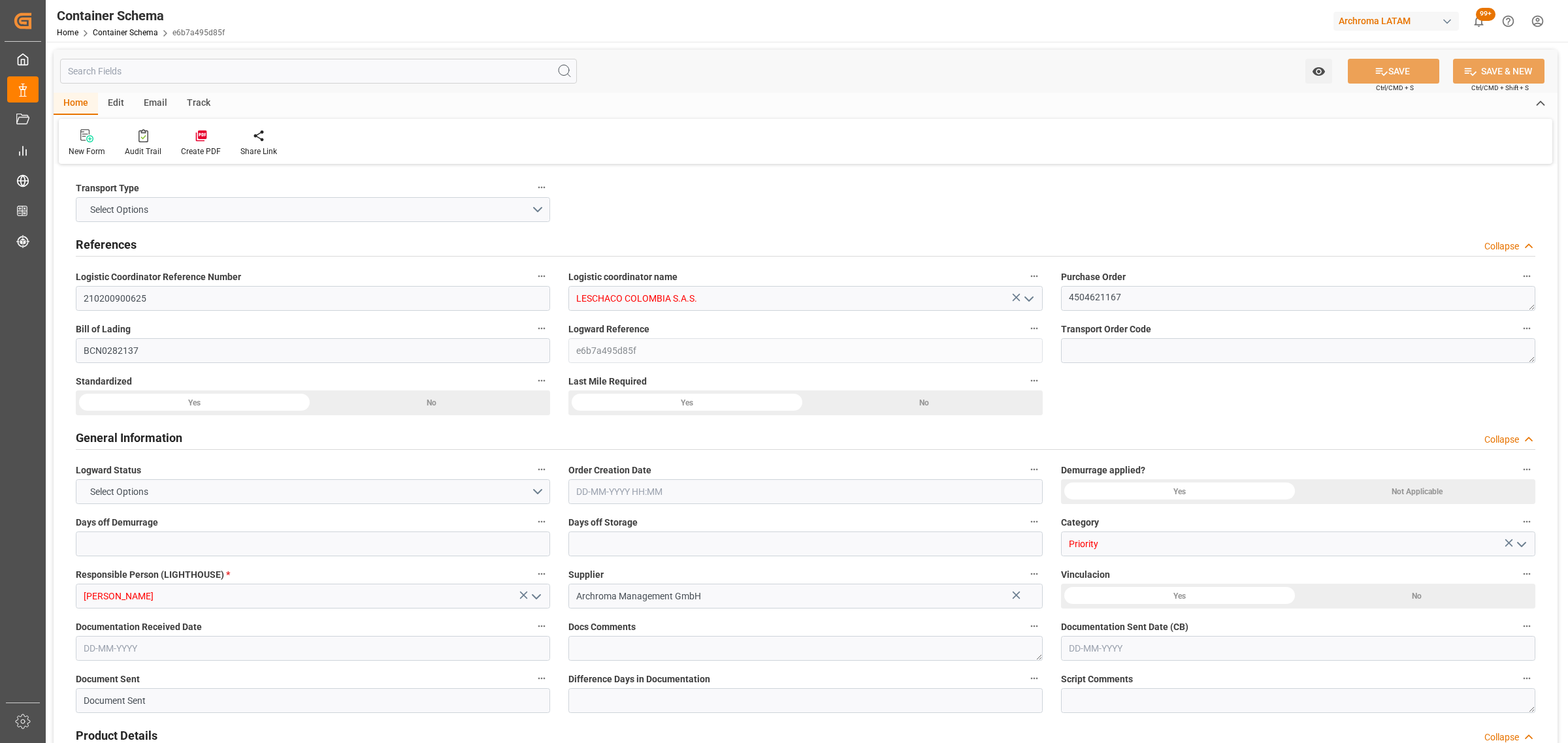
type input "0"
type input "3"
type input "1"
type input "45"
type input "9000"
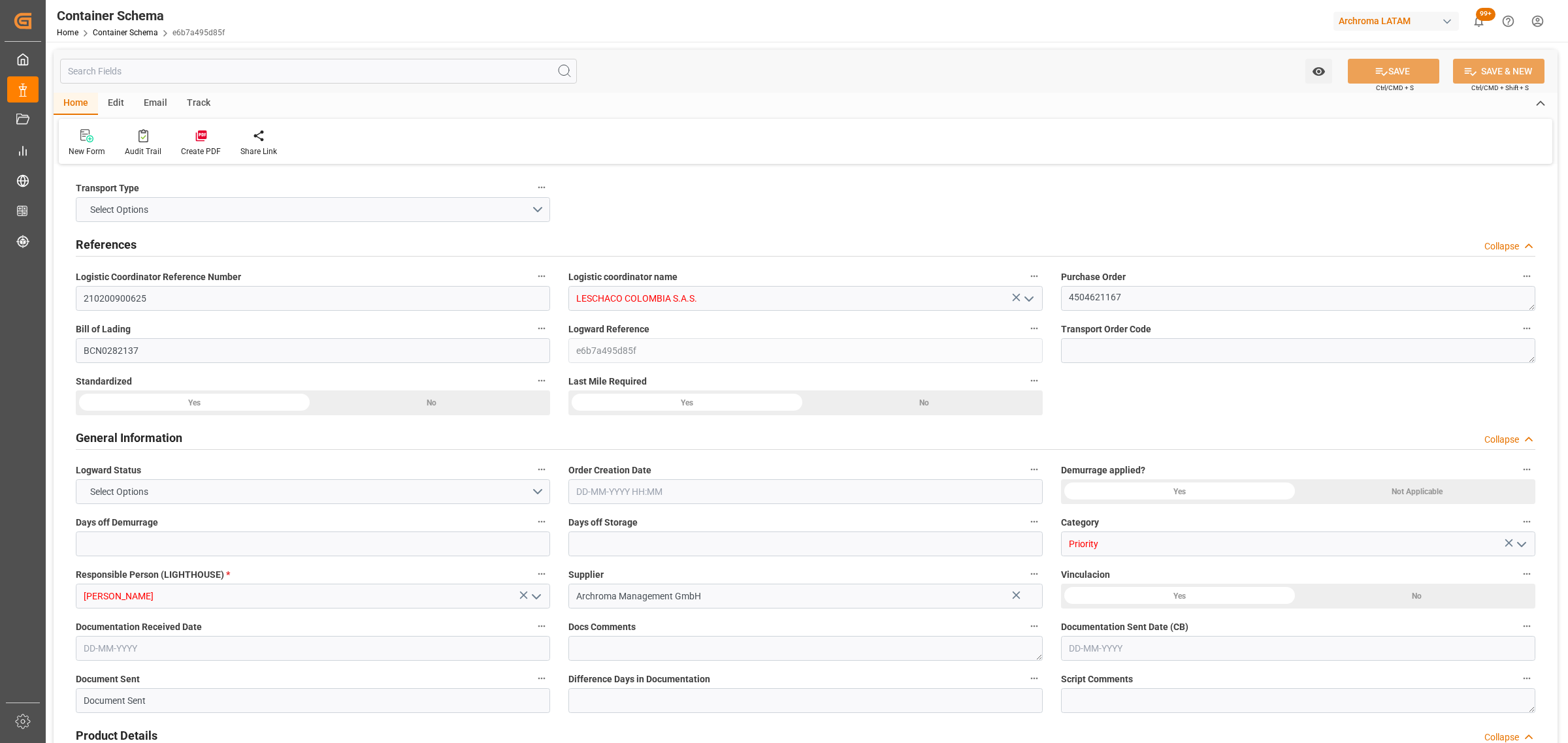
type input "4747"
type input "MSC"
type input "Mediterranean Shipping Company"
type input "ESBCN"
type input "ESZFB"
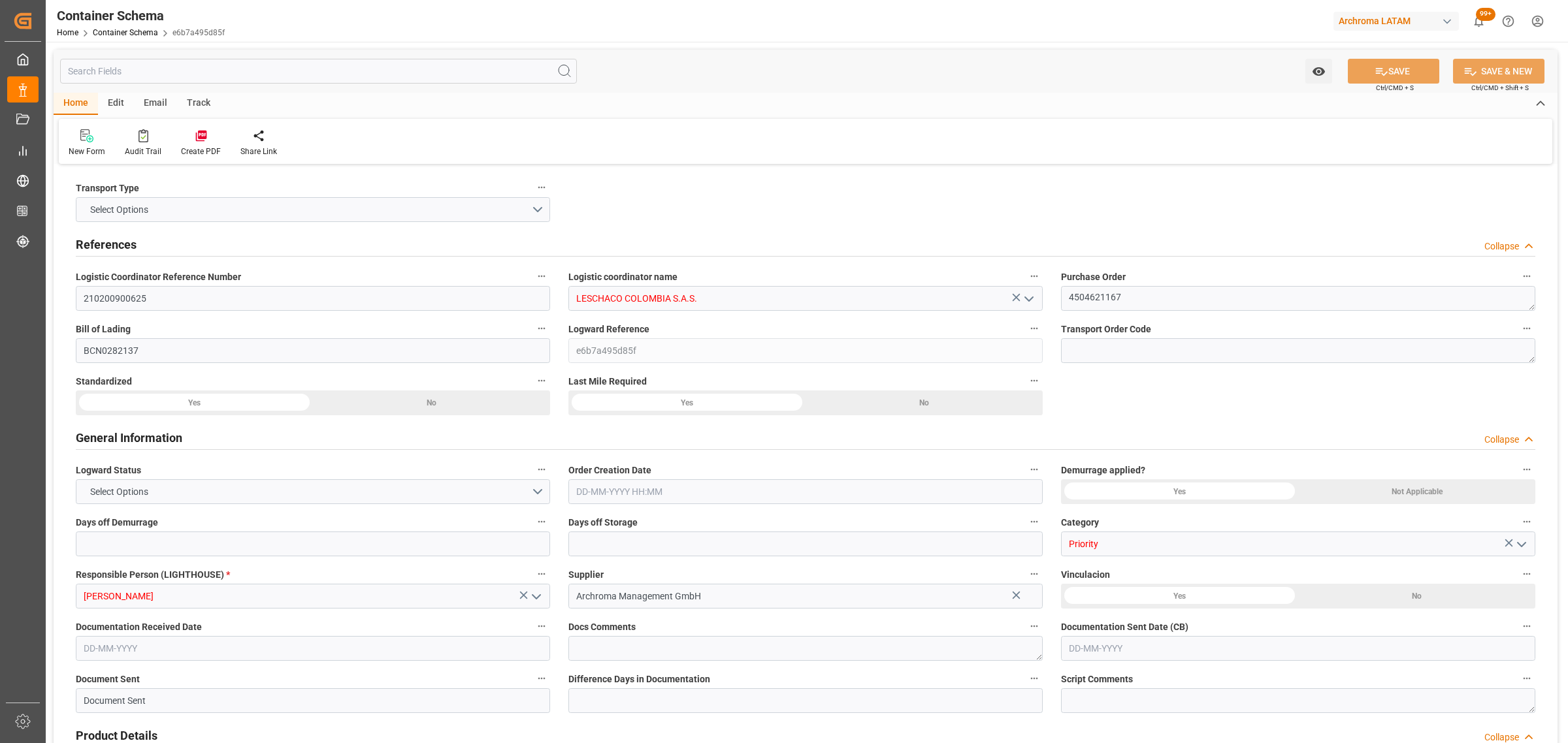
type input "COCTG"
type input "9954747"
type input "08-09-2025 11:30"
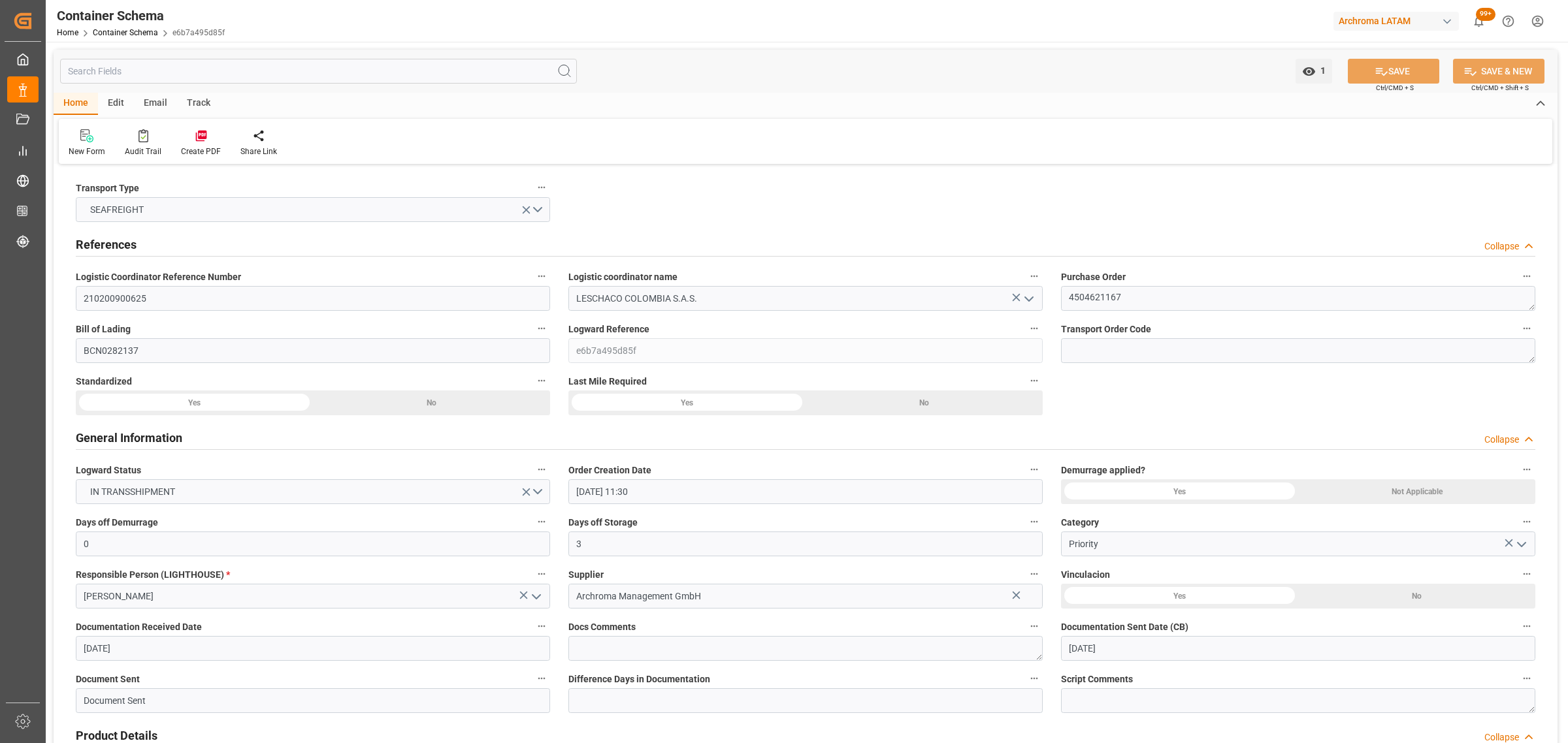
type input "05-09-2025"
type input "01-10-2025"
type input "[DATE] 00:00"
type input "07-09-2025 00:00"
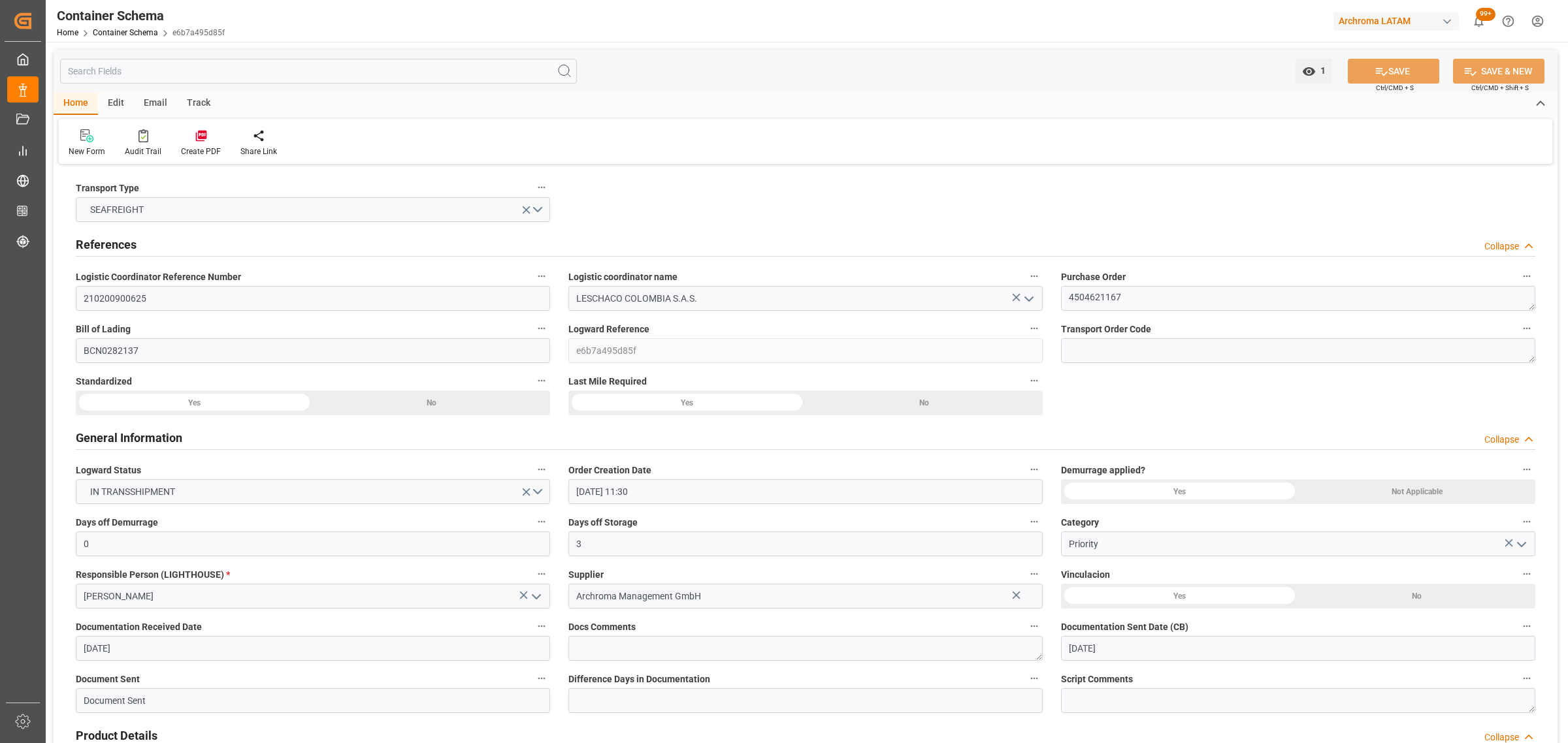
type input "08-09-2025 00:00"
type input "01-10-2025 00:00"
type input "30-09-2025 00:00"
drag, startPoint x: 148, startPoint y: 106, endPoint x: 105, endPoint y: 126, distance: 47.4
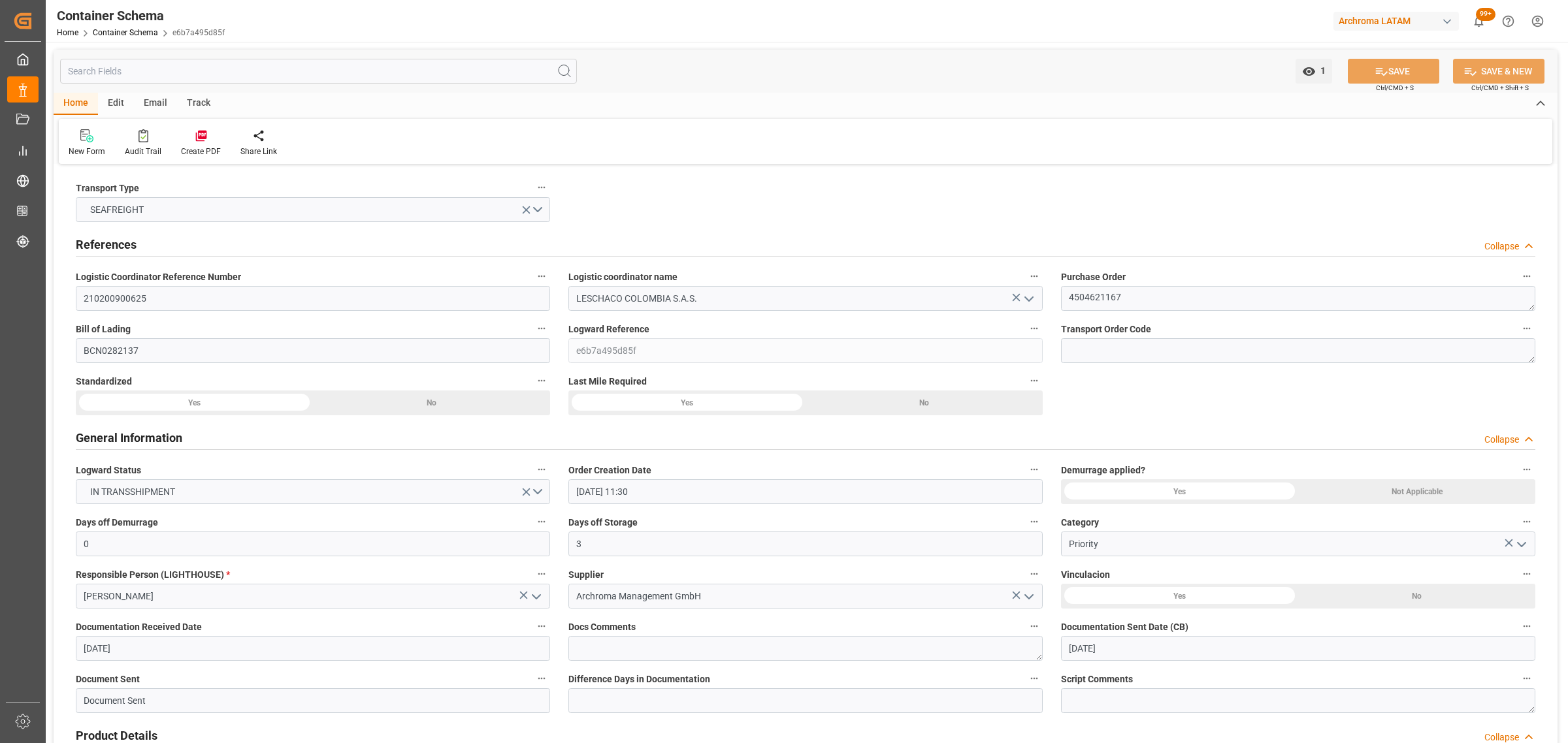
click at [148, 106] on div "Email" at bounding box center [156, 104] width 43 height 23
click at [64, 148] on div "Send Email" at bounding box center [88, 143] width 60 height 29
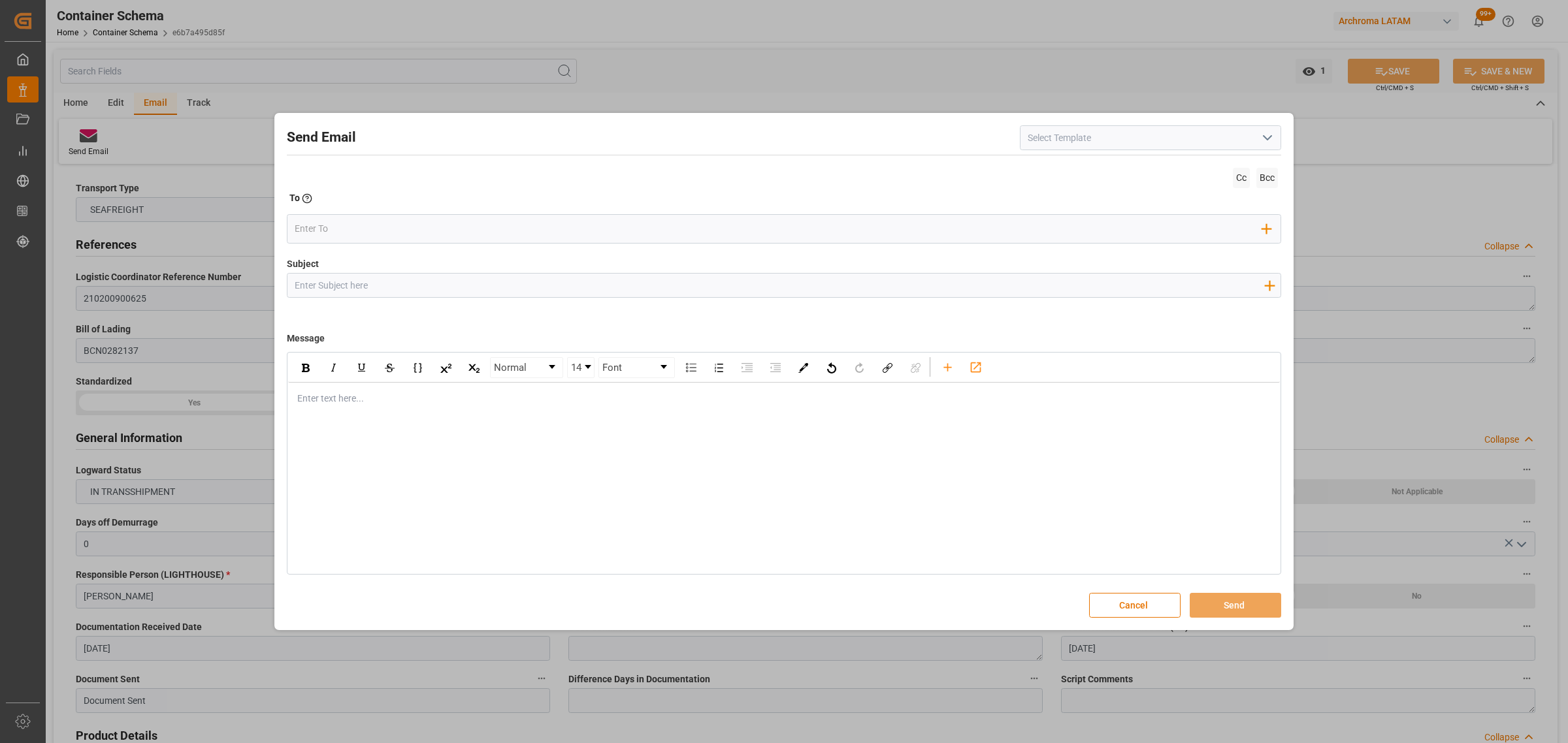
click at [504, 282] on input "Subject" at bounding box center [779, 285] width 983 height 23
paste input "PO 4504621167 //TE//LOGWARD STATUS //PRIORIDAD//ARCHROMA MANAGEMENT//ARCHROMA C…"
type input "PO 4504621167 //TE//LOGWARD STATUS //PRIORIDAD//ARCHROMA MANAGEMENT//ARCHROMA C…"
click at [450, 404] on div "rdw-editor" at bounding box center [784, 398] width 973 height 14
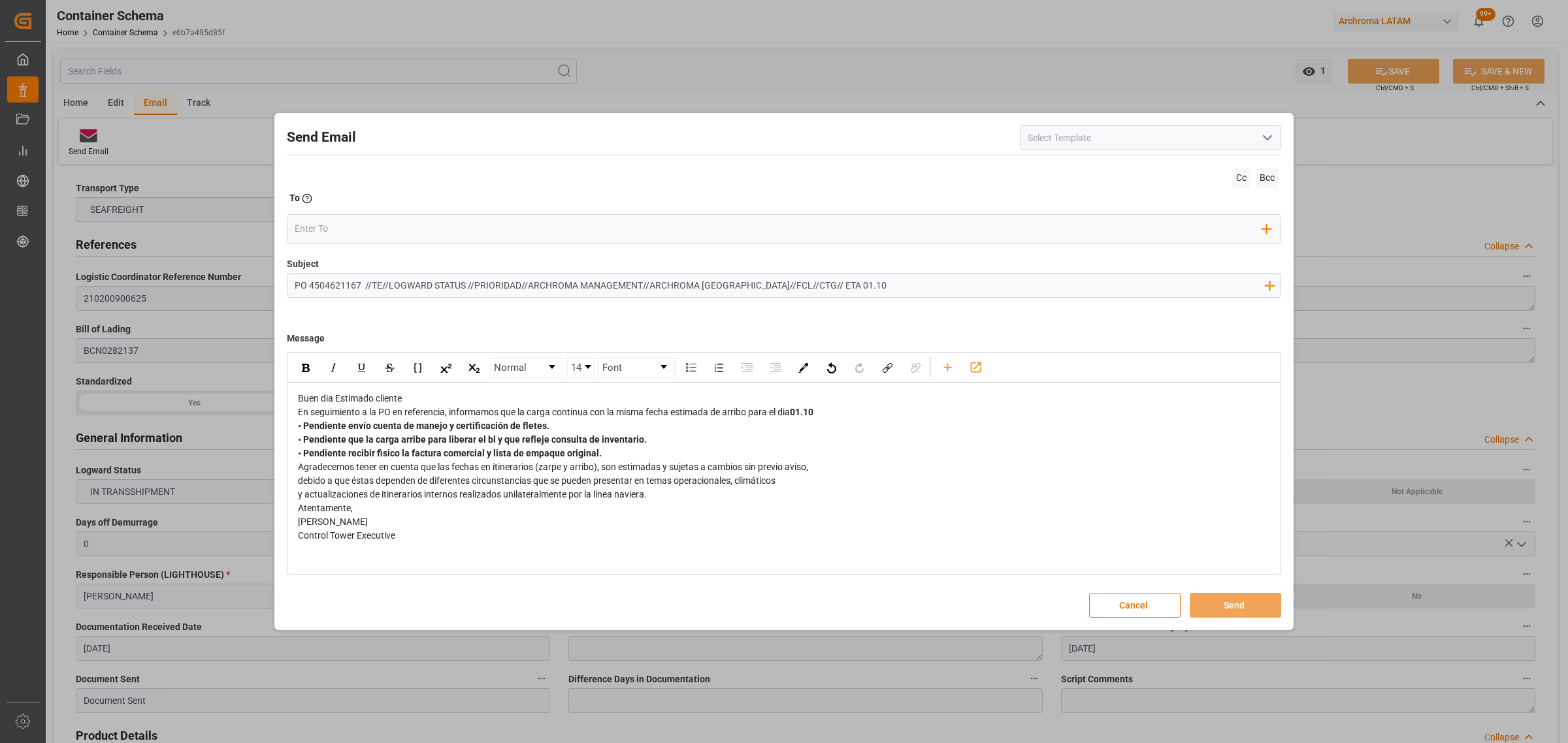
click at [444, 410] on span "En seguimiento a la PO en referencia, informamos que la carga continua con la m…" at bounding box center [544, 412] width 492 height 10
click at [448, 400] on div "Buen dia Estimado cliente" at bounding box center [784, 398] width 973 height 14
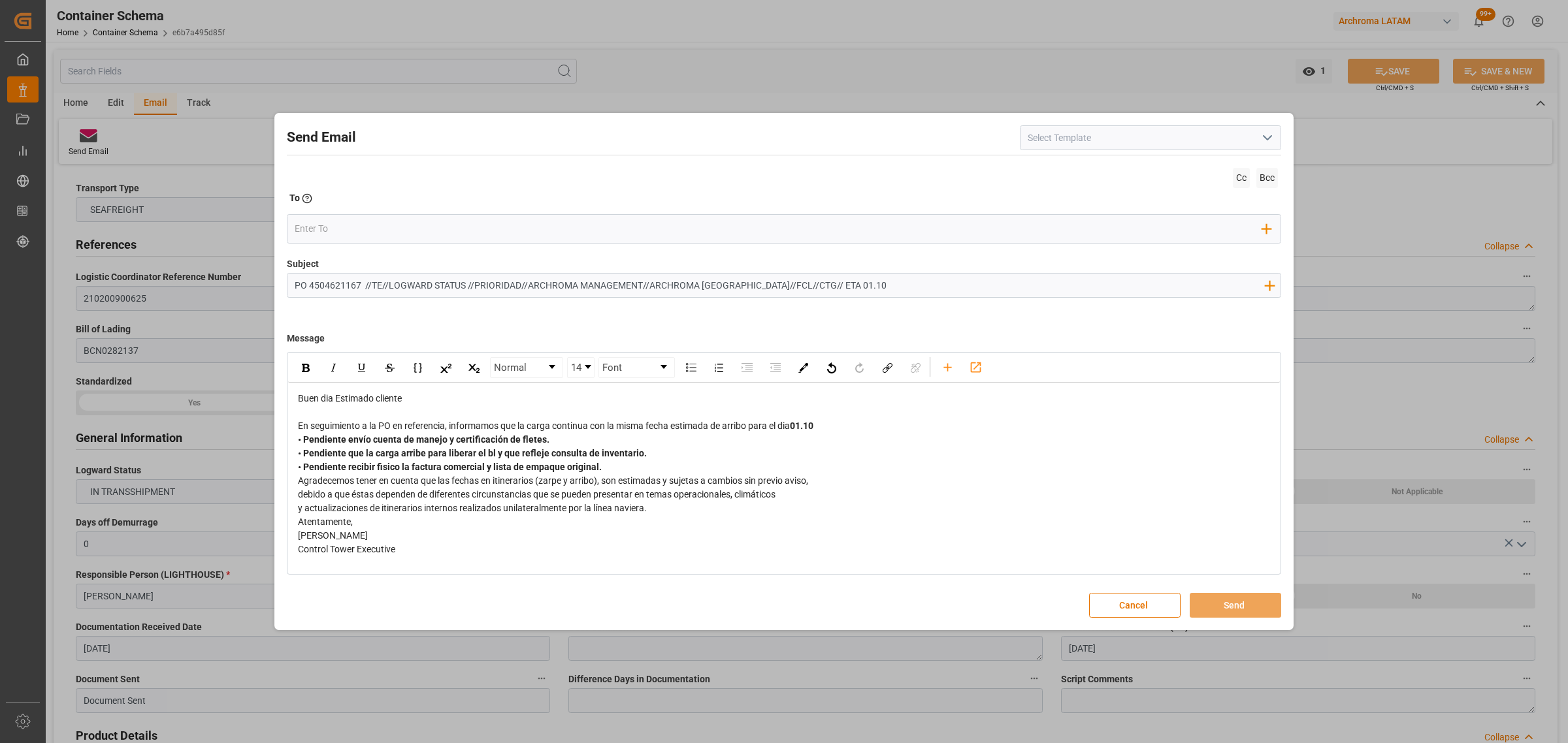
click at [826, 428] on div "En seguimiento a la PO en referencia, informamos que la carga continua con la m…" at bounding box center [784, 426] width 973 height 14
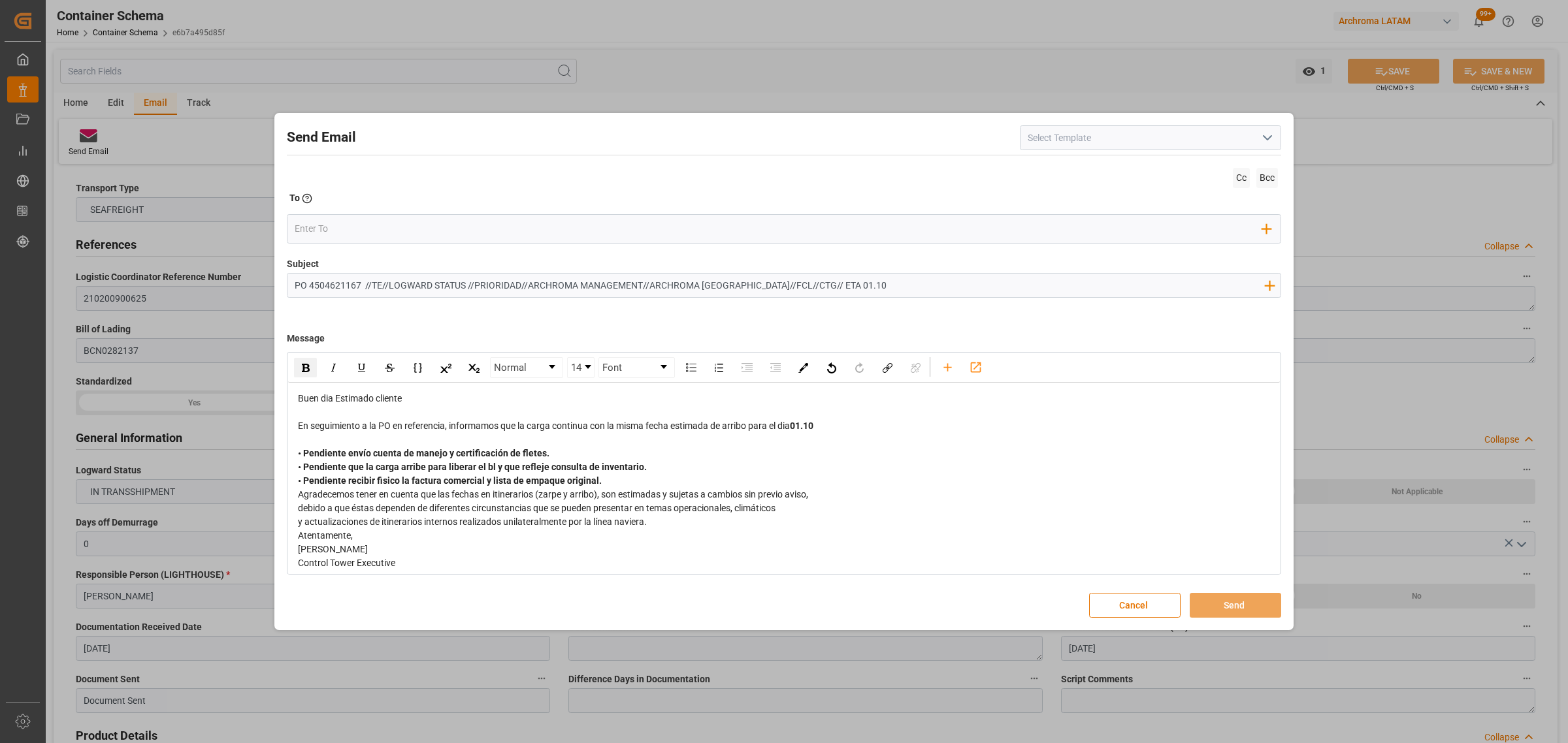
click at [625, 480] on div "• Pendiente recibir fisico la factura comercial y lista de empaque original." at bounding box center [784, 481] width 973 height 14
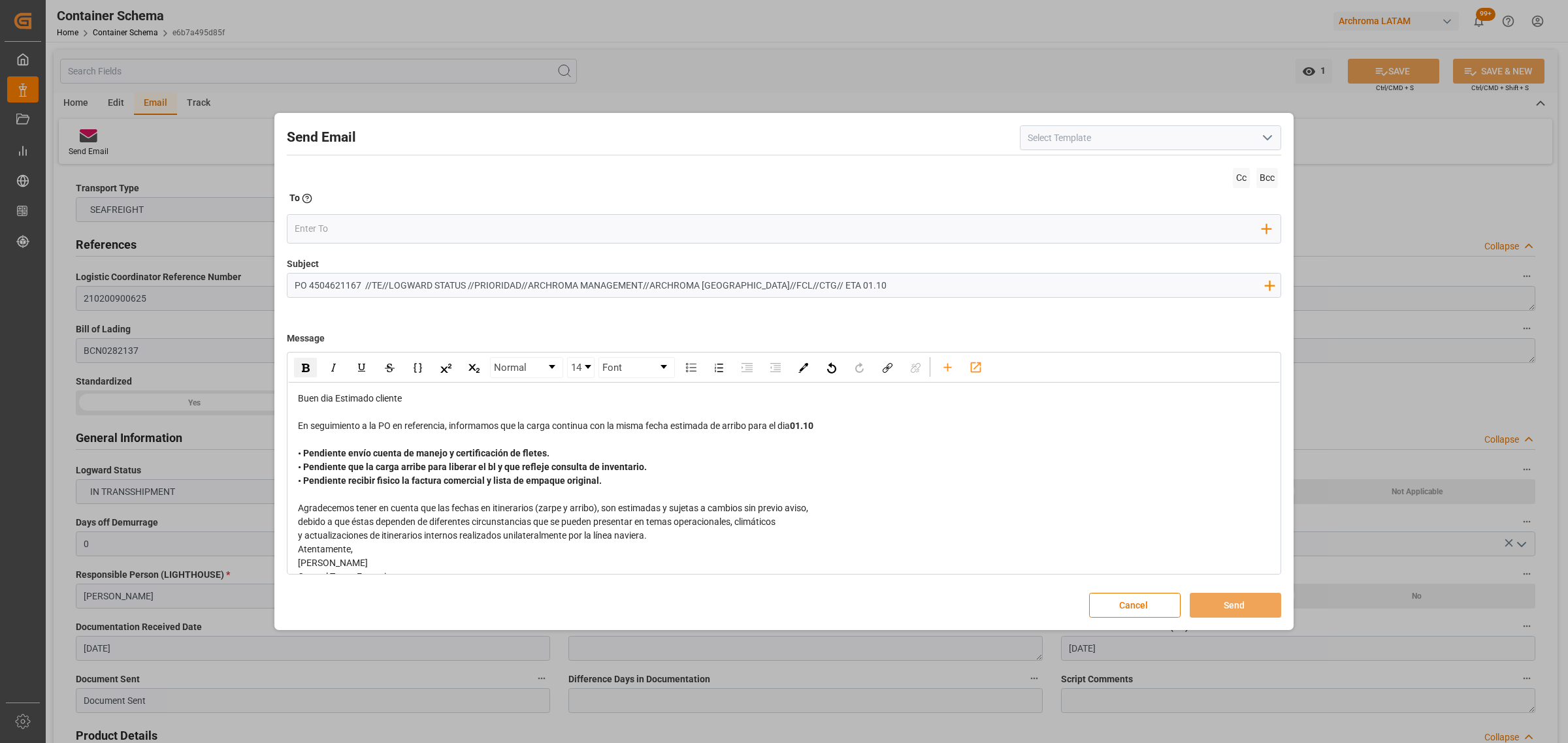
click at [660, 537] on div "y actualizaciones de itinerarios internos realizados unilateralmente por la lín…" at bounding box center [784, 536] width 973 height 14
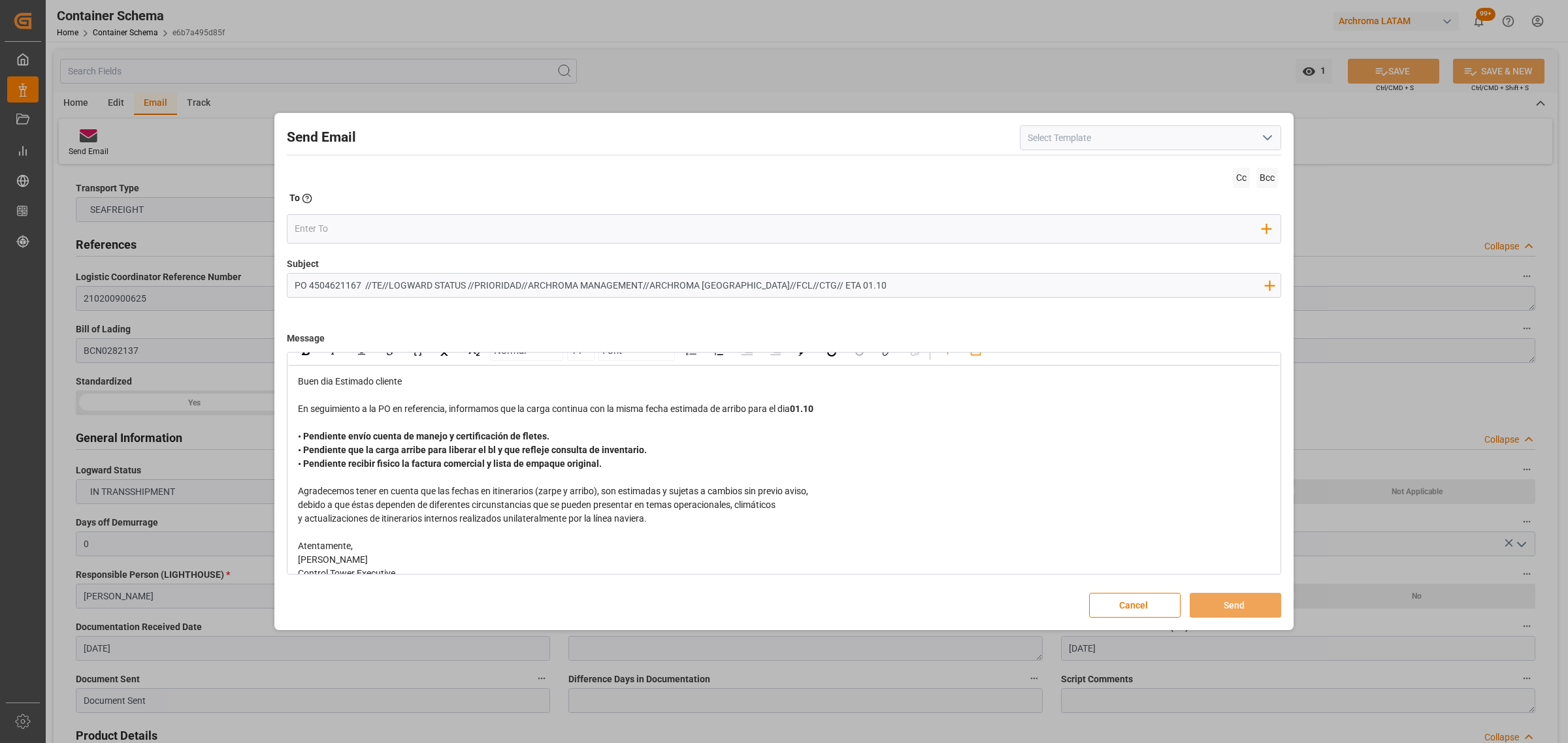
scroll to position [33, 0]
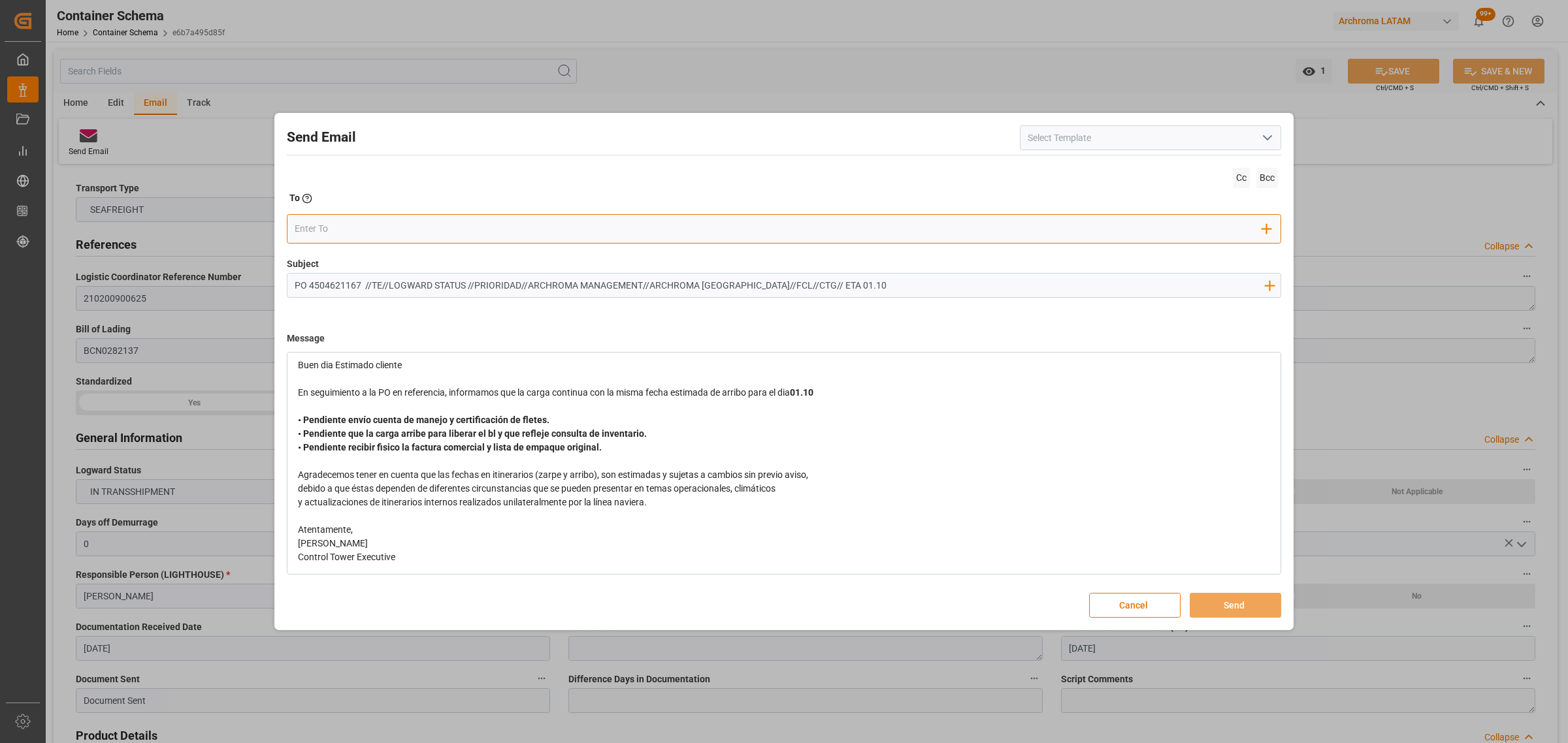
click at [340, 216] on div "Add Field to To" at bounding box center [784, 229] width 995 height 29
click at [340, 223] on input "email" at bounding box center [778, 229] width 968 height 20
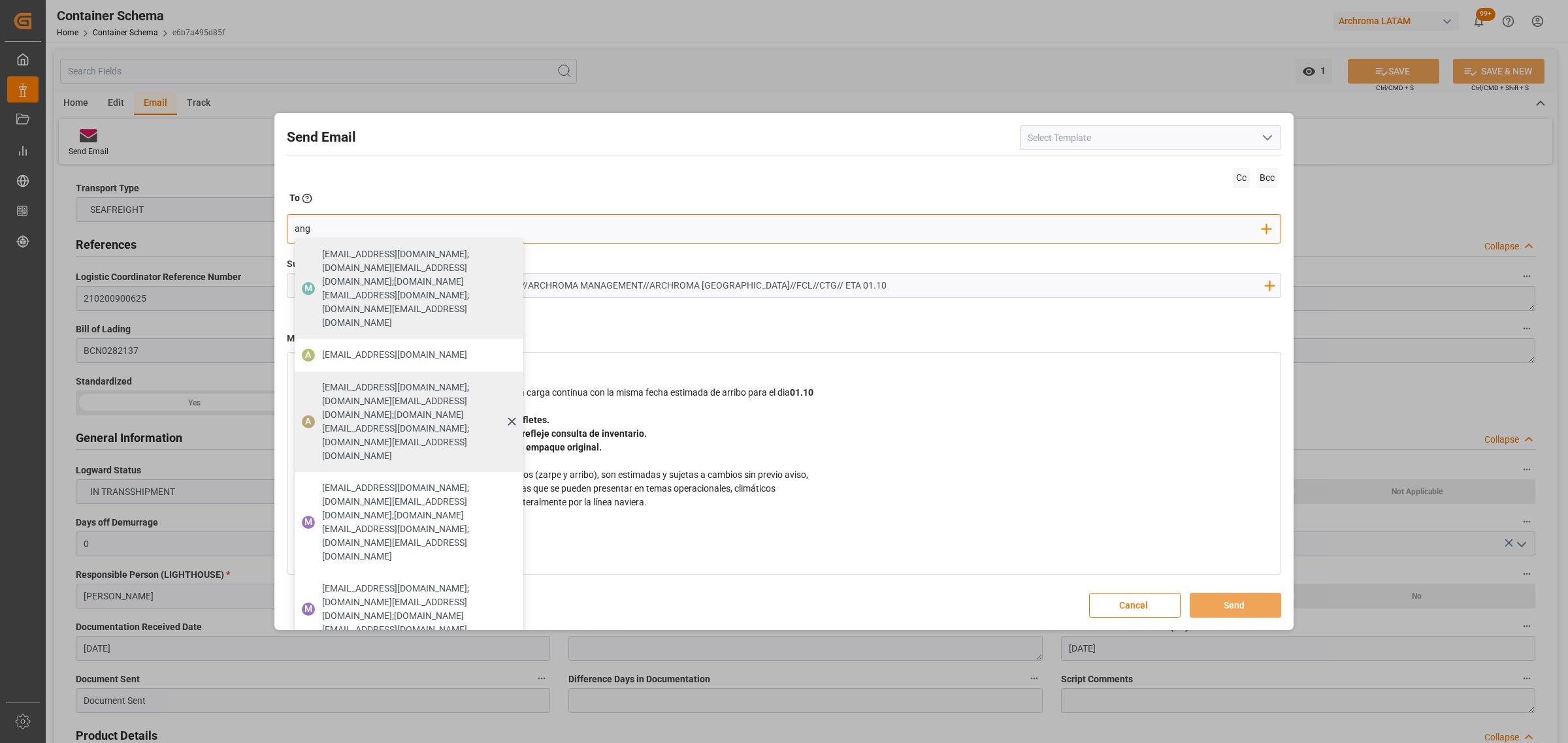
type input "ang"
click at [338, 376] on div "[EMAIL_ADDRESS][DOMAIN_NAME];[PERSON_NAME][DOMAIN_NAME][EMAIL_ADDRESS][PERSON_N…" at bounding box center [418, 422] width 201 height 92
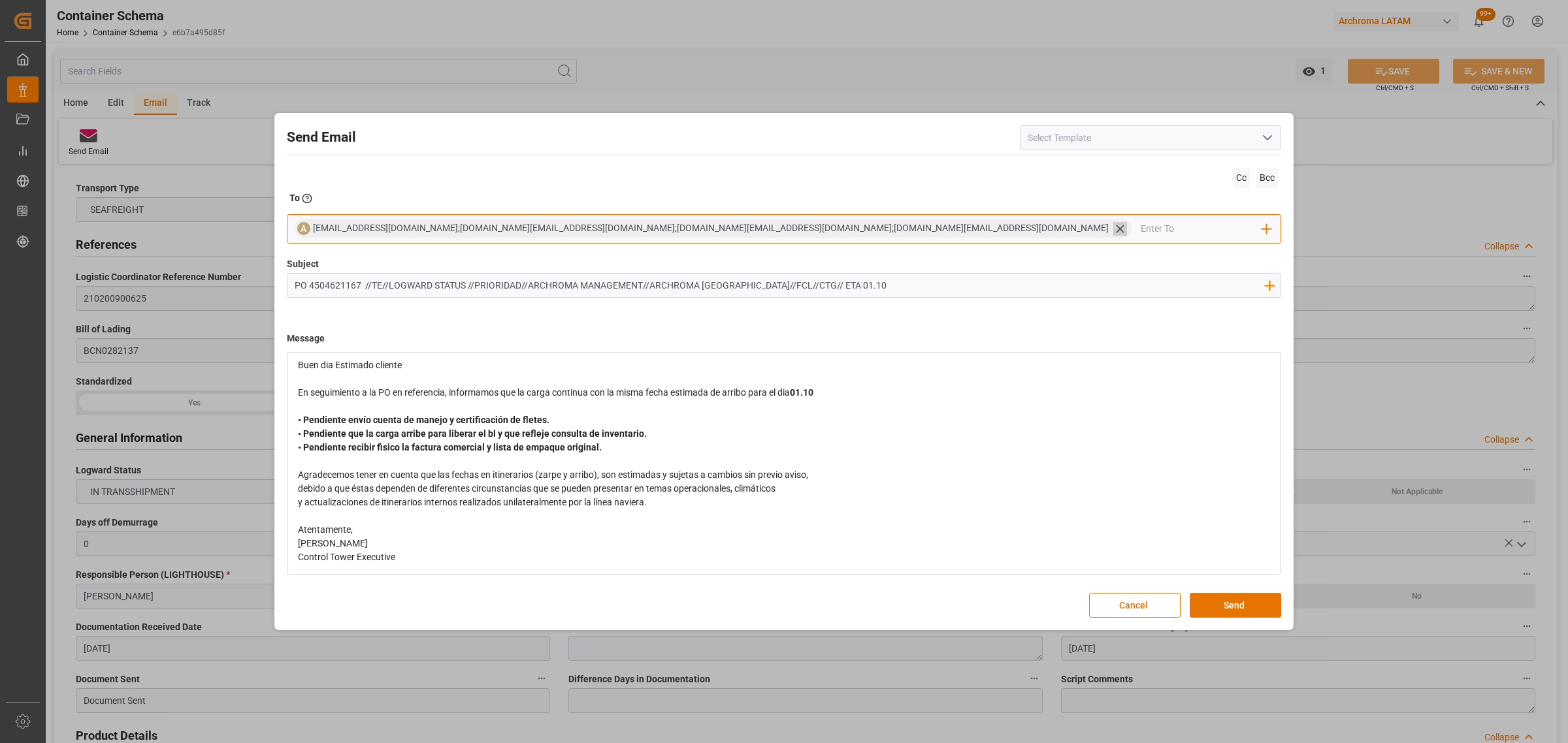
click at [1113, 224] on icon at bounding box center [1120, 229] width 14 height 14
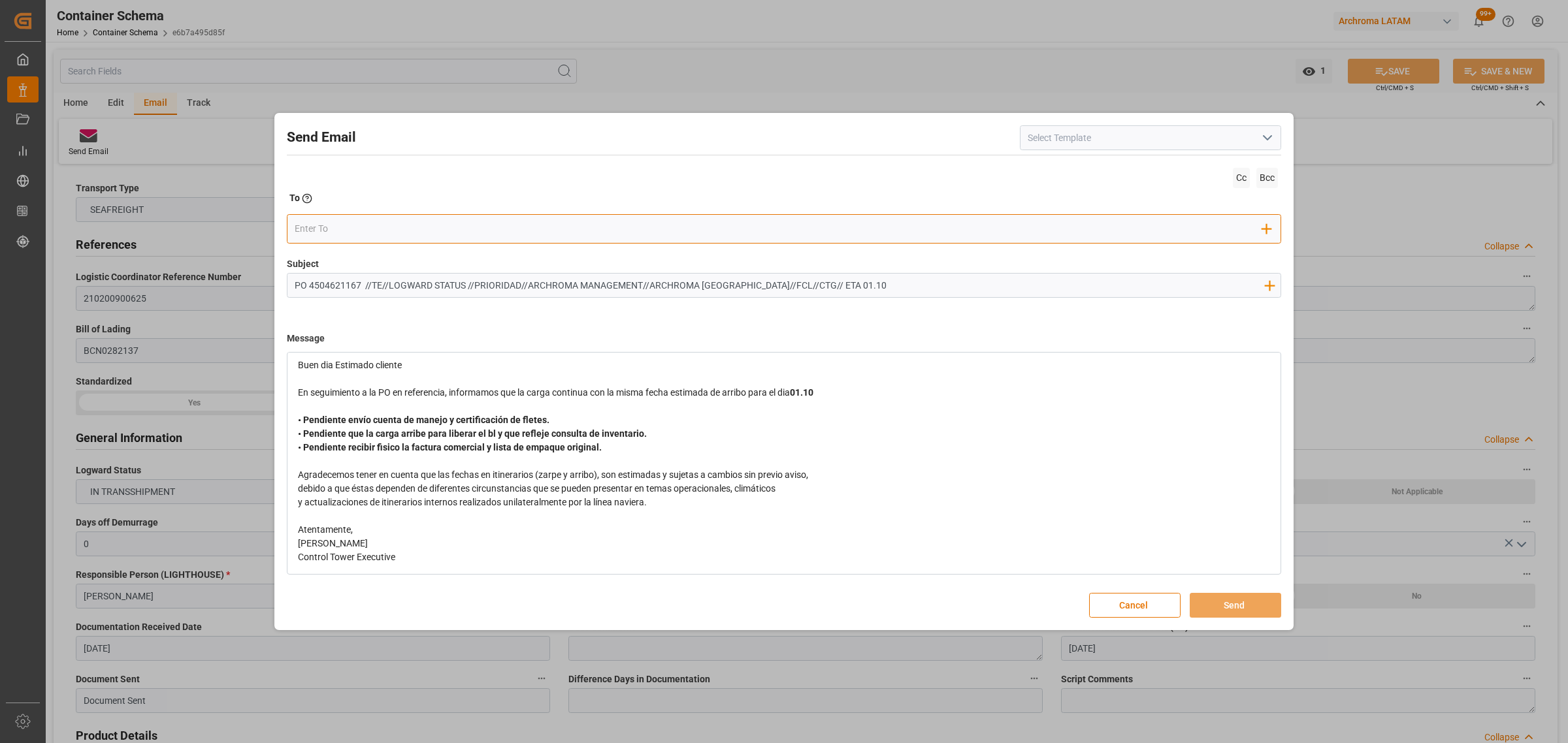
click at [722, 230] on input "email" at bounding box center [778, 229] width 968 height 20
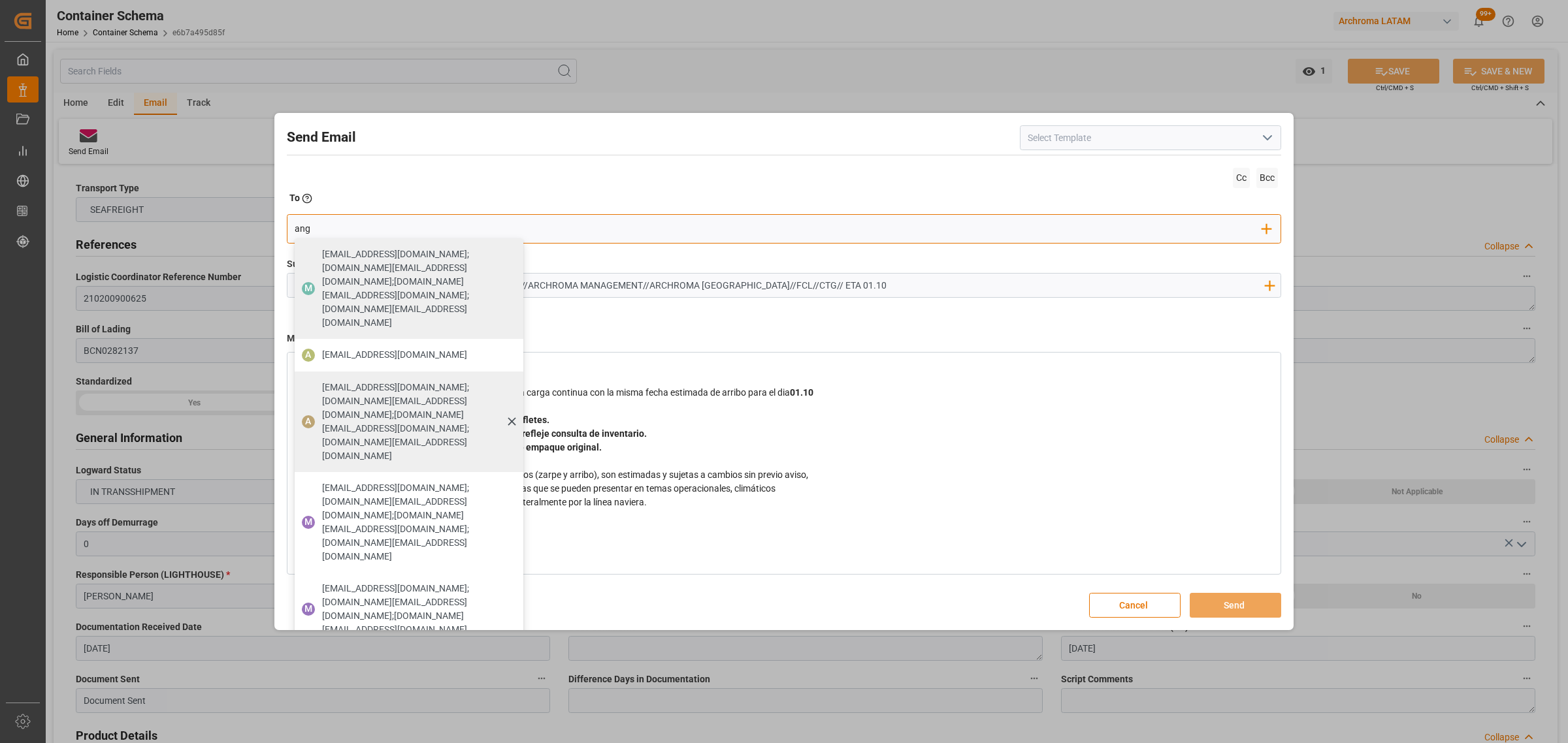
type input "ang"
click at [334, 381] on span "[EMAIL_ADDRESS][DOMAIN_NAME];[PERSON_NAME][DOMAIN_NAME][EMAIL_ADDRESS][PERSON_N…" at bounding box center [418, 422] width 192 height 82
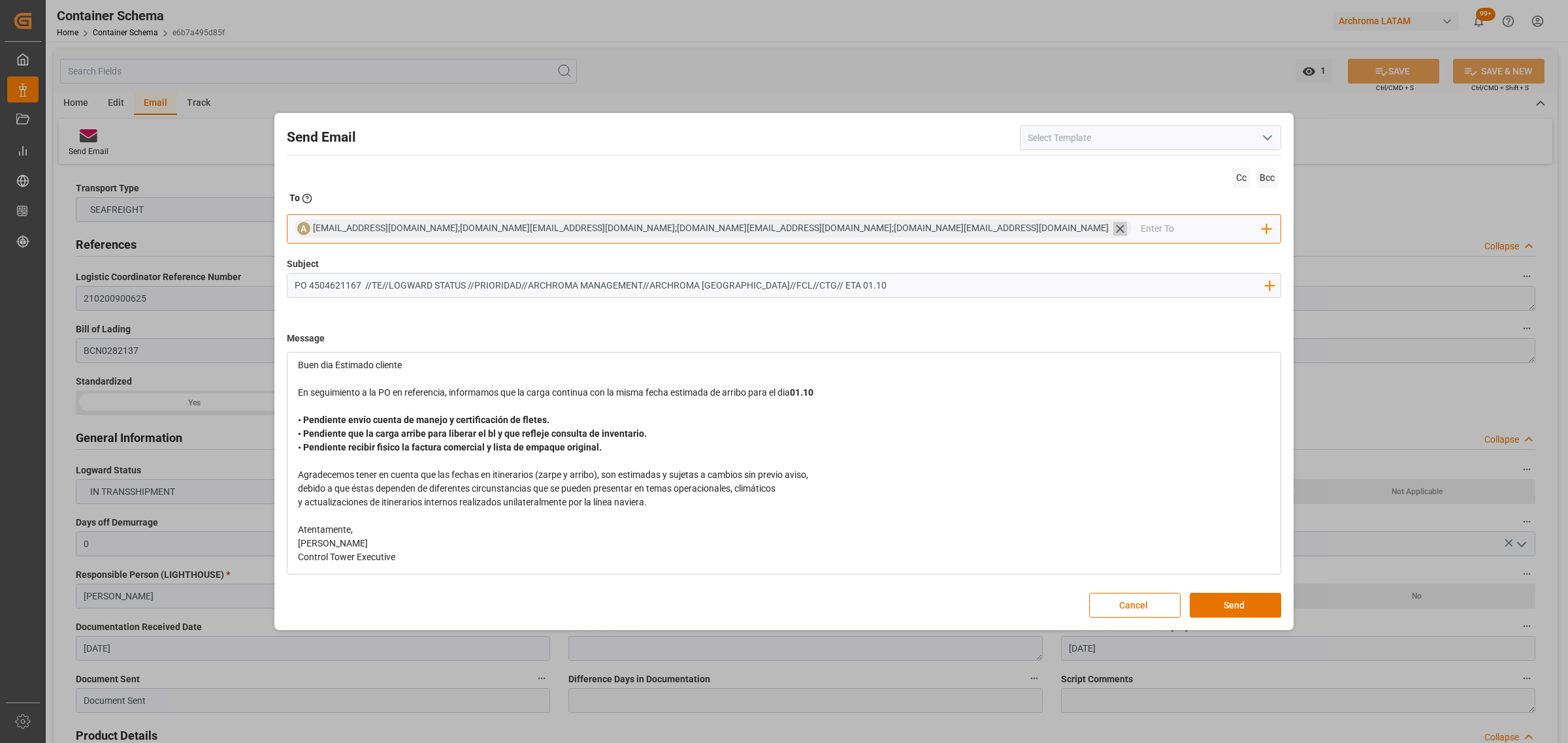
click at [822, 224] on div "[EMAIL_ADDRESS][DOMAIN_NAME];[PERSON_NAME][DOMAIN_NAME][EMAIL_ADDRESS][PERSON_N…" at bounding box center [722, 229] width 819 height 15
click at [1113, 227] on icon at bounding box center [1120, 229] width 14 height 14
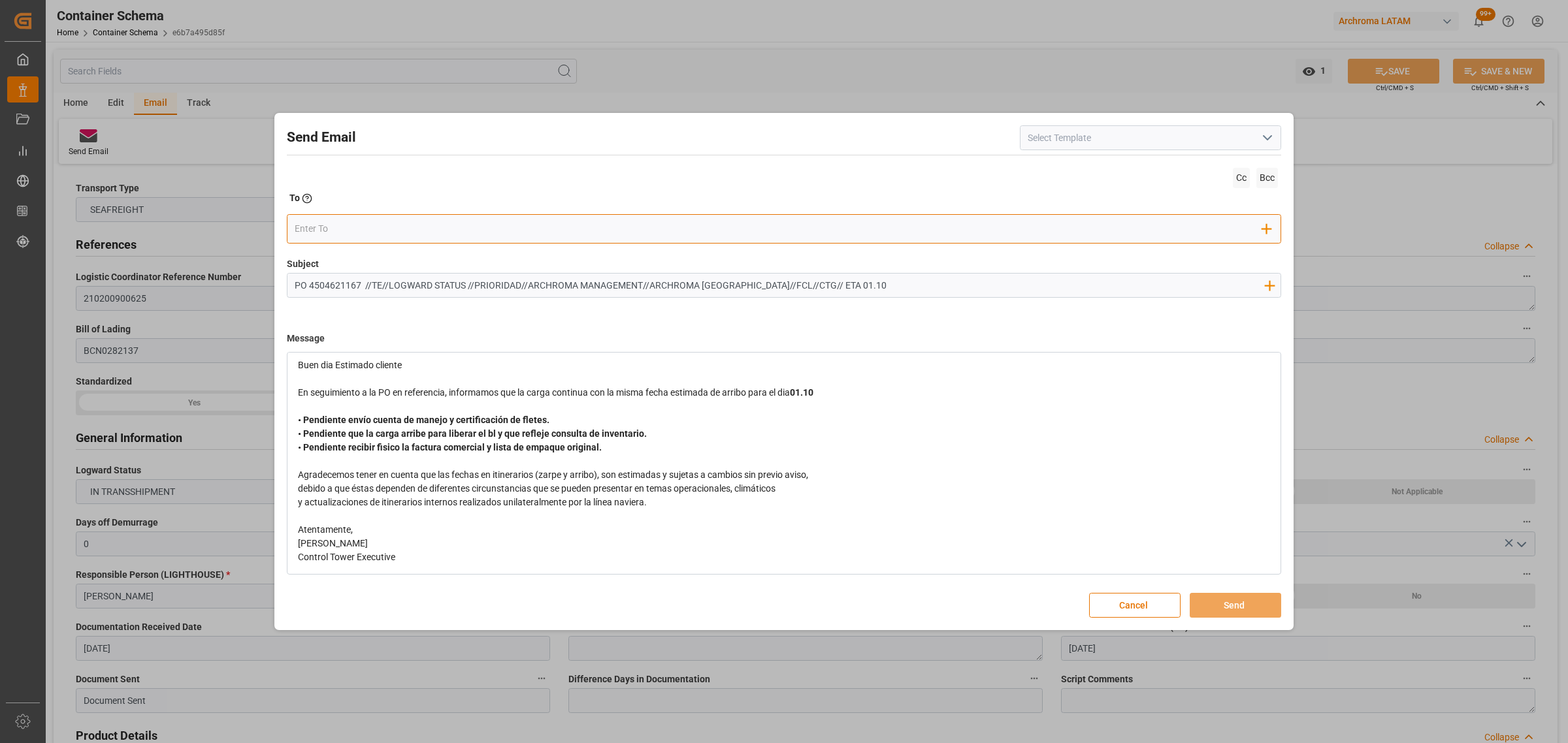
click at [645, 230] on input "email" at bounding box center [778, 229] width 968 height 20
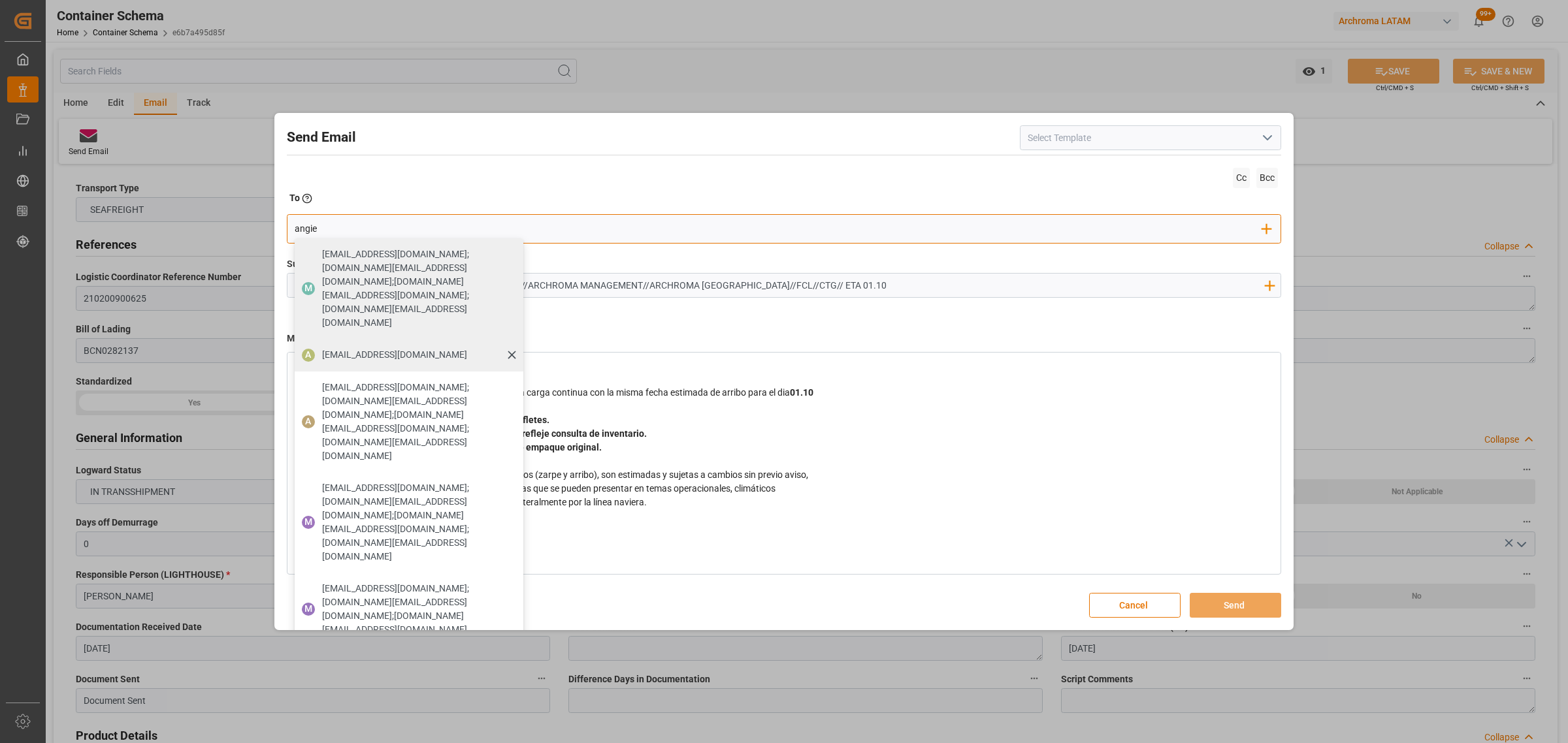
type input "angie"
click at [363, 348] on span "[EMAIL_ADDRESS][DOMAIN_NAME]" at bounding box center [394, 355] width 145 height 14
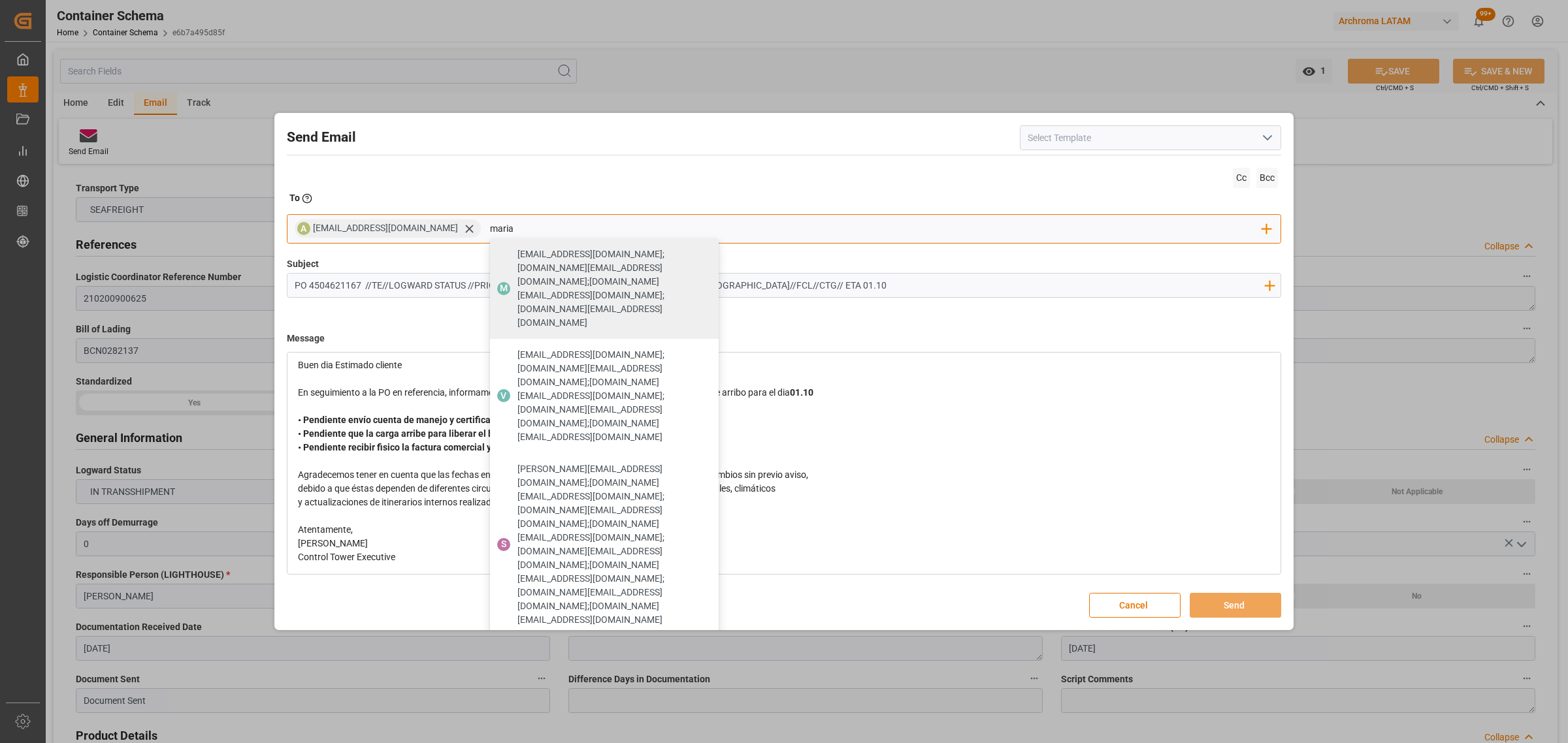
type input "maria"
click at [573, 742] on span "[PERSON_NAME][EMAIL_ADDRESS][DOMAIN_NAME]" at bounding box center [589, 753] width 145 height 14
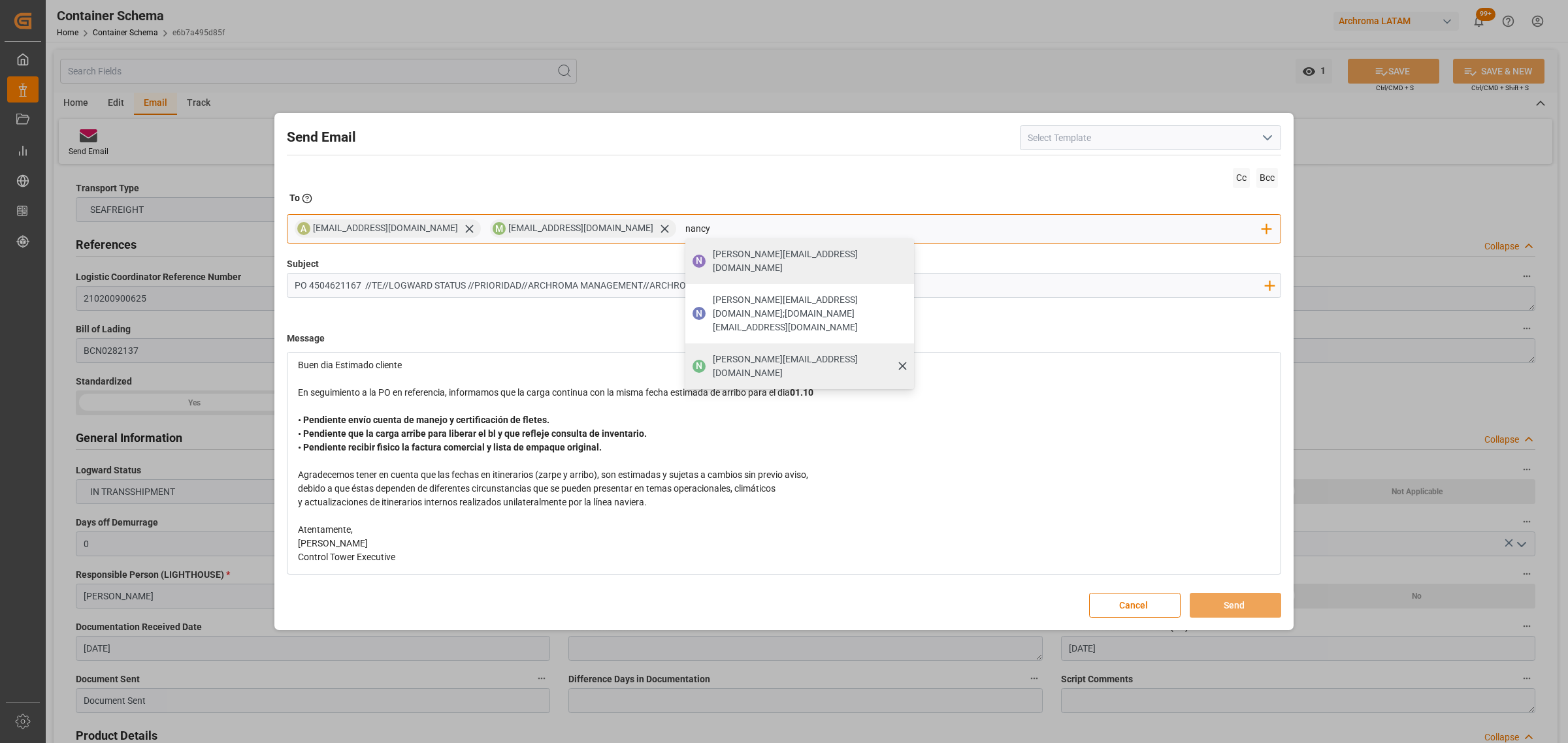
type input "nancy"
click at [742, 352] on span "[PERSON_NAME][EMAIL_ADDRESS][PERSON_NAME][DOMAIN_NAME]" at bounding box center [809, 366] width 192 height 28
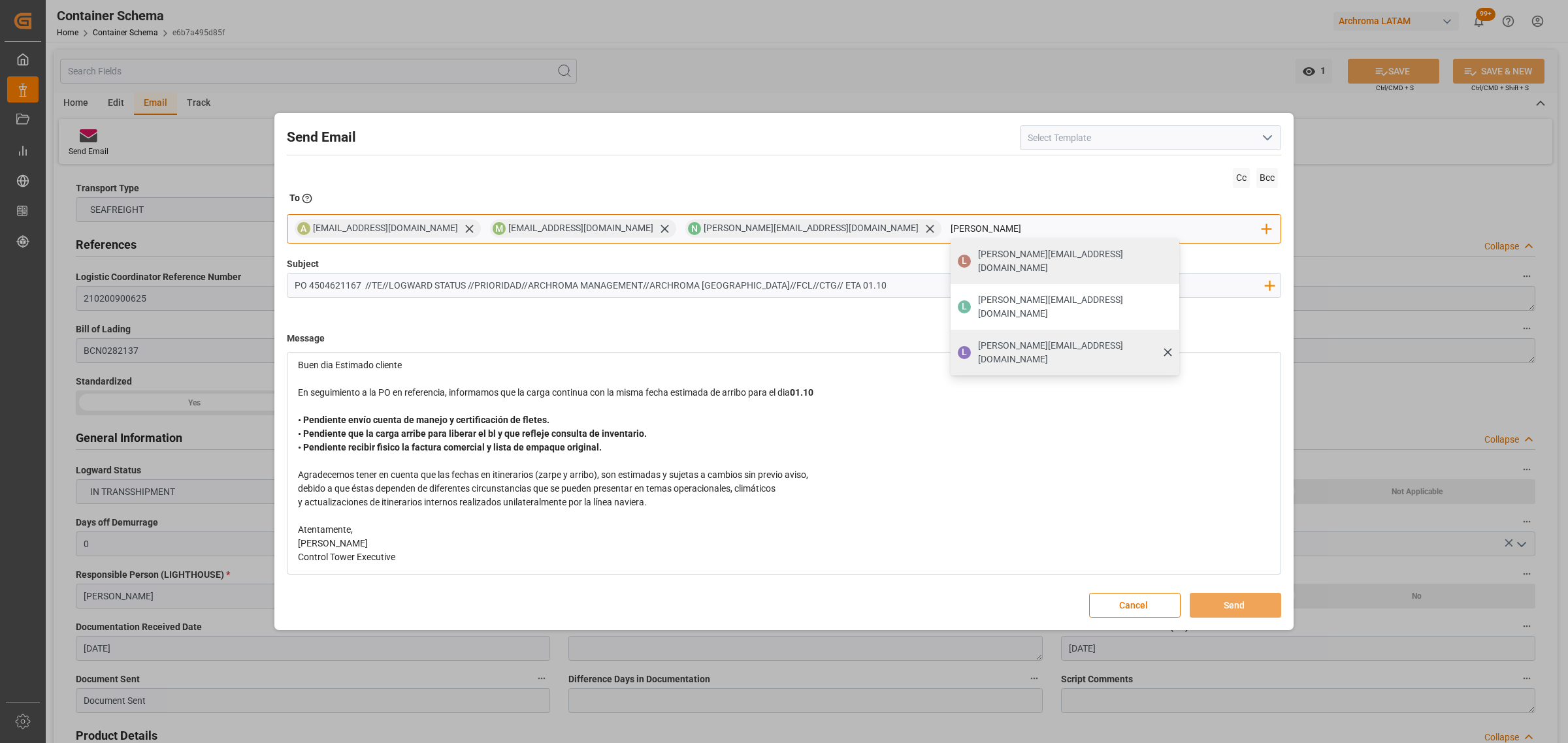
type input "[PERSON_NAME]"
click at [978, 339] on span "[PERSON_NAME][EMAIL_ADDRESS][PERSON_NAME][DOMAIN_NAME]" at bounding box center [1074, 352] width 192 height 28
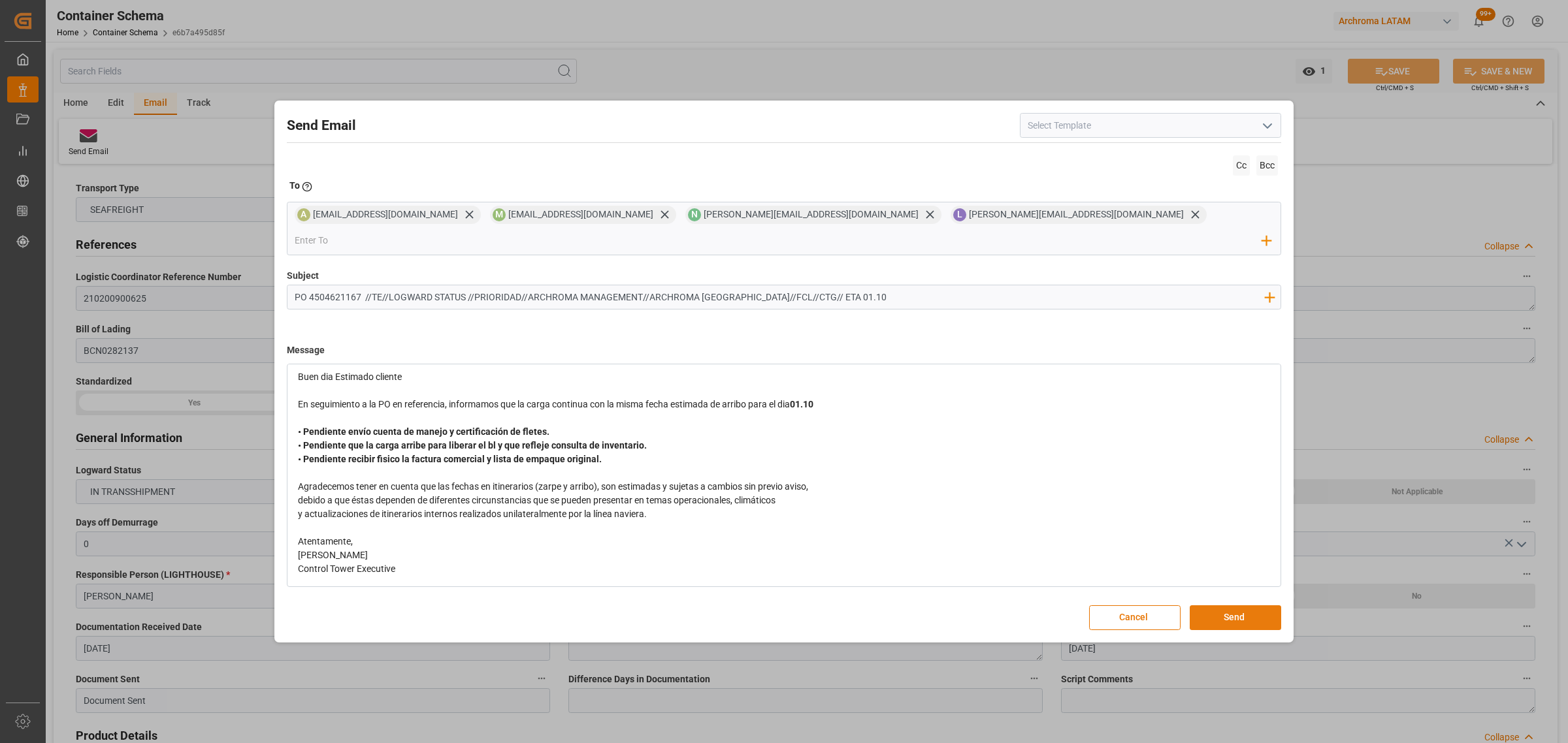
click at [1241, 608] on button "Send" at bounding box center [1235, 617] width 92 height 25
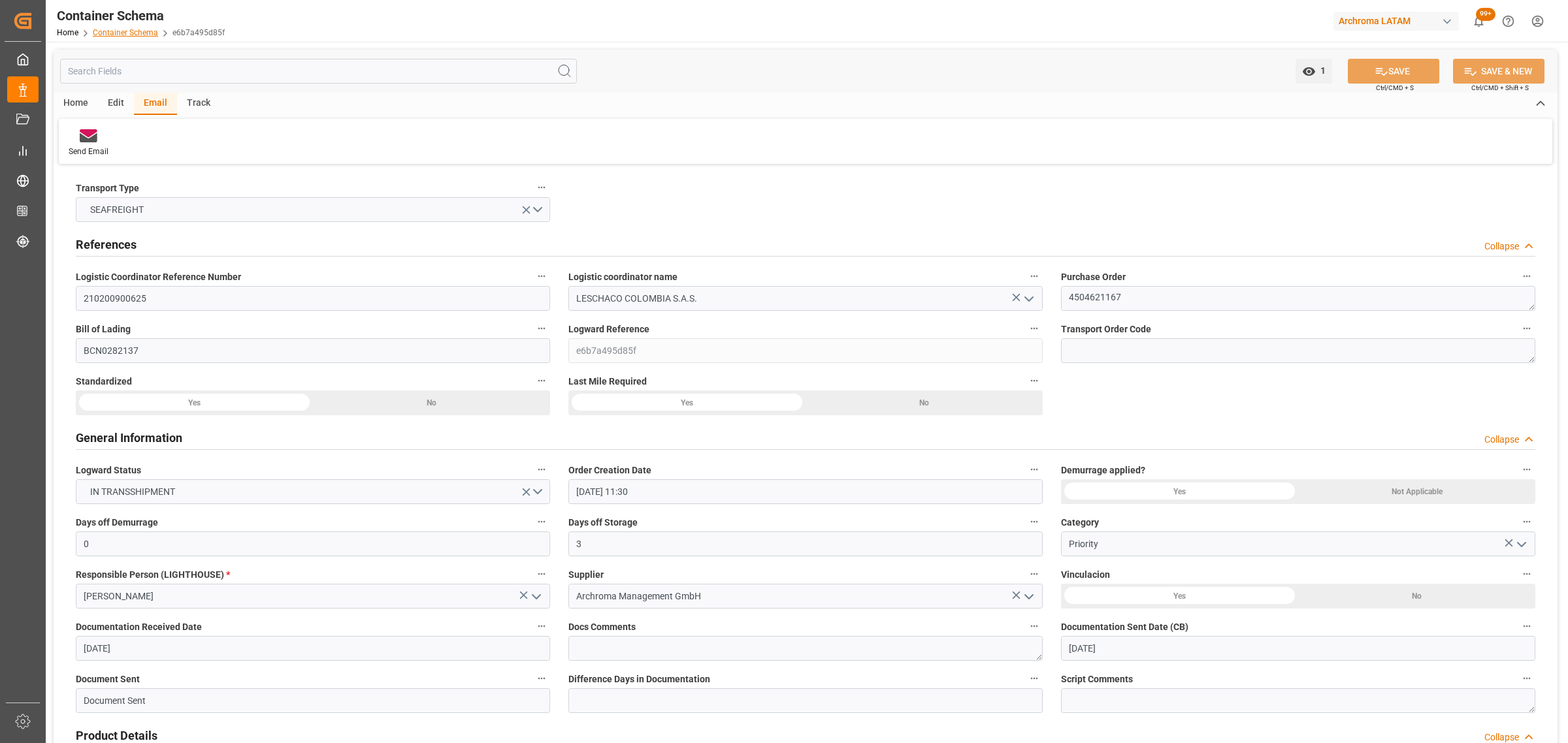
click at [102, 34] on link "Container Schema" at bounding box center [125, 32] width 65 height 10
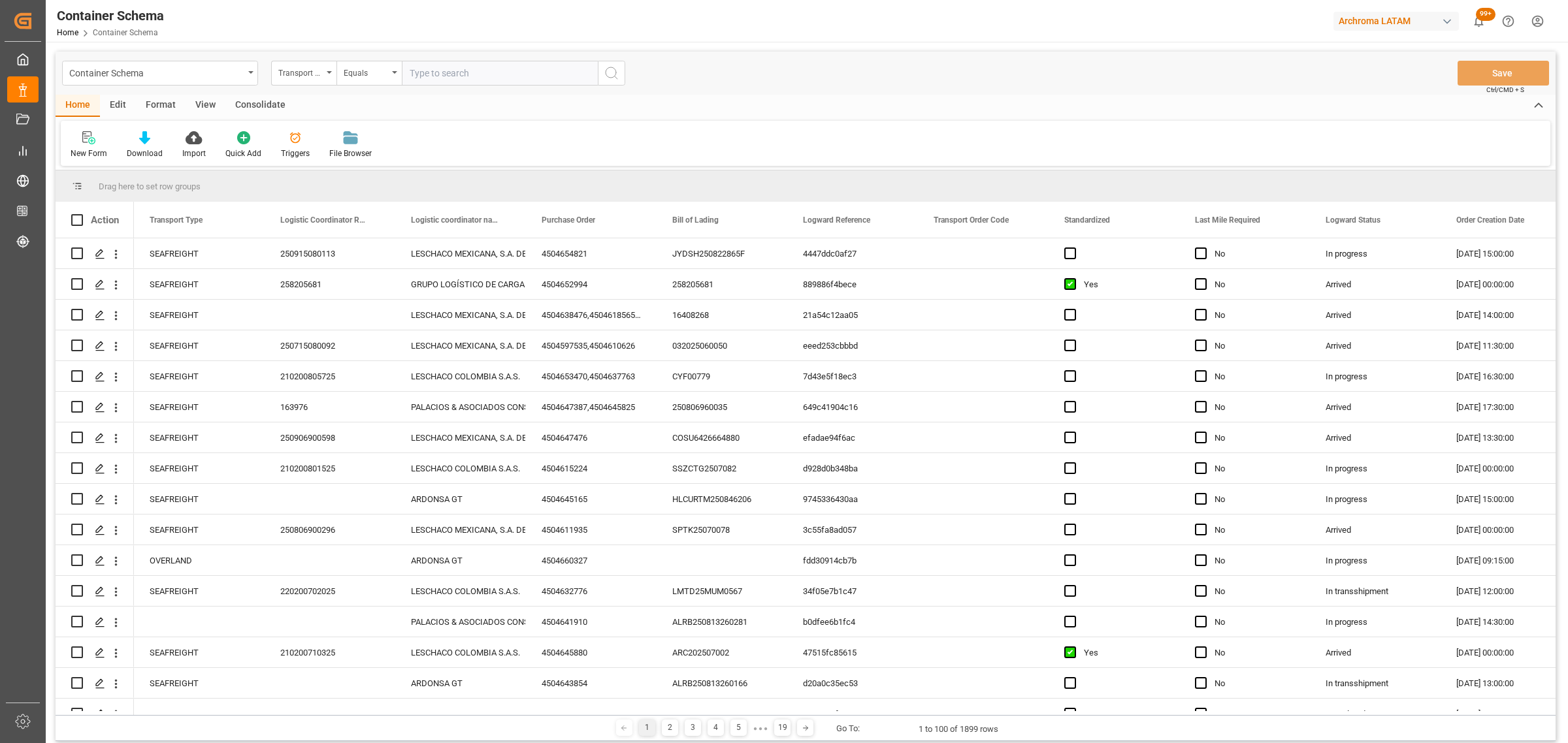
click at [324, 85] on div "Transport Type" at bounding box center [303, 73] width 65 height 25
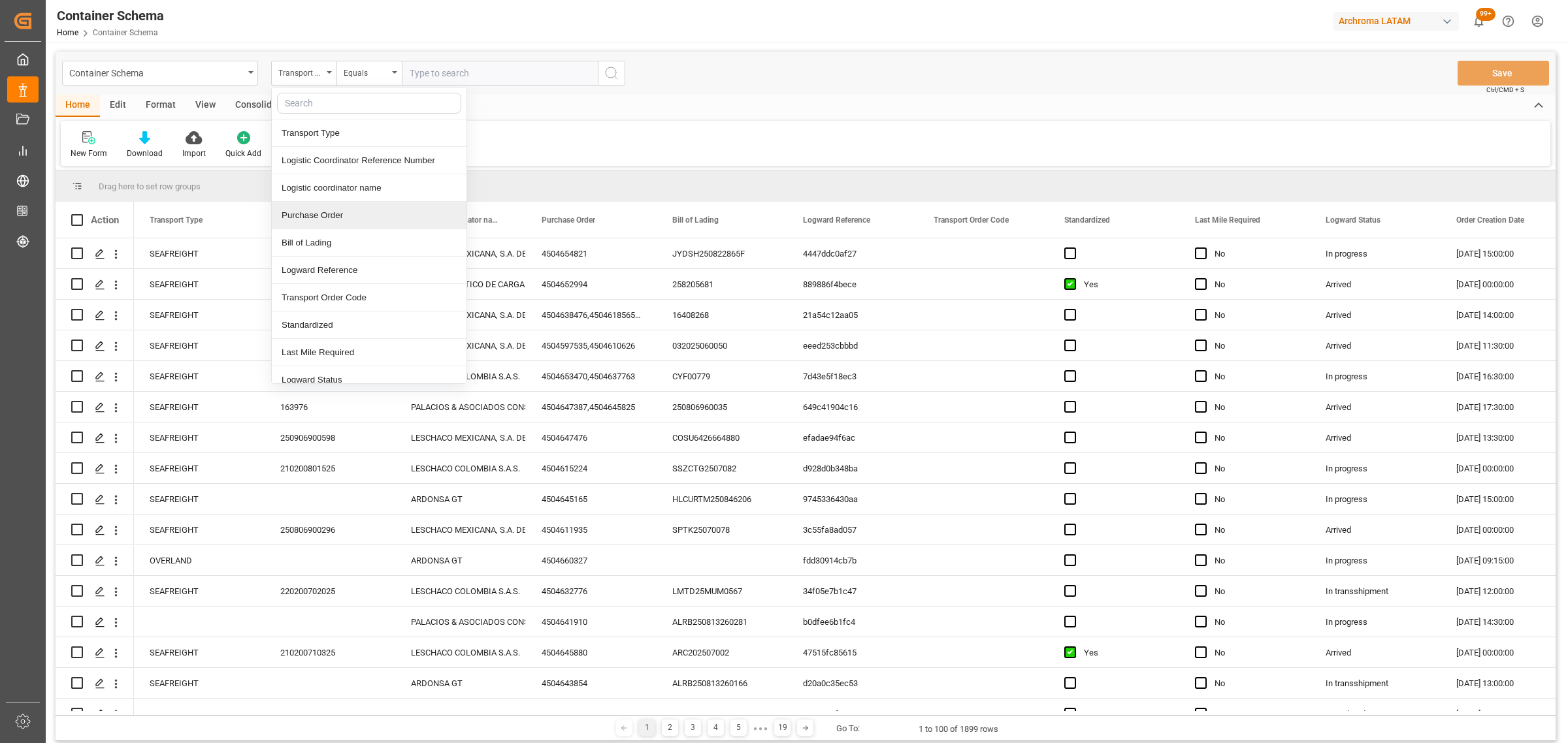
click at [327, 213] on div "Purchase Order" at bounding box center [369, 216] width 195 height 28
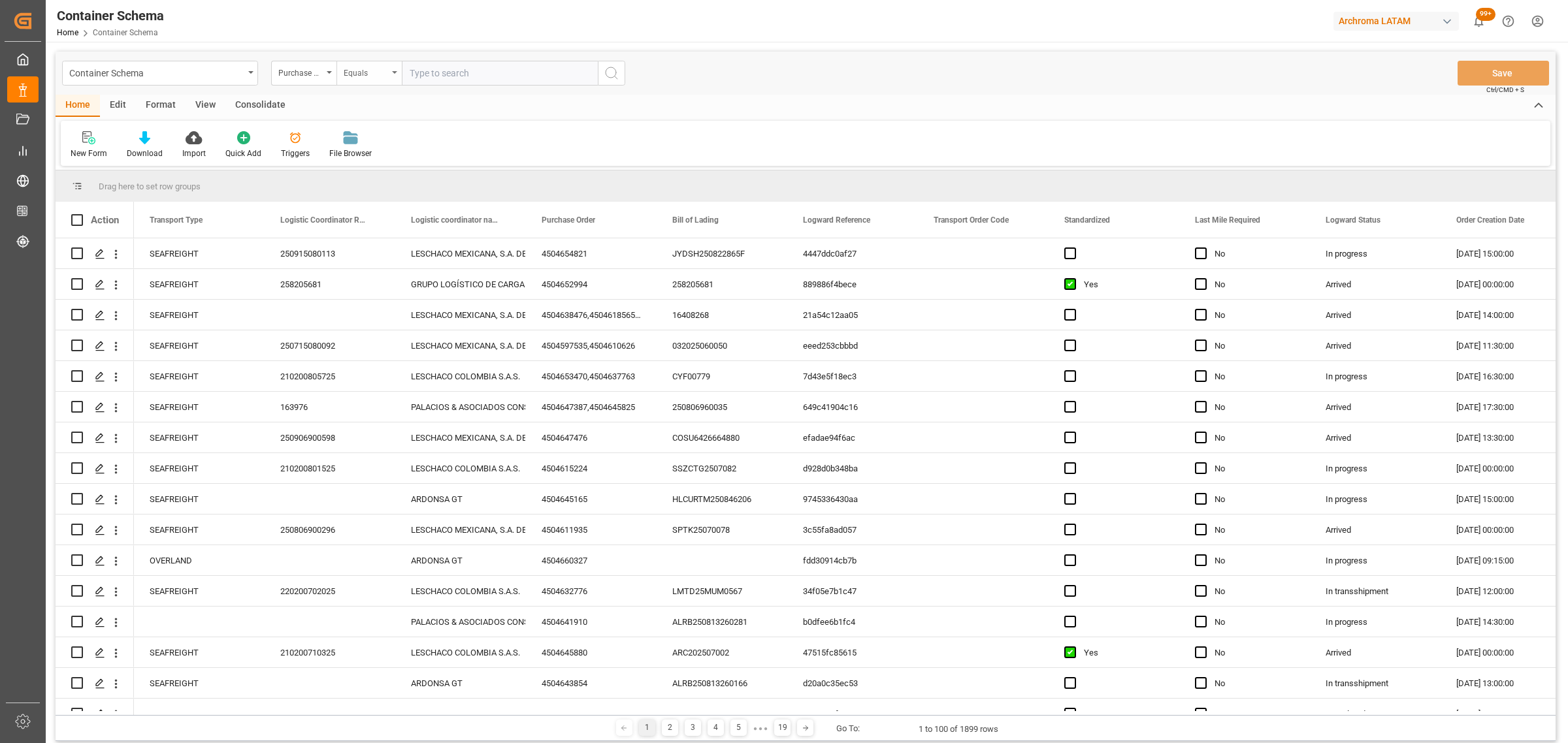
click at [361, 70] on div "Equals" at bounding box center [366, 71] width 44 height 15
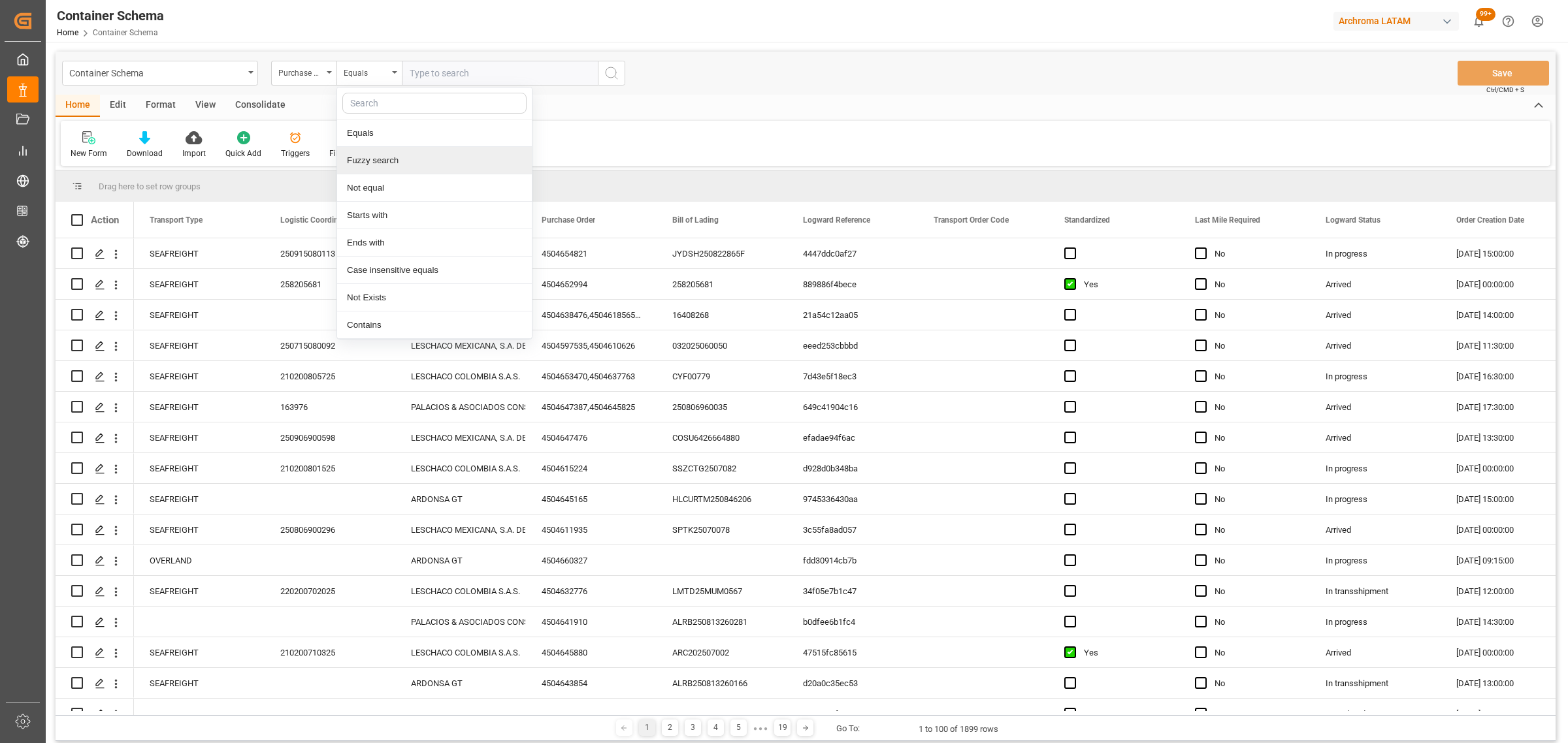
click at [399, 158] on div "Fuzzy search" at bounding box center [434, 161] width 195 height 28
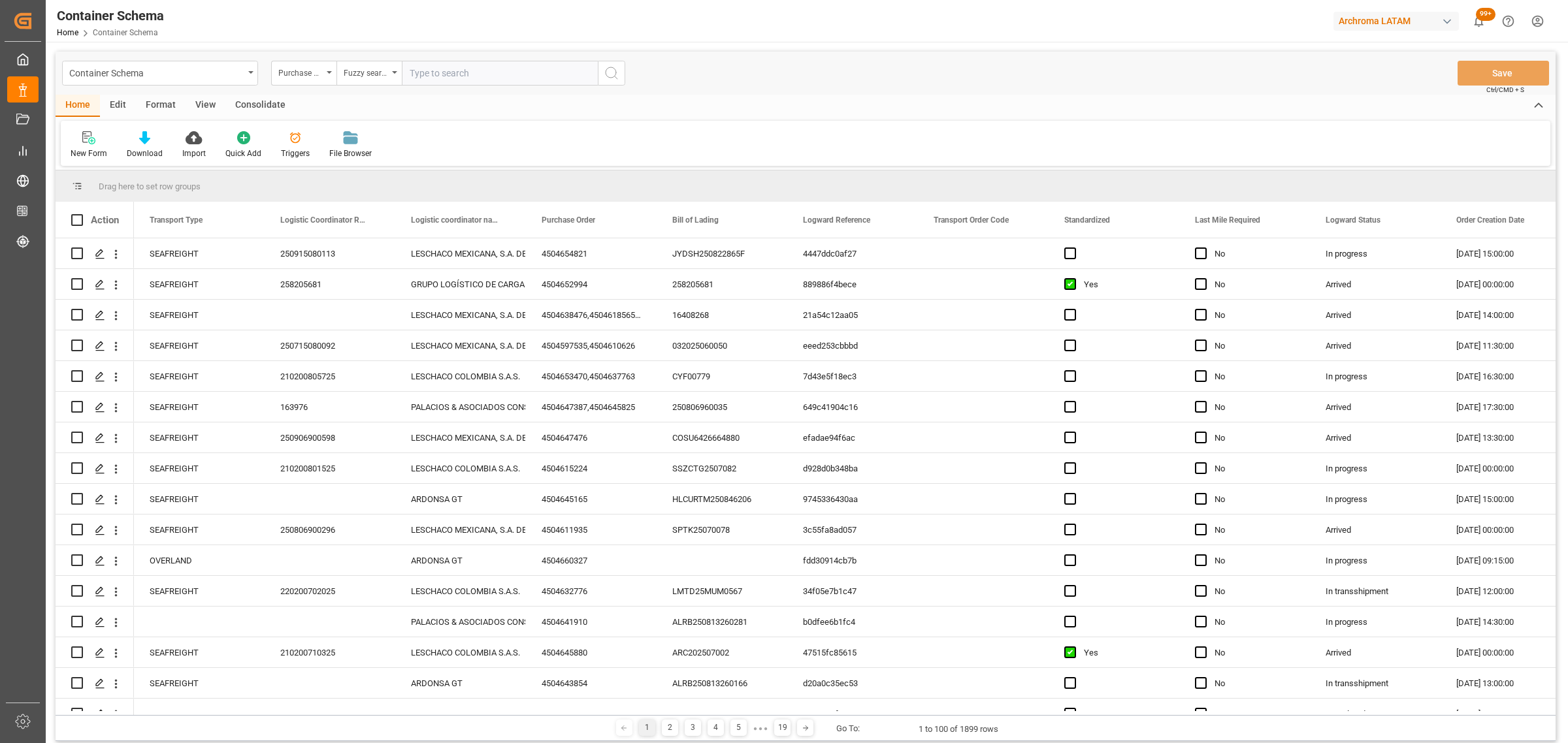
click at [456, 65] on input "text" at bounding box center [500, 73] width 196 height 25
paste input "4504640206"
type input "4504640206"
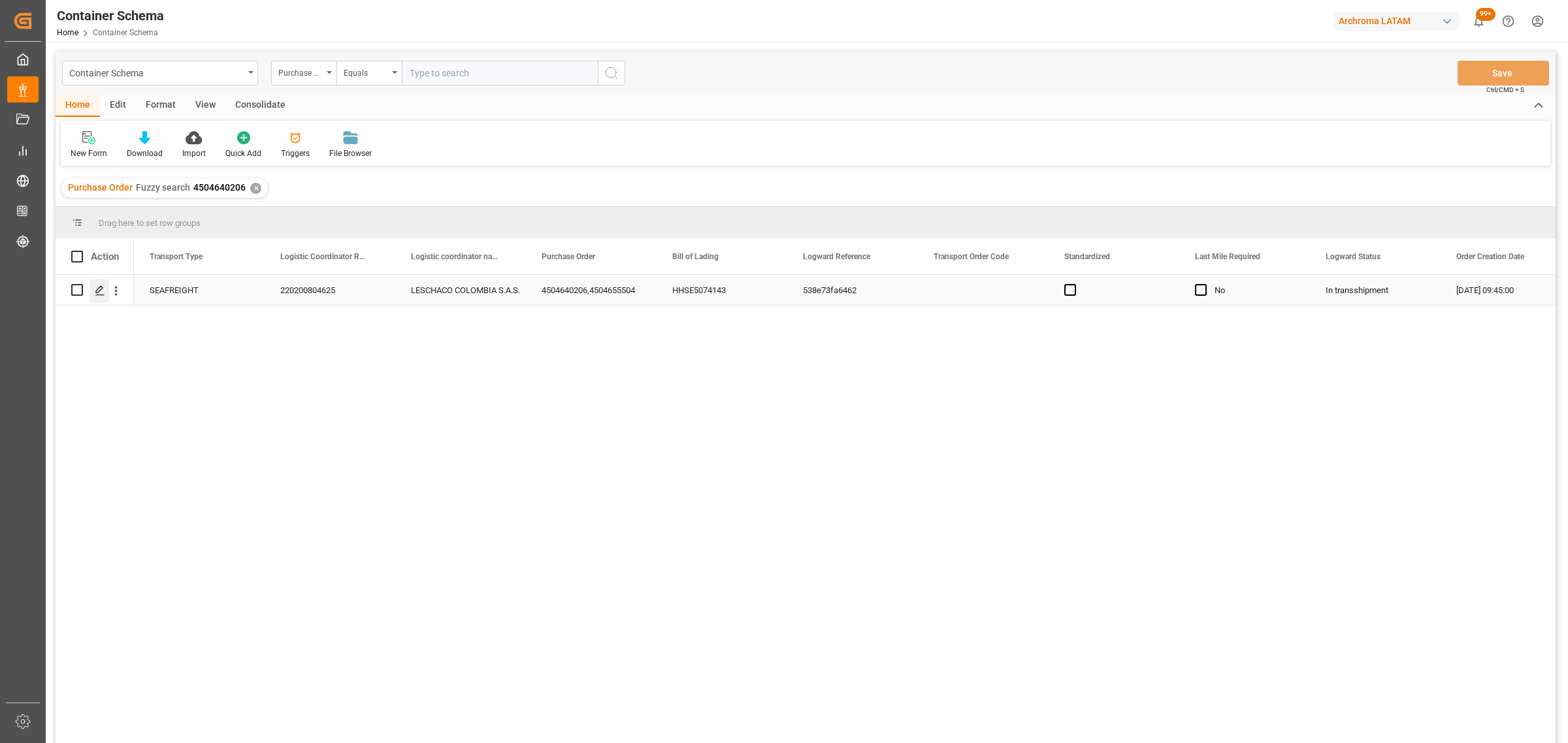
click at [105, 288] on div "Press SPACE to select this row." at bounding box center [99, 291] width 20 height 24
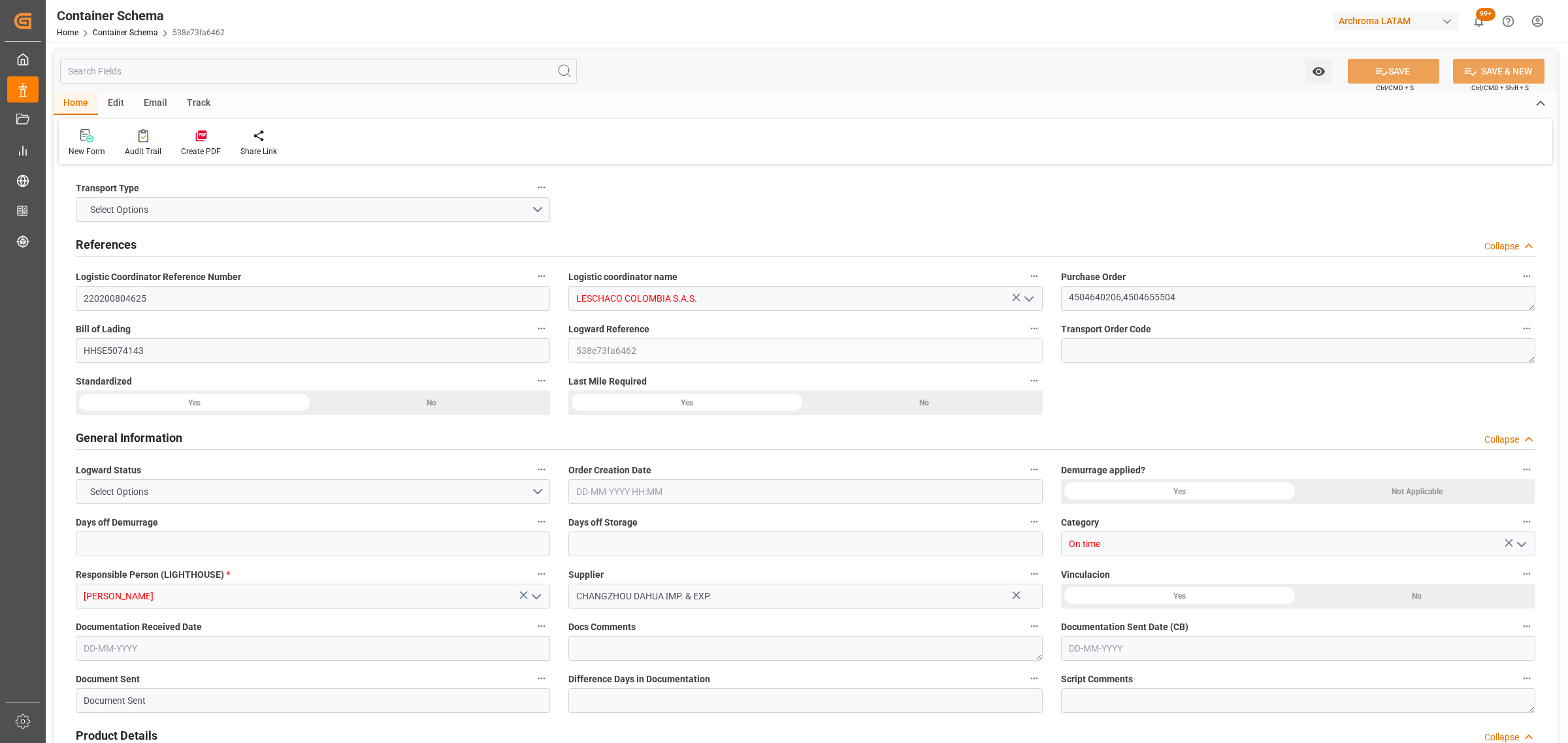
type input "0"
type input "3"
type input "2"
type input "92"
type input "2600"
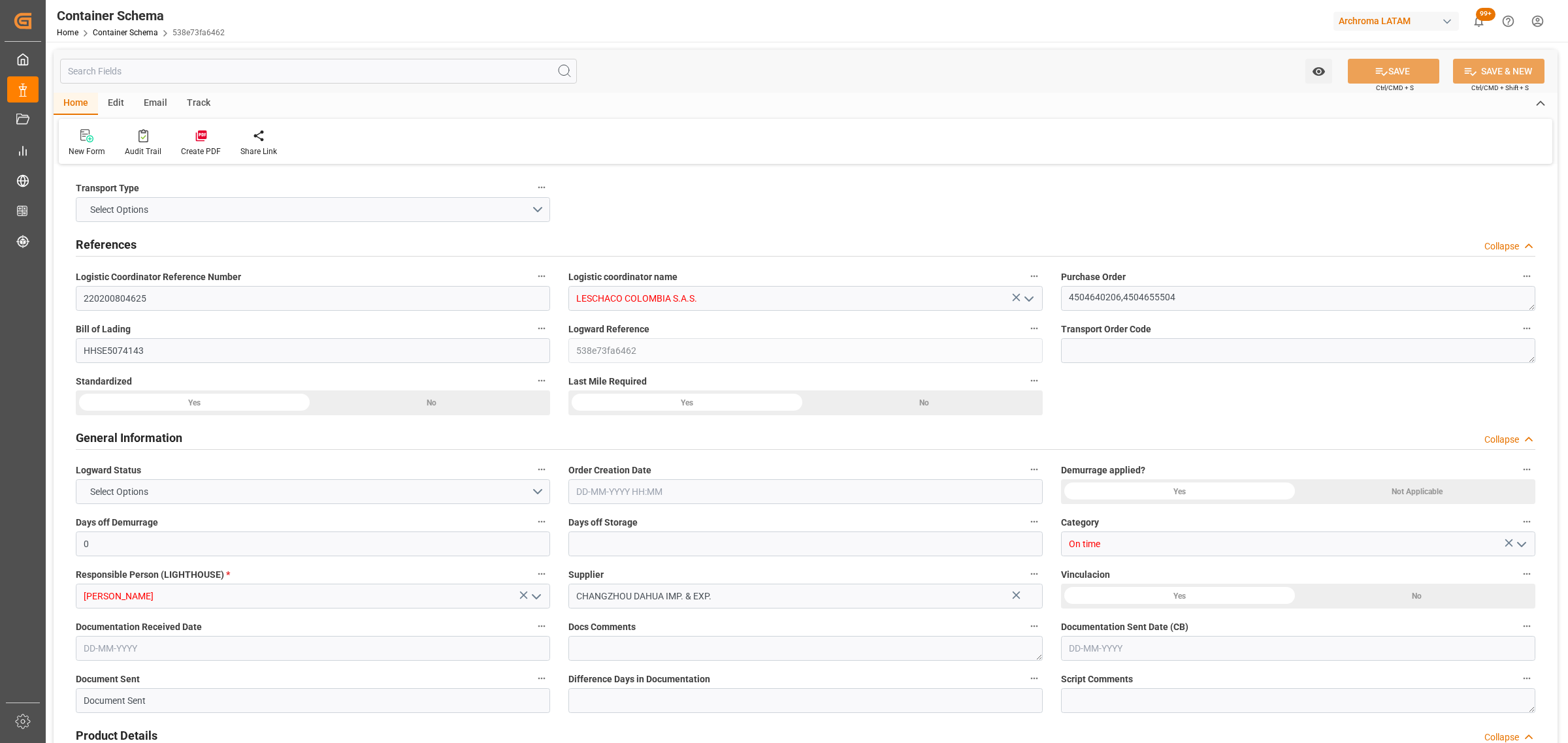
type input "2600"
type input "Maersk"
type input "Maersk Line AS"
type input "CNSGH"
type input "CNSHA"
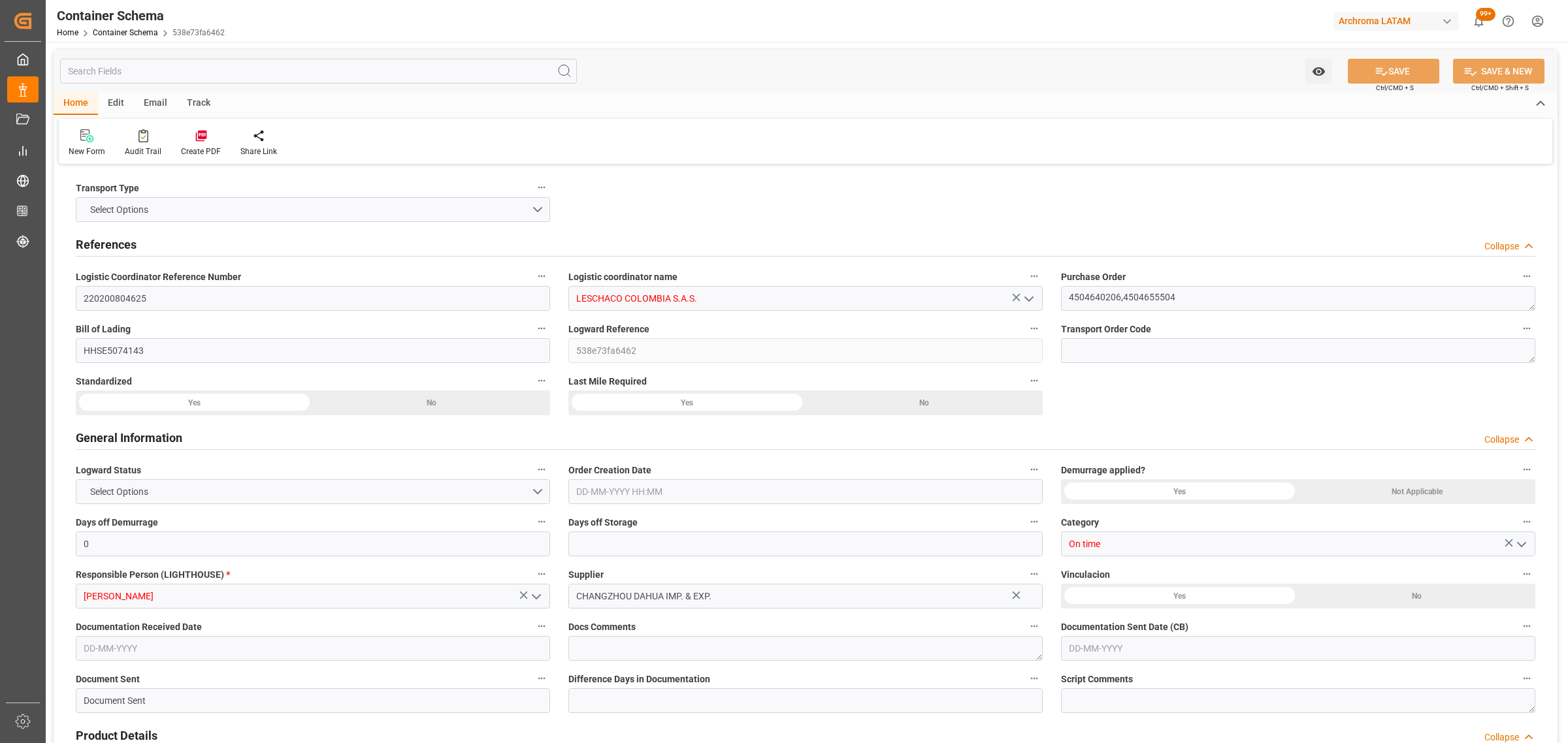
type input "COBUN"
type input "9459436"
type input "9070735"
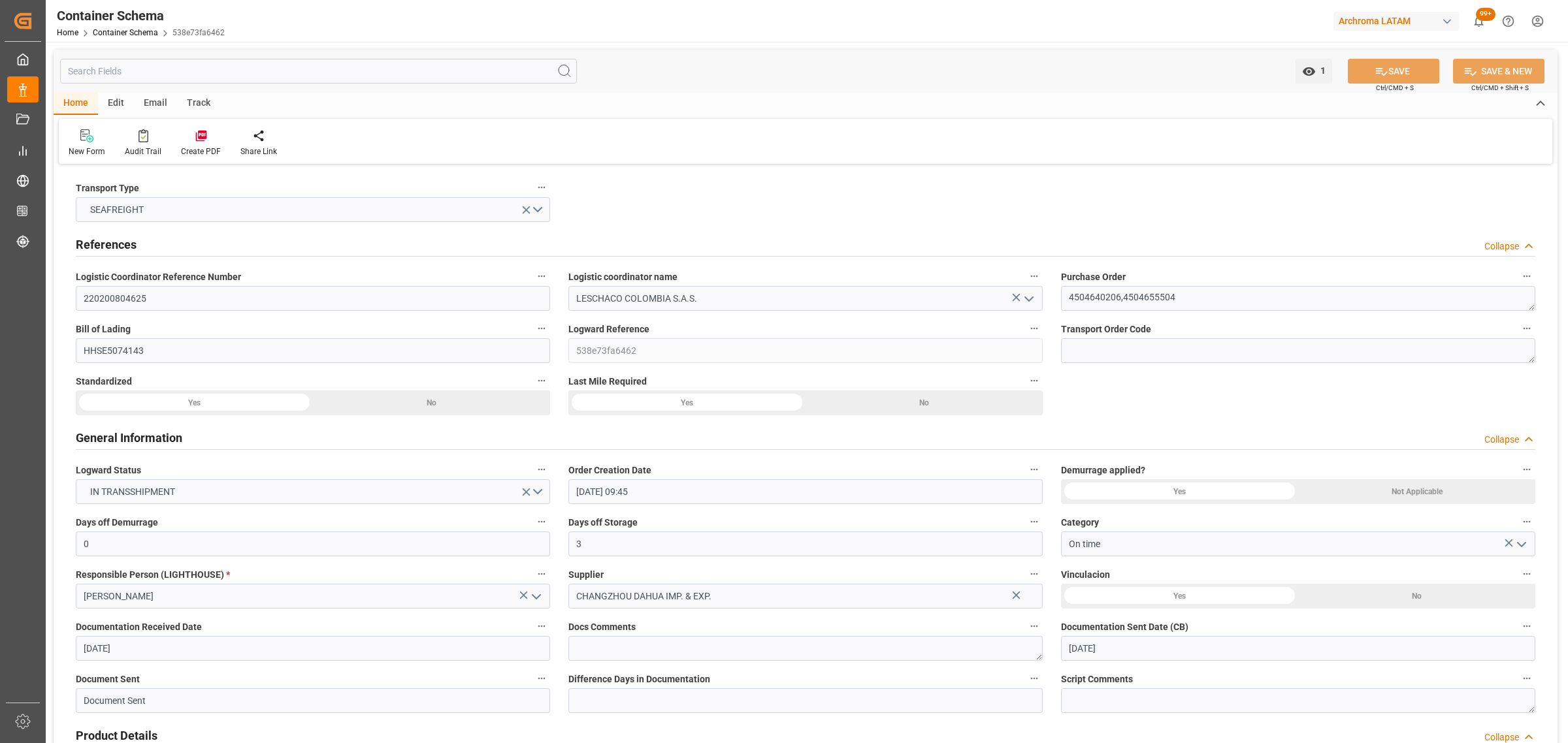
type input "01-09-2025 09:45"
type input "01-09-2025"
type input "08-10-2025"
type input "02-09-2025 00:00"
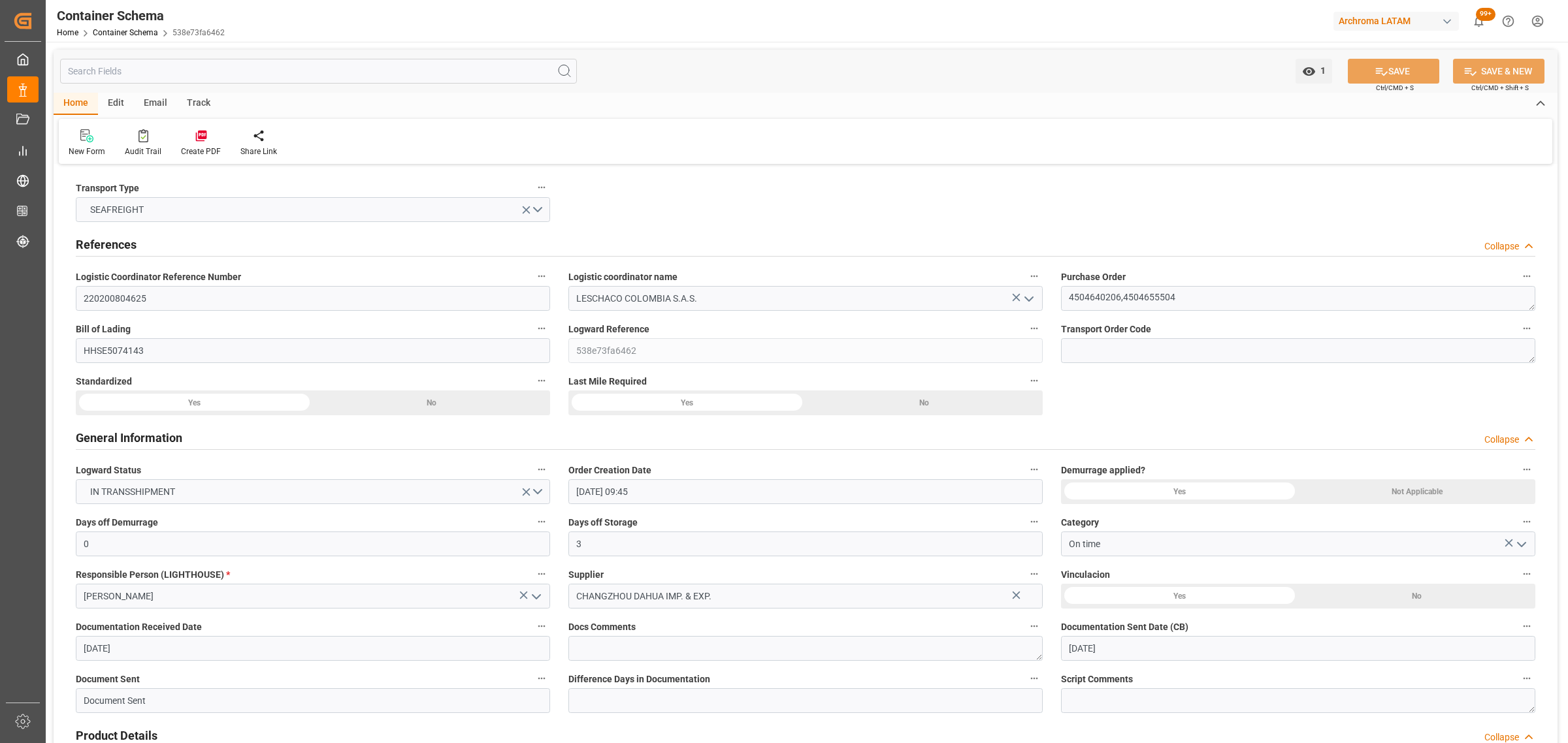
type input "[DATE] 00:00"
type input "07-09-2025 00:00"
type input "08-10-2025 00:00"
click at [197, 107] on div "Track" at bounding box center [198, 104] width 43 height 23
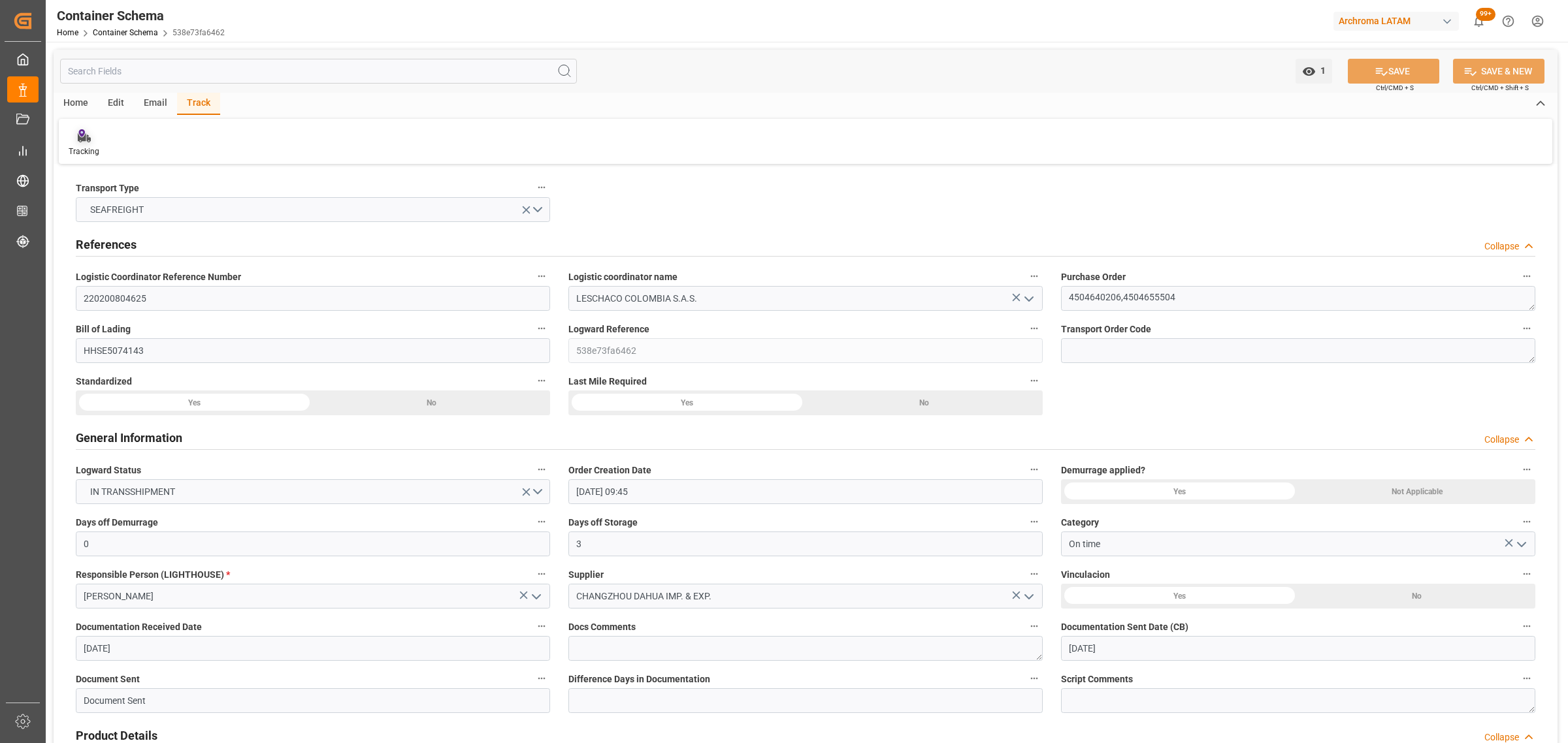
click at [84, 152] on div "Tracking" at bounding box center [83, 152] width 30 height 12
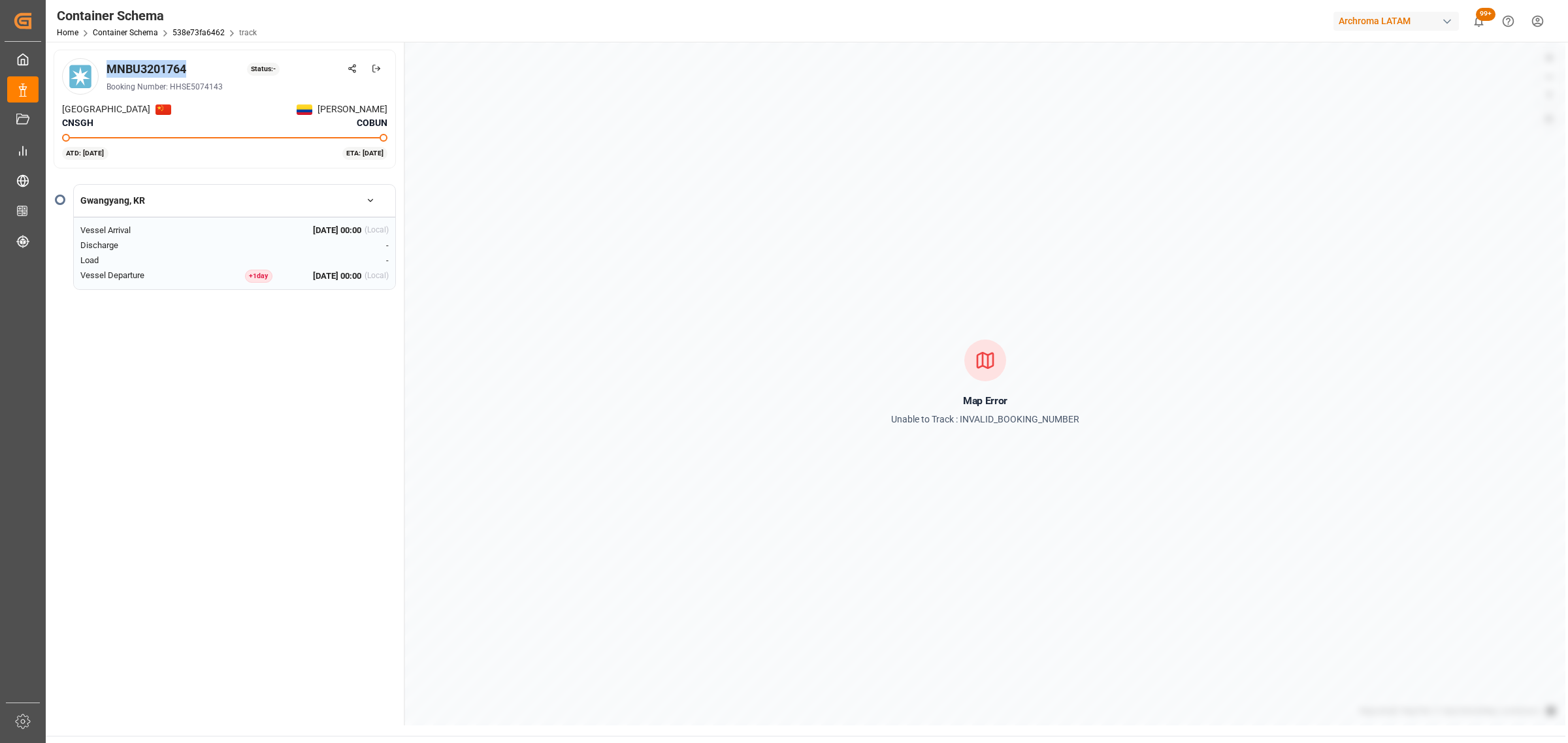
drag, startPoint x: 187, startPoint y: 63, endPoint x: 107, endPoint y: 64, distance: 80.0
click at [107, 64] on div "MNBU3201764" at bounding box center [146, 68] width 80 height 17
copy div "MNBU3201764"
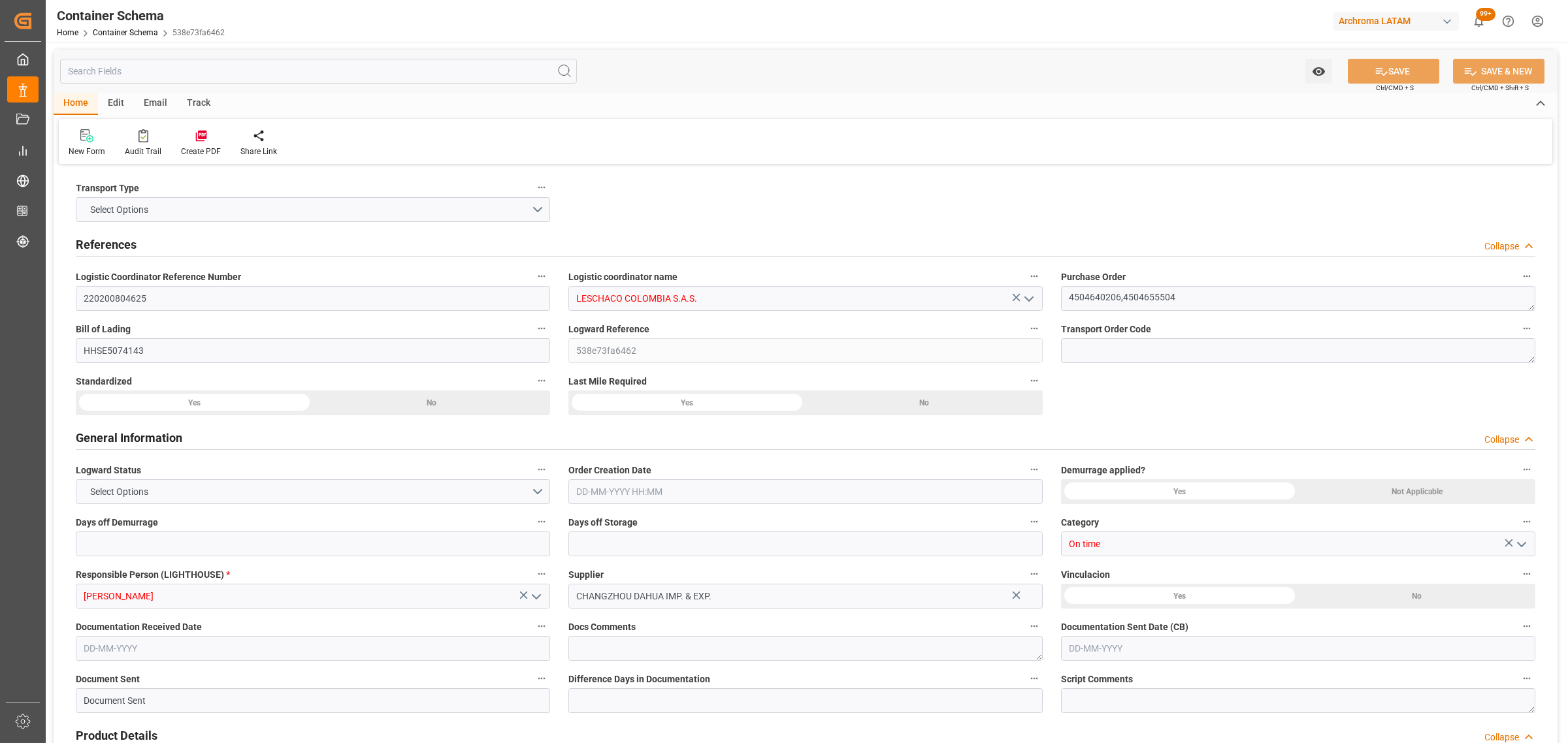
type input "0"
type input "3"
type input "2"
type input "92"
type input "2600"
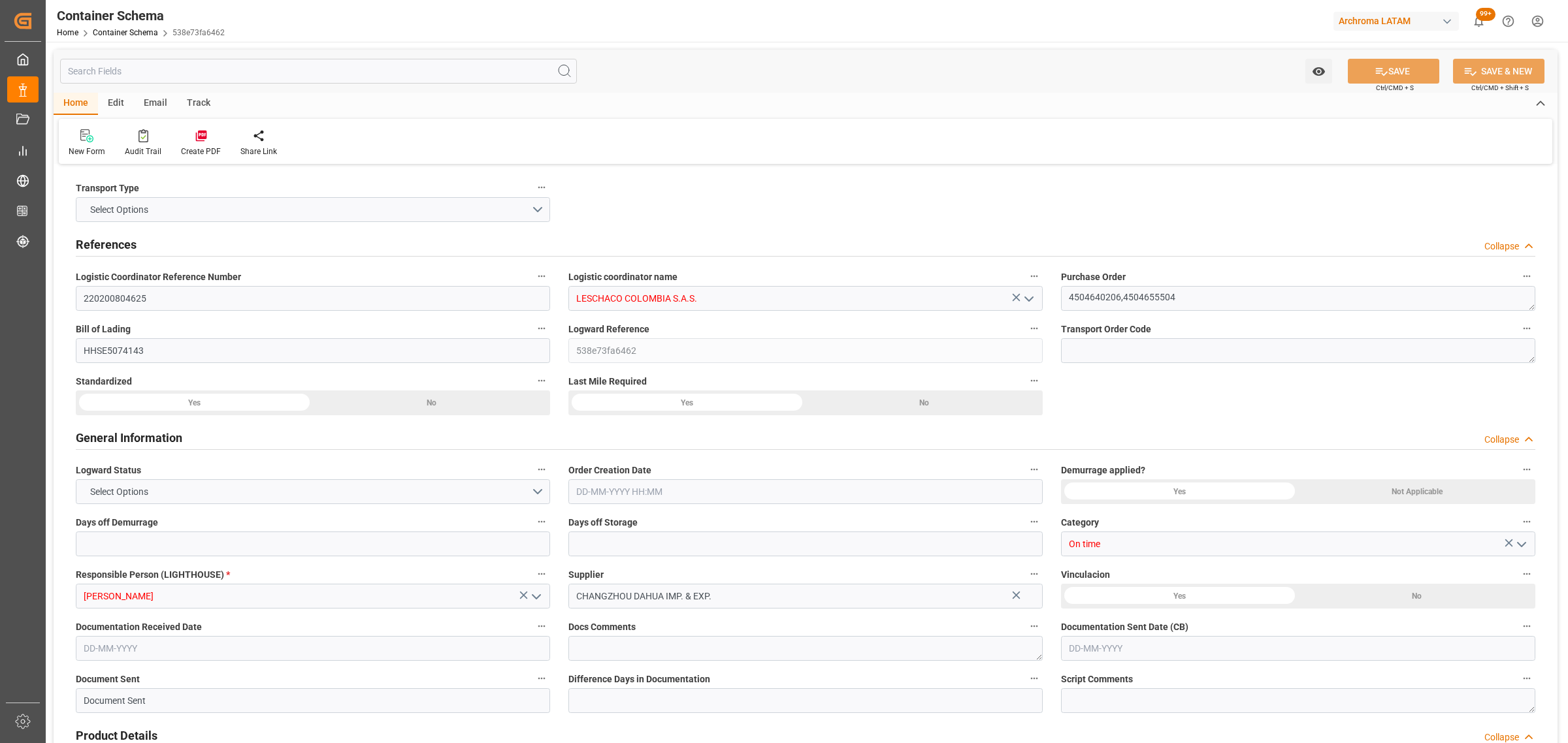
type input "2600"
type input "Maersk"
type input "Maersk Line AS"
click at [145, 103] on div "Email" at bounding box center [156, 104] width 43 height 23
click at [89, 145] on div "Send Email" at bounding box center [88, 152] width 40 height 12
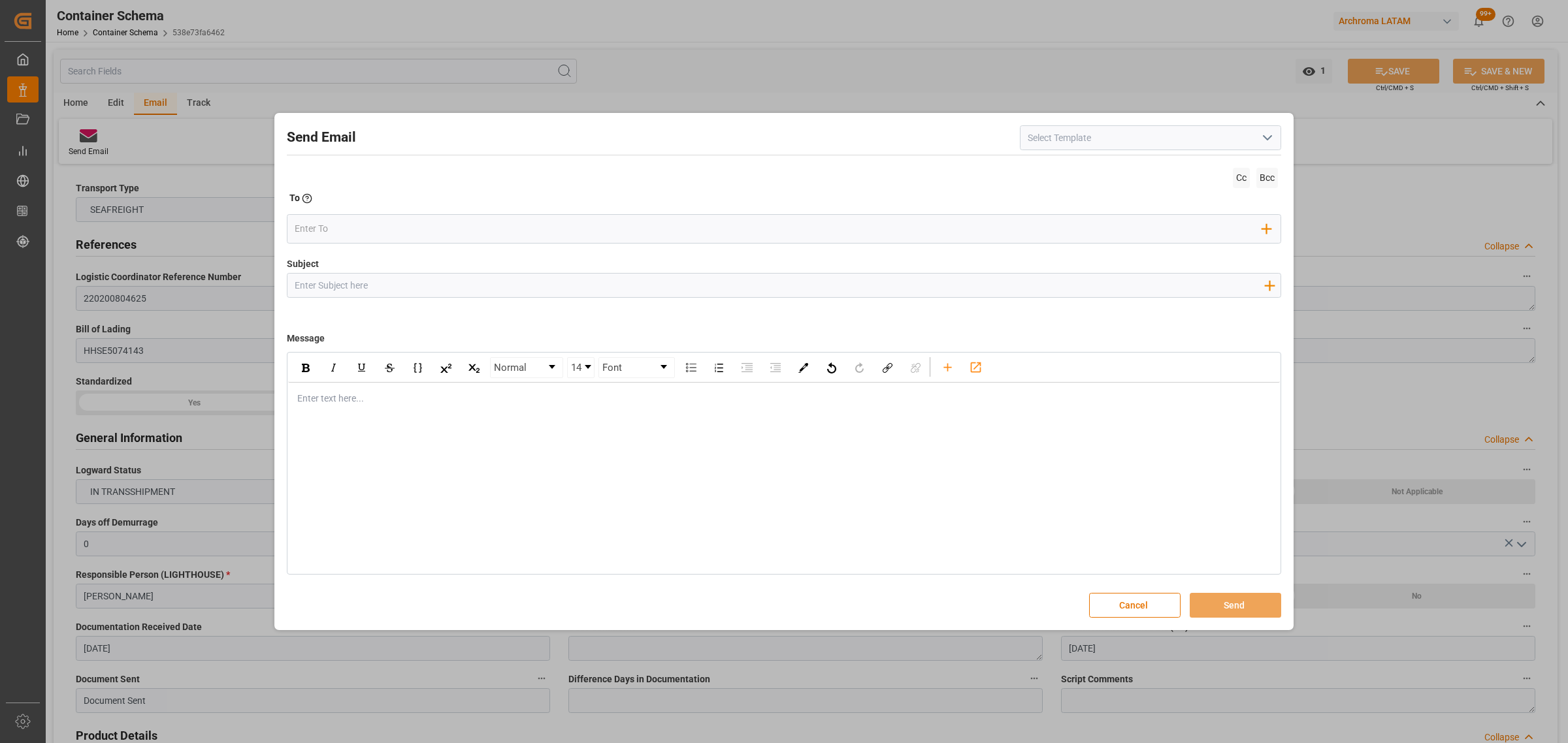
click at [590, 286] on input "Subject" at bounding box center [779, 285] width 983 height 23
paste input "PO 4504640206,4504655504 //TE//LOGWARD STATUS//CHANGZHOU DAHUA IMP & EXP//ARCHR…"
click at [334, 398] on div "rdw-editor" at bounding box center [784, 398] width 973 height 14
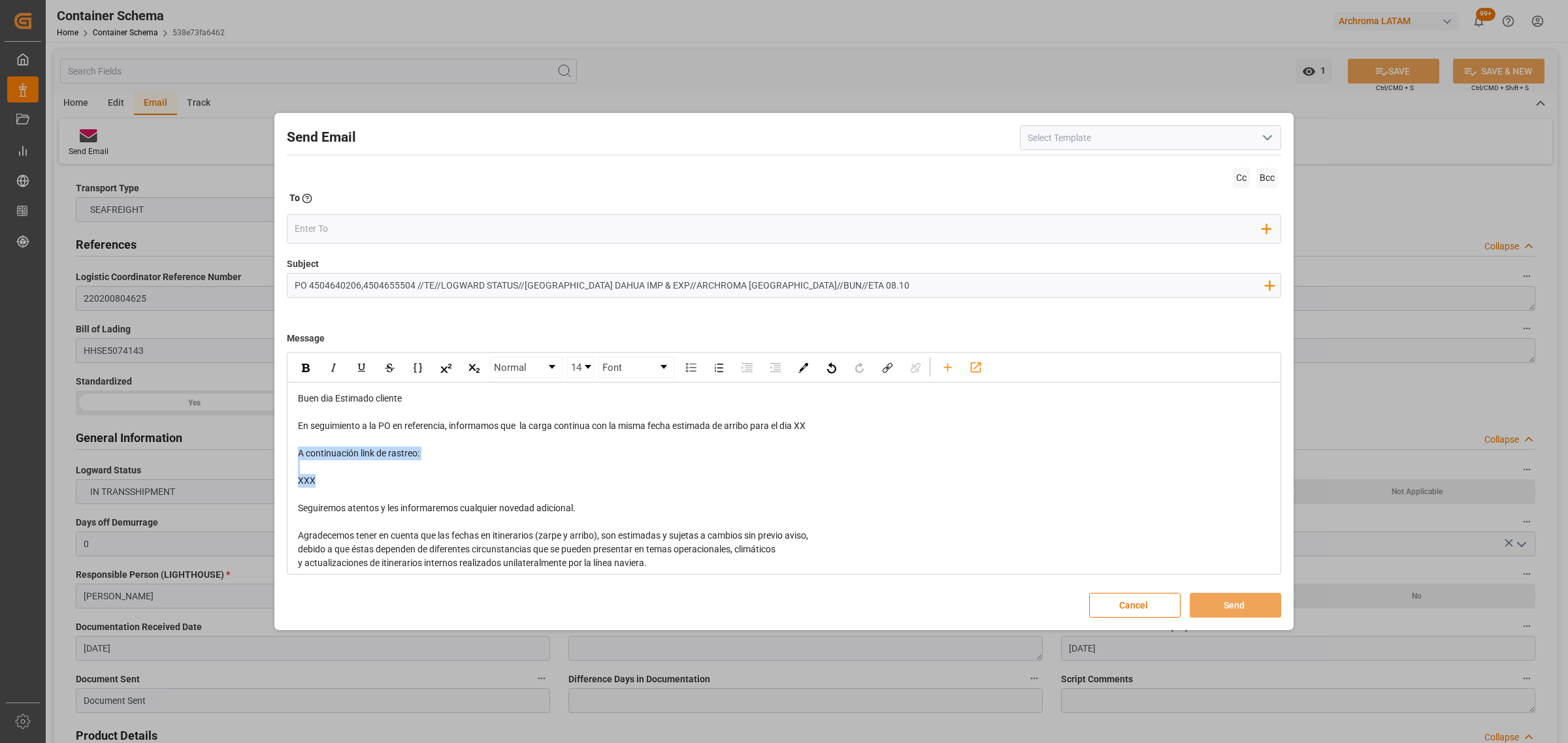
drag, startPoint x: 353, startPoint y: 492, endPoint x: 263, endPoint y: 452, distance: 98.5
click at [263, 452] on div "Send Email Cc Bcc To Enter the TO Email address Add Field to To Subject PO 4504…" at bounding box center [784, 372] width 1568 height 743
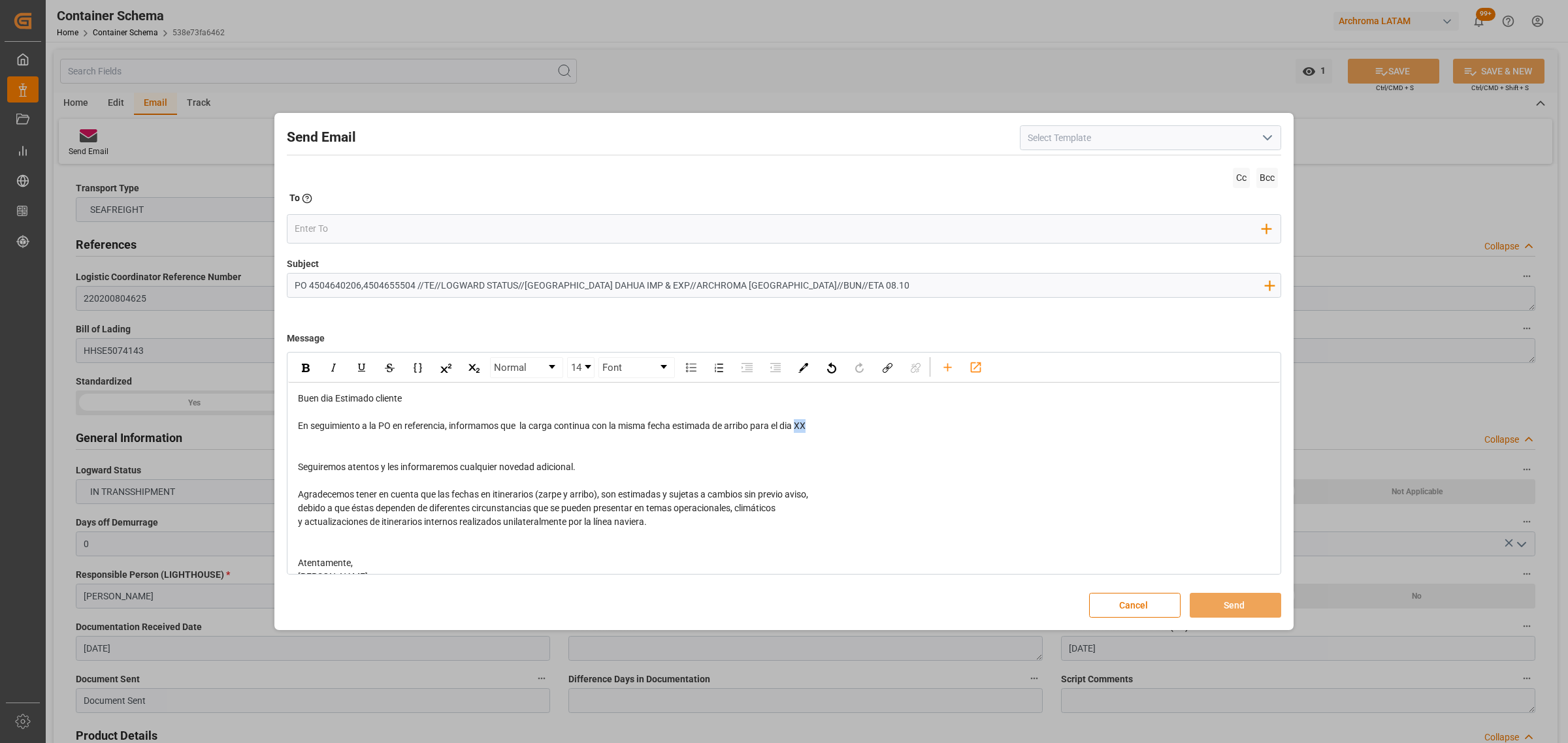
drag, startPoint x: 827, startPoint y: 429, endPoint x: 800, endPoint y: 429, distance: 27.0
click at [800, 429] on div "En seguimiento a la PO en referencia, informamos que la carga continua con la m…" at bounding box center [784, 426] width 973 height 14
drag, startPoint x: 598, startPoint y: 457, endPoint x: 576, endPoint y: 451, distance: 22.8
click at [576, 451] on div "rdw-editor" at bounding box center [784, 454] width 973 height 14
click at [565, 446] on div "rdw-editor" at bounding box center [784, 440] width 973 height 14
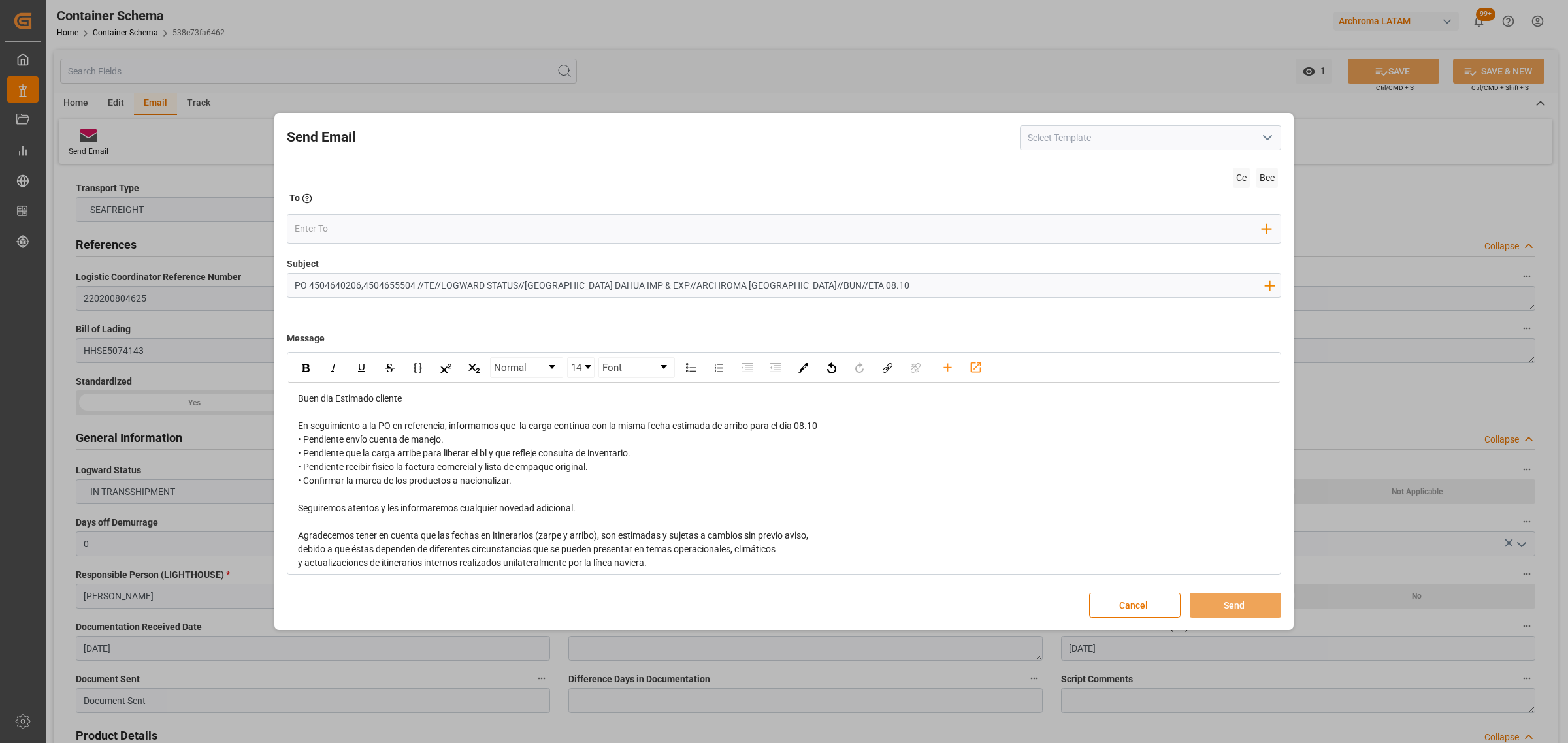
click at [890, 413] on div "rdw-editor" at bounding box center [784, 412] width 973 height 14
click at [870, 431] on div "En seguimiento a la PO en referencia, informamos que la carga continua con la m…" at bounding box center [784, 426] width 973 height 14
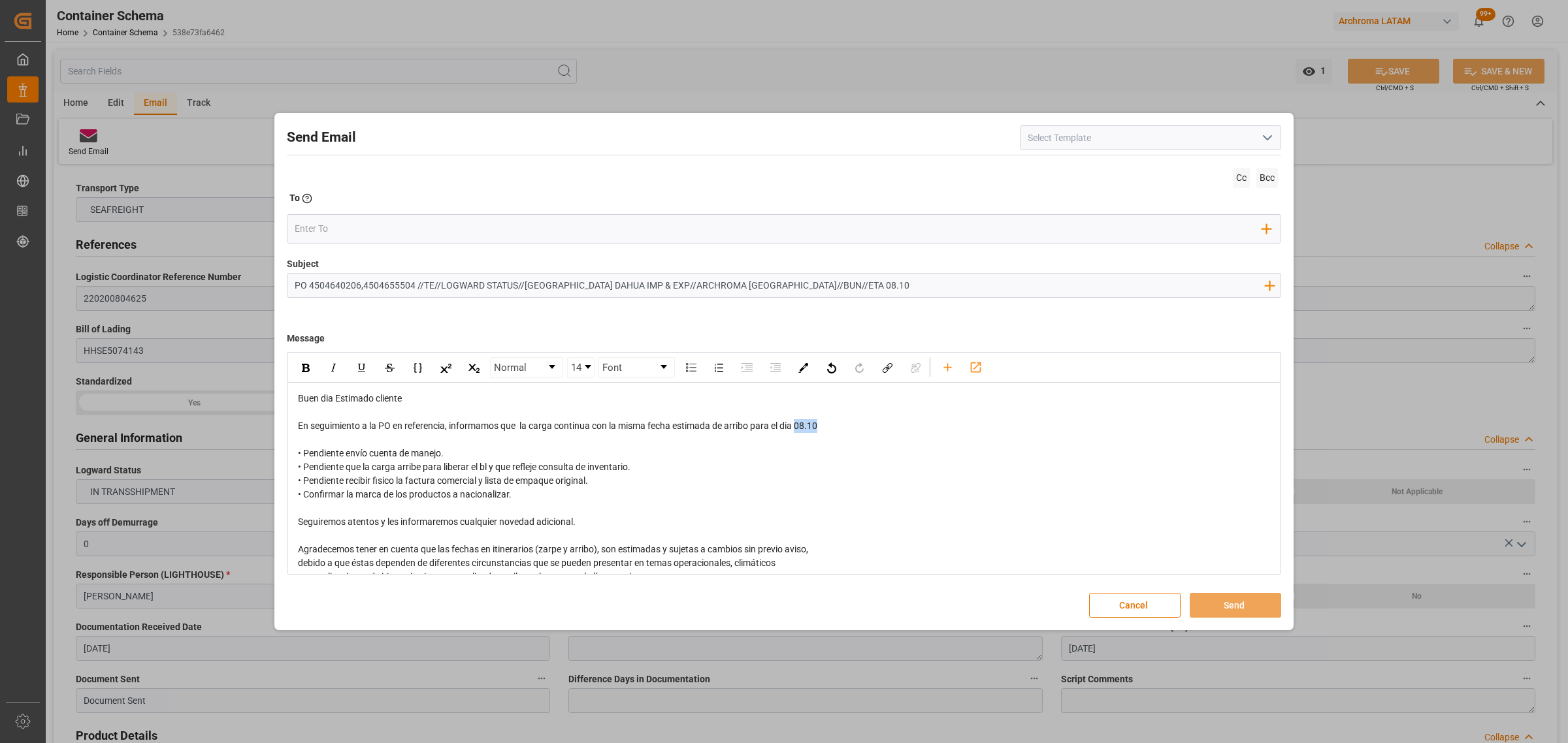
drag, startPoint x: 817, startPoint y: 431, endPoint x: 746, endPoint y: 416, distance: 72.6
click at [799, 431] on div "En seguimiento a la PO en referencia, informamos que la carga continua con la m…" at bounding box center [784, 426] width 973 height 14
click at [304, 369] on img "rdw-inline-control" at bounding box center [305, 368] width 8 height 9
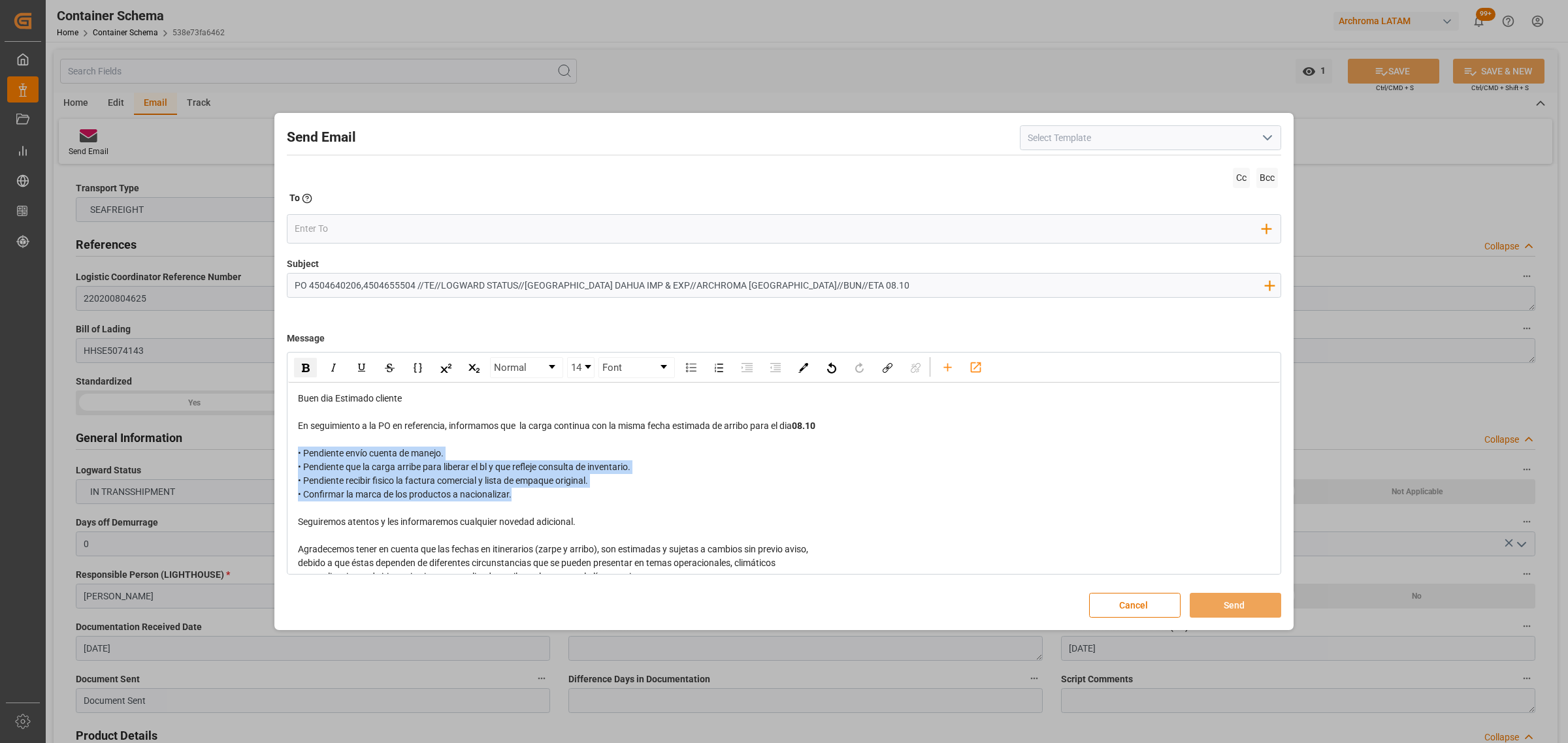
drag, startPoint x: 541, startPoint y: 501, endPoint x: 293, endPoint y: 455, distance: 252.2
click at [293, 455] on div "Buen dia Estimado cliente En seguimiento a la PO en referencia, informamos que …" at bounding box center [784, 522] width 992 height 279
click at [307, 371] on img "rdw-inline-control" at bounding box center [305, 368] width 8 height 9
click at [469, 477] on span "• Pendiente envío cuenta de manejo. • Pendiente que la carga arribe para libera…" at bounding box center [472, 474] width 349 height 52
click at [570, 488] on span "• Pendiente envío cuenta de manejo. • Pendiente que la carga arribe para libera…" at bounding box center [472, 474] width 349 height 52
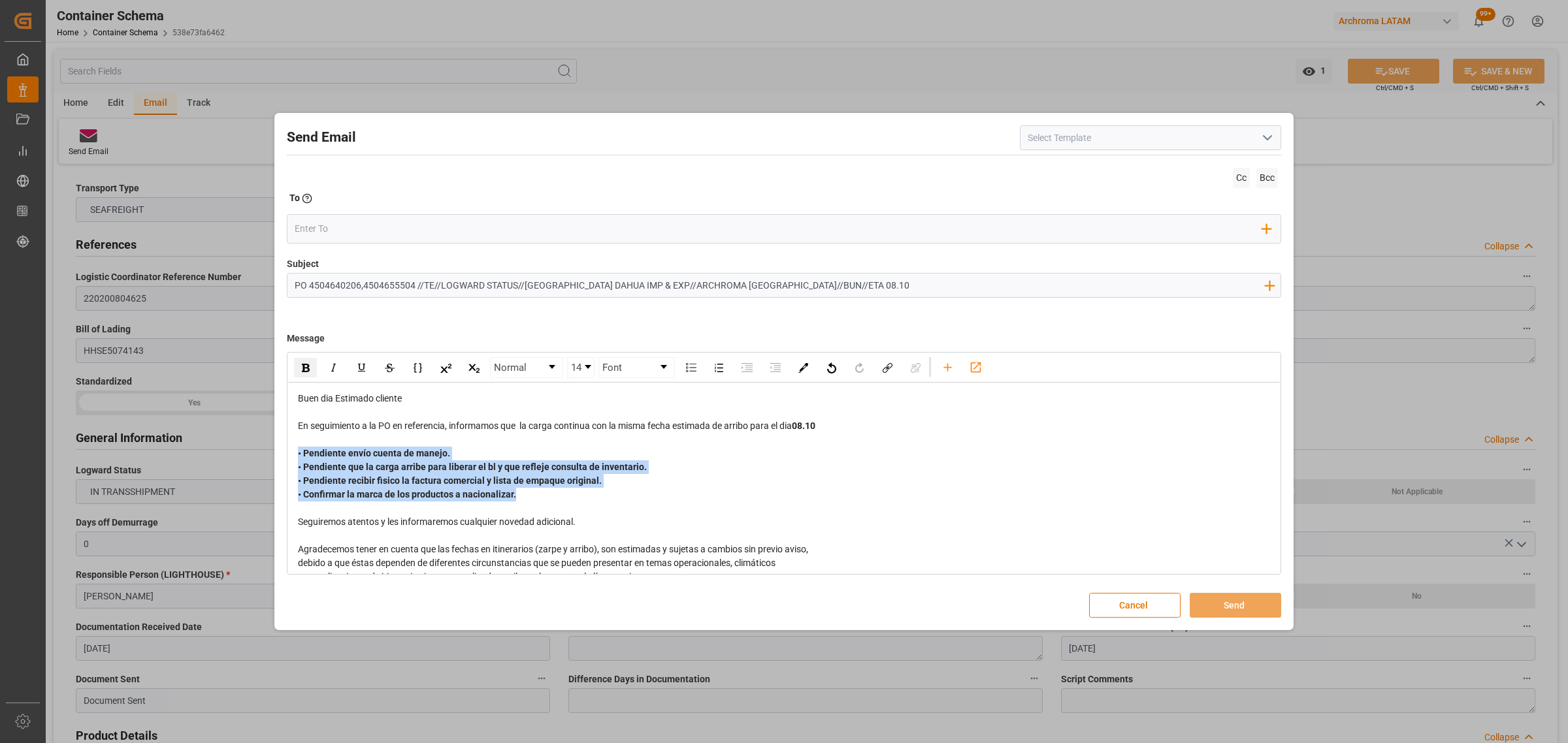
click at [566, 490] on div "• Pendiente envío cuenta de manejo. • Pendiente que la carga arribe para libera…" at bounding box center [784, 474] width 973 height 55
click at [537, 494] on div "• Pendiente envío cuenta de manejo. • Pendiente que la carga arribe para libera…" at bounding box center [784, 474] width 973 height 55
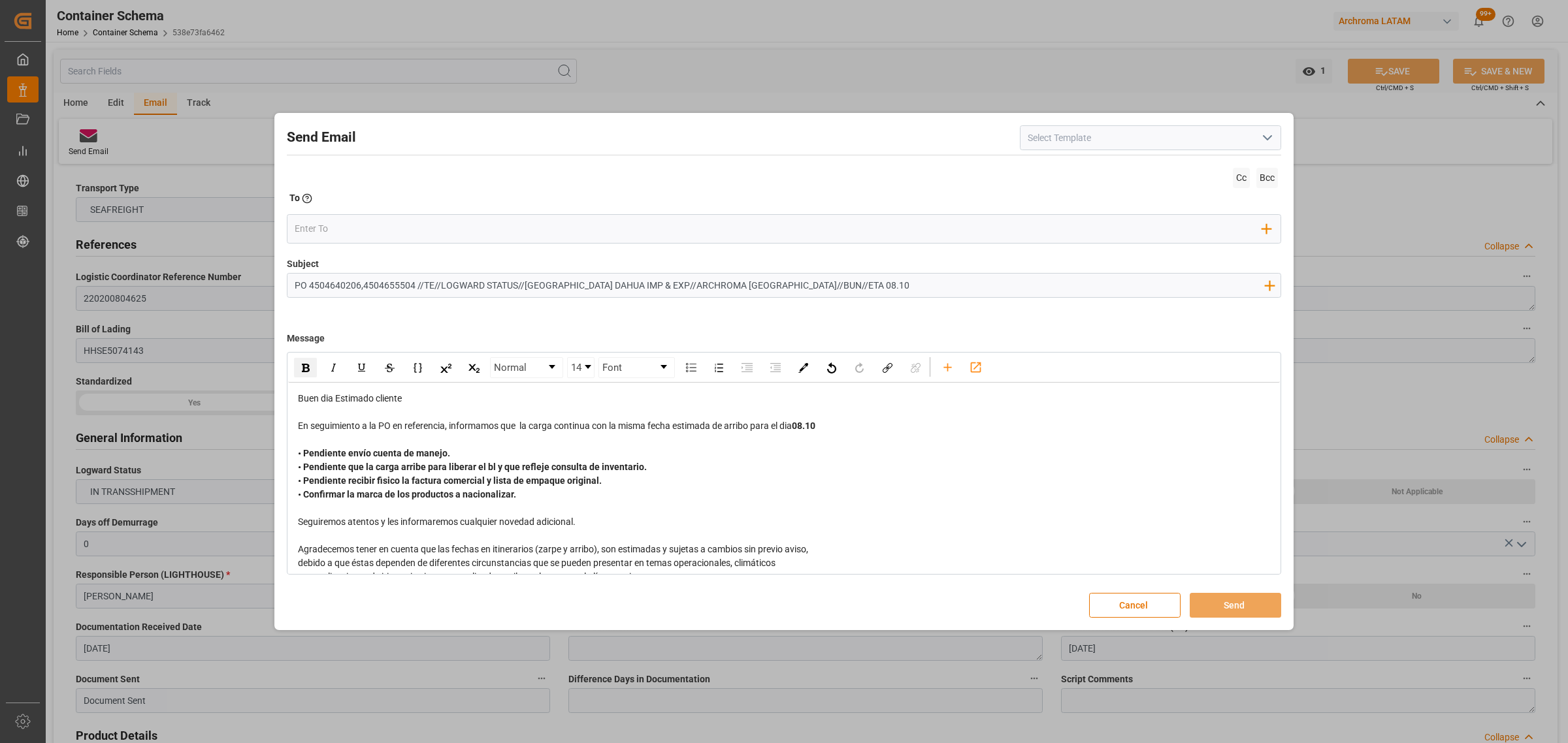
click at [619, 481] on div "• Pendiente envío cuenta de manejo. • Pendiente que la carga arribe para libera…" at bounding box center [784, 474] width 973 height 55
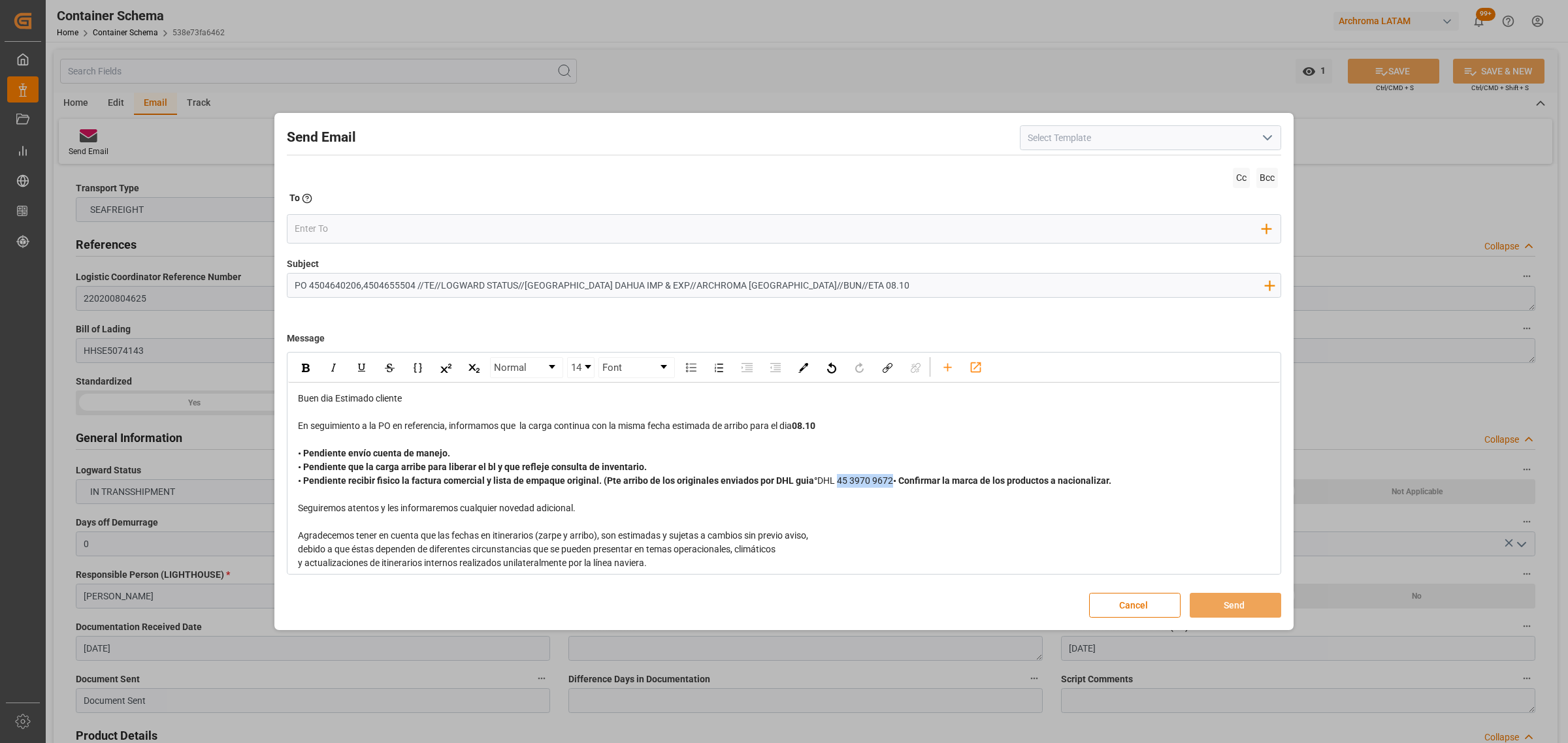
drag, startPoint x: 904, startPoint y: 481, endPoint x: 831, endPoint y: 488, distance: 73.3
click at [831, 488] on div "• Pendiente envío cuenta de manejo. • Pendiente que la carga arribe para libera…" at bounding box center [784, 468] width 973 height 42
click at [312, 371] on div "rdw-inline-control" at bounding box center [305, 367] width 23 height 20
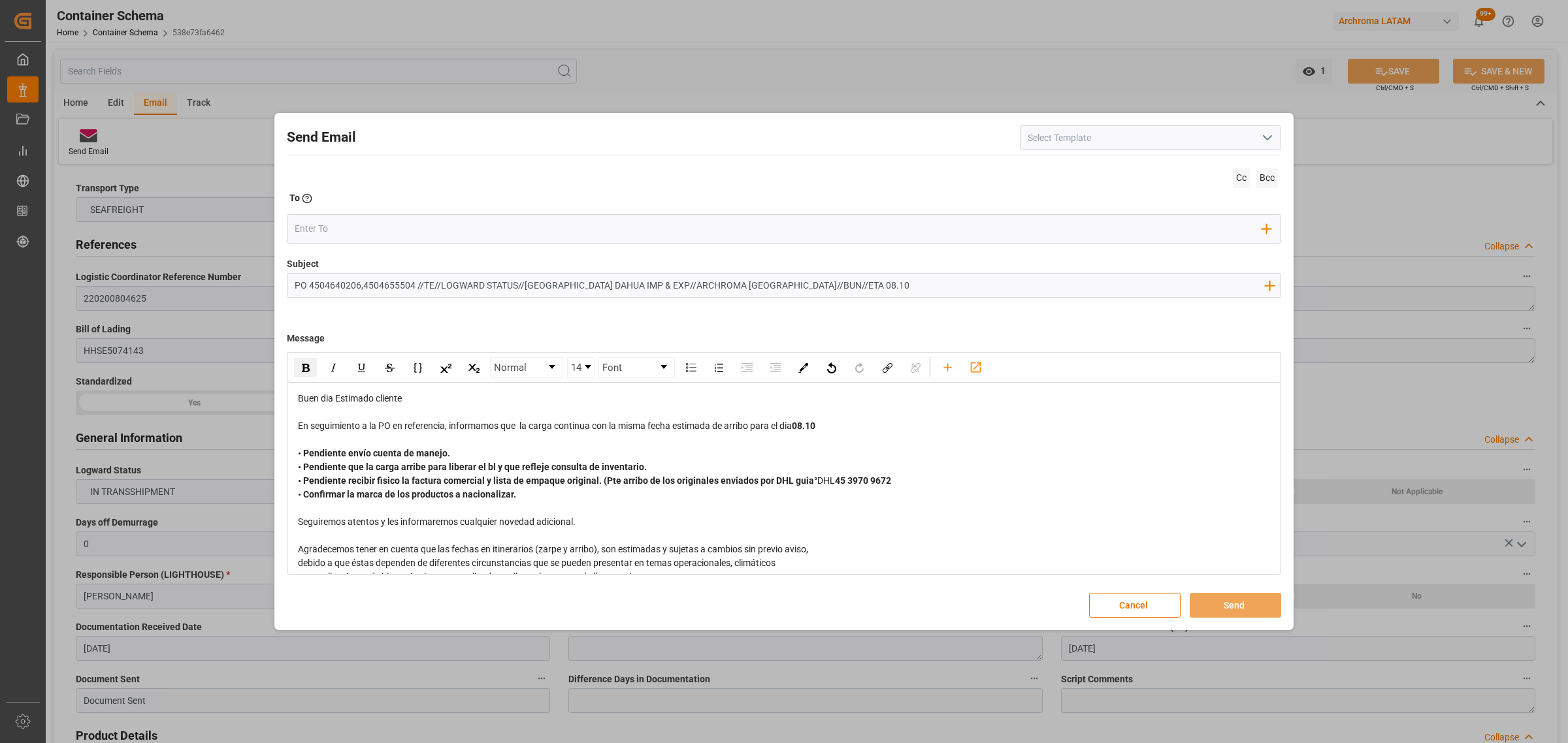
click at [817, 511] on div "rdw-editor" at bounding box center [784, 508] width 973 height 14
drag, startPoint x: 827, startPoint y: 484, endPoint x: 813, endPoint y: 483, distance: 14.0
click at [817, 483] on span "DHL" at bounding box center [826, 481] width 17 height 10
drag, startPoint x: 830, startPoint y: 484, endPoint x: 812, endPoint y: 484, distance: 18.0
click at [817, 484] on span "DHL" at bounding box center [826, 481] width 17 height 10
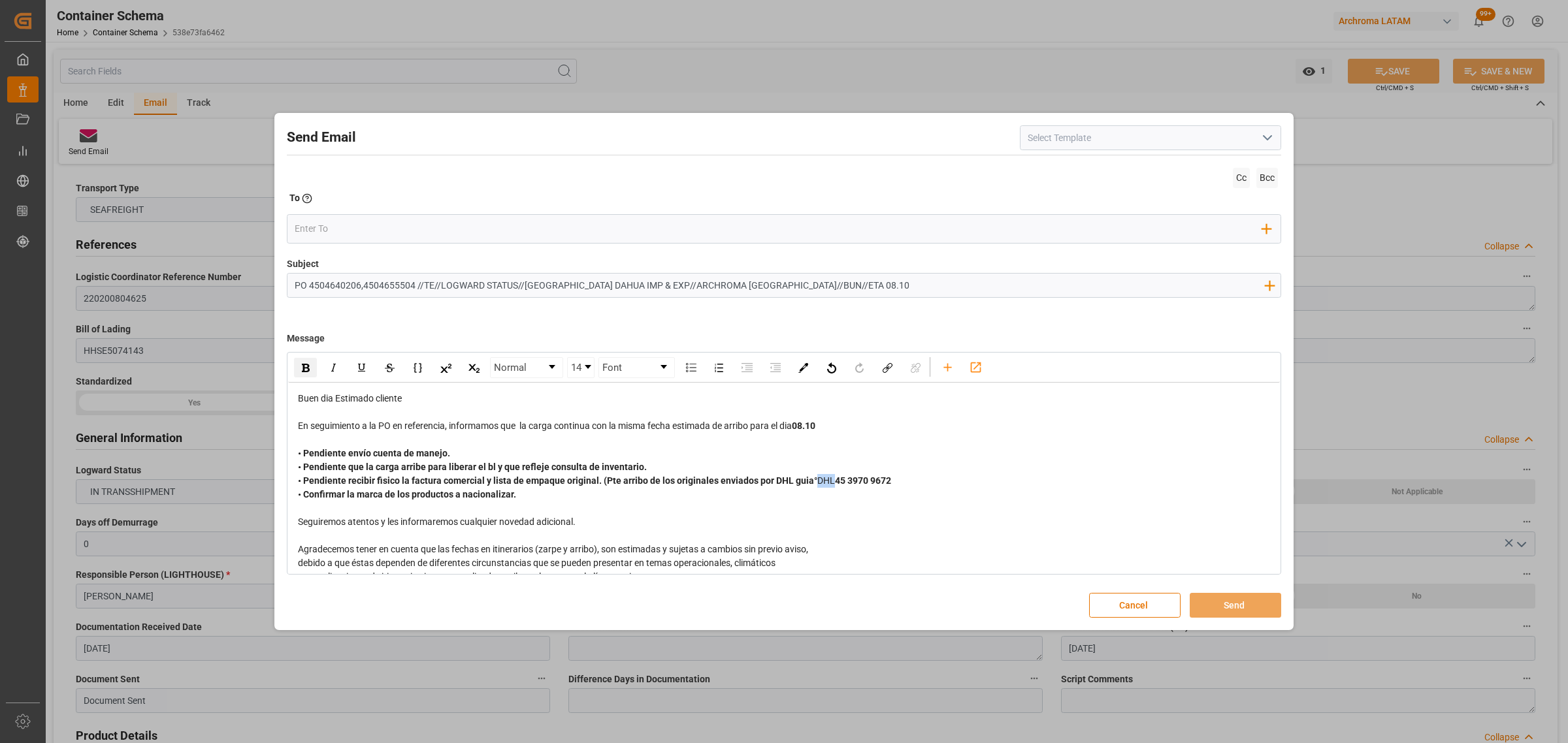
click at [309, 368] on div "rdw-inline-control" at bounding box center [305, 367] width 23 height 20
click at [330, 225] on input "email" at bounding box center [778, 229] width 968 height 20
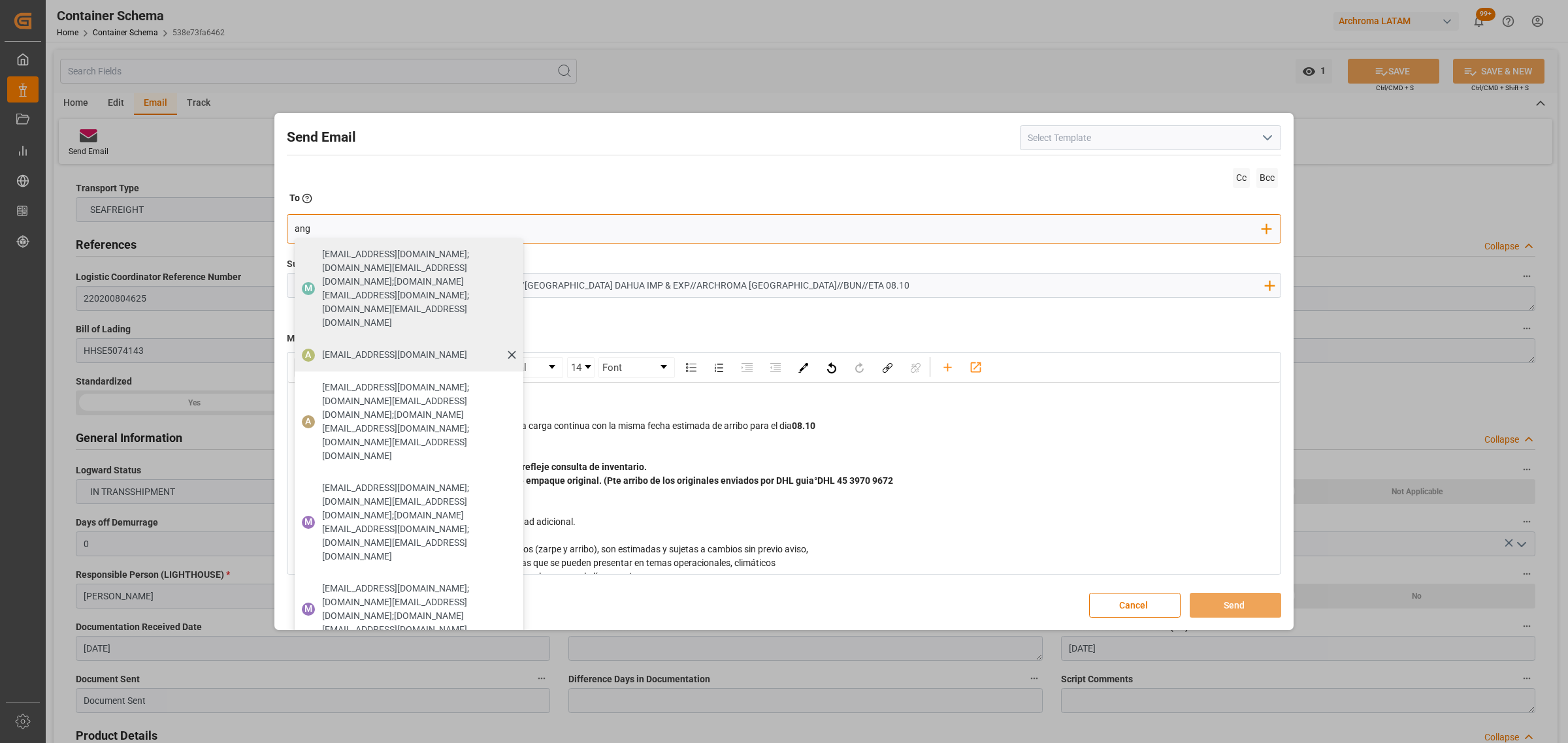
click at [328, 348] on span "[EMAIL_ADDRESS][DOMAIN_NAME]" at bounding box center [394, 355] width 145 height 14
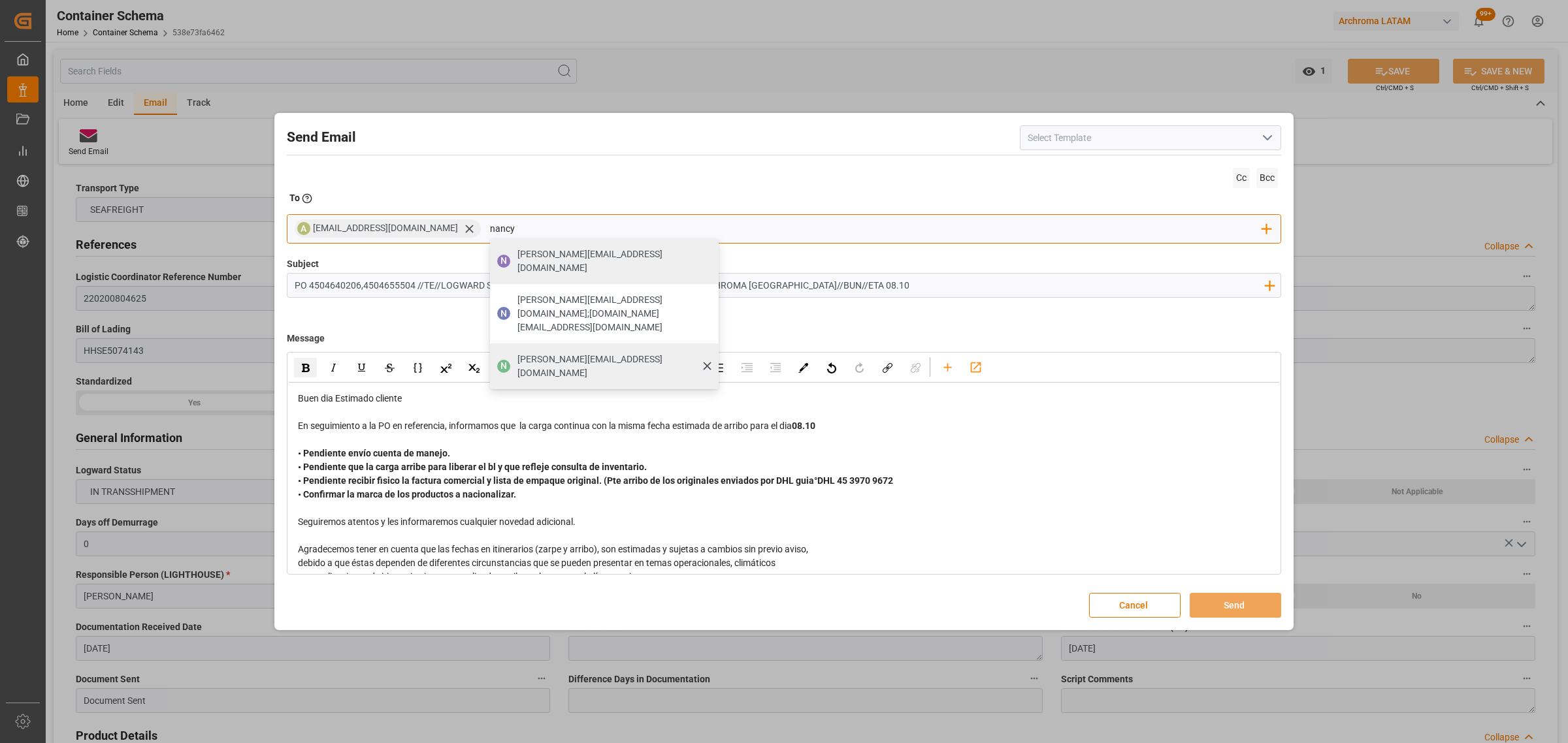
click at [533, 352] on span "[PERSON_NAME][EMAIL_ADDRESS][PERSON_NAME][DOMAIN_NAME]" at bounding box center [613, 366] width 192 height 28
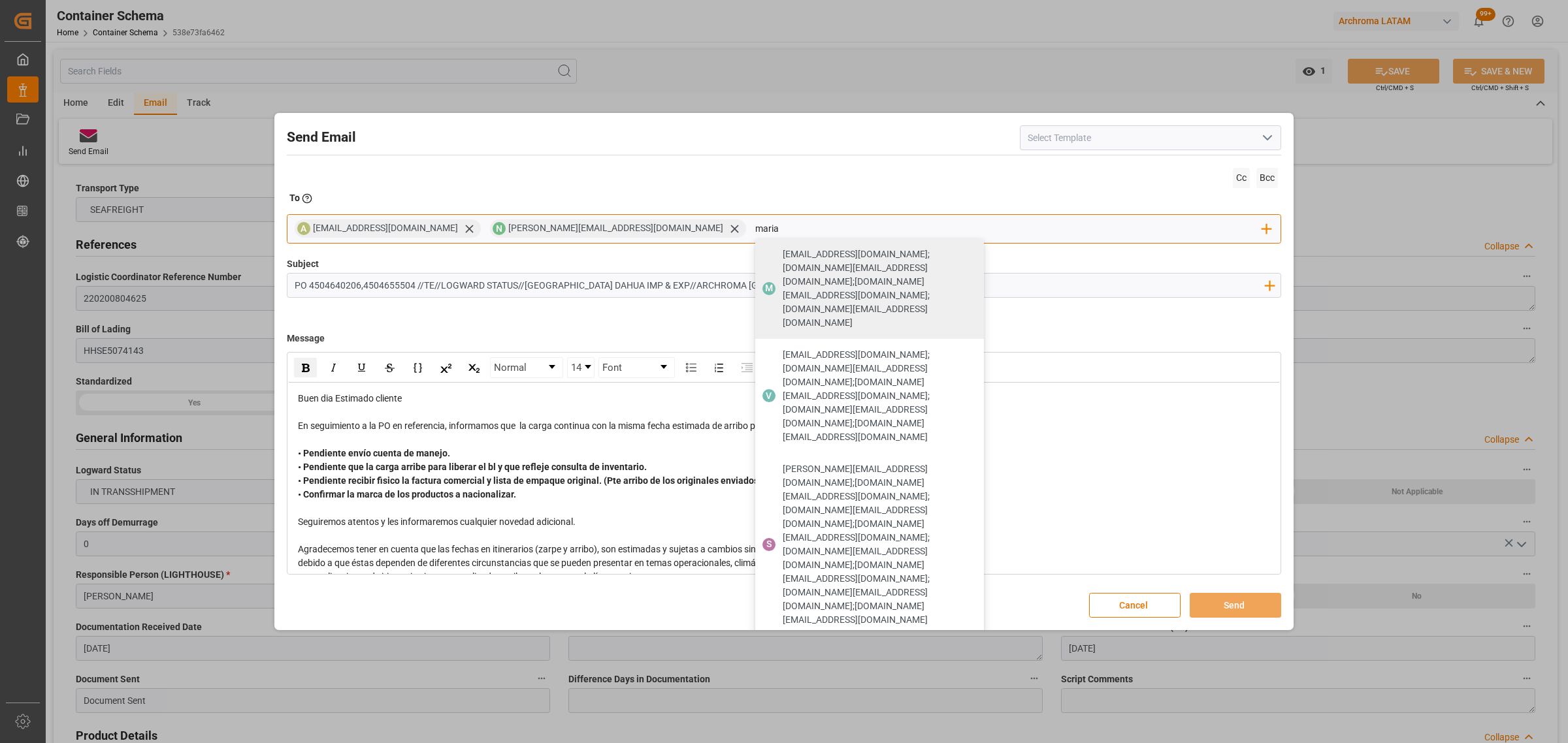
click at [782, 742] on span "[PERSON_NAME][EMAIL_ADDRESS][DOMAIN_NAME]" at bounding box center [854, 753] width 145 height 14
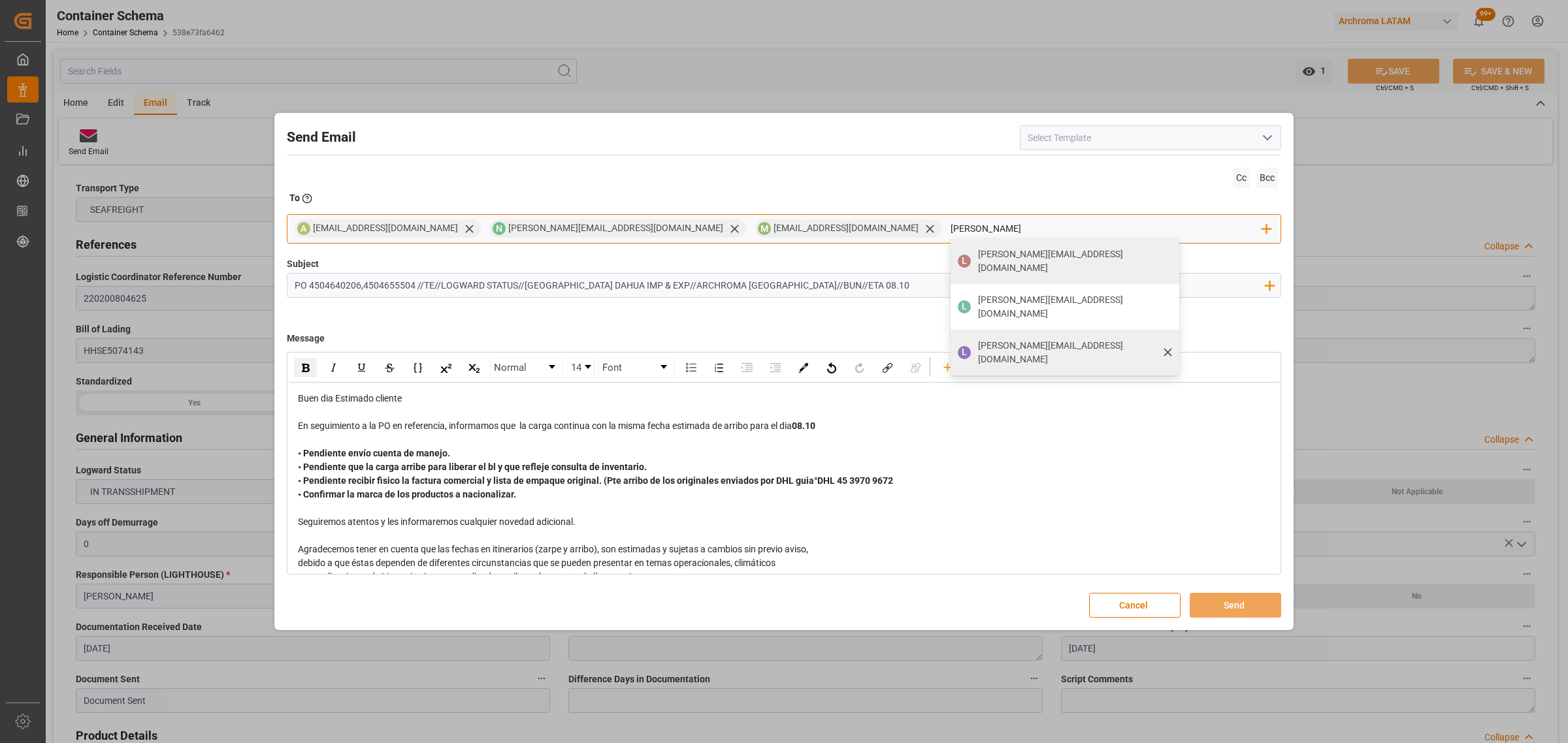
click at [978, 339] on span "[PERSON_NAME][EMAIL_ADDRESS][PERSON_NAME][DOMAIN_NAME]" at bounding box center [1074, 352] width 192 height 28
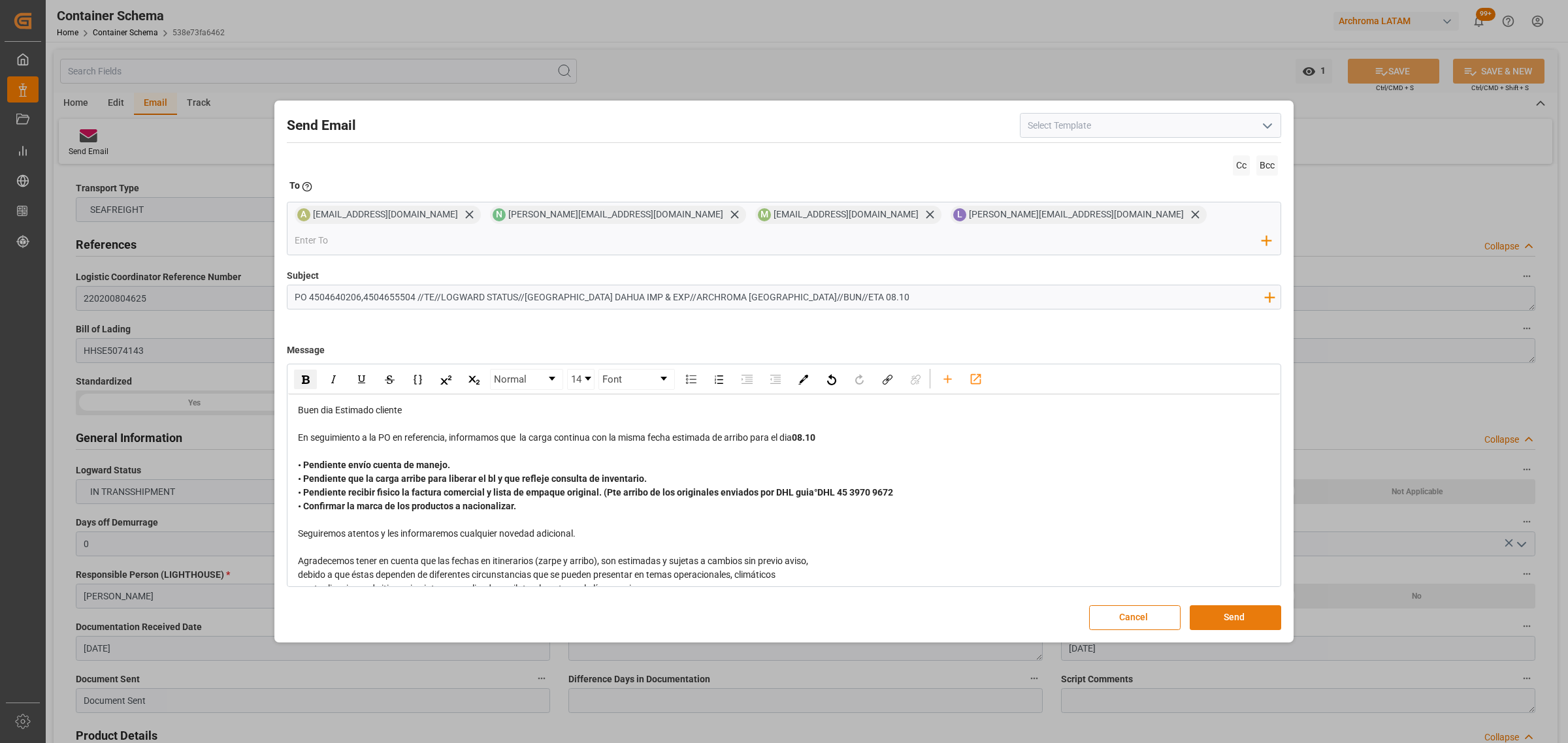
click at [1241, 605] on button "Send" at bounding box center [1235, 617] width 92 height 25
